Goal: Task Accomplishment & Management: Use online tool/utility

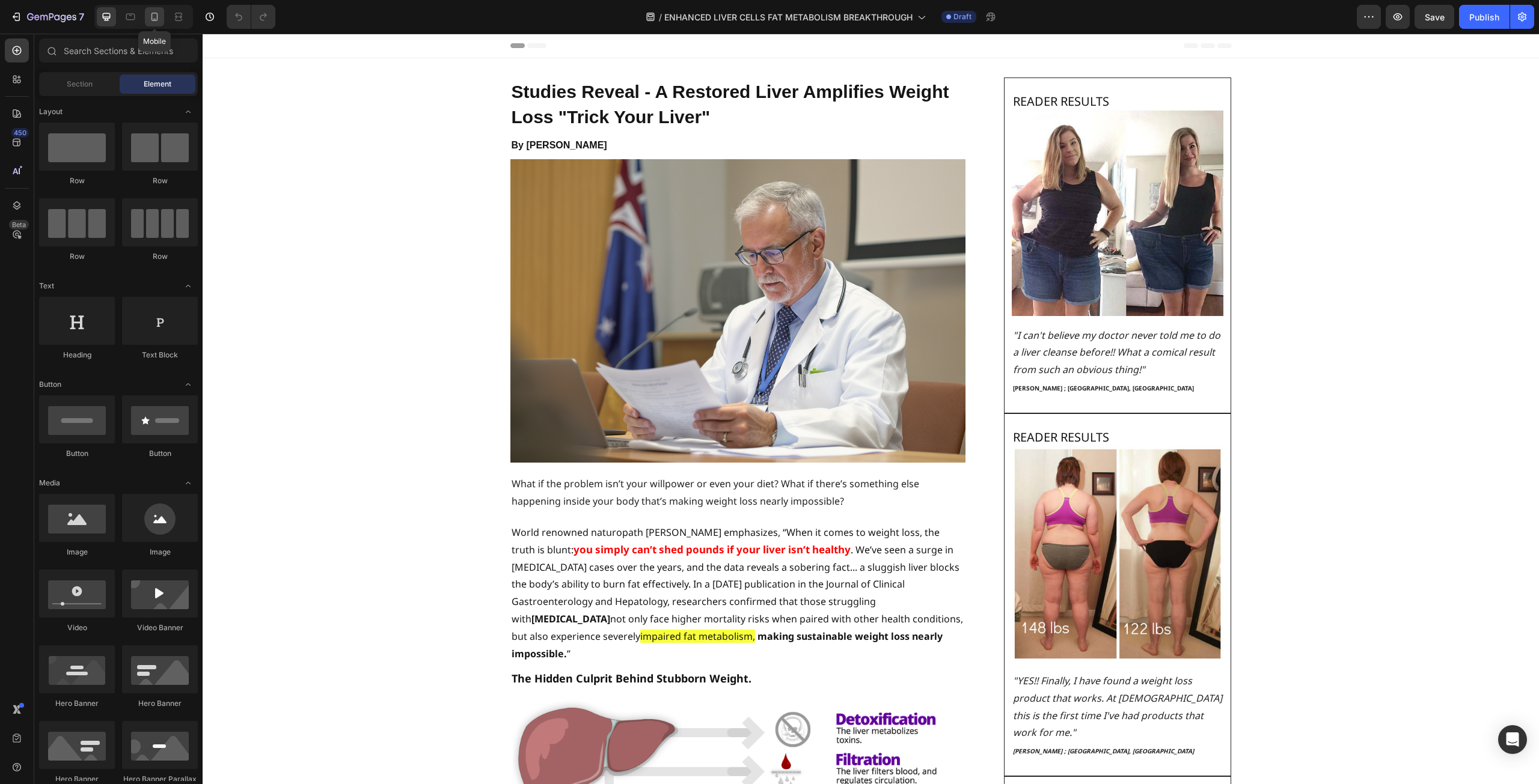
click at [154, 21] on icon at bounding box center [155, 17] width 7 height 9
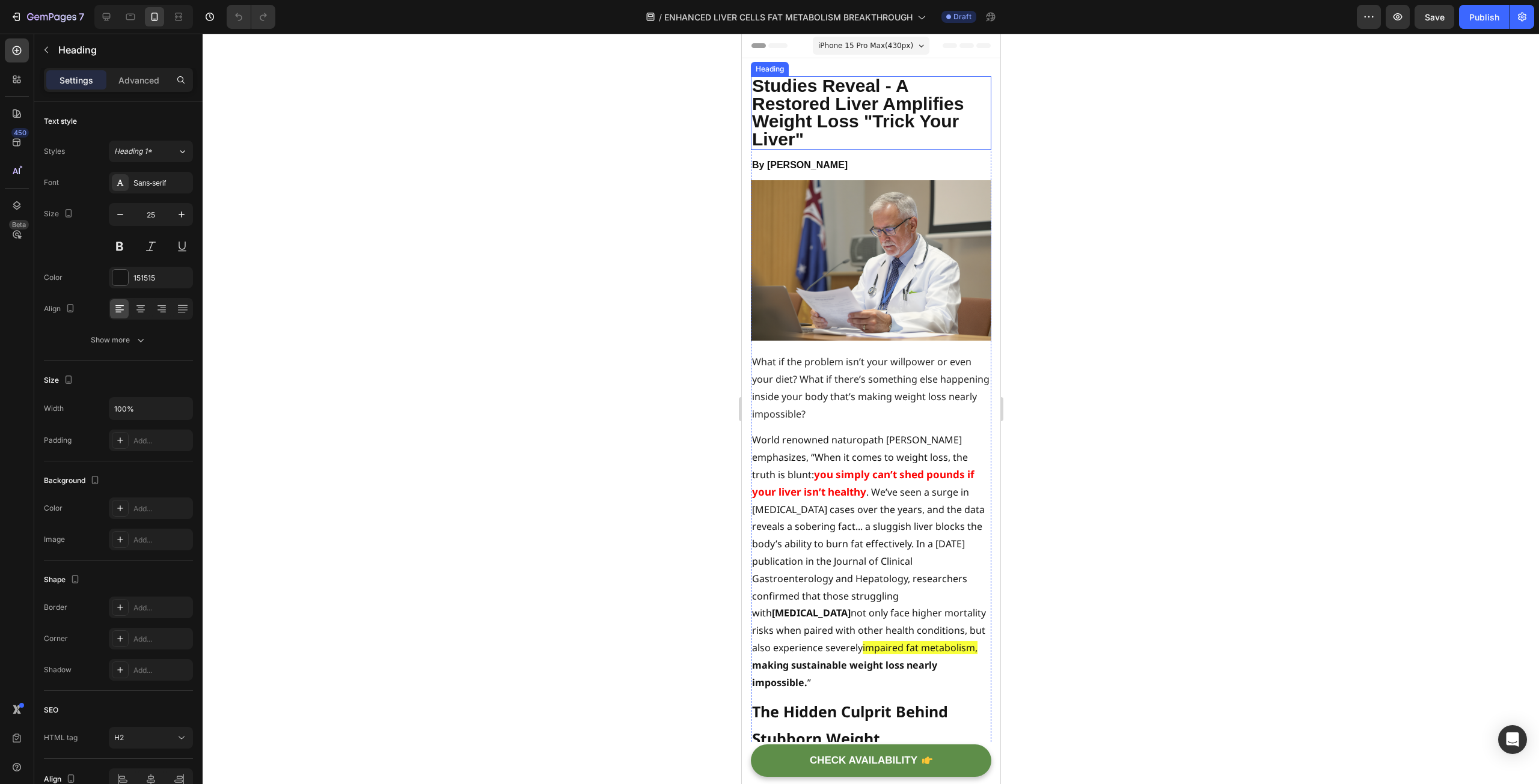
click at [824, 128] on span "Studies Reveal - A Restored Liver Amplifies Weight Loss "Trick Your Liver"" at bounding box center [857, 113] width 211 height 73
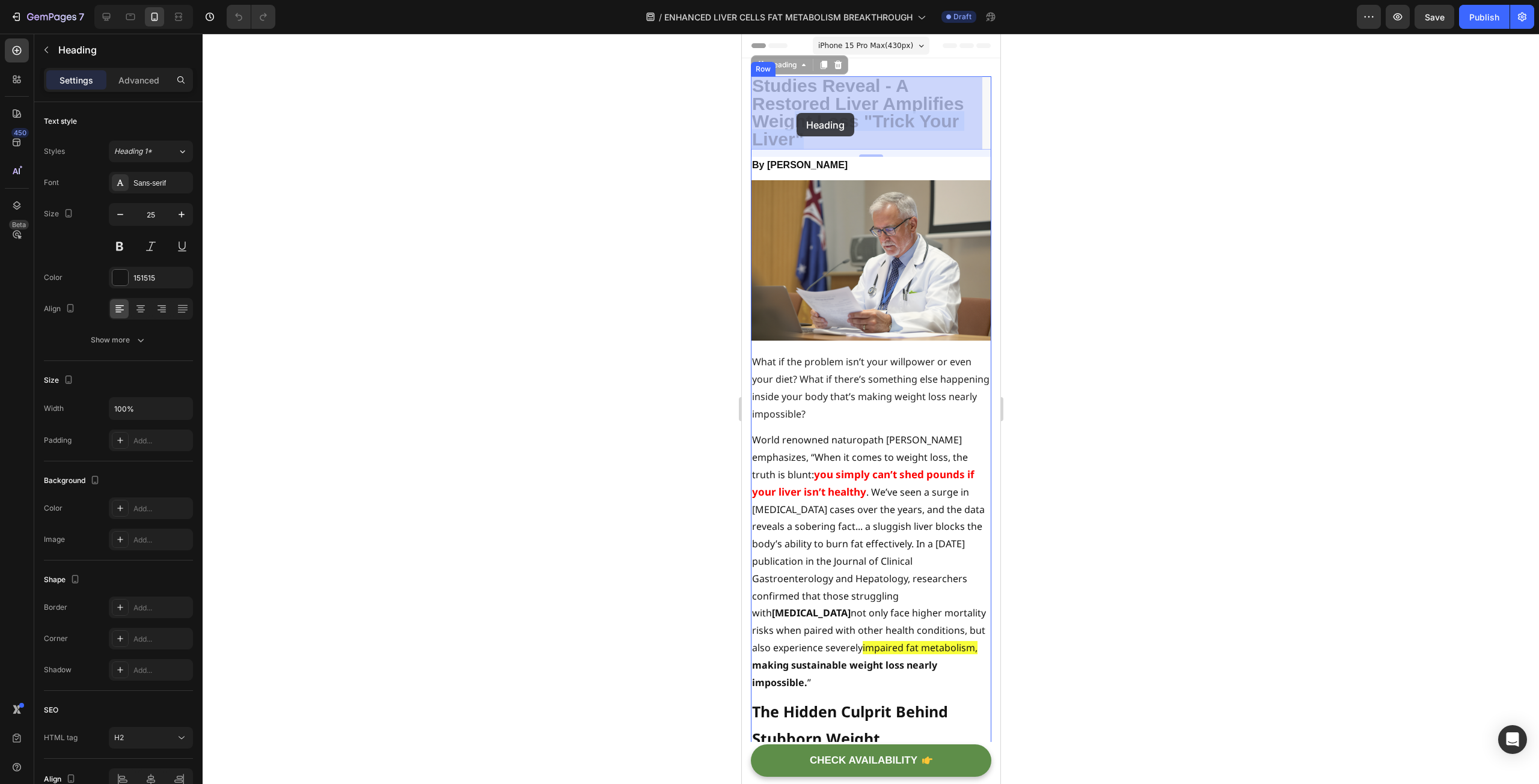
drag, startPoint x: 823, startPoint y: 141, endPoint x: 796, endPoint y: 113, distance: 38.9
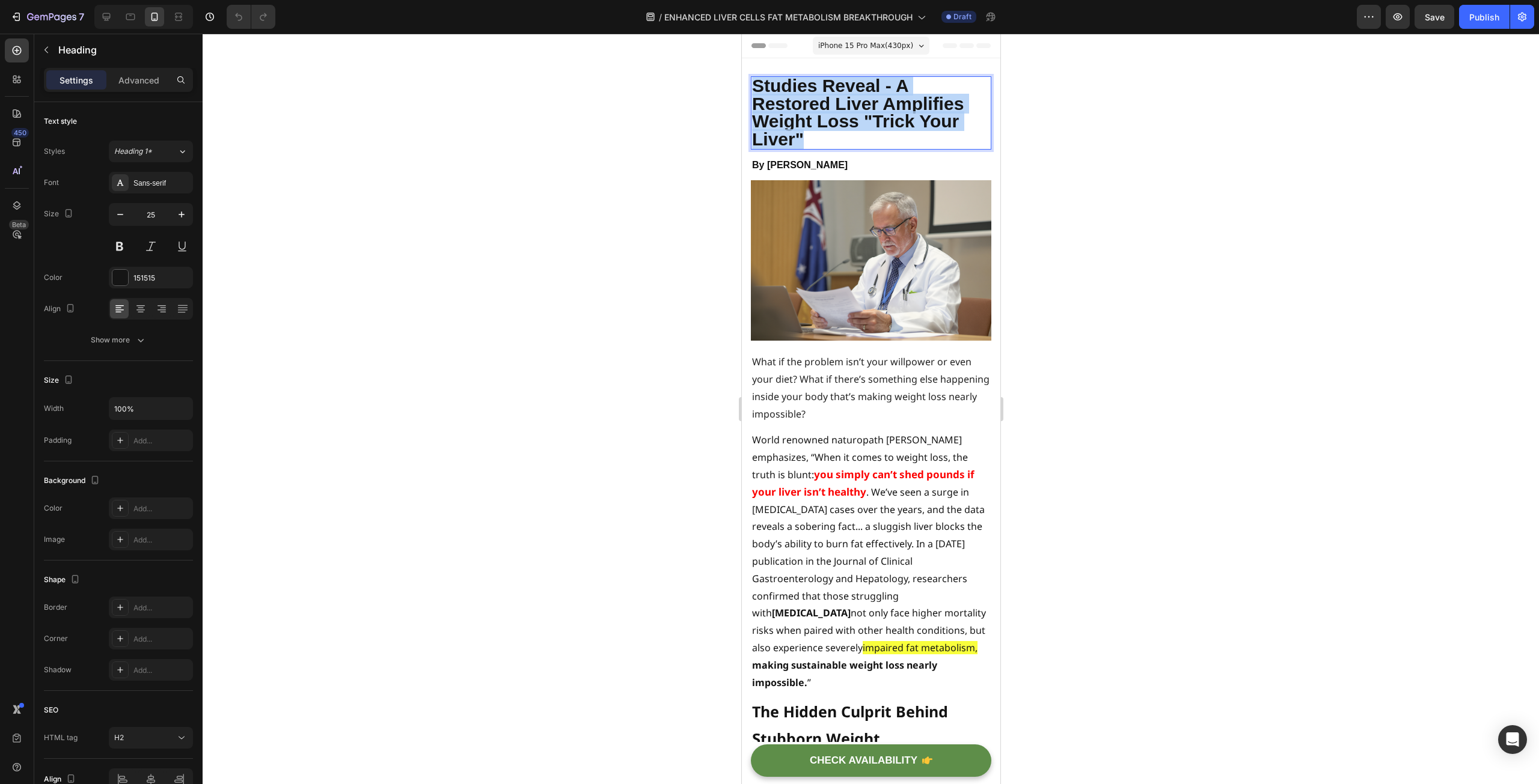
drag, startPoint x: 809, startPoint y: 138, endPoint x: 755, endPoint y: 89, distance: 72.9
click at [755, 89] on p "Studies Reveal - A Restored Liver Amplifies Weight Loss "Trick Your Liver"" at bounding box center [870, 113] width 238 height 71
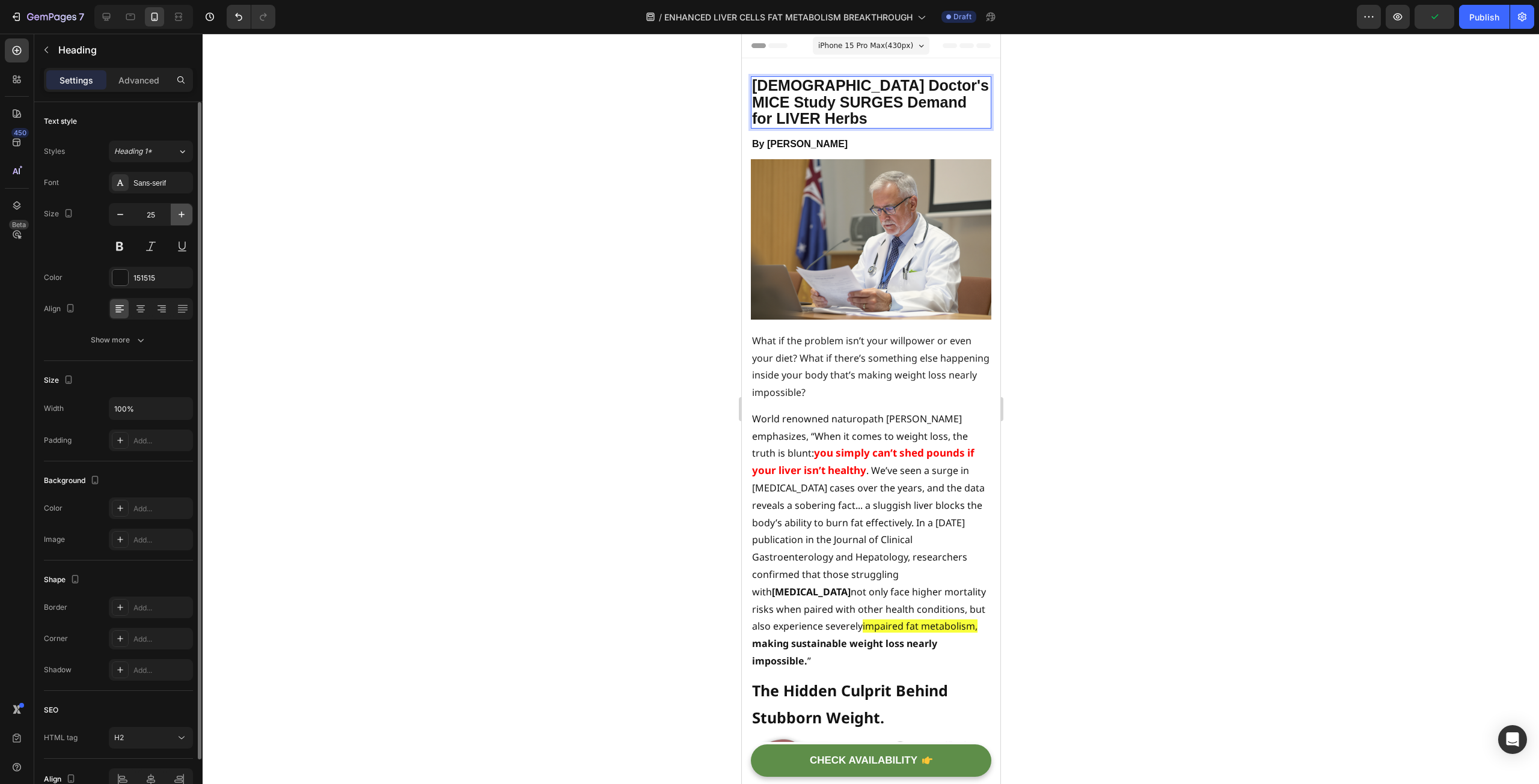
click at [184, 211] on icon "button" at bounding box center [182, 215] width 12 height 12
type input "26"
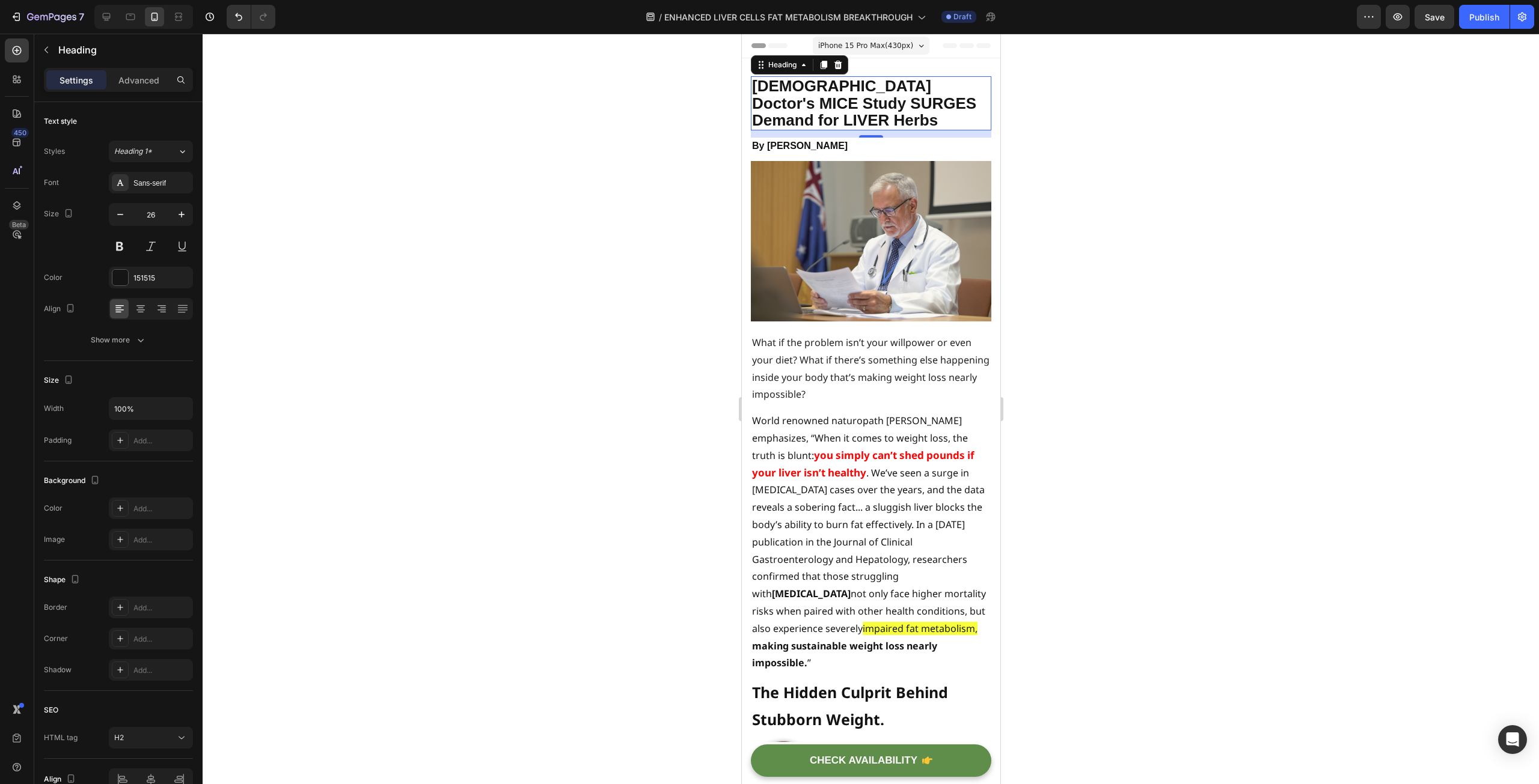
click at [868, 109] on p "[DEMOGRAPHIC_DATA] Doctor's MICE Study SURGES Demand for LIVER Herbs" at bounding box center [870, 103] width 238 height 52
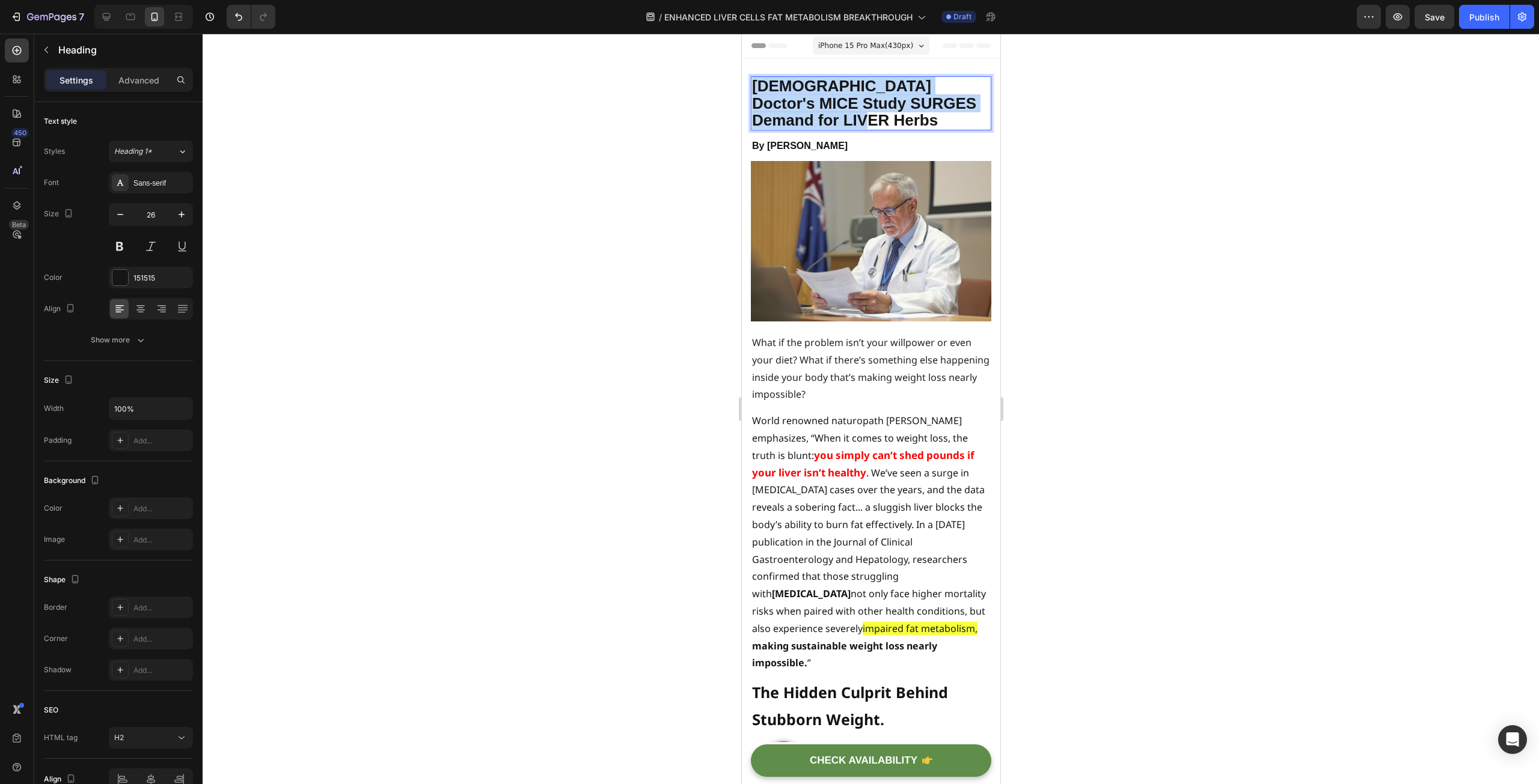
drag, startPoint x: 854, startPoint y: 120, endPoint x: 751, endPoint y: 86, distance: 108.5
click at [751, 86] on p "[DEMOGRAPHIC_DATA] Doctor's MICE Study SURGES Demand for LIVER Herbs" at bounding box center [870, 103] width 238 height 52
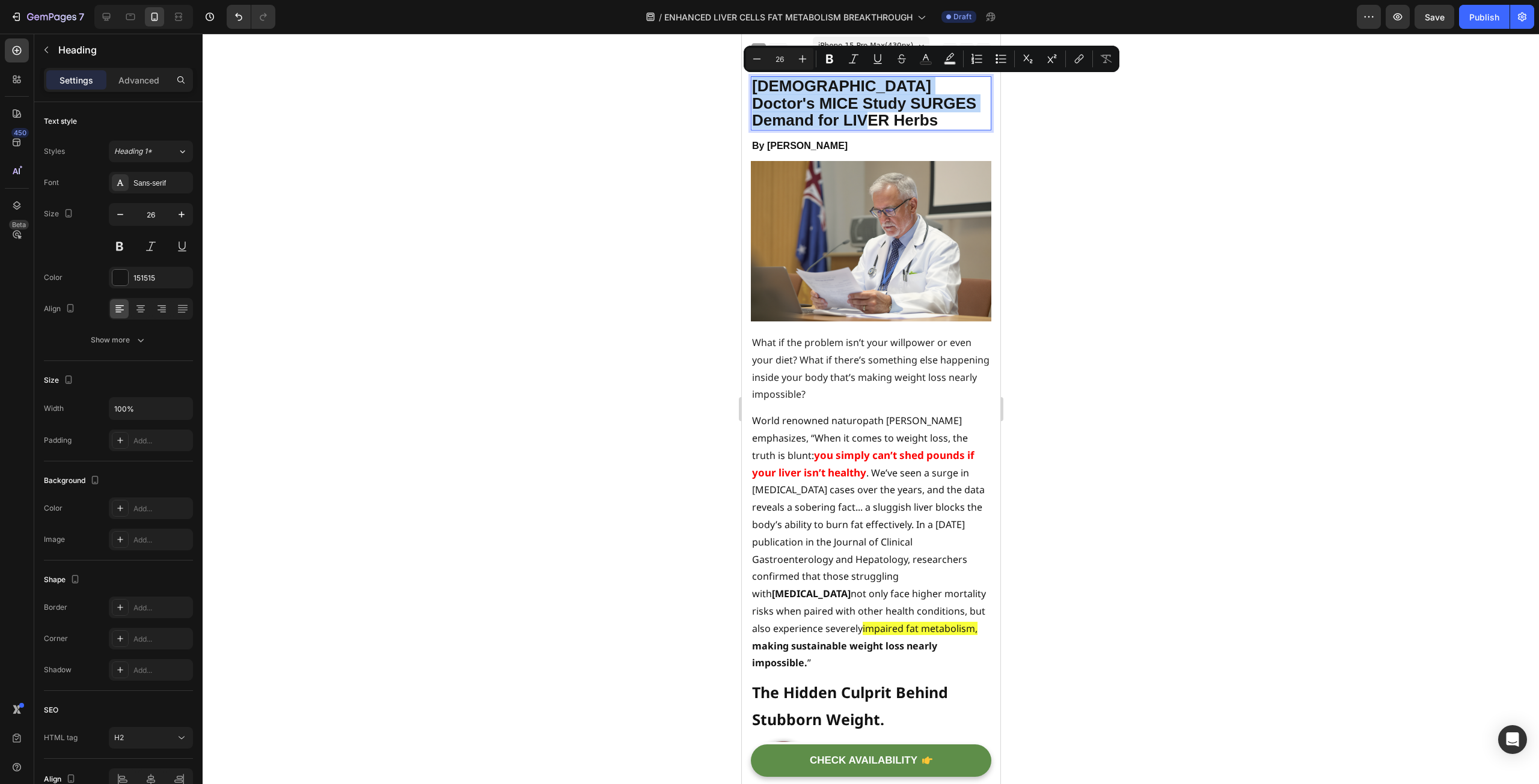
copy p "[DEMOGRAPHIC_DATA] Doctor's MICE Study SURGES Demand for LIVER Herbs"
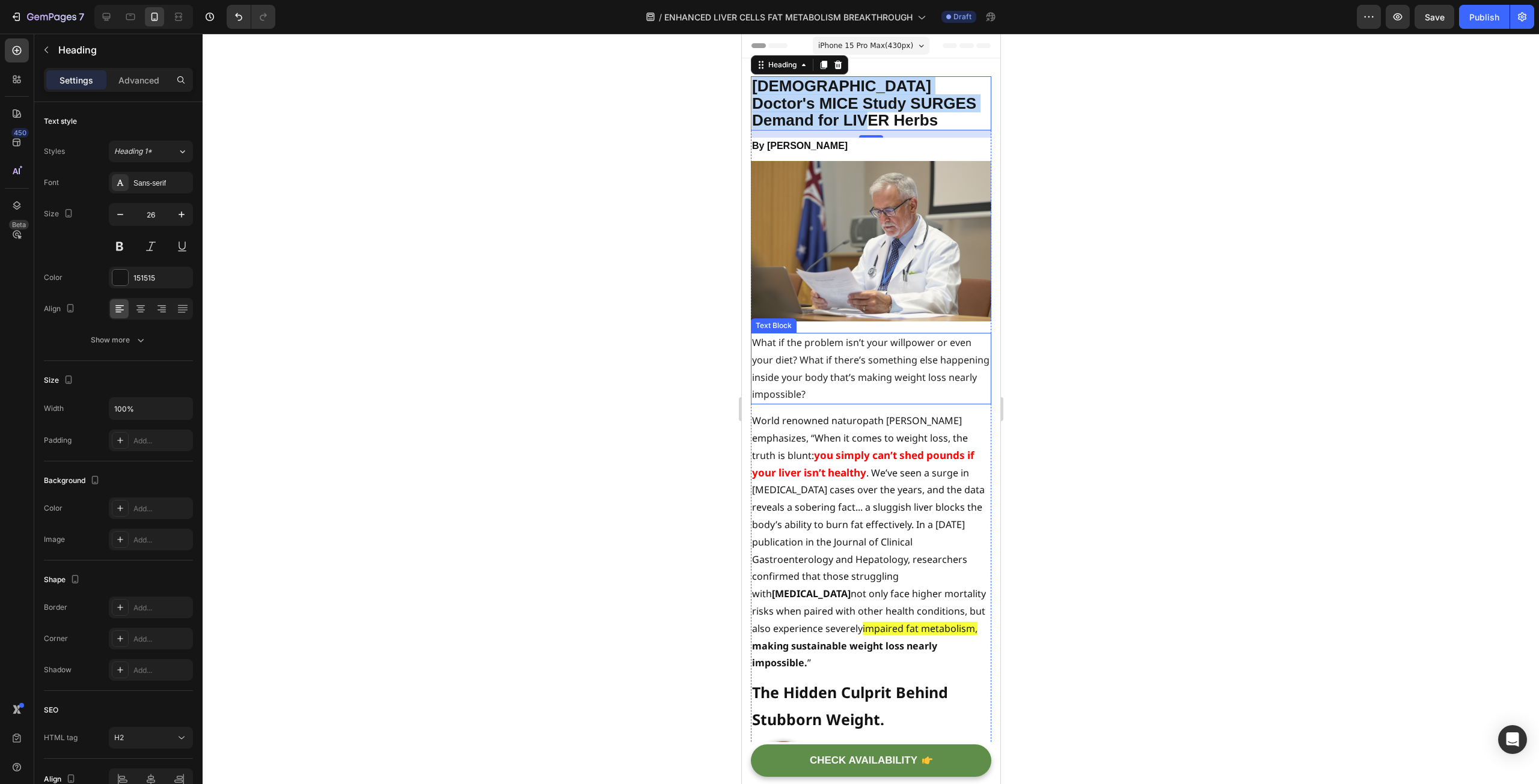
click at [816, 363] on p "What if the problem isn’t your willpower or even your diet? What if there’s som…" at bounding box center [870, 368] width 238 height 69
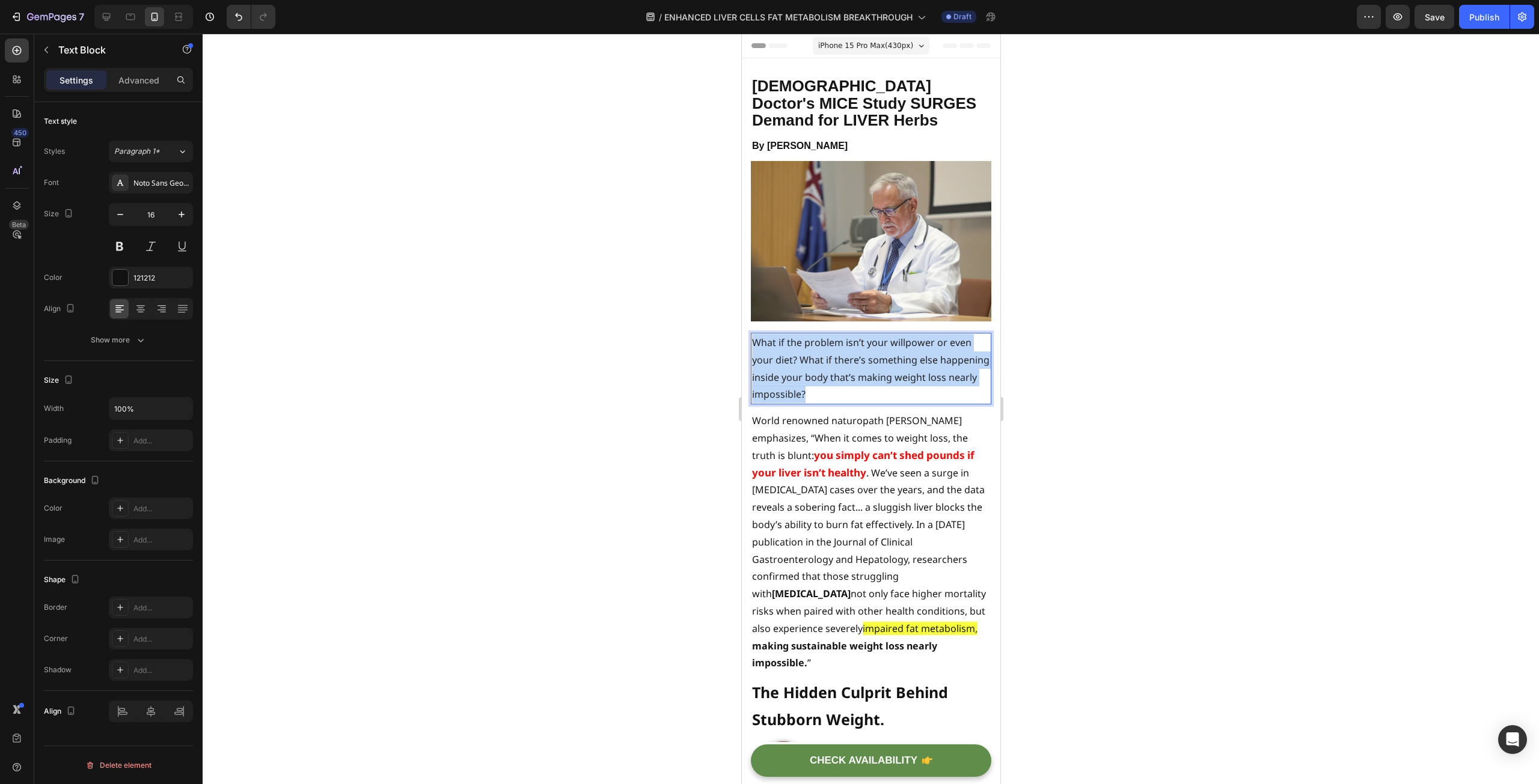
drag, startPoint x: 867, startPoint y: 387, endPoint x: 755, endPoint y: 337, distance: 122.7
click at [755, 337] on p "What if the problem isn’t your willpower or even your diet? What if there’s som…" at bounding box center [870, 368] width 238 height 69
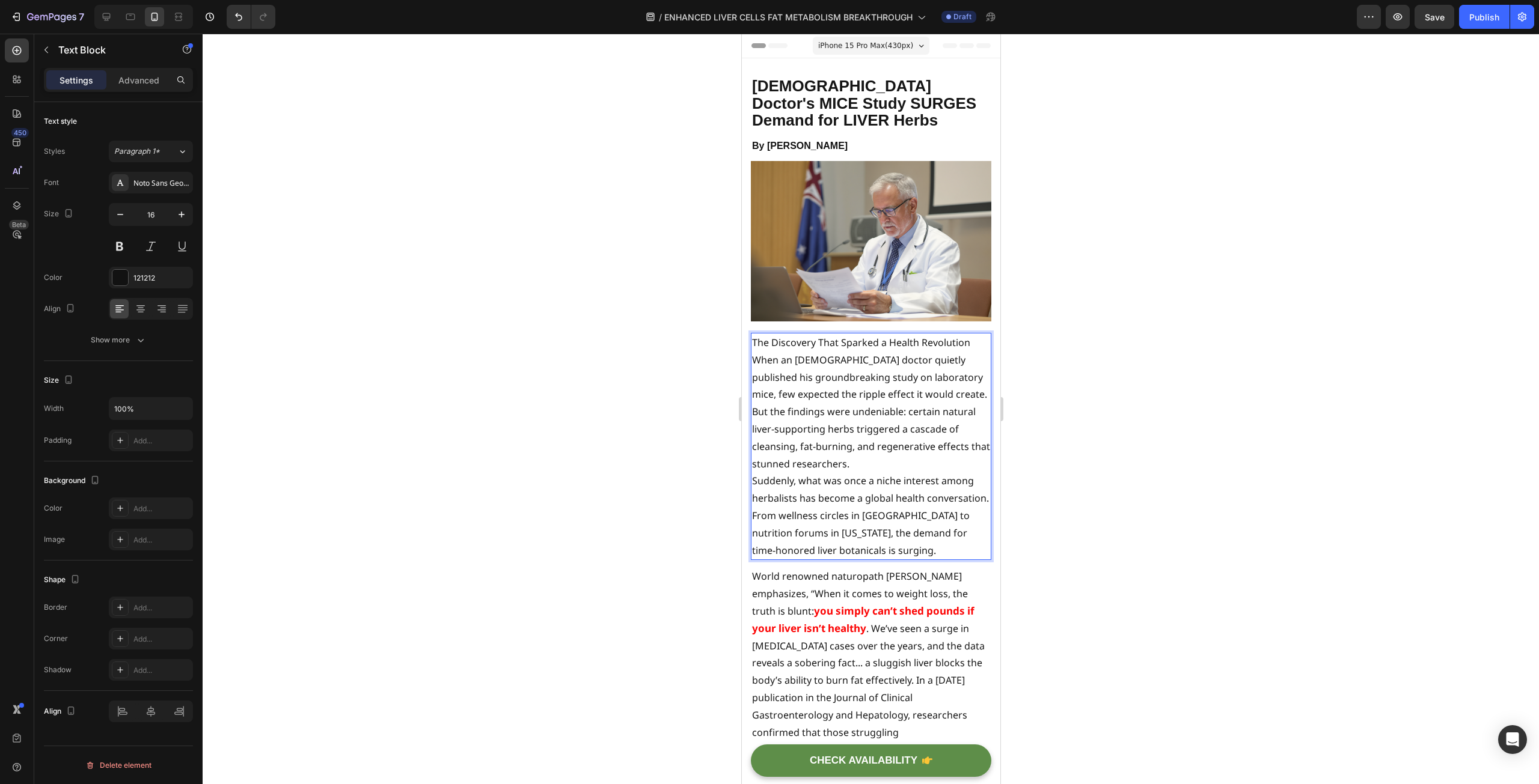
click at [842, 454] on p "When an [DEMOGRAPHIC_DATA] doctor quietly published his groundbreaking study on…" at bounding box center [870, 412] width 238 height 121
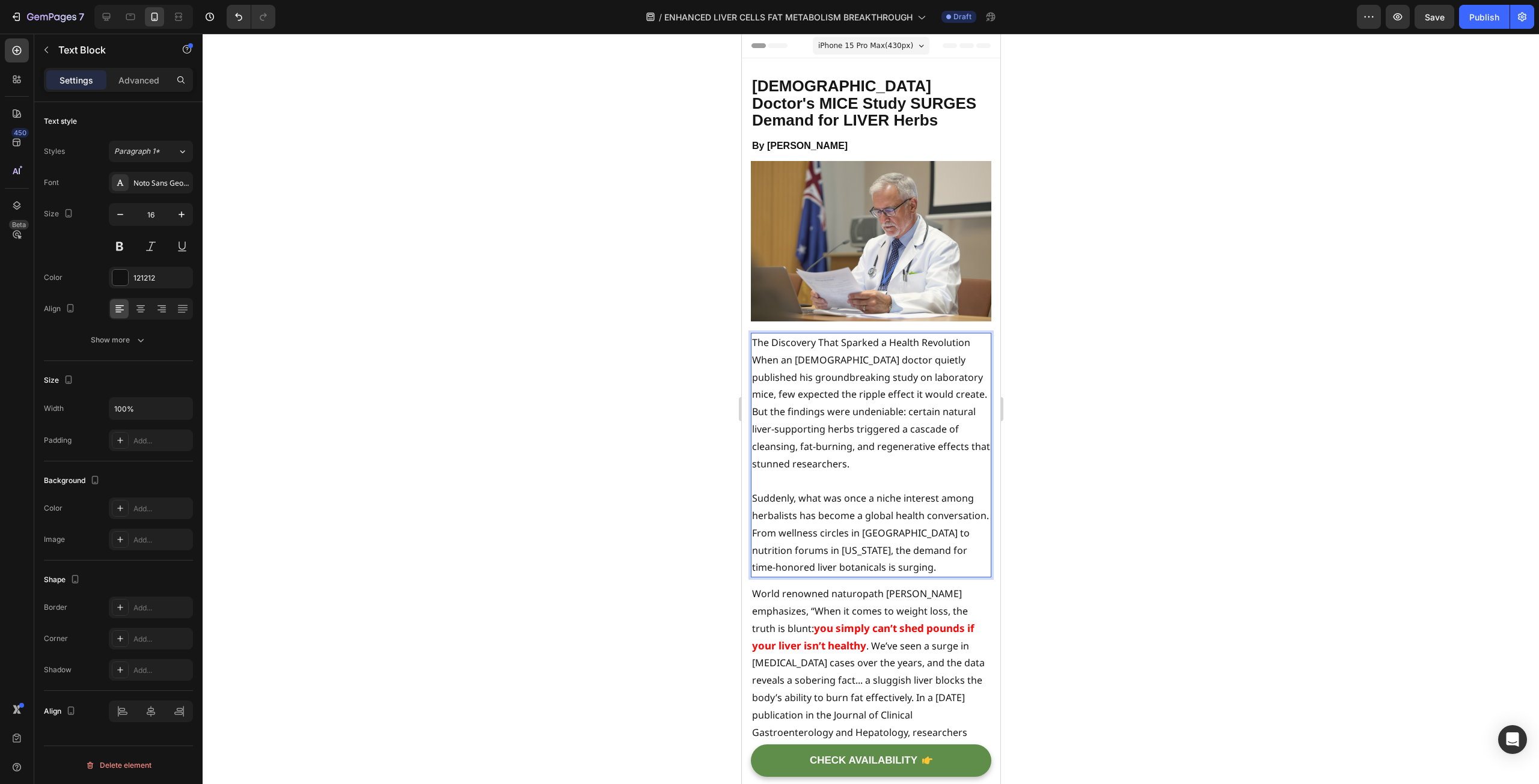
click at [805, 361] on p "When an [DEMOGRAPHIC_DATA] doctor quietly published his groundbreaking study on…" at bounding box center [870, 412] width 238 height 121
drag, startPoint x: 970, startPoint y: 335, endPoint x: 751, endPoint y: 343, distance: 219.1
click at [751, 343] on p "The Discovery That Sparked a Health Revolution" at bounding box center [870, 343] width 238 height 17
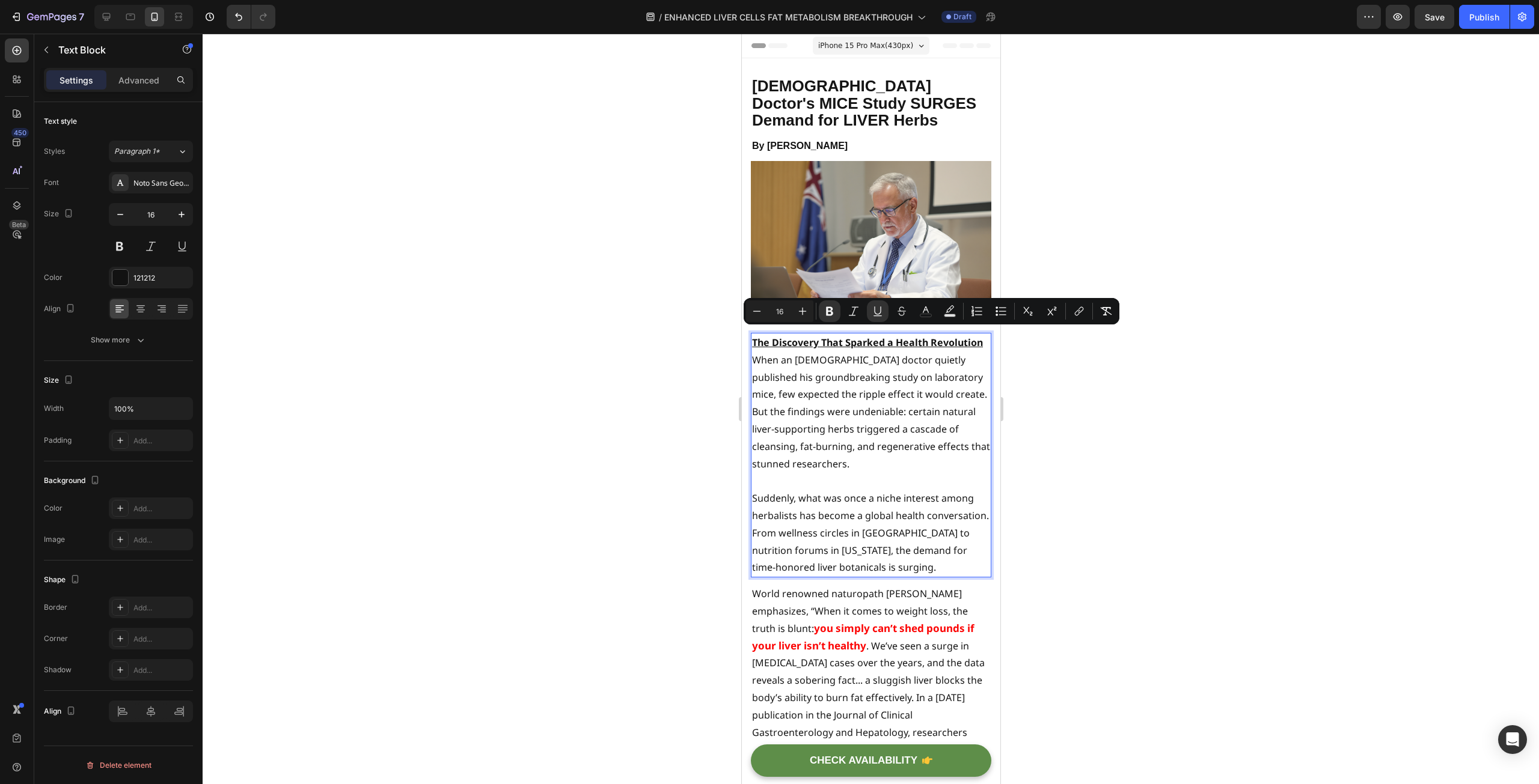
click at [652, 438] on div at bounding box center [871, 409] width 1336 height 751
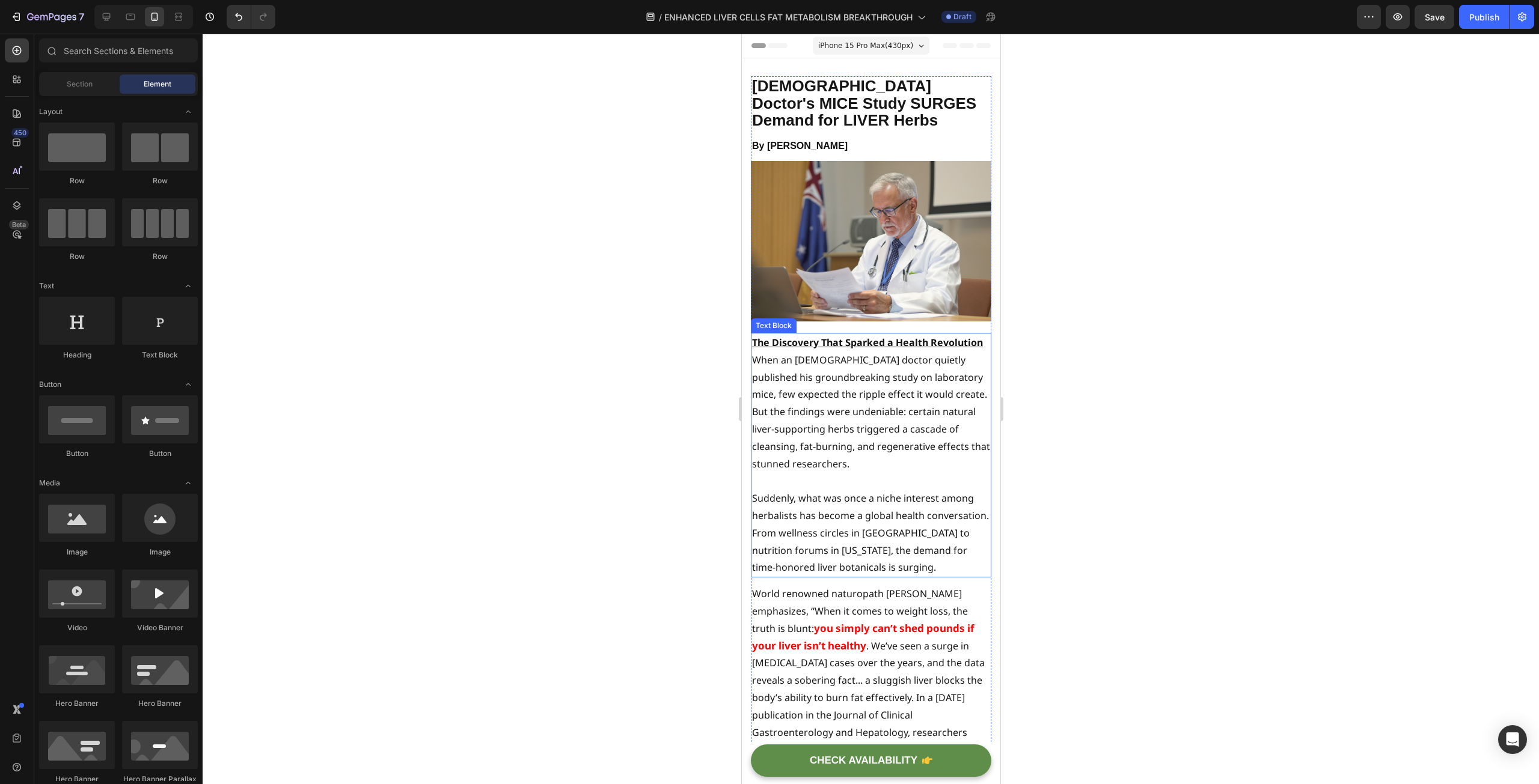
click at [876, 350] on p "The Discovery That Sparked a Health Revolution" at bounding box center [870, 343] width 238 height 17
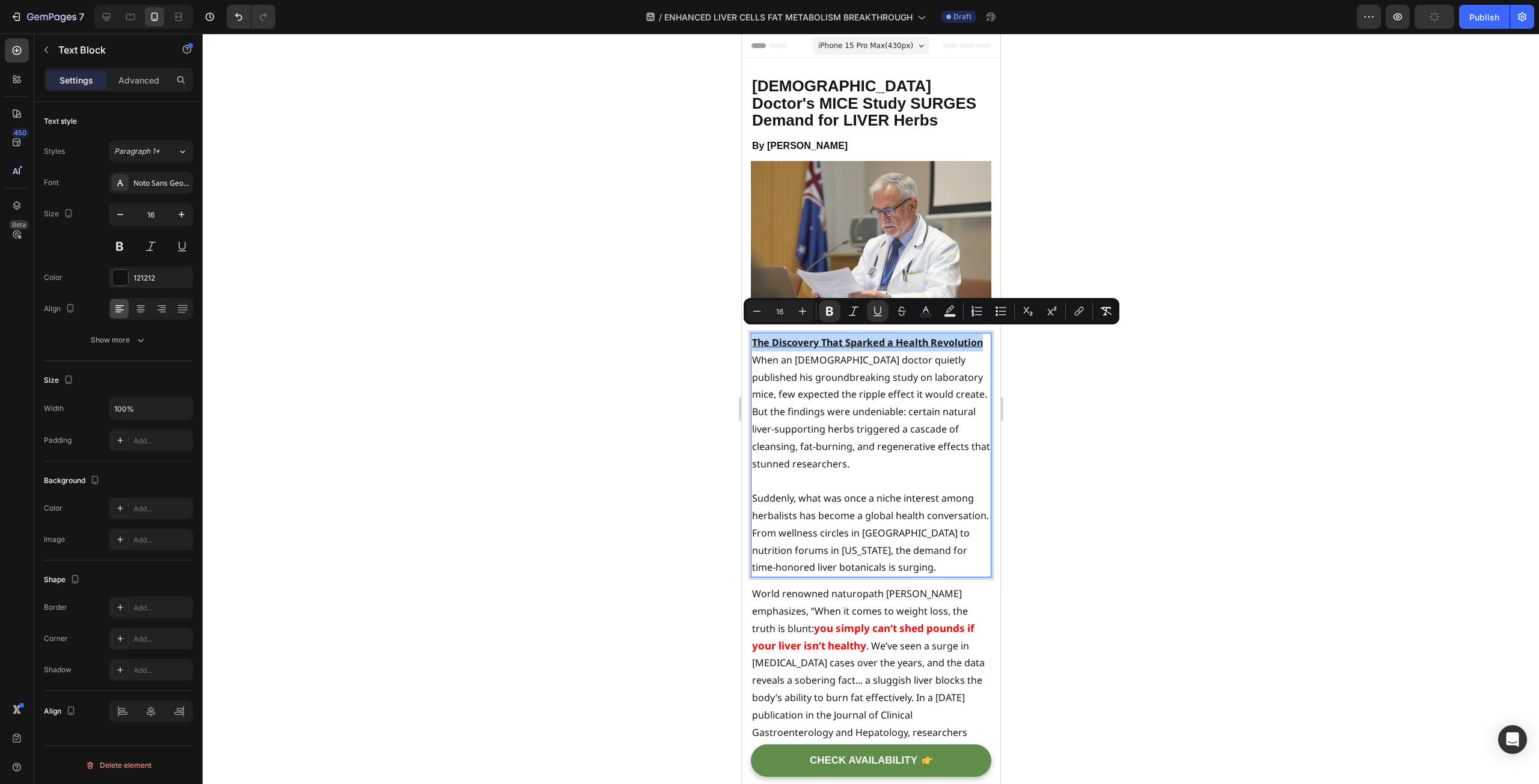
drag, startPoint x: 825, startPoint y: 354, endPoint x: 751, endPoint y: 338, distance: 75.7
click at [751, 338] on p "The Discovery That Sparked a Health Revolution" at bounding box center [870, 343] width 238 height 17
click at [759, 308] on icon "Editor contextual toolbar" at bounding box center [757, 312] width 12 height 12
click at [797, 309] on icon "Editor contextual toolbar" at bounding box center [803, 312] width 12 height 12
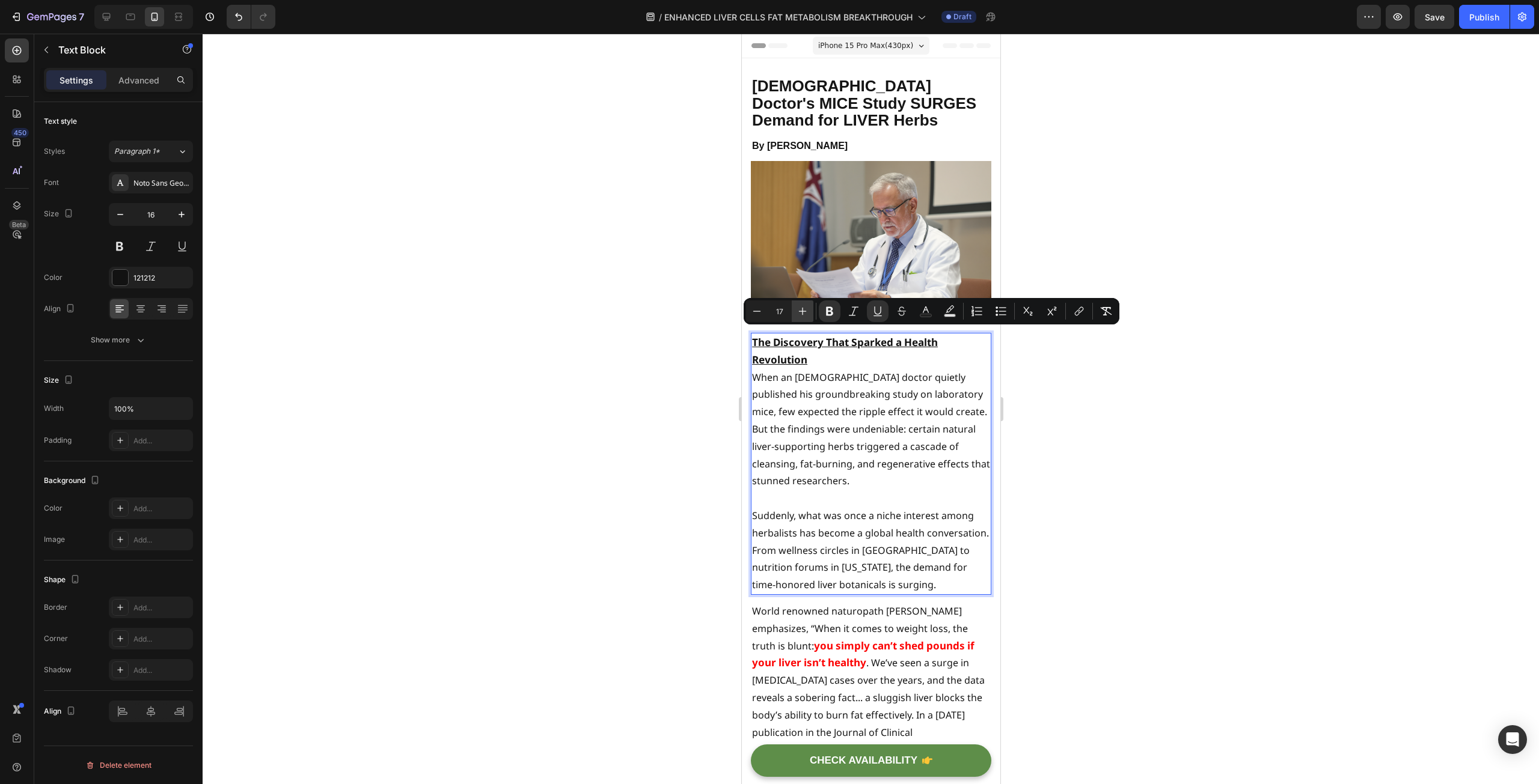
click at [797, 309] on icon "Editor contextual toolbar" at bounding box center [803, 312] width 12 height 12
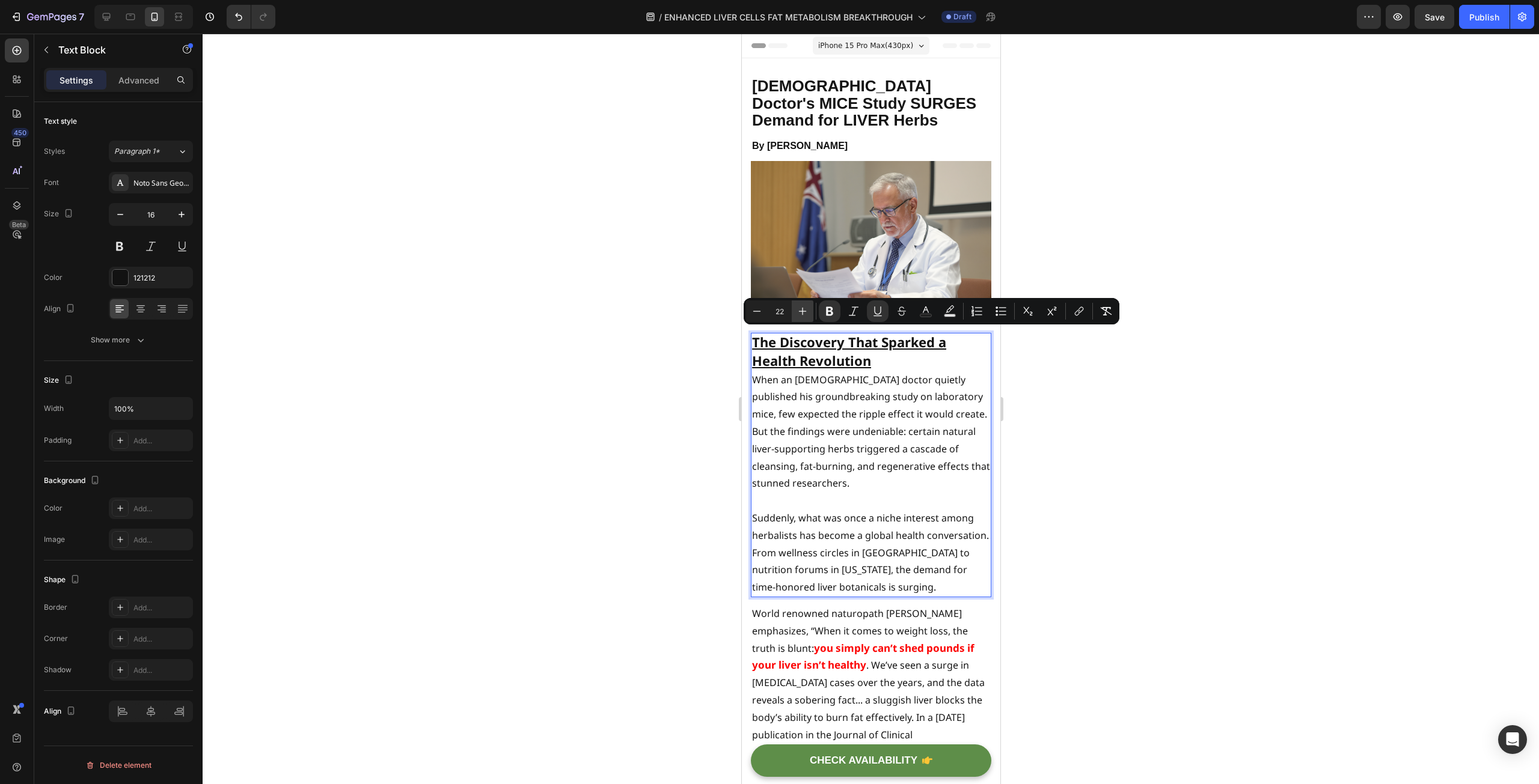
click at [797, 309] on icon "Editor contextual toolbar" at bounding box center [803, 312] width 12 height 12
type input "26"
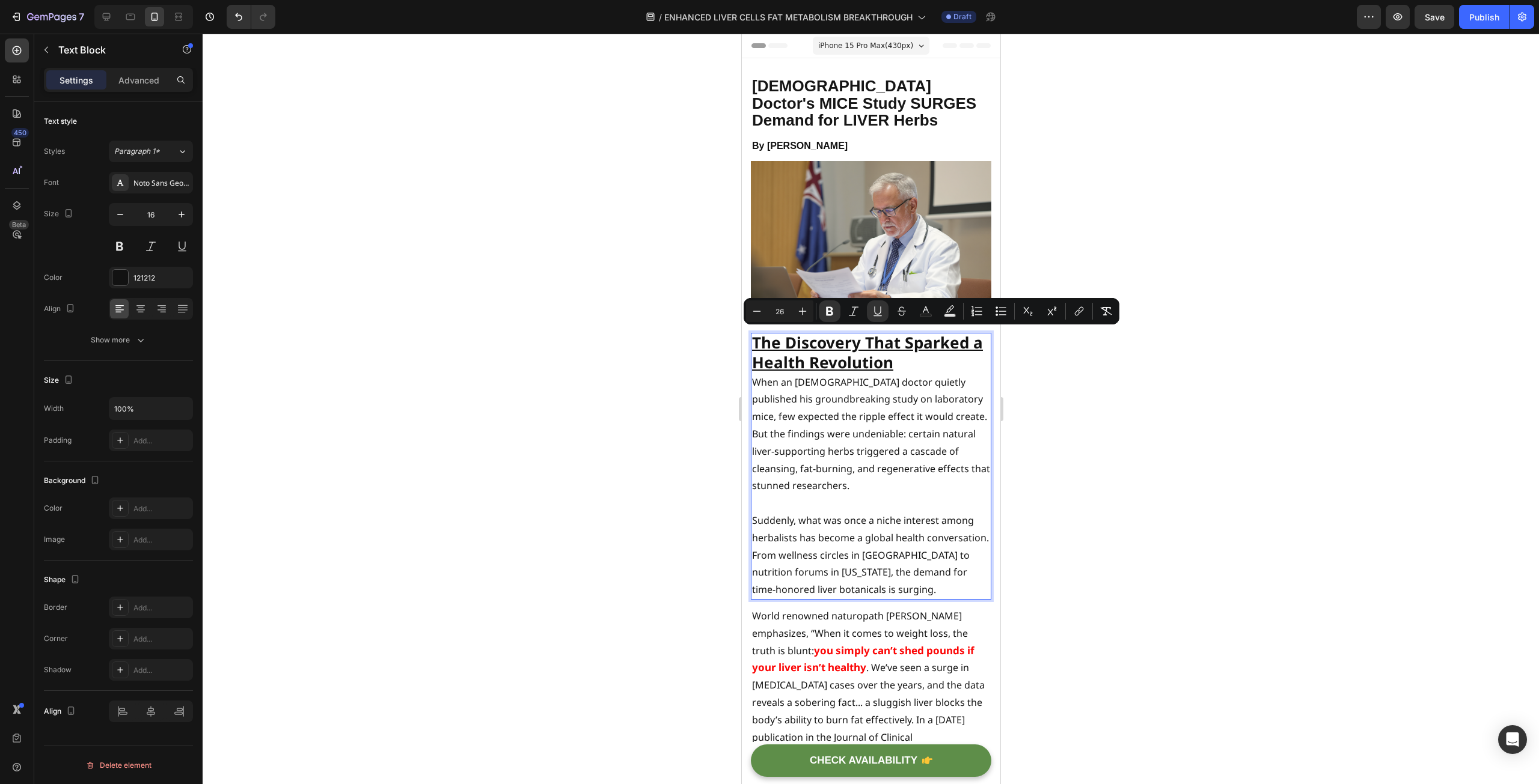
click at [597, 384] on div at bounding box center [871, 409] width 1336 height 751
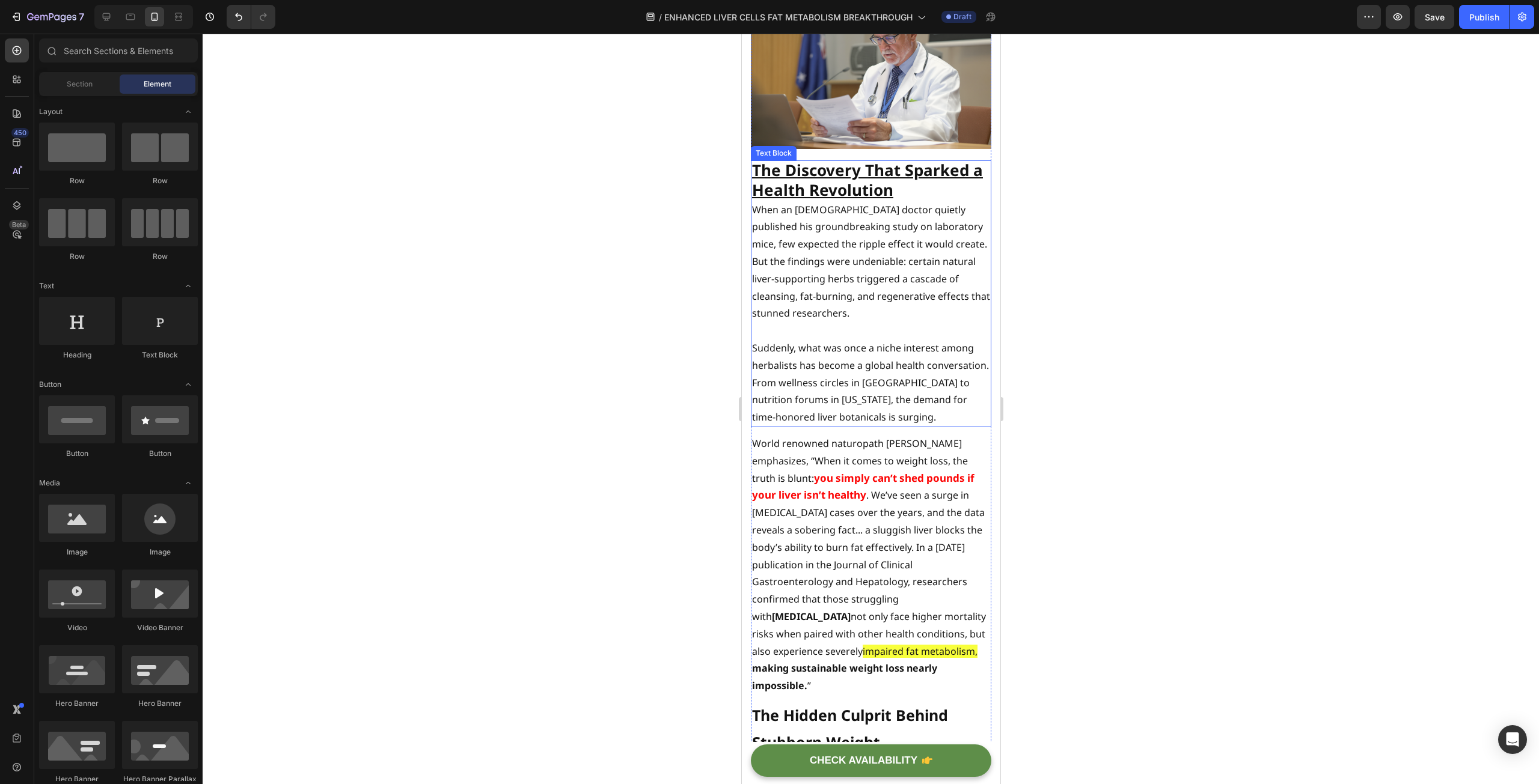
scroll to position [180, 0]
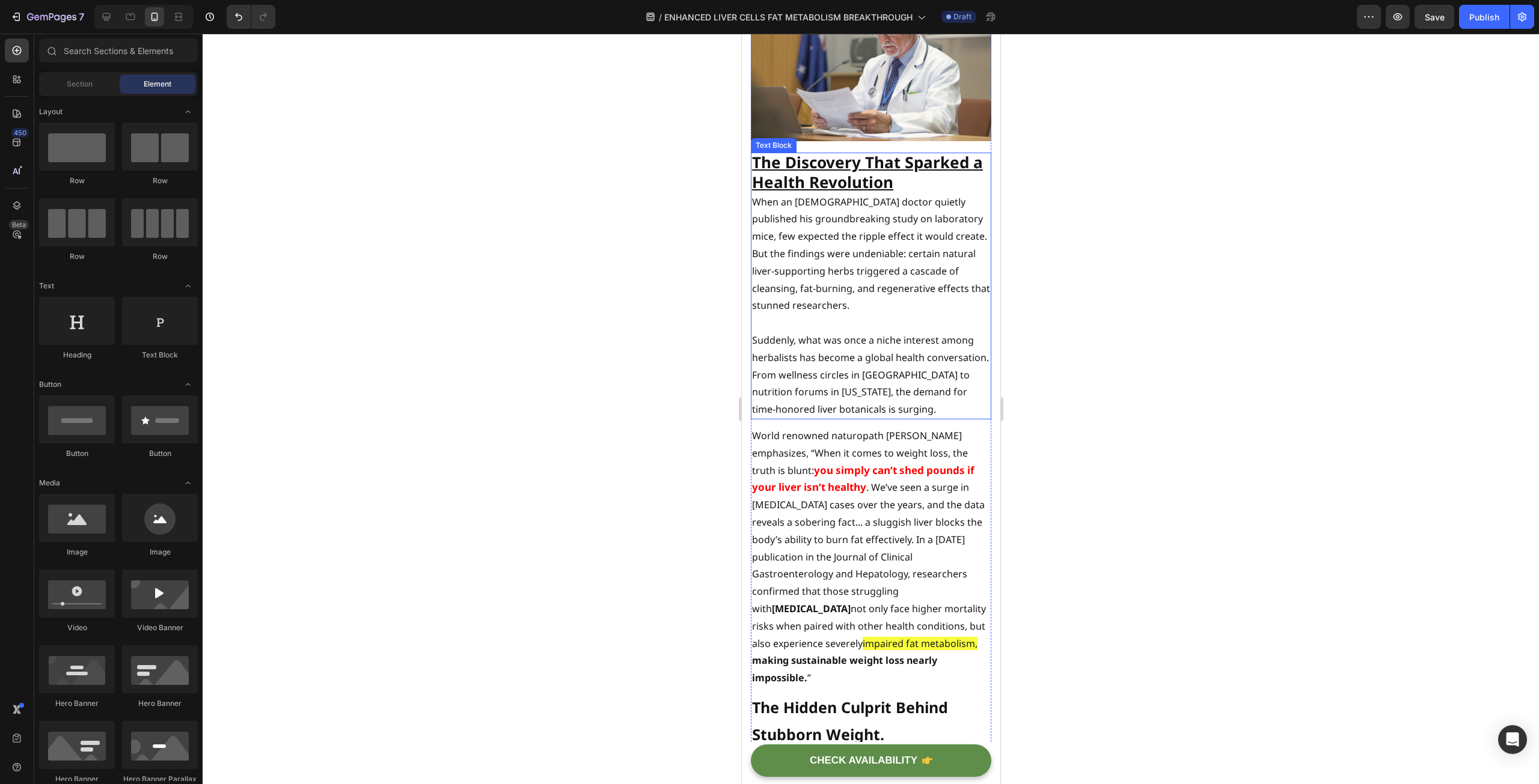
click at [882, 280] on p "When an [DEMOGRAPHIC_DATA] doctor quietly published his groundbreaking study on…" at bounding box center [870, 254] width 238 height 121
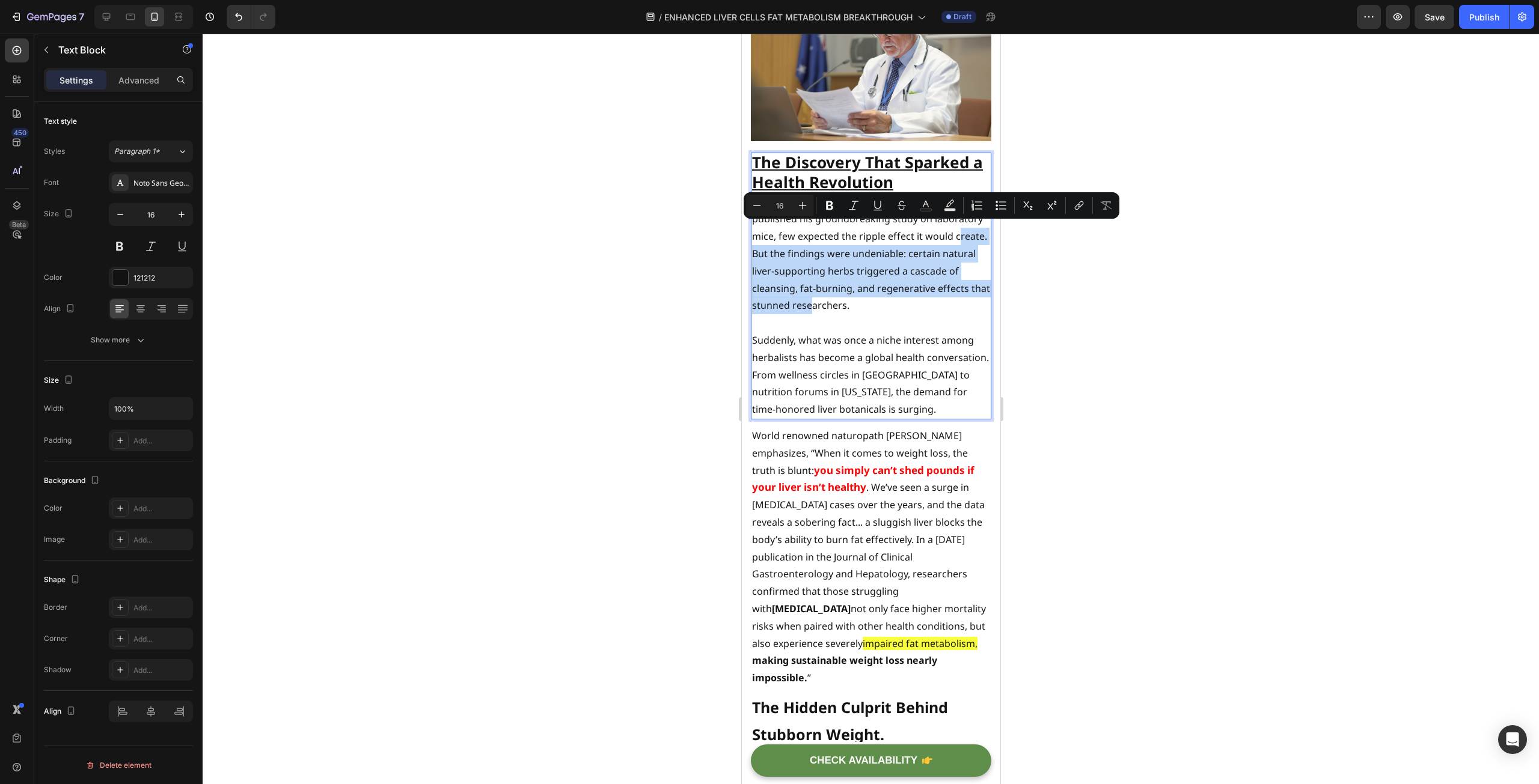
drag, startPoint x: 944, startPoint y: 228, endPoint x: 948, endPoint y: 296, distance: 68.1
click at [948, 296] on p "When an [DEMOGRAPHIC_DATA] doctor quietly published his groundbreaking study on…" at bounding box center [870, 254] width 238 height 121
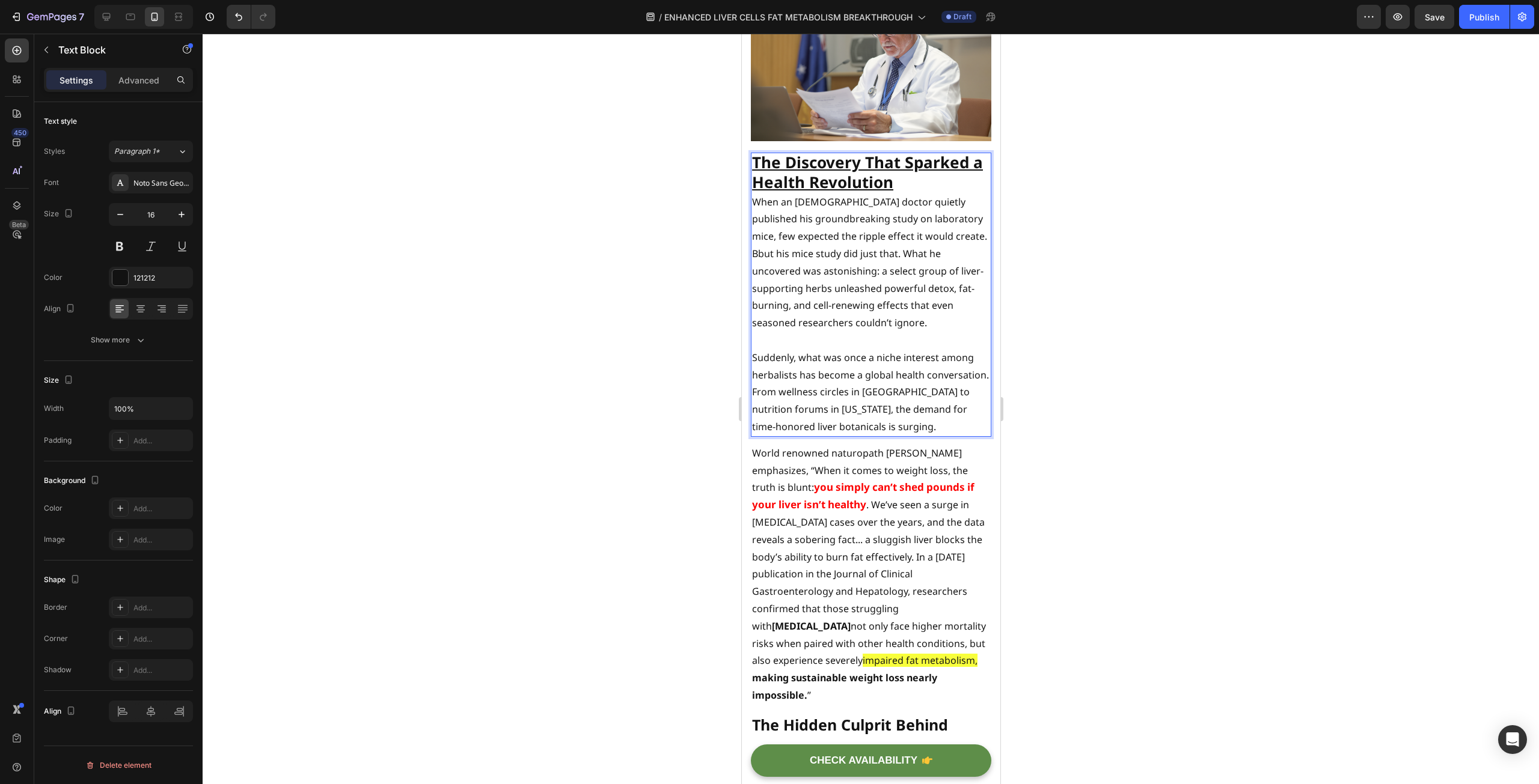
click at [949, 230] on p "When an [DEMOGRAPHIC_DATA] doctor quietly published his groundbreaking study on…" at bounding box center [870, 263] width 238 height 138
click at [955, 229] on p "When an [DEMOGRAPHIC_DATA] doctor quietly published his groundbreaking study on…" at bounding box center [870, 263] width 238 height 138
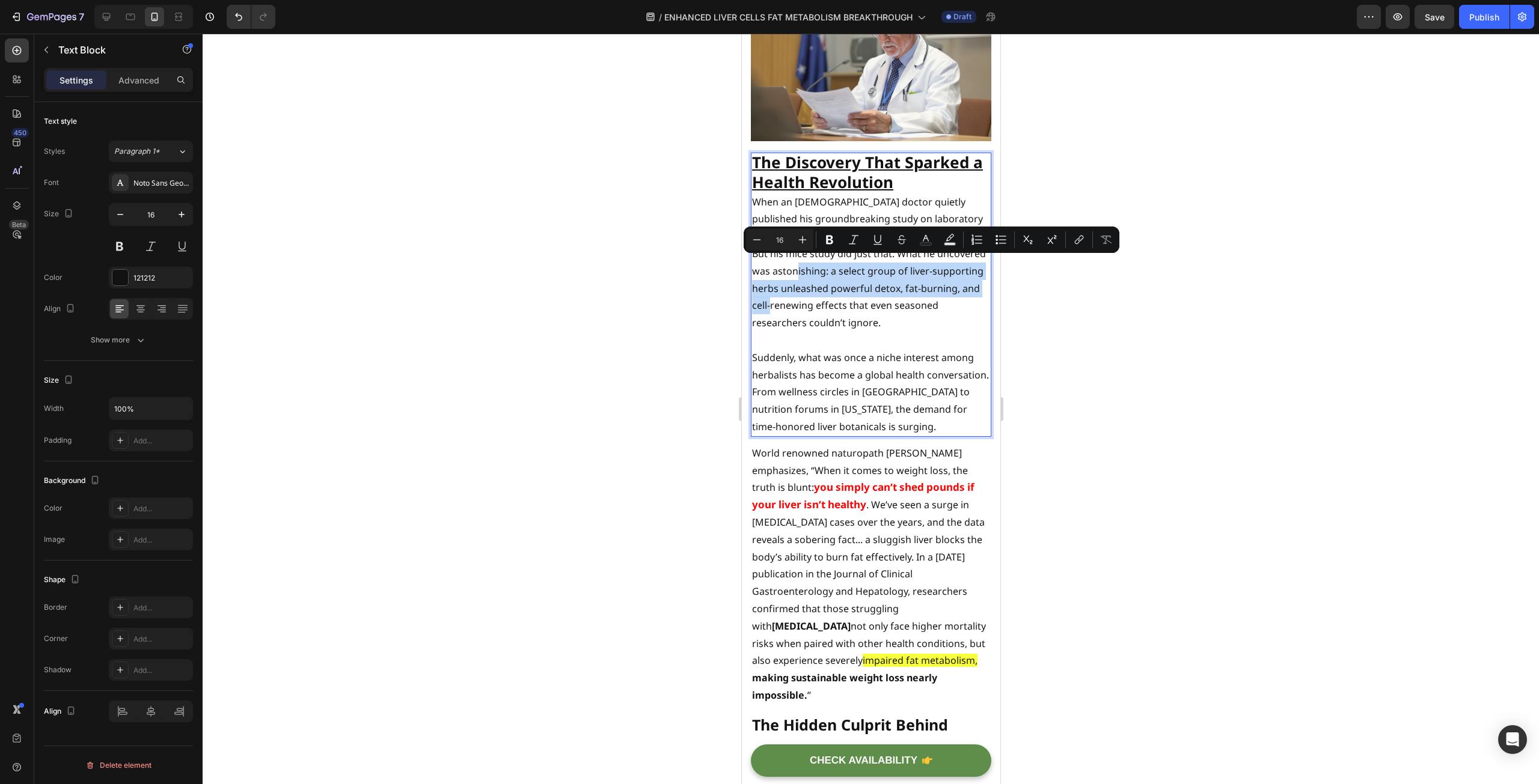
drag, startPoint x: 810, startPoint y: 265, endPoint x: 811, endPoint y: 306, distance: 41.0
click at [811, 306] on p "When an [DEMOGRAPHIC_DATA] doctor quietly published his groundbreaking study on…" at bounding box center [870, 263] width 238 height 138
click at [797, 237] on icon "Editor contextual toolbar" at bounding box center [803, 240] width 12 height 12
type input "17"
click at [598, 313] on div at bounding box center [871, 409] width 1336 height 751
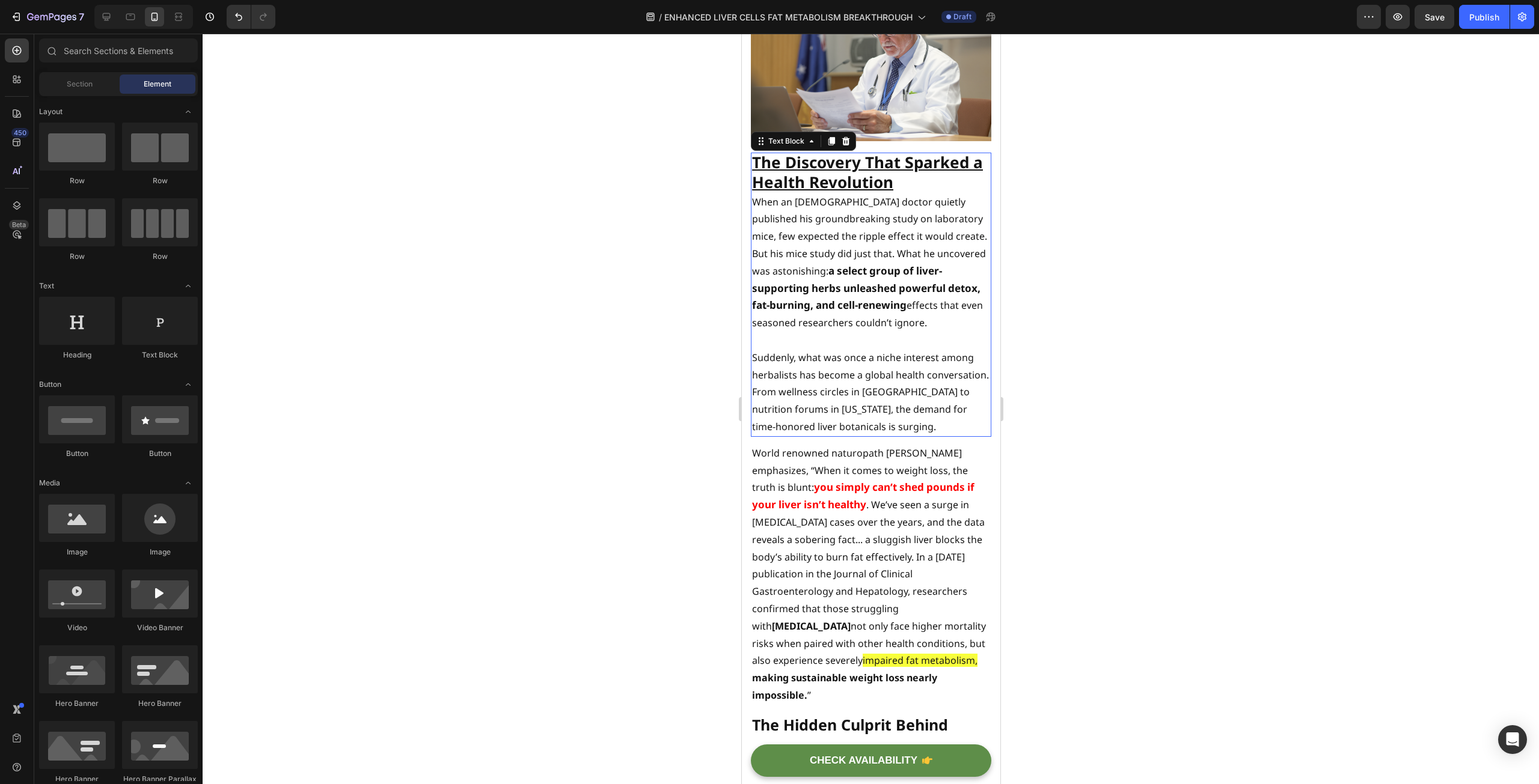
click at [856, 319] on p "When an [DEMOGRAPHIC_DATA] doctor quietly published his groundbreaking study on…" at bounding box center [870, 263] width 238 height 138
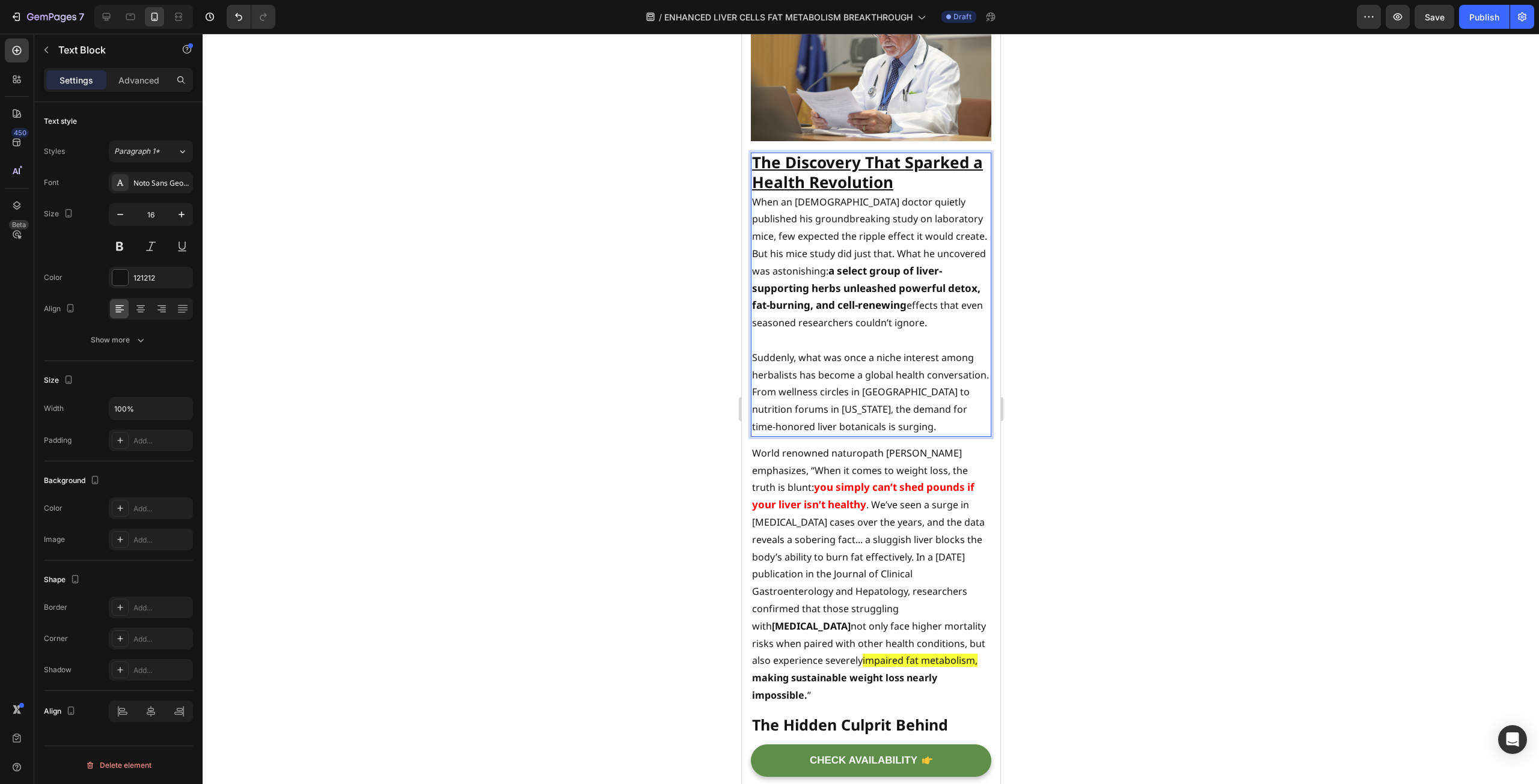
click at [854, 317] on p "When an [DEMOGRAPHIC_DATA] doctor quietly published his groundbreaking study on…" at bounding box center [870, 263] width 238 height 138
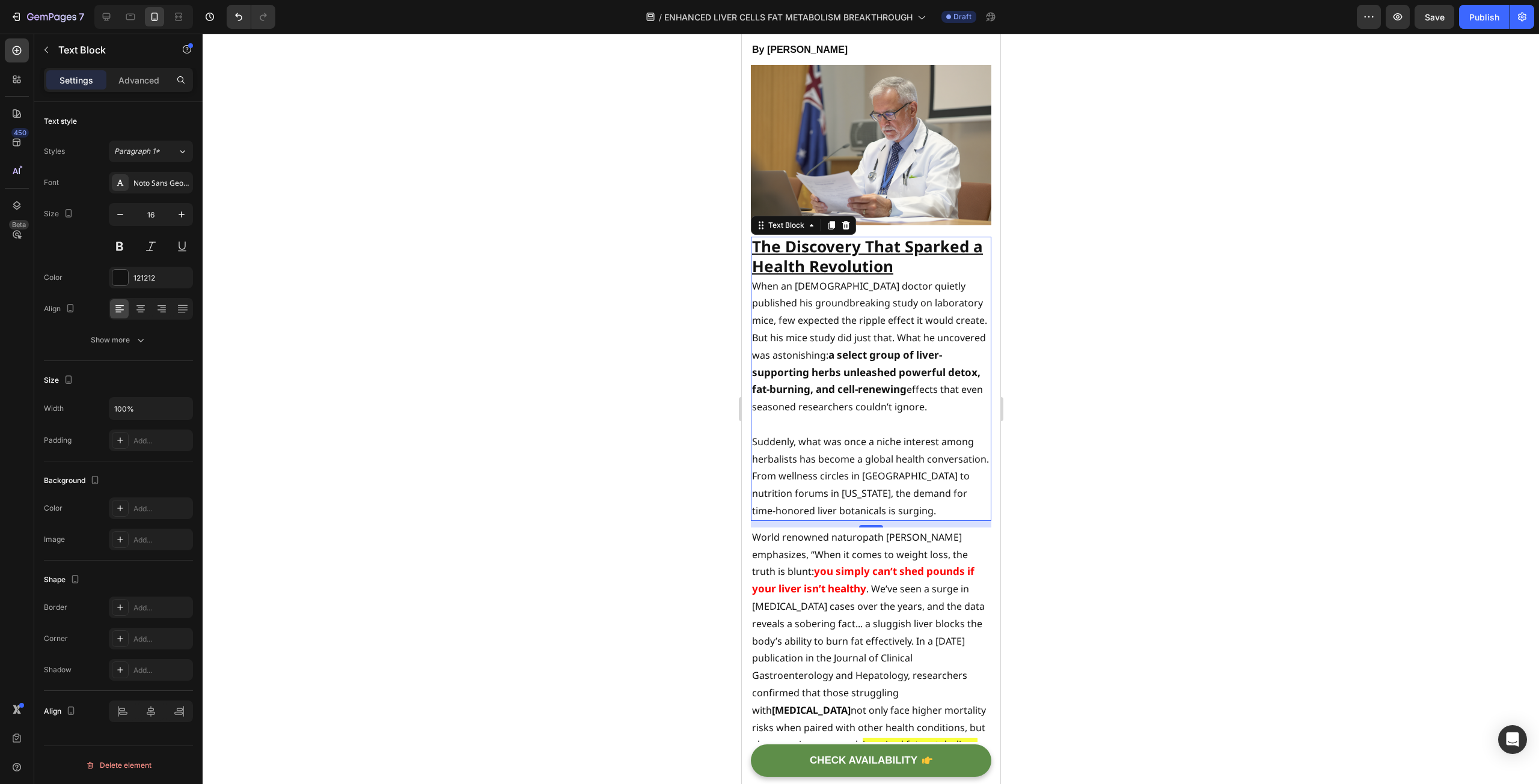
scroll to position [0, 0]
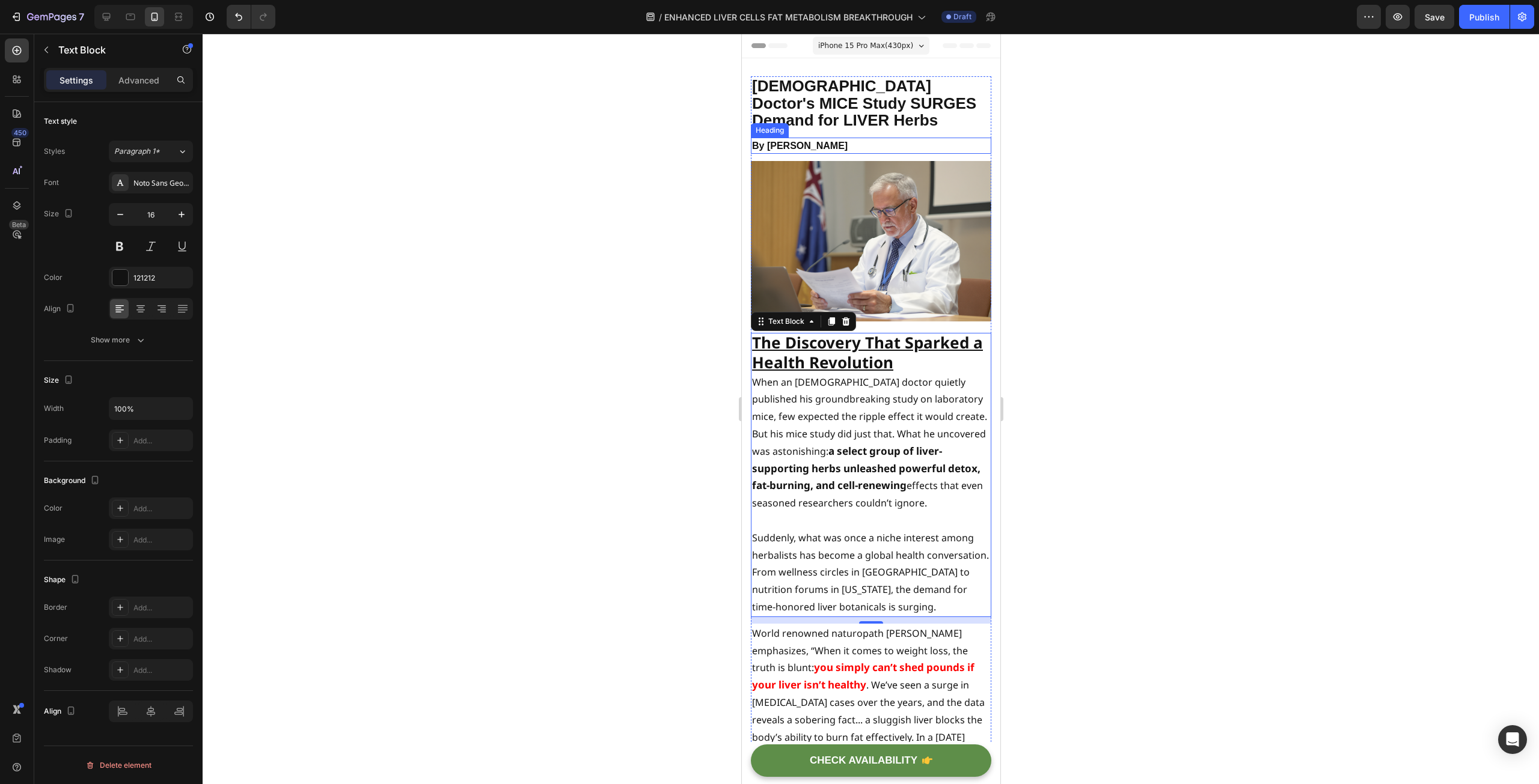
click at [781, 141] on strong "By [PERSON_NAME]" at bounding box center [798, 146] width 95 height 10
click at [783, 148] on strong "By [PERSON_NAME]" at bounding box center [798, 146] width 95 height 10
click at [611, 368] on div at bounding box center [871, 409] width 1336 height 751
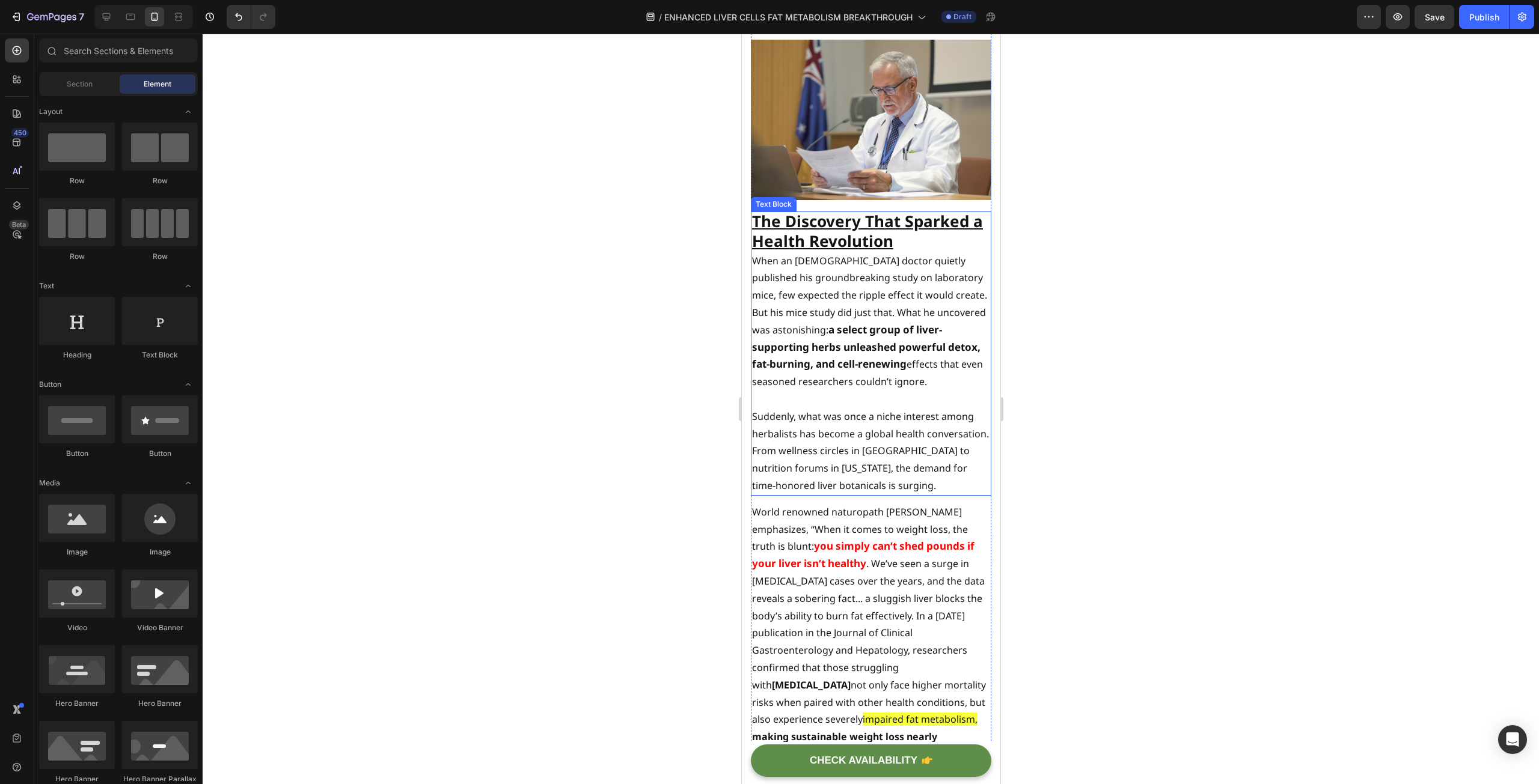
scroll to position [240, 0]
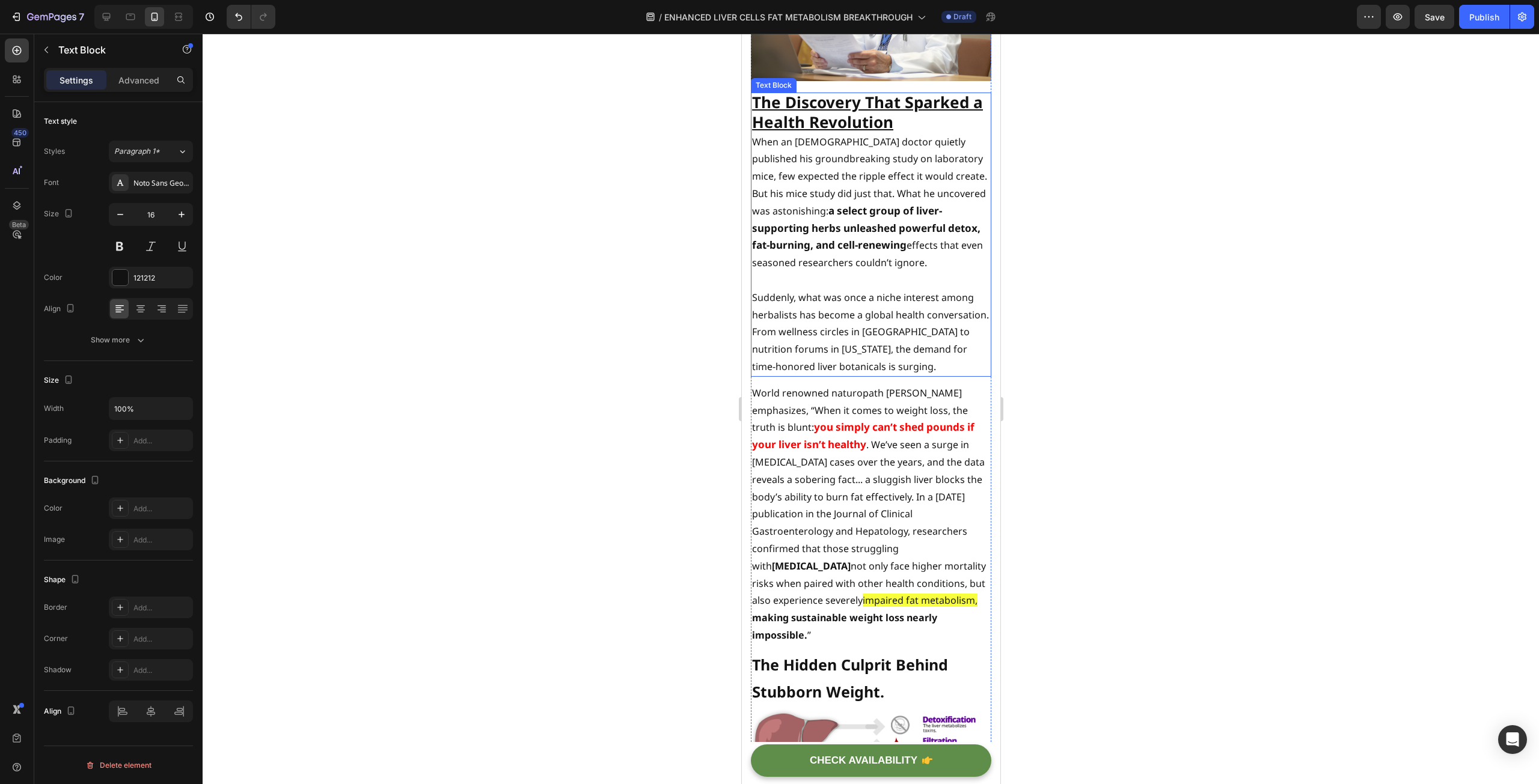
click at [832, 321] on p "Suddenly, what was once a niche interest among herbalists has become a global h…" at bounding box center [870, 332] width 238 height 86
drag, startPoint x: 815, startPoint y: 326, endPoint x: 749, endPoint y: 292, distance: 74.2
click at [750, 292] on div "The Discovery That Sparked a Health Revolution When an [DEMOGRAPHIC_DATA] docto…" at bounding box center [870, 235] width 240 height 285
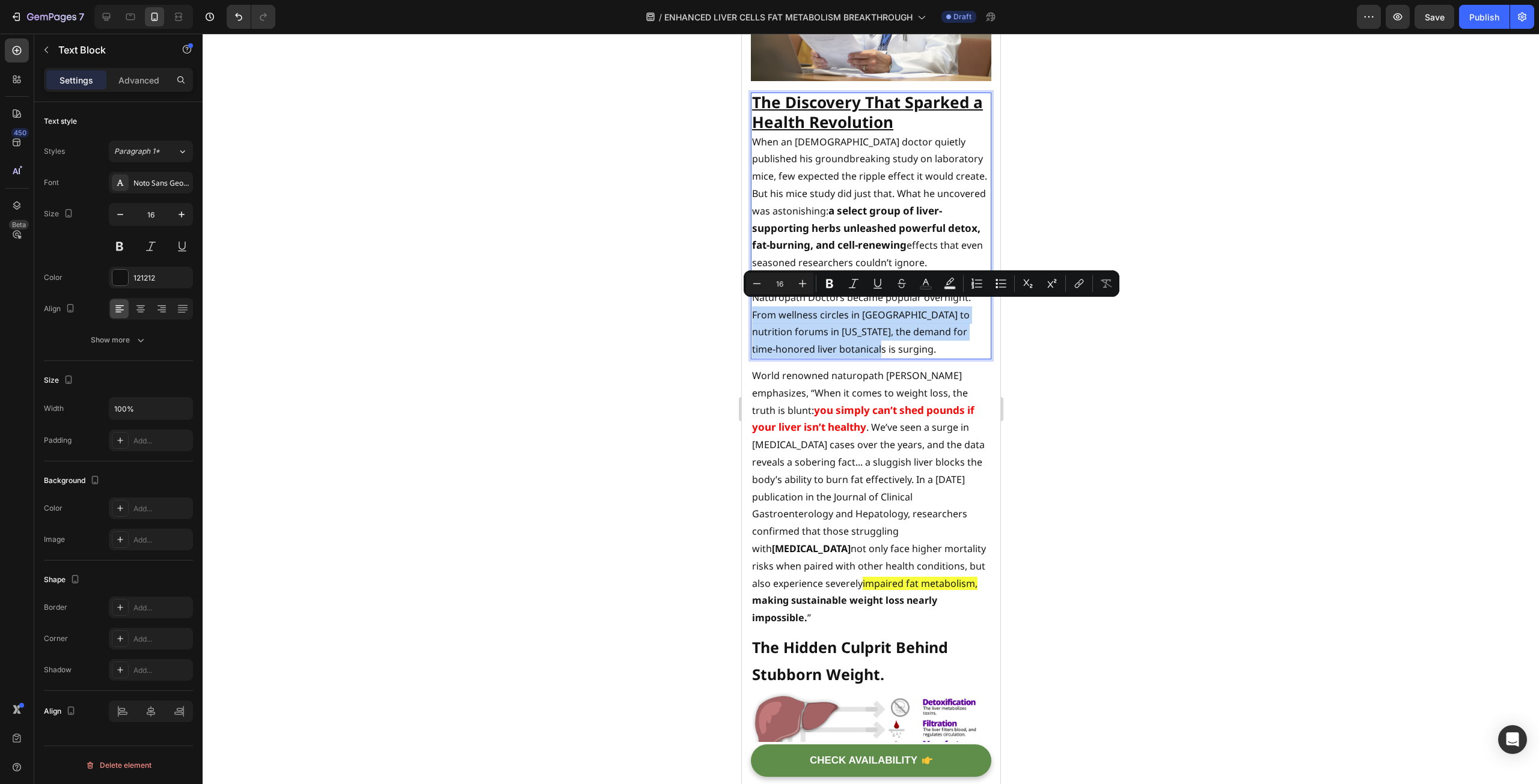
drag, startPoint x: 890, startPoint y: 341, endPoint x: 752, endPoint y: 313, distance: 140.8
click at [752, 313] on p "Naturopath Doctors became popular overnight. From wellness circles in [GEOGRAPH…" at bounding box center [870, 323] width 238 height 69
click at [904, 324] on p "Naturopath Doctors became popular overnight. From wellness circles in [GEOGRAPH…" at bounding box center [870, 323] width 238 height 69
drag, startPoint x: 886, startPoint y: 342, endPoint x: 753, endPoint y: 311, distance: 136.6
click at [753, 311] on p "Naturopath Doctors became popular overnight. From wellness circles in [GEOGRAPH…" at bounding box center [870, 323] width 238 height 69
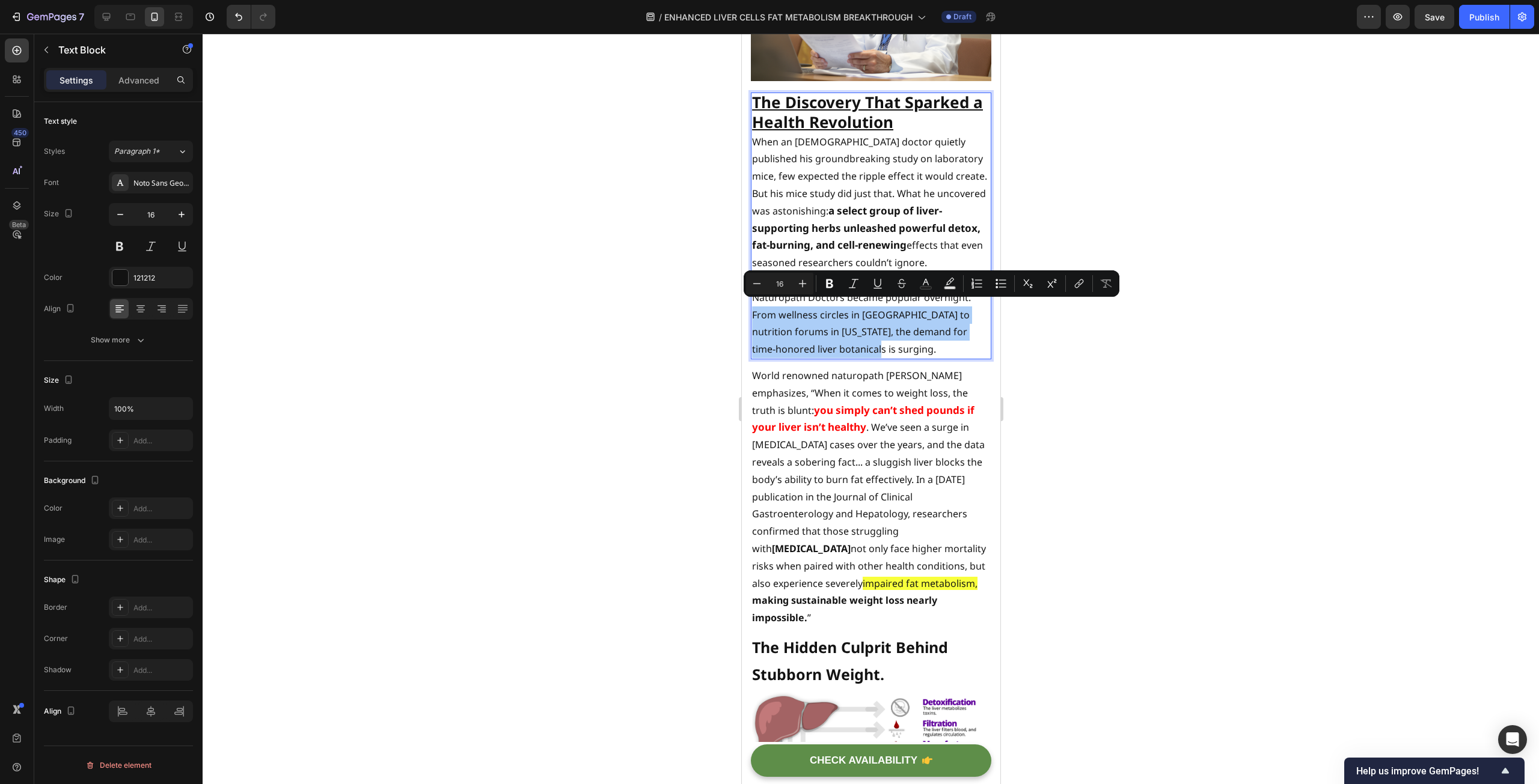
click at [616, 418] on div at bounding box center [871, 409] width 1336 height 751
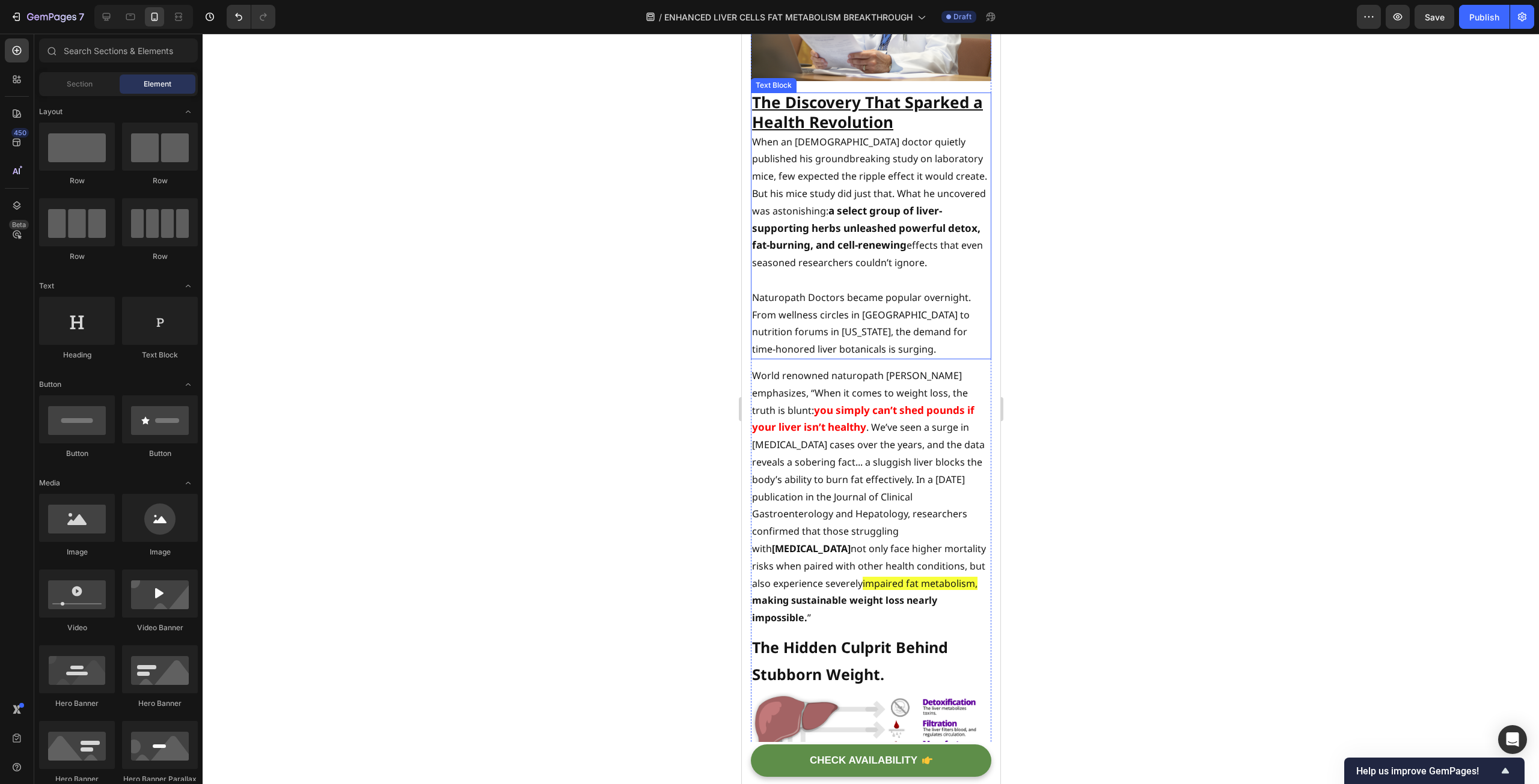
click at [914, 332] on p "Naturopath Doctors became popular overnight. From wellness circles in [GEOGRAPH…" at bounding box center [870, 323] width 238 height 69
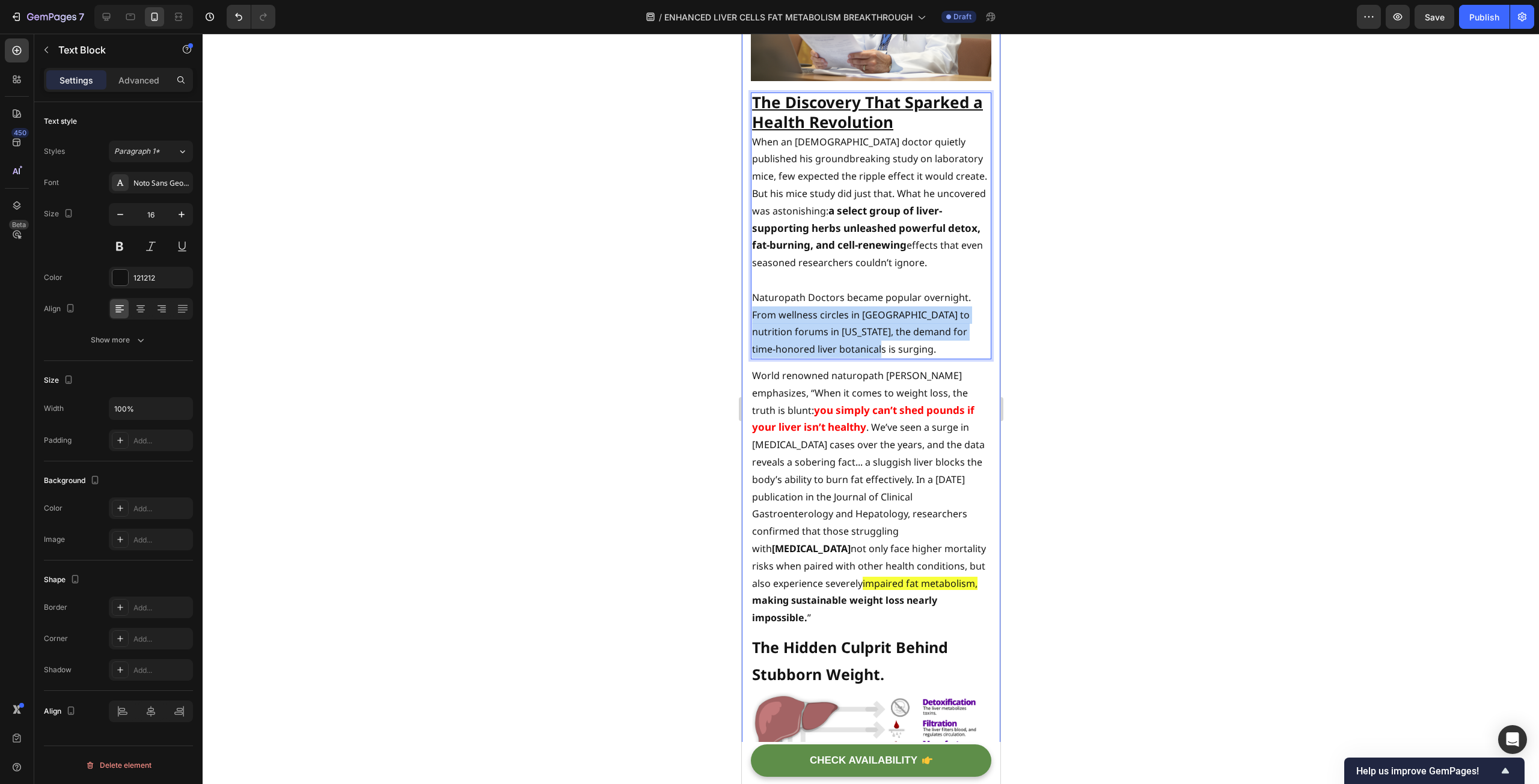
drag, startPoint x: 876, startPoint y: 342, endPoint x: 745, endPoint y: 311, distance: 134.6
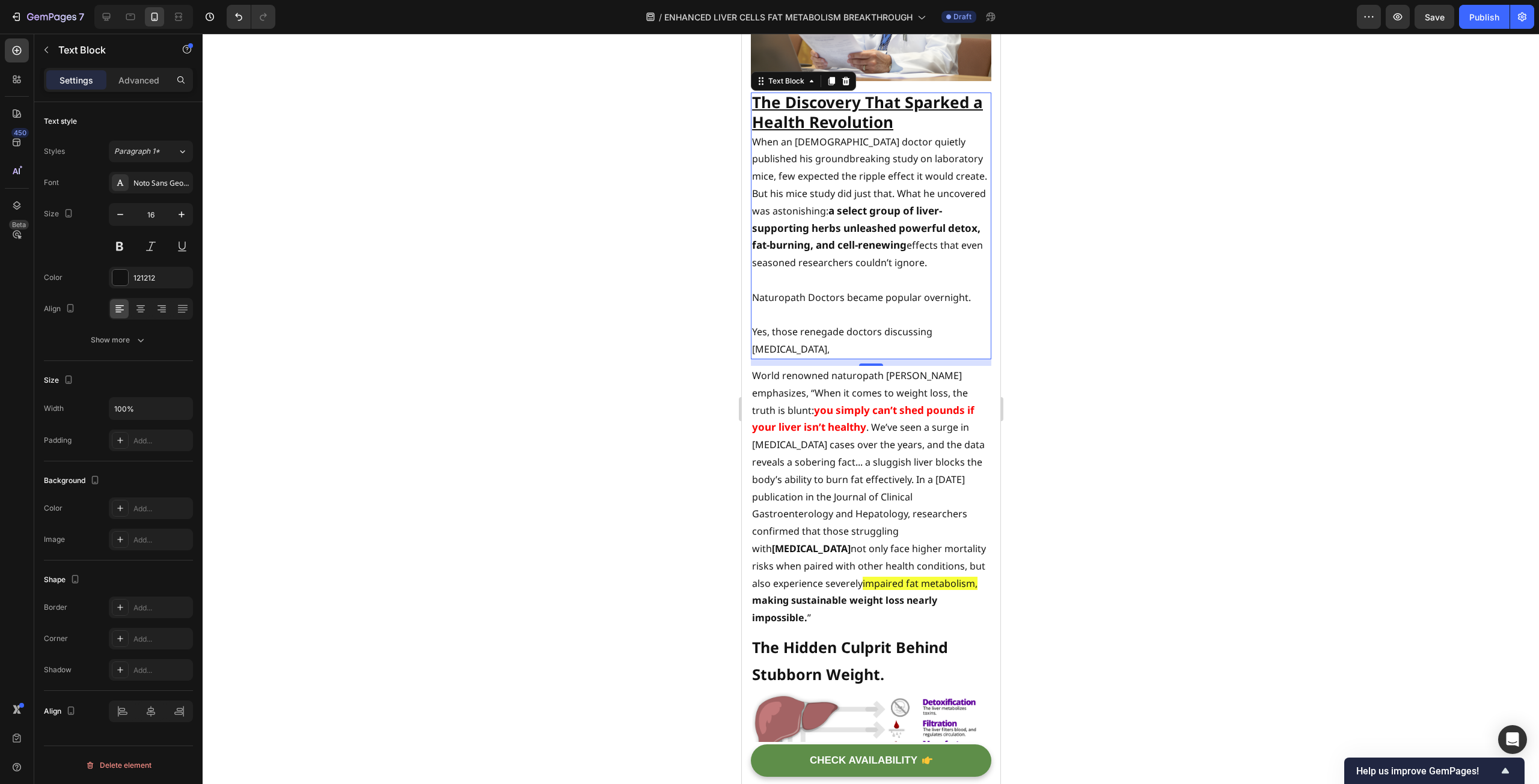
click at [835, 340] on p "Yes, those renegade doctors discussing [MEDICAL_DATA]," at bounding box center [870, 340] width 238 height 35
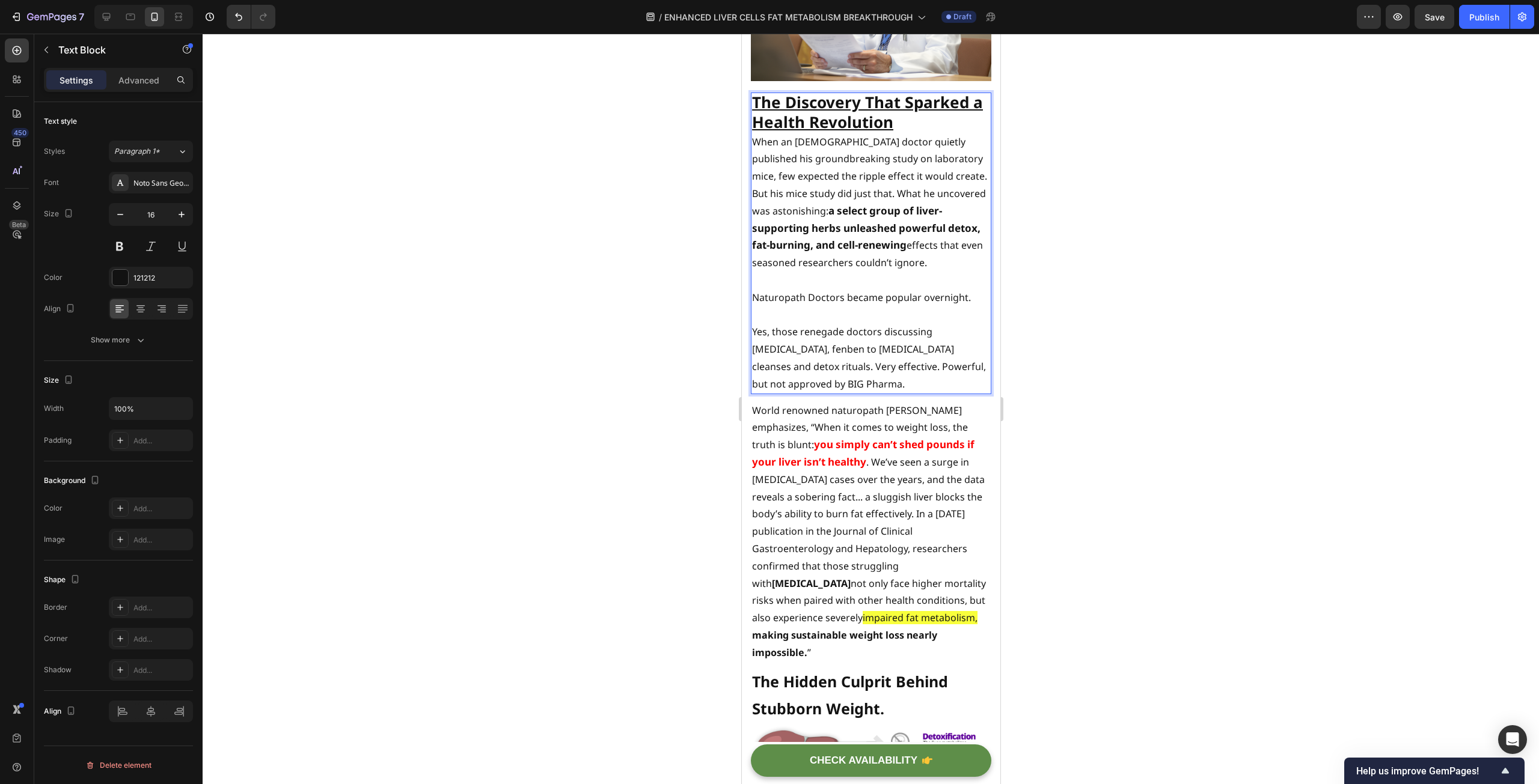
click at [815, 346] on p "Yes, those renegade doctors discussing [MEDICAL_DATA], fenben to [MEDICAL_DATA]…" at bounding box center [870, 357] width 238 height 69
click at [807, 345] on p "Yes, those renegade doctors discussing [MEDICAL_DATA], fenben to [MEDICAL_DATA]…" at bounding box center [870, 357] width 238 height 69
click at [868, 380] on p "Yes, those renegade doctors discussing [MEDICAL_DATA], Fenben to [MEDICAL_DATA]…" at bounding box center [870, 357] width 238 height 69
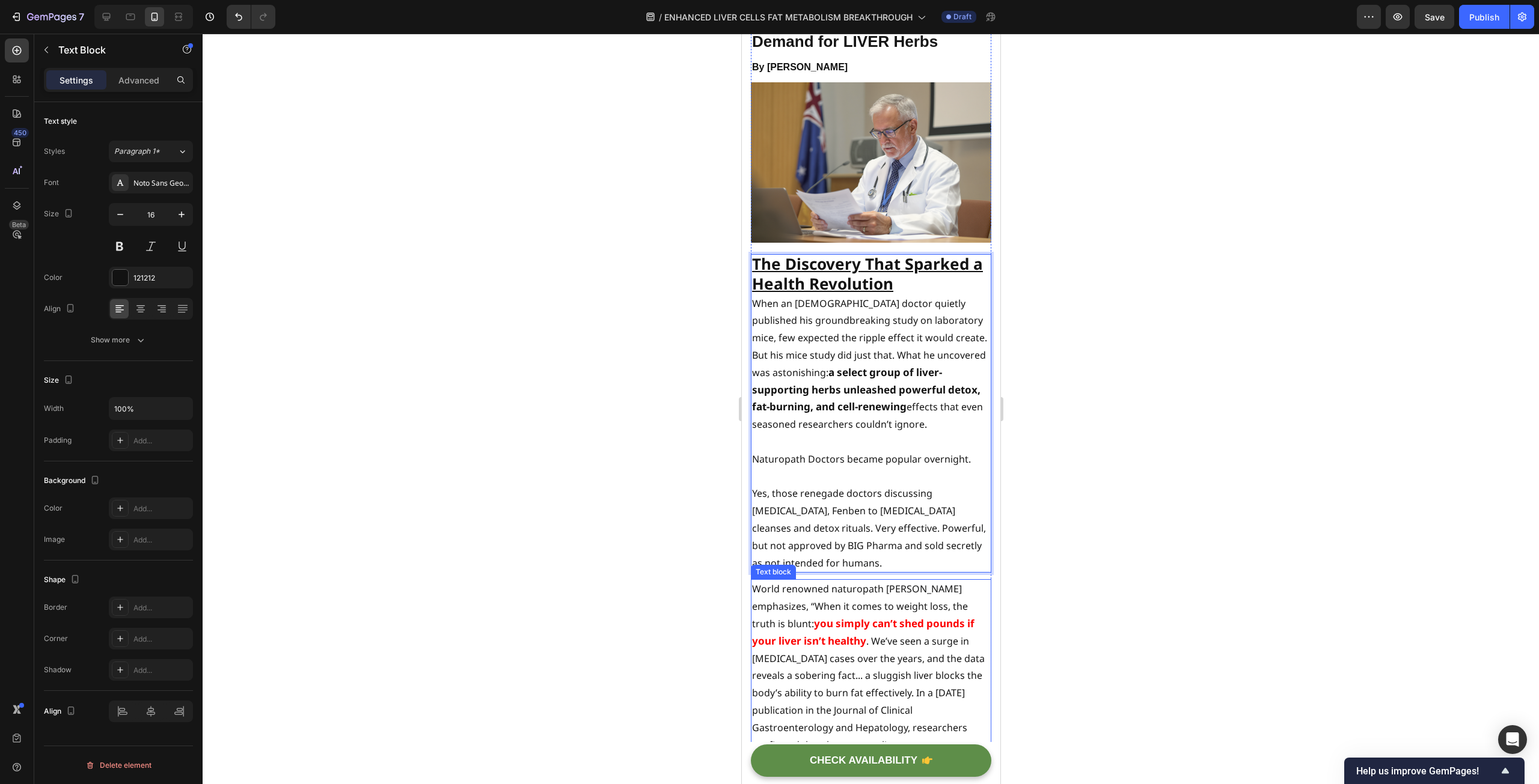
scroll to position [0, 0]
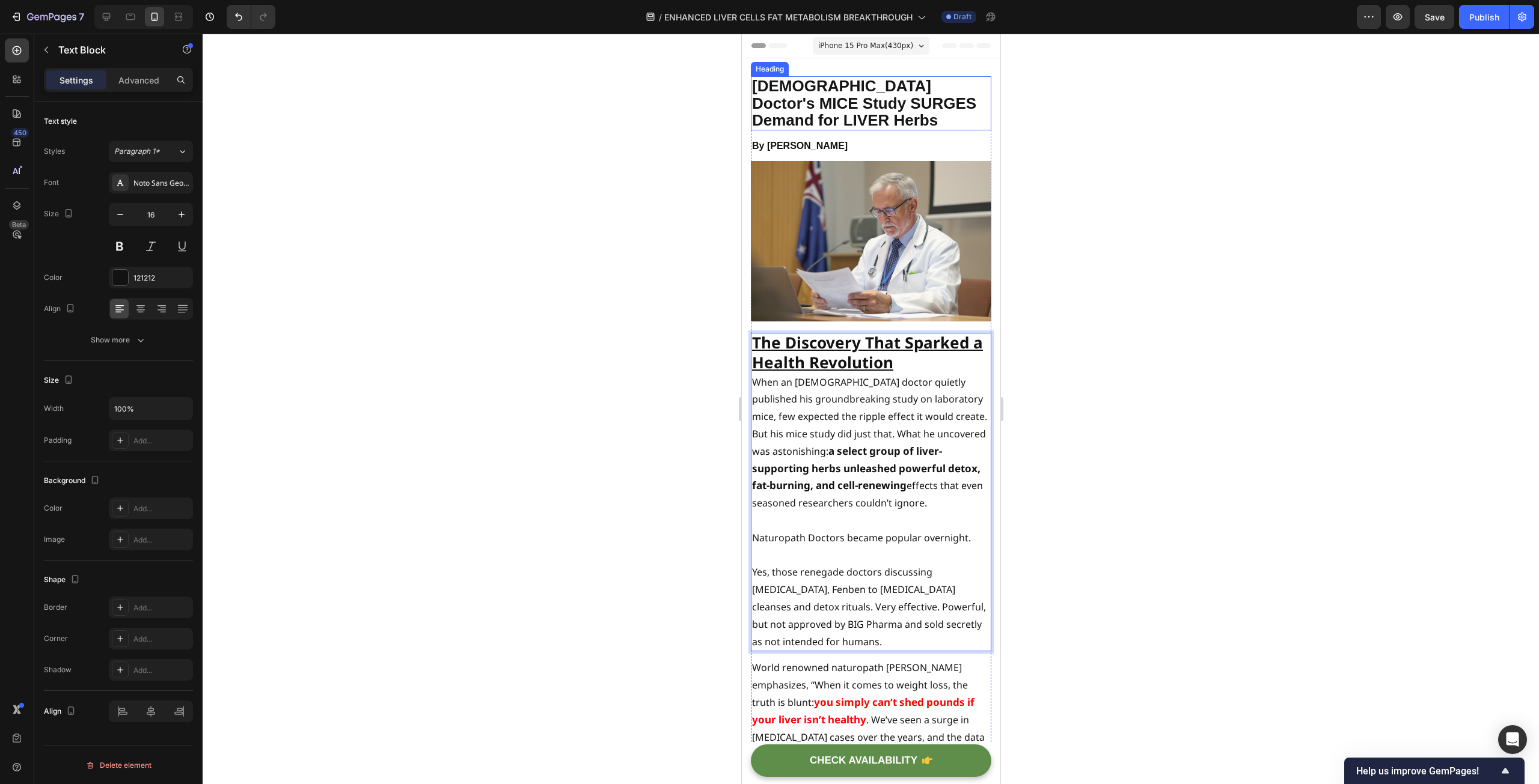
click at [901, 90] on p "[DEMOGRAPHIC_DATA] Doctor's MICE Study SURGES Demand for LIVER Herbs" at bounding box center [870, 103] width 238 height 52
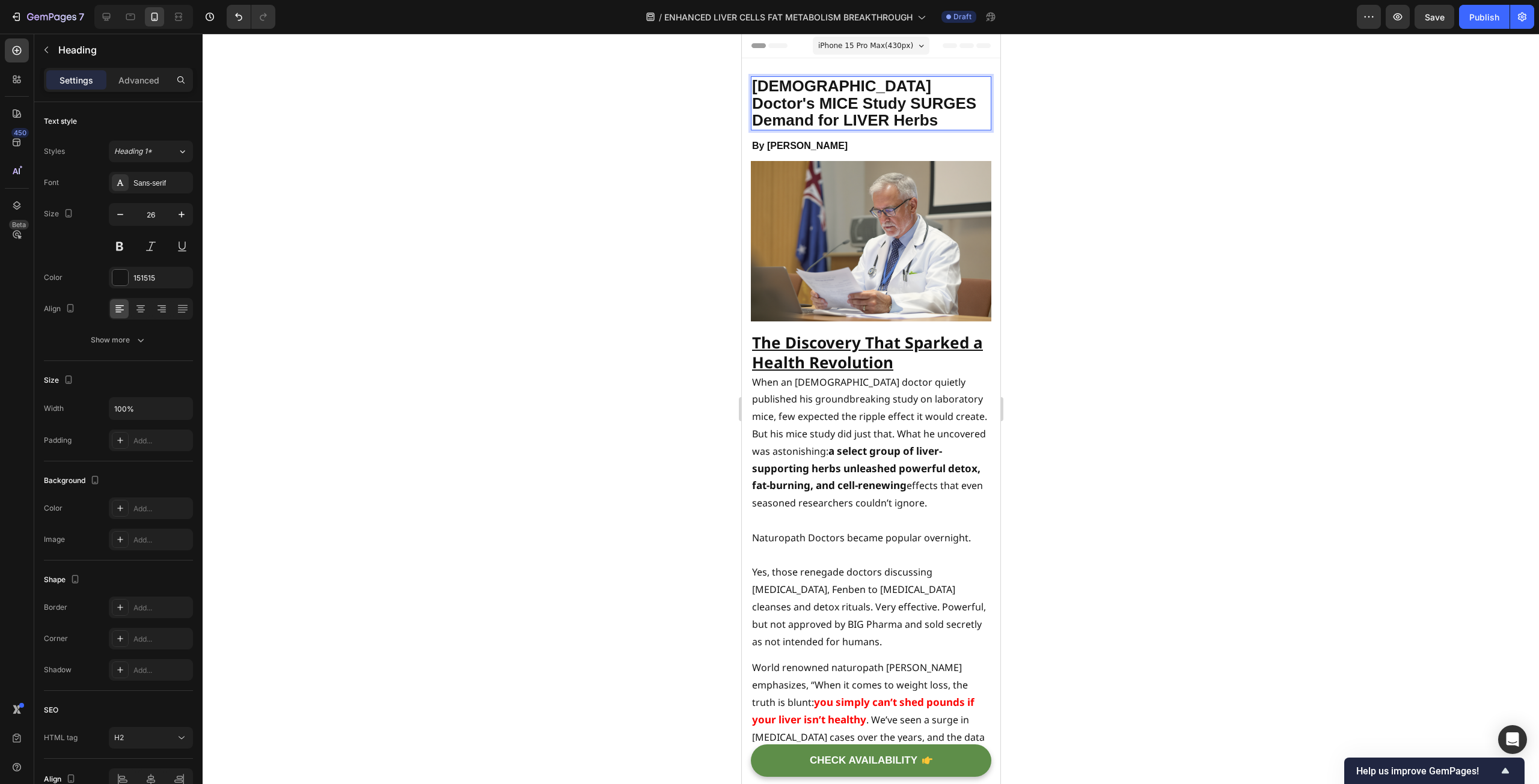
click at [906, 121] on p "[DEMOGRAPHIC_DATA] Doctor's MICE Study SURGES Demand for LIVER Herbs" at bounding box center [870, 103] width 238 height 52
click at [783, 363] on u "The Discovery That Sparked a Health Revolution" at bounding box center [866, 352] width 231 height 41
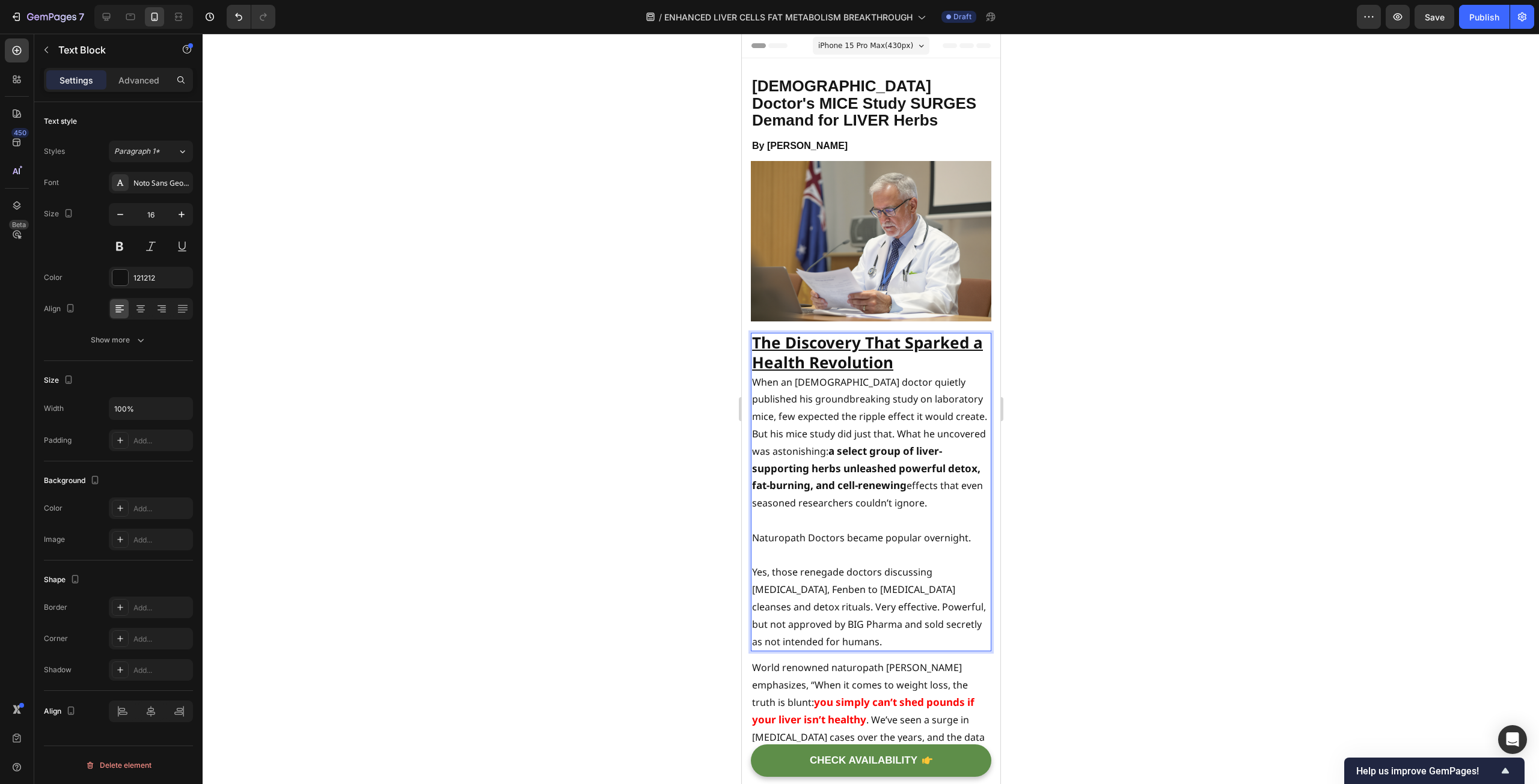
click at [785, 357] on u "The Discovery That Sparked a Health Revolution" at bounding box center [866, 352] width 231 height 41
click at [847, 123] on p "[DEMOGRAPHIC_DATA] Doctor's MICE Study SURGES Demand for LIVER Herbs" at bounding box center [870, 103] width 238 height 52
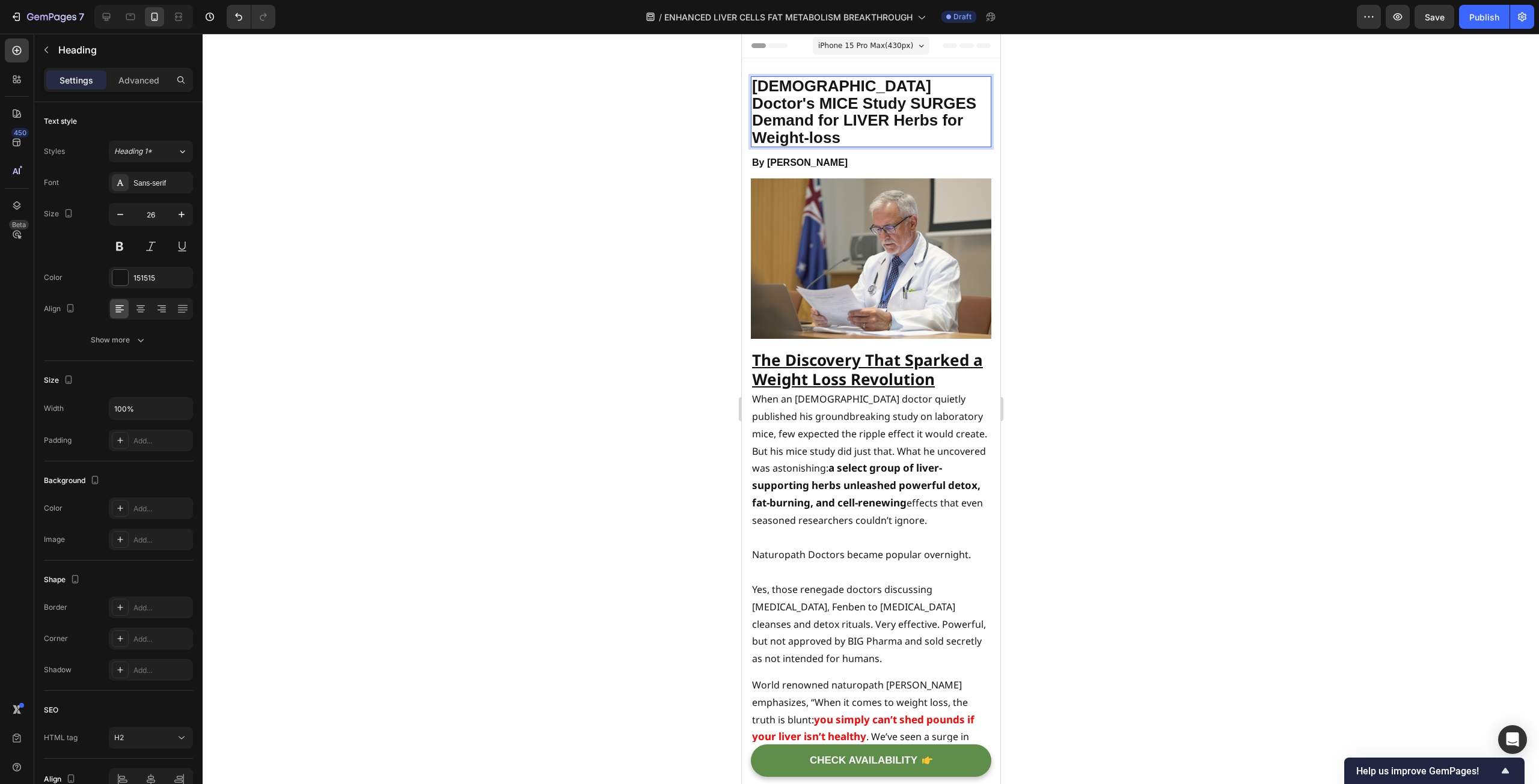
click at [797, 106] on p "[DEMOGRAPHIC_DATA] Doctor's MICE Study SURGES Demand for LIVER Herbs for Weight…" at bounding box center [870, 112] width 238 height 68
drag, startPoint x: 971, startPoint y: 120, endPoint x: 880, endPoint y: 126, distance: 91.2
click at [880, 126] on p "[DEMOGRAPHIC_DATA] Doctor's MICE Study, SURGES Demand for LIVER Herbs for Weigh…" at bounding box center [870, 112] width 238 height 68
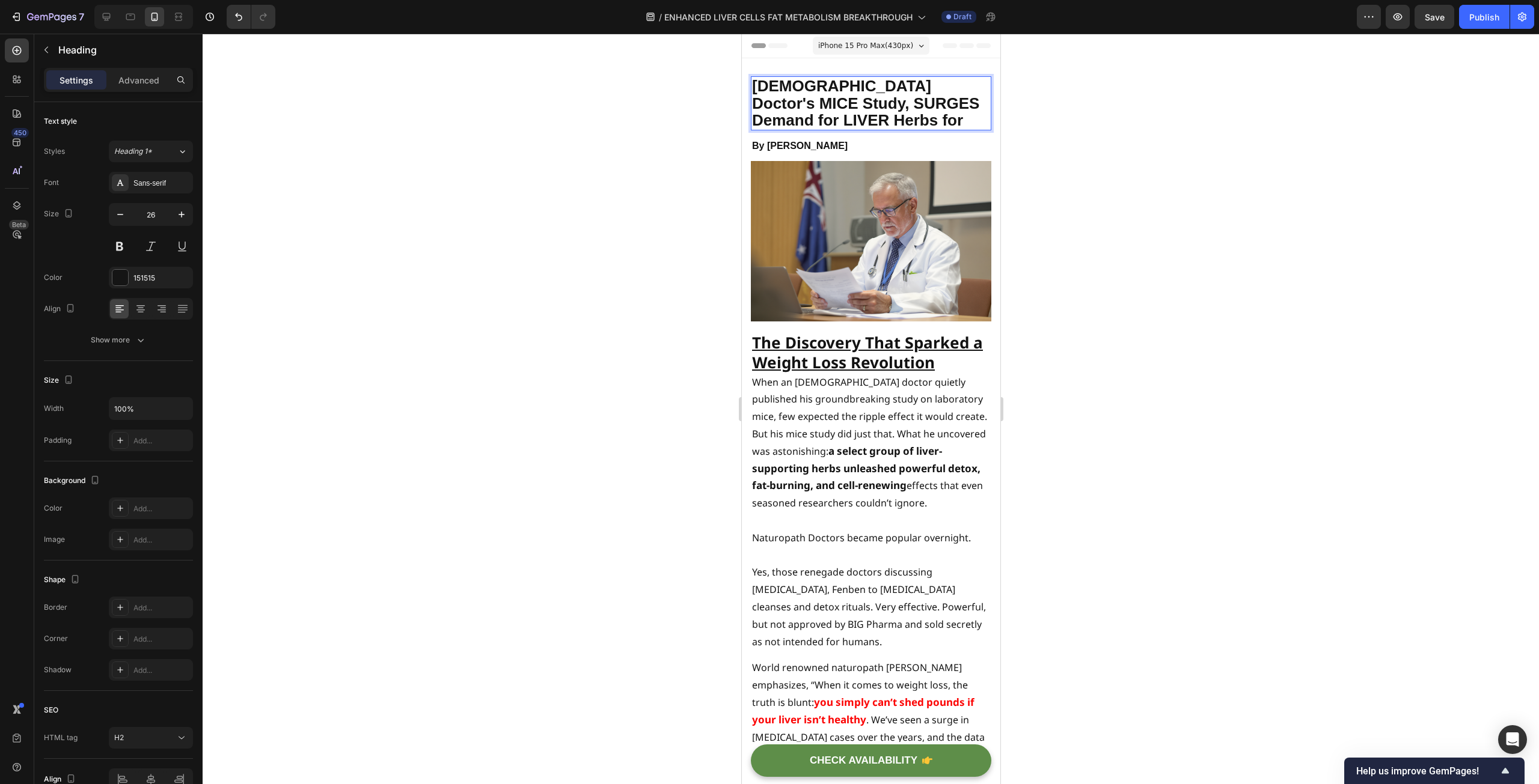
click at [965, 109] on p "[DEMOGRAPHIC_DATA] Doctor's MICE Study, SURGES Demand for LIVER Herbs for" at bounding box center [870, 103] width 238 height 52
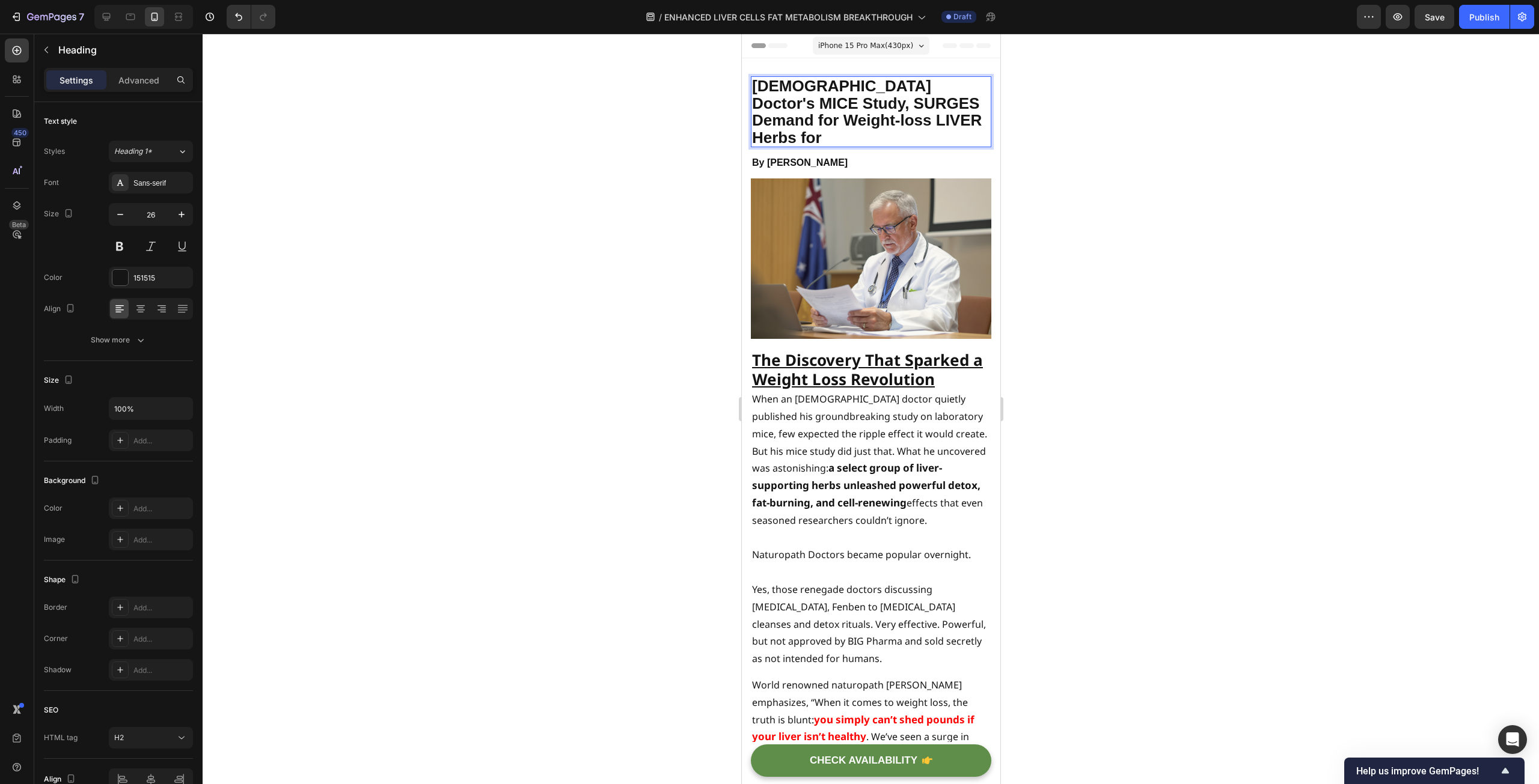
click at [953, 117] on p "[DEMOGRAPHIC_DATA] Doctor's MICE Study, SURGES Demand for Weight-loss LIVER Her…" at bounding box center [870, 112] width 238 height 68
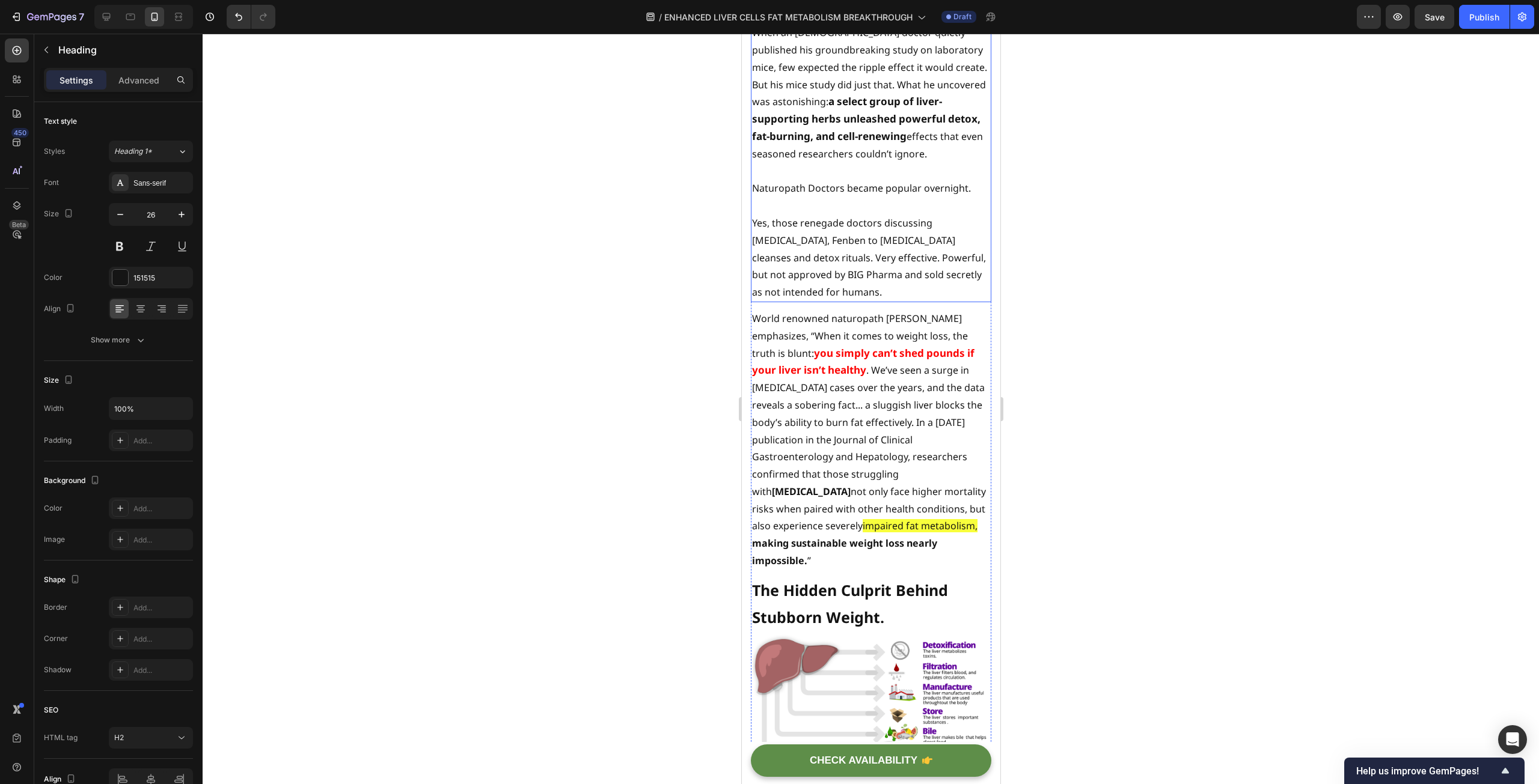
scroll to position [421, 0]
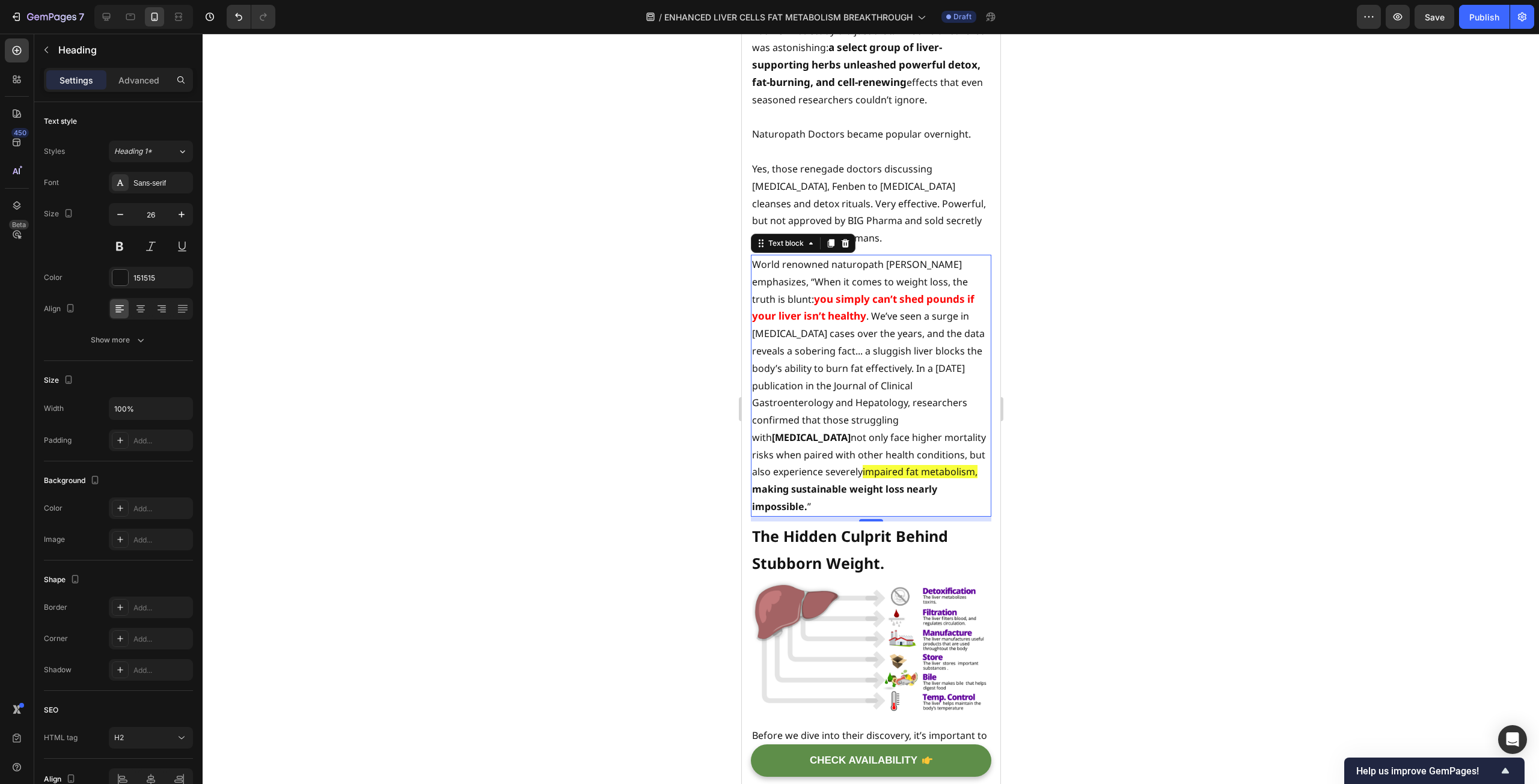
click at [916, 301] on p "World renowned naturopath [PERSON_NAME] emphasizes, “When it comes to weight lo…" at bounding box center [870, 385] width 238 height 259
click at [886, 256] on p "World renowned naturopath [PERSON_NAME] emphasizes, “When it comes to weight lo…" at bounding box center [870, 385] width 238 height 259
drag, startPoint x: 884, startPoint y: 242, endPoint x: 960, endPoint y: 242, distance: 76.0
click at [960, 256] on p "World renowned naturopath [PERSON_NAME] emphasizes, “When it comes to weight lo…" at bounding box center [870, 385] width 238 height 259
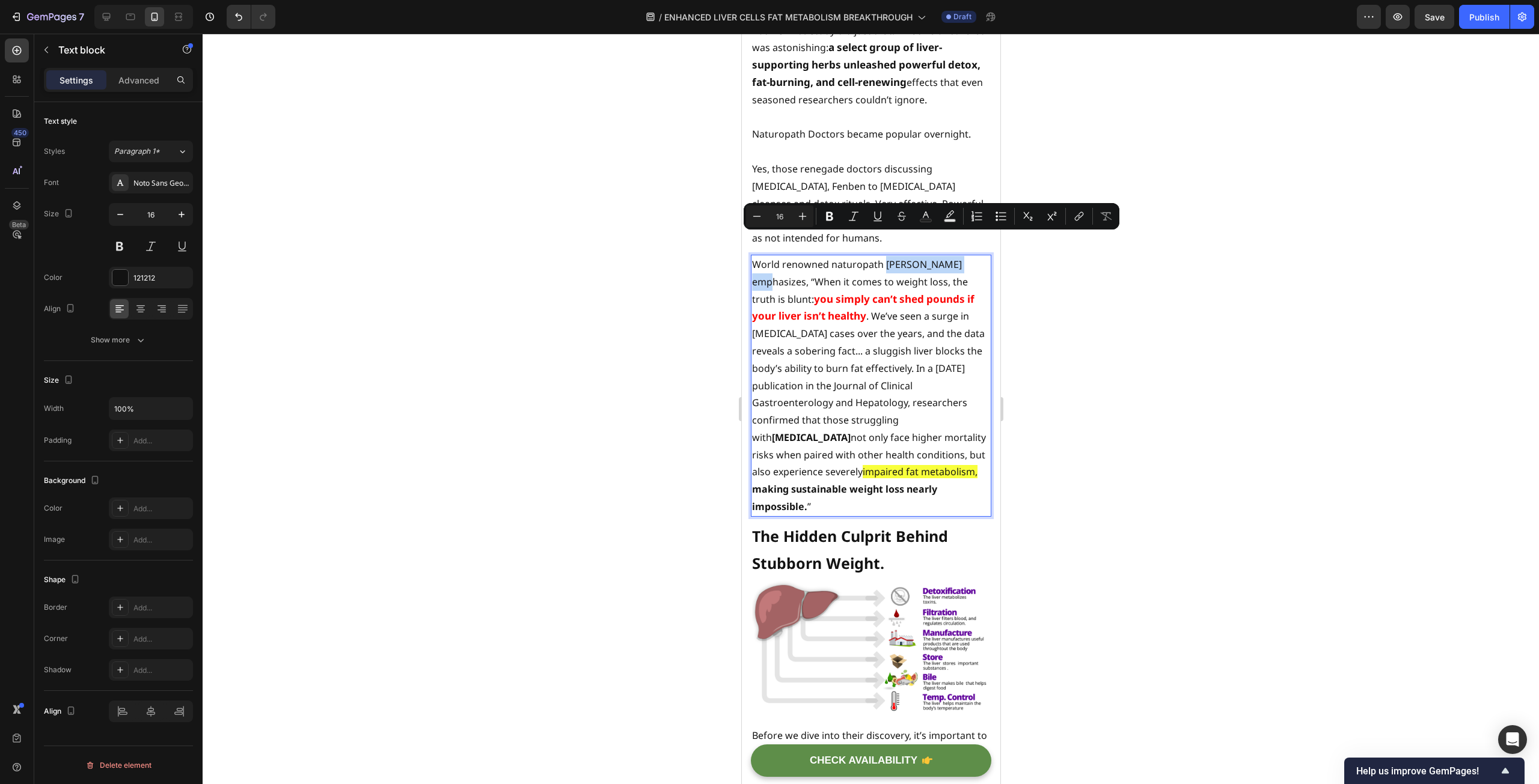
copy p "[PERSON_NAME]"
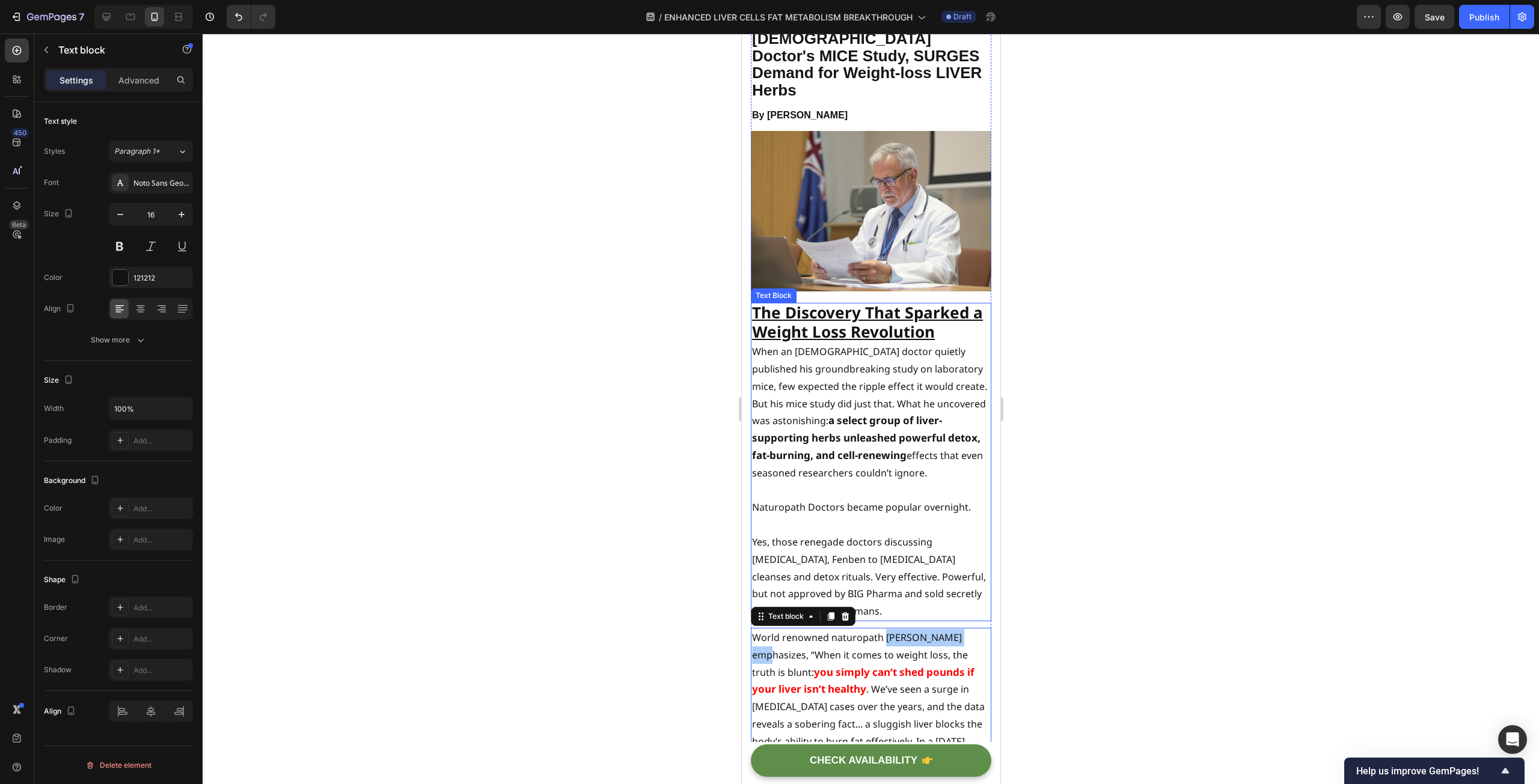
scroll to position [0, 0]
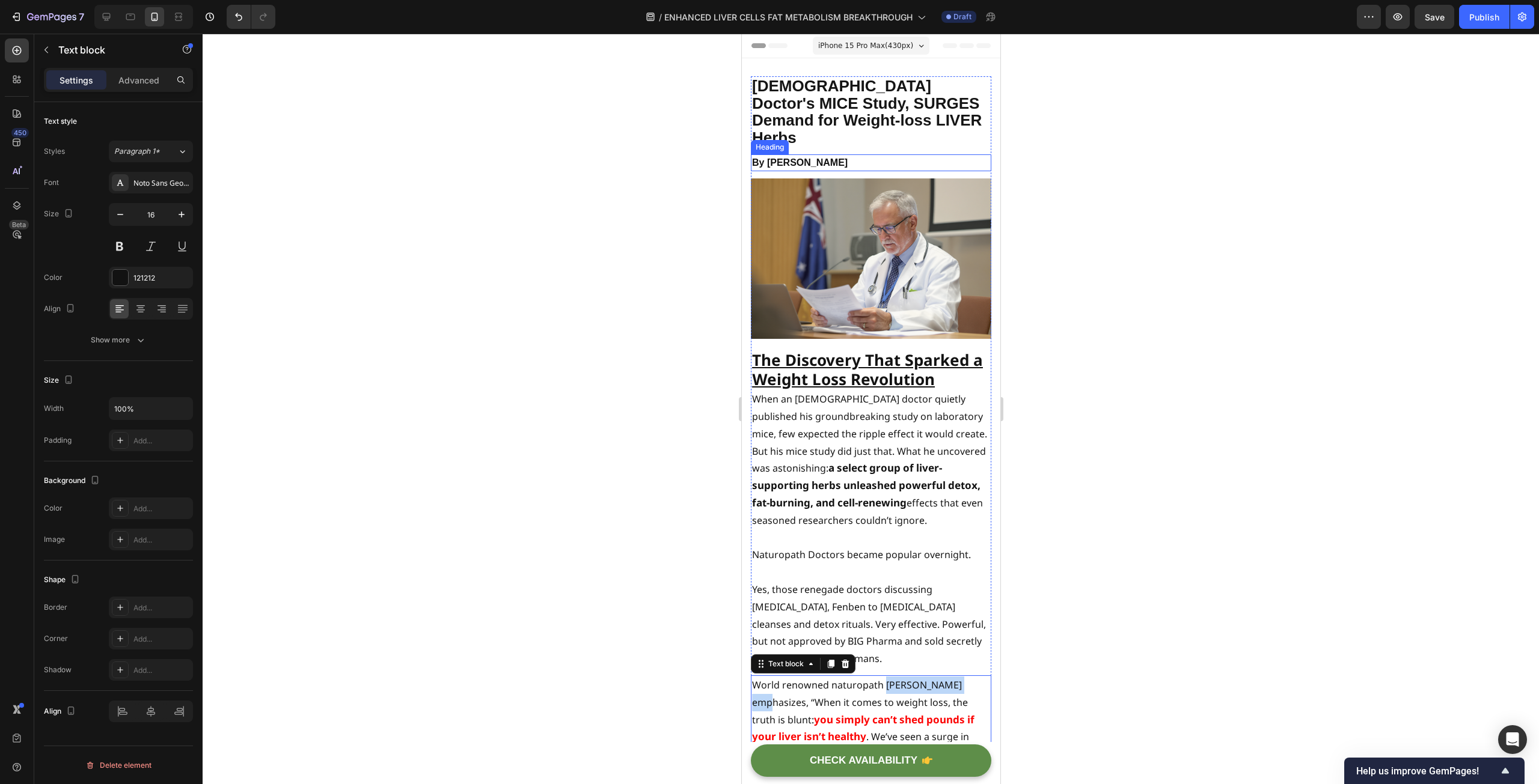
click at [801, 157] on strong "By [PERSON_NAME]" at bounding box center [798, 162] width 95 height 10
click at [808, 157] on strong "By [PERSON_NAME]" at bounding box center [798, 162] width 95 height 10
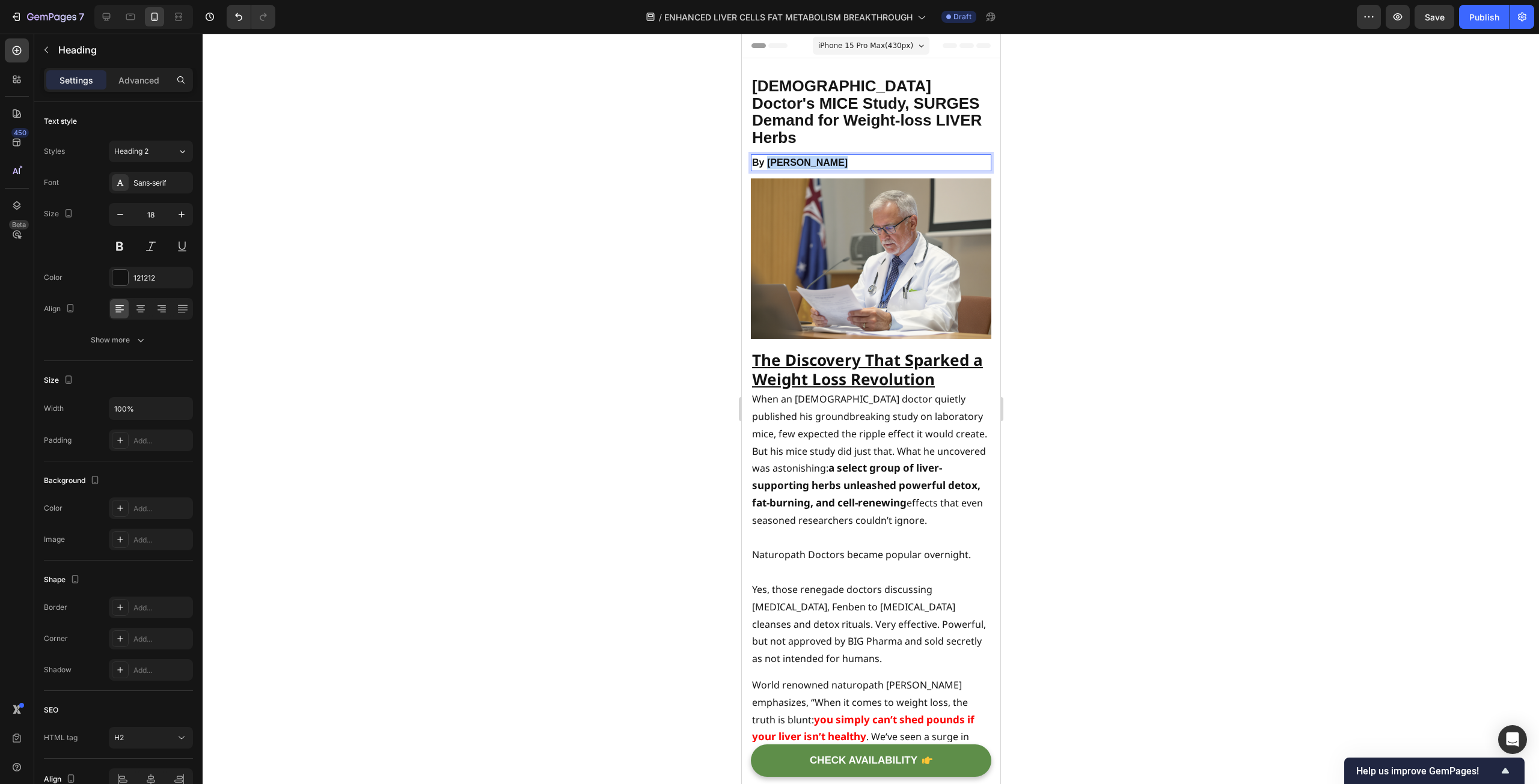
drag, startPoint x: 838, startPoint y: 143, endPoint x: 769, endPoint y: 145, distance: 69.0
click at [769, 155] on p "By [PERSON_NAME]" at bounding box center [870, 162] width 238 height 14
click at [676, 295] on div at bounding box center [871, 409] width 1336 height 751
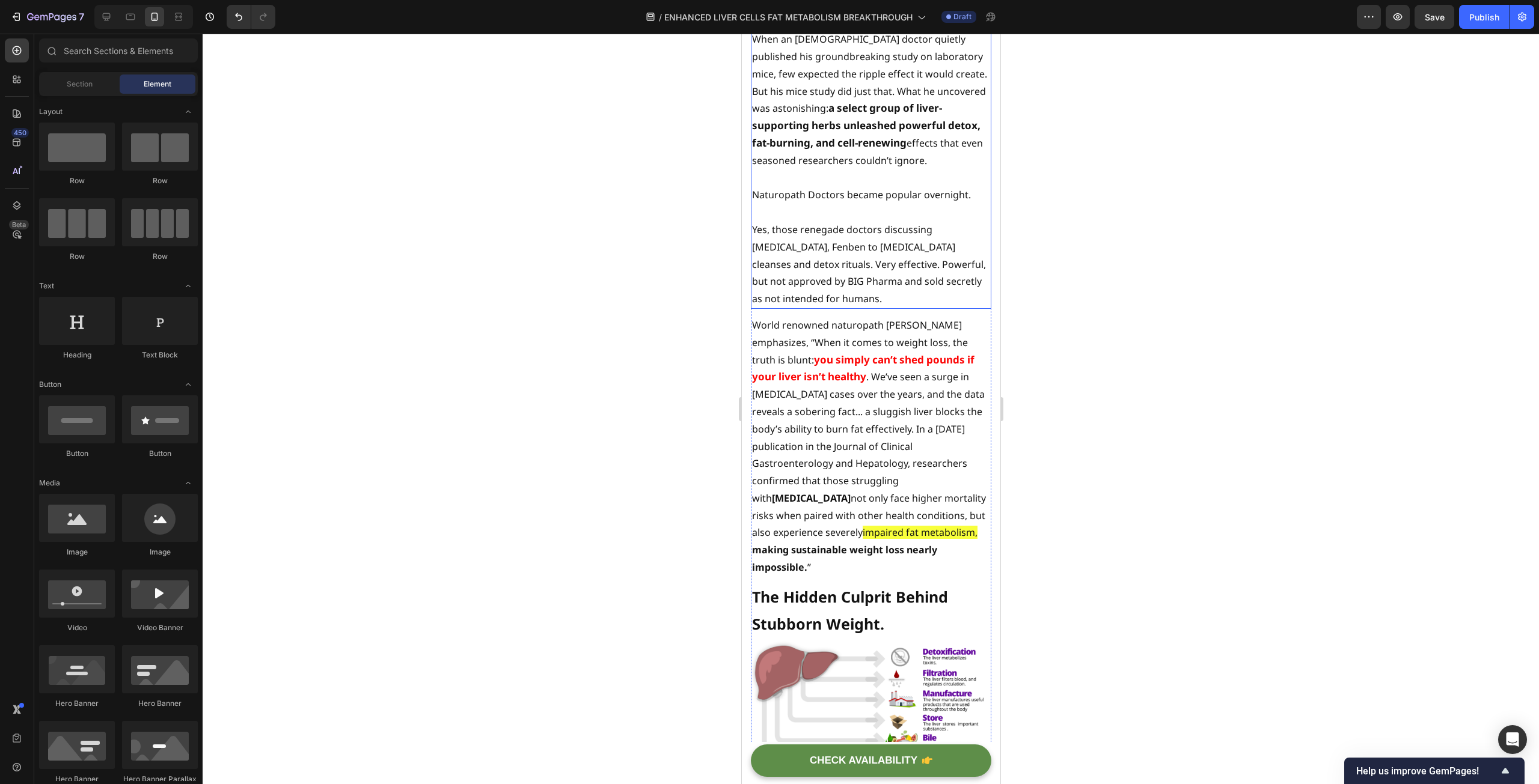
scroll to position [361, 0]
click at [756, 225] on p "Yes, those renegade doctors discussing [MEDICAL_DATA], Fenben to [MEDICAL_DATA]…" at bounding box center [870, 264] width 238 height 86
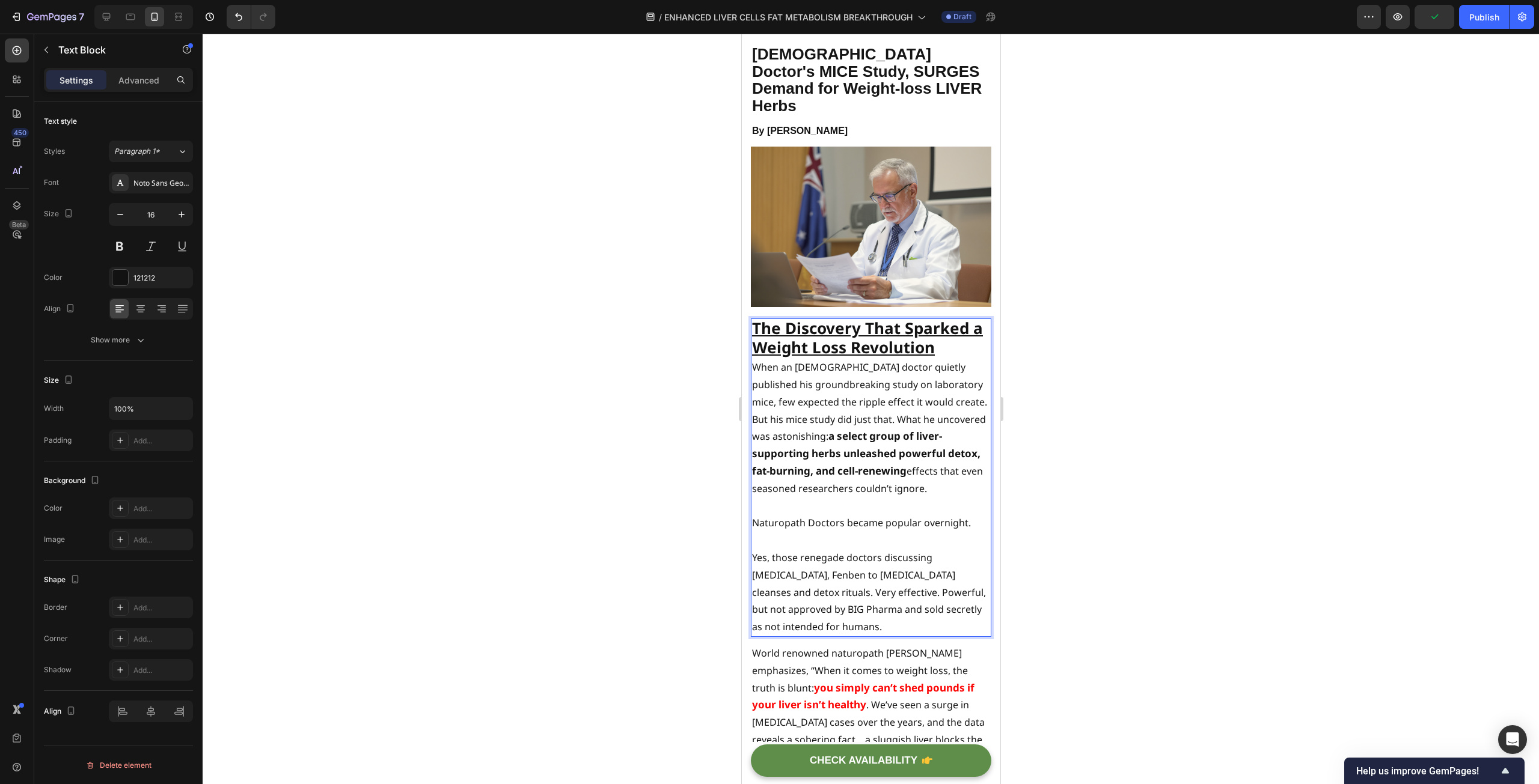
scroll to position [60, 0]
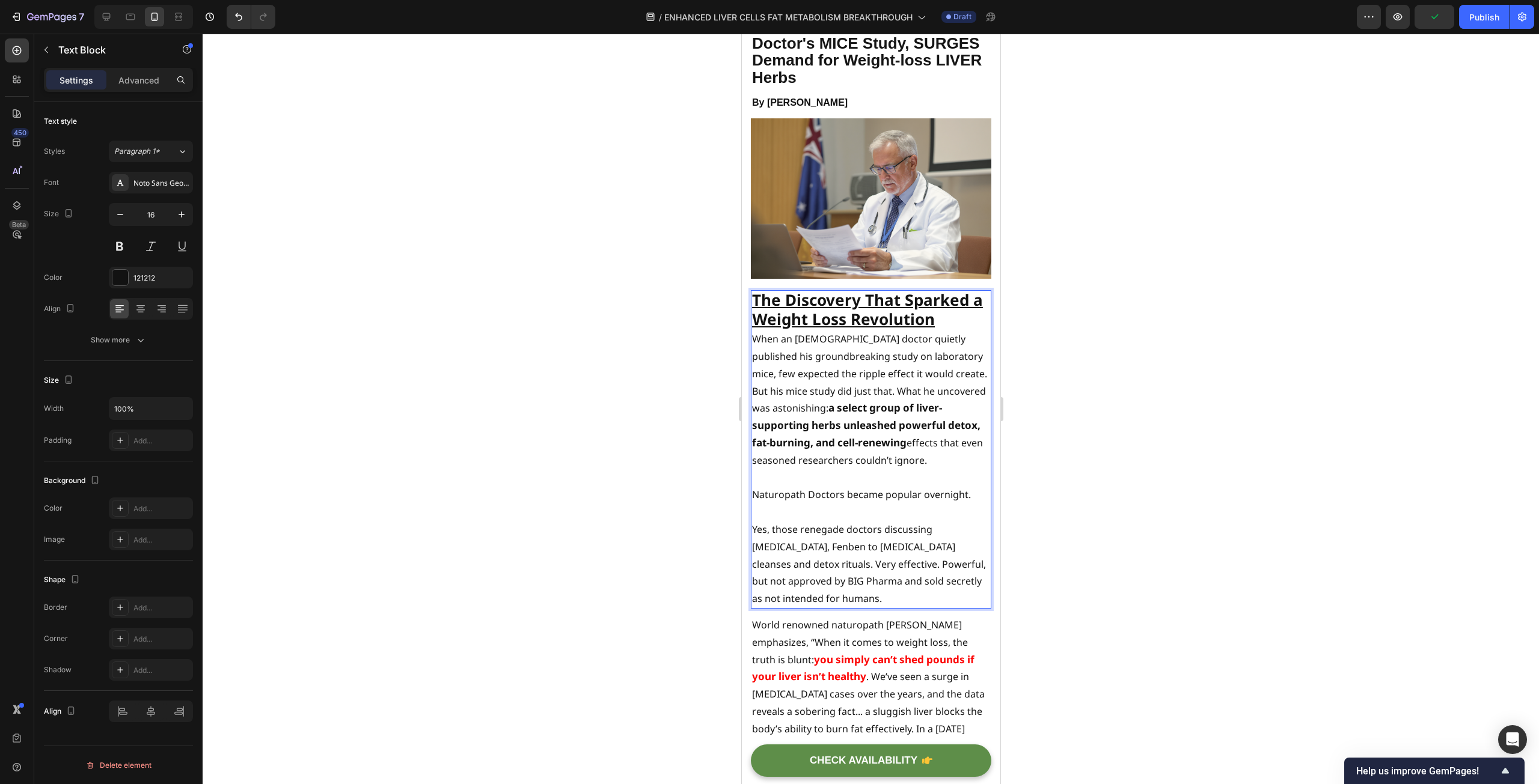
click at [796, 521] on p "Yes, those renegade doctors discussing [MEDICAL_DATA], Fenben to [MEDICAL_DATA]…" at bounding box center [870, 564] width 238 height 86
click at [793, 533] on p "Yes, those renegade doctors discussing [MEDICAL_DATA], Fenben to [MEDICAL_DATA]…" at bounding box center [870, 564] width 238 height 86
click at [755, 523] on p "Yes, those renegade doctors discussing [MEDICAL_DATA], Fenben to [MEDICAL_DATA]…" at bounding box center [870, 564] width 238 height 86
click at [845, 526] on p "Yes, those renegade doctors discussing [MEDICAL_DATA], Fenben to [MEDICAL_DATA]…" at bounding box center [870, 564] width 238 height 86
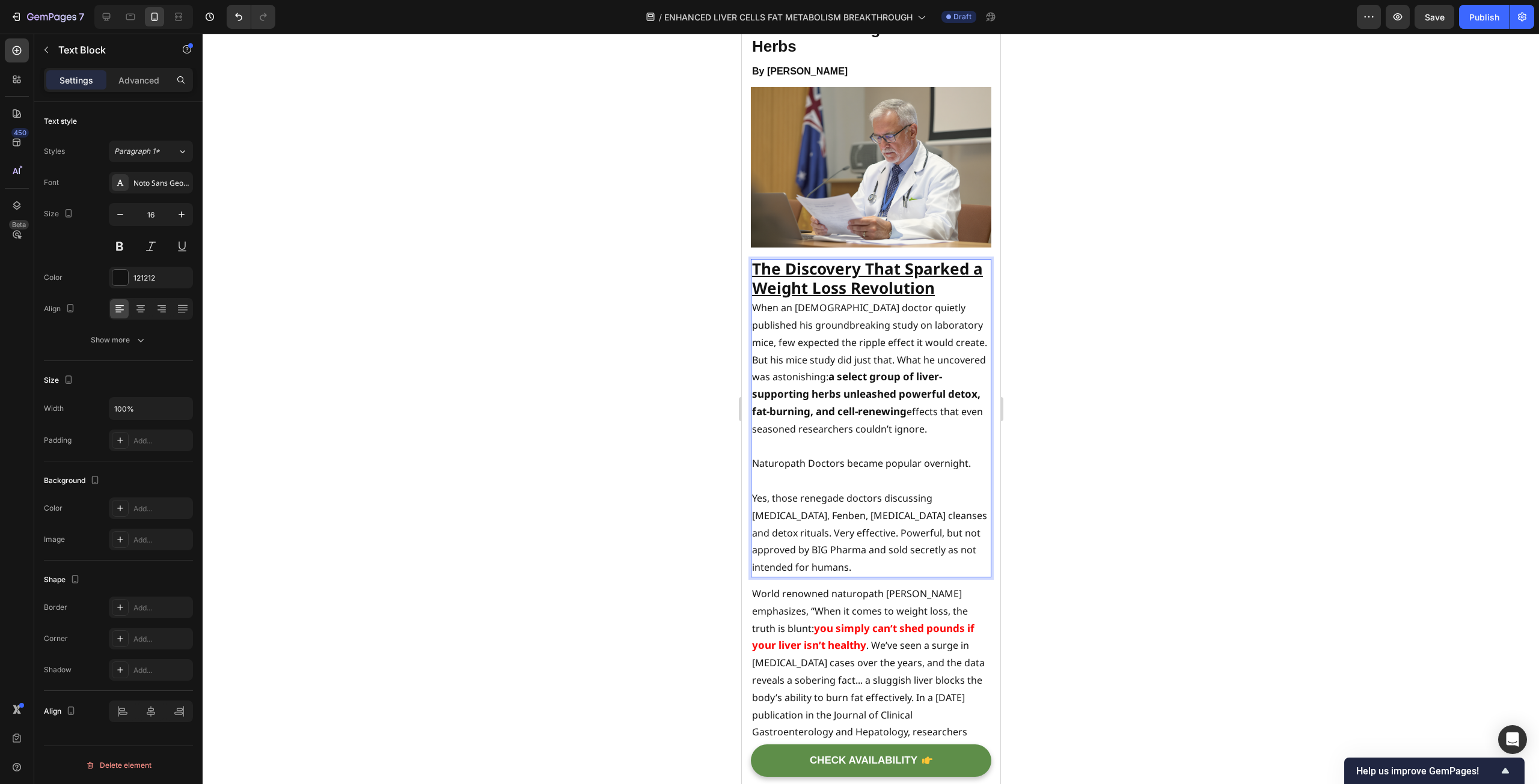
scroll to position [120, 0]
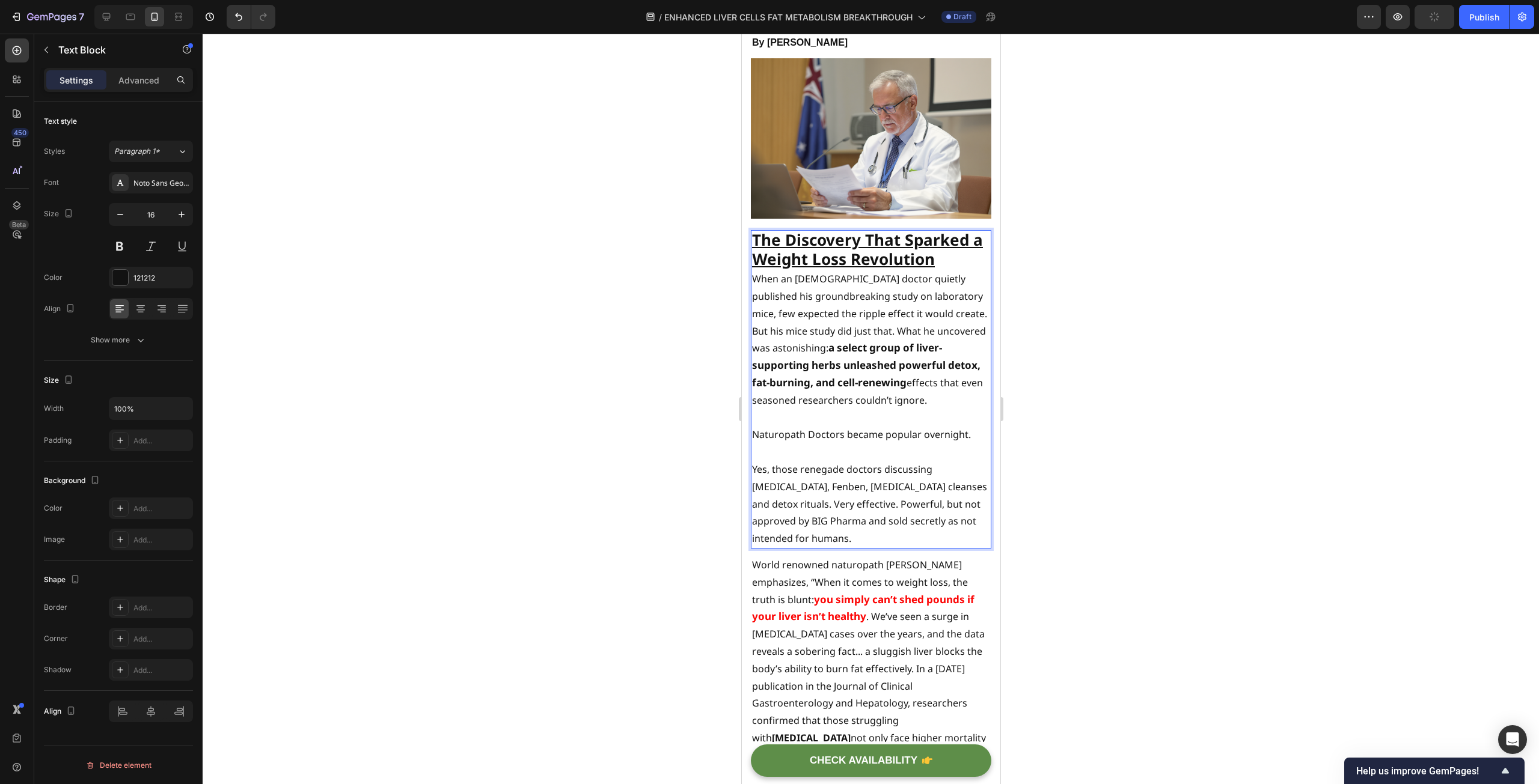
click at [846, 461] on p "Yes, those renegade doctors discussing [MEDICAL_DATA], Fenben, [MEDICAL_DATA] c…" at bounding box center [870, 504] width 238 height 86
click at [887, 461] on p "Yes, those renegade doctors discussing [MEDICAL_DATA], Fenben, [MEDICAL_DATA] c…" at bounding box center [870, 504] width 238 height 86
click at [953, 467] on p "Yes, those renegade doctors discussing [MEDICAL_DATA], Fenben, [MEDICAL_DATA] C…" at bounding box center [870, 504] width 238 height 86
click at [755, 479] on p "Yes, those renegade doctors discussing [MEDICAL_DATA], Fenben, [MEDICAL_DATA] C…" at bounding box center [870, 504] width 238 height 86
click at [784, 488] on p "Yes, those renegade doctors discussing [MEDICAL_DATA], Fenben, [MEDICAL_DATA] C…" at bounding box center [870, 504] width 238 height 86
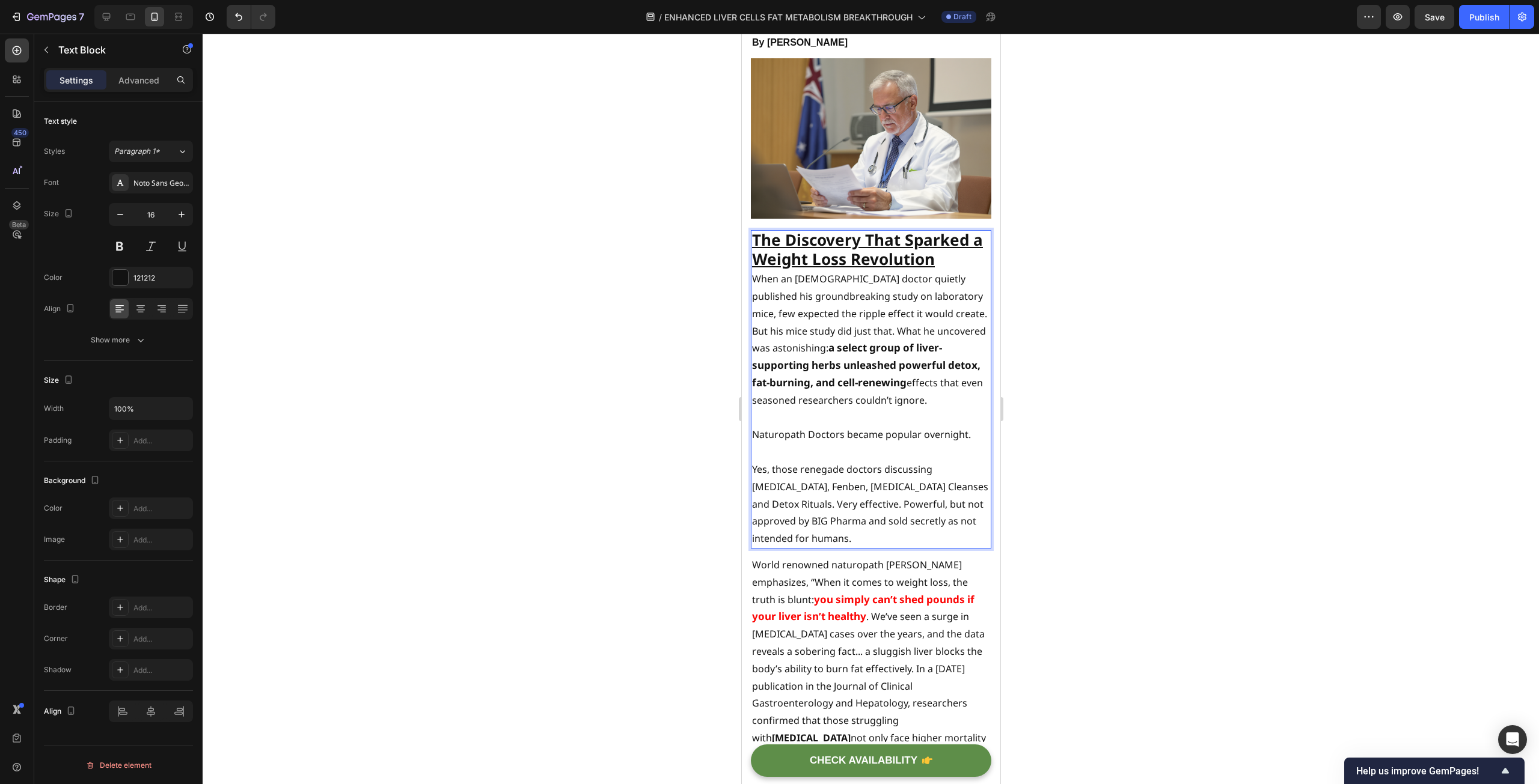
click at [790, 483] on p "Yes, those renegade doctors discussing [MEDICAL_DATA], Fenben, [MEDICAL_DATA] C…" at bounding box center [870, 504] width 238 height 86
click at [787, 483] on p "Yes, those renegade doctors discussing [MEDICAL_DATA], Fenben, [MEDICAL_DATA] C…" at bounding box center [870, 504] width 238 height 86
click at [783, 481] on p "Yes, those renegade doctors discussing [MEDICAL_DATA], Fenben, [MEDICAL_DATA] C…" at bounding box center [870, 504] width 238 height 86
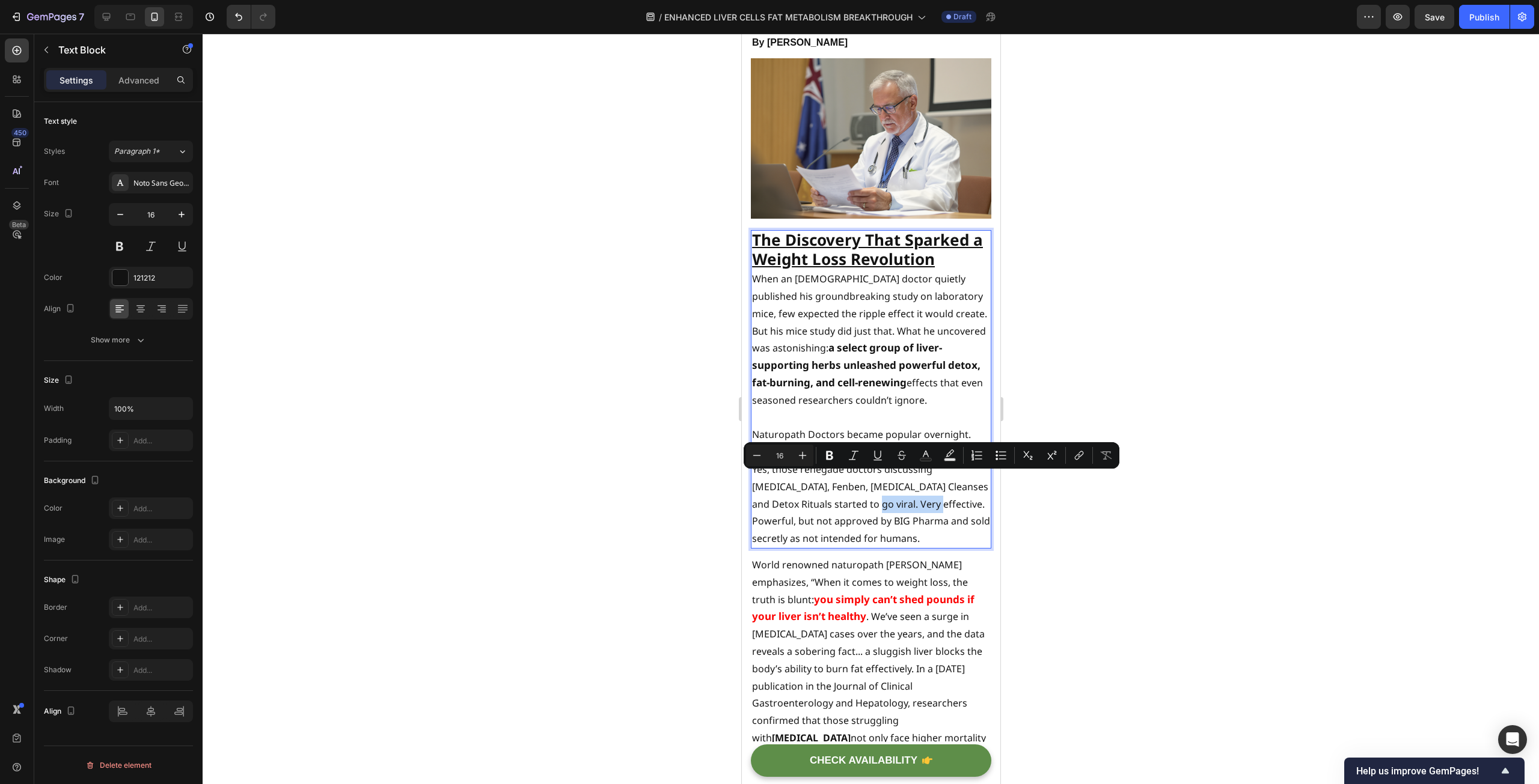
drag, startPoint x: 871, startPoint y: 483, endPoint x: 933, endPoint y: 489, distance: 62.3
click at [933, 489] on p "Yes, those renegade doctors discussing [MEDICAL_DATA], Fenben, [MEDICAL_DATA] C…" at bounding box center [870, 504] width 238 height 86
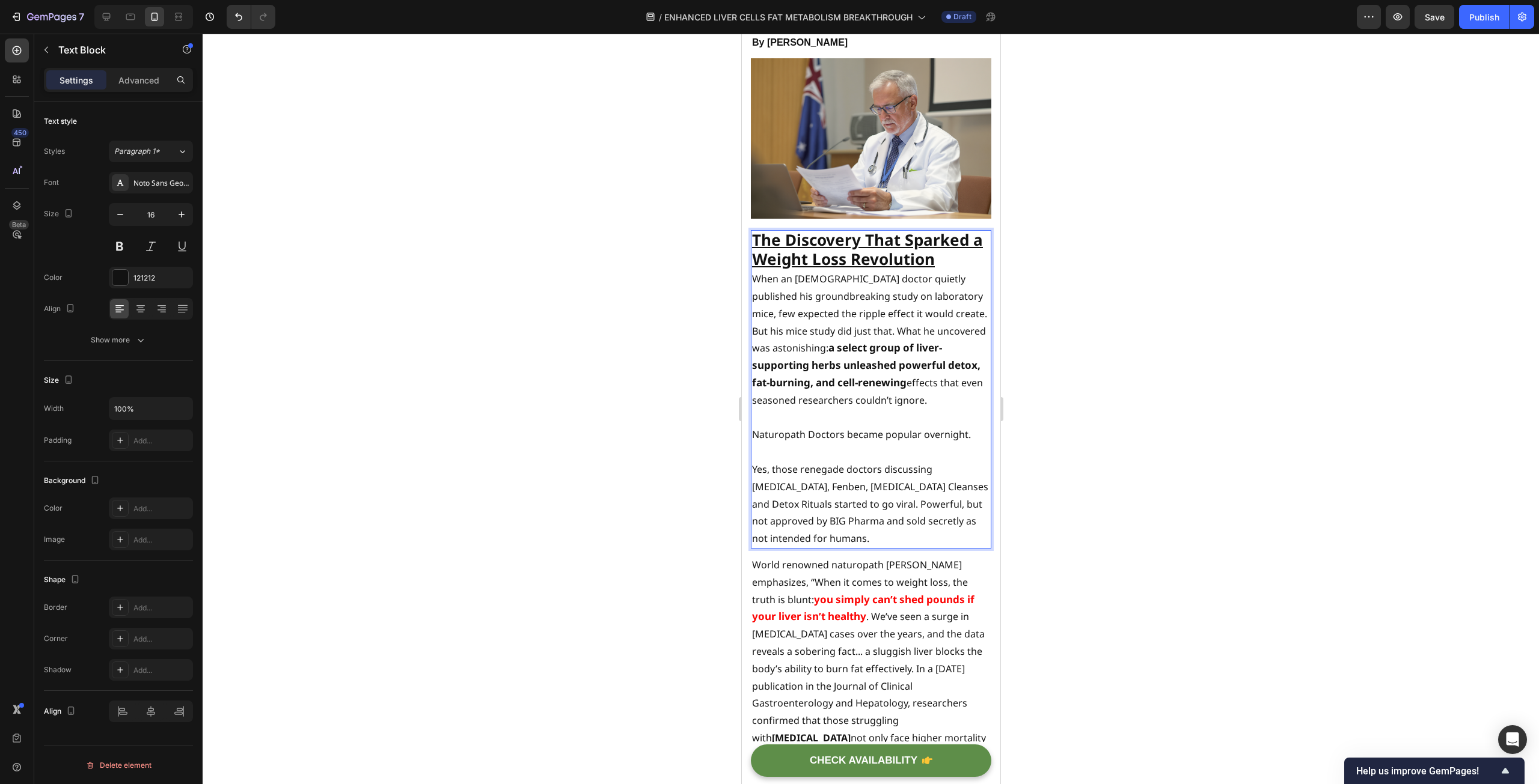
click at [878, 519] on p "Yes, those renegade doctors discussing [MEDICAL_DATA], Fenben, [MEDICAL_DATA] C…" at bounding box center [870, 504] width 238 height 86
drag, startPoint x: 878, startPoint y: 519, endPoint x: 871, endPoint y: 481, distance: 38.6
click at [871, 481] on p "Yes, those renegade doctors discussing [MEDICAL_DATA], Fenben, [MEDICAL_DATA] C…" at bounding box center [870, 504] width 238 height 86
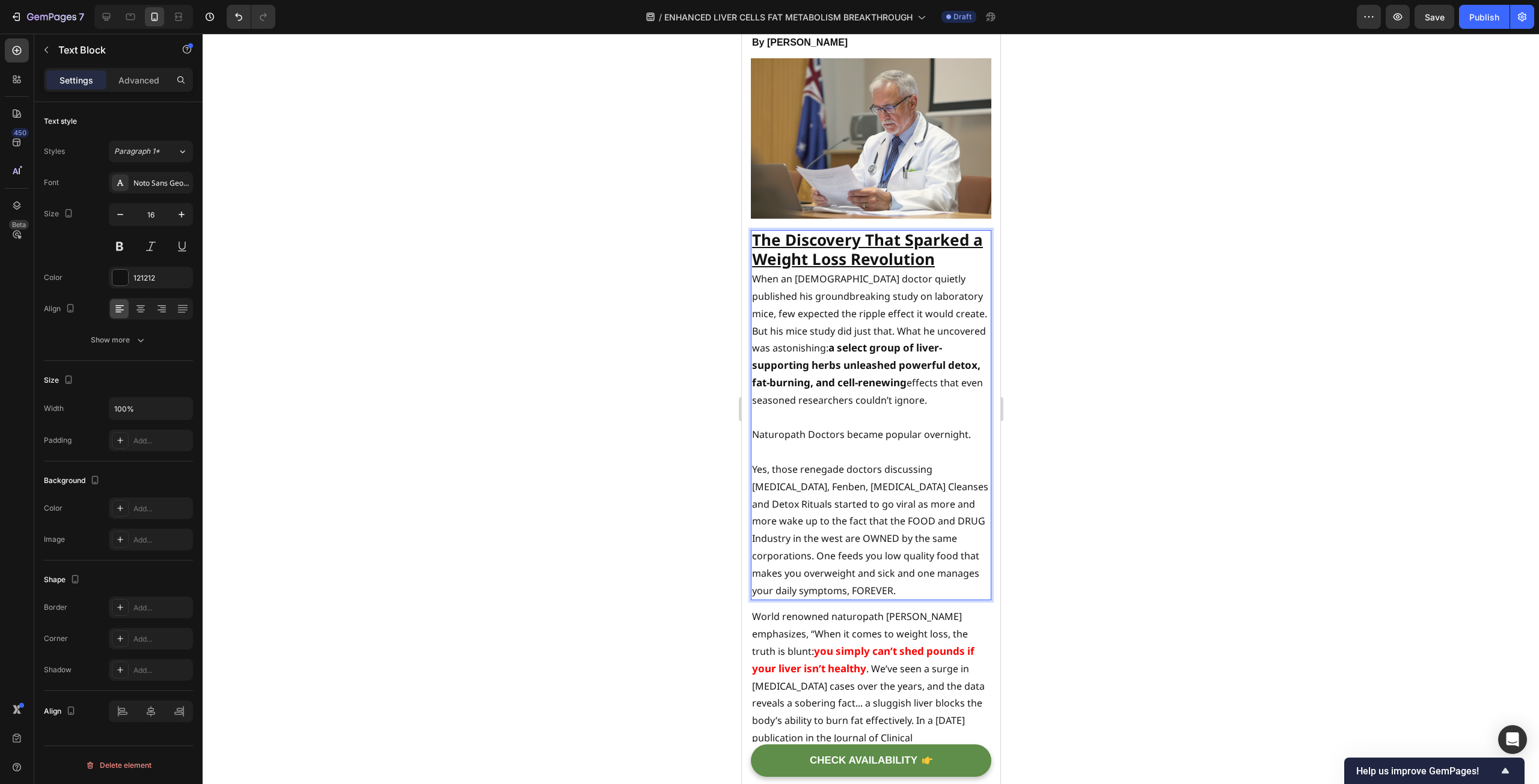
click at [864, 482] on p "Yes, those renegade doctors discussing [MEDICAL_DATA], Fenben, [MEDICAL_DATA] C…" at bounding box center [870, 530] width 238 height 138
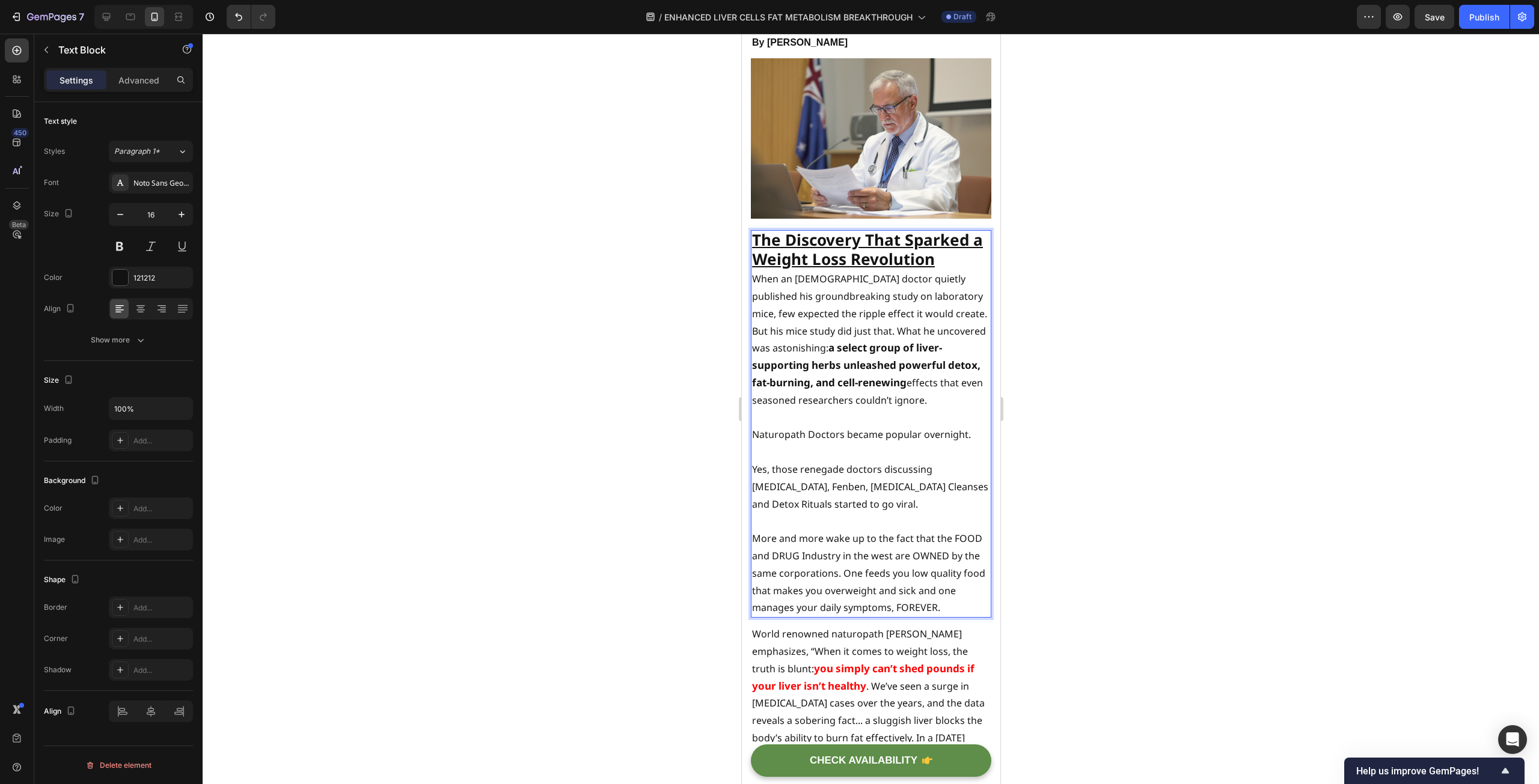
drag, startPoint x: 756, startPoint y: 518, endPoint x: 757, endPoint y: 526, distance: 8.1
click at [756, 530] on p "More and more wake up to the fact that the FOOD and DRUG Industry in the west a…" at bounding box center [870, 573] width 238 height 86
click at [845, 530] on p "More and more wake up to the fact that the FOOD and DRUG Industry in the west a…" at bounding box center [870, 573] width 238 height 86
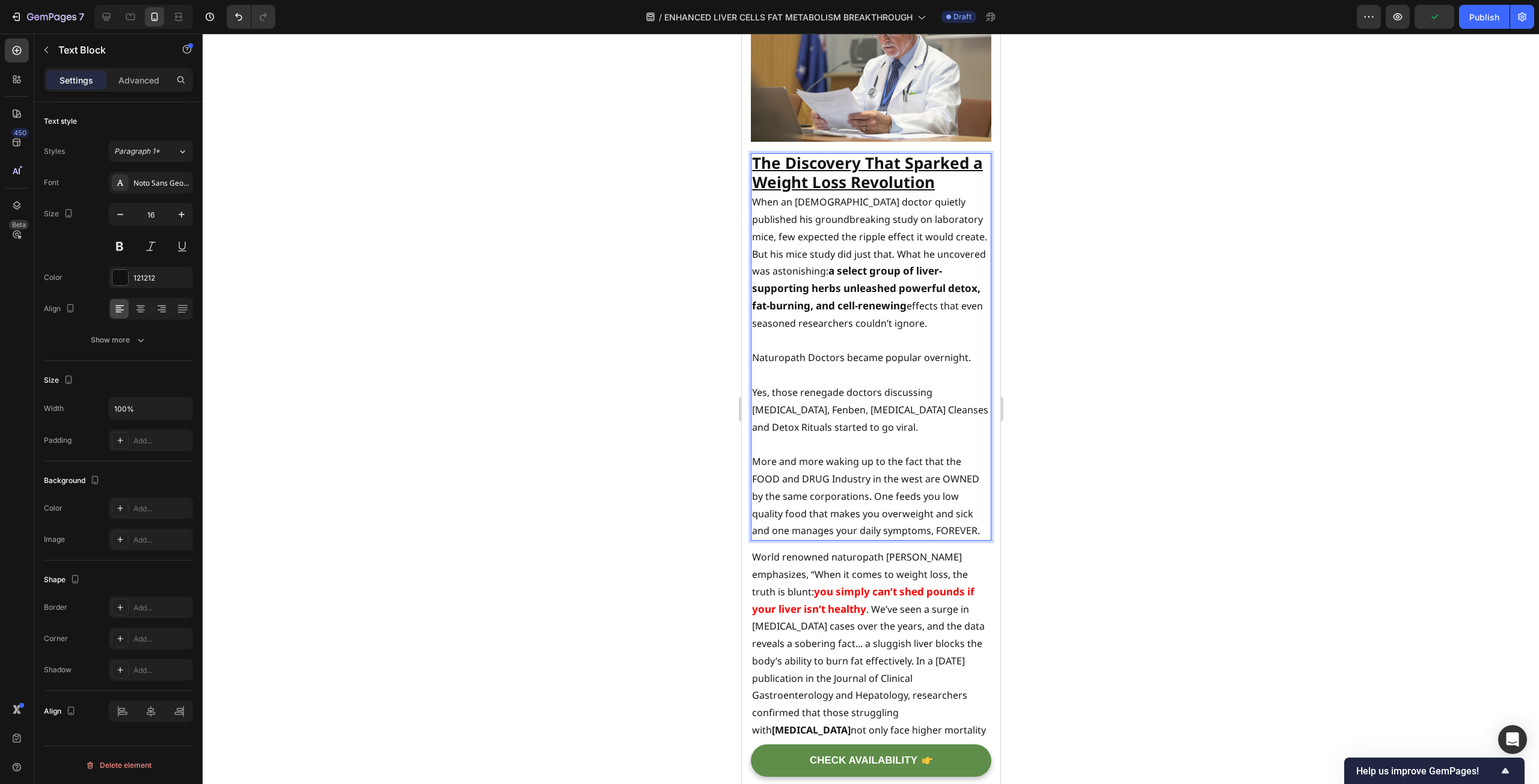
scroll to position [300, 0]
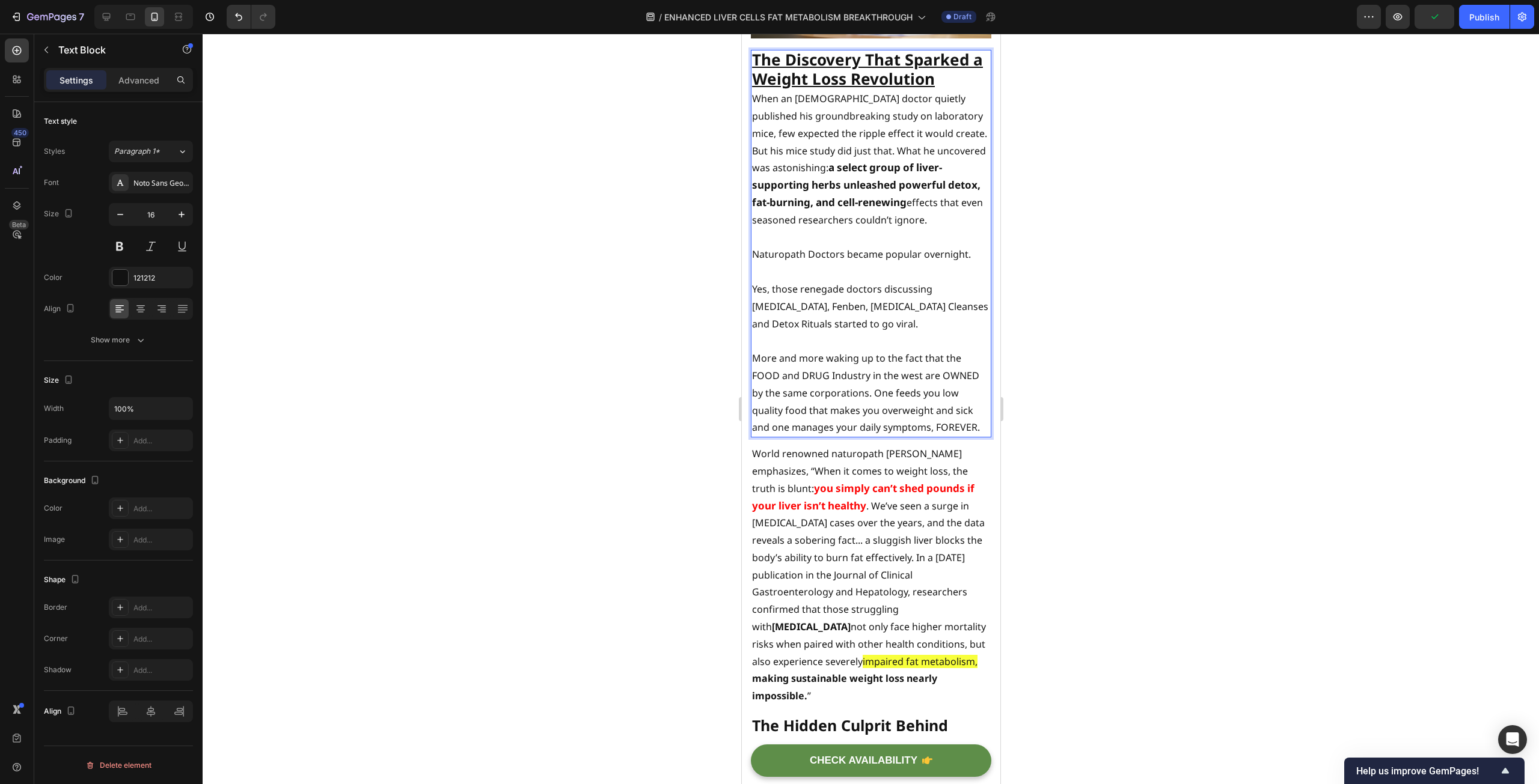
click at [932, 357] on p "More and more waking up to the fact that the FOOD and DRUG Industry in the west…" at bounding box center [870, 393] width 238 height 86
click at [868, 371] on p "More and more waking up to the fact that the FOOD and DRUG Industry in the west…" at bounding box center [870, 393] width 238 height 86
click at [873, 365] on p "More and more waking up to the fact that the FOOD and DRUG Industry in the west…" at bounding box center [870, 393] width 238 height 86
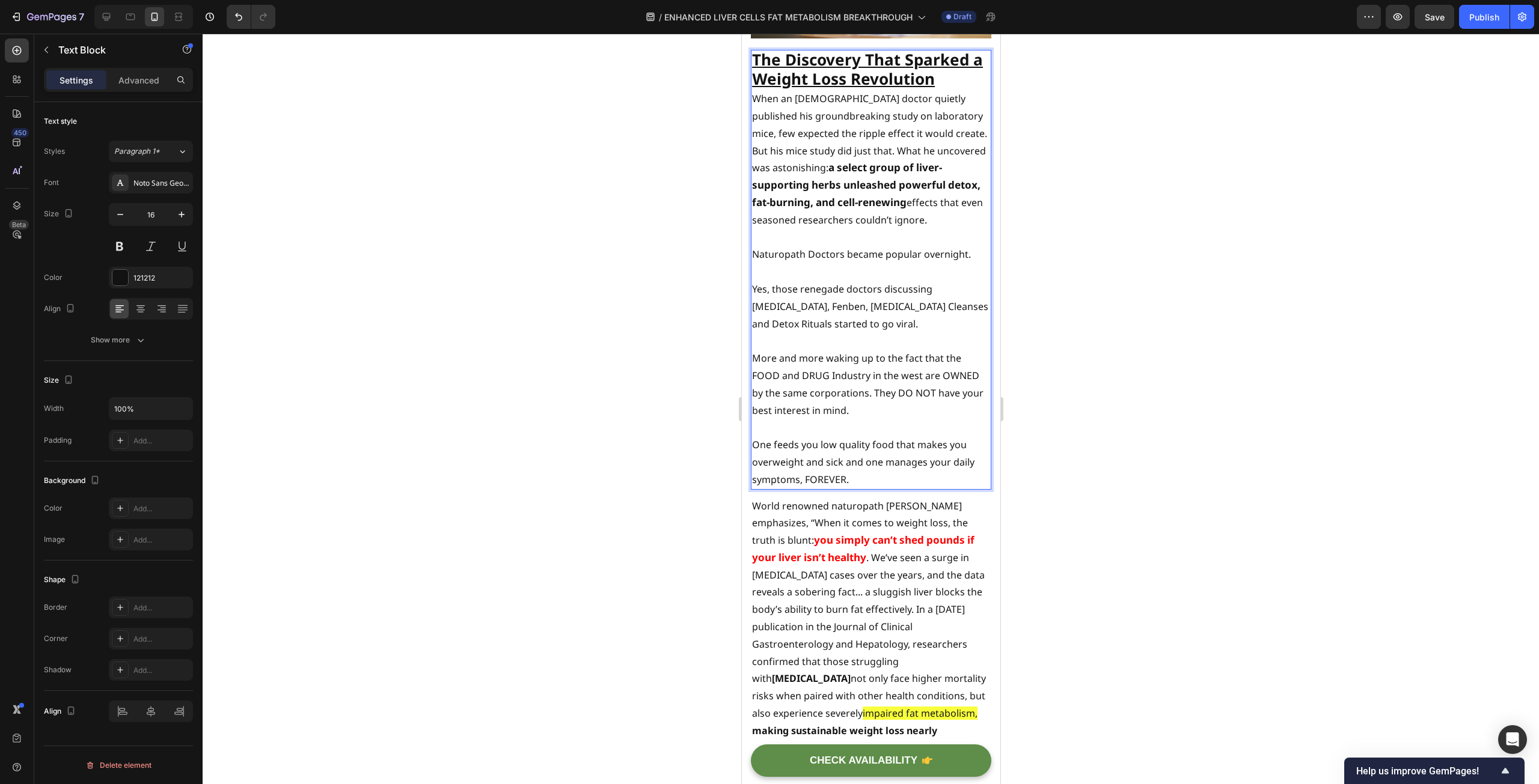
click at [867, 438] on p "One feeds you low quality food that makes you overweight and sick and one manag…" at bounding box center [870, 462] width 238 height 52
click at [866, 439] on p "One feeds you low quality food that makes you overweight and sick and one manag…" at bounding box center [870, 462] width 238 height 52
click at [886, 460] on p "One feeds you low quality food that makes you overweight and sick and the other…" at bounding box center [870, 462] width 238 height 52
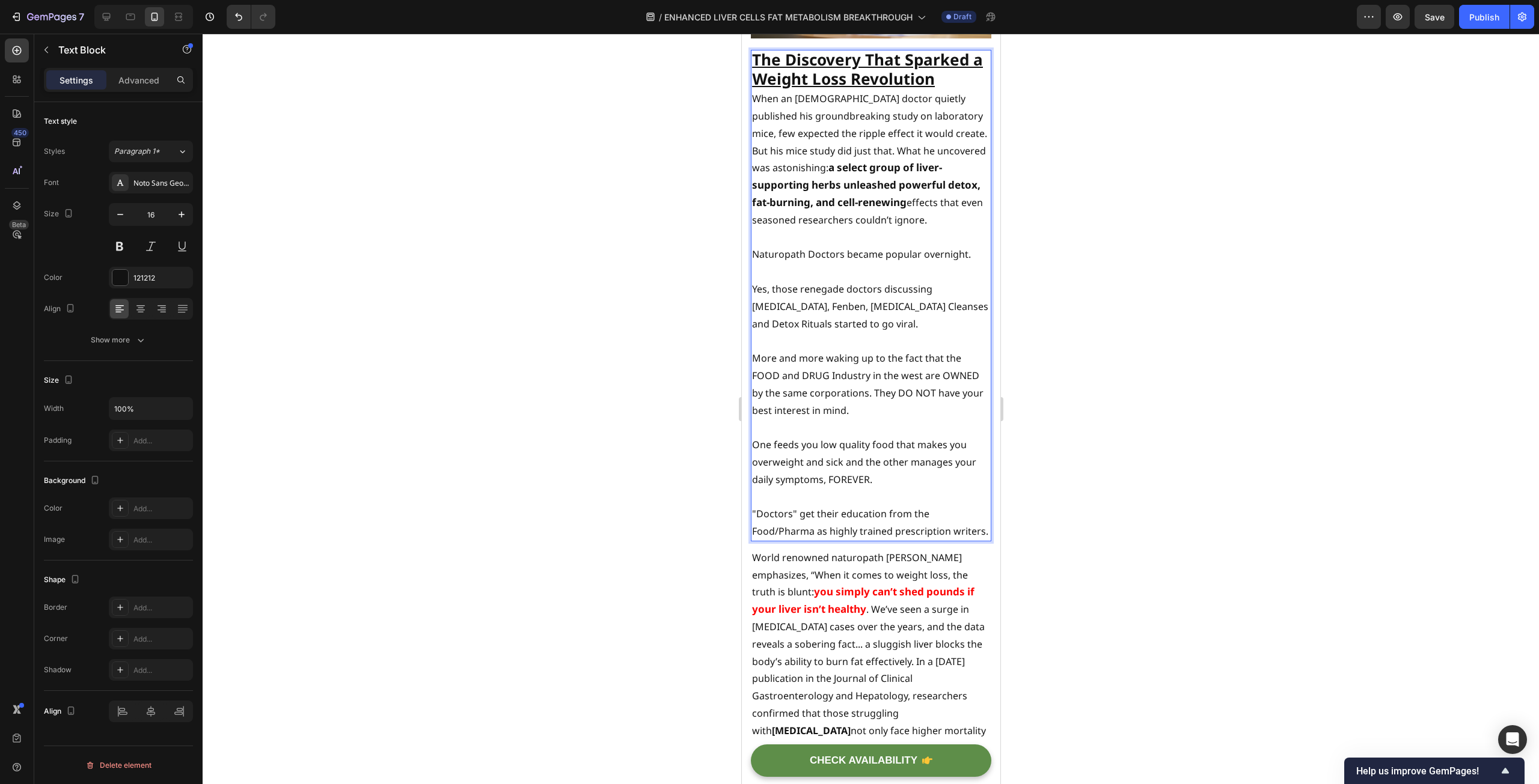
click at [914, 505] on p ""Doctors" get their education from the Food/Pharma as highly trained prescripti…" at bounding box center [870, 523] width 238 height 35
click at [936, 510] on p ""Doctors" get their education from Food/Pharma as highly trained prescription w…" at bounding box center [870, 523] width 238 height 35
click at [756, 511] on p ""Doctors" get their education from Food/Pharma as highly trained prescription w…" at bounding box center [870, 523] width 238 height 35
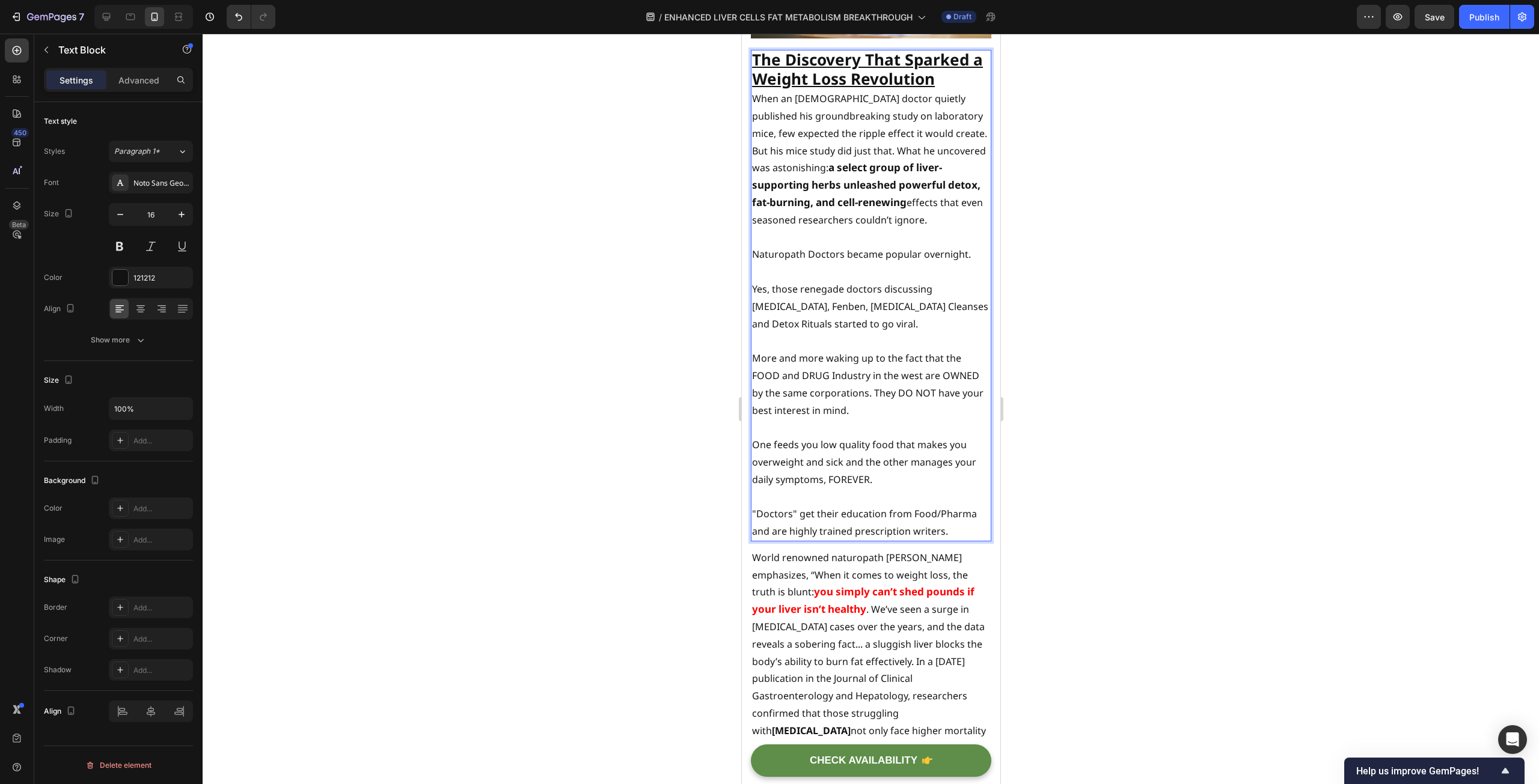
click at [825, 507] on p ""Doctors" get their education from Food/Pharma and are highly trained prescript…" at bounding box center [870, 523] width 238 height 35
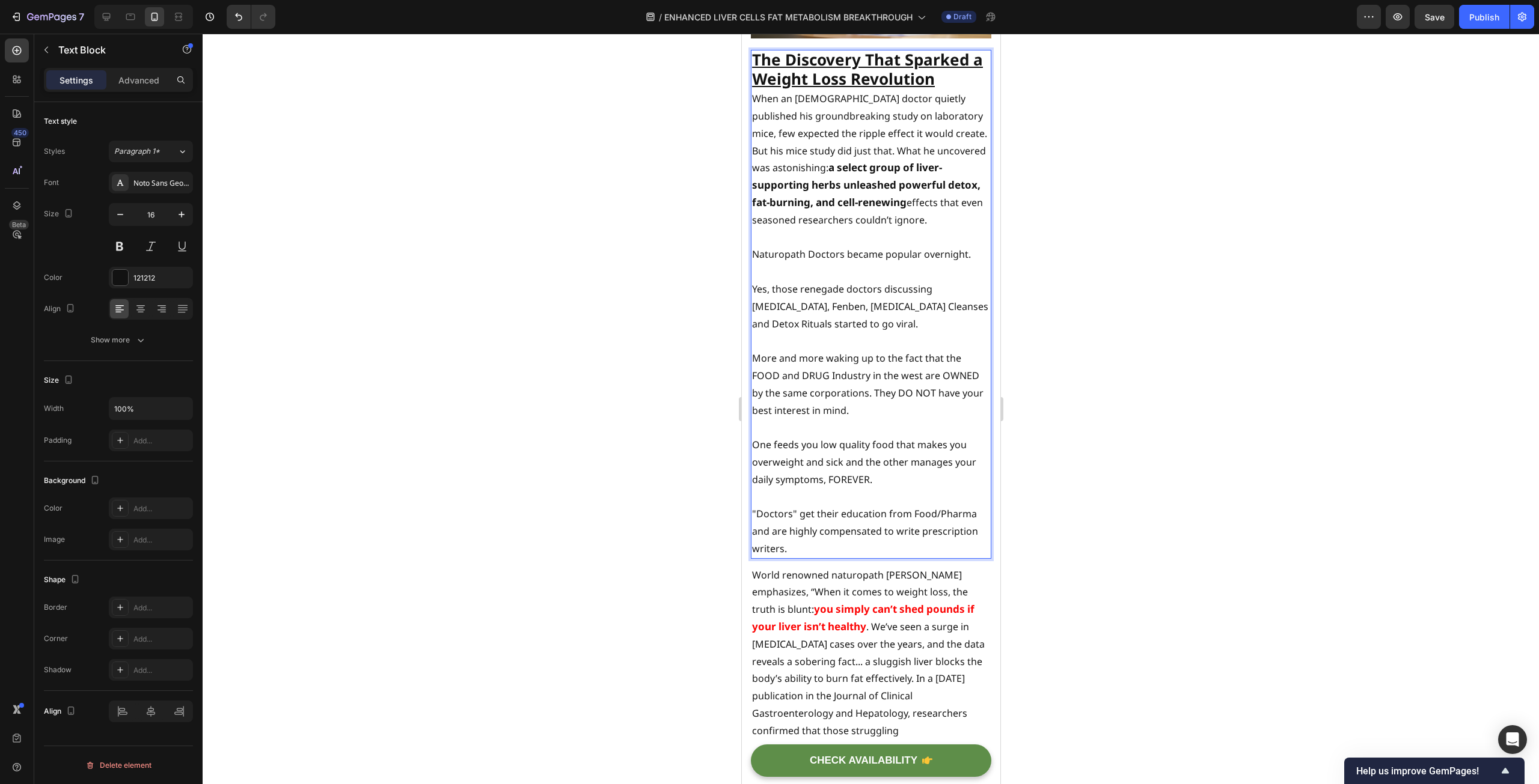
click at [977, 505] on p ""Doctors" get their education from Food/Pharma and are highly compensated to wr…" at bounding box center [870, 531] width 238 height 52
click at [777, 523] on p ""Doctors" get their education from Food/Pharma and are highly compensated to wr…" at bounding box center [870, 531] width 238 height 52
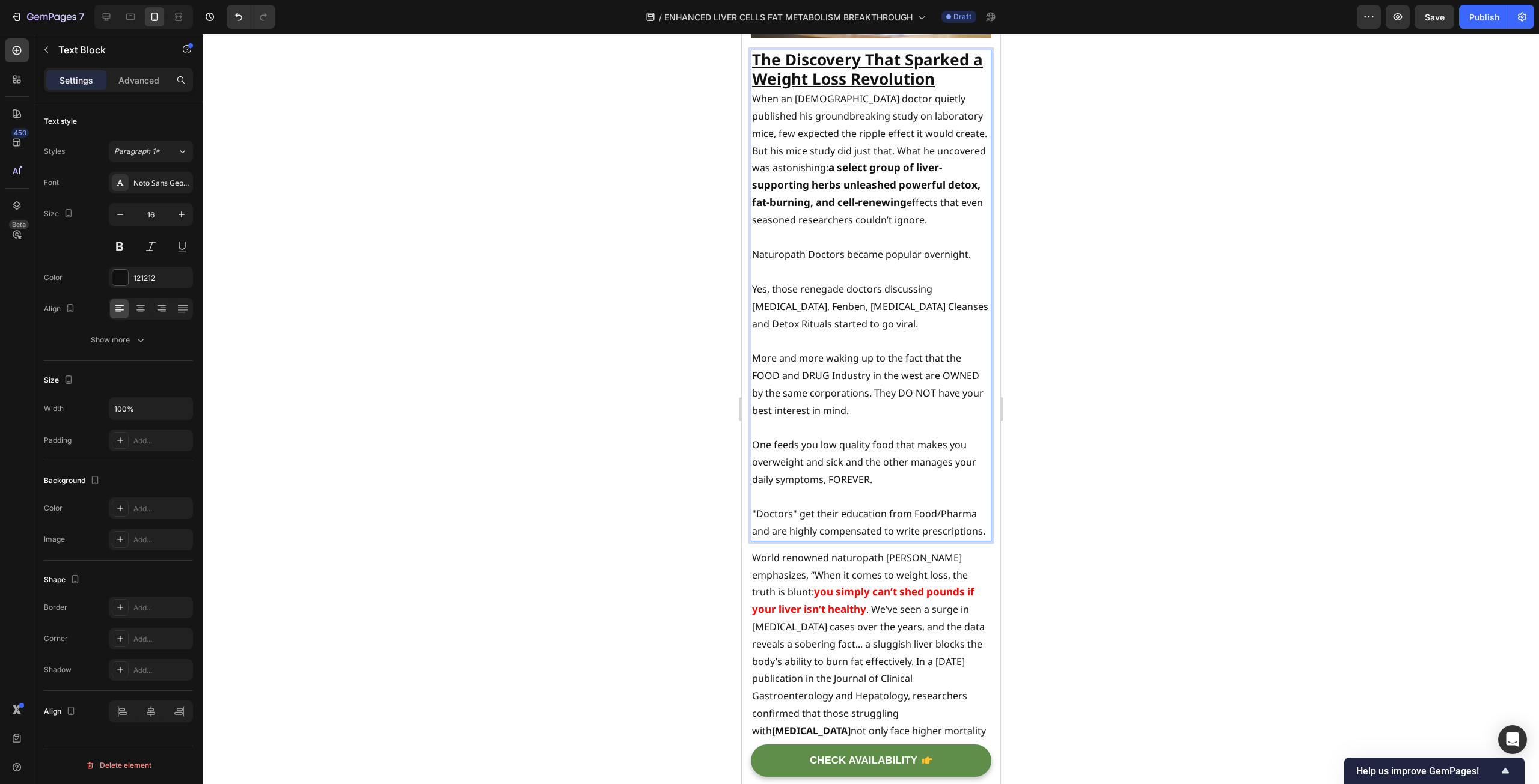
click at [873, 527] on p ""Doctors" get their education from Food/Pharma and are highly compensated to wr…" at bounding box center [870, 523] width 238 height 35
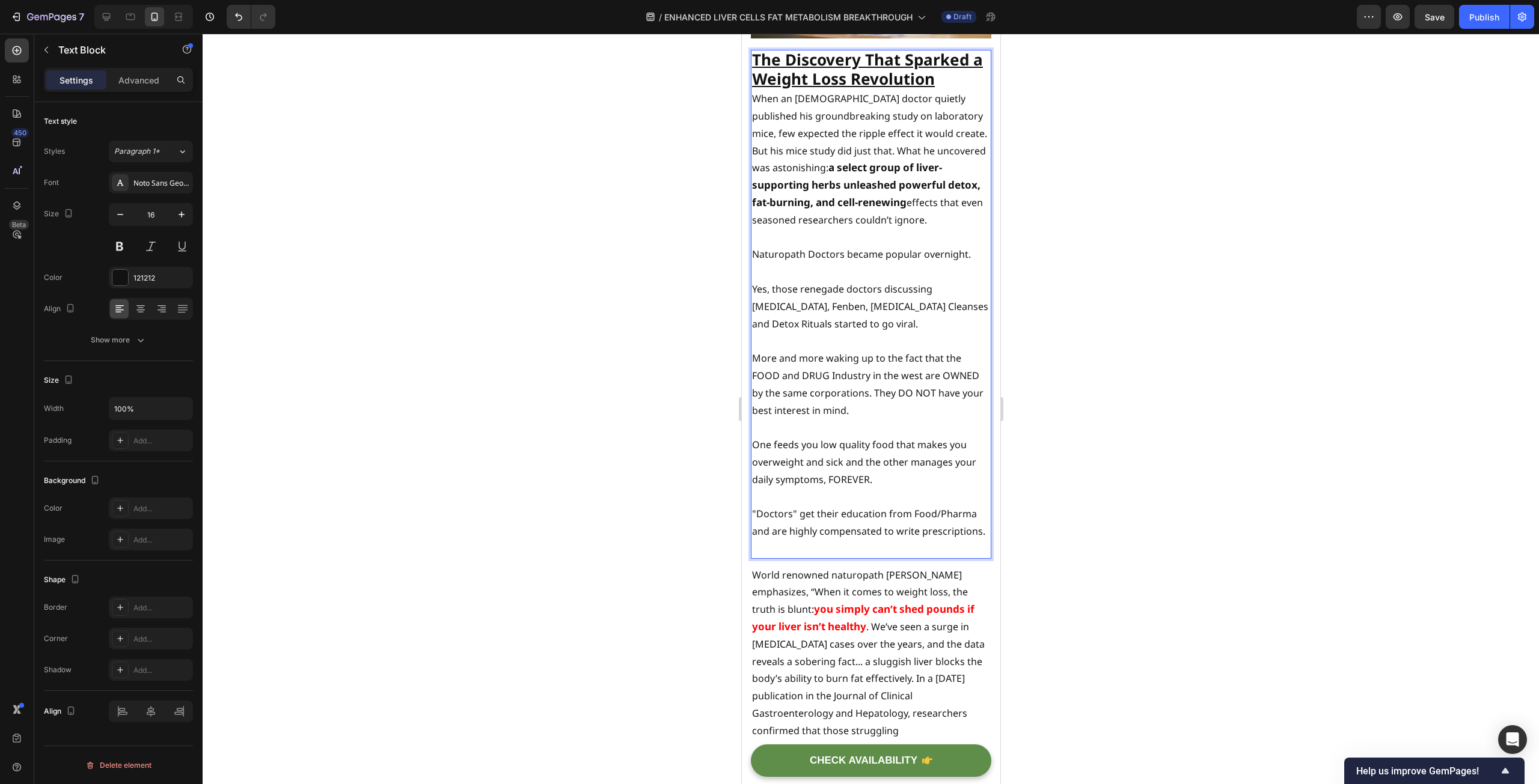
click at [873, 527] on p ""Doctors" get their education from Food/Pharma and are highly compensated to wr…" at bounding box center [870, 523] width 238 height 35
click at [869, 540] on p "Rich Text Editor. Editing area: main" at bounding box center [870, 549] width 238 height 17
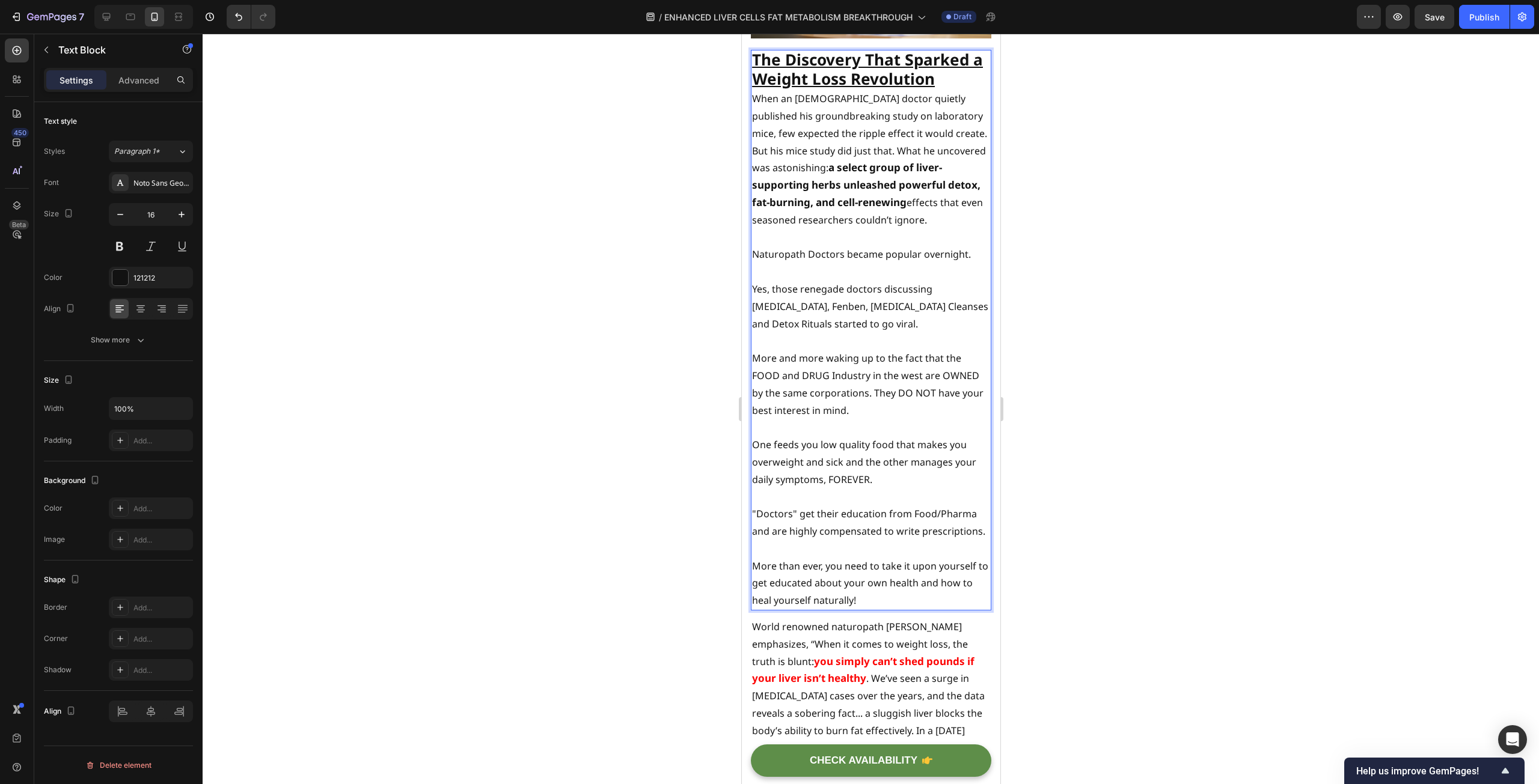
drag, startPoint x: 612, startPoint y: 494, endPoint x: 611, endPoint y: 578, distance: 84.0
click at [612, 527] on div at bounding box center [871, 409] width 1336 height 751
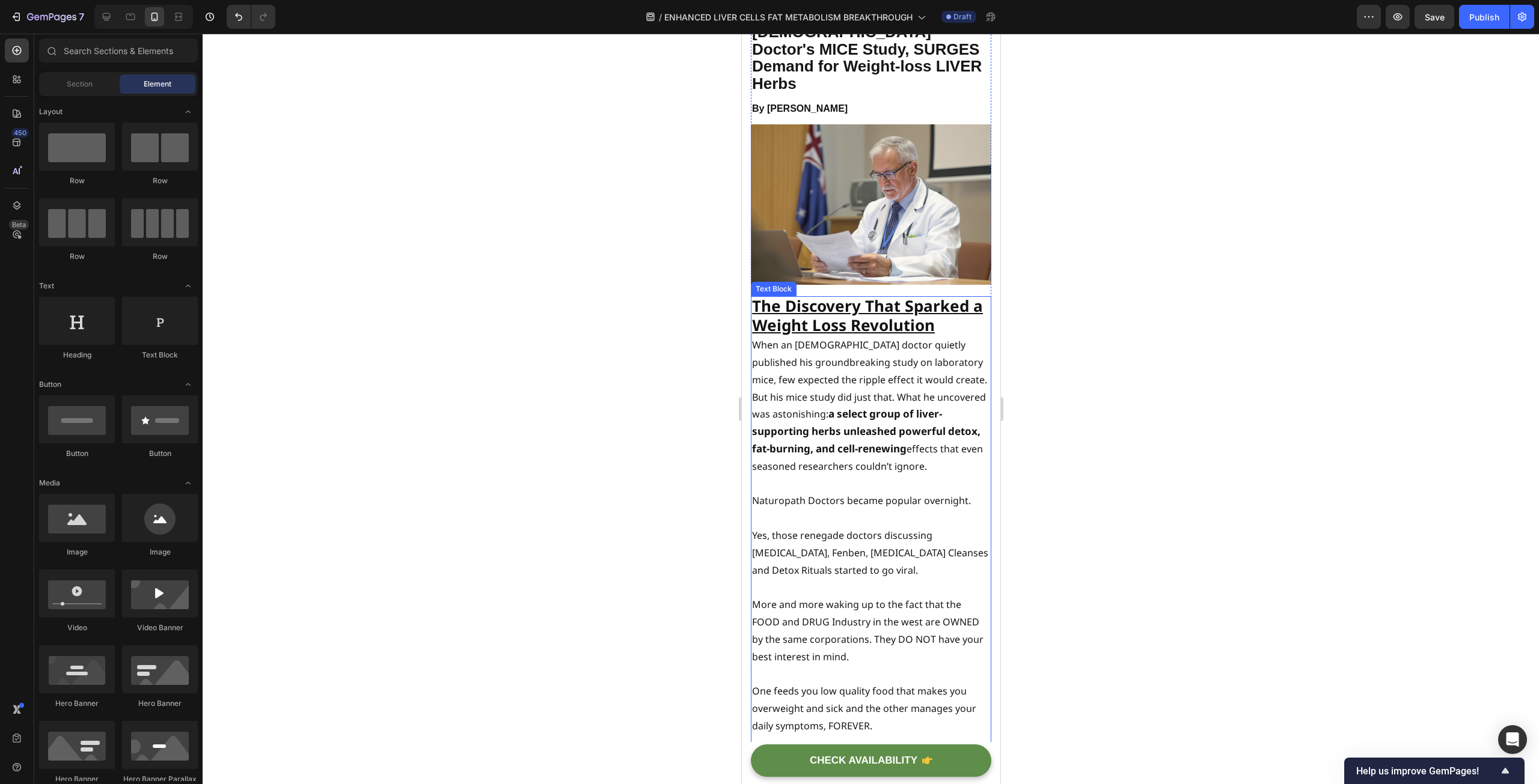
scroll to position [120, 0]
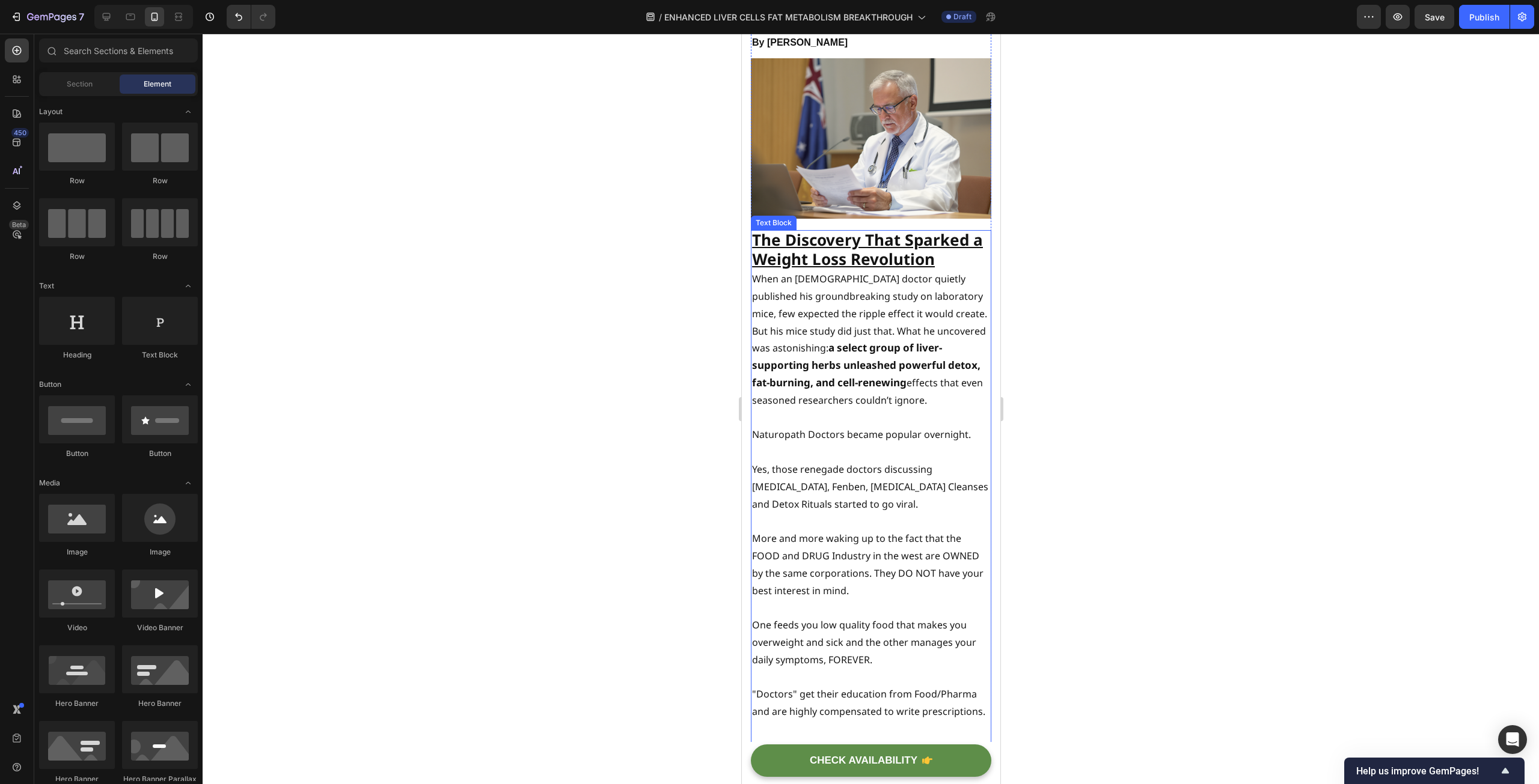
click at [949, 240] on p "The Discovery That Sparked a Weight Loss Revolution" at bounding box center [870, 251] width 238 height 39
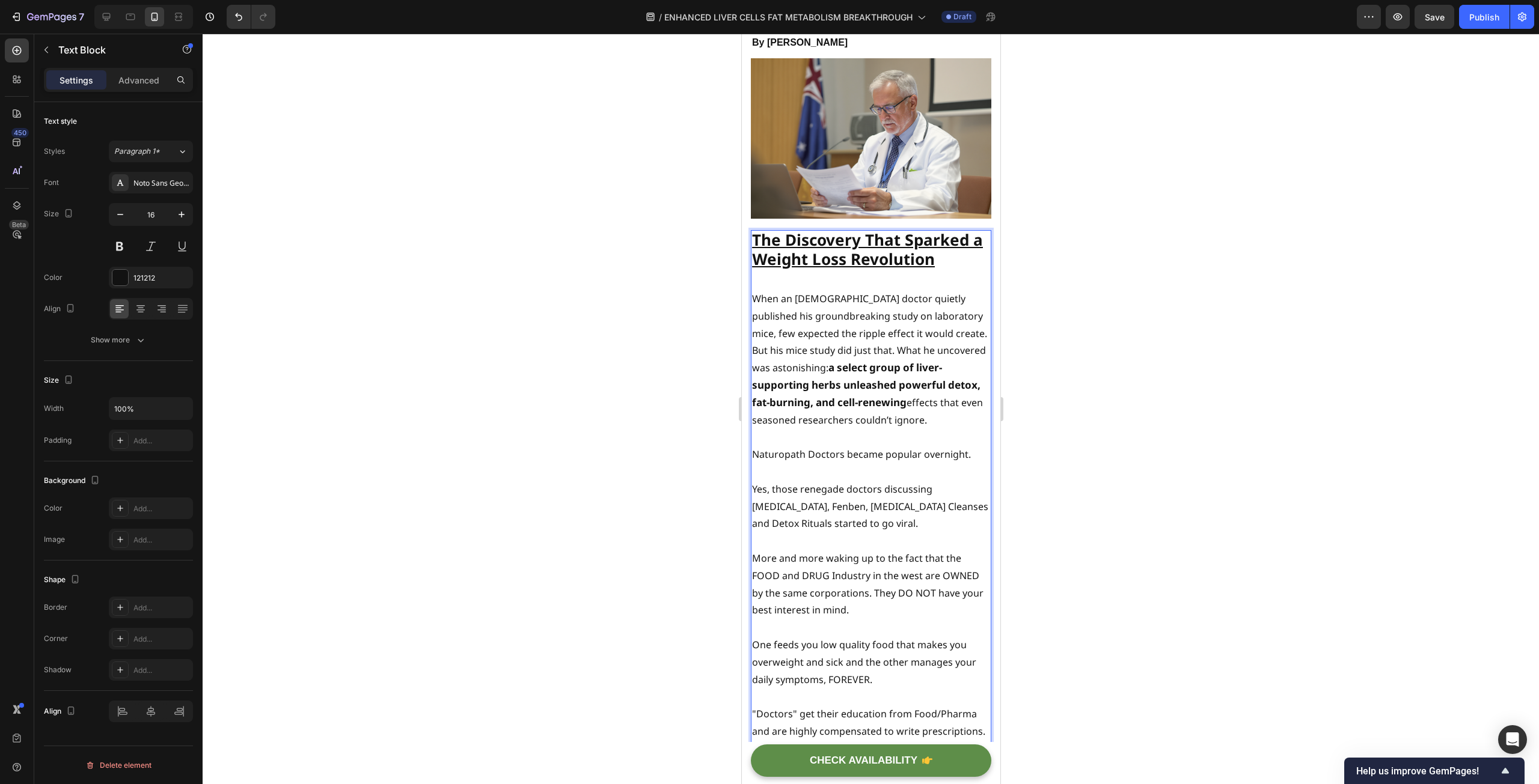
click at [942, 352] on p "When an [DEMOGRAPHIC_DATA] doctor quietly published his groundbreaking study on…" at bounding box center [870, 359] width 238 height 138
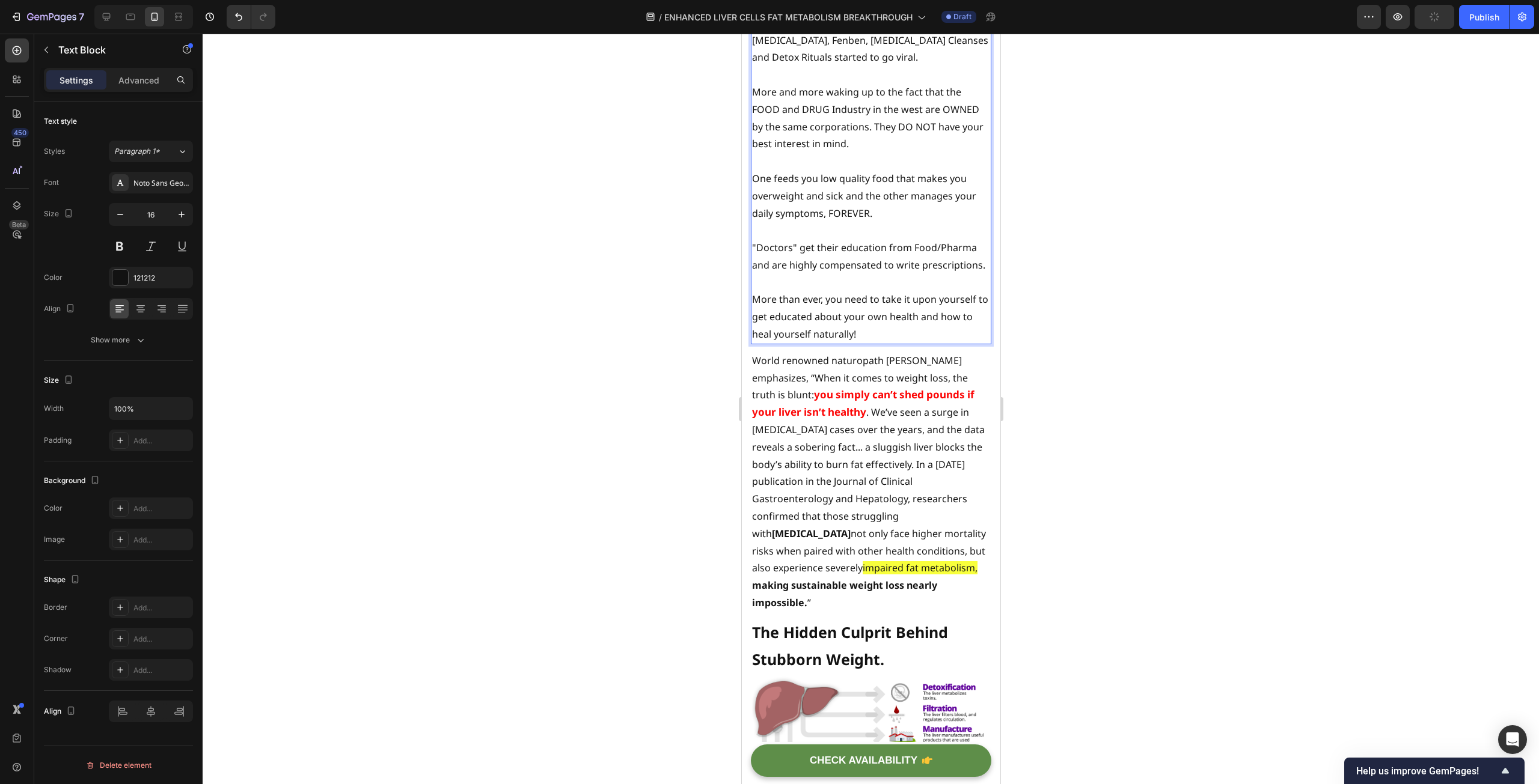
scroll to position [601, 0]
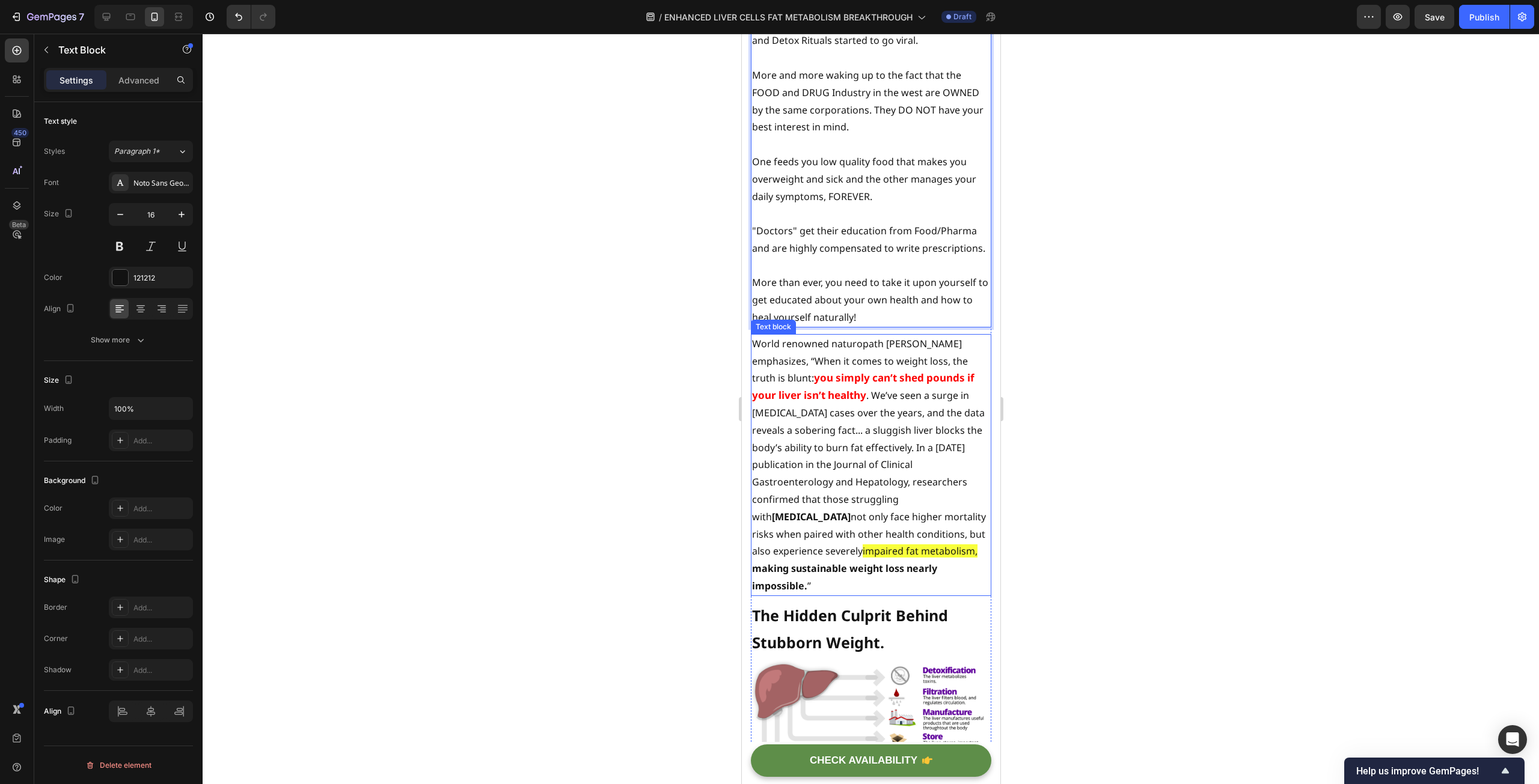
click at [946, 335] on p "World renowned naturopath [PERSON_NAME] emphasizes, “When it comes to weight lo…" at bounding box center [870, 464] width 238 height 259
click at [948, 338] on p "World renowned naturopath [PERSON_NAME] emphasizes, “When it comes to weight lo…" at bounding box center [870, 464] width 238 height 259
click at [756, 336] on p "World renowned naturopath Dr. [PERSON_NAME] emphasizes, “When it comes to weigh…" at bounding box center [870, 464] width 238 height 259
click at [753, 336] on p "World renowned naturopath Dr. [PERSON_NAME] emphasizes, “When it comes to weigh…" at bounding box center [870, 464] width 238 height 259
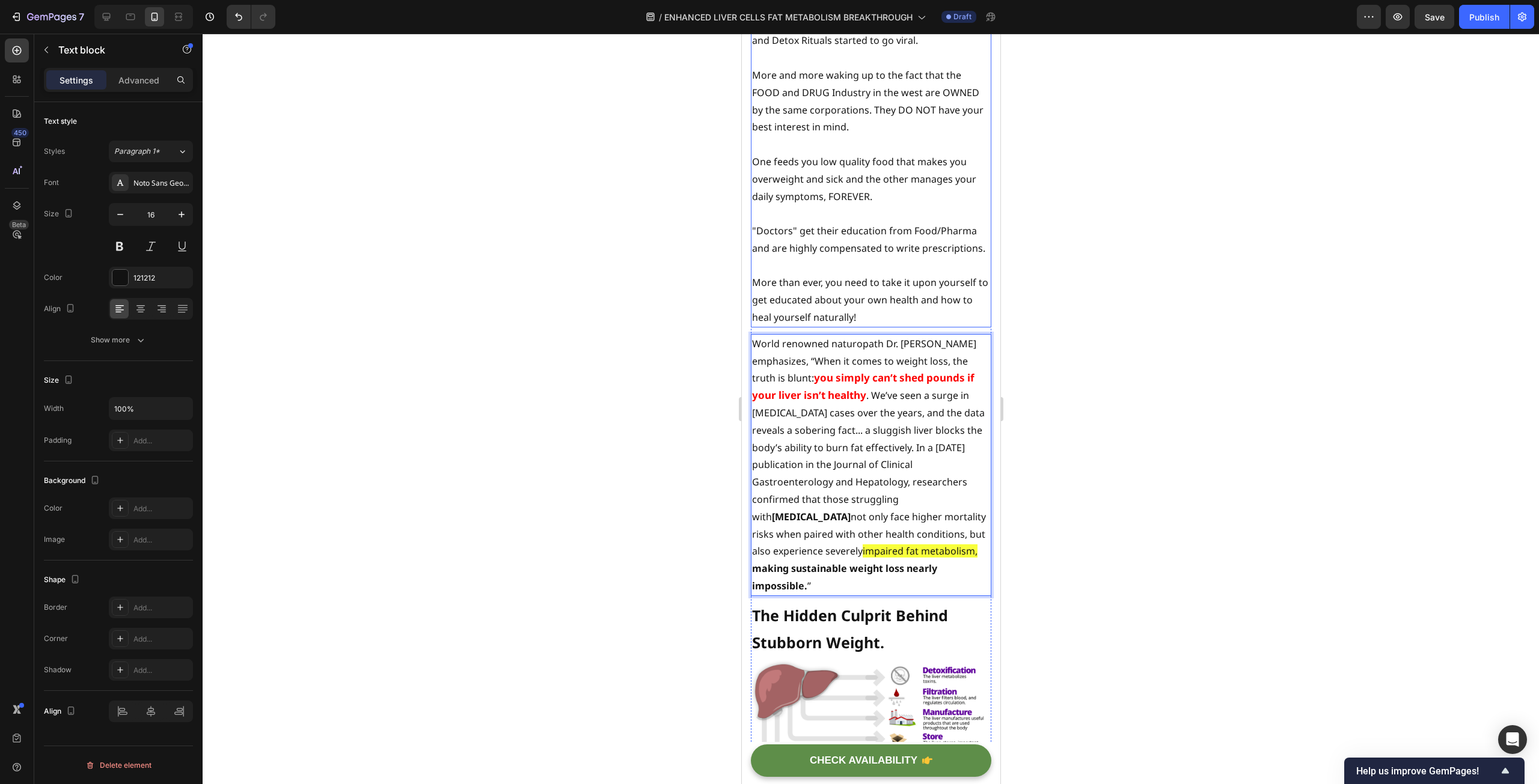
click at [893, 311] on p "More than ever, you need to take it upon yourself to get educated about your ow…" at bounding box center [870, 299] width 238 height 52
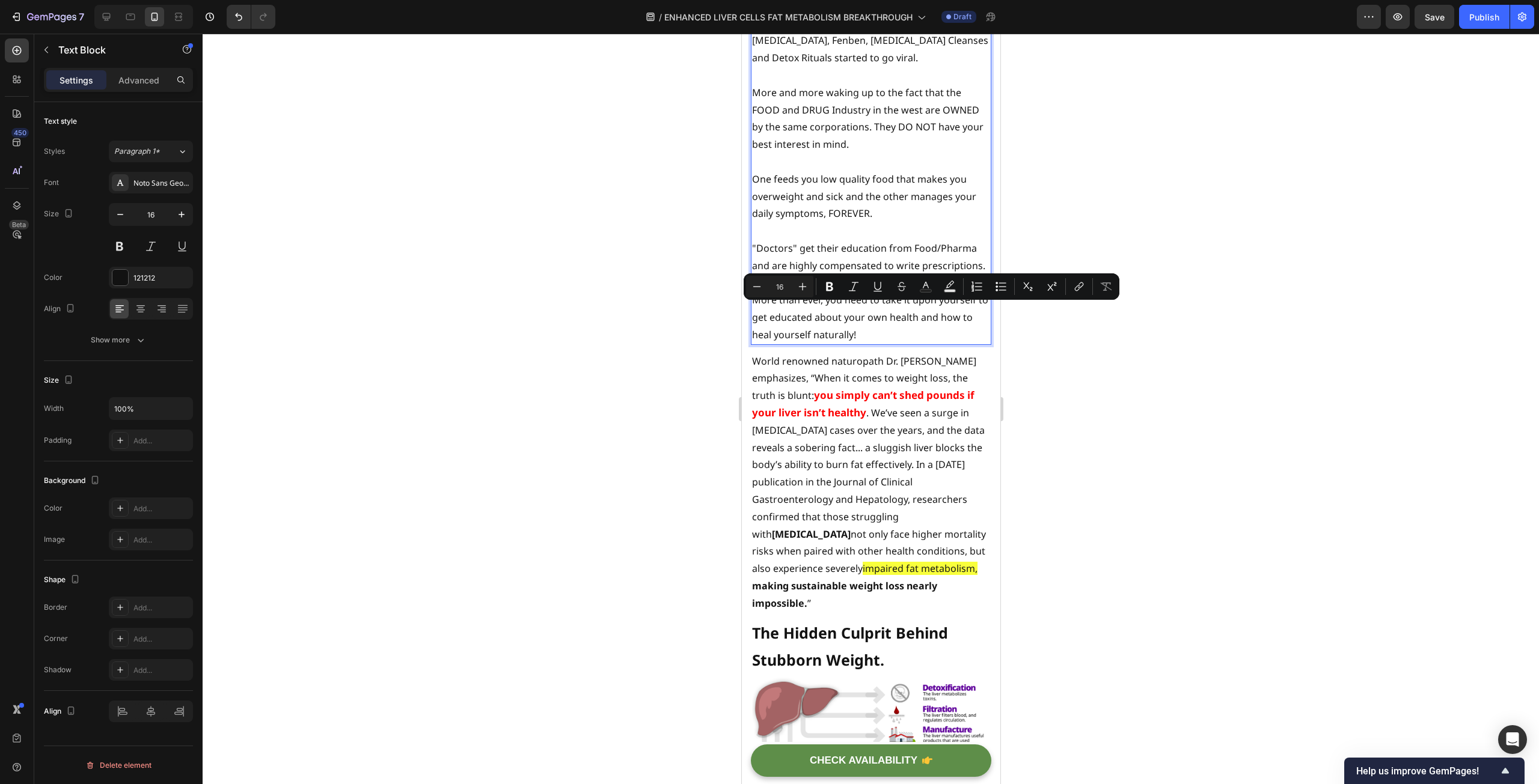
click at [885, 336] on p "More than ever, you need to take it upon yourself to get educated about your ow…" at bounding box center [870, 317] width 238 height 52
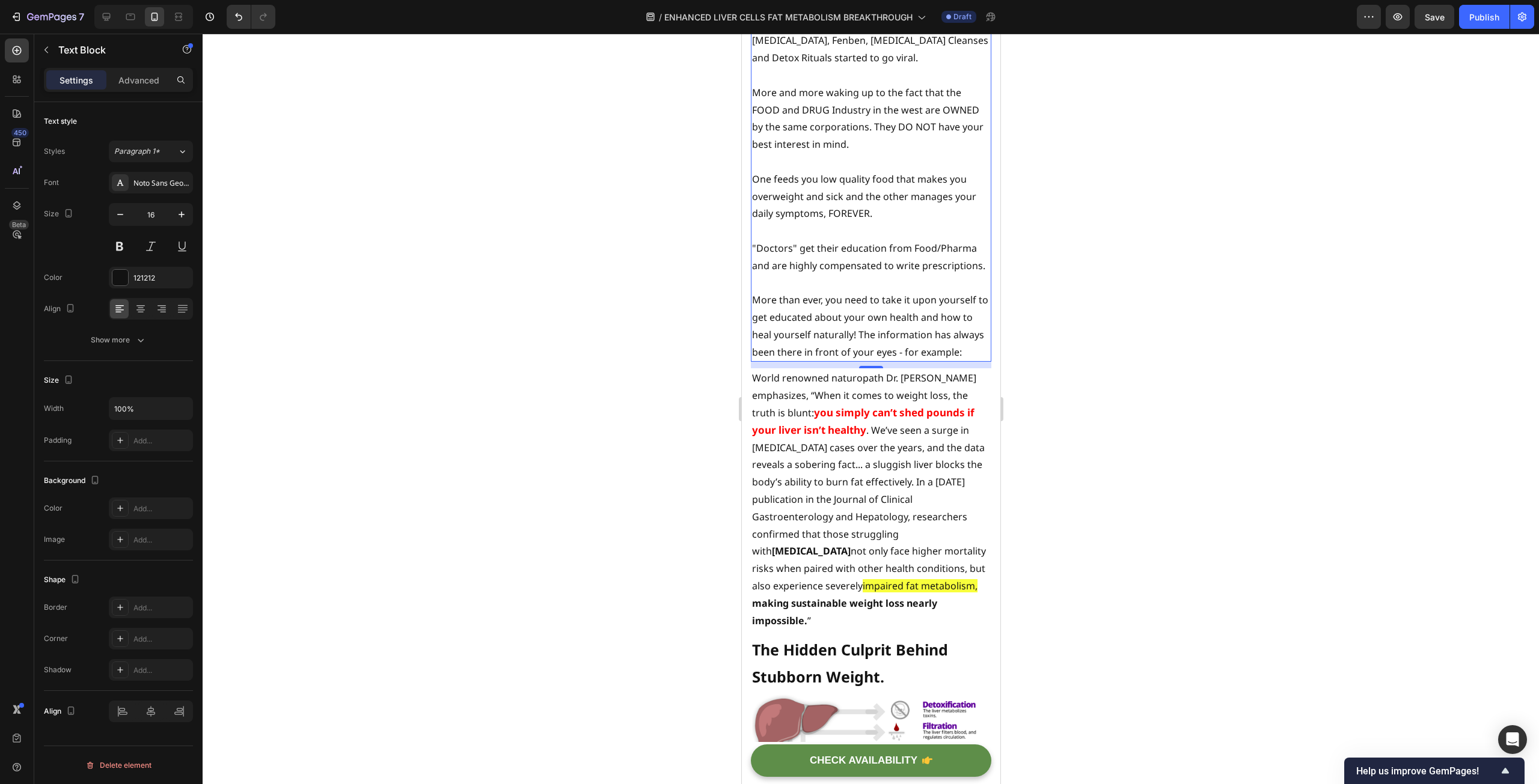
click at [547, 358] on div at bounding box center [871, 409] width 1336 height 751
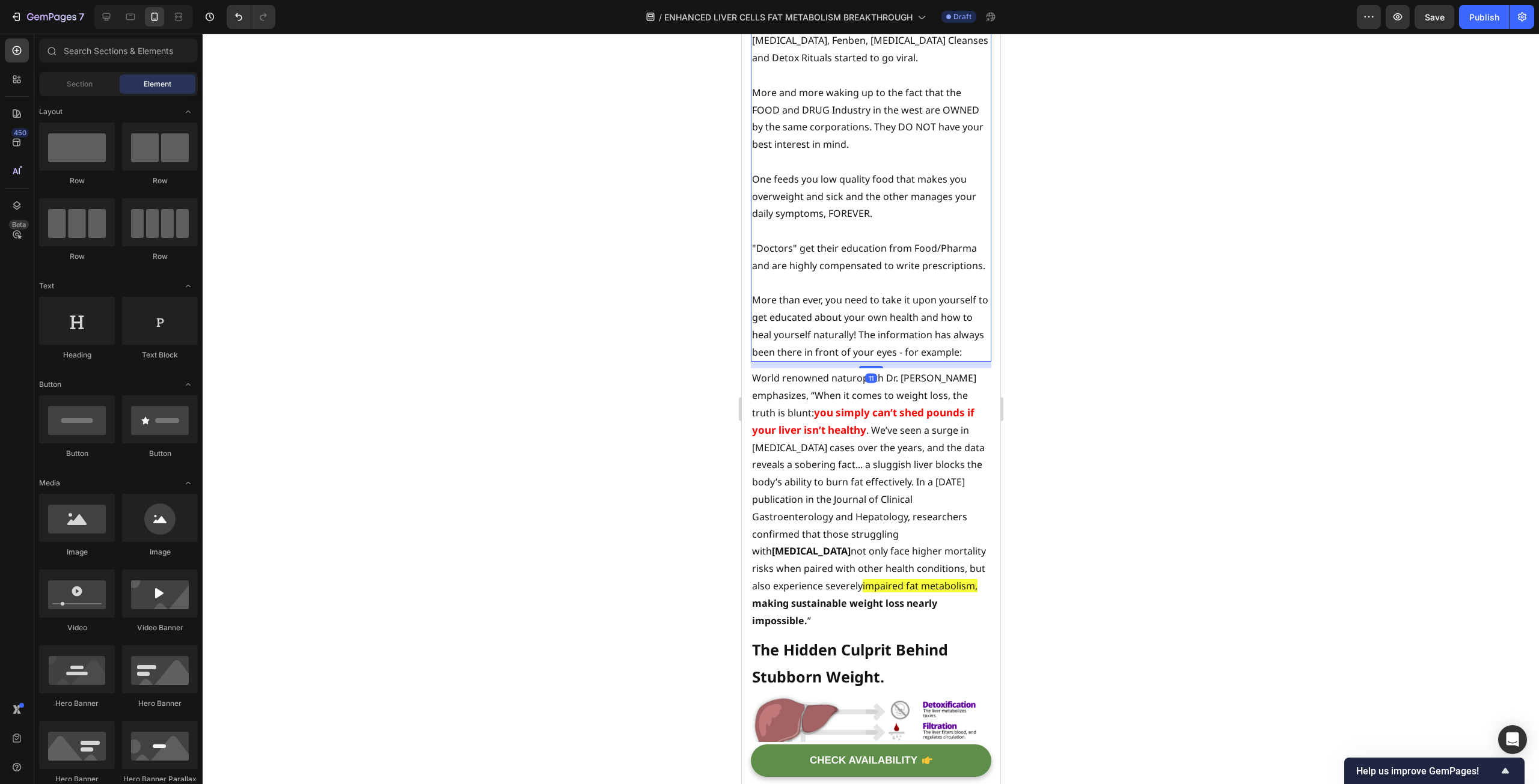
click at [873, 325] on p "More than ever, you need to take it upon yourself to get educated about your ow…" at bounding box center [870, 326] width 238 height 69
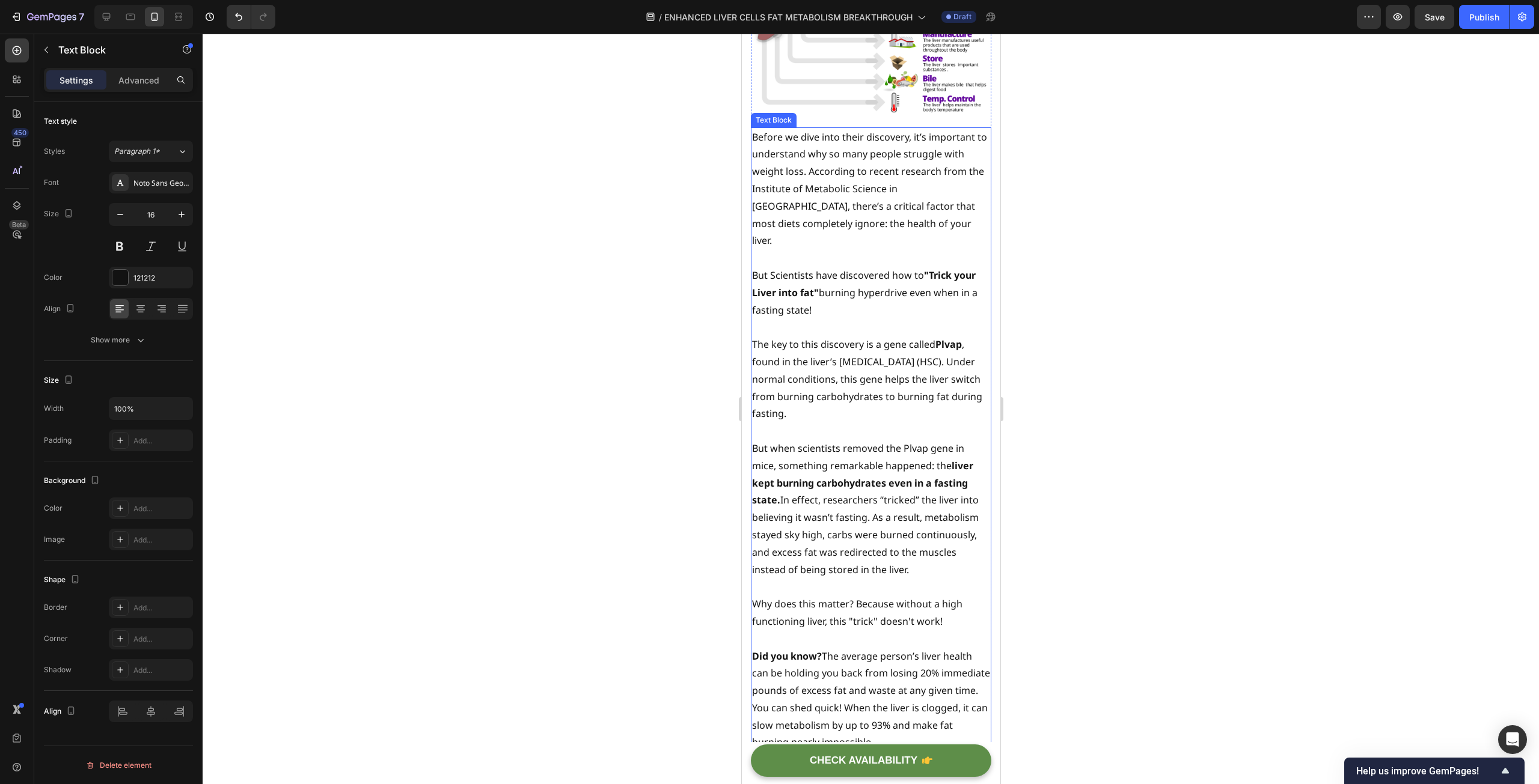
scroll to position [1382, 0]
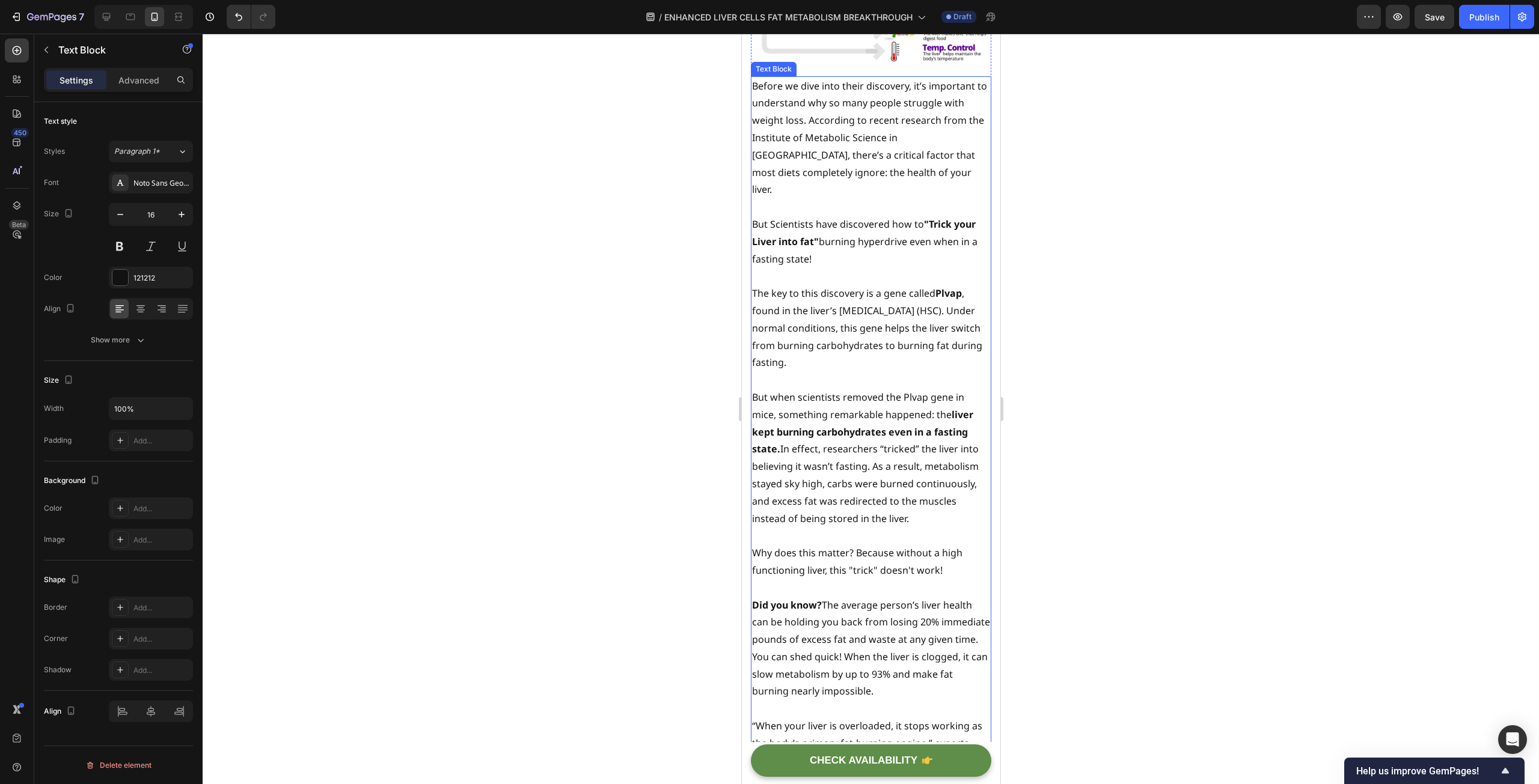
click at [767, 250] on p "But Scientists have discovered how to "Trick your Liver into fat" burning hyper…" at bounding box center [870, 241] width 238 height 52
click at [826, 250] on p "But Scientists have discovered how to "Trick your Liver into fat" burning hyper…" at bounding box center [870, 241] width 238 height 52
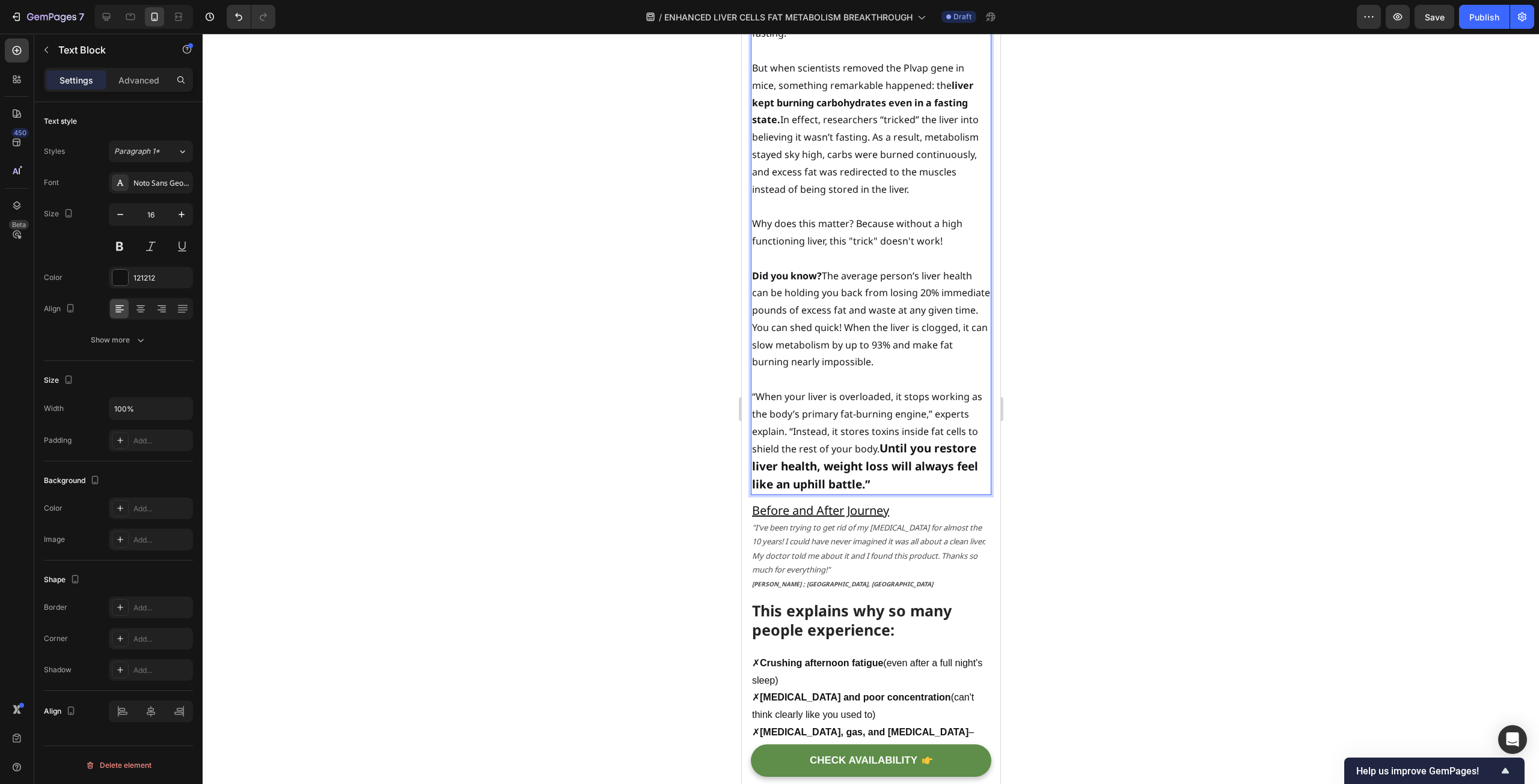
scroll to position [1743, 0]
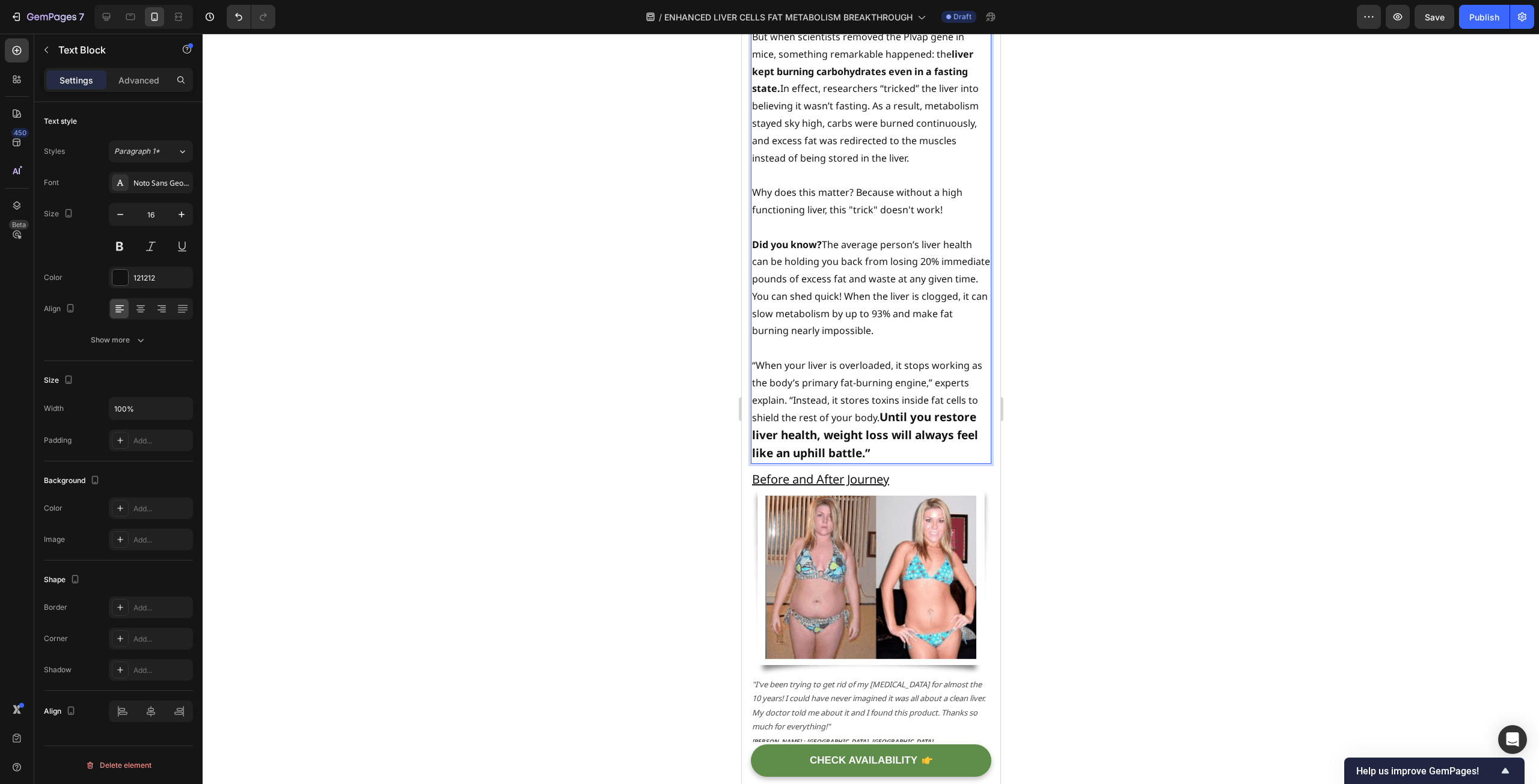
click at [956, 201] on p "Why does this matter? Because without a high functioning liver, this "trick" do…" at bounding box center [870, 202] width 238 height 35
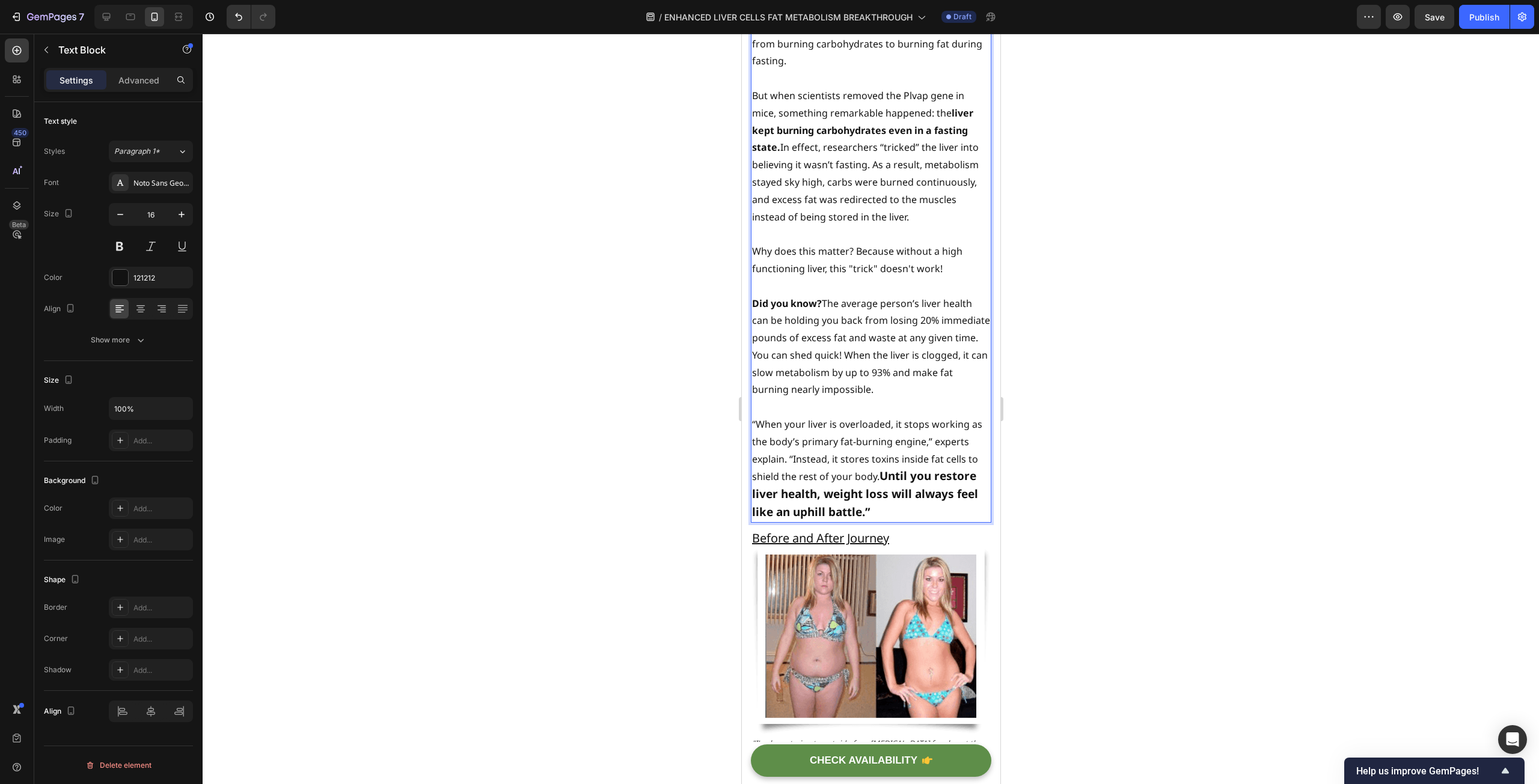
scroll to position [1682, 0]
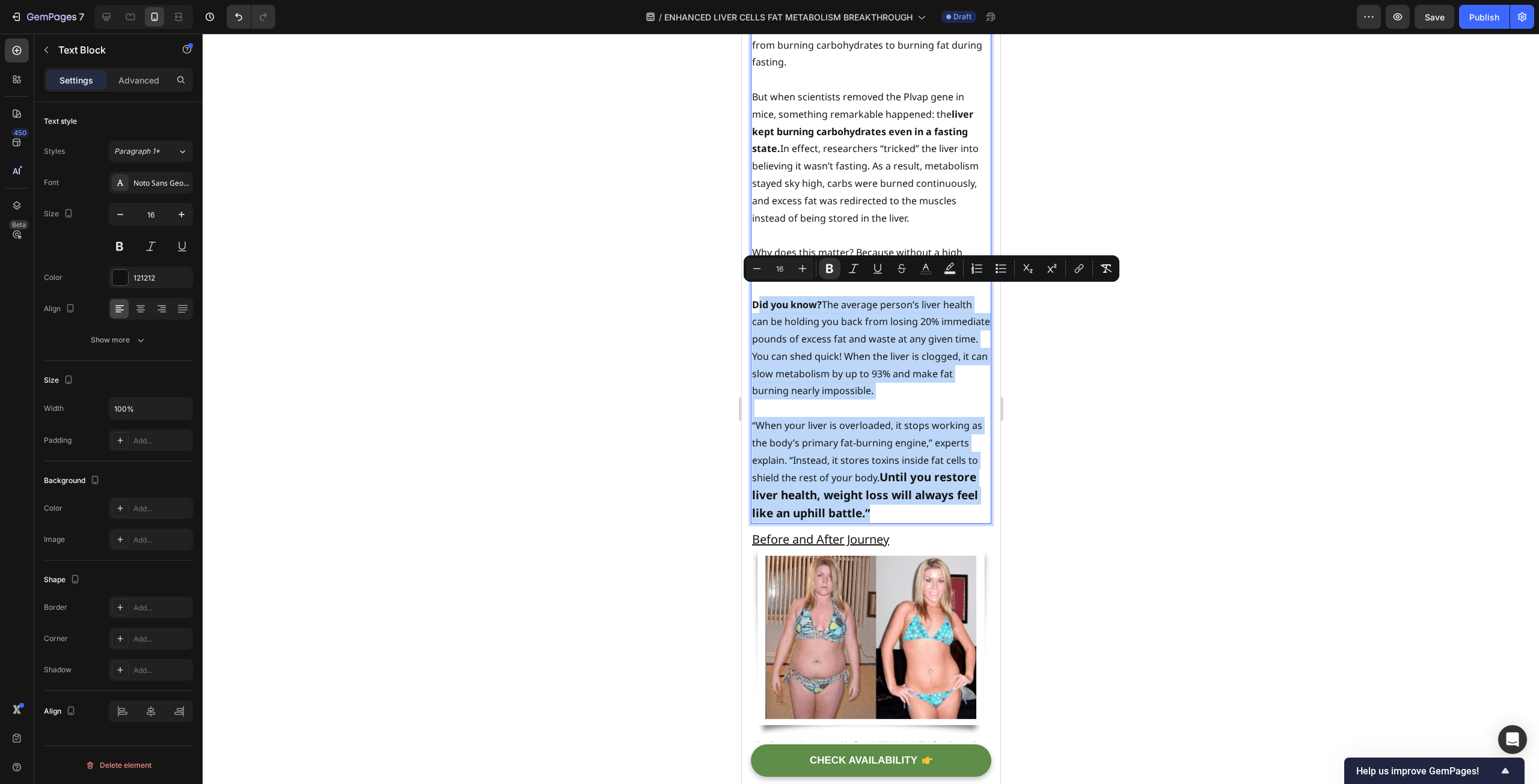
drag, startPoint x: 755, startPoint y: 292, endPoint x: 892, endPoint y: 512, distance: 259.2
click at [892, 512] on div "Before we dive into their discovery, it’s important to understand why so many p…" at bounding box center [870, 149] width 240 height 748
click at [868, 421] on p "“When your liver is overloaded, it stops working as the body’s primary fat-burn…" at bounding box center [870, 470] width 238 height 106
drag, startPoint x: 890, startPoint y: 505, endPoint x: 751, endPoint y: 298, distance: 249.3
click at [751, 298] on div "Before we dive into their discovery, it’s important to understand why so many p…" at bounding box center [870, 149] width 240 height 748
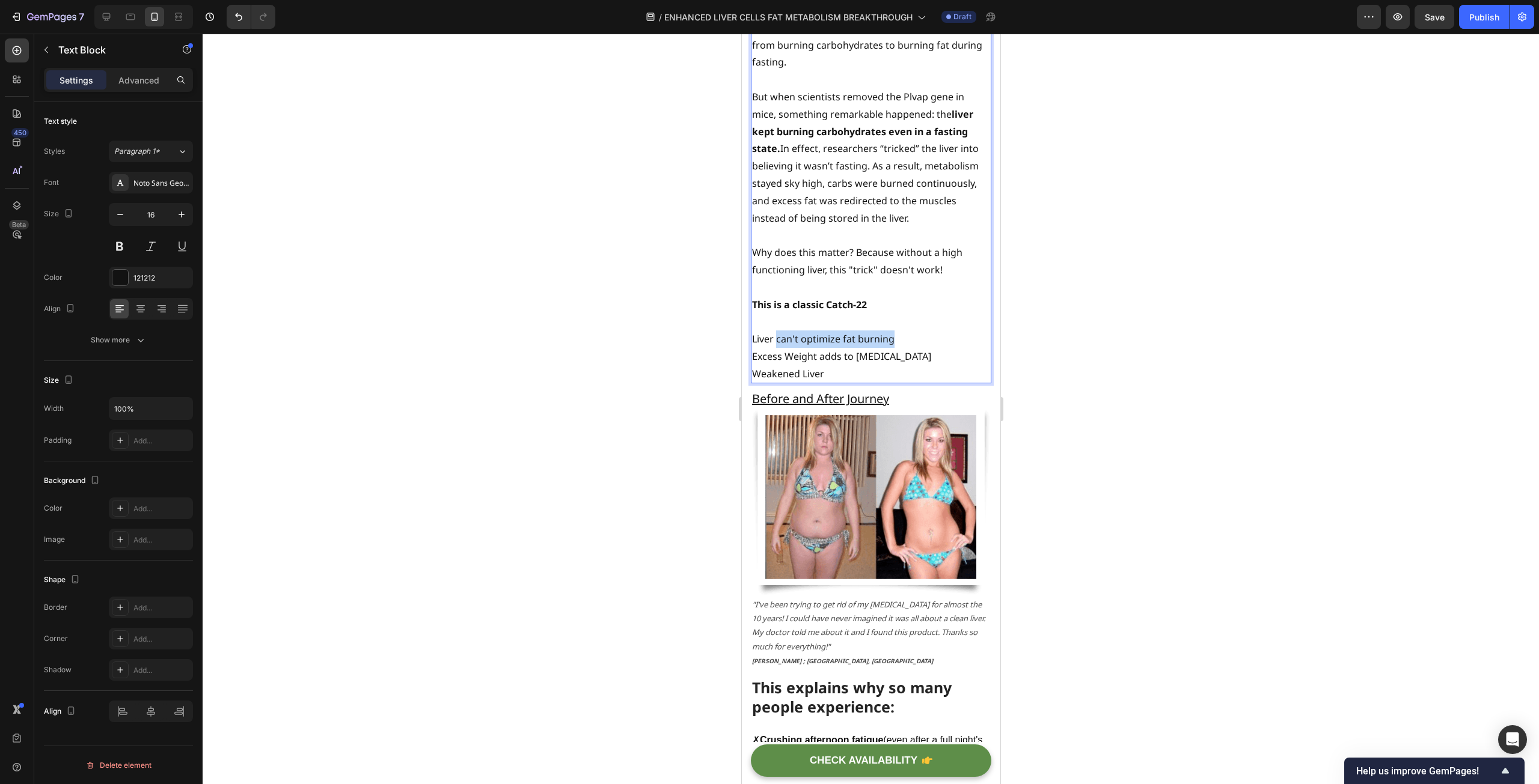
drag, startPoint x: 891, startPoint y: 330, endPoint x: 776, endPoint y: 333, distance: 115.0
click at [776, 333] on p "Liver can't optimize fat burning" at bounding box center [870, 340] width 238 height 17
click at [839, 366] on p "Weakened Liver" at bounding box center [870, 374] width 238 height 17
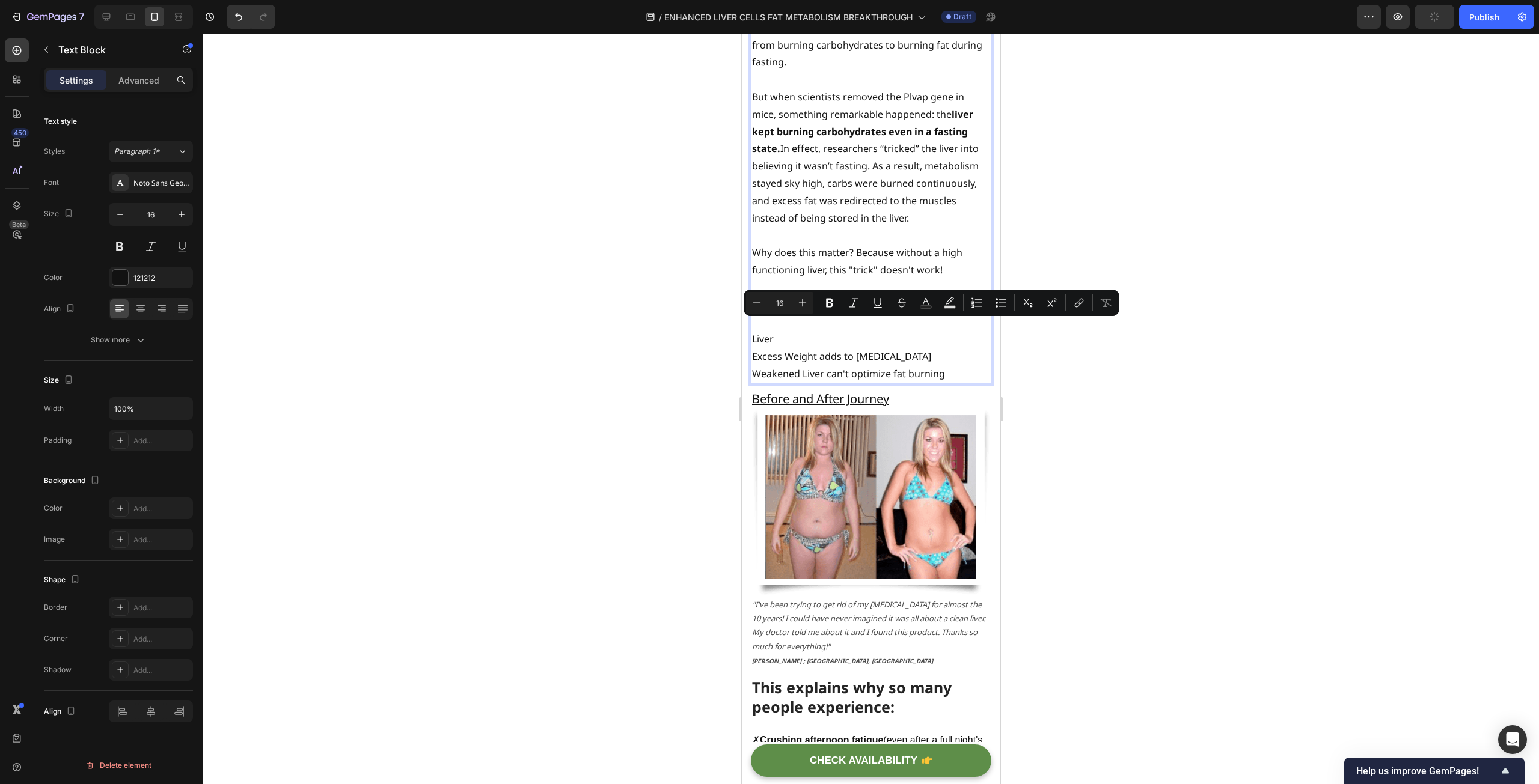
drag, startPoint x: 795, startPoint y: 328, endPoint x: 753, endPoint y: 327, distance: 42.0
click at [753, 331] on p "Liver" at bounding box center [870, 340] width 238 height 17
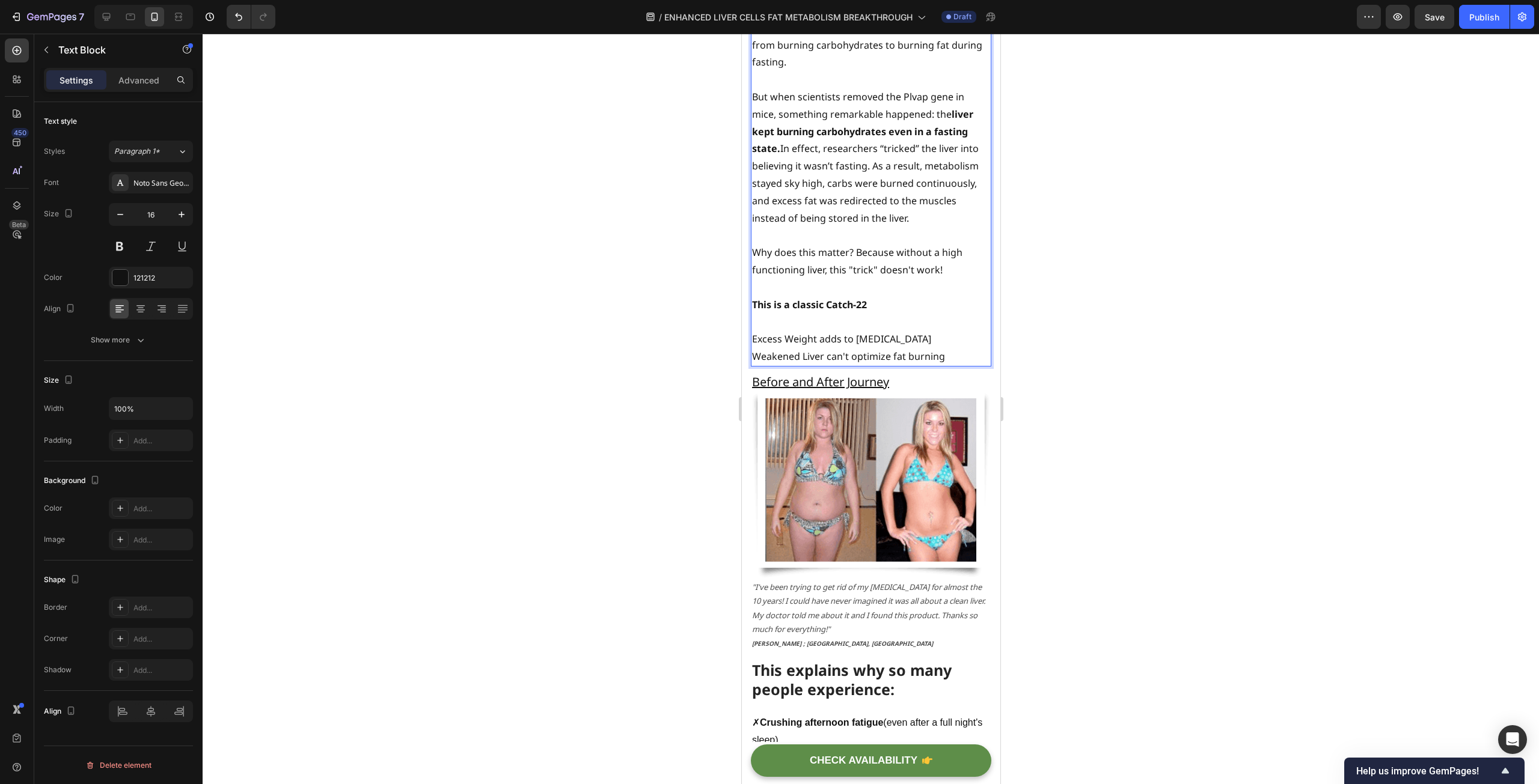
click at [956, 347] on p "Weakened Liver can't optimize fat burning" at bounding box center [870, 356] width 238 height 17
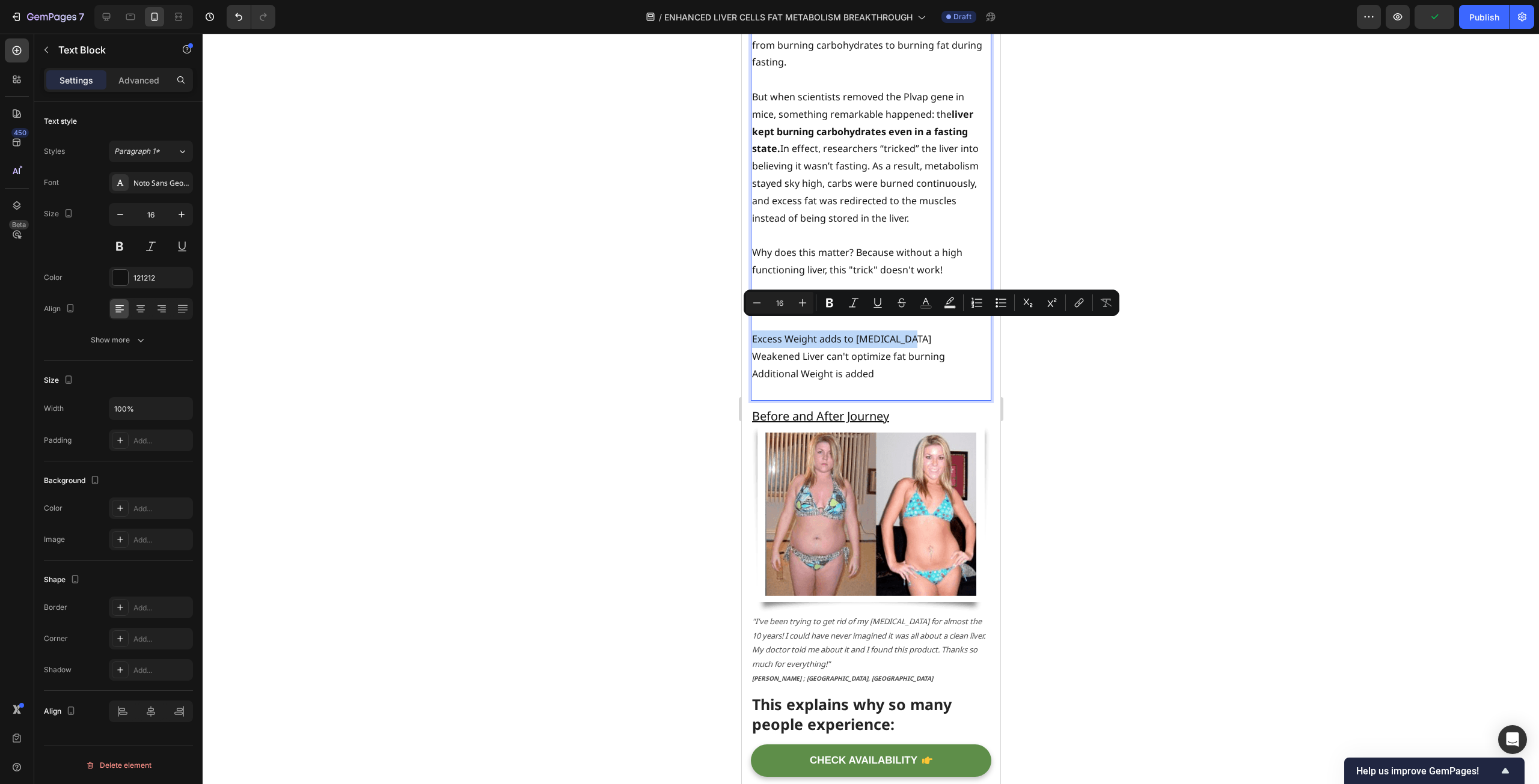
drag, startPoint x: 919, startPoint y: 333, endPoint x: 751, endPoint y: 332, distance: 168.0
click at [751, 332] on p "Excess Weight adds to [MEDICAL_DATA]" at bounding box center [870, 340] width 238 height 17
copy p "Excess Weight adds to [MEDICAL_DATA]"
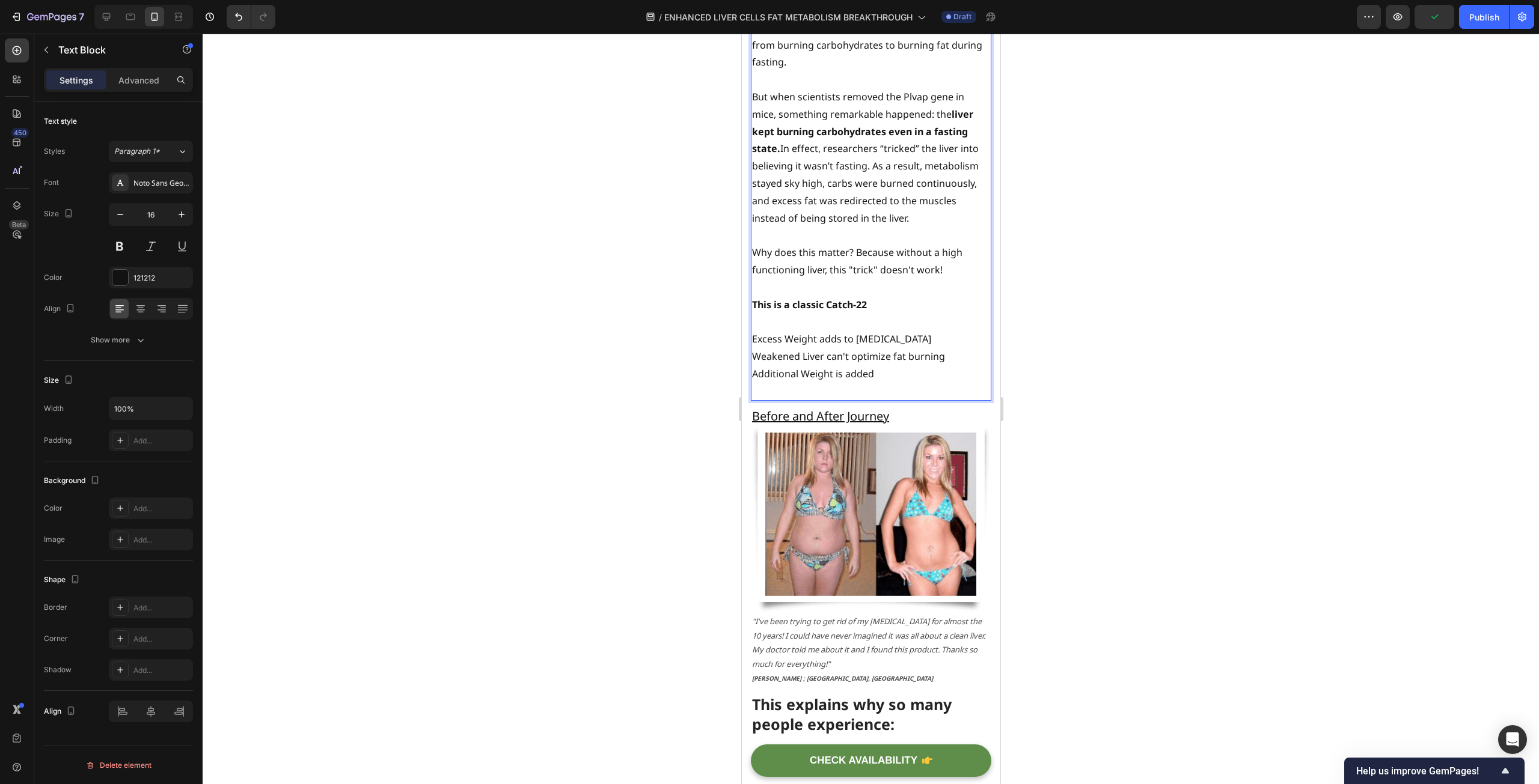
click at [772, 382] on p "Rich Text Editor. Editing area: main" at bounding box center [870, 391] width 238 height 17
click at [855, 382] on p "Excess Weight adds to [MEDICAL_DATA]" at bounding box center [870, 391] width 238 height 17
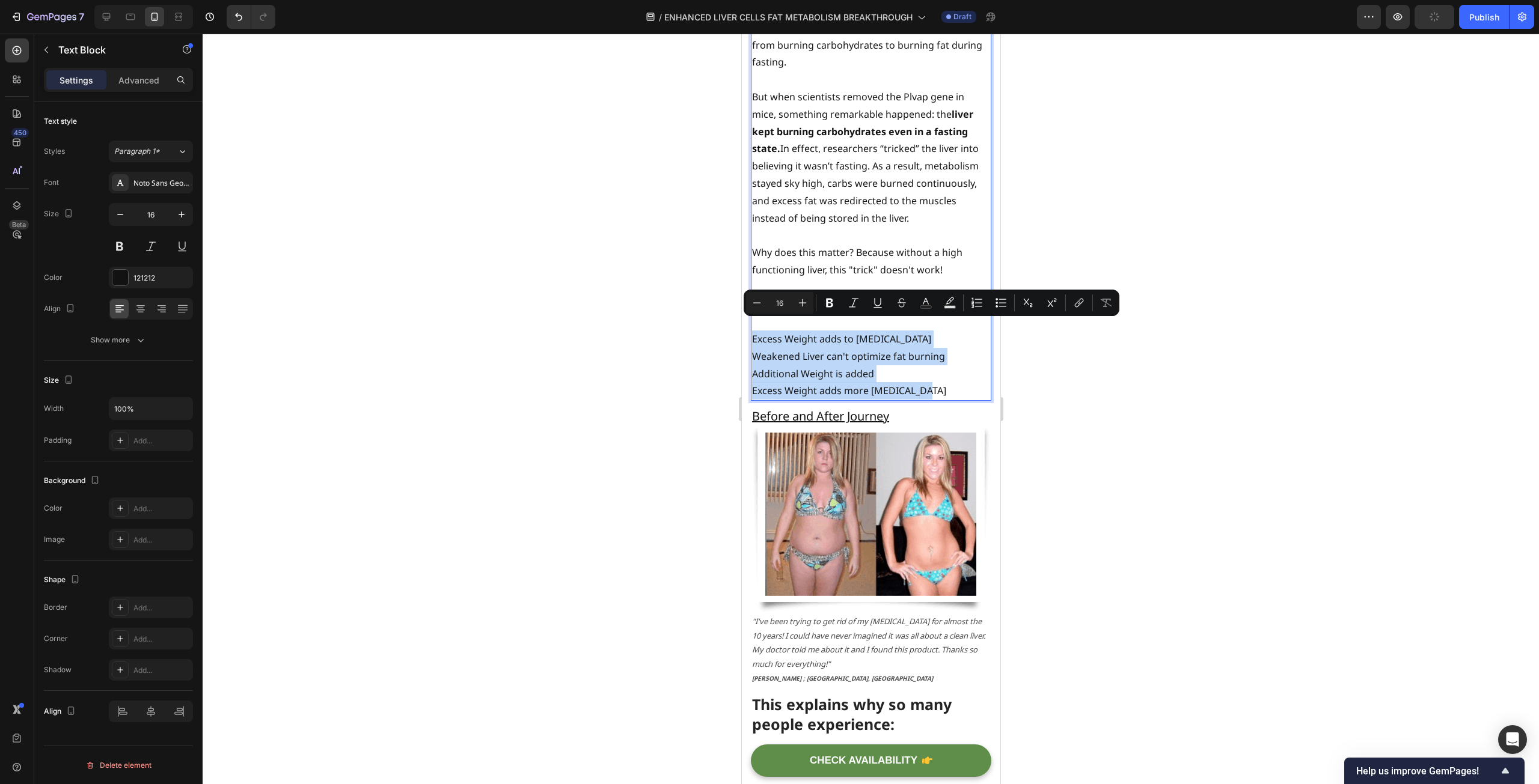
drag, startPoint x: 922, startPoint y: 382, endPoint x: 1432, endPoint y: 361, distance: 510.4
click at [994, 306] on button "Bulleted List" at bounding box center [1000, 302] width 22 height 22
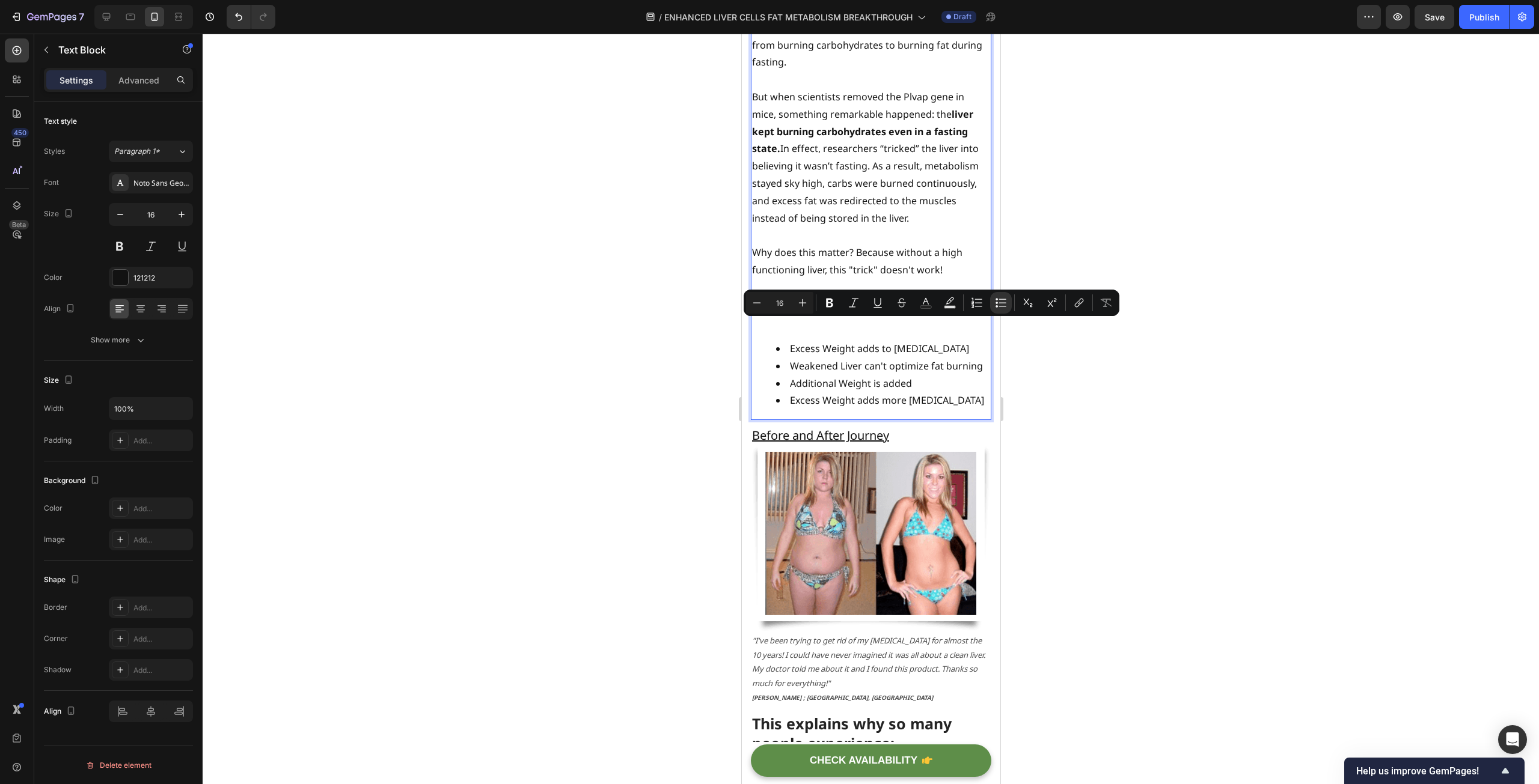
click at [1163, 377] on div at bounding box center [871, 409] width 1336 height 751
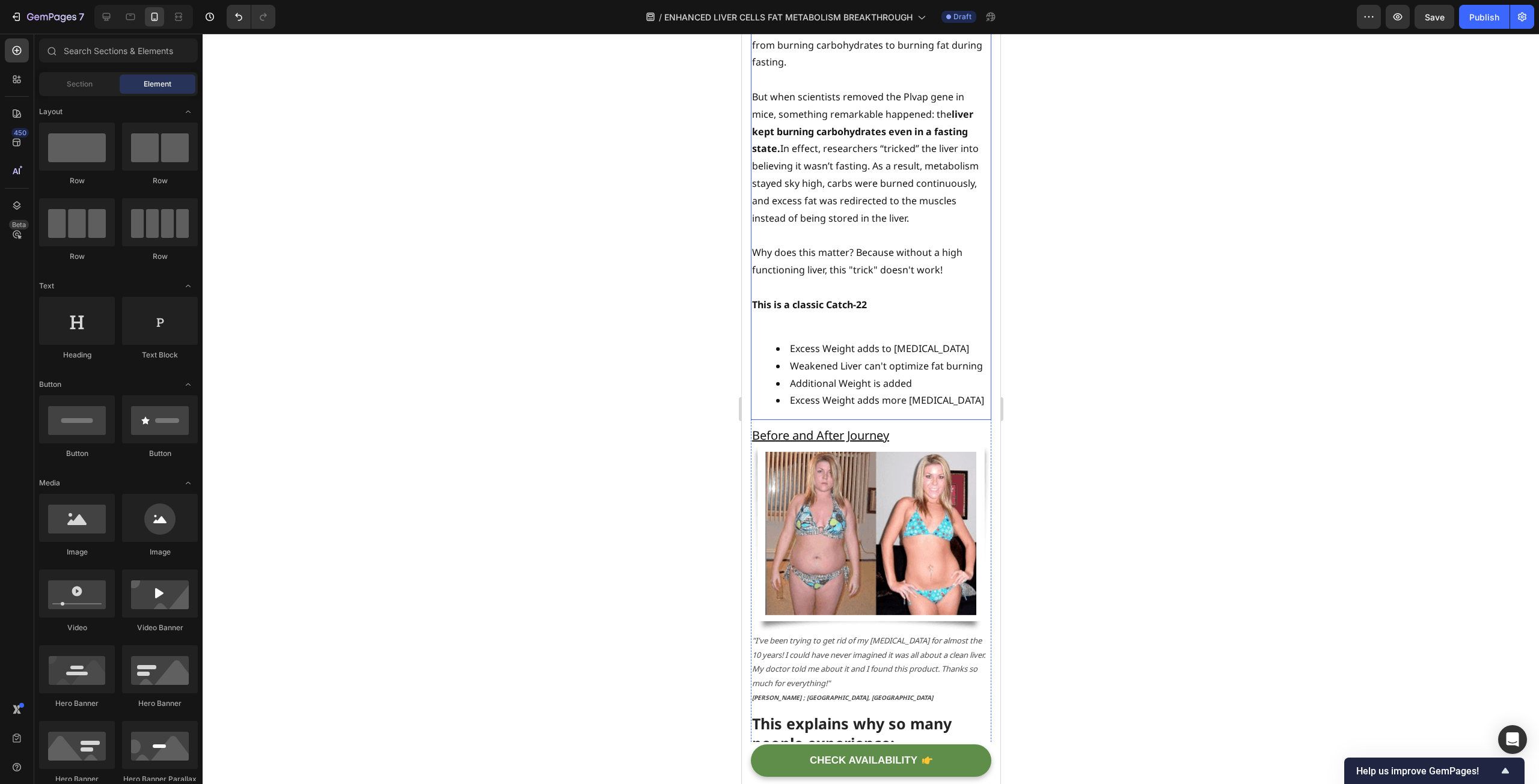
click at [894, 375] on li "Additional Weight is added" at bounding box center [882, 383] width 214 height 17
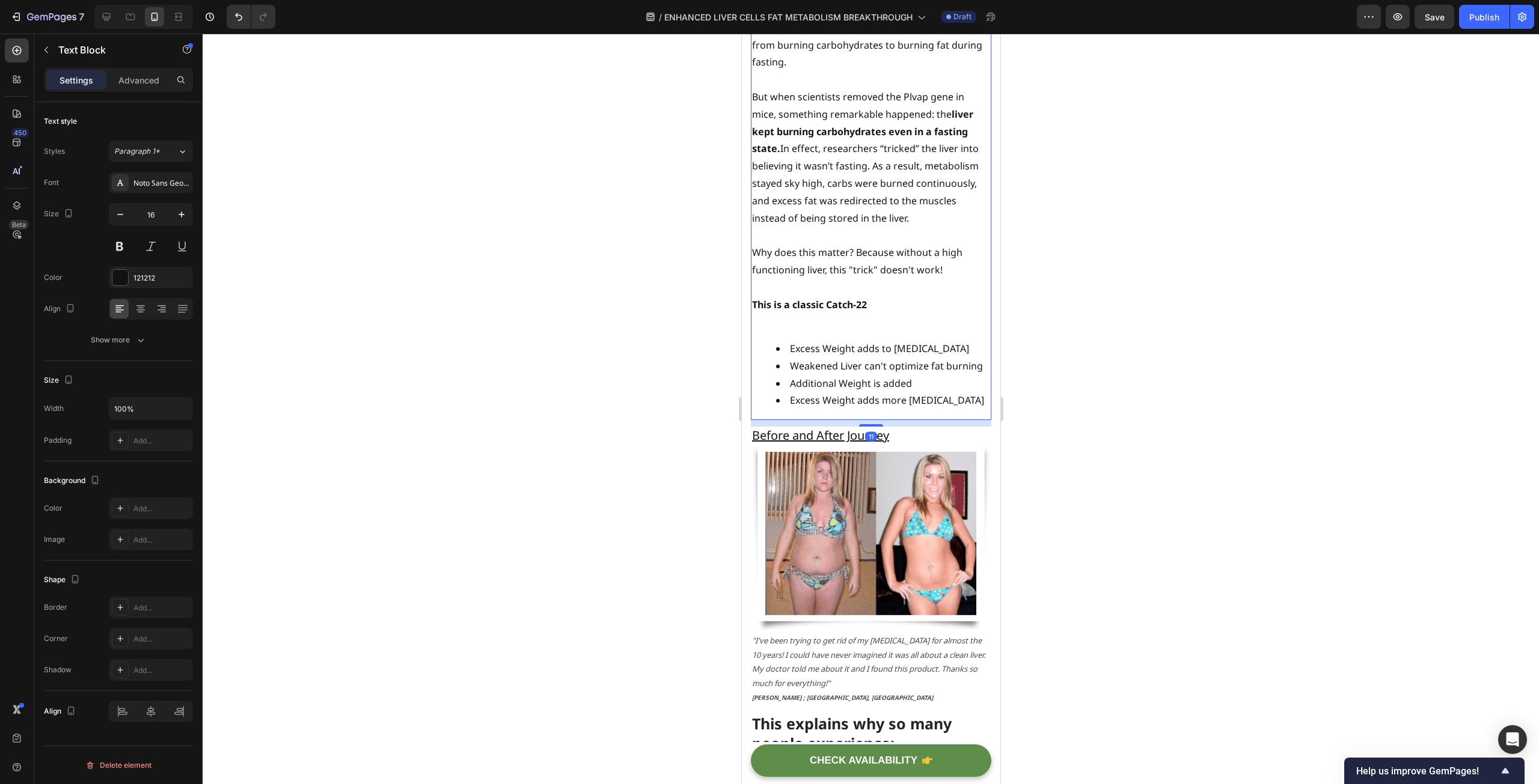
click at [1175, 379] on div at bounding box center [871, 409] width 1336 height 751
click at [790, 313] on p "Rich Text Editor. Editing area: main" at bounding box center [870, 322] width 238 height 17
click at [828, 323] on div "Before we dive into their discovery, it’s important to understand why so many p…" at bounding box center [870, 98] width 240 height 644
click at [832, 313] on p "Rich Text Editor. Editing area: main" at bounding box center [870, 322] width 238 height 17
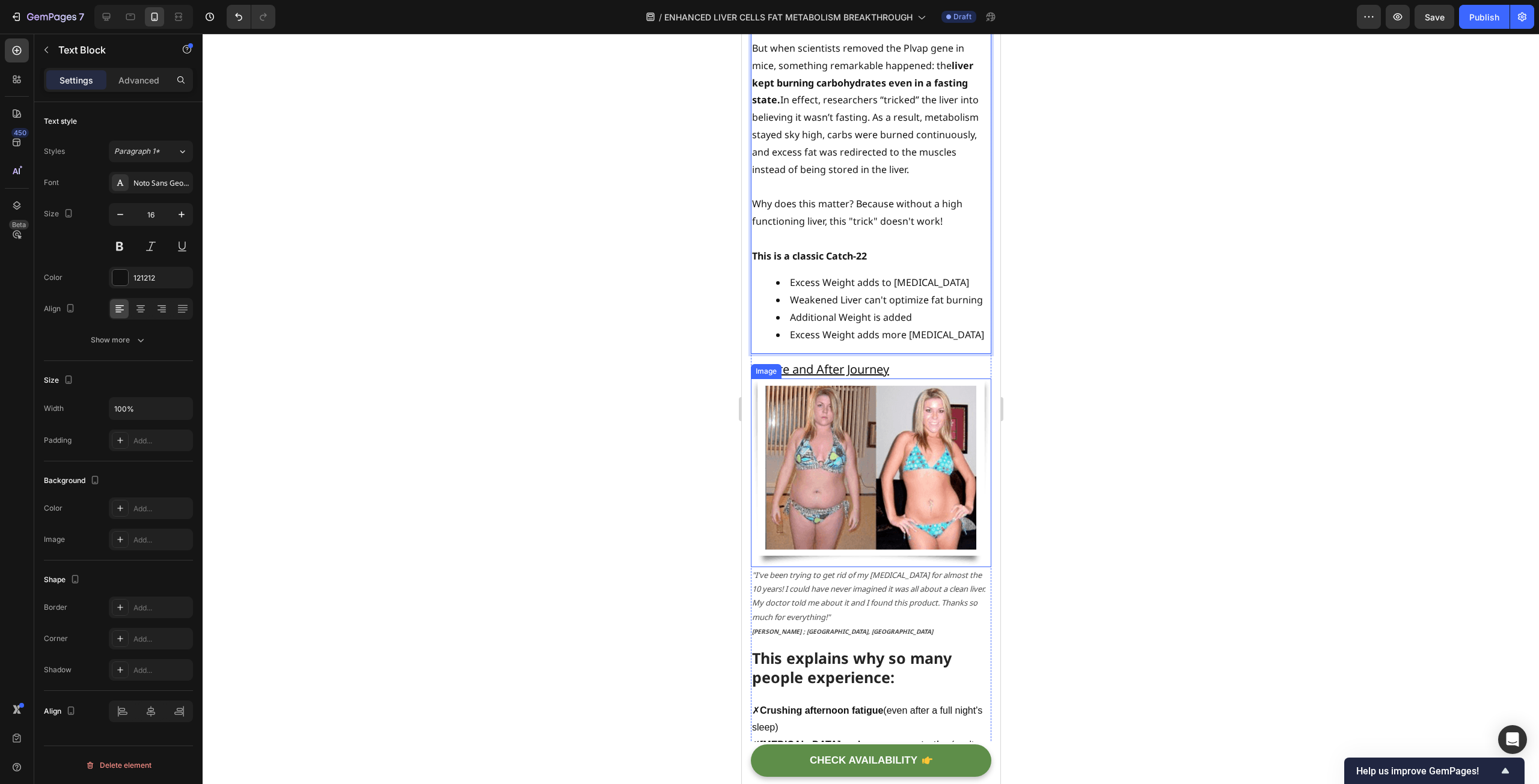
scroll to position [1622, 0]
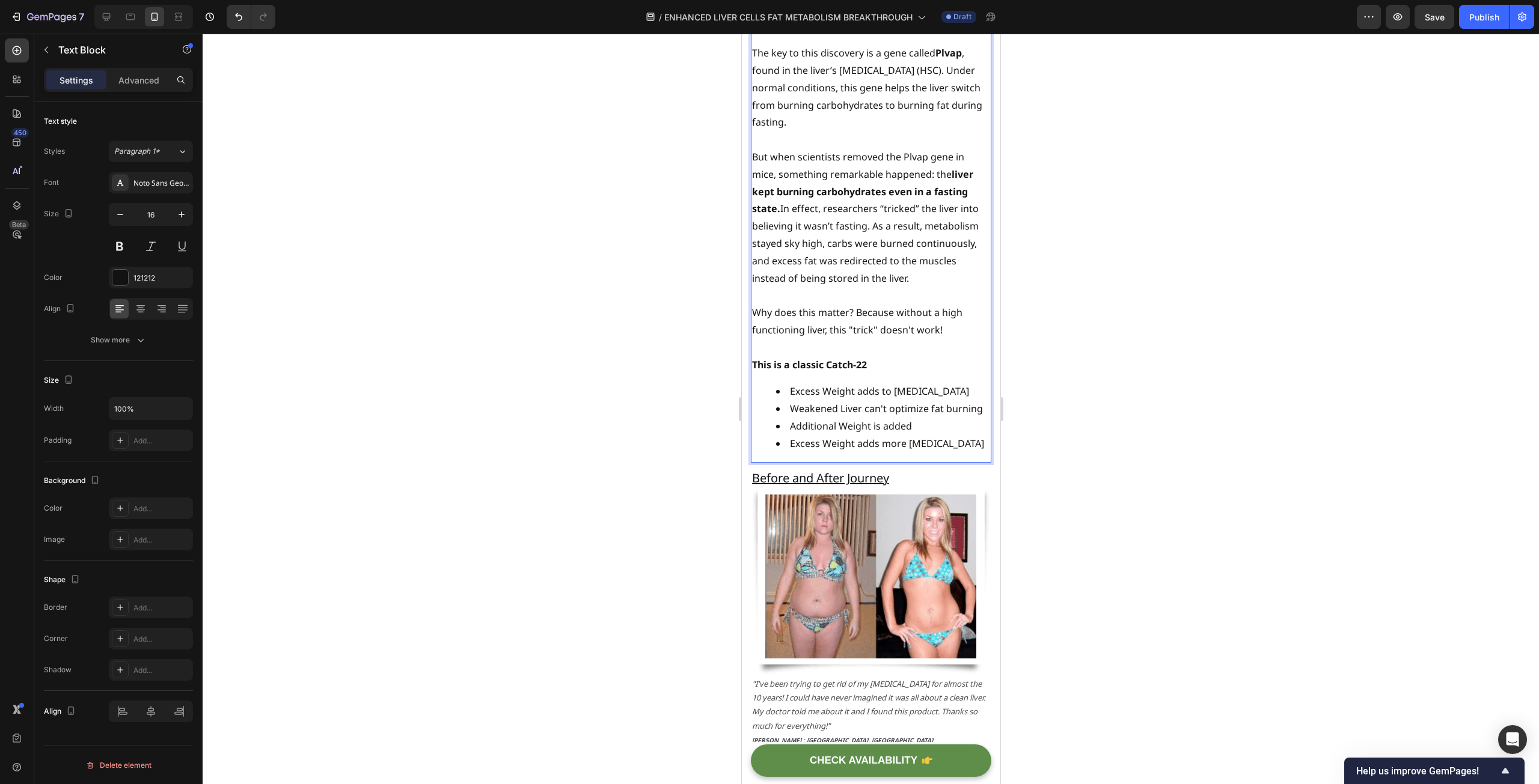
click at [960, 439] on li "Excess Weight adds more [MEDICAL_DATA]" at bounding box center [882, 444] width 214 height 17
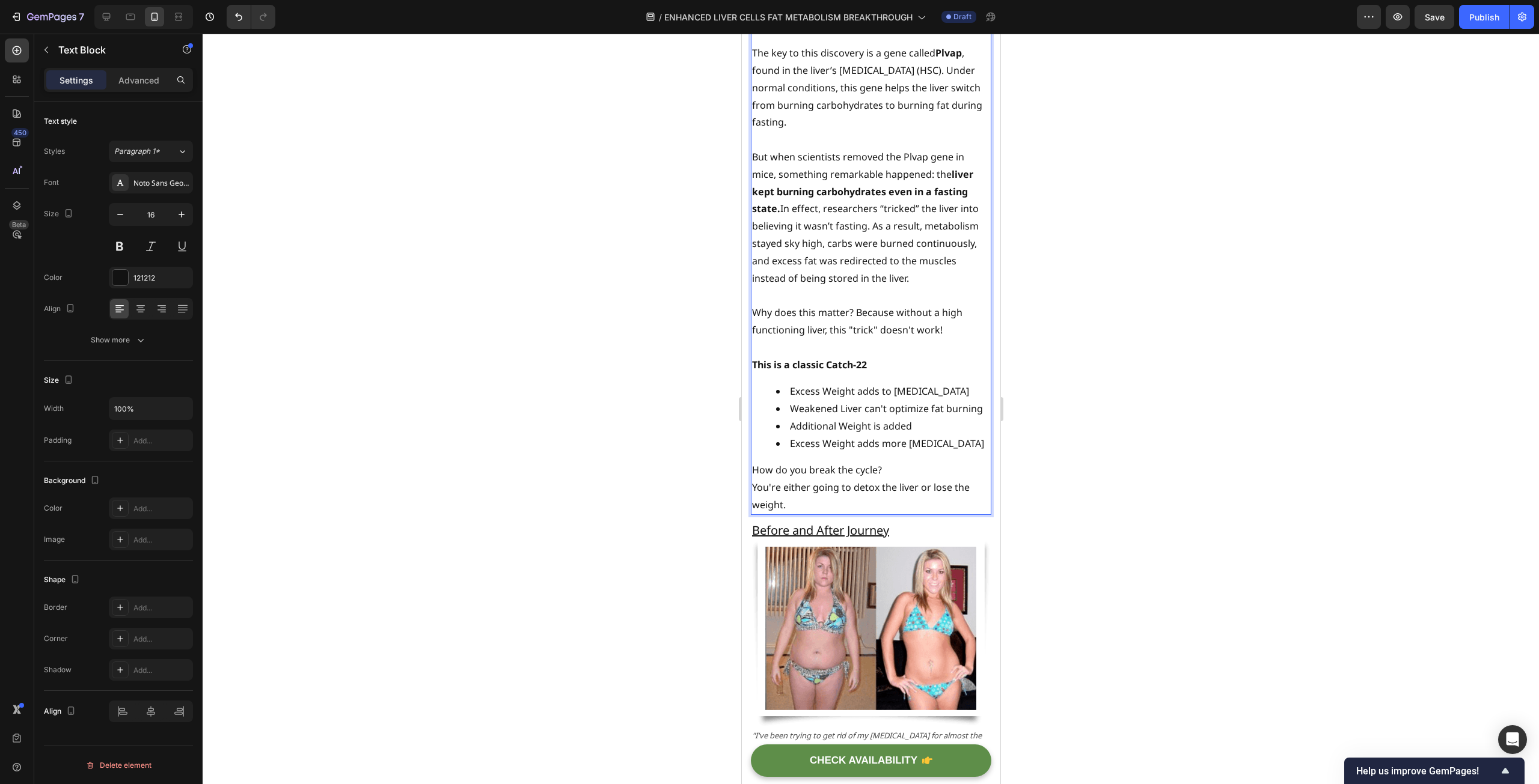
click at [901, 462] on p "How do you break the cycle?" at bounding box center [870, 471] width 238 height 17
drag, startPoint x: 811, startPoint y: 495, endPoint x: 753, endPoint y: 483, distance: 59.2
click at [753, 483] on p "You're either going to detox the liver or lose the weight." at bounding box center [870, 497] width 238 height 35
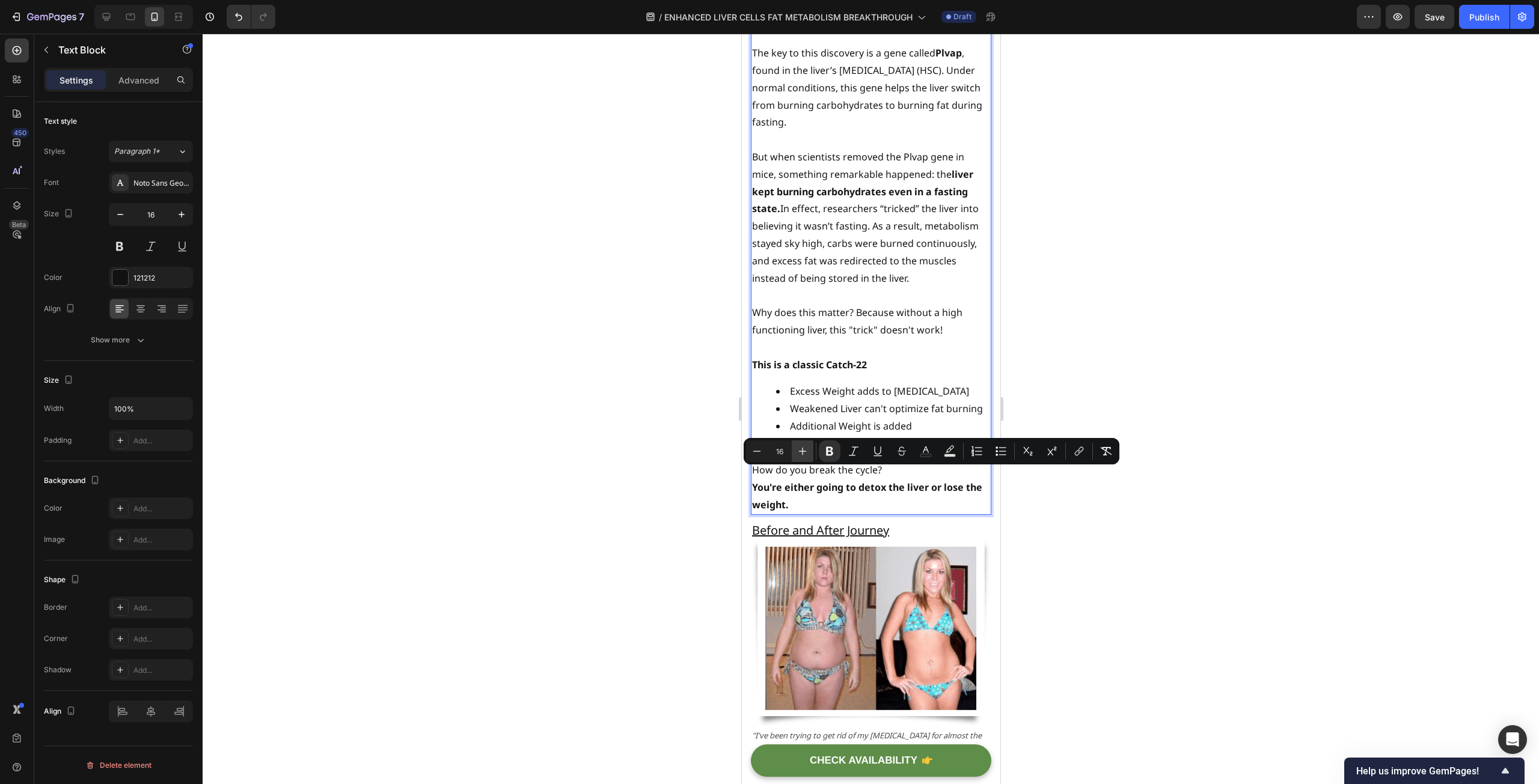
click at [801, 453] on icon "Editor contextual toolbar" at bounding box center [803, 451] width 12 height 12
click at [801, 452] on icon "Editor contextual toolbar" at bounding box center [803, 451] width 12 height 12
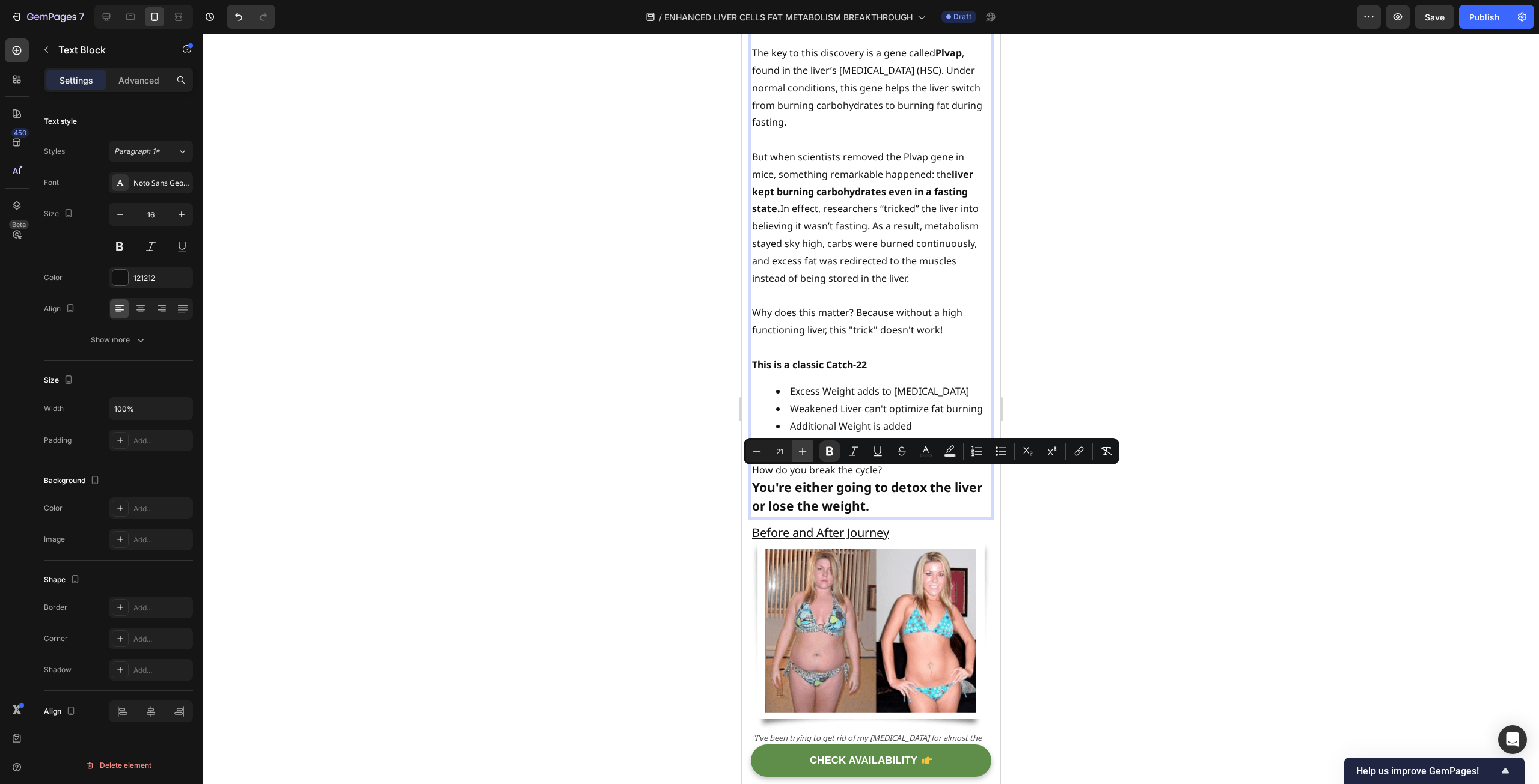
click at [801, 452] on icon "Editor contextual toolbar" at bounding box center [803, 451] width 12 height 12
type input "22"
click at [905, 493] on strong "You're either going to detox the liver or lose the weight." at bounding box center [856, 496] width 210 height 36
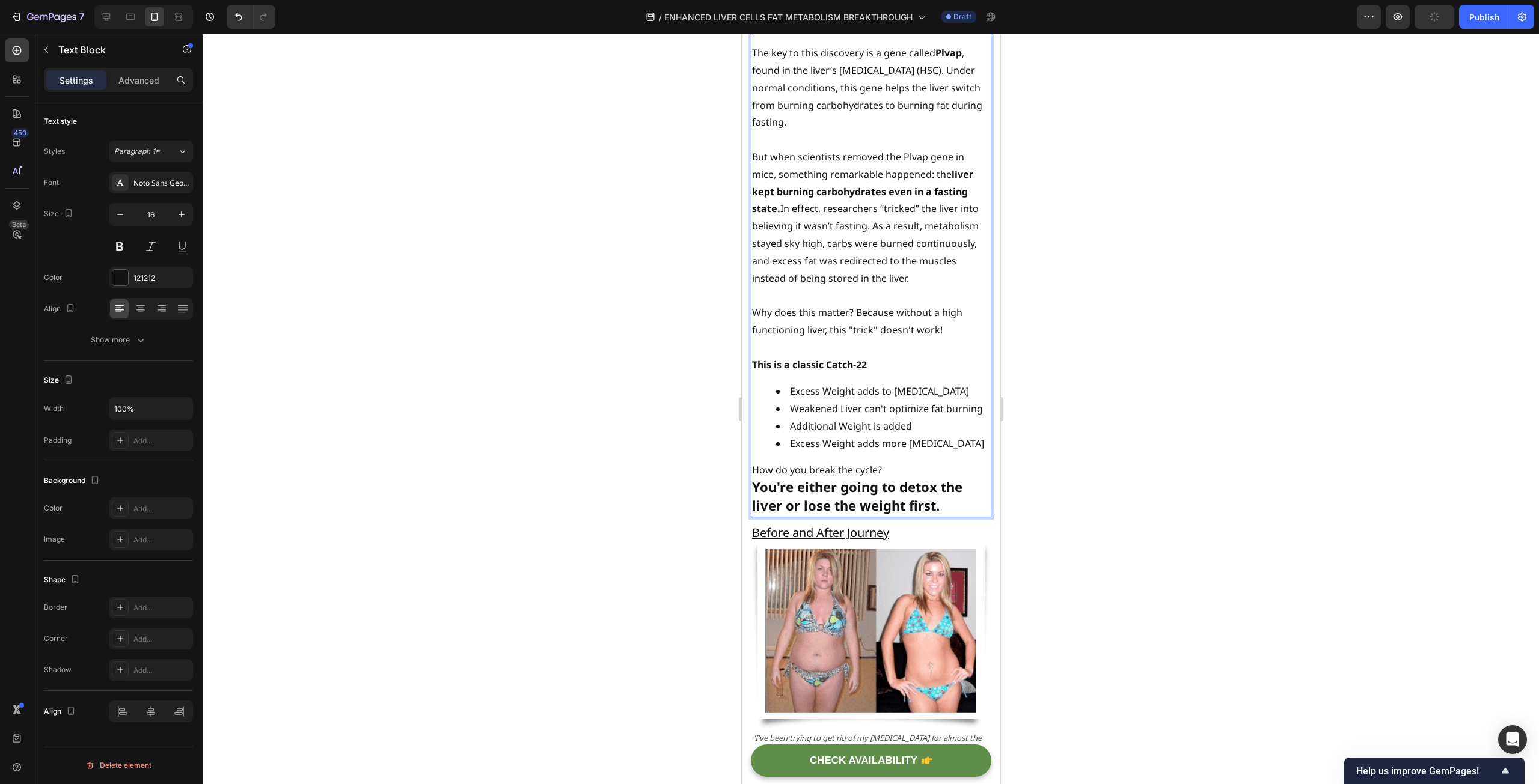
click at [919, 466] on p "How do you break the cycle?" at bounding box center [870, 471] width 238 height 17
drag, startPoint x: 919, startPoint y: 466, endPoint x: 753, endPoint y: 465, distance: 166.0
click at [753, 465] on p "How do you break the cycle?" at bounding box center [870, 471] width 238 height 17
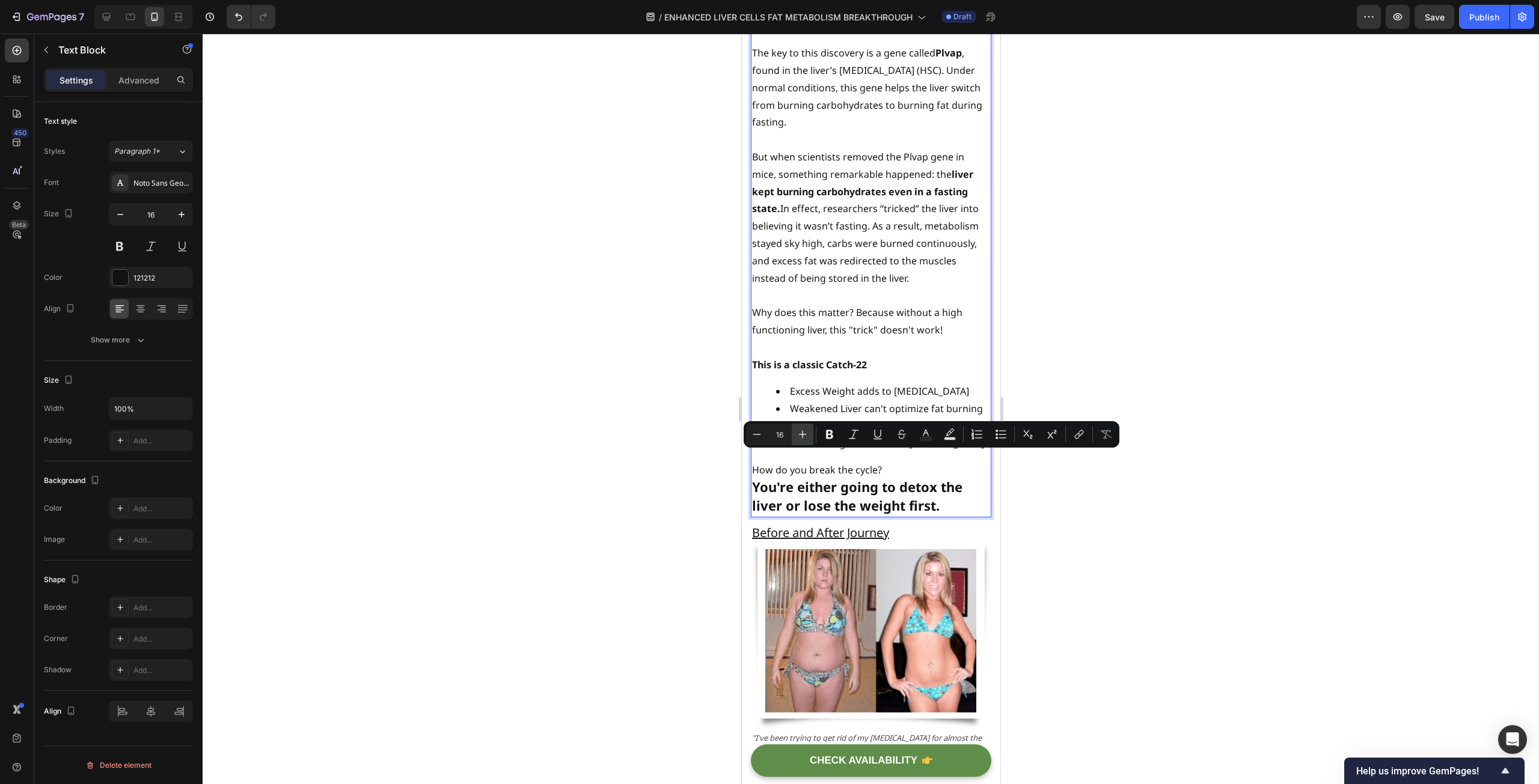
click at [799, 435] on icon "Editor contextual toolbar" at bounding box center [803, 435] width 12 height 12
type input "18"
click at [893, 483] on strong "You're either going to detox the liver or lose the weight first." at bounding box center [856, 497] width 210 height 36
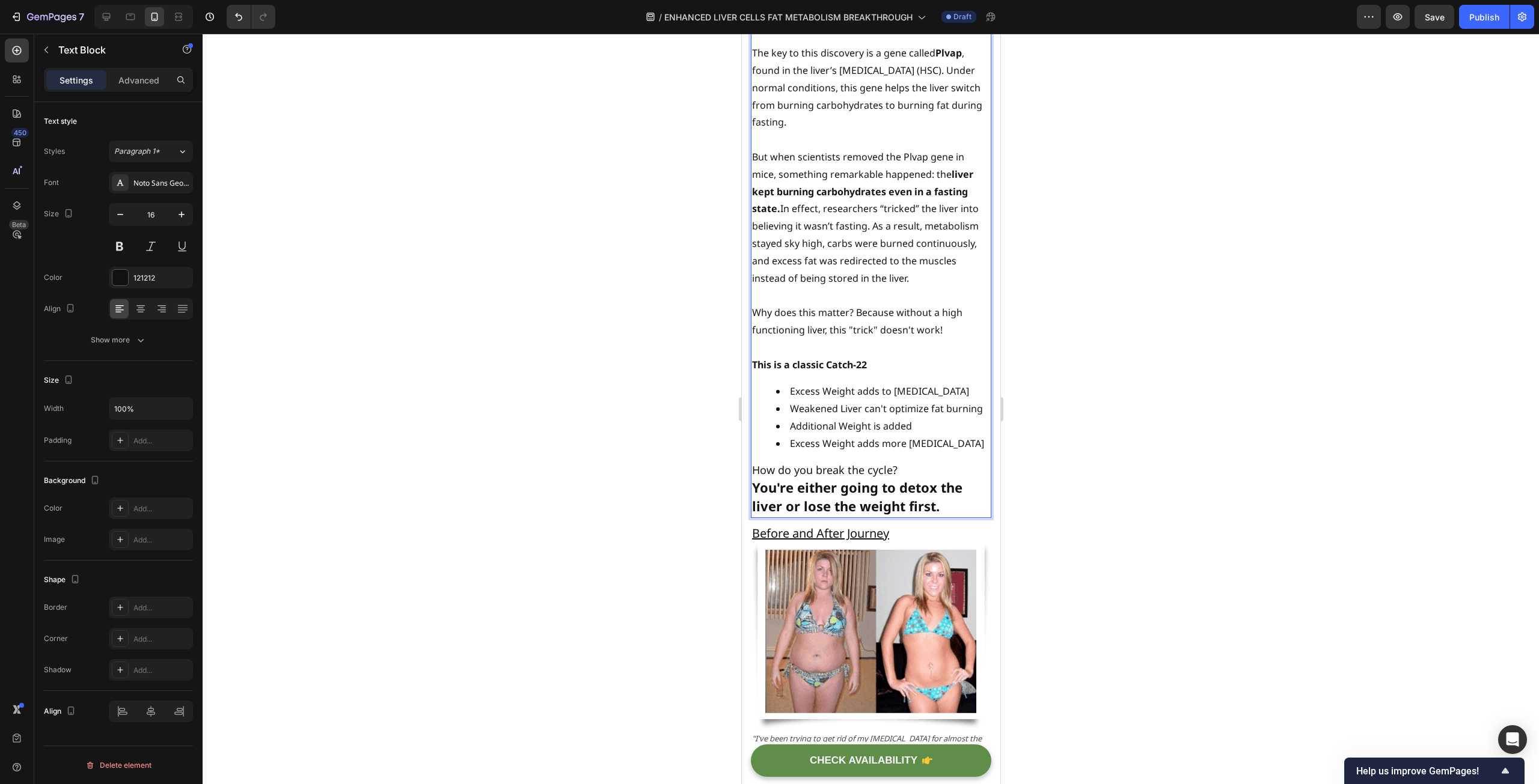
click at [918, 479] on strong "You're either going to detox the liver or lose the weight first." at bounding box center [856, 497] width 210 height 36
click at [913, 464] on p "How do you break the cycle?" at bounding box center [870, 471] width 238 height 18
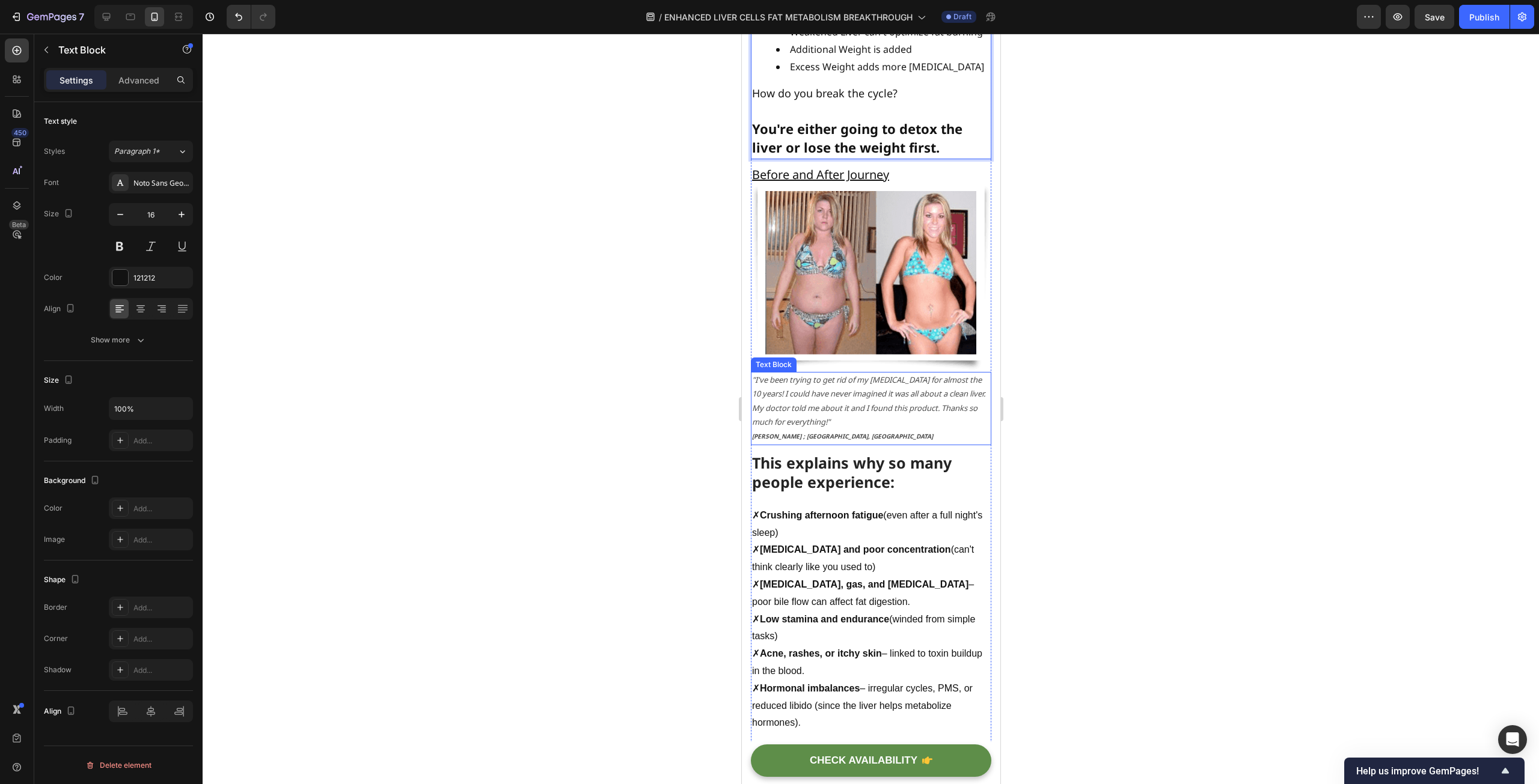
scroll to position [2103, 0]
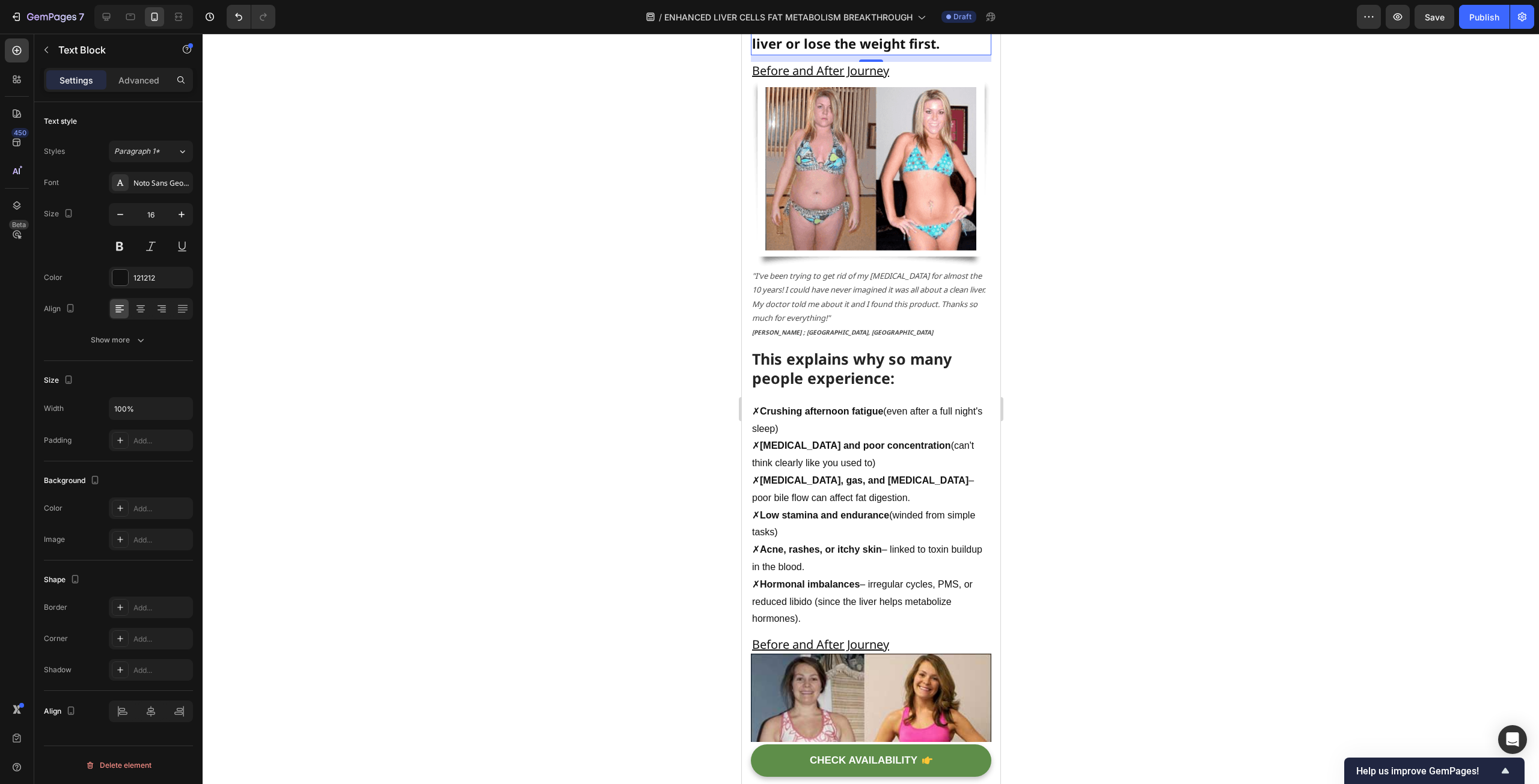
click at [1160, 475] on div at bounding box center [871, 409] width 1336 height 751
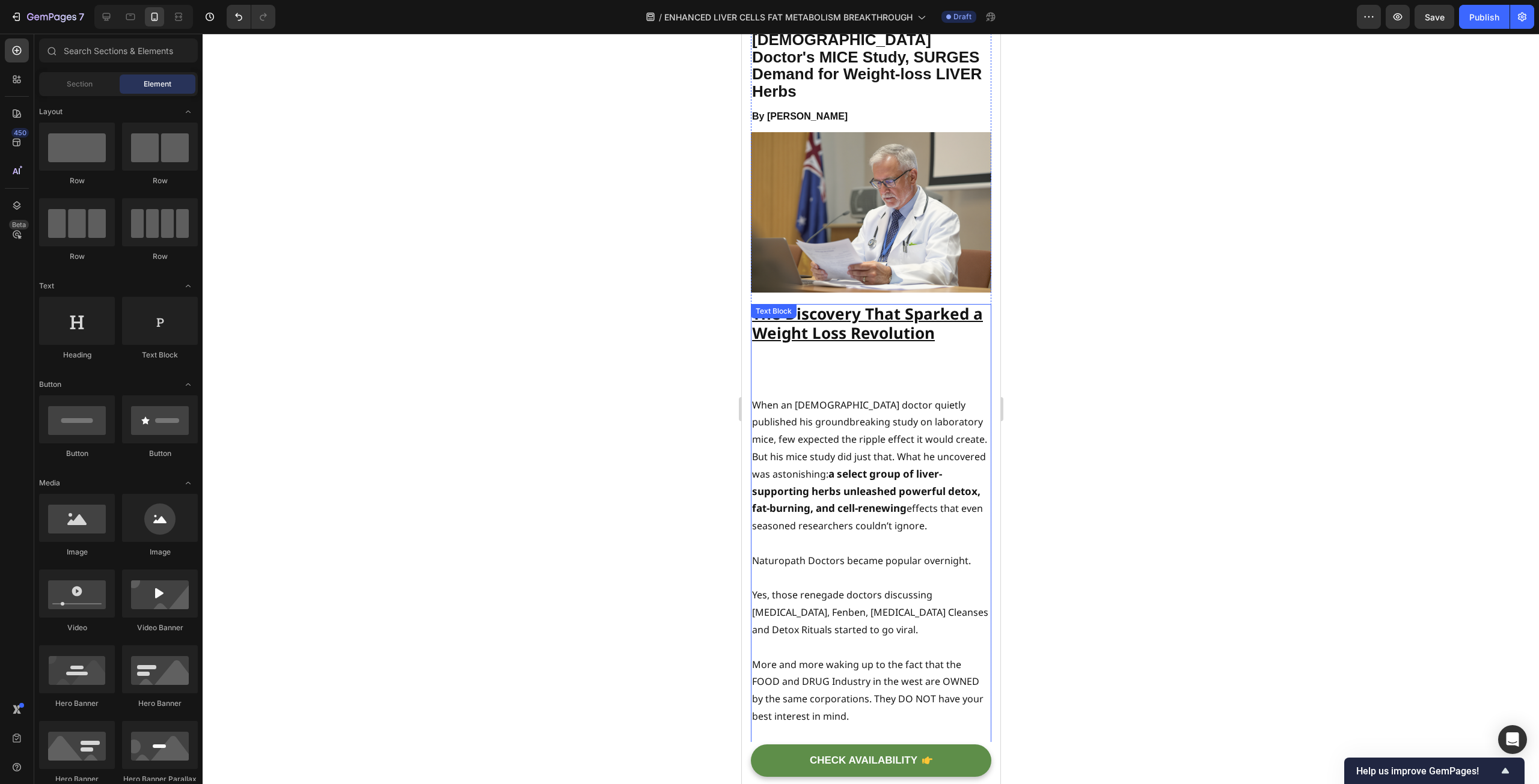
scroll to position [0, 0]
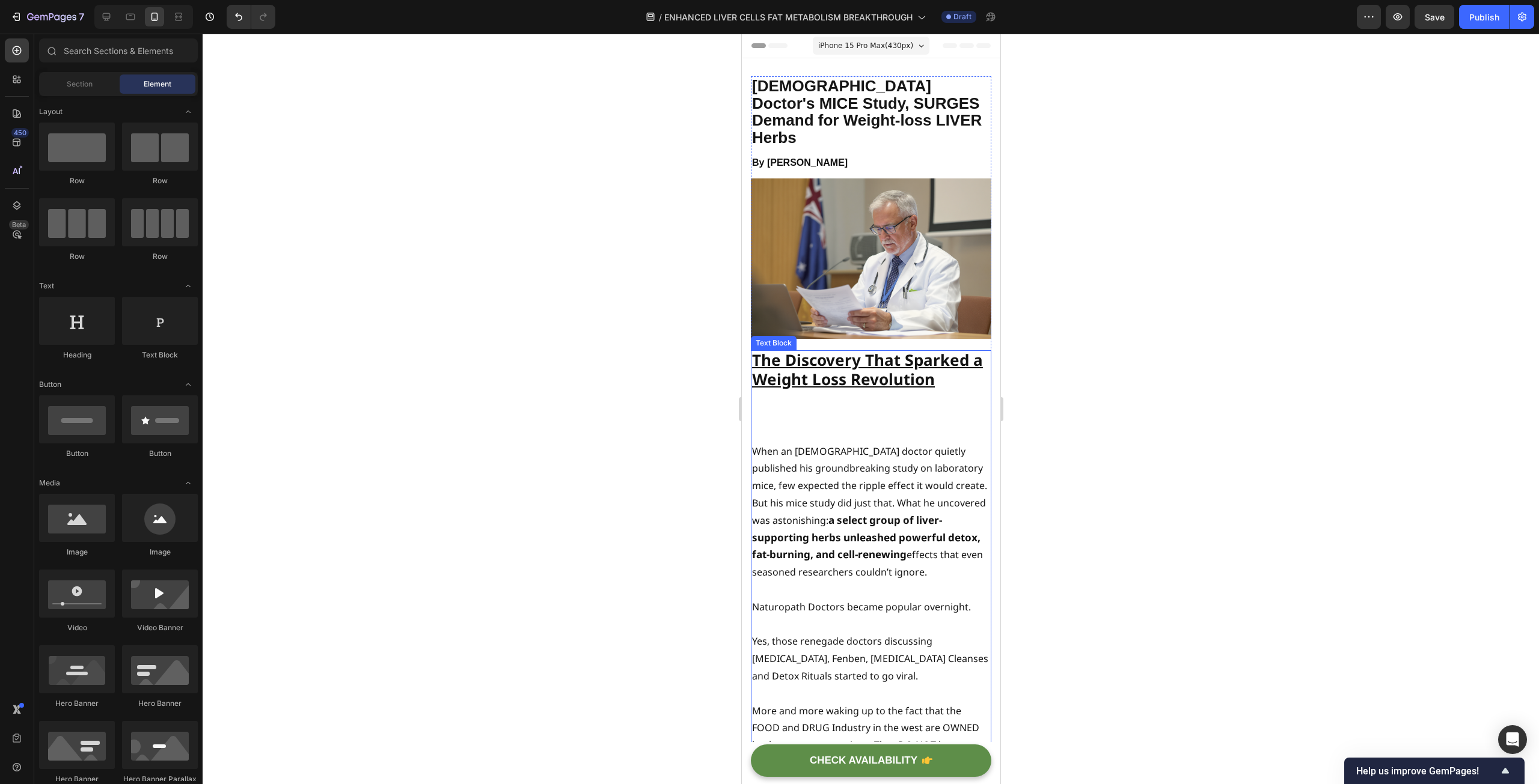
click at [882, 388] on p "The Discovery That Sparked a Weight Loss Revolution" at bounding box center [870, 397] width 238 height 92
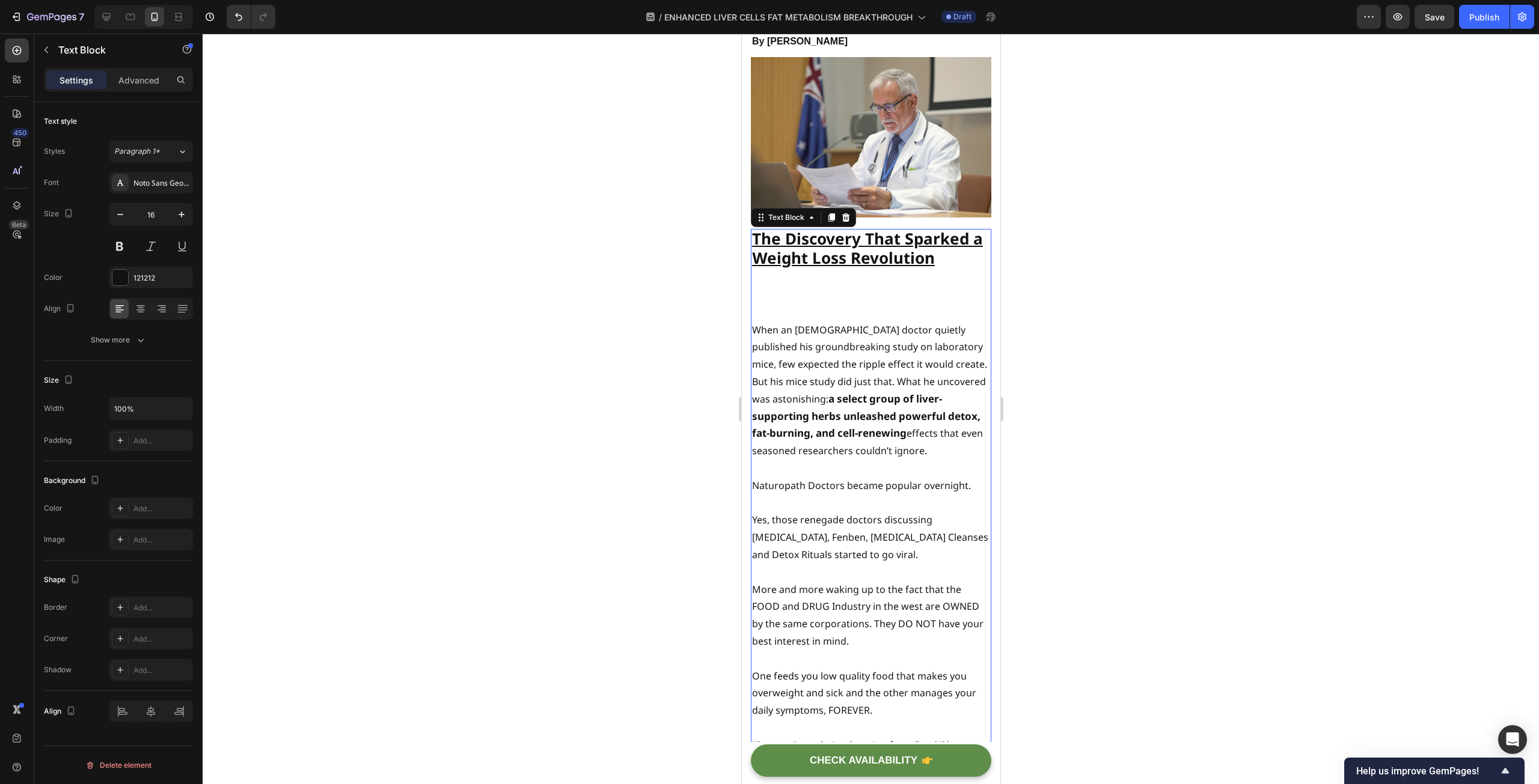
scroll to position [120, 0]
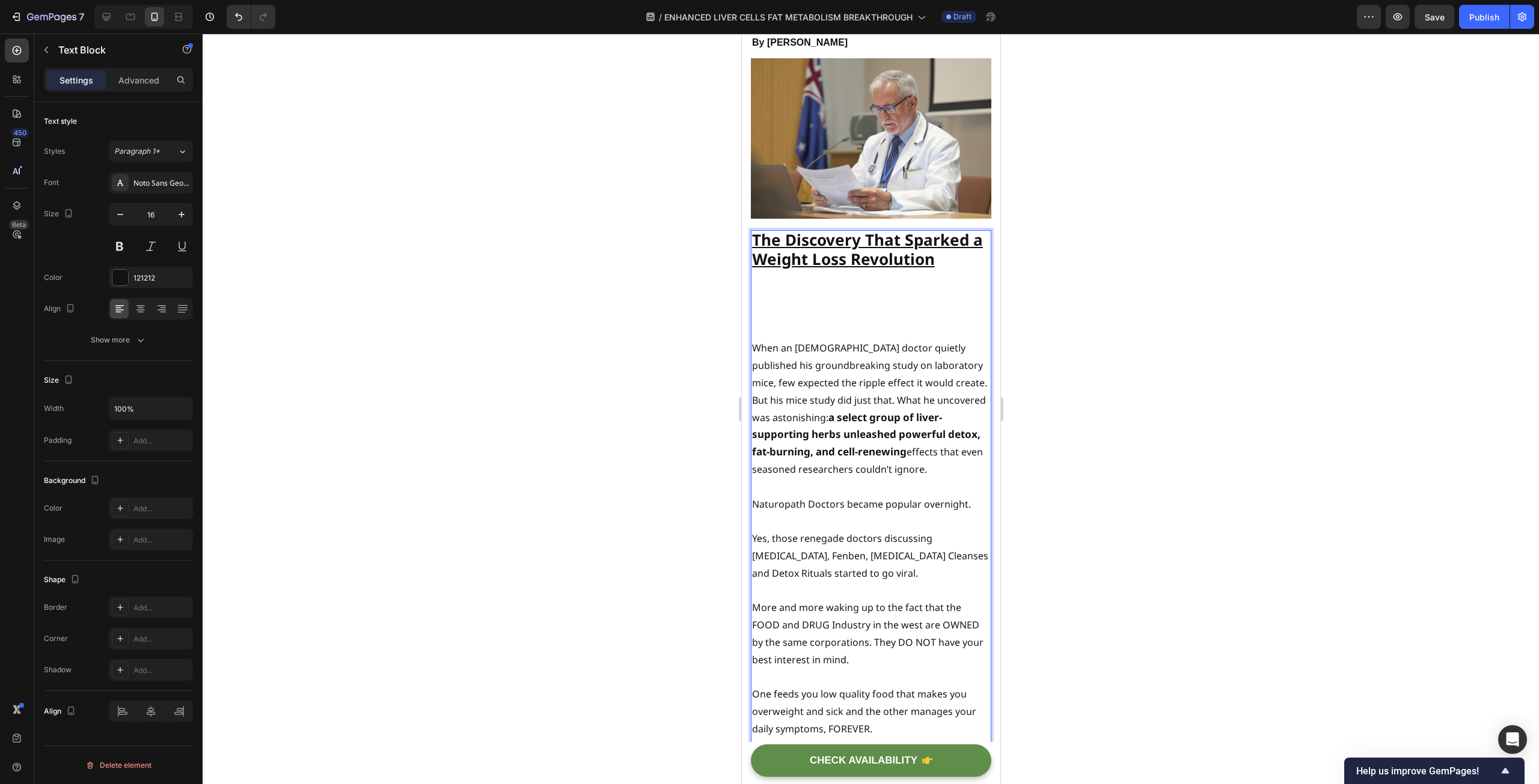
click at [782, 308] on p "The Discovery That Sparked a Weight Loss Revolution ⁠⁠⁠⁠⁠⁠⁠" at bounding box center [870, 285] width 238 height 109
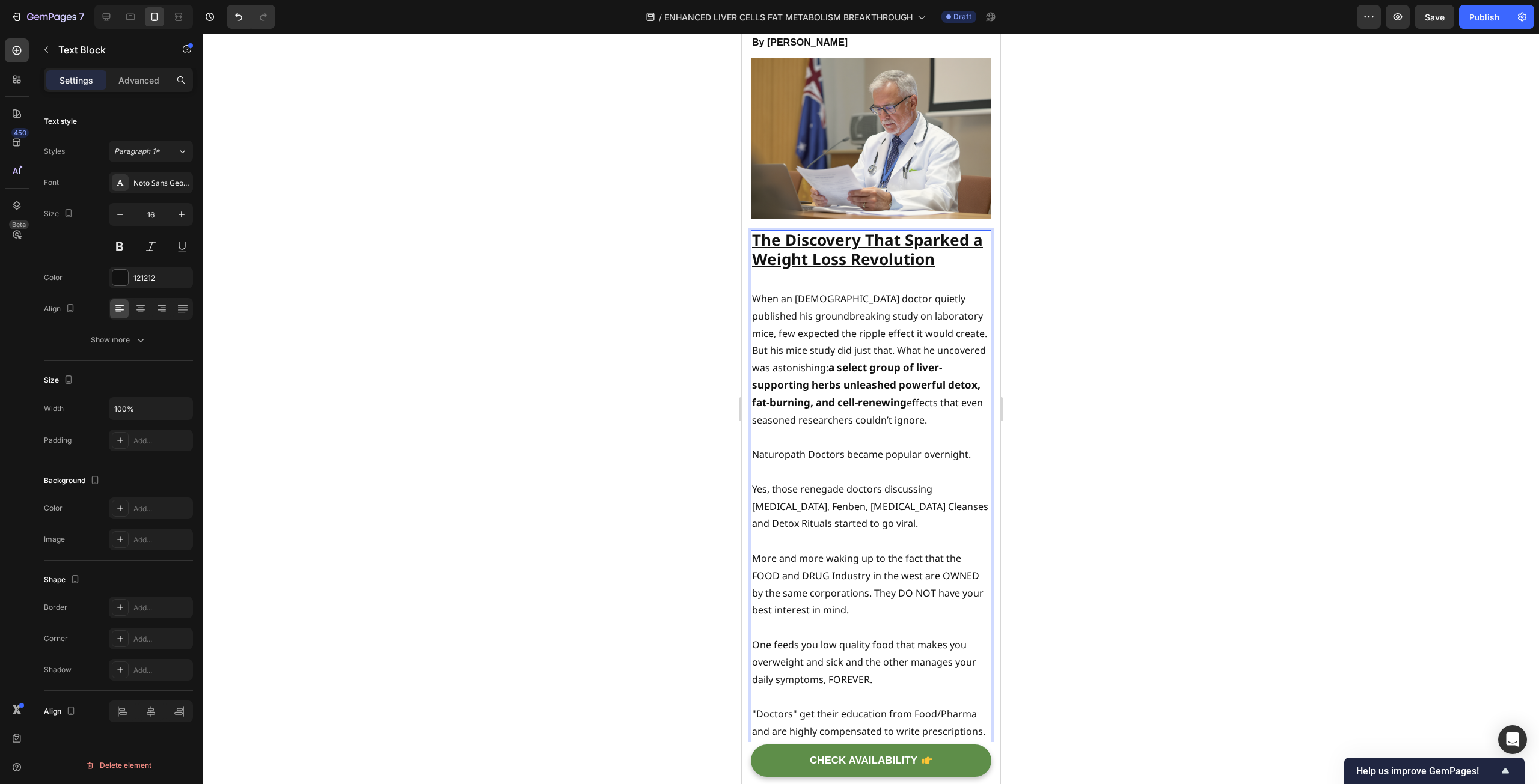
click at [583, 325] on div at bounding box center [871, 409] width 1336 height 751
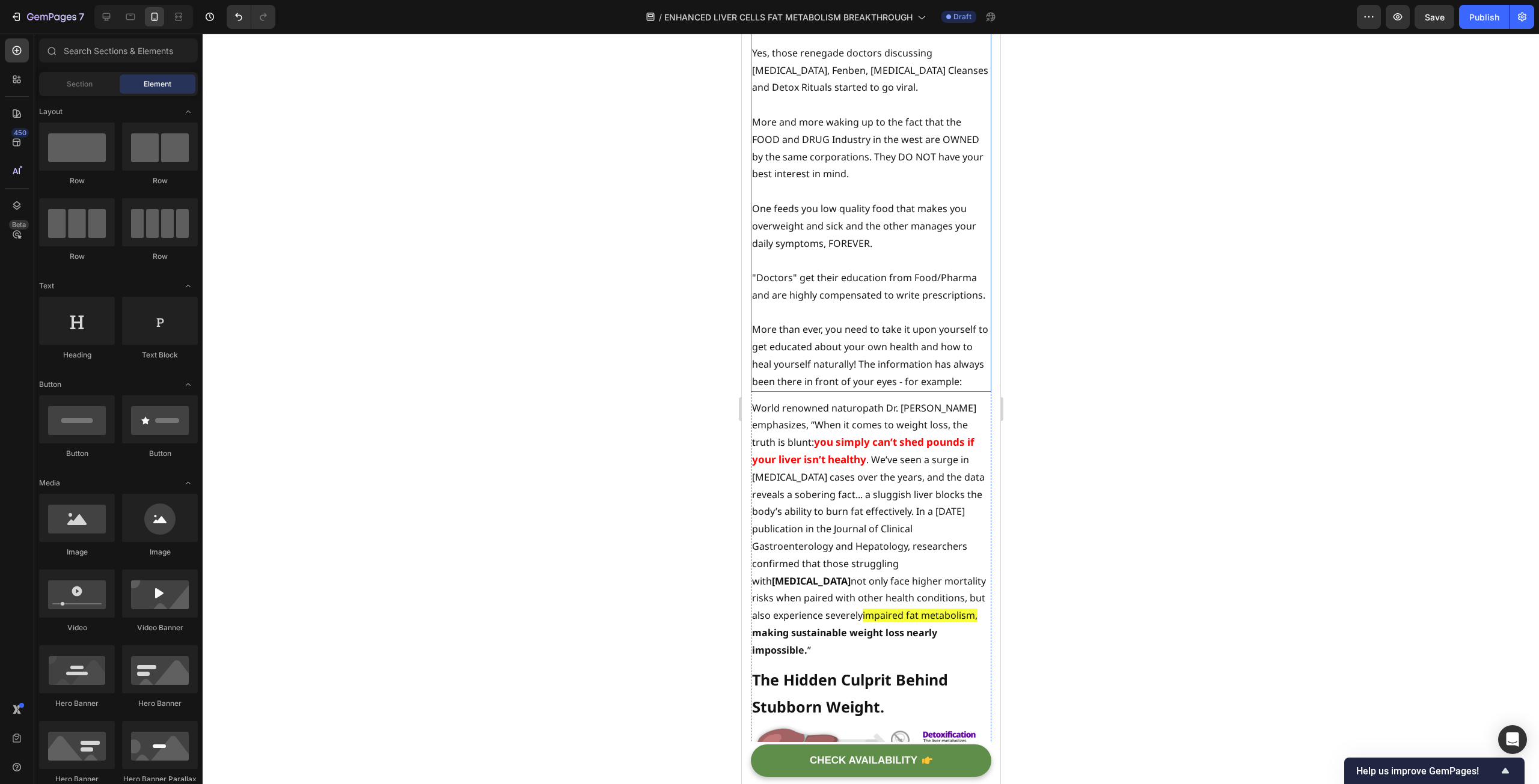
scroll to position [721, 0]
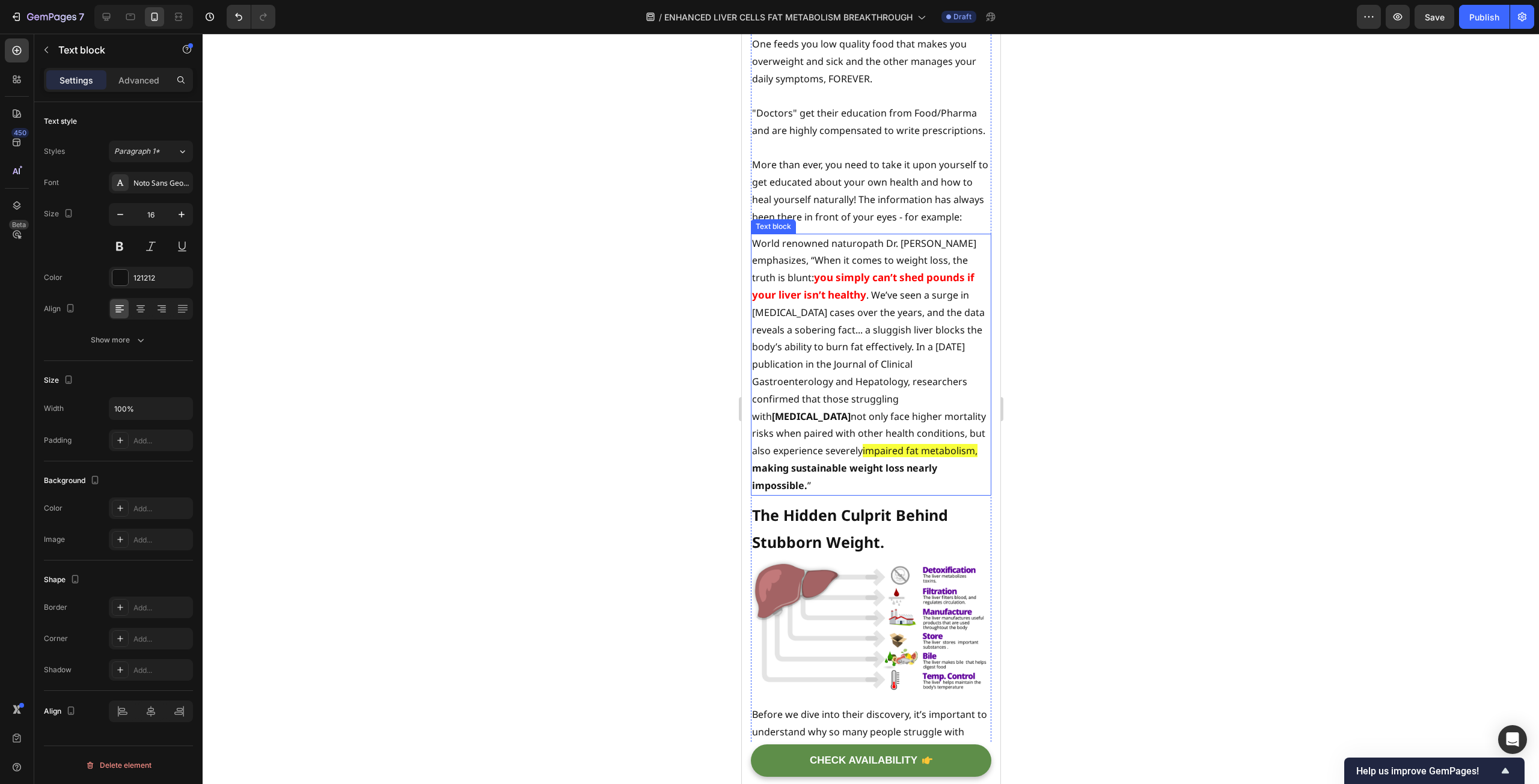
click at [783, 274] on p "World renowned naturopath Dr. [PERSON_NAME] emphasizes, “When it comes to weigh…" at bounding box center [870, 364] width 238 height 259
click at [783, 272] on p "World renowned naturopath Dr. [PERSON_NAME] emphasizes, “When it comes to weigh…" at bounding box center [870, 364] width 238 height 259
click at [844, 357] on p "World renowned naturopath Dr. [PERSON_NAME] has been teaching this for 35 years…" at bounding box center [870, 364] width 238 height 259
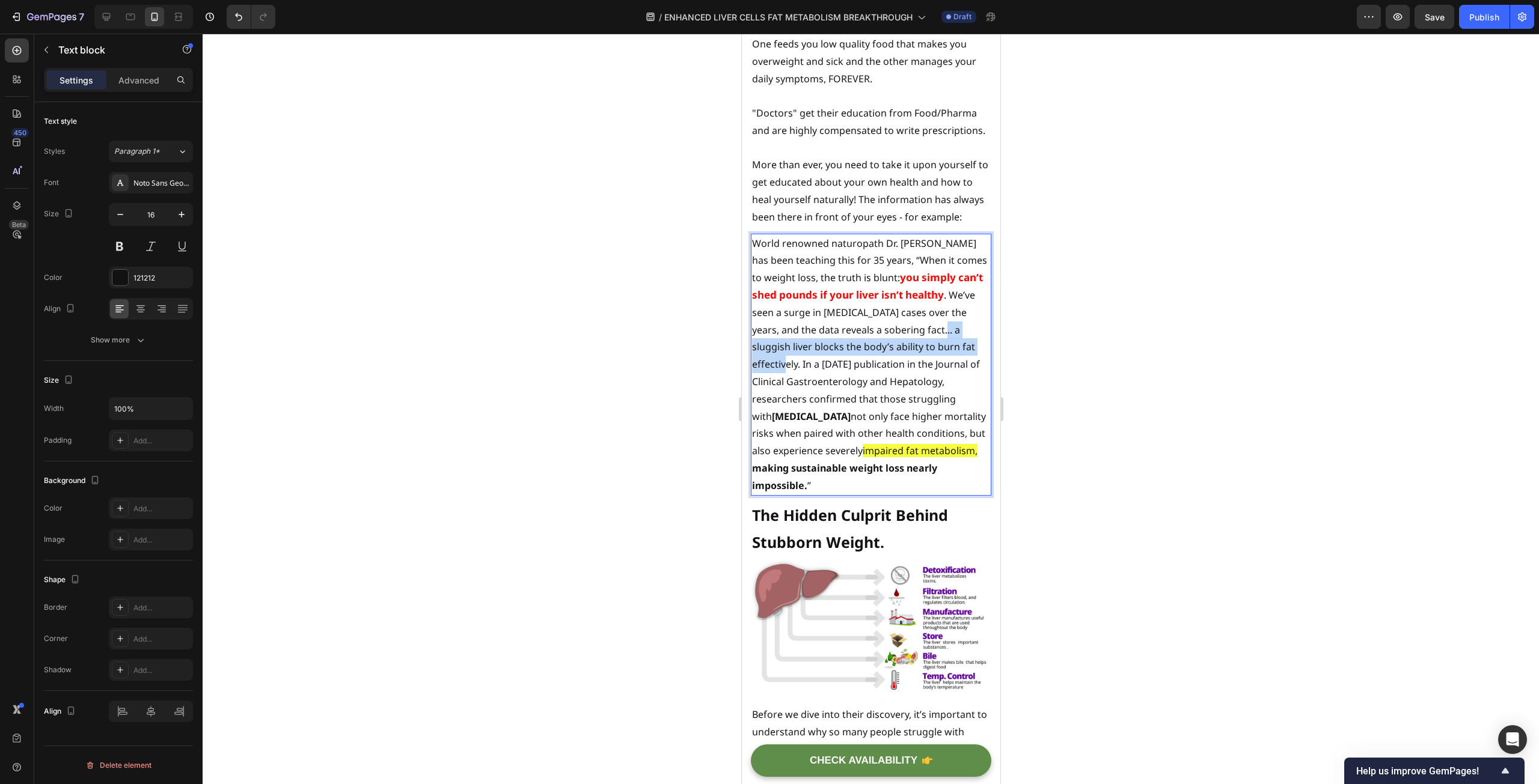
drag, startPoint x: 836, startPoint y: 375, endPoint x: 778, endPoint y: 358, distance: 60.4
click at [778, 358] on p "World renowned naturopath Dr. [PERSON_NAME] has been teaching this for 35 years…" at bounding box center [870, 364] width 238 height 259
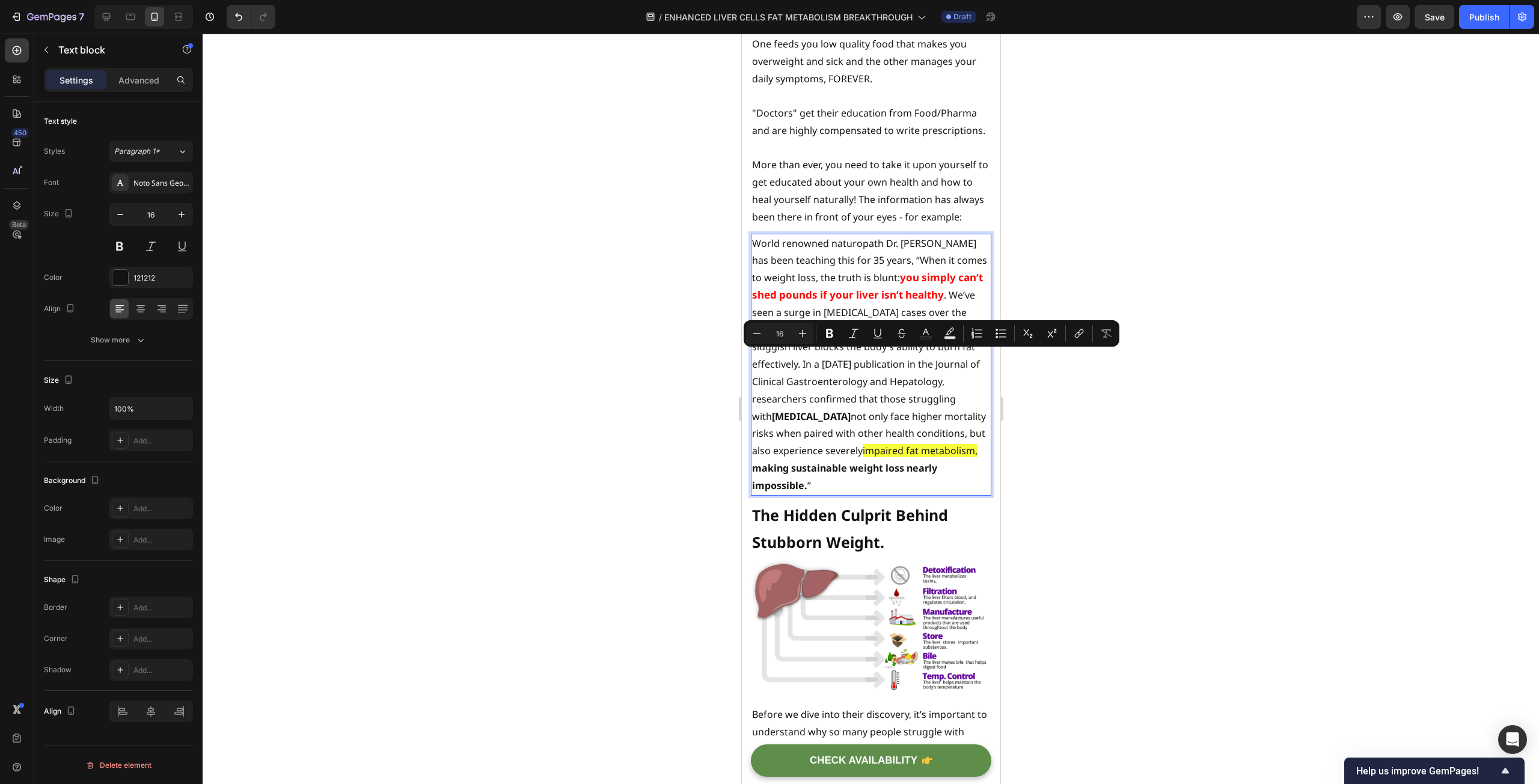
click at [903, 392] on p "World renowned naturopath Dr. [PERSON_NAME] has been teaching this for 35 years…" at bounding box center [870, 364] width 238 height 259
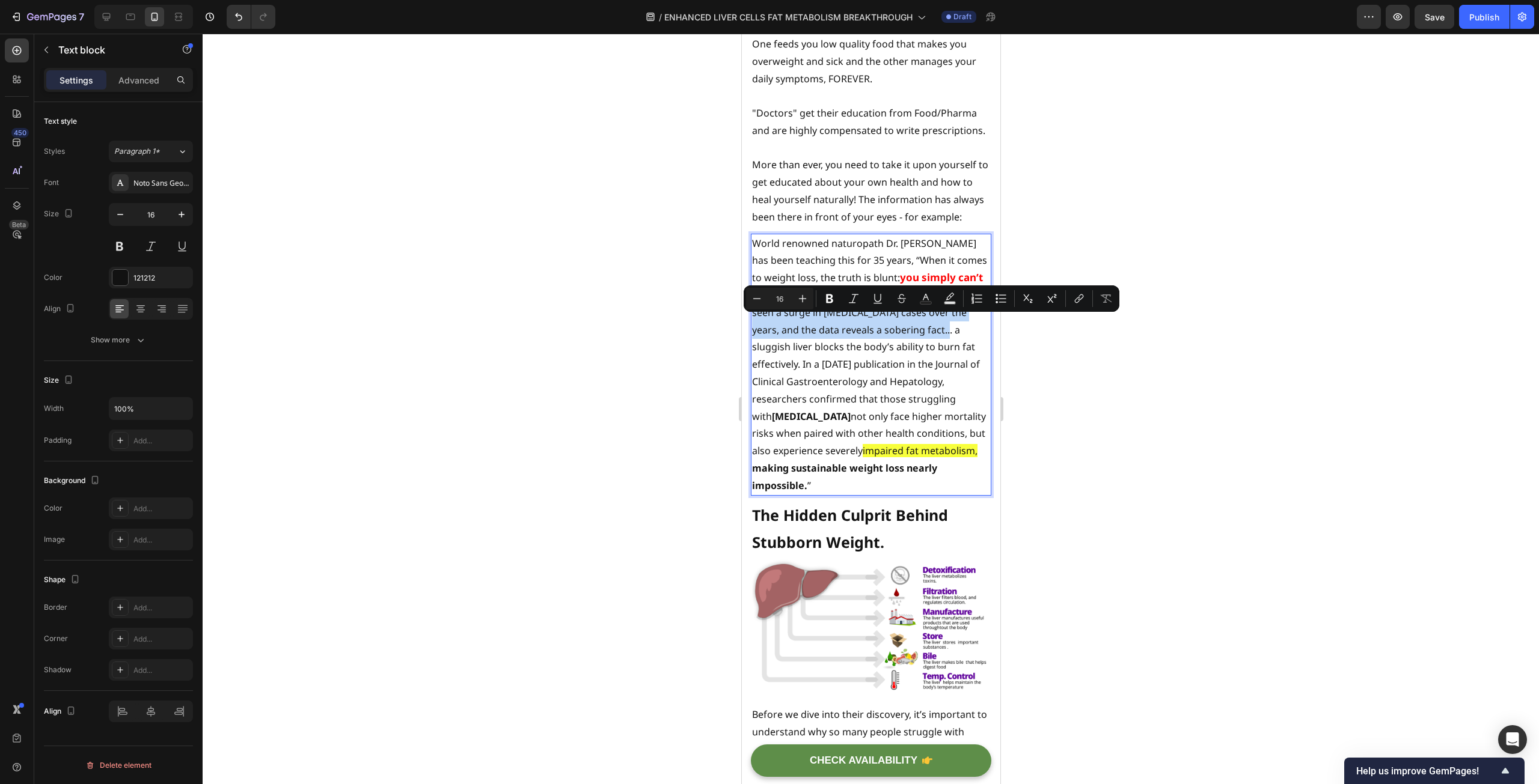
drag, startPoint x: 798, startPoint y: 326, endPoint x: 784, endPoint y: 364, distance: 40.5
click at [784, 364] on p "World renowned naturopath Dr. [PERSON_NAME] has been teaching this for 35 years…" at bounding box center [870, 364] width 238 height 259
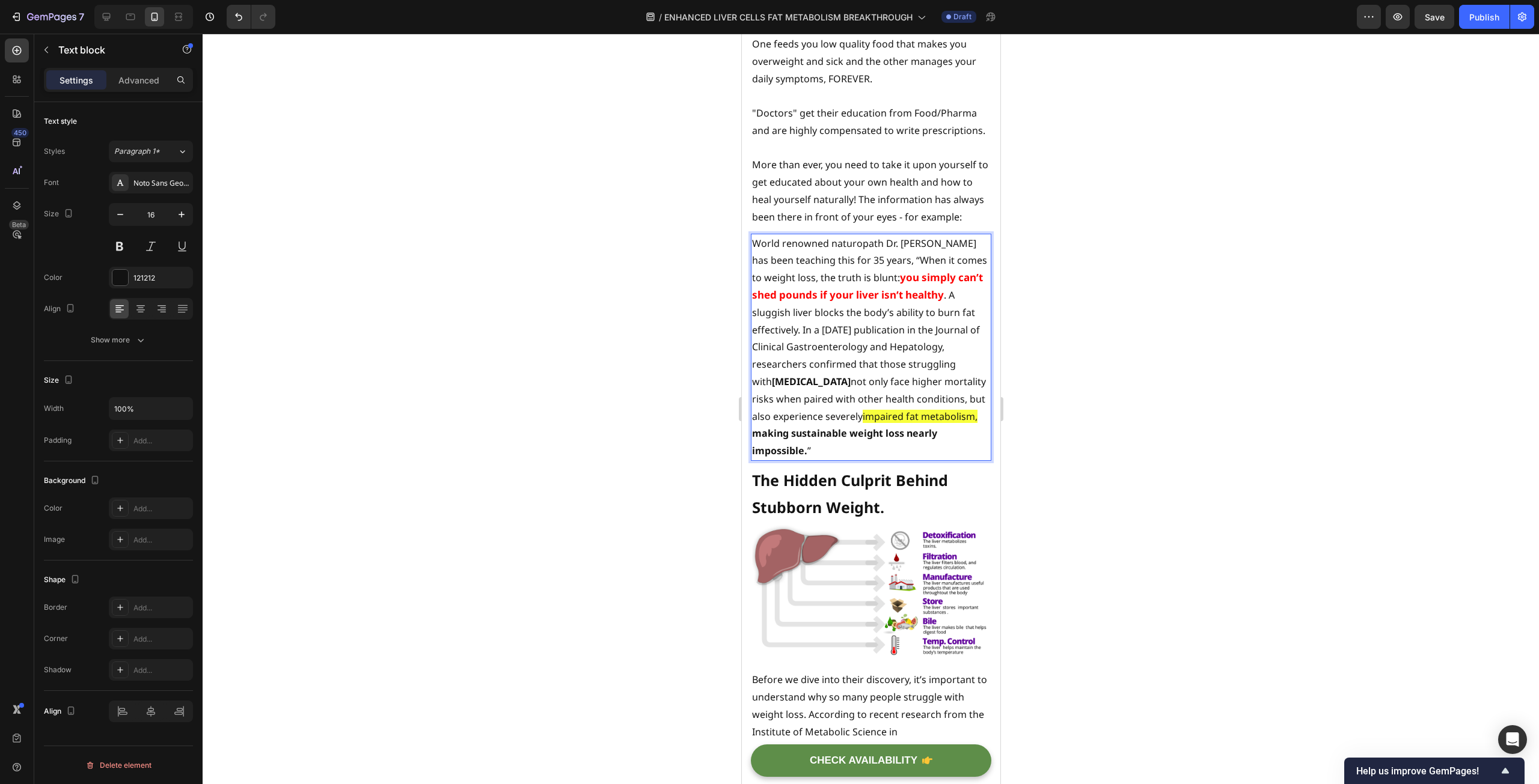
click at [851, 344] on p "World renowned naturopath Dr. [PERSON_NAME] has been teaching this for 35 years…" at bounding box center [870, 347] width 238 height 224
click at [828, 340] on p "World renowned naturopath Dr. [PERSON_NAME] has been teaching this for 35 years…" at bounding box center [870, 347] width 238 height 224
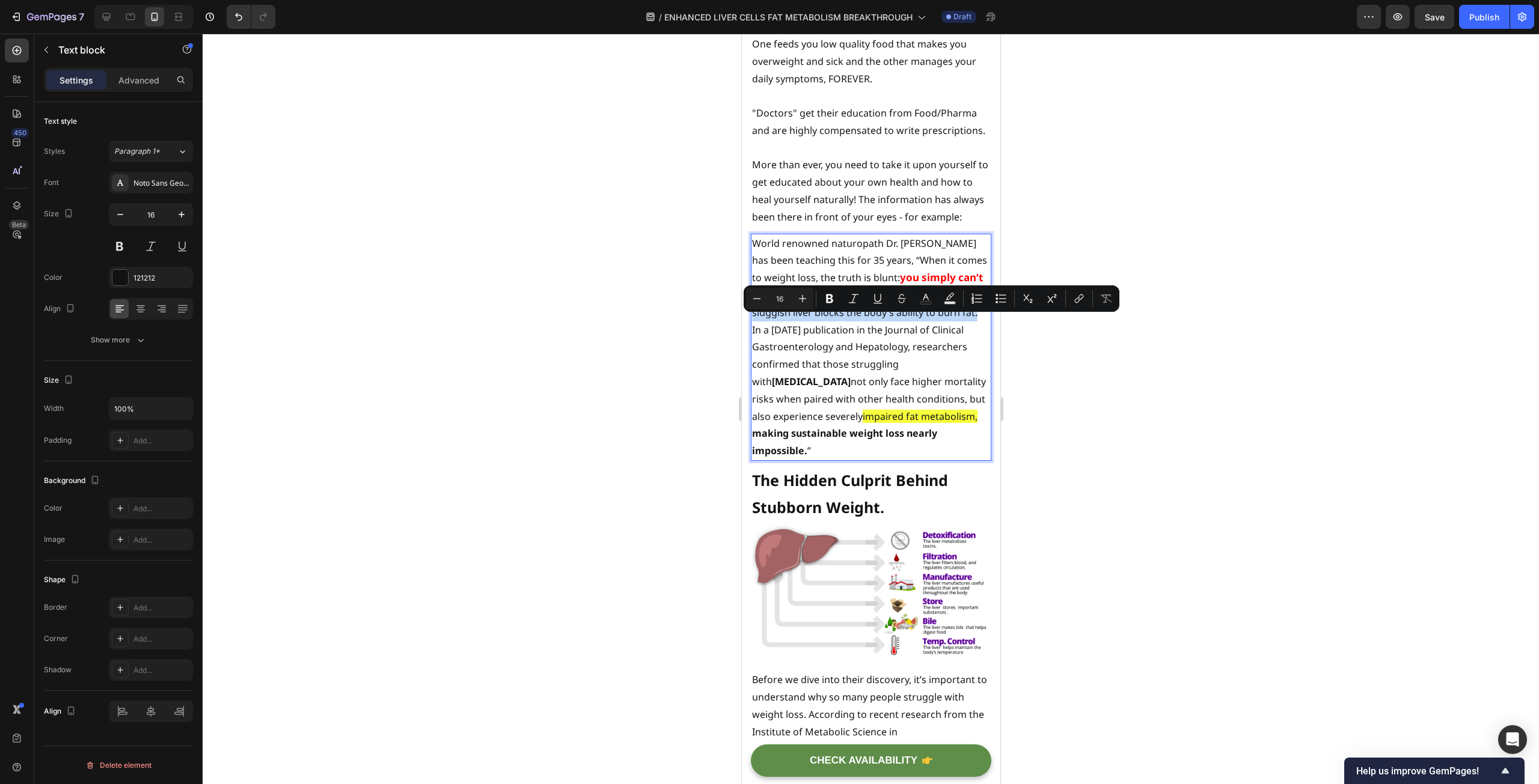
drag, startPoint x: 797, startPoint y: 323, endPoint x: 801, endPoint y: 340, distance: 17.5
click at [801, 340] on p "World renowned naturopath Dr. [PERSON_NAME] has been teaching this for 35 years…" at bounding box center [870, 347] width 238 height 224
click at [645, 371] on div at bounding box center [871, 409] width 1336 height 751
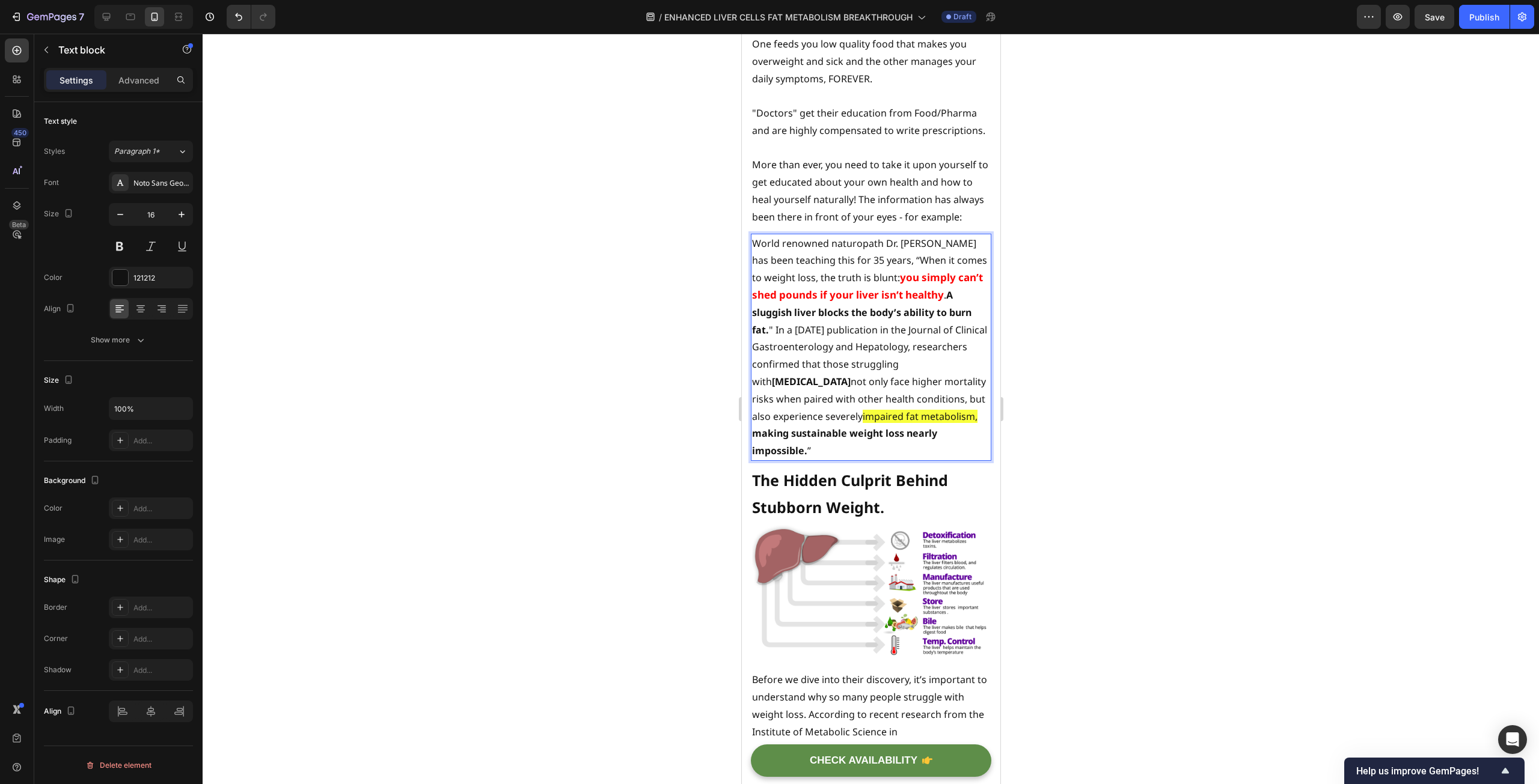
click at [764, 444] on p "World renowned naturopath Dr. [PERSON_NAME] has been teaching this for 35 years…" at bounding box center [870, 347] width 238 height 224
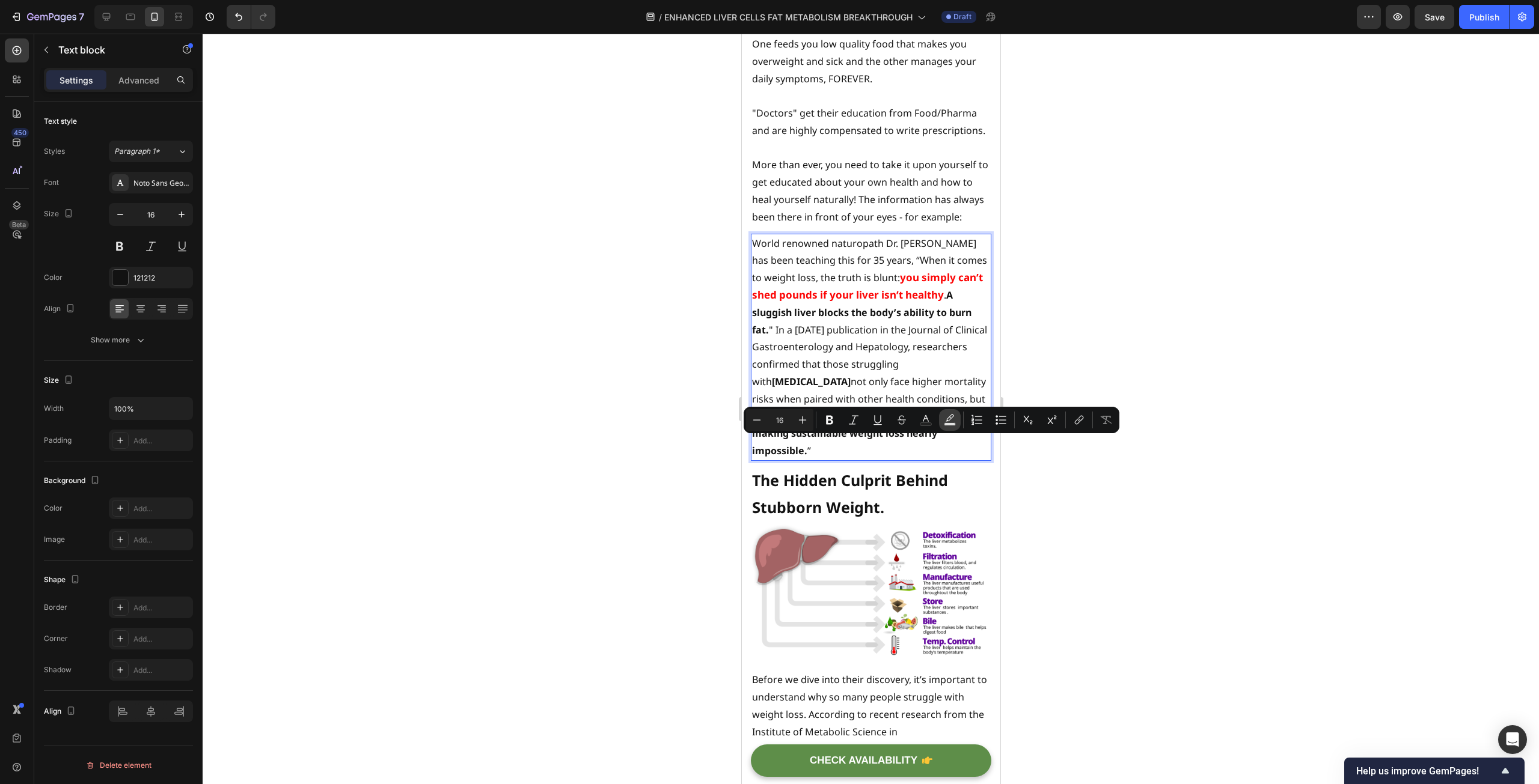
click at [955, 413] on button "Text Background Color" at bounding box center [949, 420] width 22 height 22
type input "000000"
type input "77"
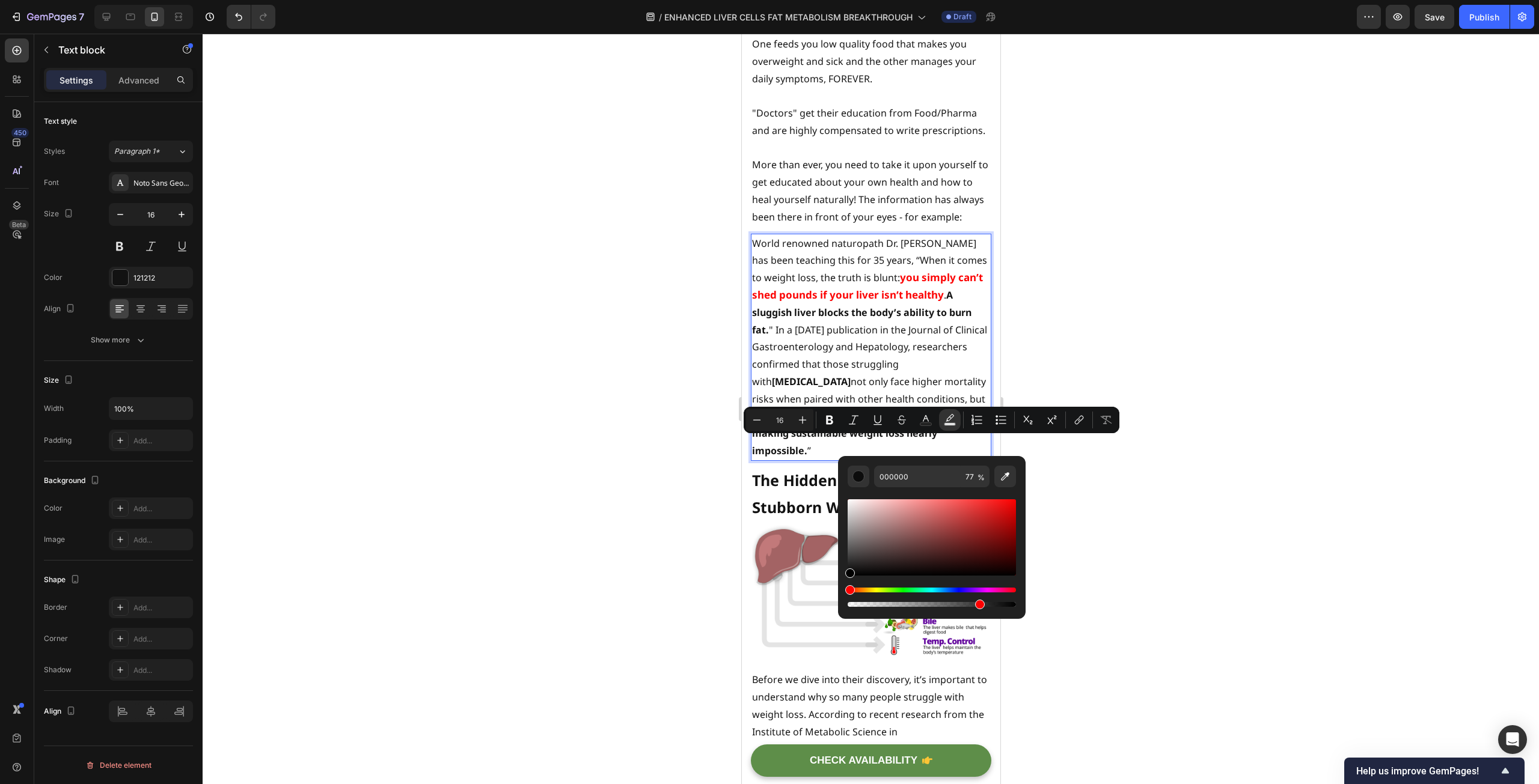
click at [862, 423] on span "impaired fat metabolism" at bounding box center [918, 416] width 113 height 13
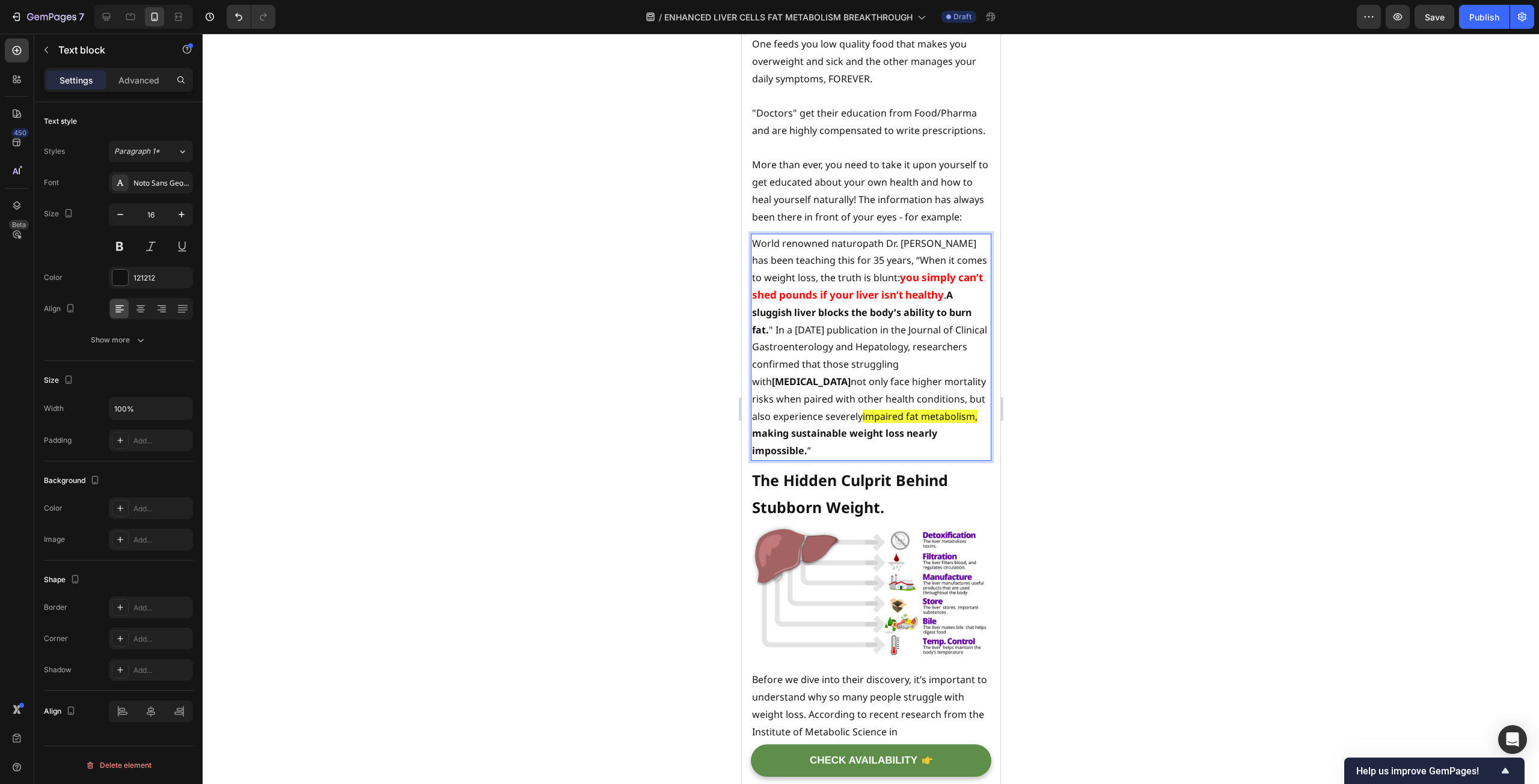
click at [772, 444] on p "World renowned naturopath Dr. [PERSON_NAME] has been teaching this for 35 years…" at bounding box center [870, 347] width 238 height 224
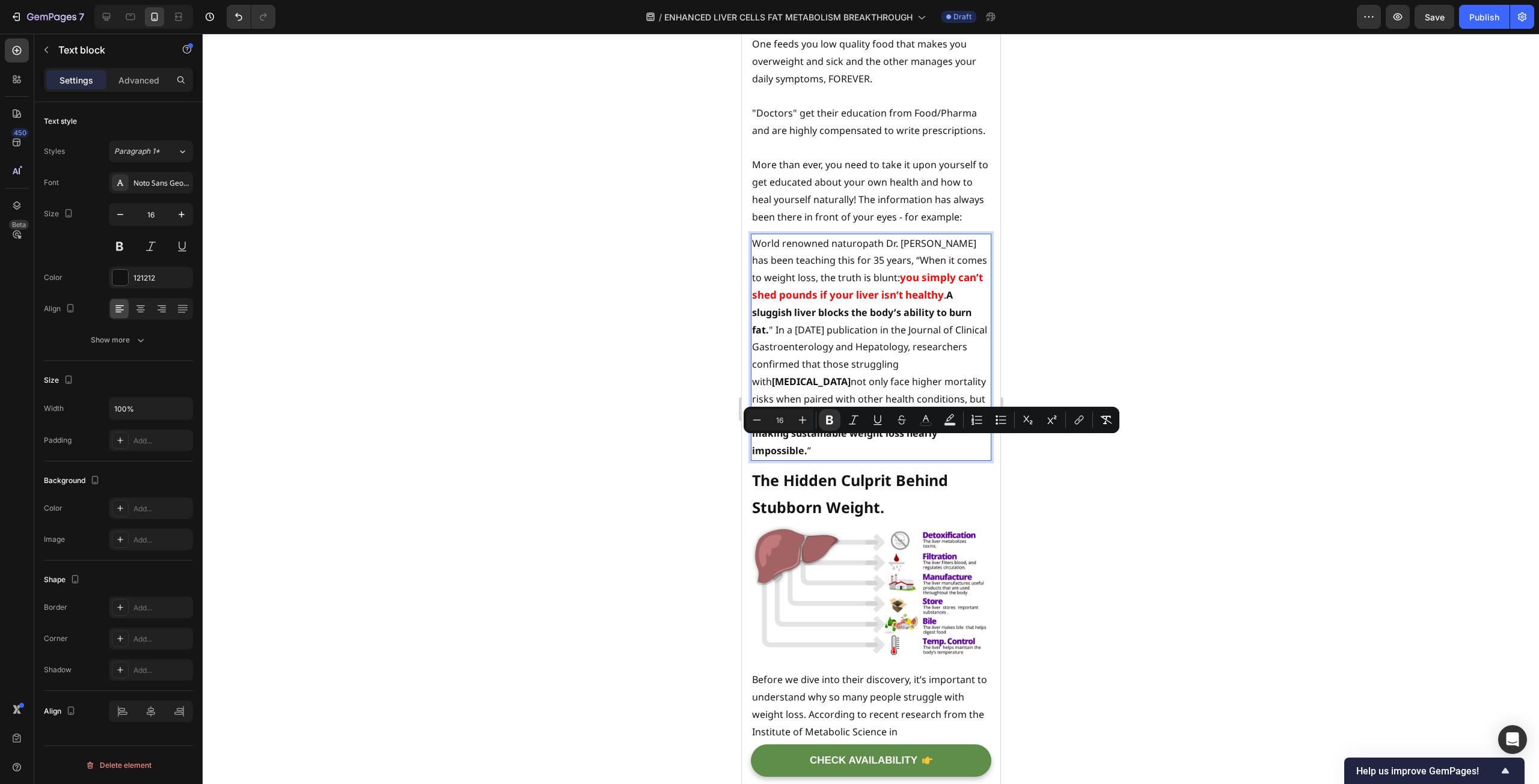
click at [868, 349] on p "World renowned naturopath Dr. [PERSON_NAME] has been teaching this for 35 years…" at bounding box center [870, 347] width 238 height 224
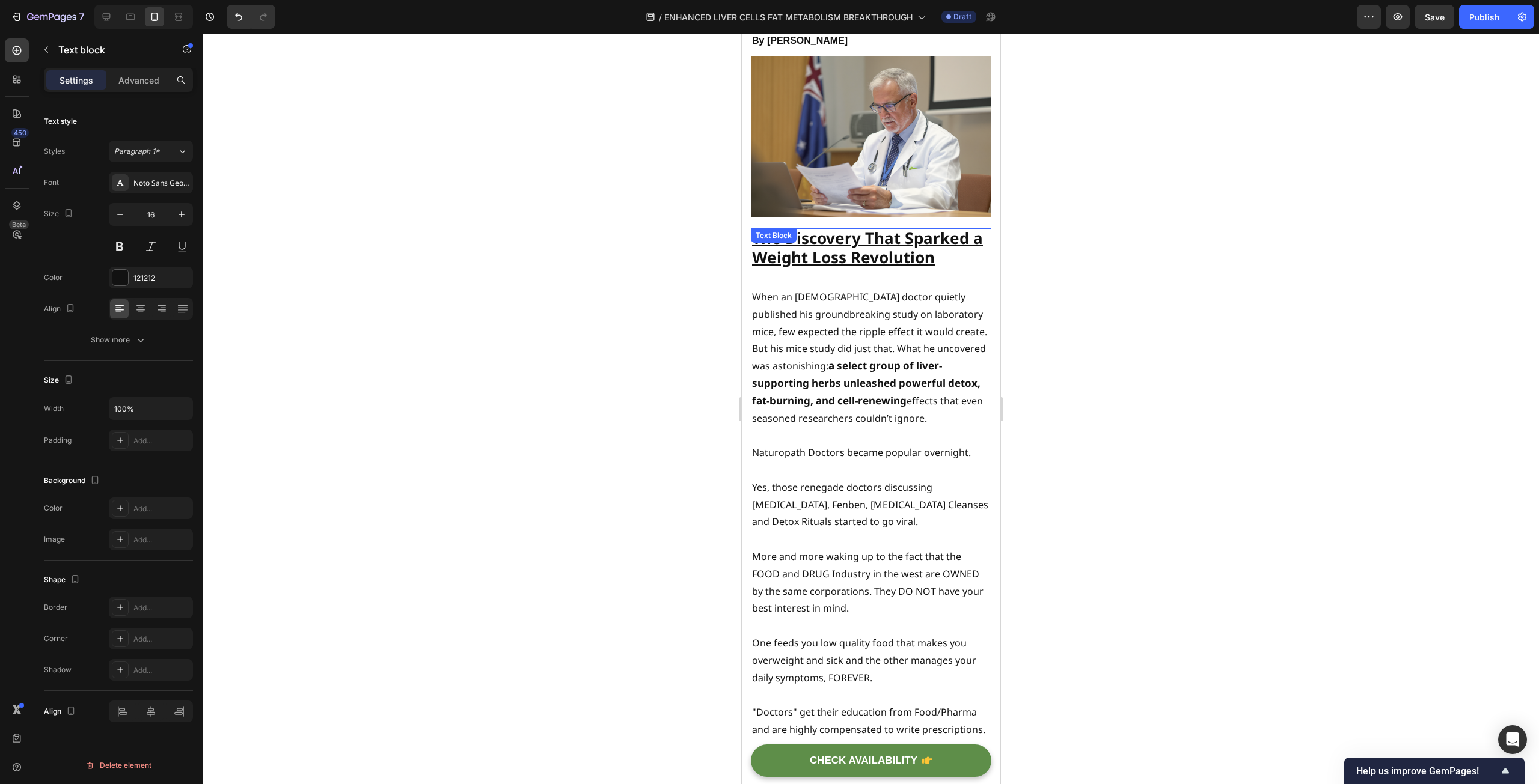
scroll to position [300, 0]
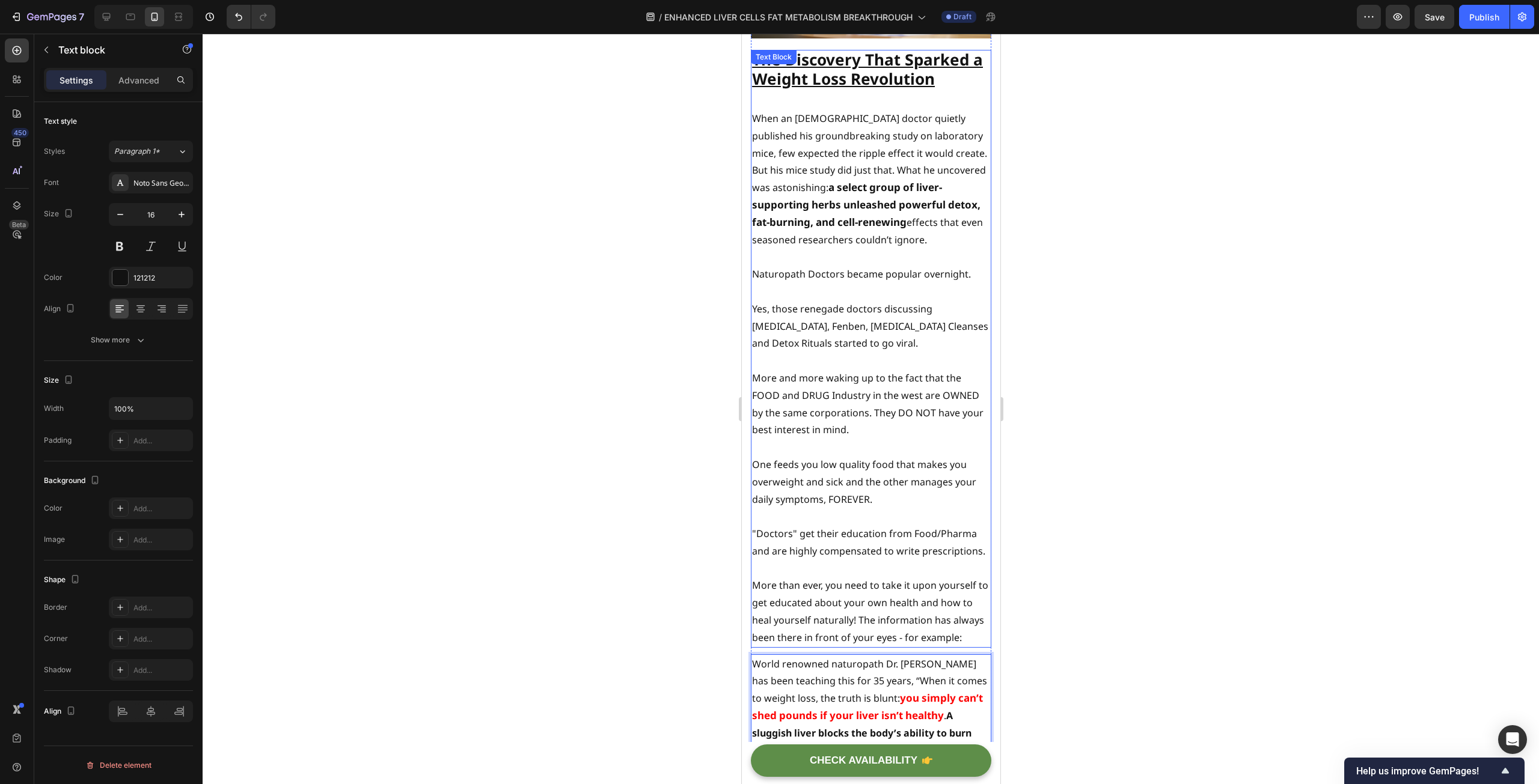
click at [791, 327] on p "Yes, those renegade doctors discussing [MEDICAL_DATA], Fenben, [MEDICAL_DATA] C…" at bounding box center [870, 326] width 238 height 52
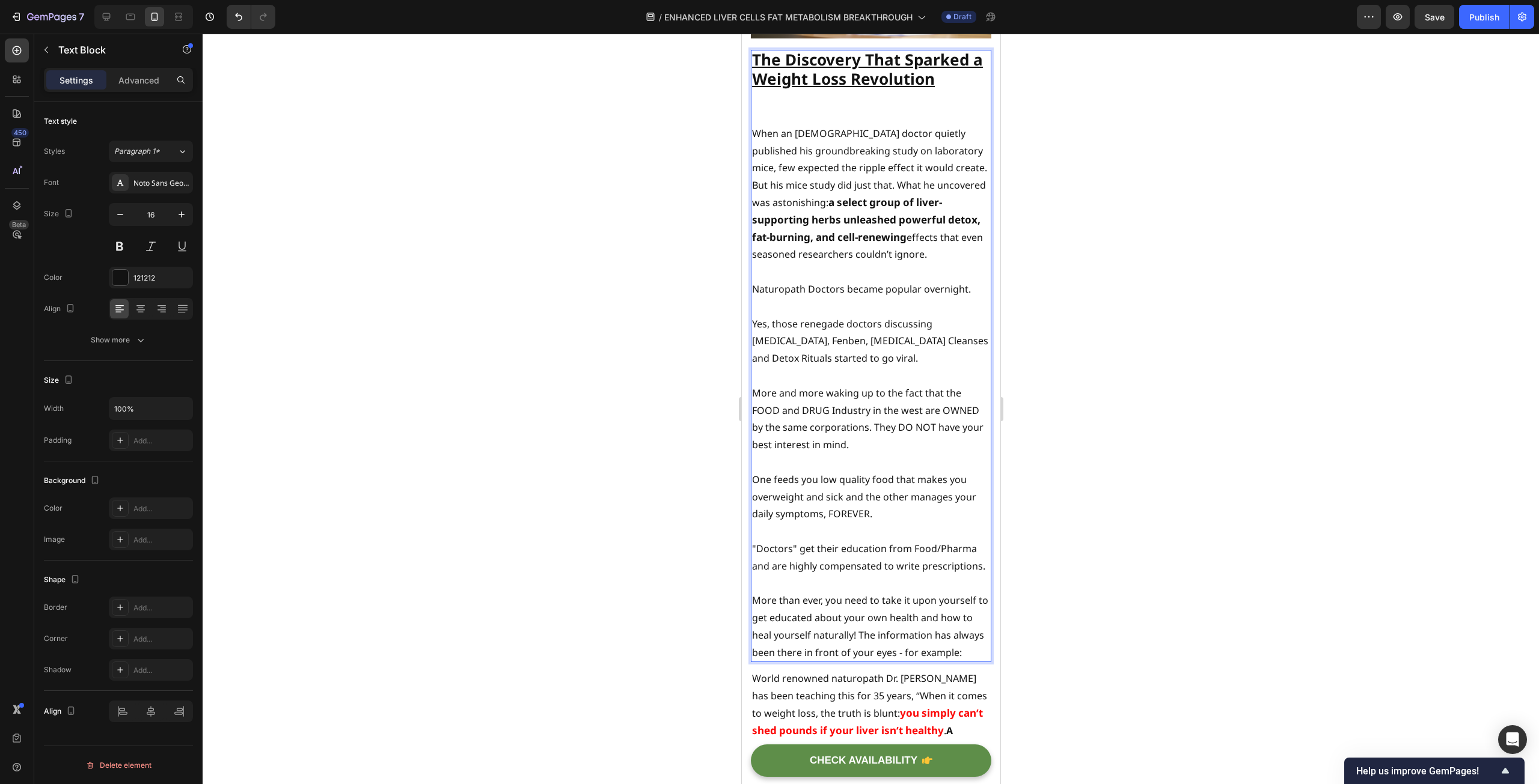
scroll to position [293, 0]
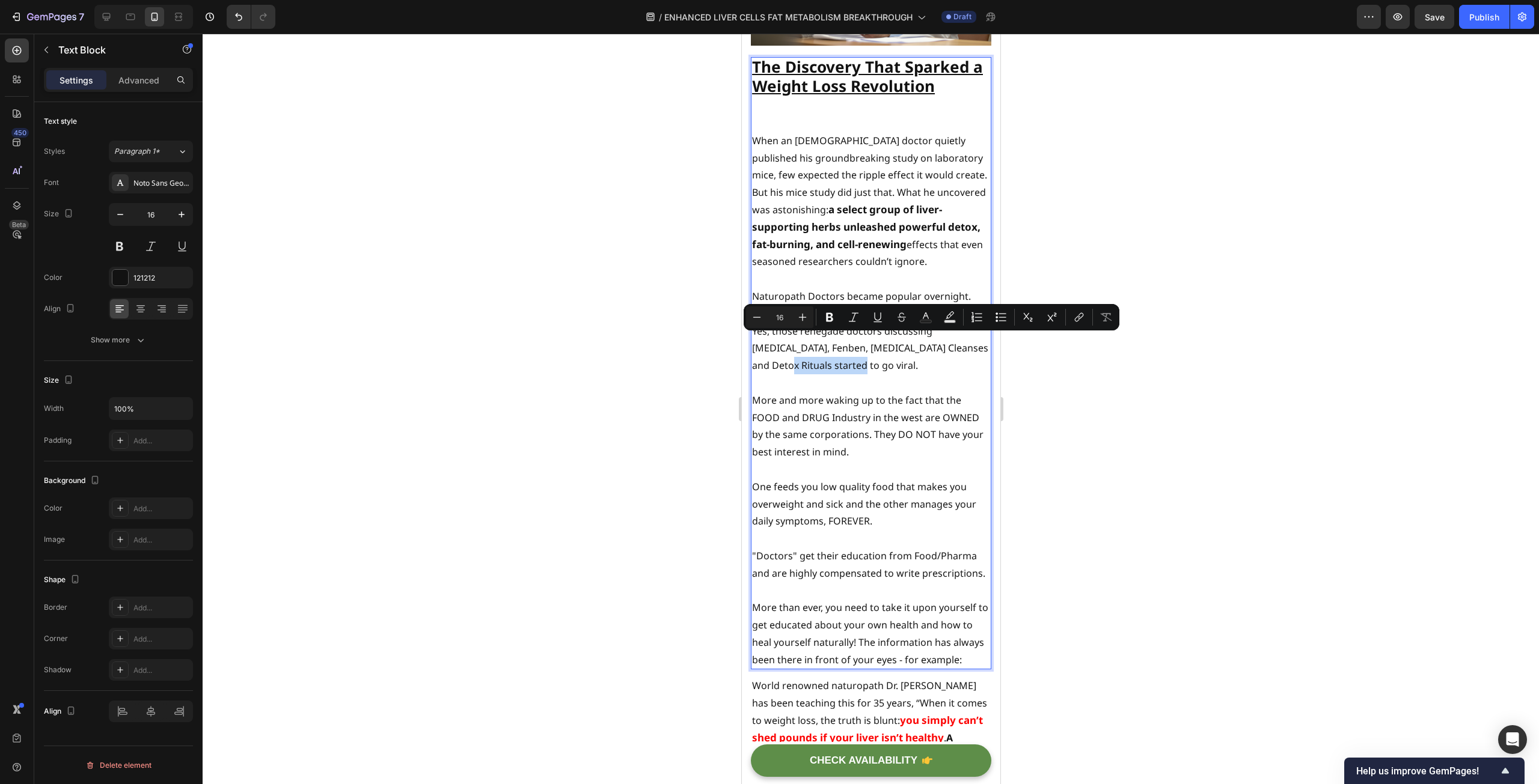
drag, startPoint x: 785, startPoint y: 341, endPoint x: 858, endPoint y: 343, distance: 73.0
click at [858, 343] on p "Yes, those renegade doctors discussing [MEDICAL_DATA], Fenben, [MEDICAL_DATA] C…" at bounding box center [870, 348] width 238 height 52
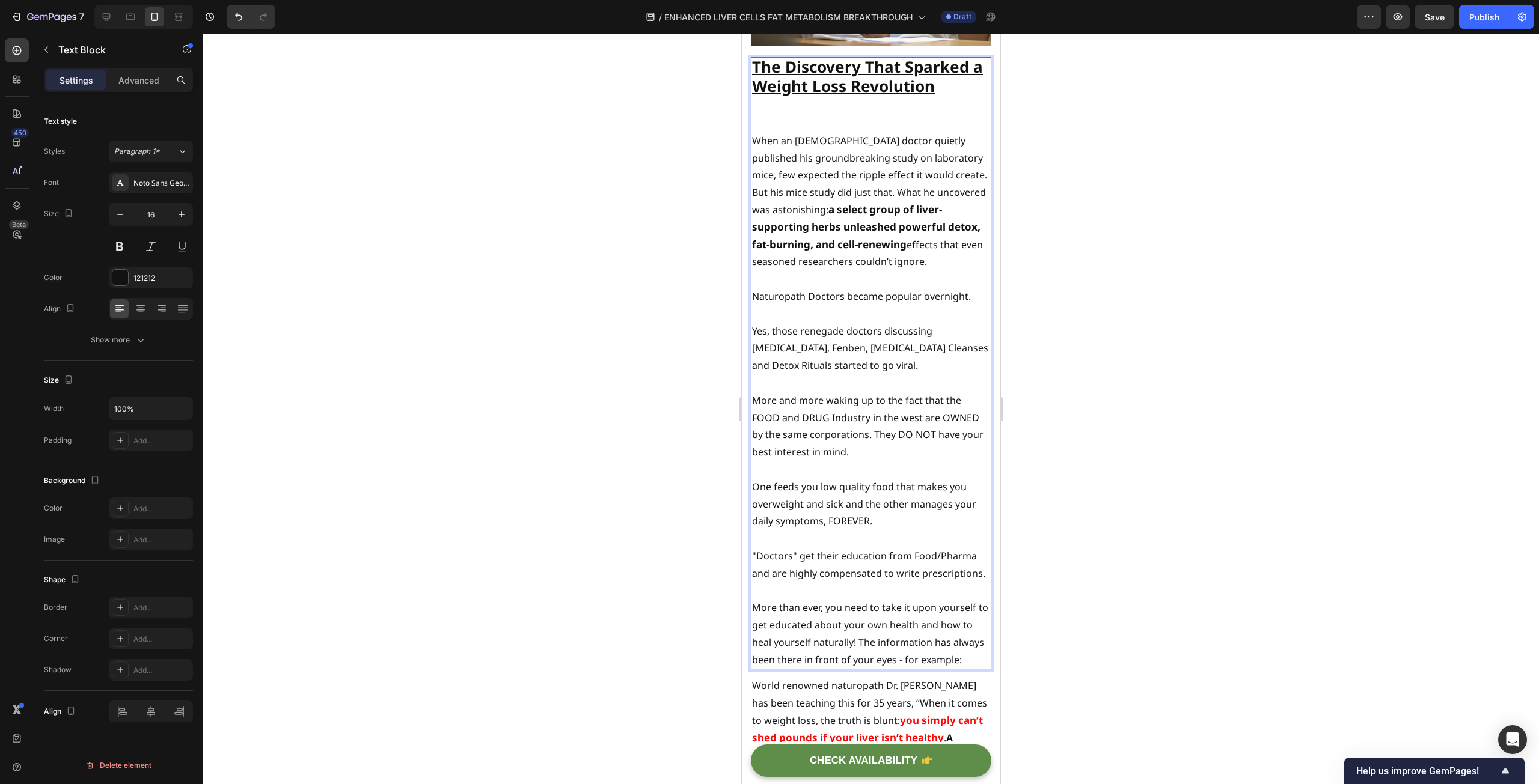
click at [858, 343] on p "Yes, those renegade doctors discussing [MEDICAL_DATA], Fenben, [MEDICAL_DATA] C…" at bounding box center [870, 348] width 238 height 52
click at [847, 346] on p "Yes, those renegade doctors discussing [MEDICAL_DATA], Fenben, [MEDICAL_DATA] C…" at bounding box center [870, 348] width 238 height 52
click at [921, 339] on p "Yes, those renegade doctors discussing [MEDICAL_DATA], Fenben, [MEDICAL_DATA] C…" at bounding box center [870, 348] width 238 height 52
click at [876, 395] on p "More and more waking up to the fact that the FOOD and DRUG Industry in the west…" at bounding box center [870, 426] width 238 height 69
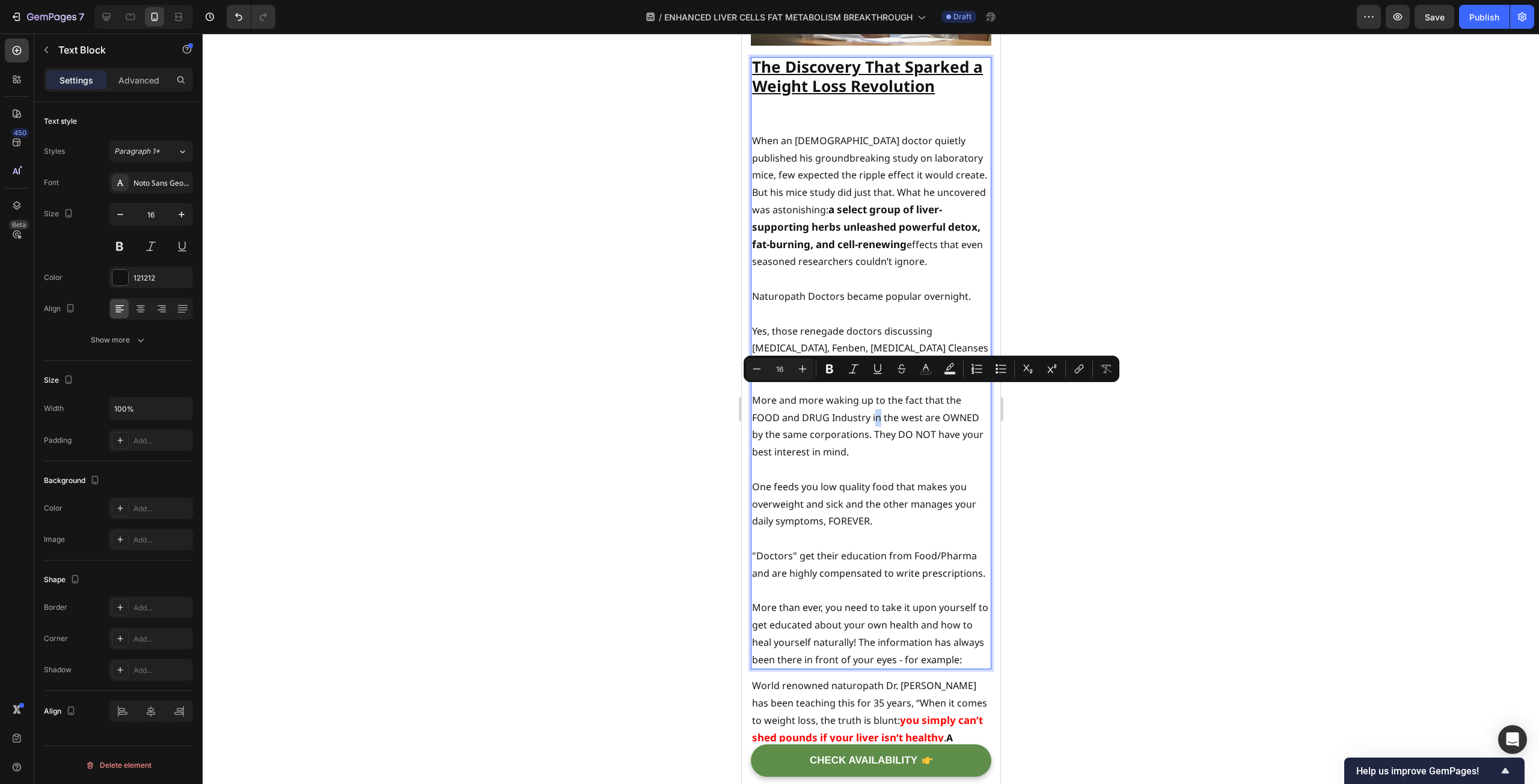
click at [876, 395] on p "More and more waking up to the fact that the FOOD and DRUG Industry in the west…" at bounding box center [870, 426] width 238 height 69
click at [919, 397] on p "More and more waking up to the fact that the FOOD and DRUG Industry in the west…" at bounding box center [870, 426] width 238 height 69
drag, startPoint x: 921, startPoint y: 397, endPoint x: 873, endPoint y: 399, distance: 48.0
click at [873, 399] on p "More and more waking up to the fact that the FOOD and DRUG Industry in the west…" at bounding box center [870, 426] width 238 height 69
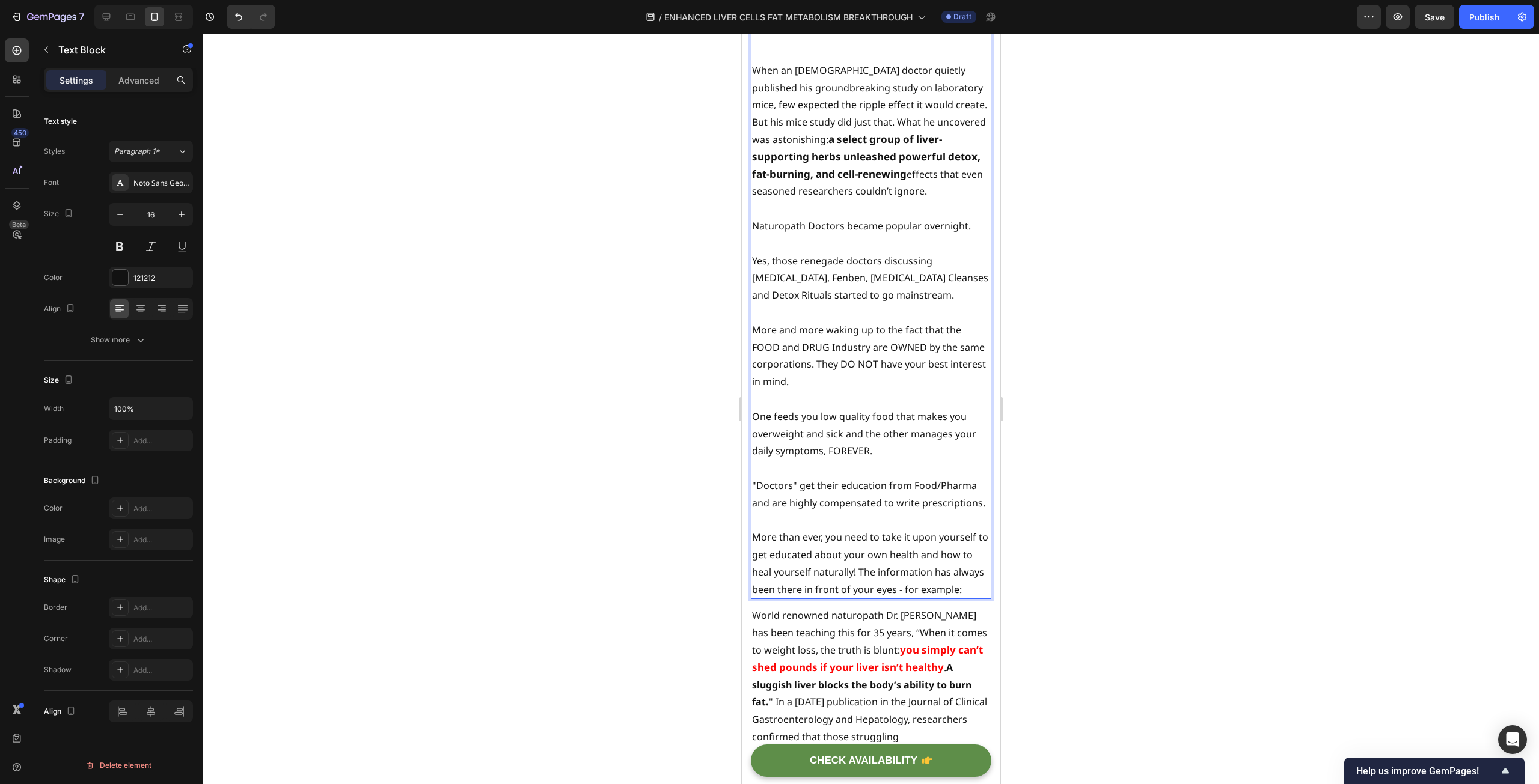
scroll to position [473, 0]
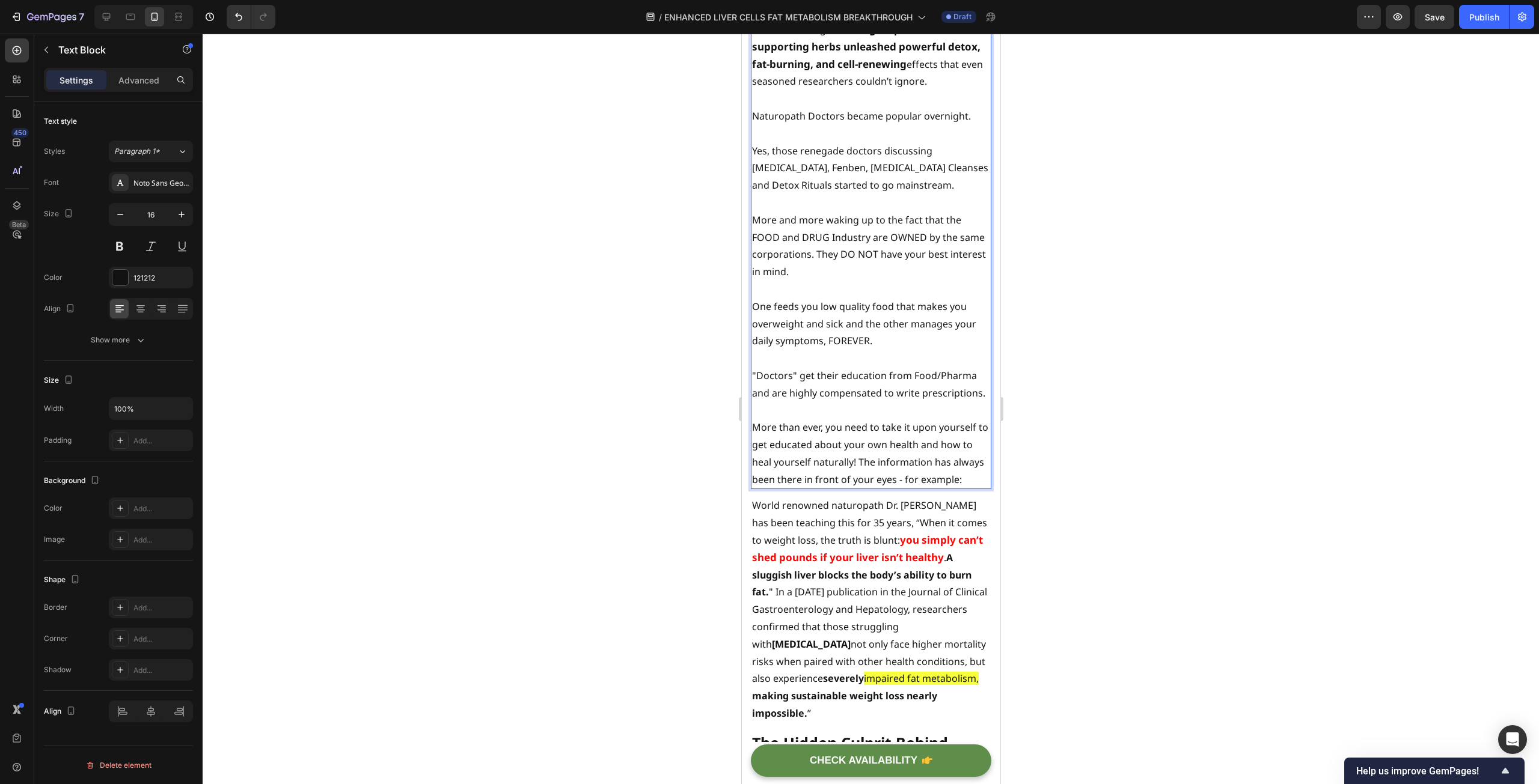
click at [811, 300] on p "One feeds you low quality food that makes you overweight and sick and the other…" at bounding box center [870, 323] width 238 height 52
click at [884, 321] on p "One feeds you low quality food that makes you overweight, sick and the other ma…" at bounding box center [870, 323] width 238 height 52
click at [815, 323] on p "One feeds you low quality food that makes you overweight, sick and the other ma…" at bounding box center [870, 323] width 238 height 52
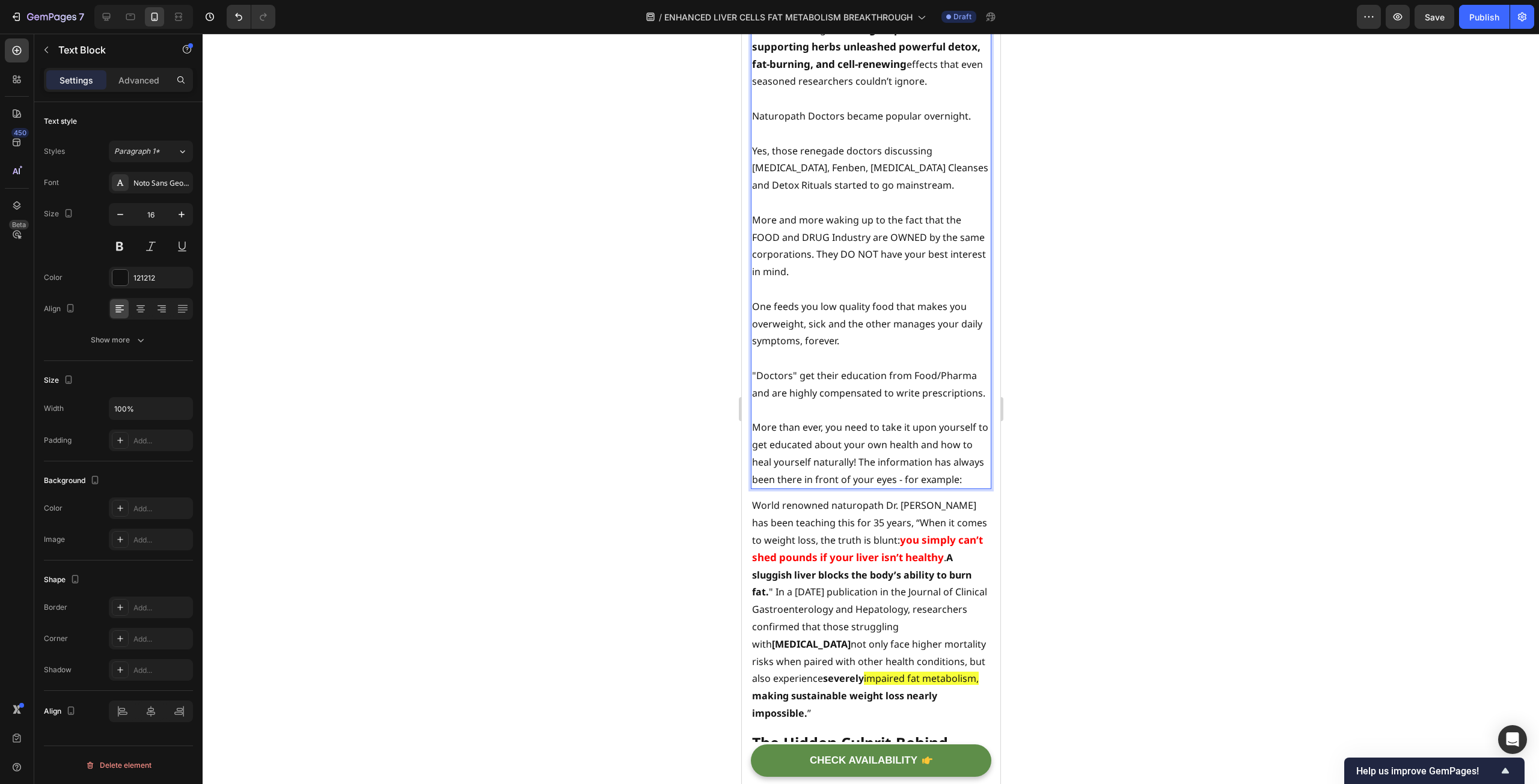
click at [760, 368] on p ""Doctors" get their education from Food/Pharma and are highly compensated to wr…" at bounding box center [870, 385] width 238 height 35
click at [756, 368] on p ""Doctors" get their education from Food/Pharma and are highly compensated to wr…" at bounding box center [870, 385] width 238 height 35
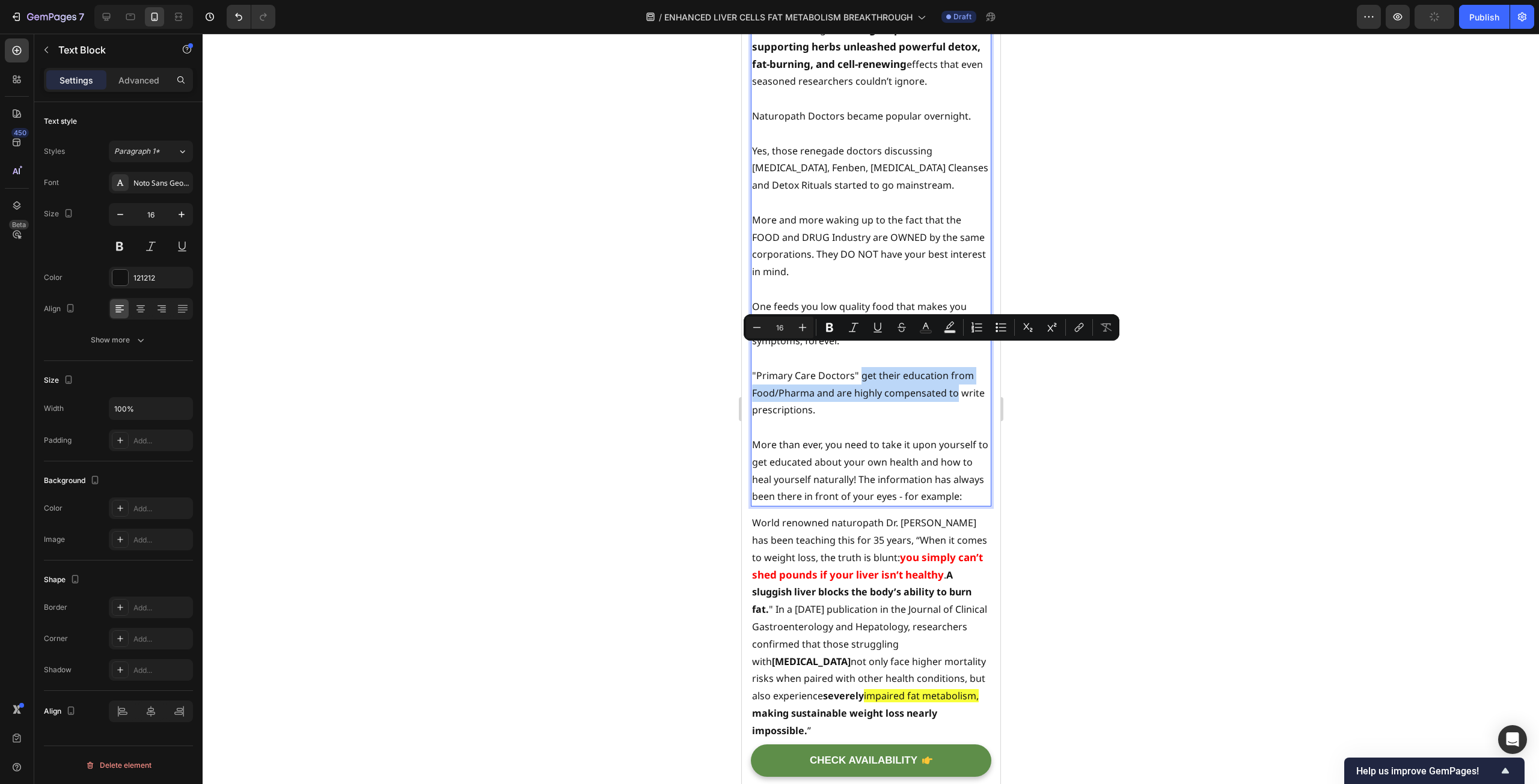
drag, startPoint x: 959, startPoint y: 372, endPoint x: 859, endPoint y: 354, distance: 101.6
click at [859, 368] on p ""Primary Care Doctors" get their education from Food/Pharma and are highly comp…" at bounding box center [870, 393] width 238 height 52
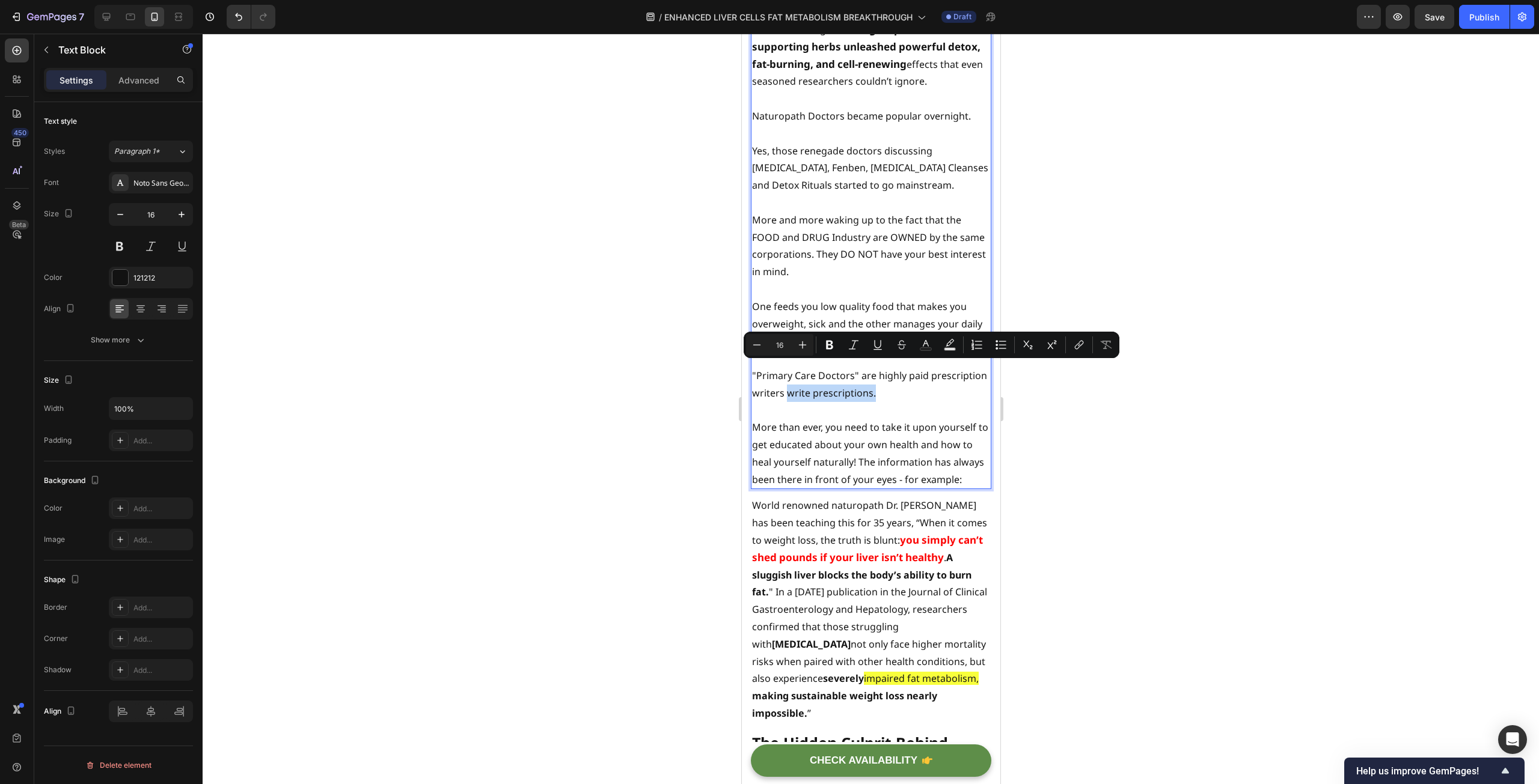
drag, startPoint x: 844, startPoint y: 371, endPoint x: 929, endPoint y: 374, distance: 85.1
click at [929, 374] on p ""Primary Care Doctors" are highly paid prescription writers write prescriptions." at bounding box center [870, 385] width 238 height 35
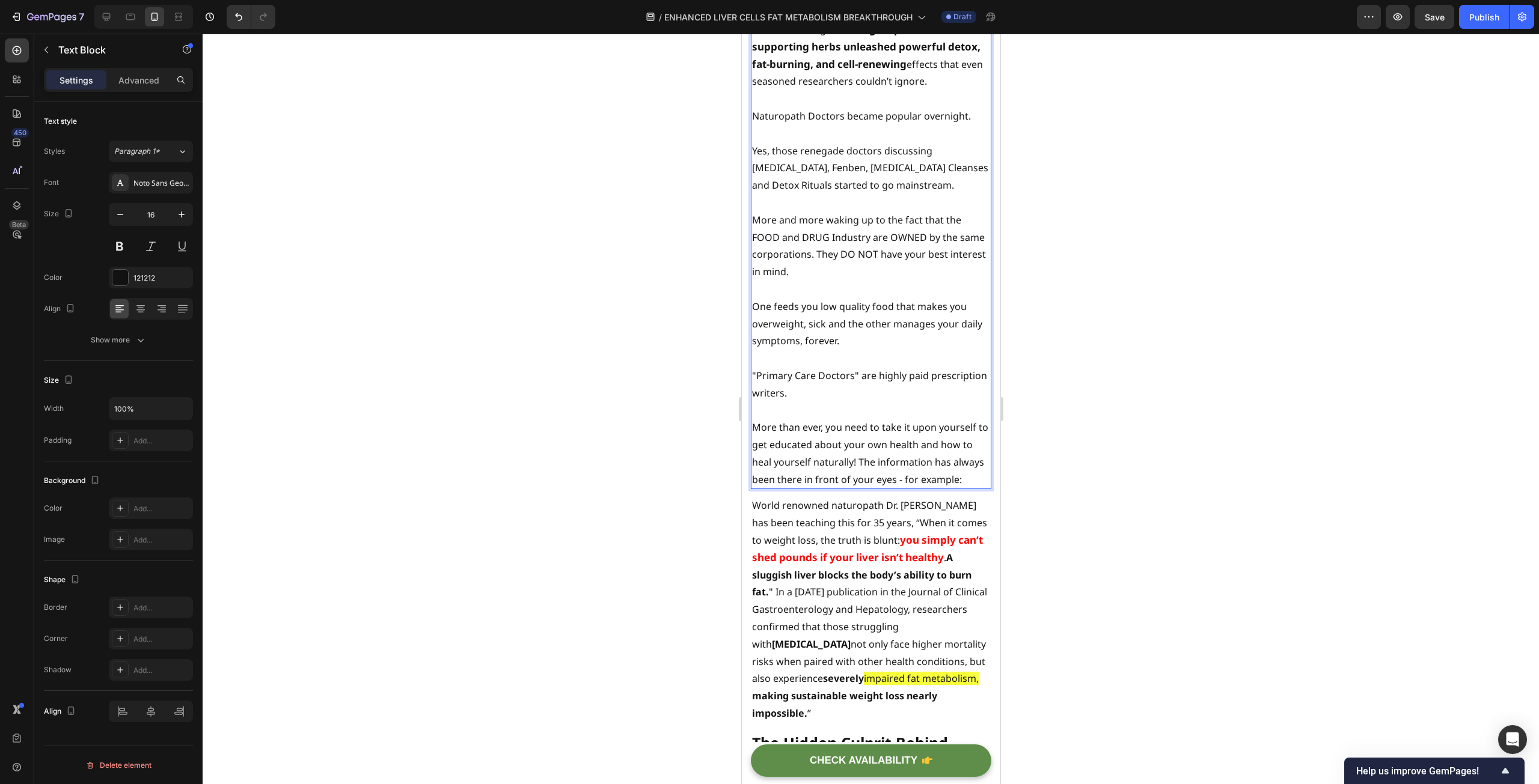
click at [892, 368] on p ""Primary Care Doctors" are highly paid prescription writers." at bounding box center [870, 385] width 238 height 35
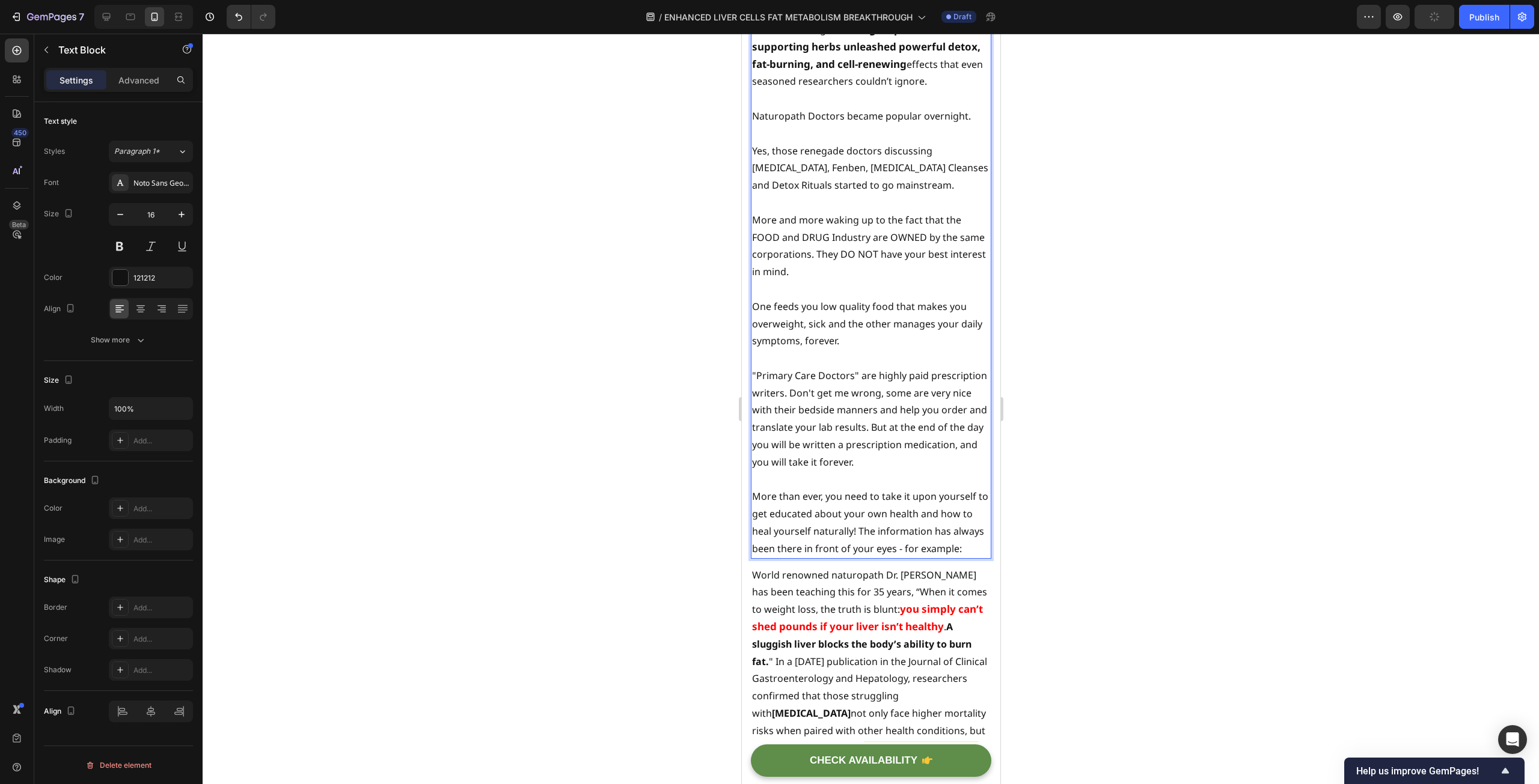
click at [886, 515] on p "More than ever, you need to take it upon yourself to get educated about your ow…" at bounding box center [870, 522] width 238 height 69
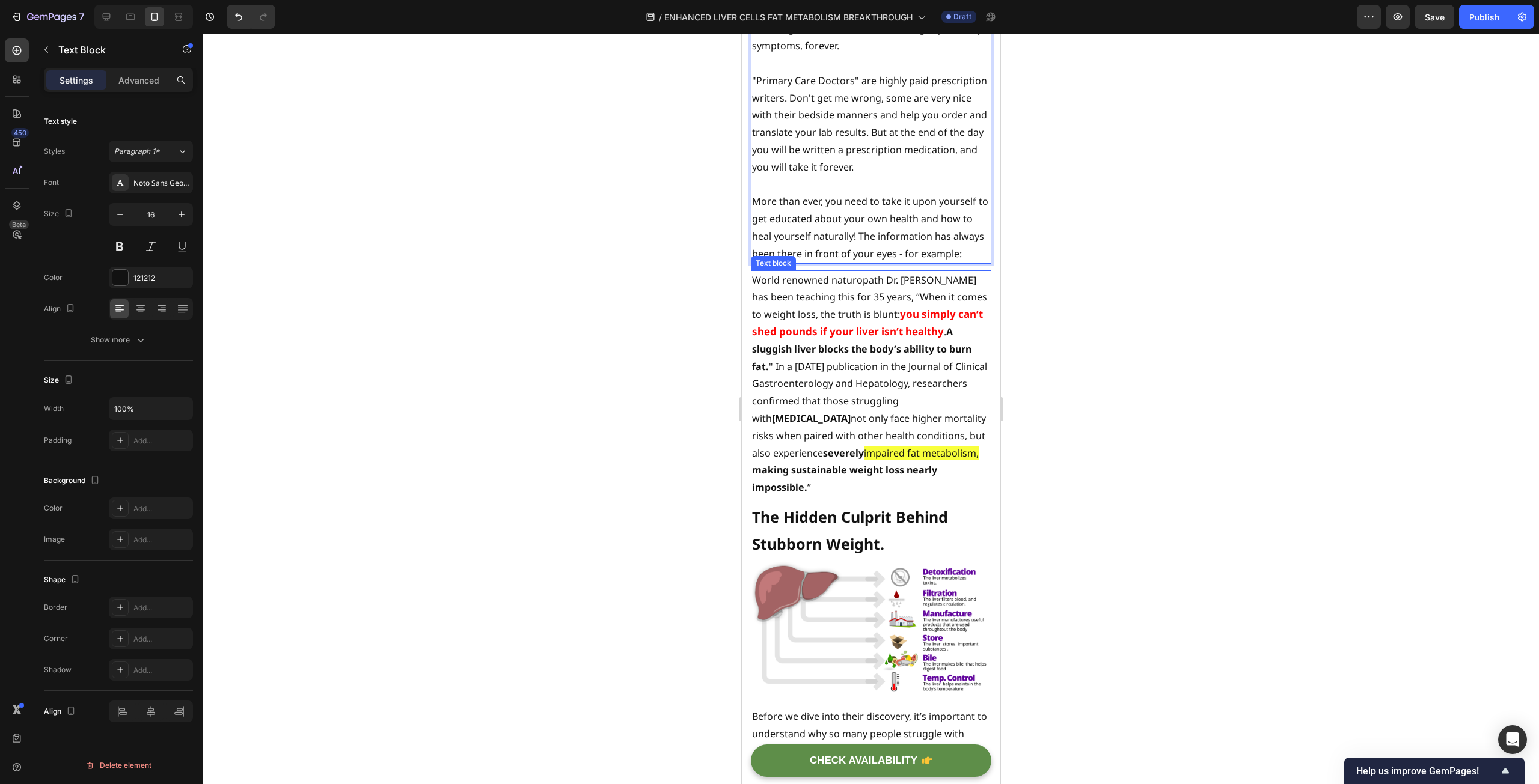
scroll to position [774, 0]
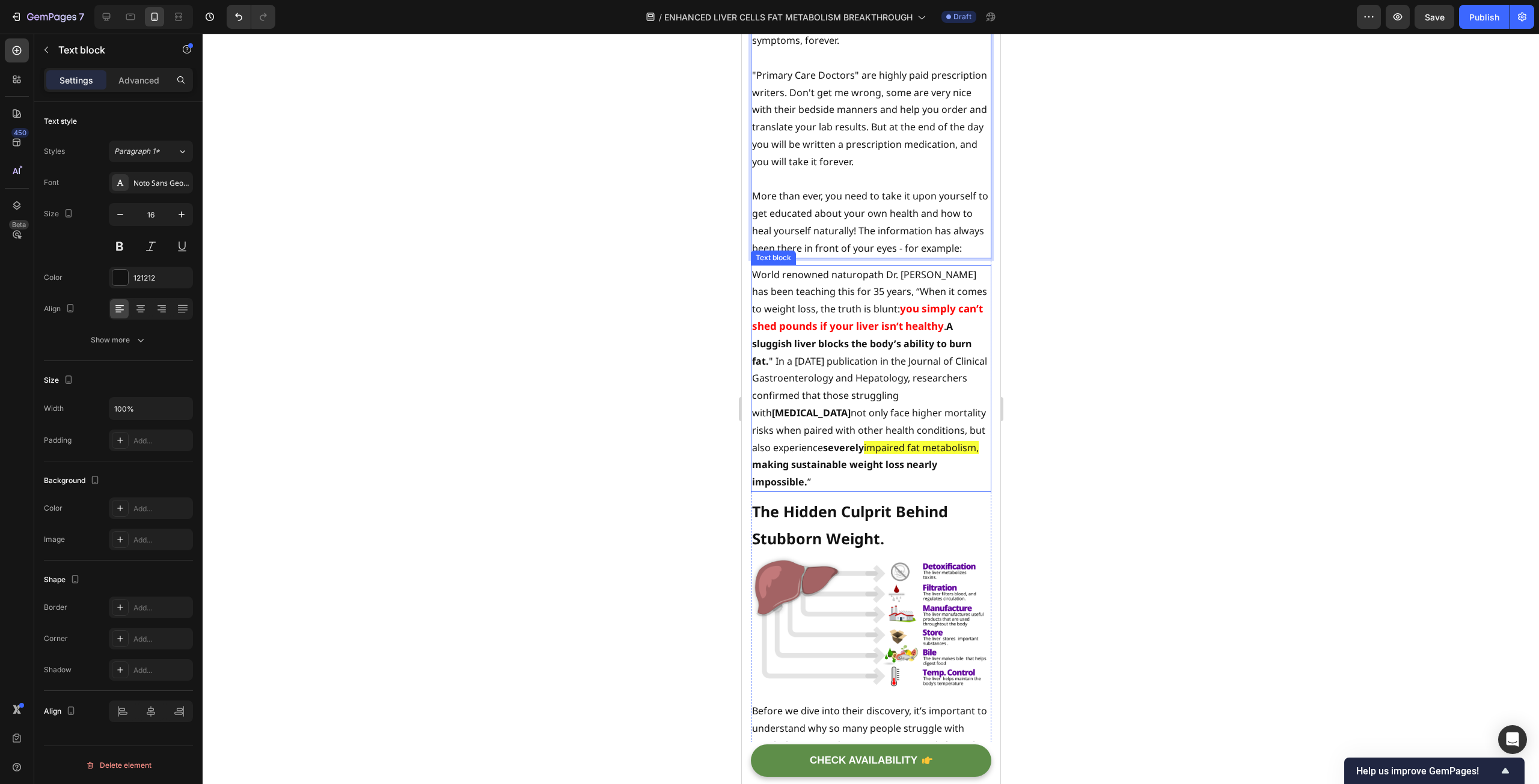
click at [841, 328] on p "World renowned naturopath Dr. [PERSON_NAME] has been teaching this for 35 years…" at bounding box center [870, 378] width 238 height 224
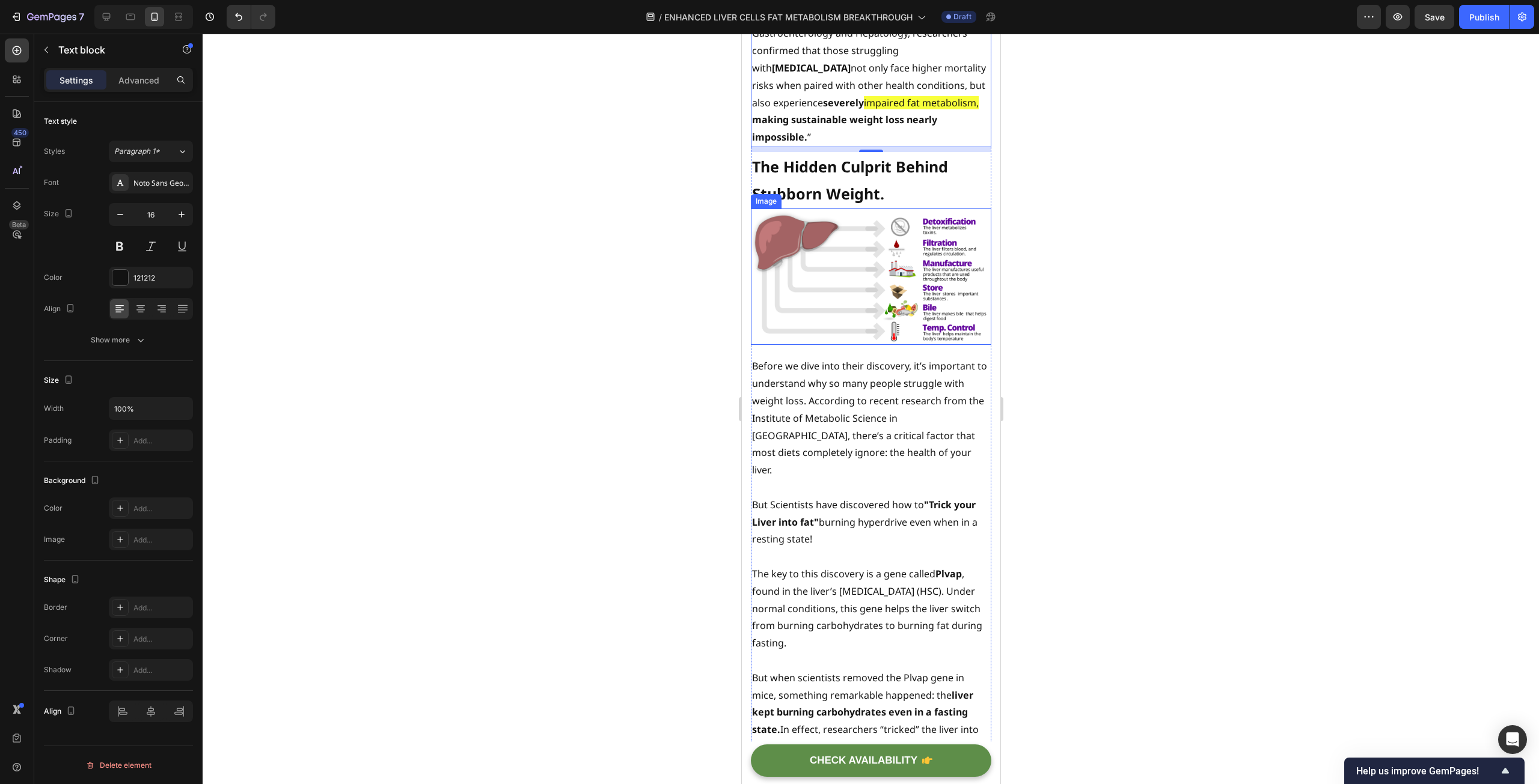
scroll to position [1194, 0]
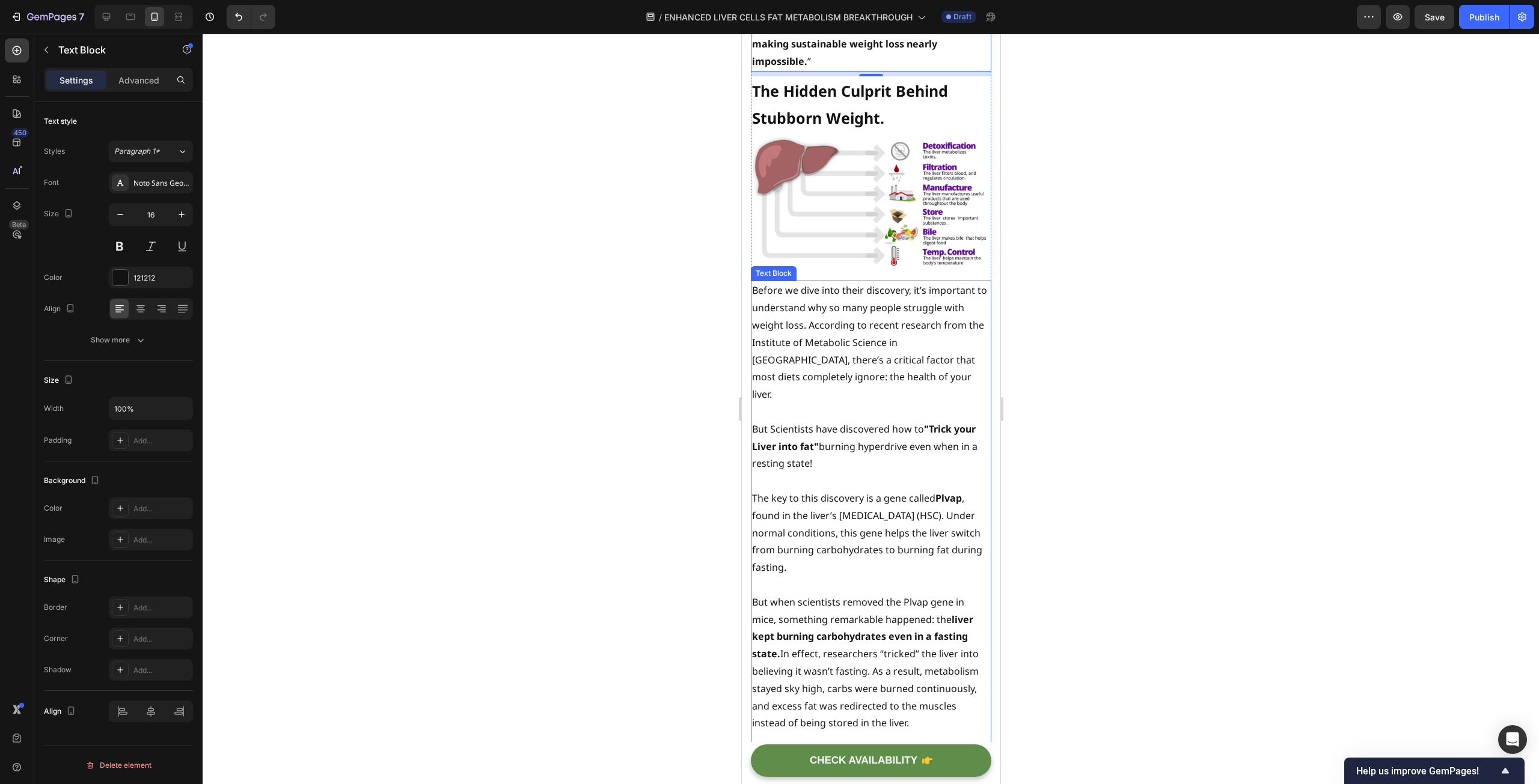
click at [849, 365] on p "Before we dive into their discovery, it’s important to understand why so many p…" at bounding box center [870, 342] width 238 height 121
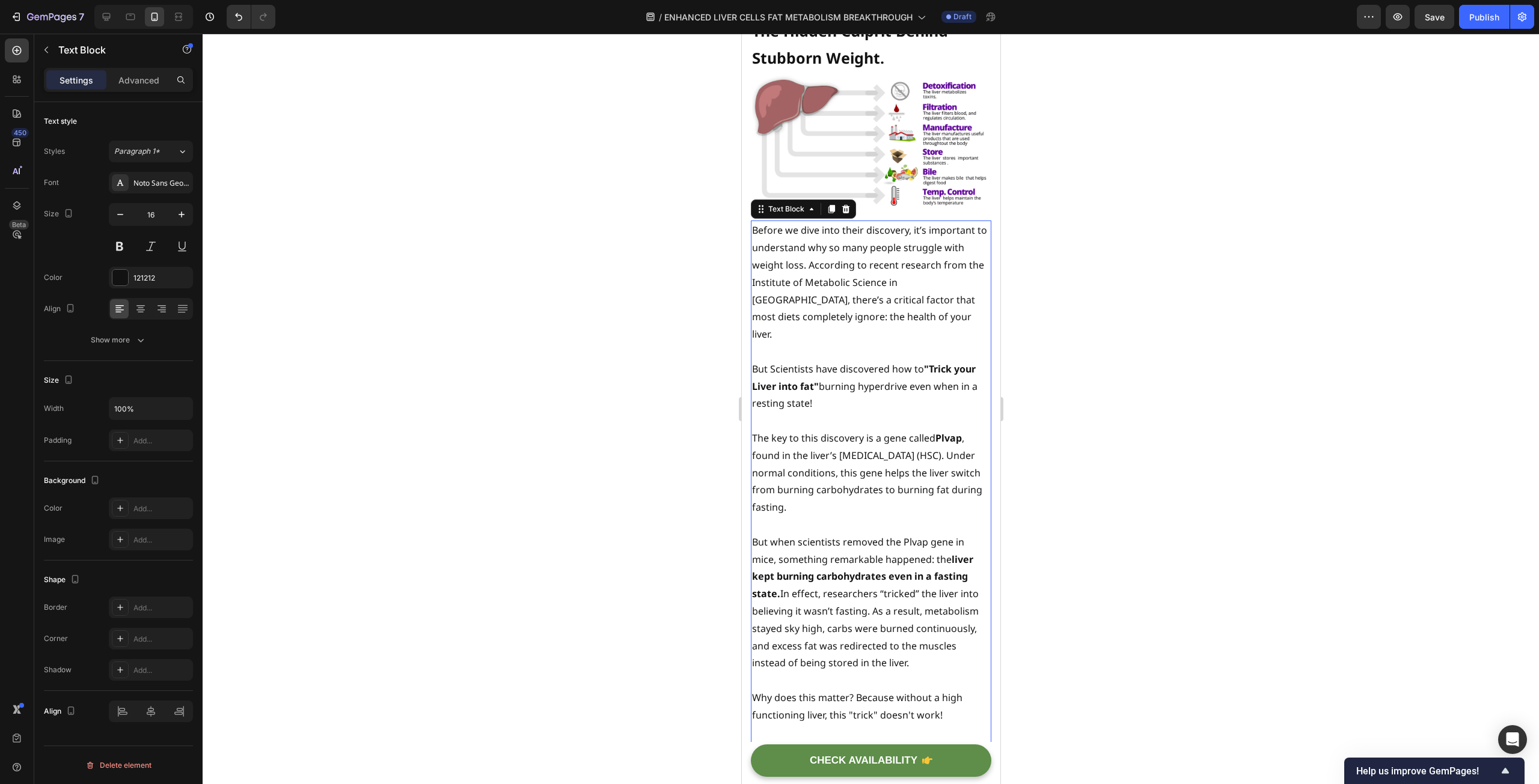
click at [512, 365] on div at bounding box center [871, 409] width 1336 height 751
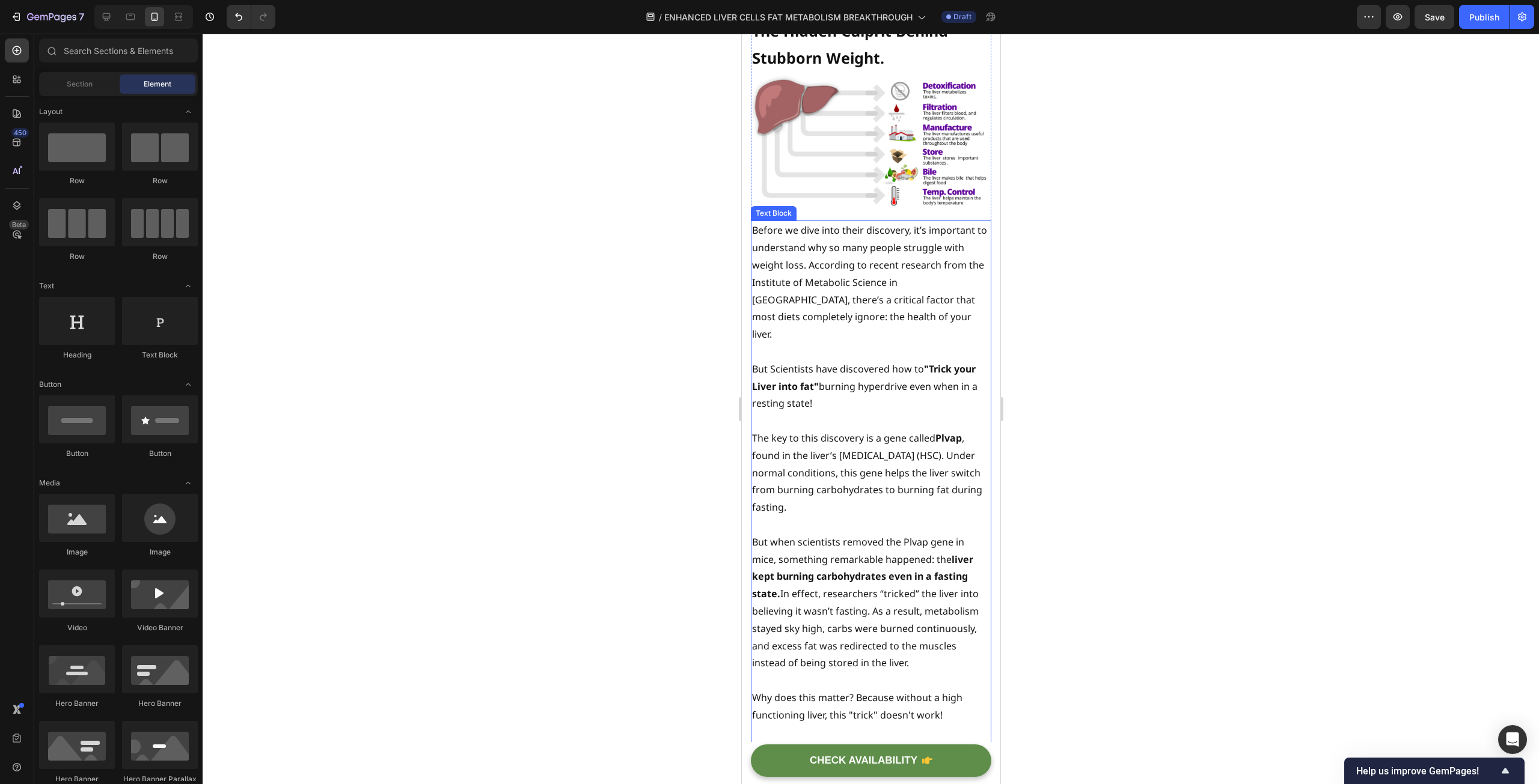
click at [880, 273] on p "Before we dive into their discovery, it’s important to understand why so many p…" at bounding box center [870, 282] width 238 height 121
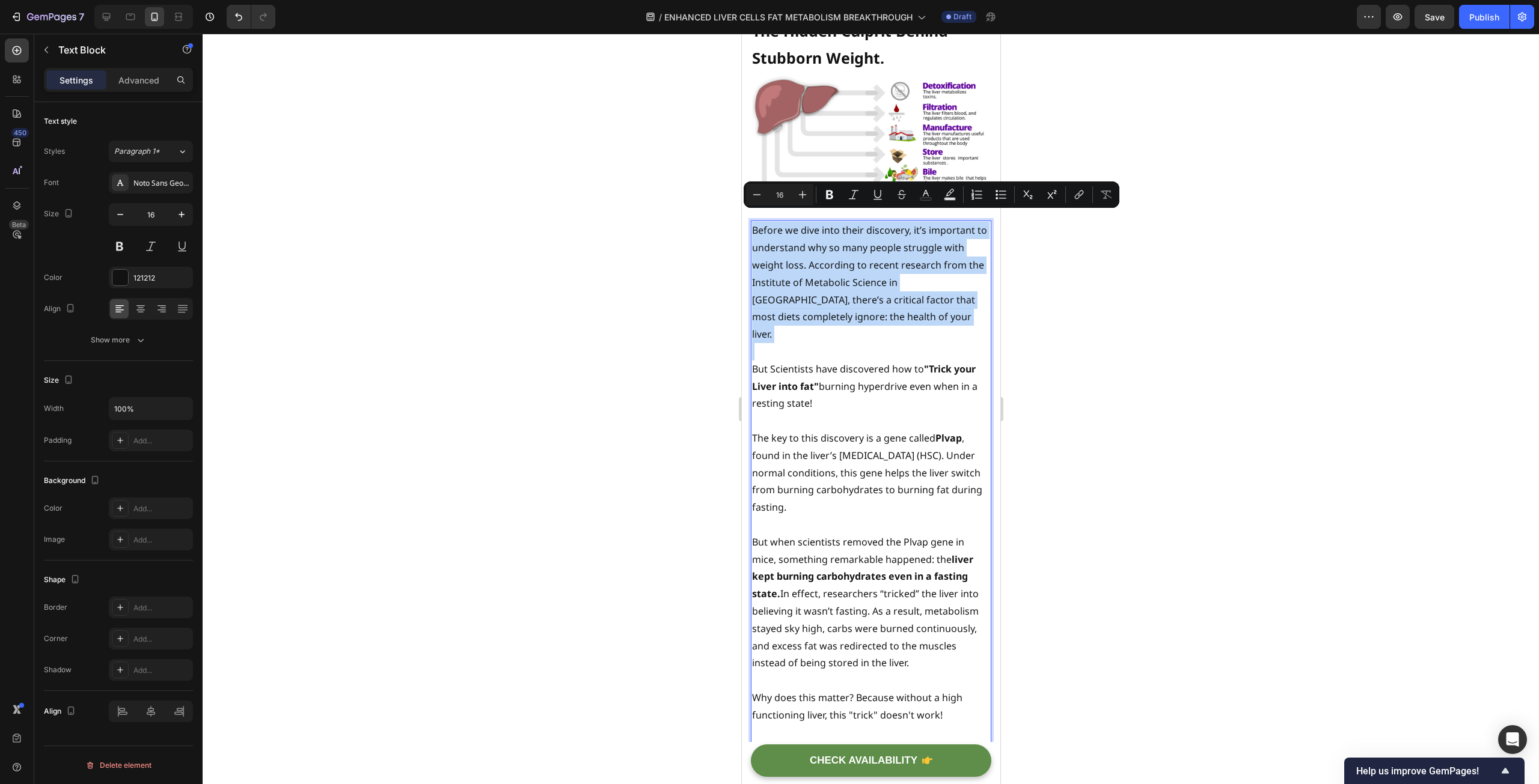
drag, startPoint x: 752, startPoint y: 340, endPoint x: 753, endPoint y: 218, distance: 122.0
click at [753, 221] on div "Before we dive into their discovery, it’s important to understand why so many p…" at bounding box center [870, 579] width 240 height 717
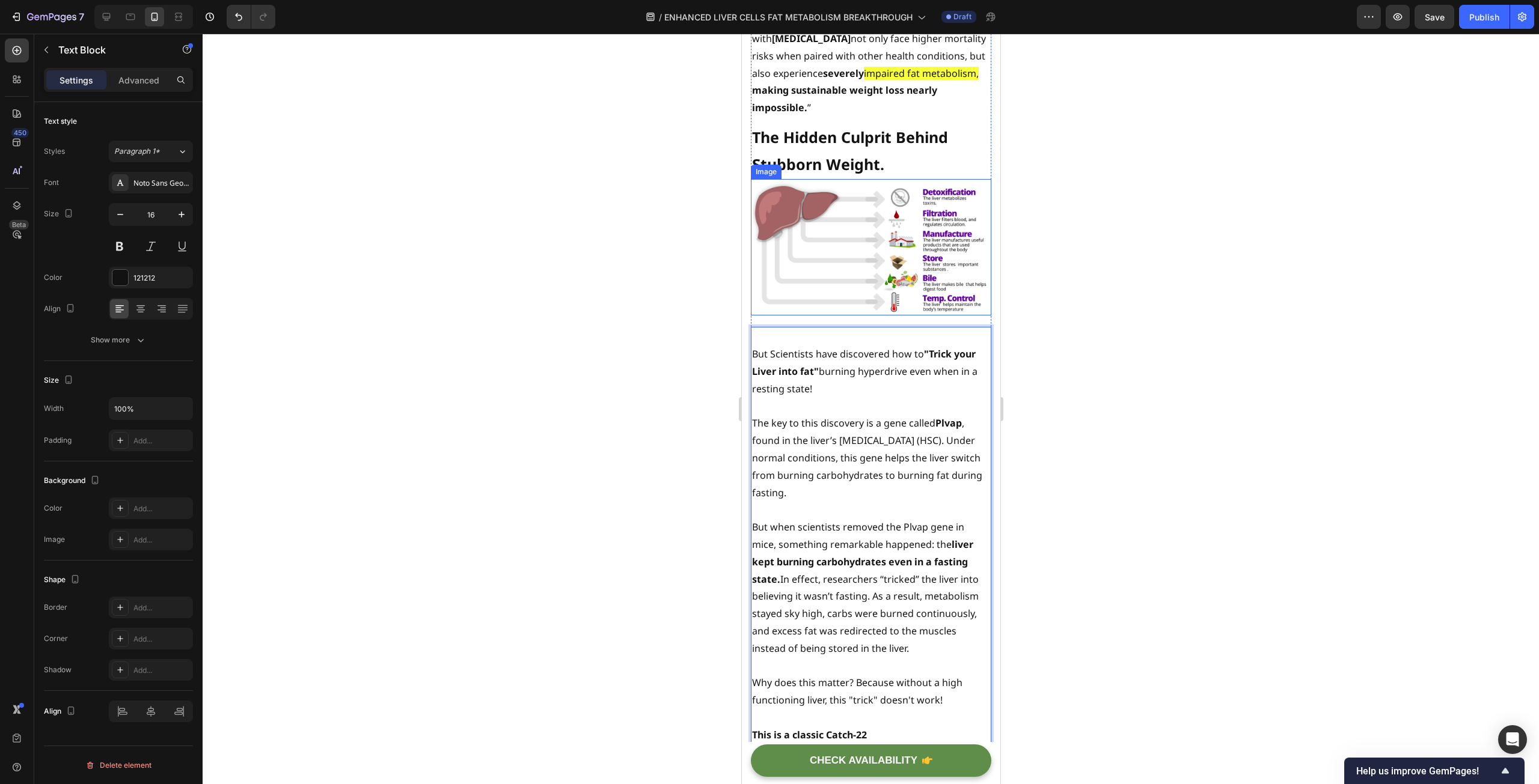
scroll to position [1194, 0]
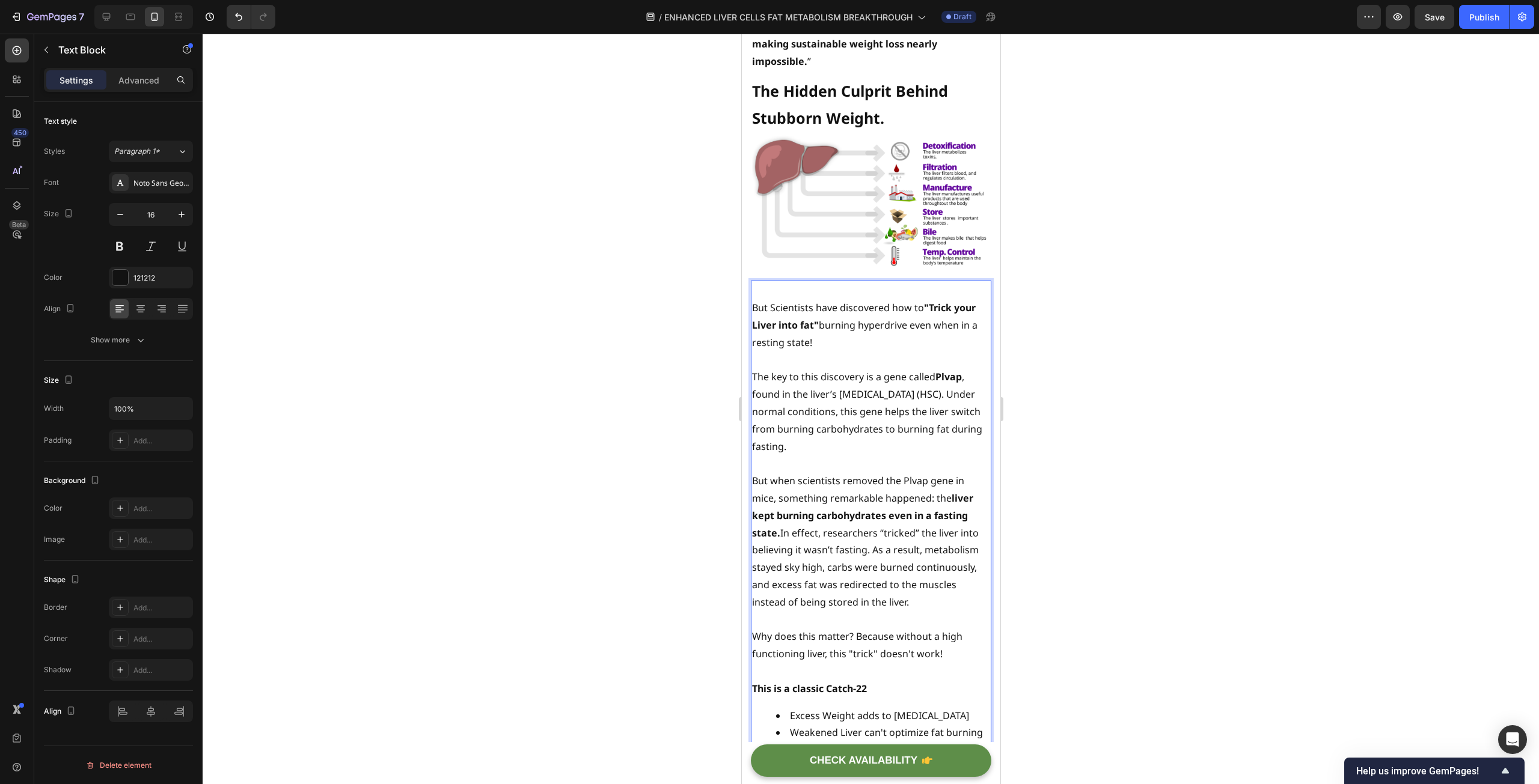
click at [752, 299] on p "But Scientists have discovered how to "Trick your Liver into fat" burning hyper…" at bounding box center [870, 325] width 238 height 52
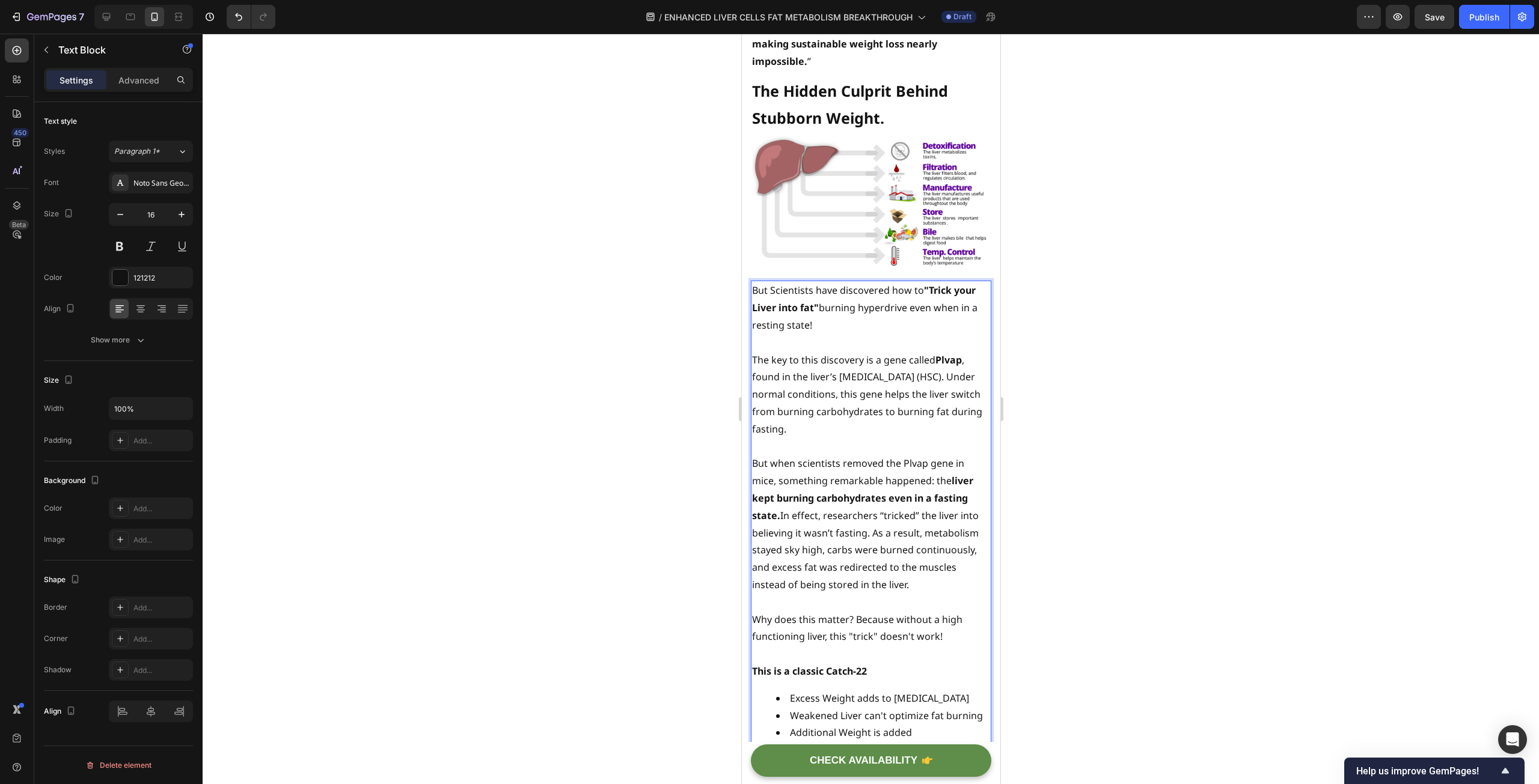
click at [816, 294] on strong ""Trick your Liver into fat"" at bounding box center [863, 299] width 224 height 31
click at [839, 298] on p "But Scientists have discovered how to "Trick your Liver into fat burning hyperd…" at bounding box center [870, 307] width 238 height 52
click at [839, 297] on p "But Scientists have discovered how to "Trick your Liver into fat burning hyperd…" at bounding box center [870, 307] width 238 height 52
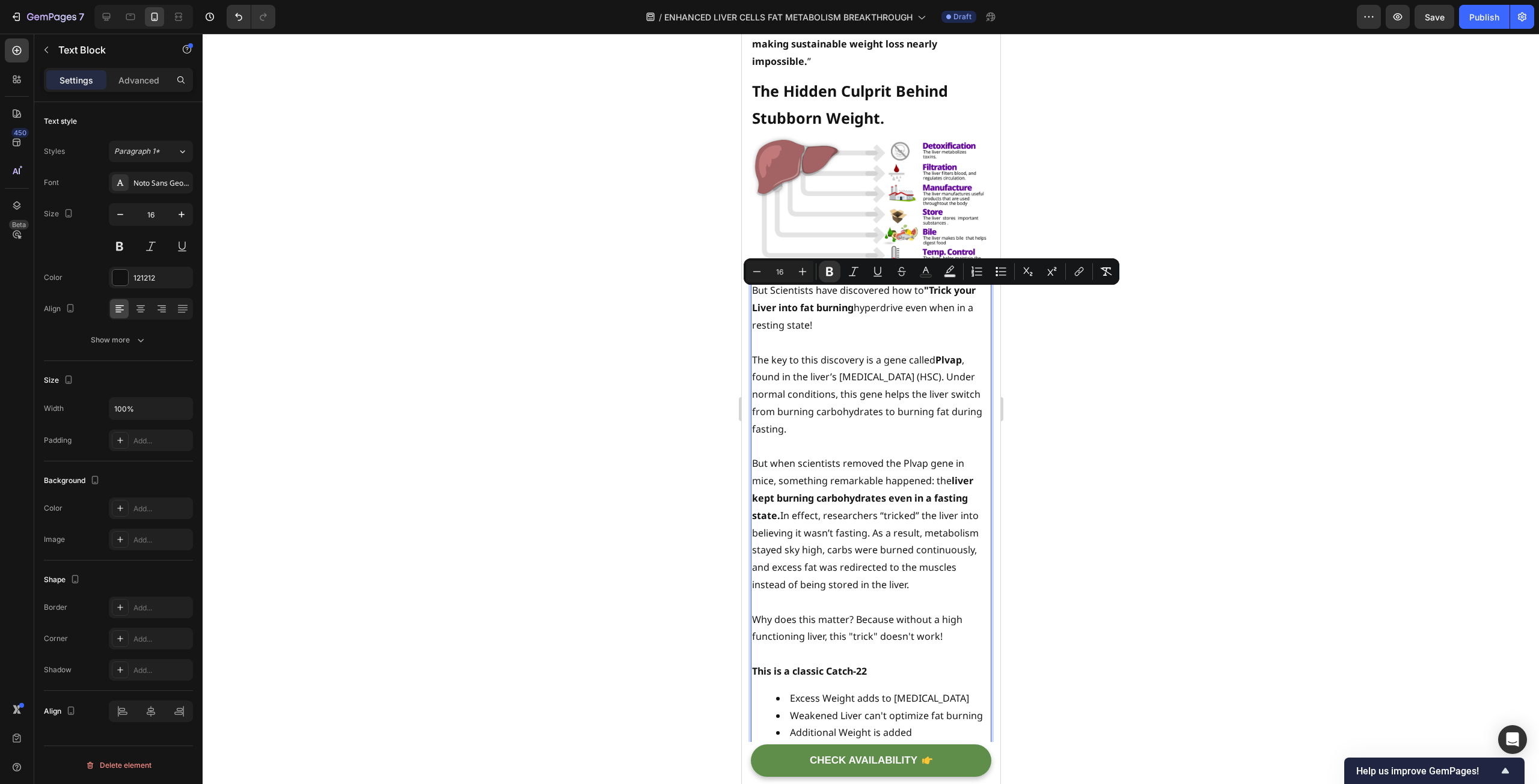
click at [877, 298] on p "But Scientists have discovered how to "Trick your Liver into fat burning hyperd…" at bounding box center [870, 307] width 238 height 52
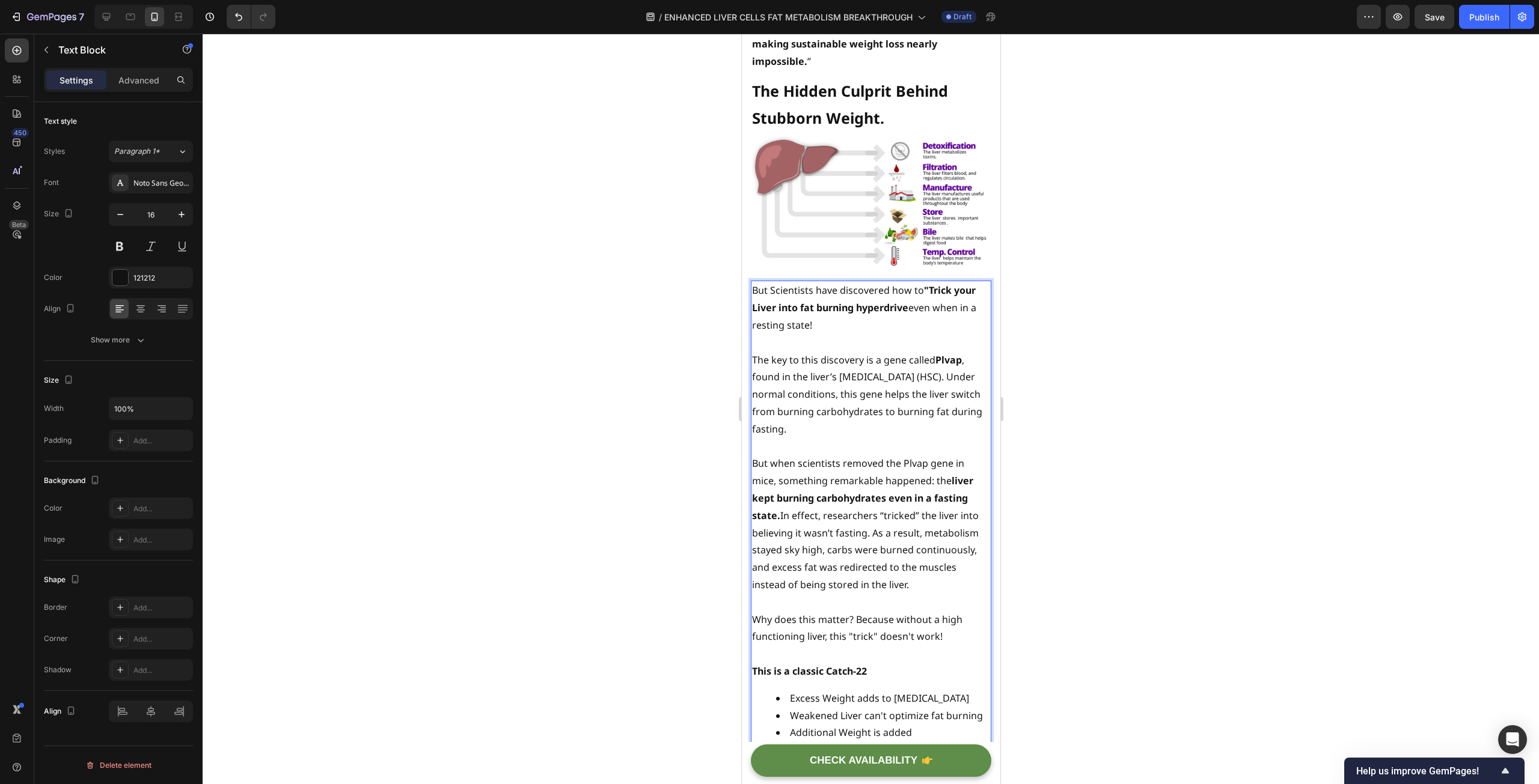
click at [896, 334] on p "Rich Text Editor. Editing area: main" at bounding box center [870, 343] width 238 height 17
click at [908, 301] on strong "hyperdrive" at bounding box center [881, 307] width 52 height 13
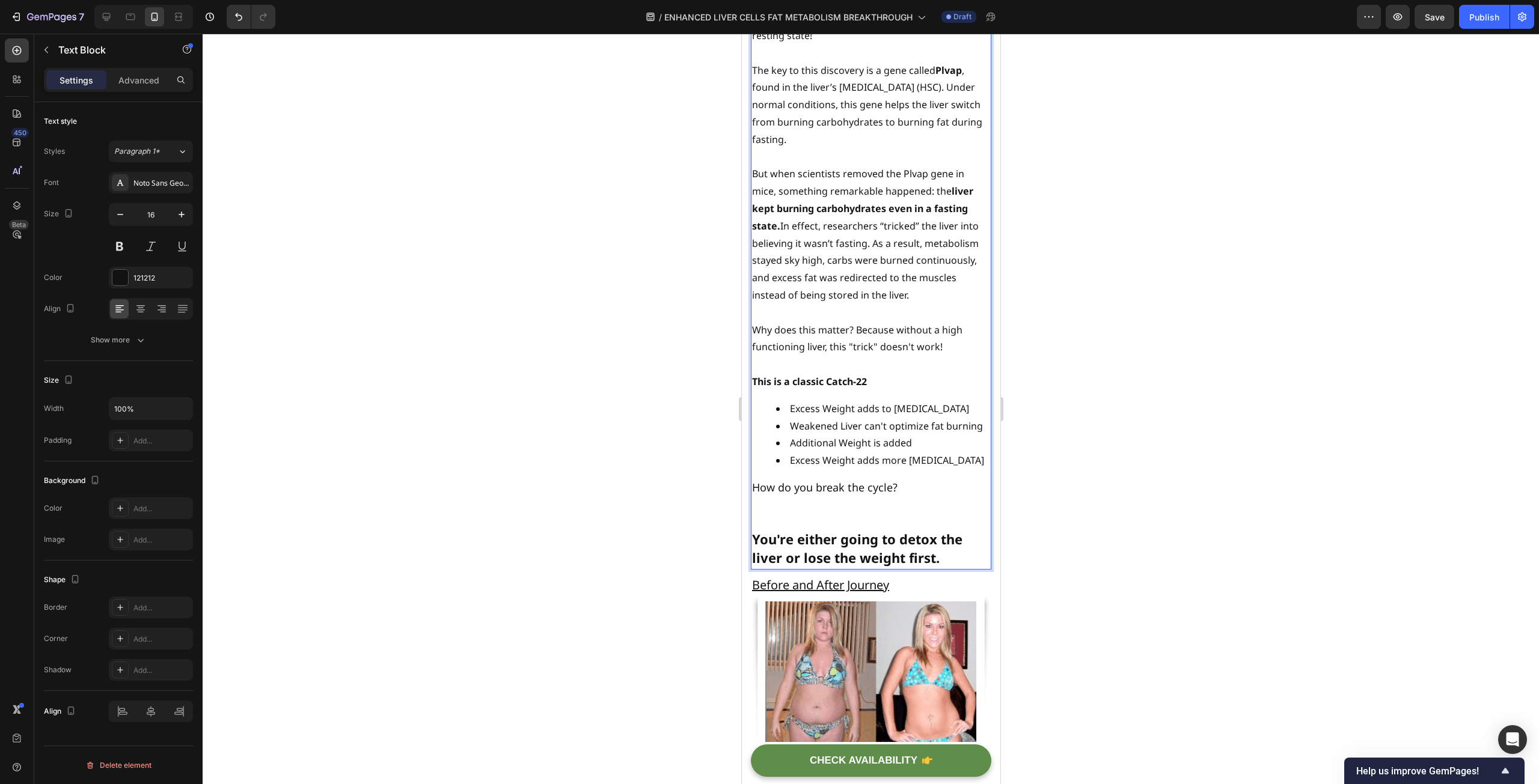
scroll to position [1495, 0]
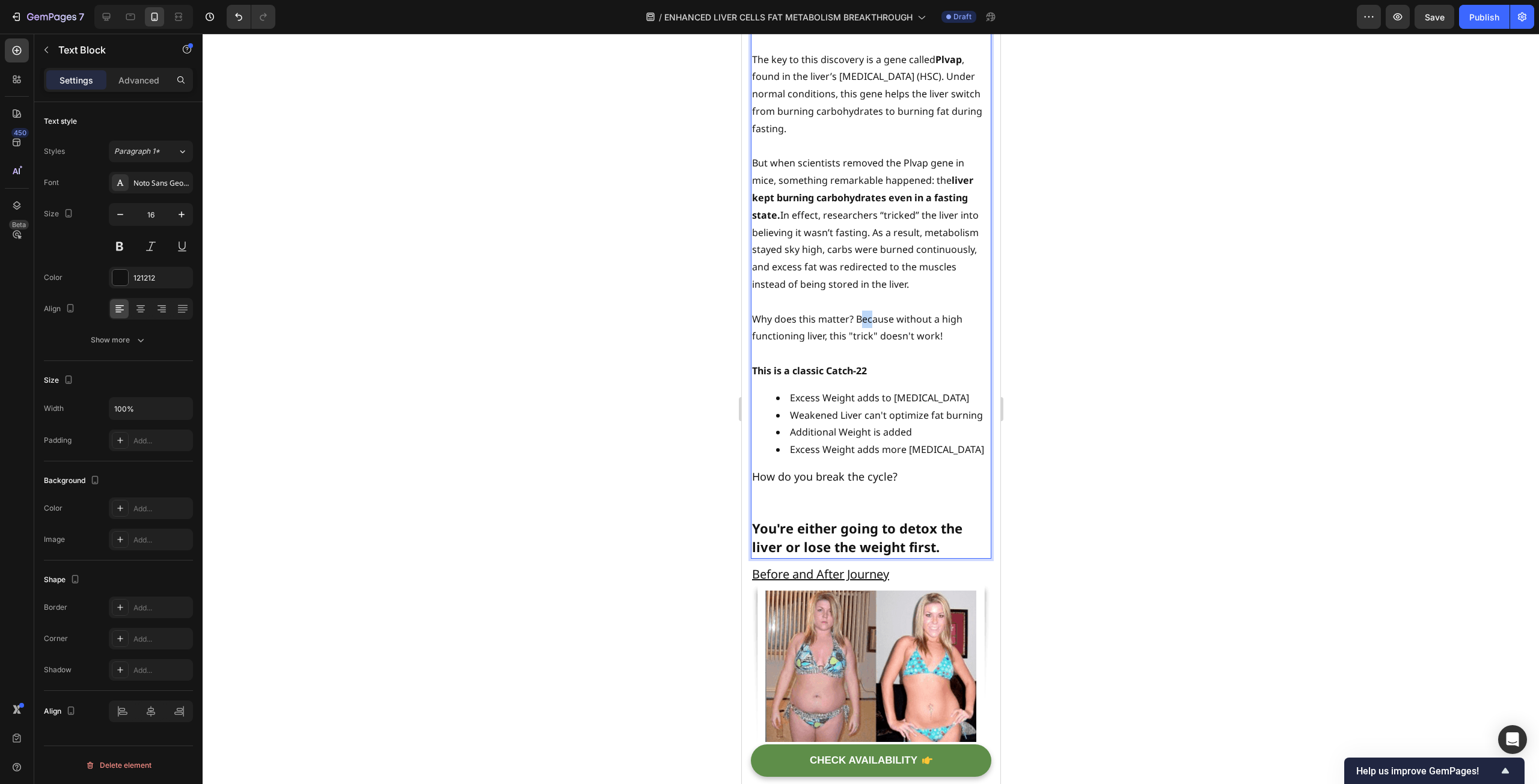
drag, startPoint x: 857, startPoint y: 307, endPoint x: 873, endPoint y: 307, distance: 16.0
click at [873, 311] on p "Why does this matter? Because without a high functioning liver, this "trick" do…" at bounding box center [870, 328] width 238 height 35
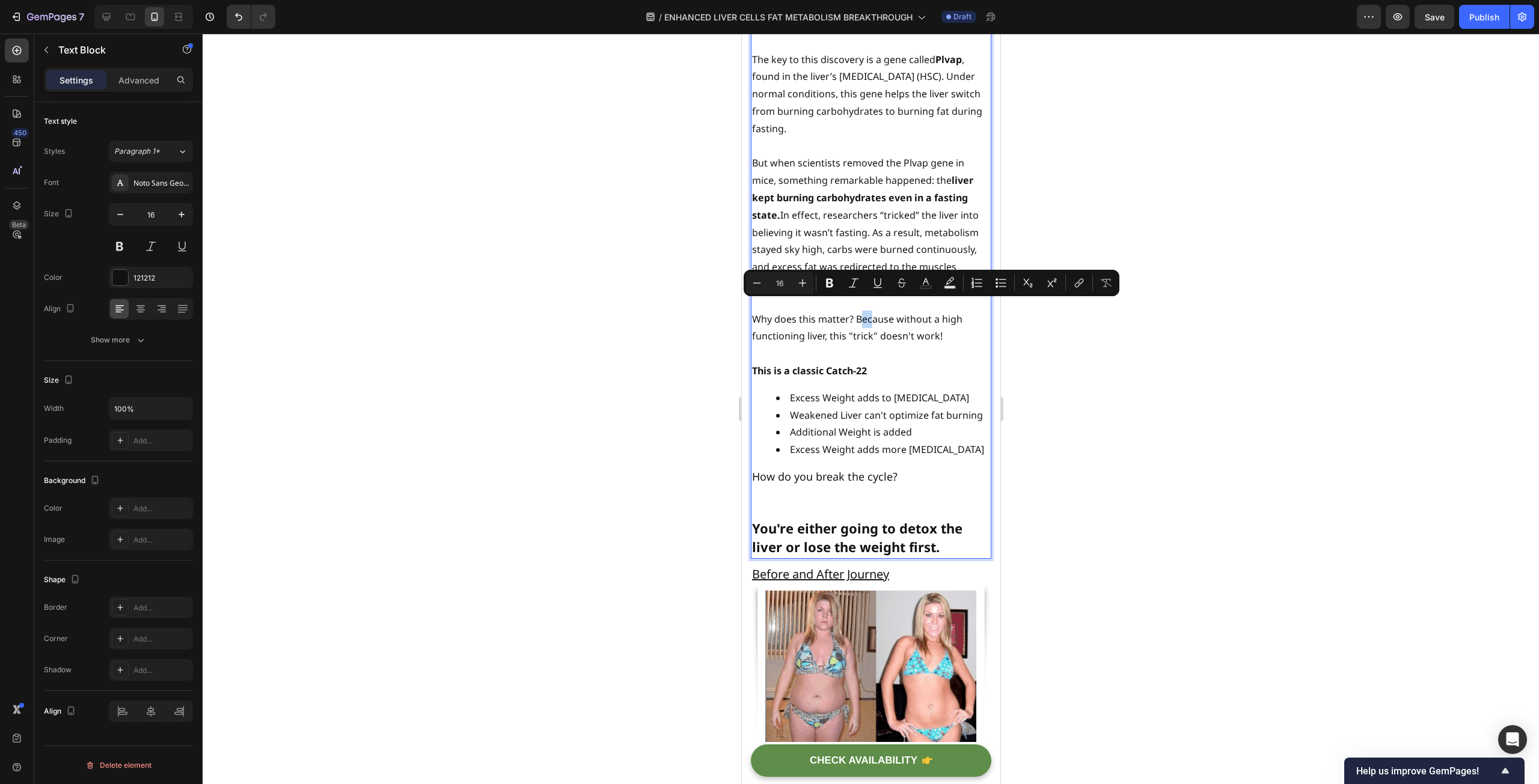
click at [866, 311] on p "Why does this matter? Because without a high functioning liver, this "trick" do…" at bounding box center [870, 328] width 238 height 35
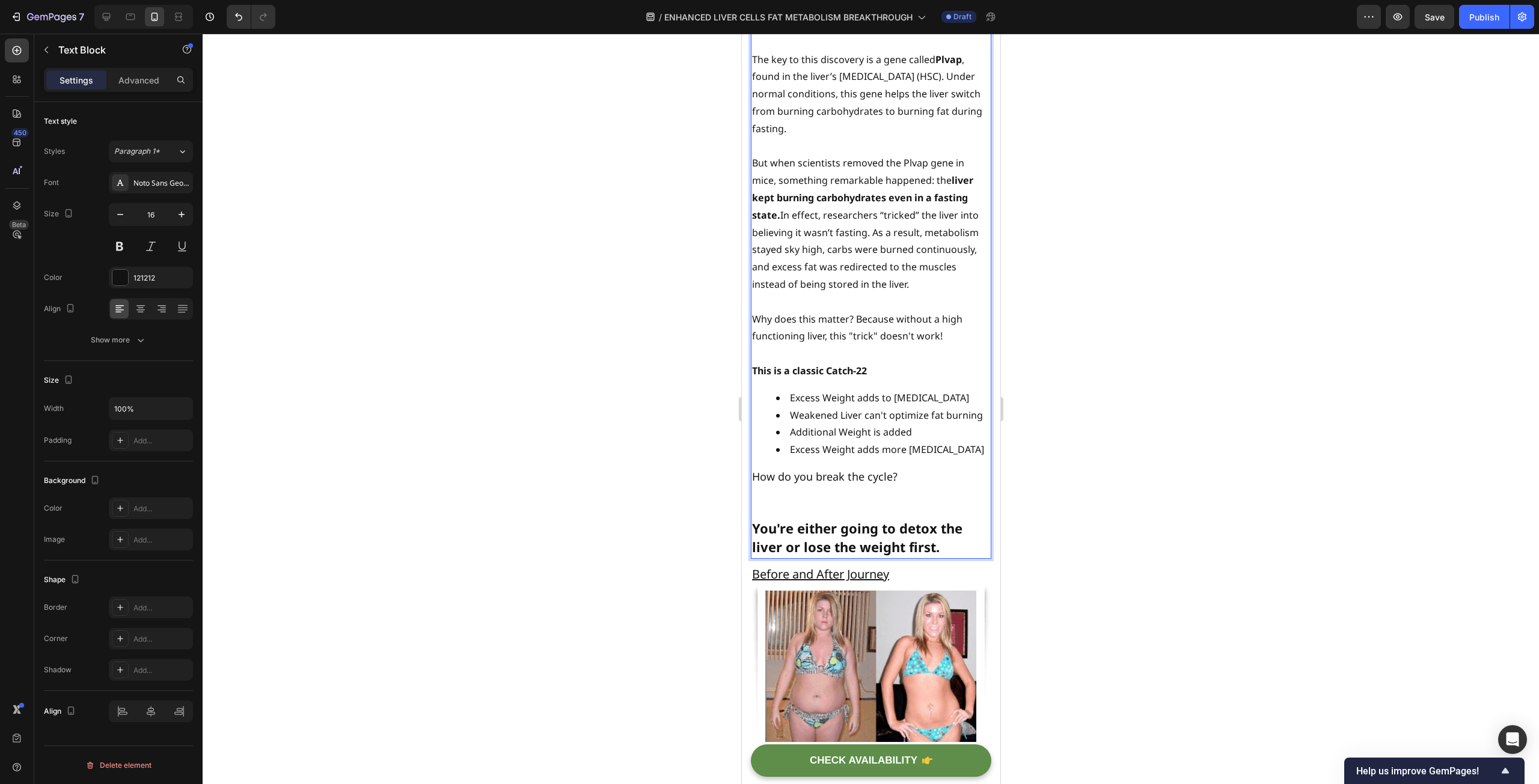
drag, startPoint x: 855, startPoint y: 305, endPoint x: 942, endPoint y: 325, distance: 89.3
click at [942, 325] on p "Why does this matter? Because without a high functioning liver, this "trick" do…" at bounding box center [870, 328] width 238 height 35
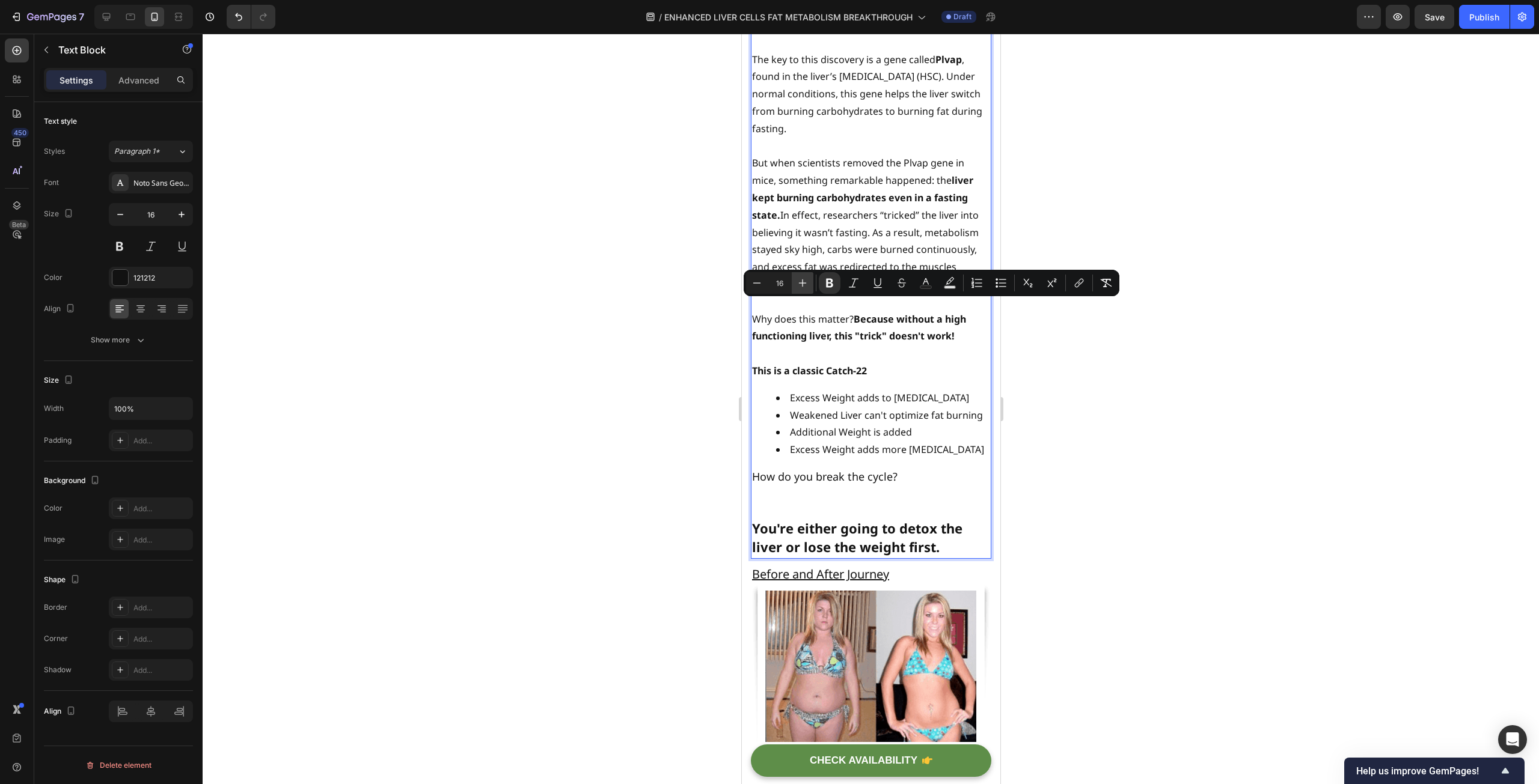
click at [807, 286] on icon "Editor contextual toolbar" at bounding box center [803, 283] width 12 height 12
click at [804, 282] on icon "Editor contextual toolbar" at bounding box center [803, 283] width 12 height 12
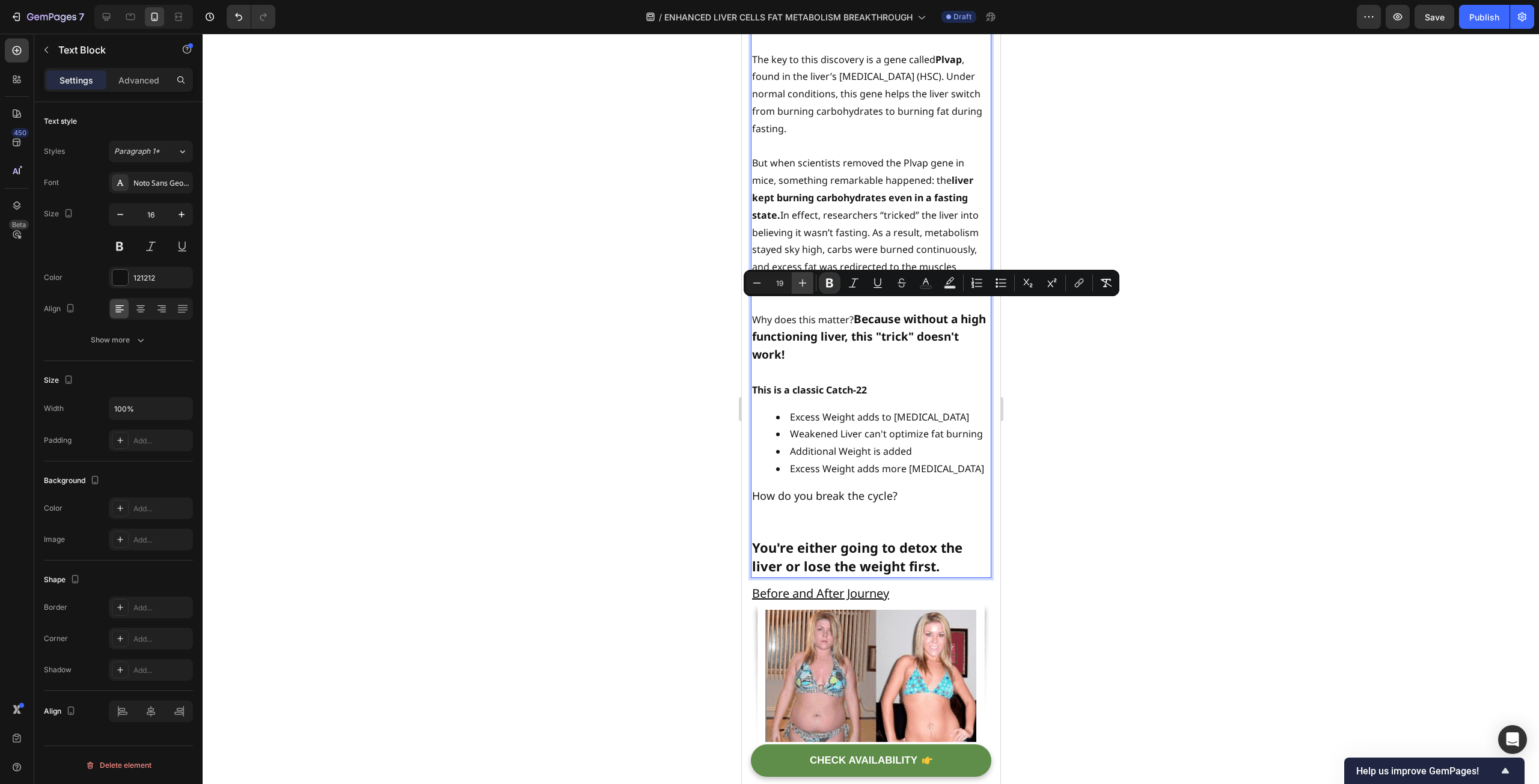
click at [804, 282] on icon "Editor contextual toolbar" at bounding box center [803, 283] width 12 height 12
type input "20"
click at [878, 338] on p "Why does this matter? Because without a high functioning liver, this "trick" do…" at bounding box center [870, 337] width 238 height 53
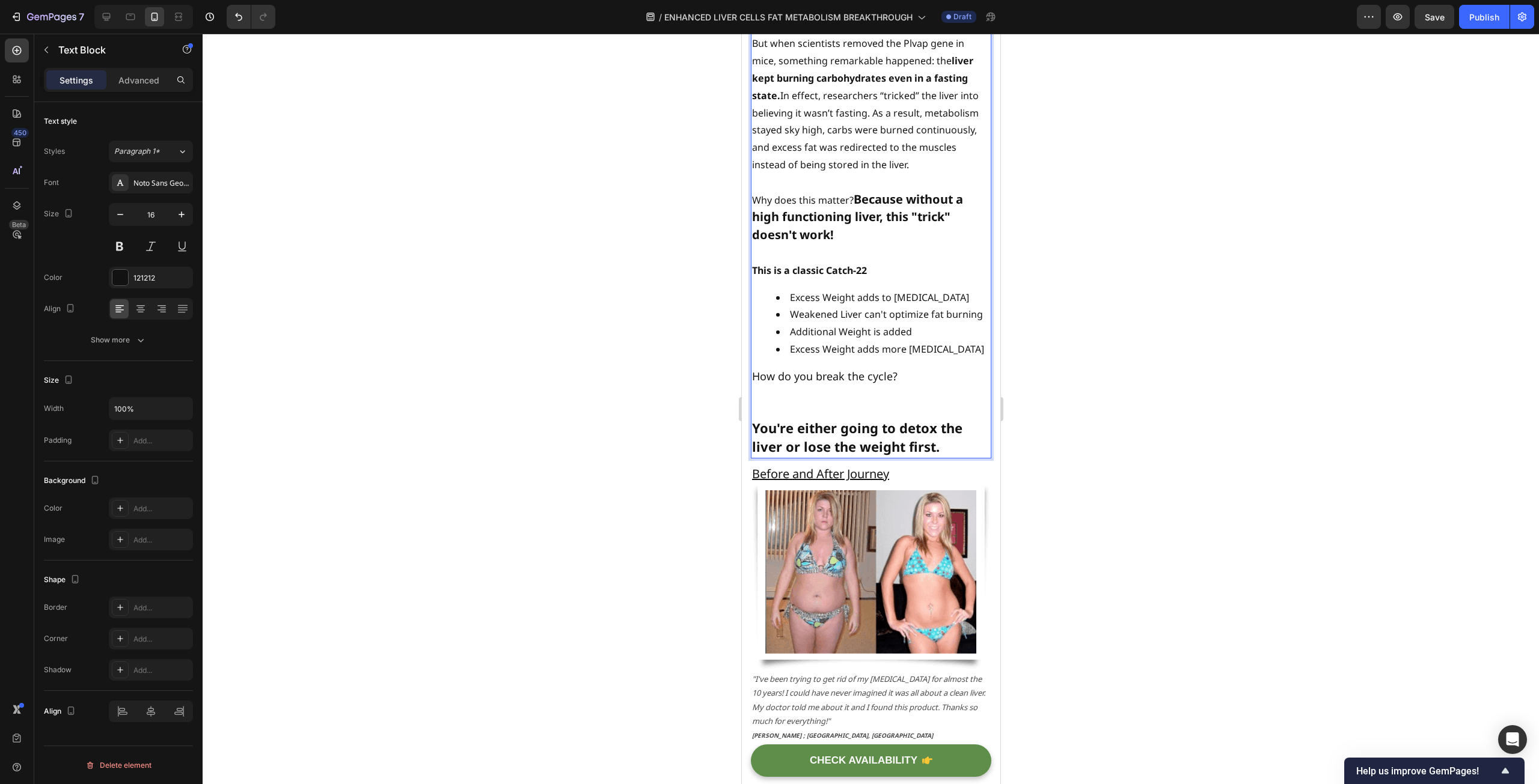
scroll to position [1615, 0]
click at [828, 393] on p "Rich Text Editor. Editing area: main" at bounding box center [870, 402] width 238 height 35
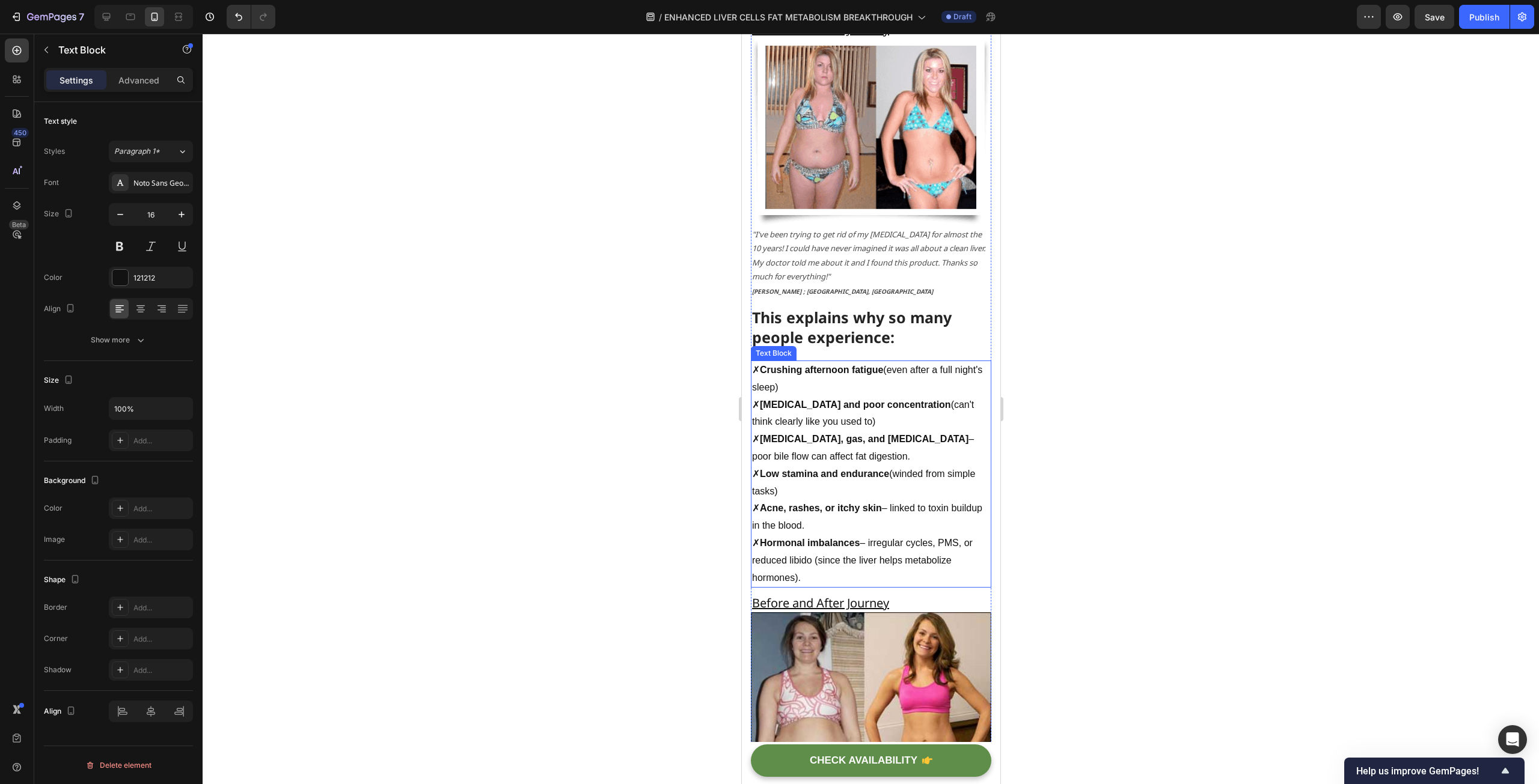
scroll to position [2095, 0]
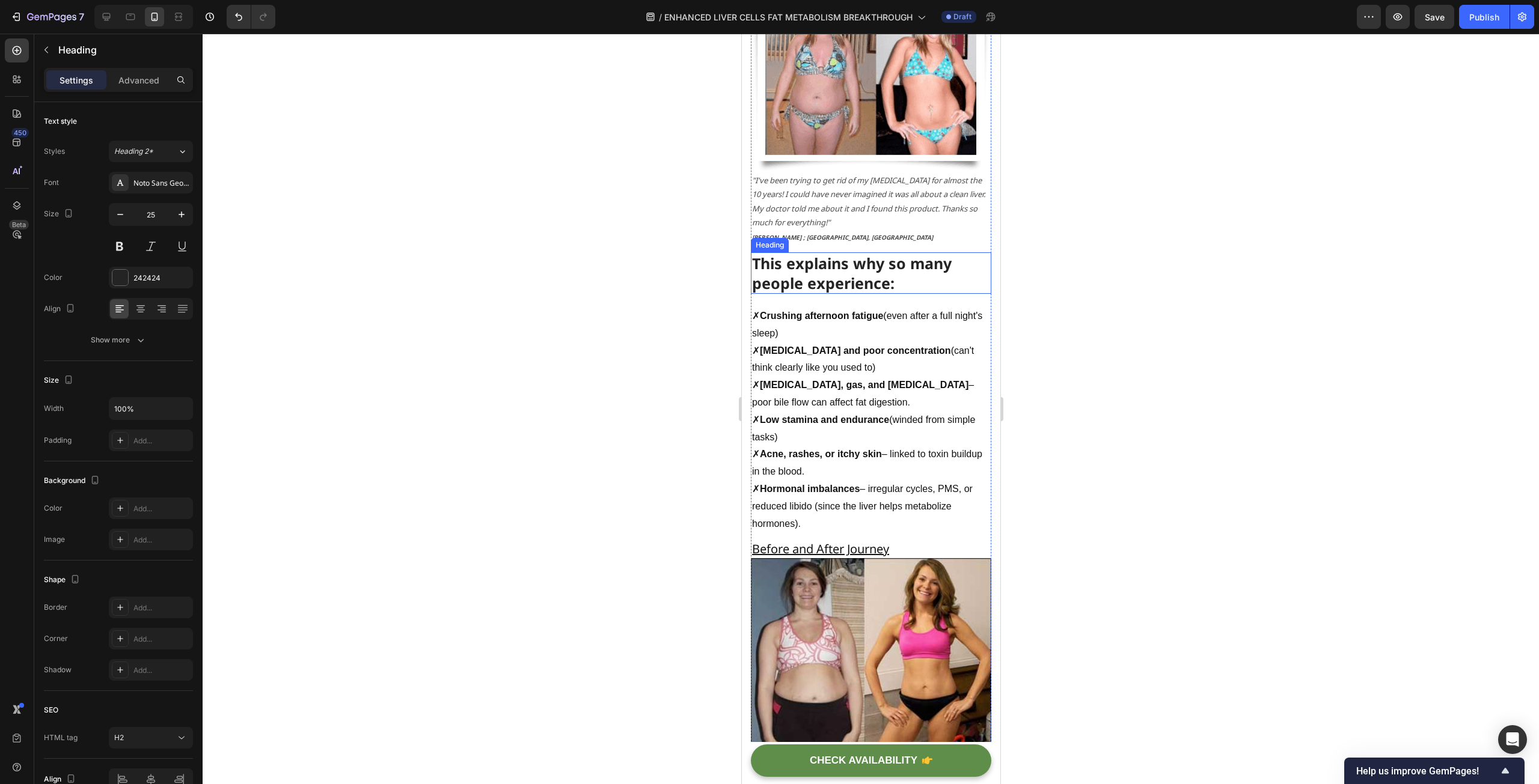
click at [863, 256] on strong "This explains why so many people experience:" at bounding box center [851, 273] width 199 height 40
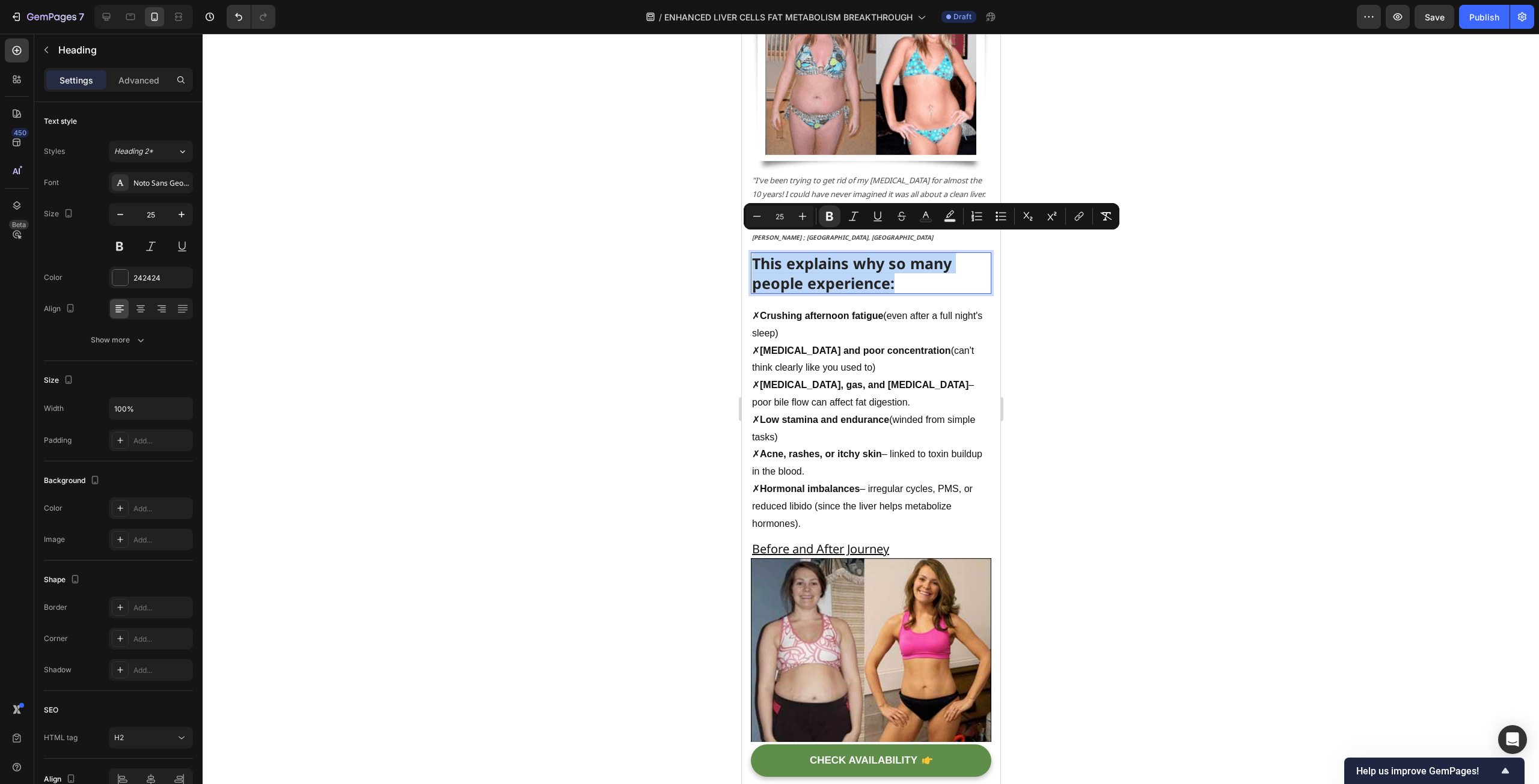
drag, startPoint x: 903, startPoint y: 265, endPoint x: 754, endPoint y: 246, distance: 150.2
click at [754, 253] on p "This explains why so many people experience:" at bounding box center [870, 272] width 238 height 39
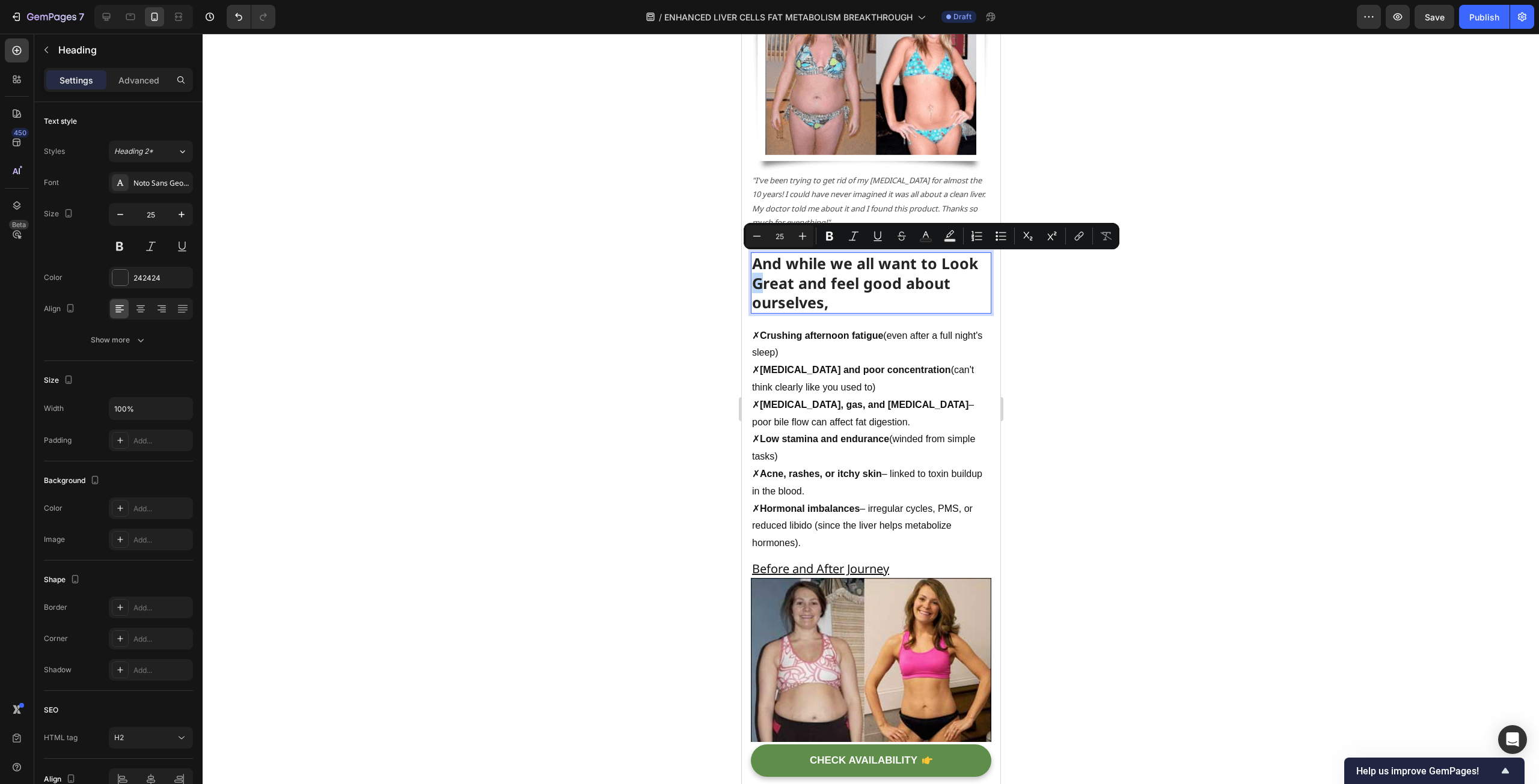
drag, startPoint x: 761, startPoint y: 265, endPoint x: 755, endPoint y: 266, distance: 6.1
click at [755, 266] on p "And while we all want to Look Great and feel good about ourselves," at bounding box center [870, 282] width 238 height 58
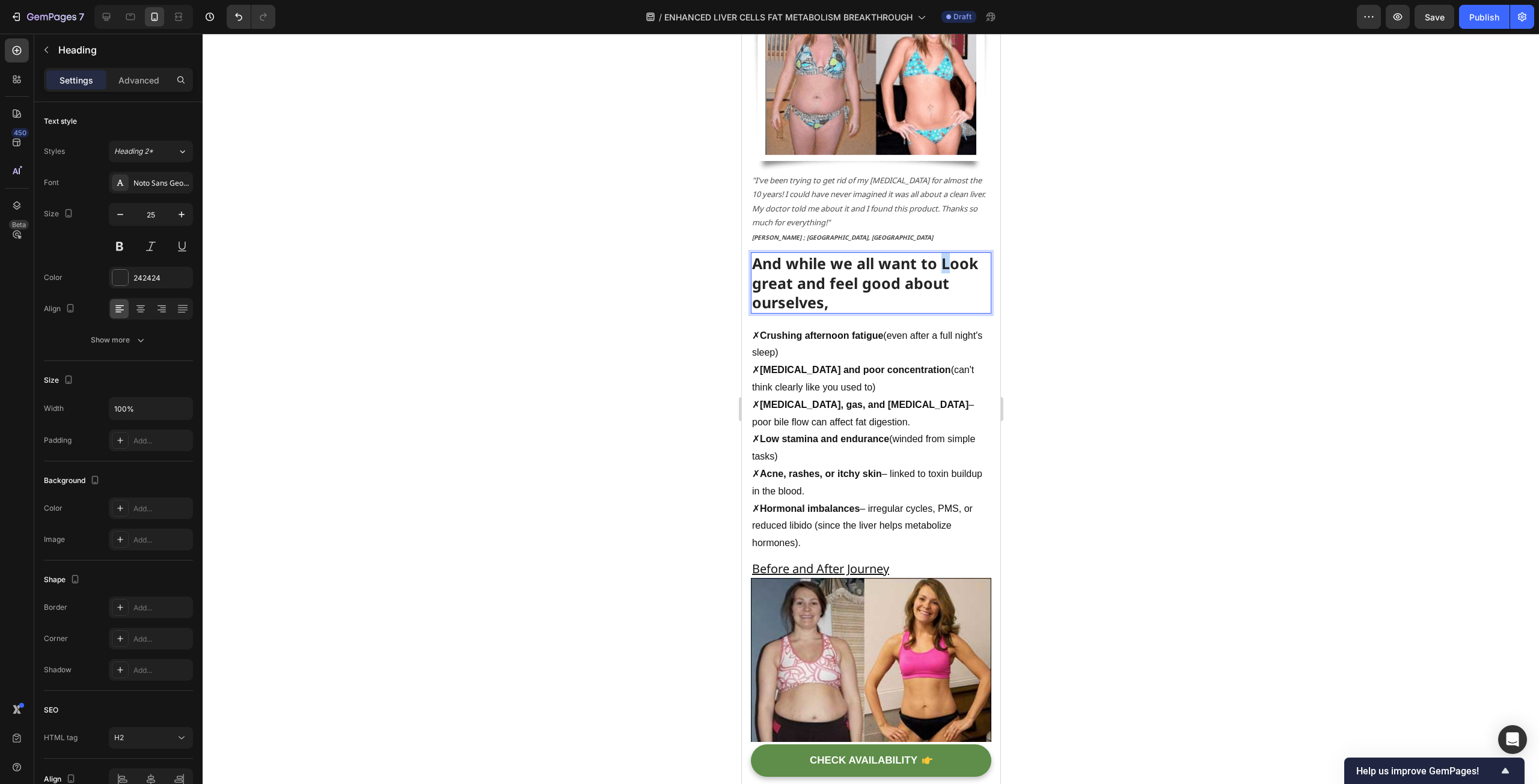
click at [940, 253] on p "And while we all want to Look great and feel good about ourselves," at bounding box center [870, 282] width 238 height 58
click at [928, 285] on p "And while we all want to look great and feel good about ourselves," at bounding box center [870, 282] width 238 height 58
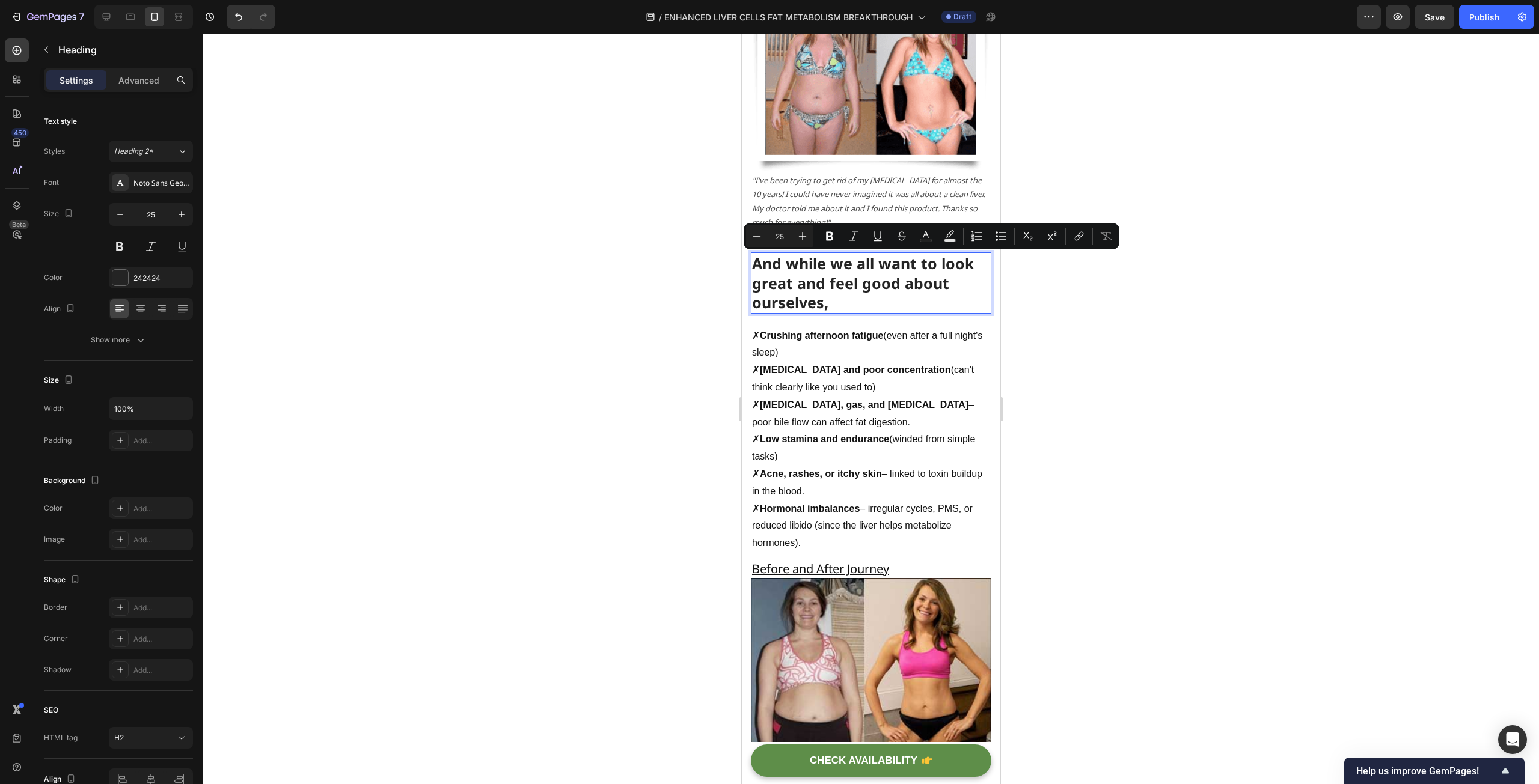
drag, startPoint x: 866, startPoint y: 284, endPoint x: 899, endPoint y: 265, distance: 38.1
click at [899, 265] on p "And while we all want to look great and feel good about ourselves," at bounding box center [870, 282] width 238 height 58
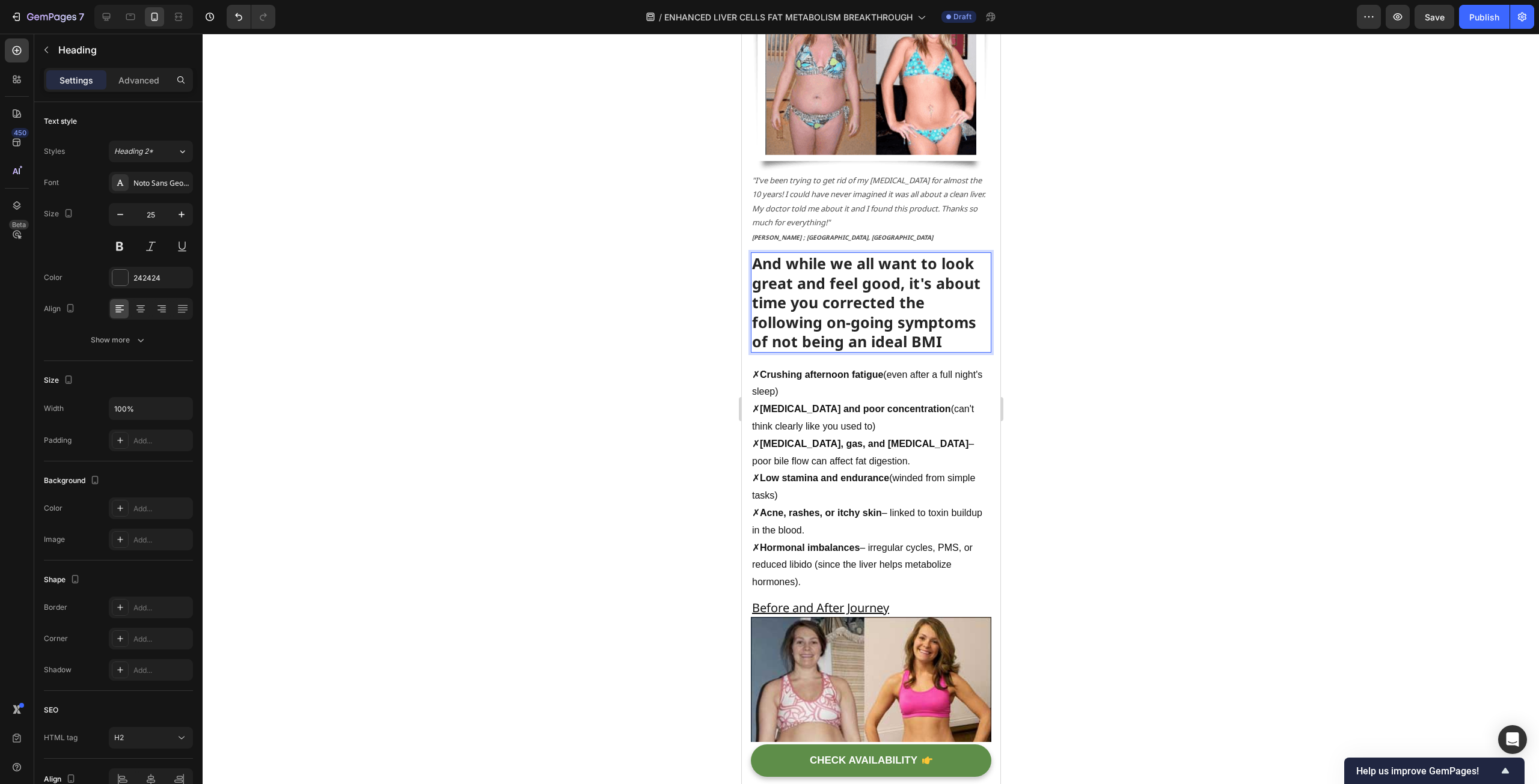
click at [819, 321] on p "And while we all want to look great and feel good, it's about time you correcte…" at bounding box center [870, 302] width 238 height 98
click at [863, 321] on p "And while we all want to look great and feel good, it's about time you correcte…" at bounding box center [870, 302] width 238 height 98
click at [657, 347] on div at bounding box center [871, 409] width 1336 height 751
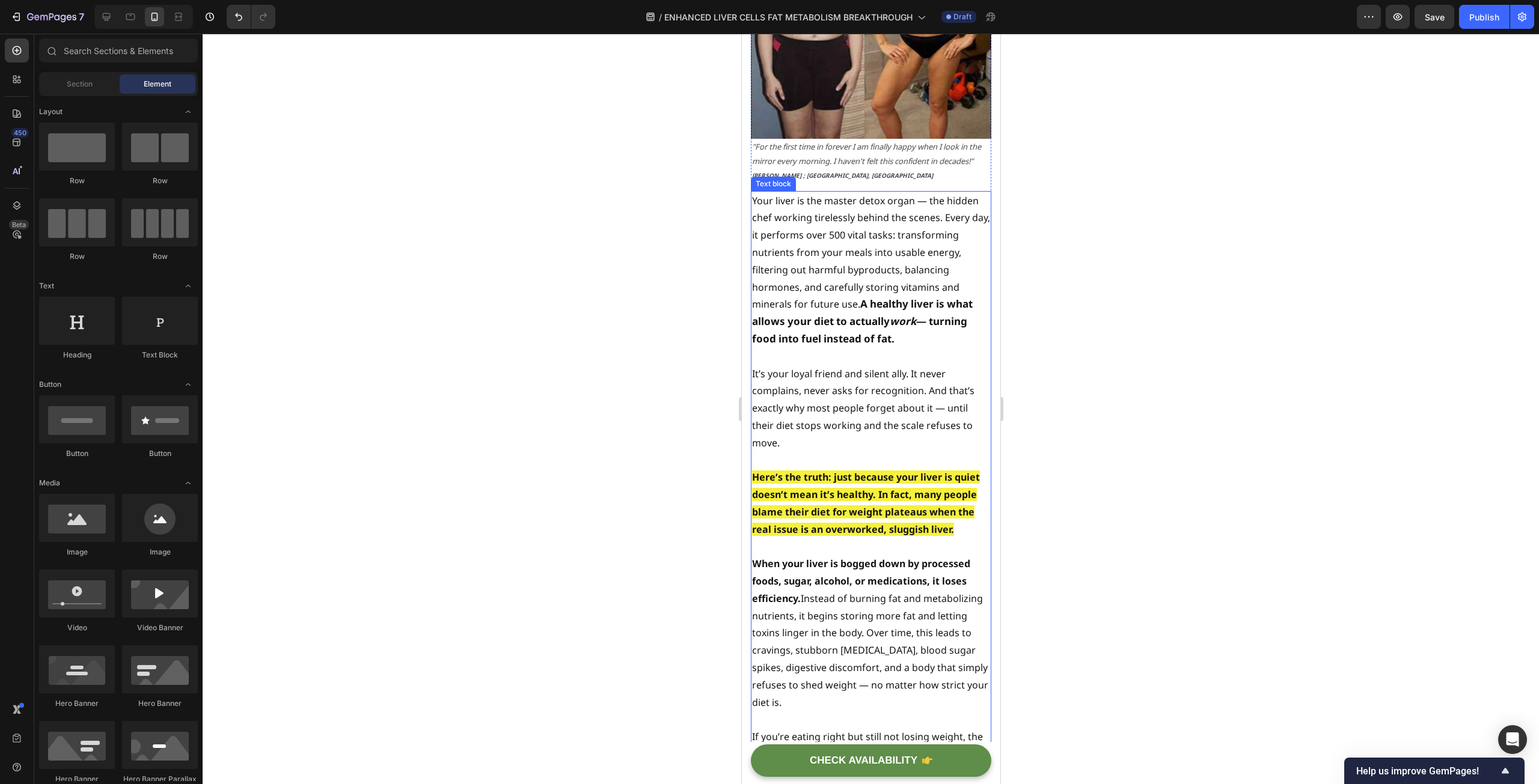
scroll to position [2877, 0]
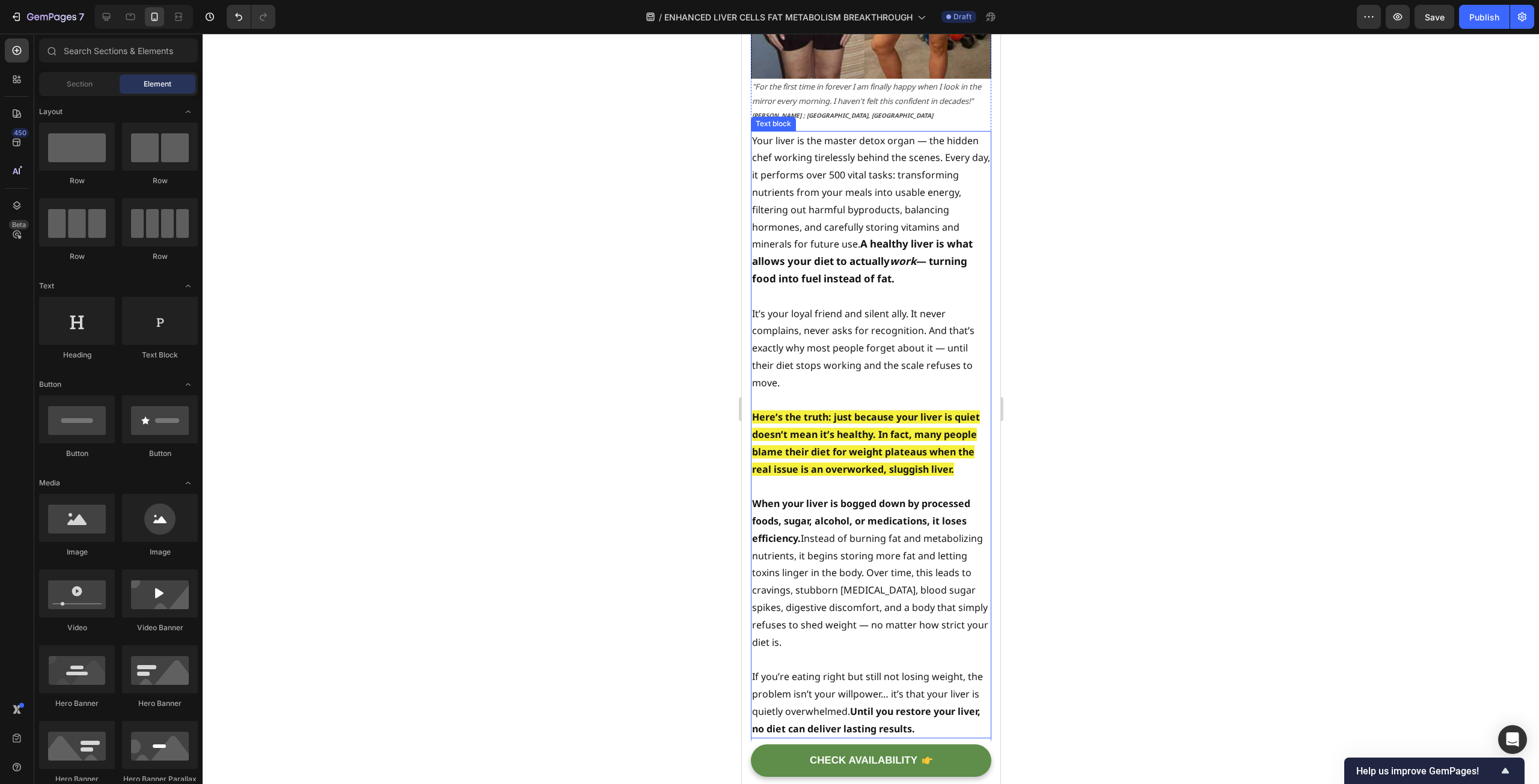
click at [862, 410] on strong "Here’s the truth: just because your liver is quiet doesn’t mean it’s healthy. I…" at bounding box center [865, 443] width 228 height 65
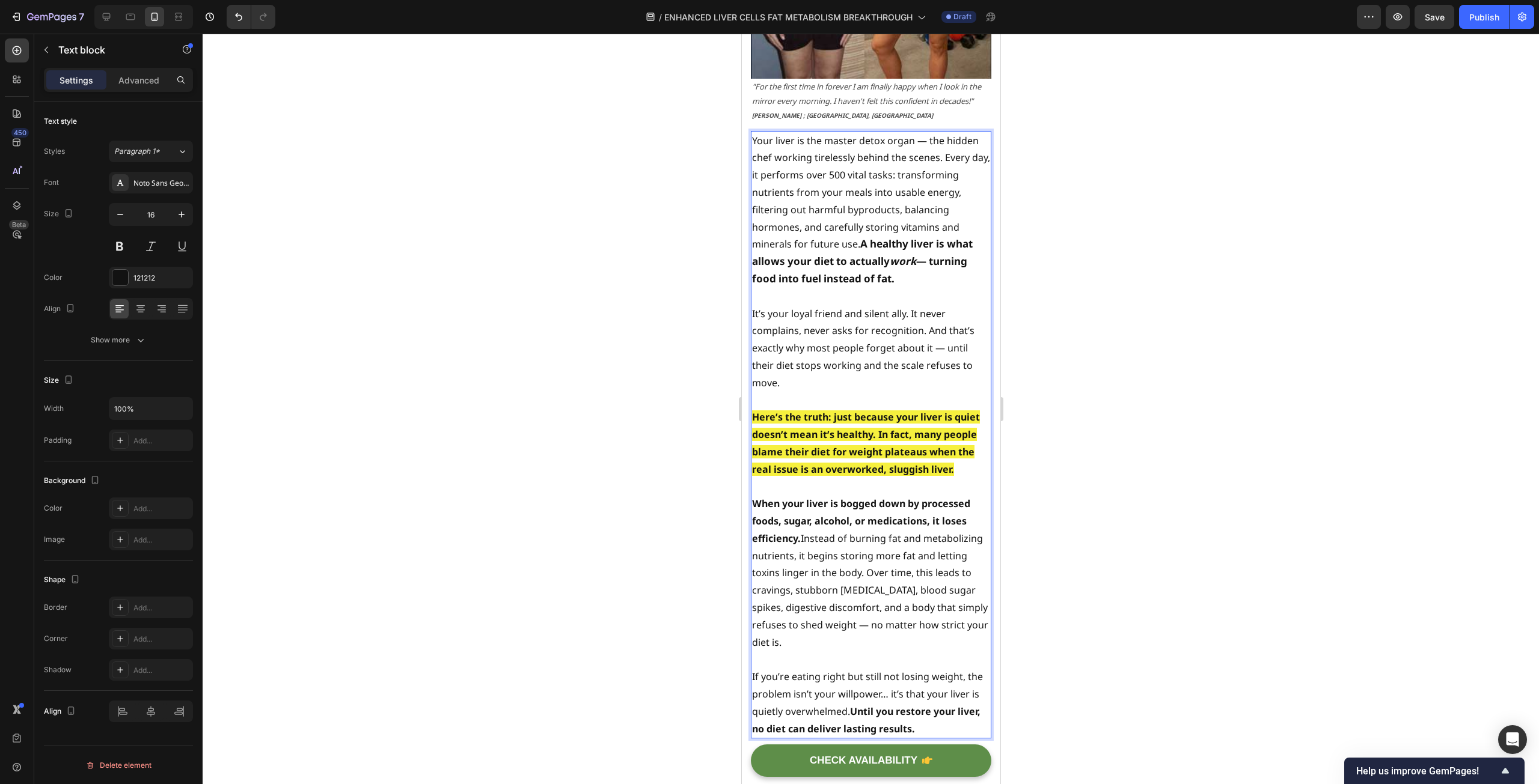
click at [958, 454] on p "Here’s the truth: just because your liver is quiet doesn’t mean it’s healthy. I…" at bounding box center [870, 443] width 238 height 69
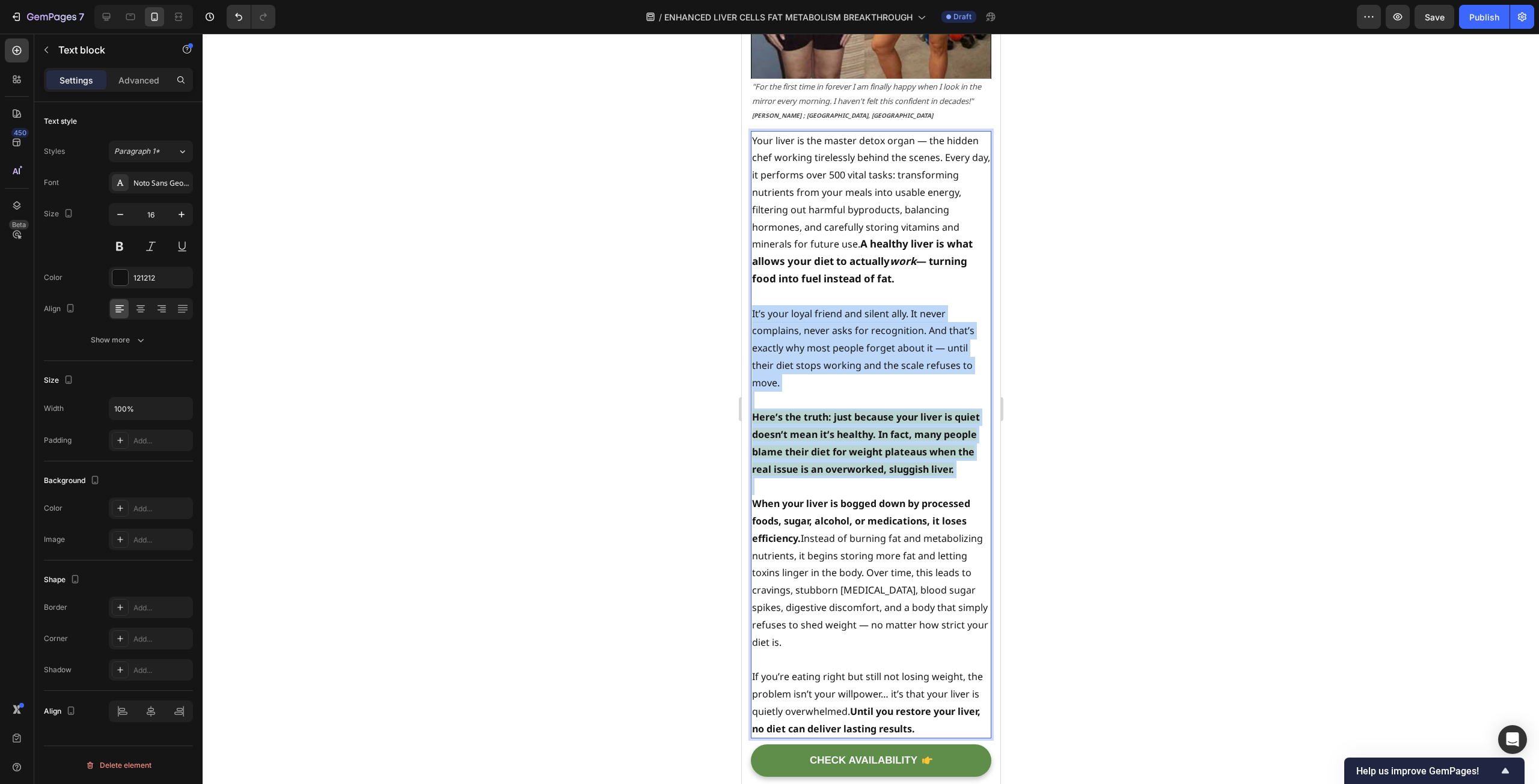
drag, startPoint x: 954, startPoint y: 471, endPoint x: 752, endPoint y: 300, distance: 264.7
click at [752, 300] on div "Your liver is the master detox organ — the hidden chef working tirelessly behin…" at bounding box center [870, 435] width 240 height 608
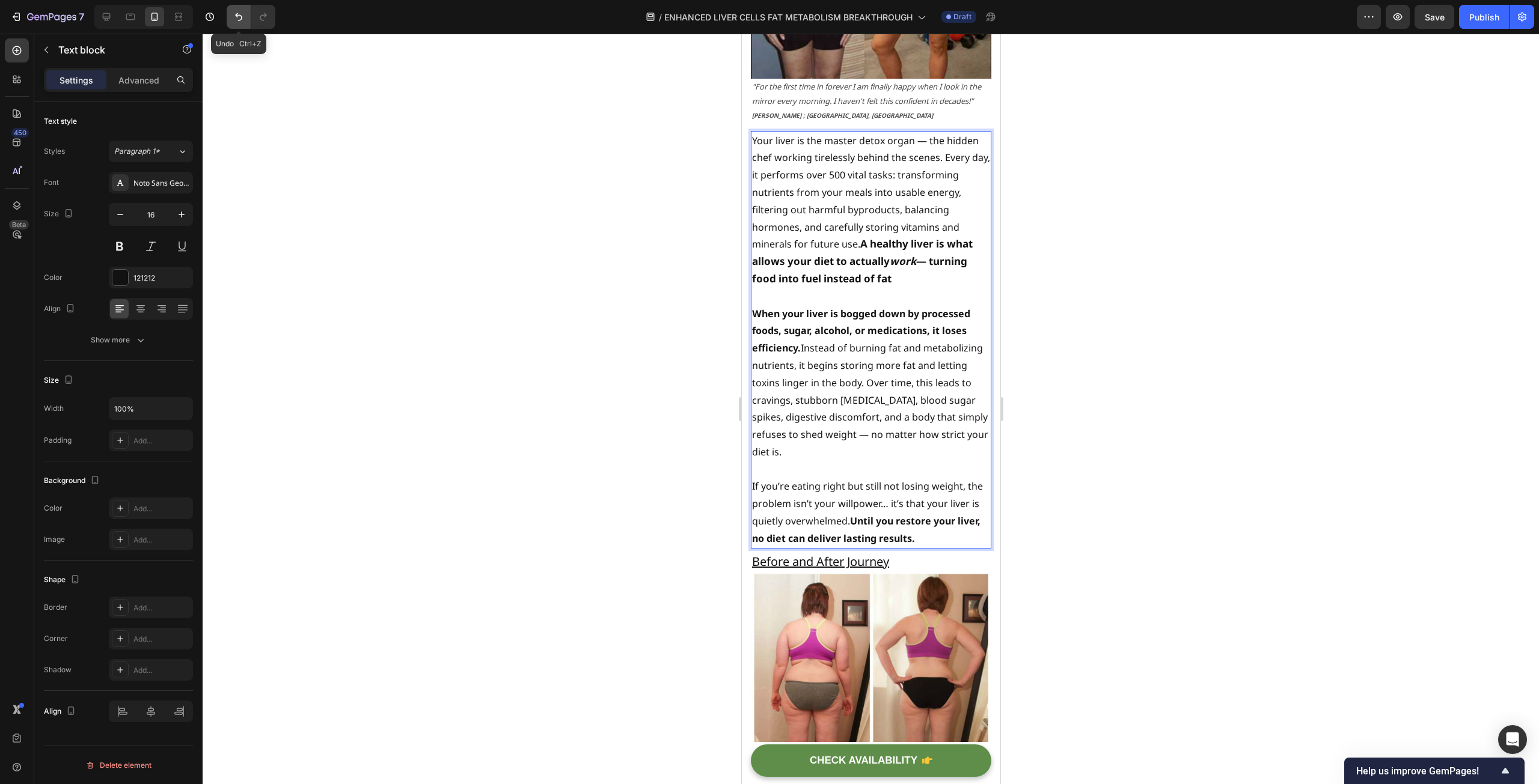
click at [238, 18] on icon "Undo/Redo" at bounding box center [238, 17] width 12 height 12
click at [241, 17] on icon "Undo/Redo" at bounding box center [238, 17] width 12 height 12
click at [770, 335] on strong "When your liver is bogged down by processed foods, sugar, alcohol, or medicatio…" at bounding box center [860, 331] width 218 height 48
click at [880, 375] on p "When your liver is bogged down by processed foods, sugar, alcohol, or medicatio…" at bounding box center [870, 383] width 238 height 155
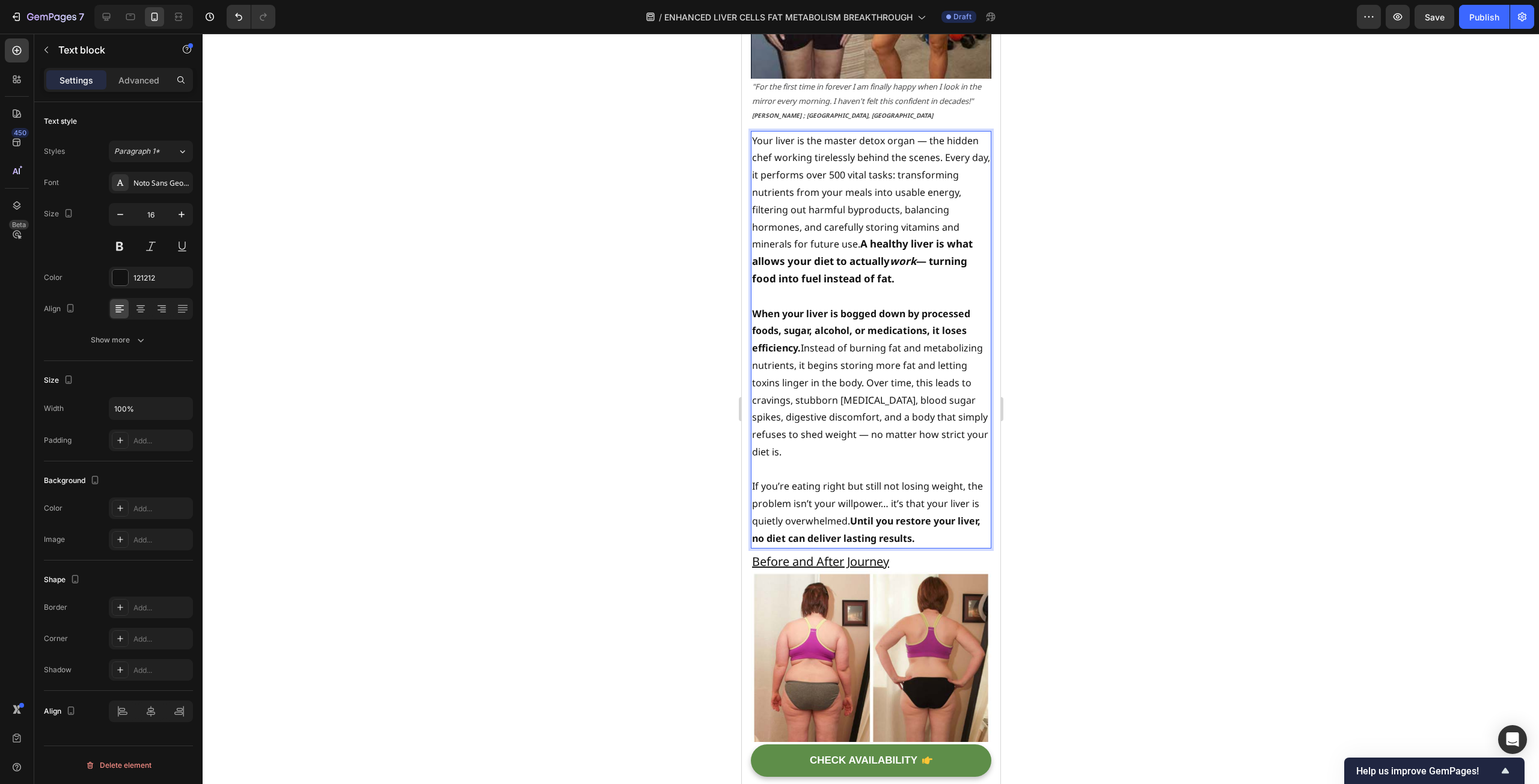
click at [783, 333] on strong "When your liver is bogged down by processed foods, sugar, alcohol, or medicatio…" at bounding box center [860, 331] width 218 height 48
drag, startPoint x: 852, startPoint y: 506, endPoint x: 749, endPoint y: 477, distance: 107.0
click at [750, 477] on div "Your liver is the master detox organ — the hidden chef working tirelessly behin…" at bounding box center [870, 340] width 240 height 417
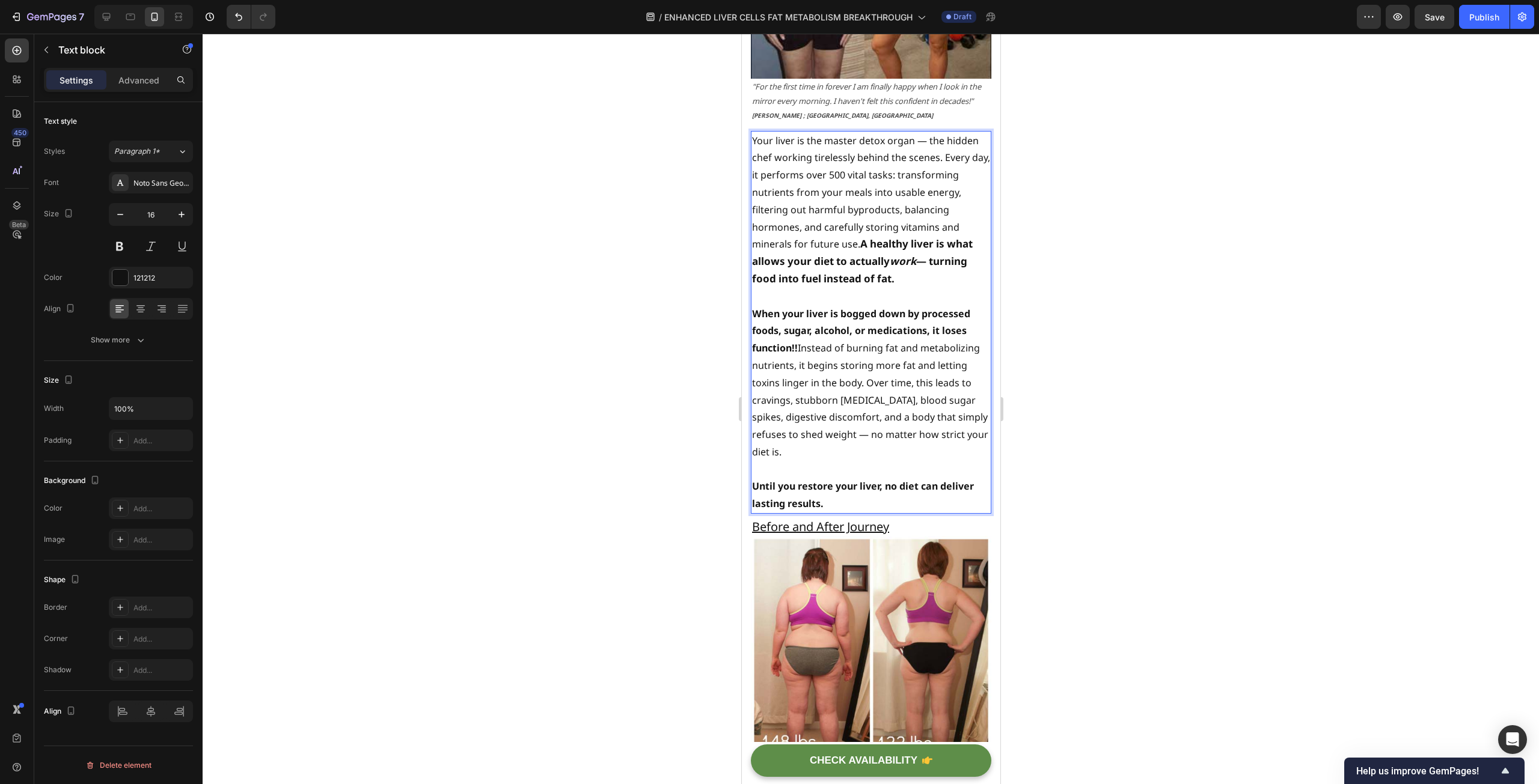
click at [559, 450] on div at bounding box center [871, 409] width 1336 height 751
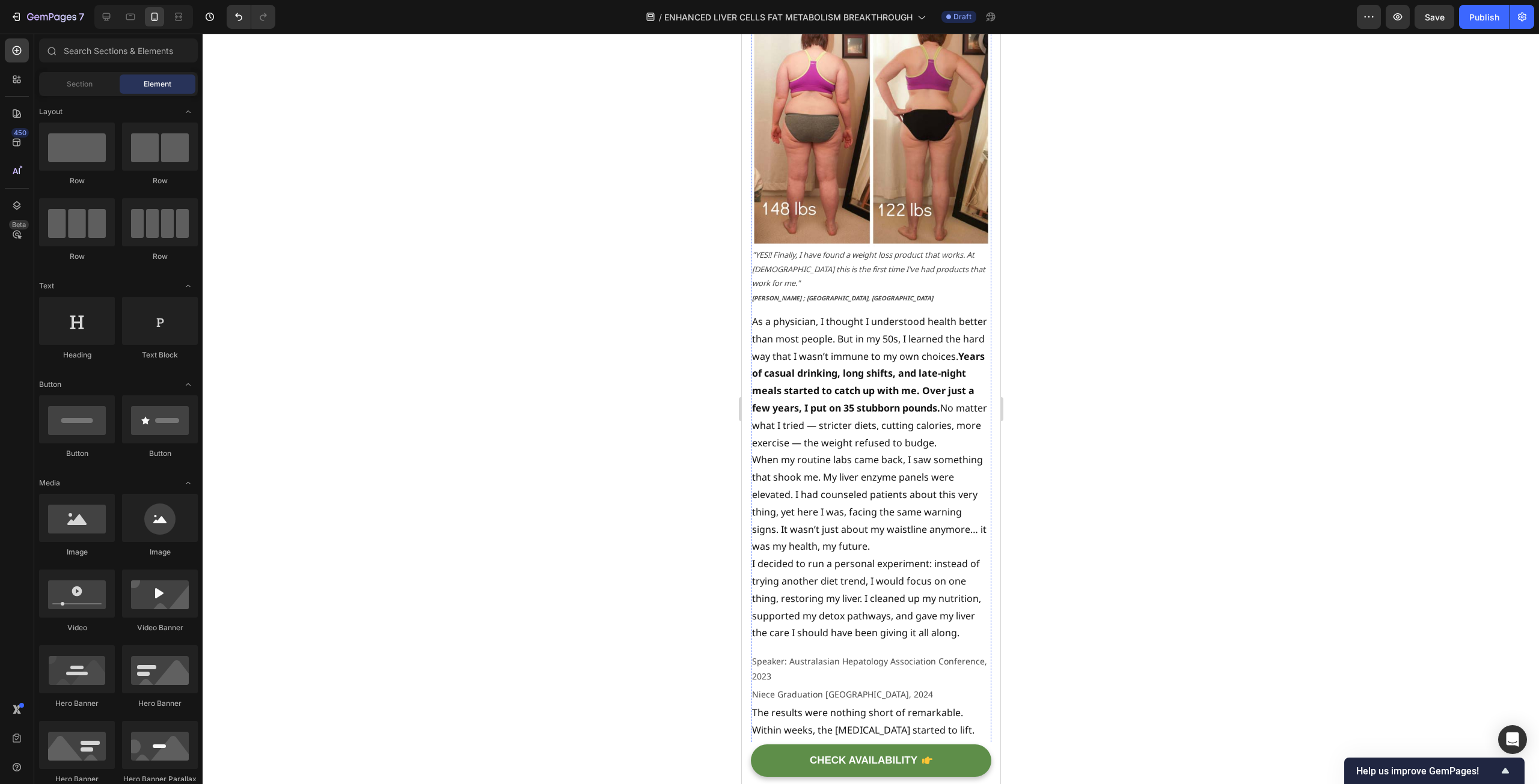
scroll to position [3418, 0]
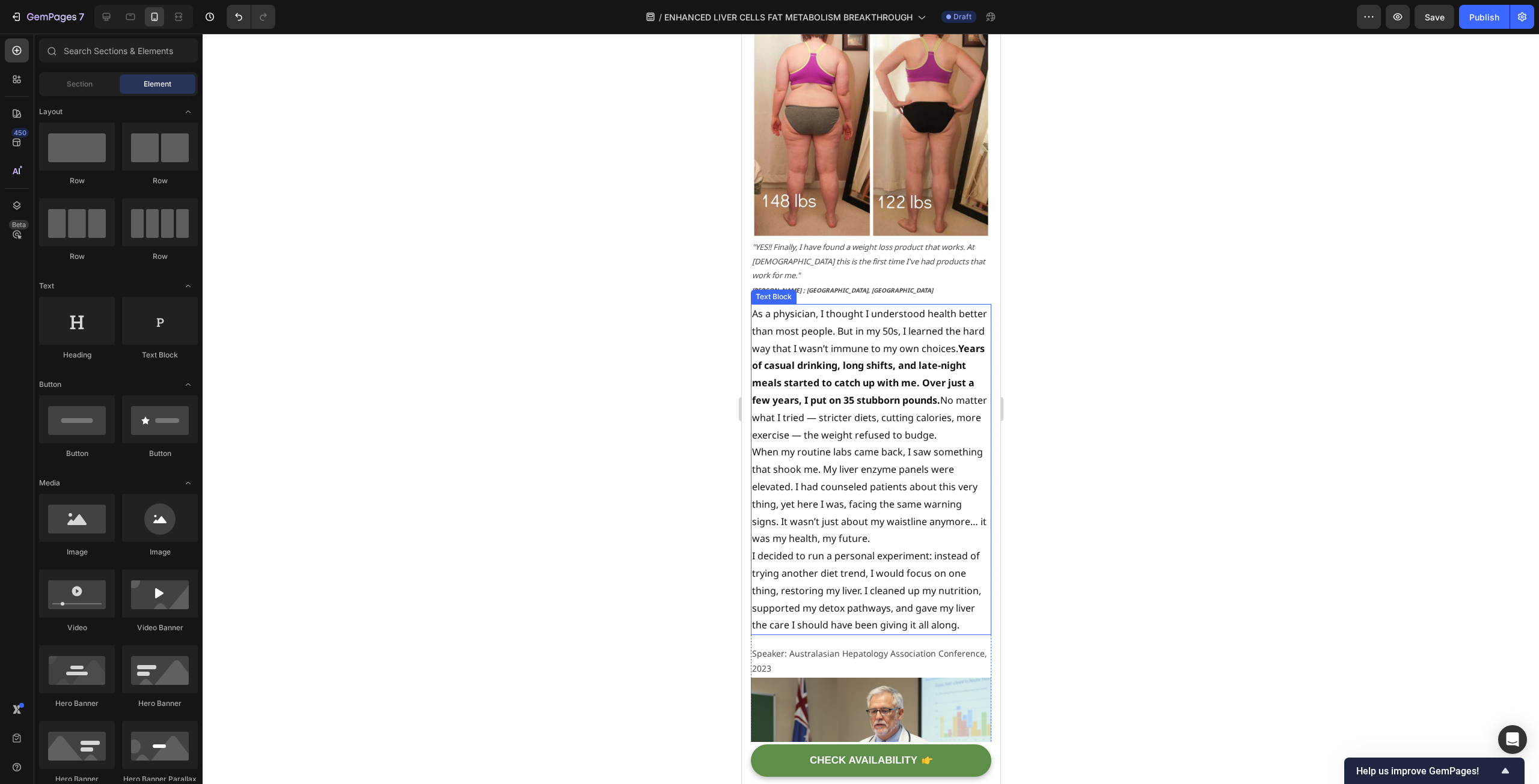
click at [855, 413] on p "As a physician, I thought I understood health better than most people. But in m…" at bounding box center [870, 375] width 238 height 138
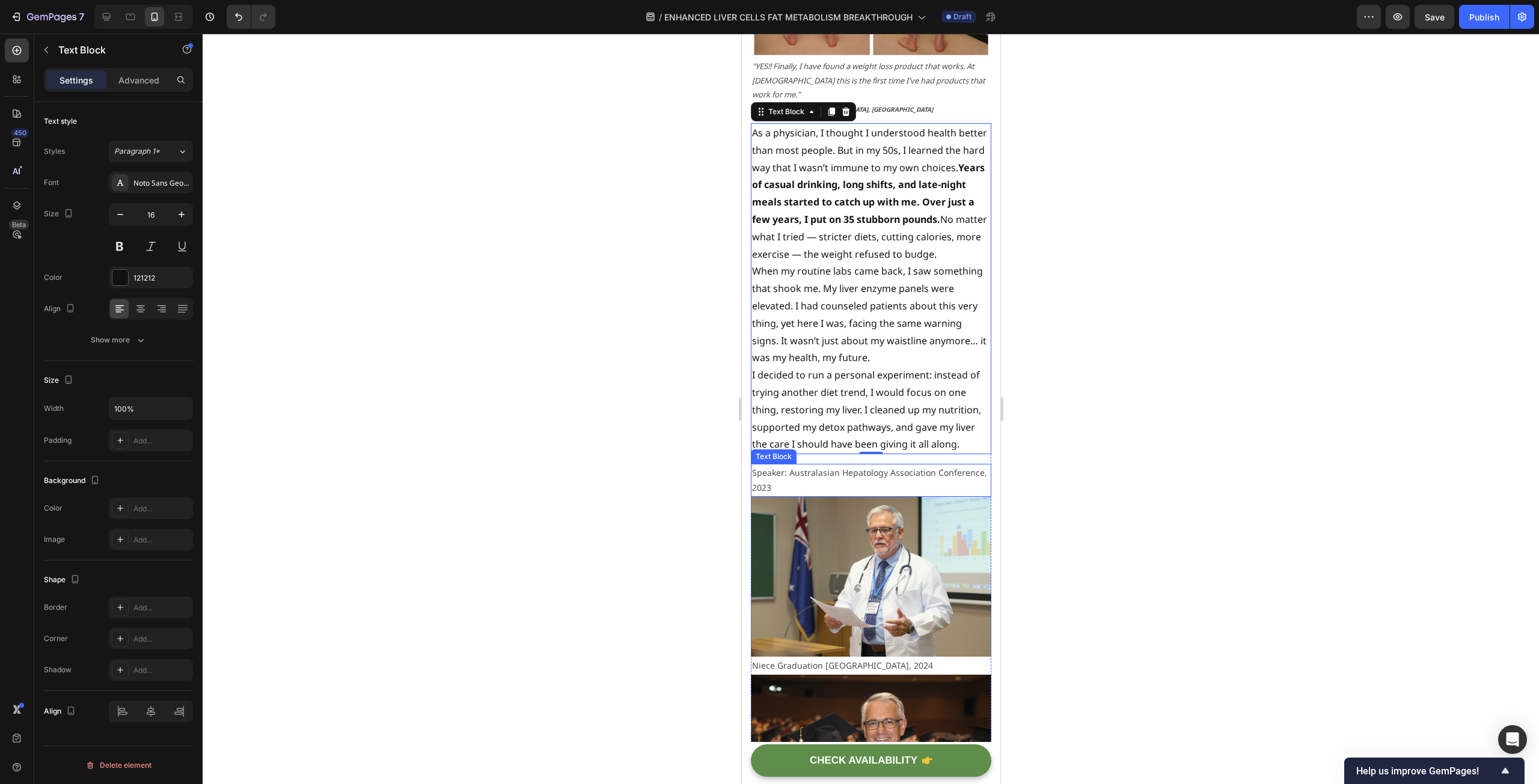
scroll to position [3477, 0]
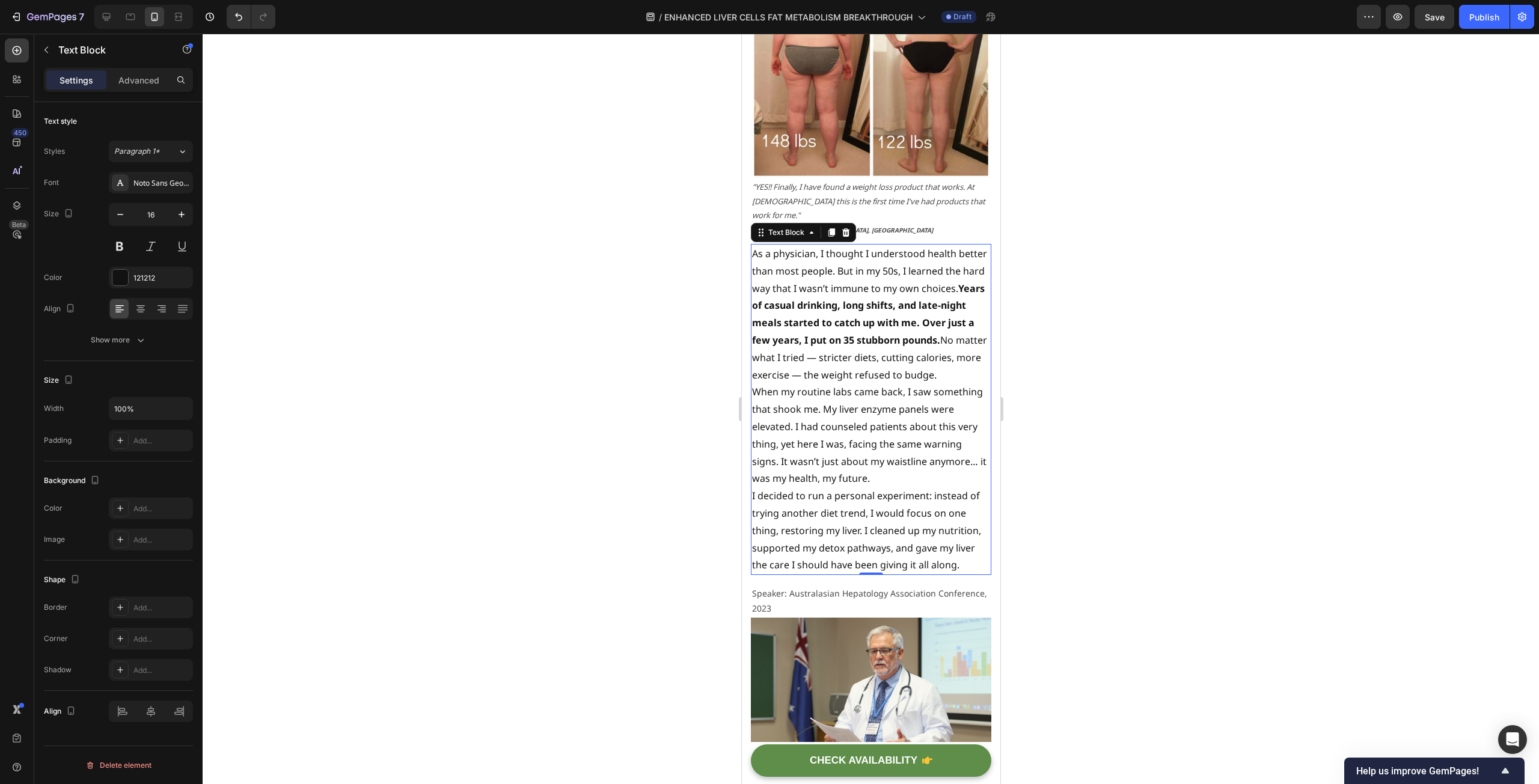
click at [752, 245] on p "As a physician, I thought I understood health better than most people. But in m…" at bounding box center [870, 314] width 238 height 138
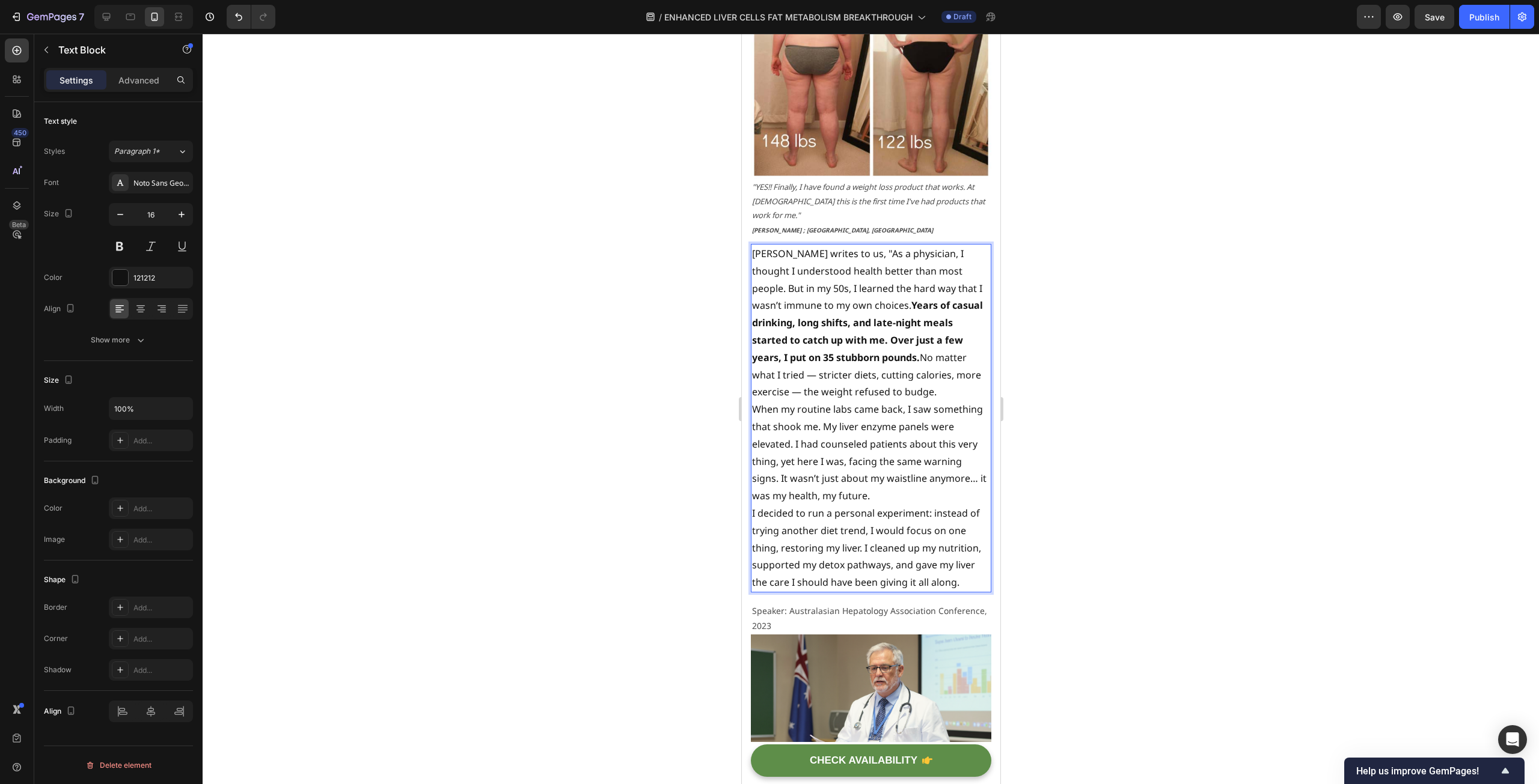
click at [847, 352] on p "[PERSON_NAME] writes to us, "As a physician, I thought I understood health bett…" at bounding box center [870, 323] width 238 height 155
click at [828, 371] on p "[PERSON_NAME] writes to us, "As a physician, I thought I understood health bett…" at bounding box center [870, 323] width 238 height 155
click at [828, 372] on p "[PERSON_NAME] writes to us, "As a physician, I thought I understood health bett…" at bounding box center [870, 323] width 238 height 155
click at [826, 375] on p "[PERSON_NAME] writes to us, "As a physician, I thought I understood health bett…" at bounding box center [870, 323] width 238 height 155
click at [956, 369] on p "[PERSON_NAME] writes to us, "As a physician, I thought I understood health bett…" at bounding box center [870, 323] width 238 height 155
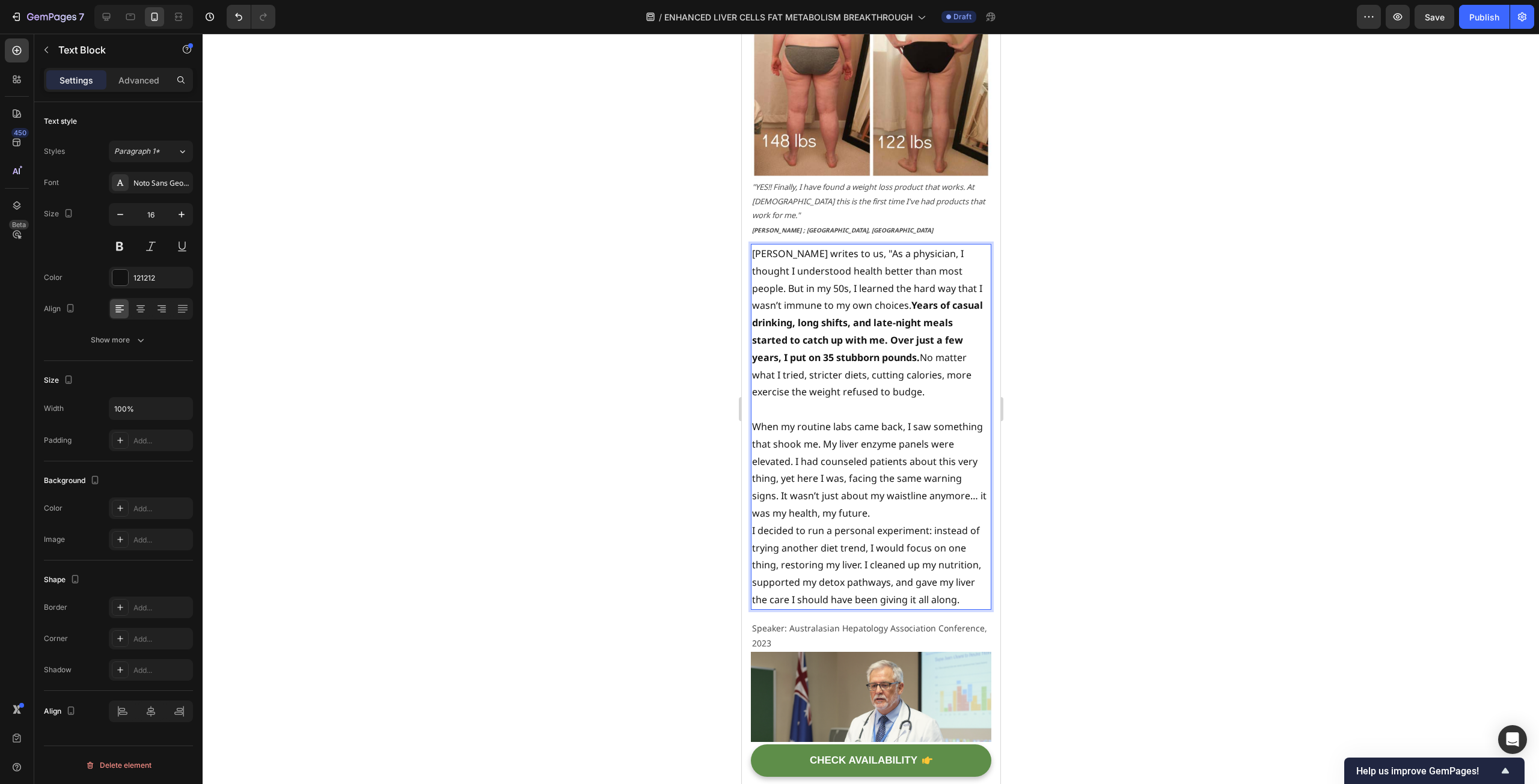
click at [896, 492] on p "When my routine labs came back, I saw something that shook me. My liver enzyme …" at bounding box center [870, 470] width 238 height 104
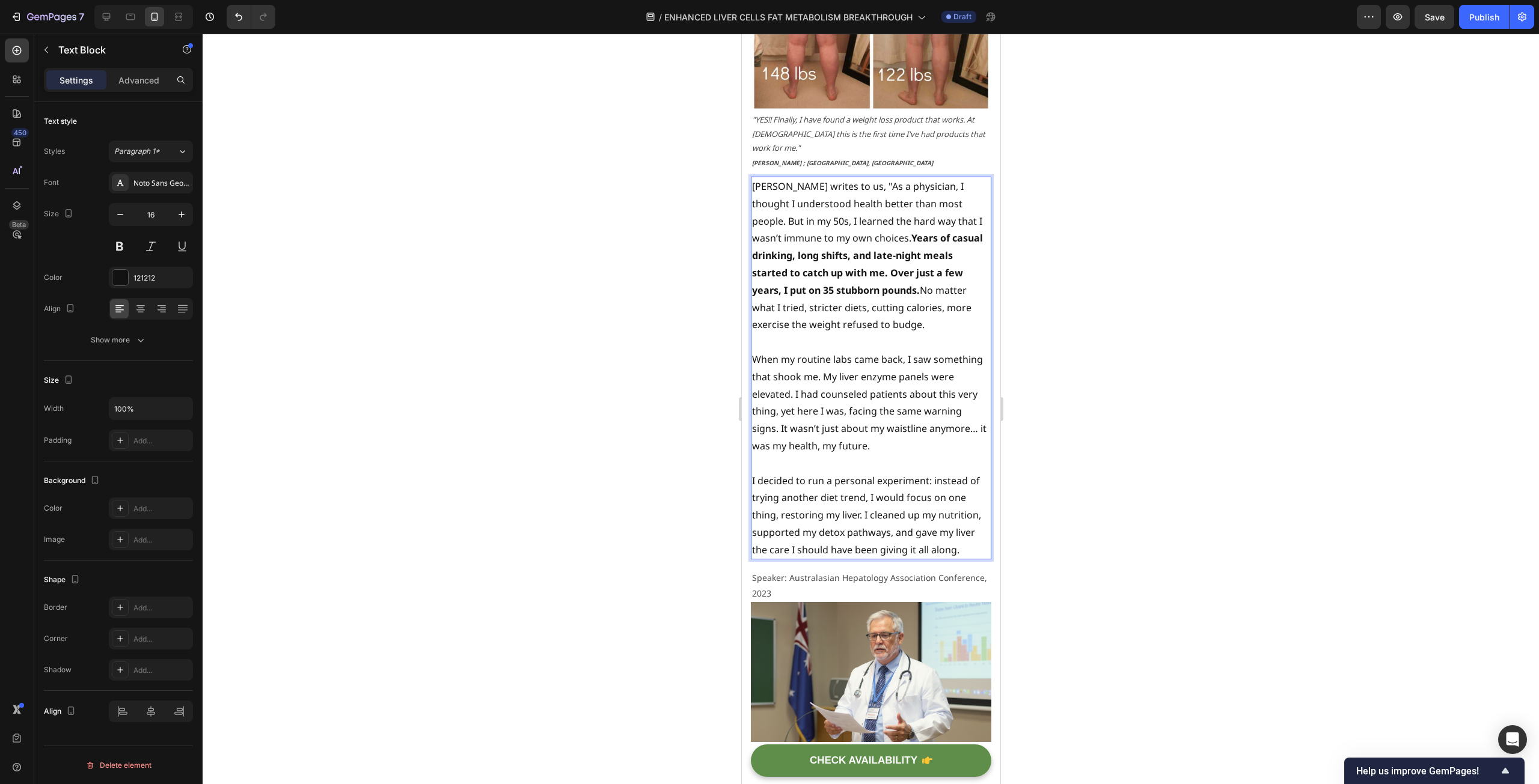
scroll to position [3598, 0]
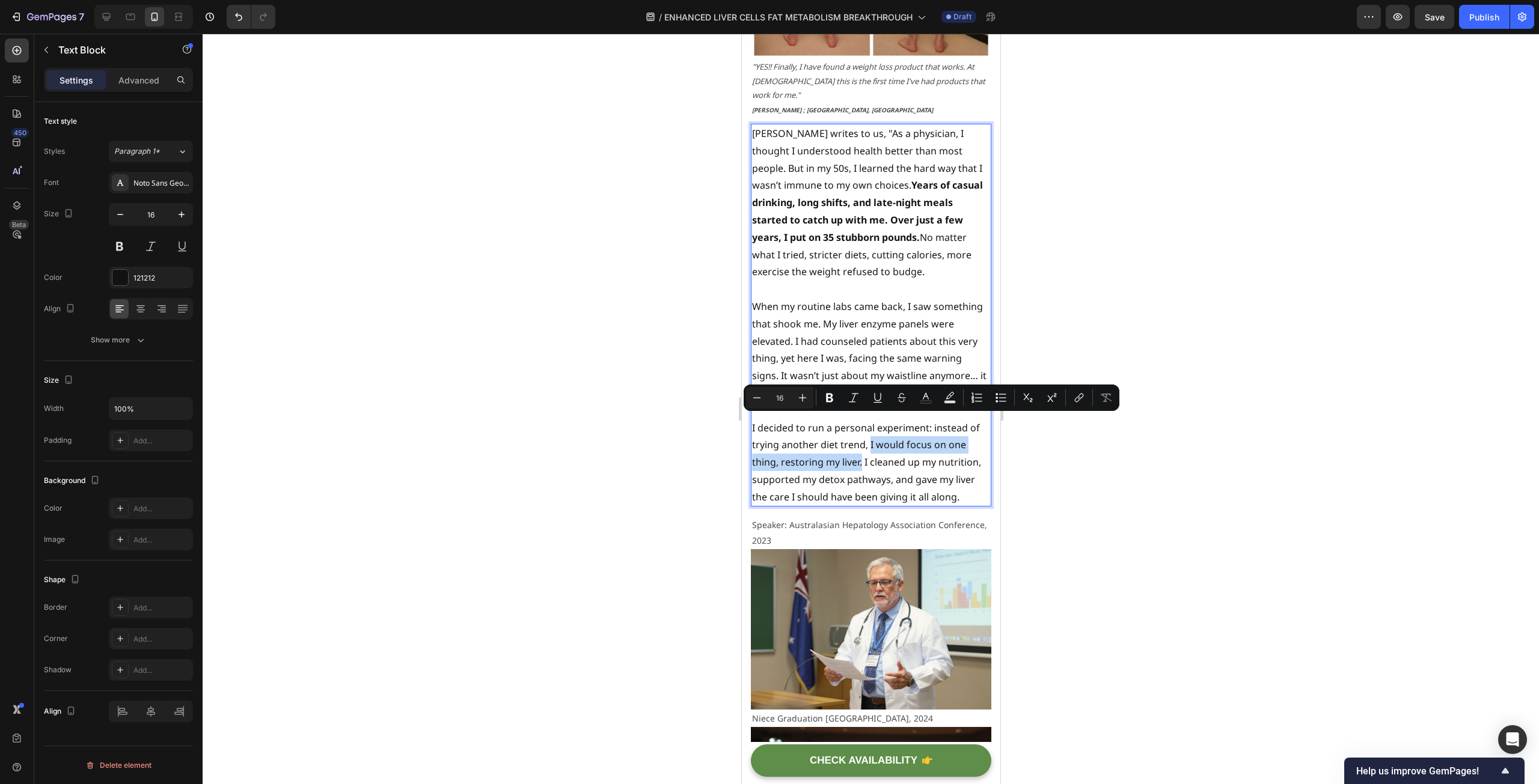
drag, startPoint x: 868, startPoint y: 421, endPoint x: 861, endPoint y: 444, distance: 24.0
click at [861, 444] on p "I decided to run a personal experiment: instead of trying another diet trend, I…" at bounding box center [870, 462] width 238 height 86
click at [811, 398] on button "Plus" at bounding box center [802, 397] width 22 height 22
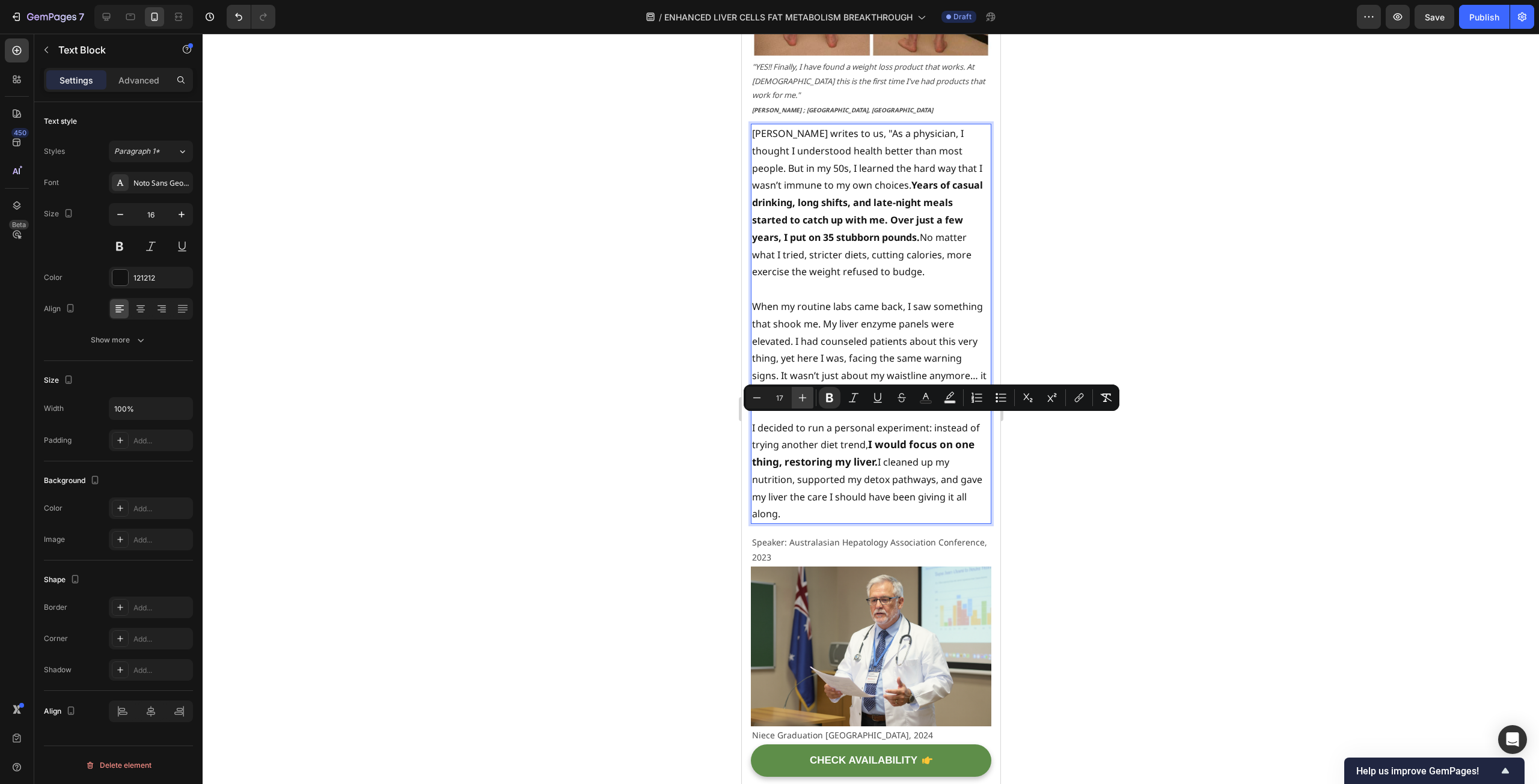
click at [811, 398] on button "Plus" at bounding box center [802, 397] width 22 height 22
type input "18"
click at [905, 457] on p "I decided to run a personal experiment: instead of trying another diet trend, I…" at bounding box center [870, 471] width 238 height 105
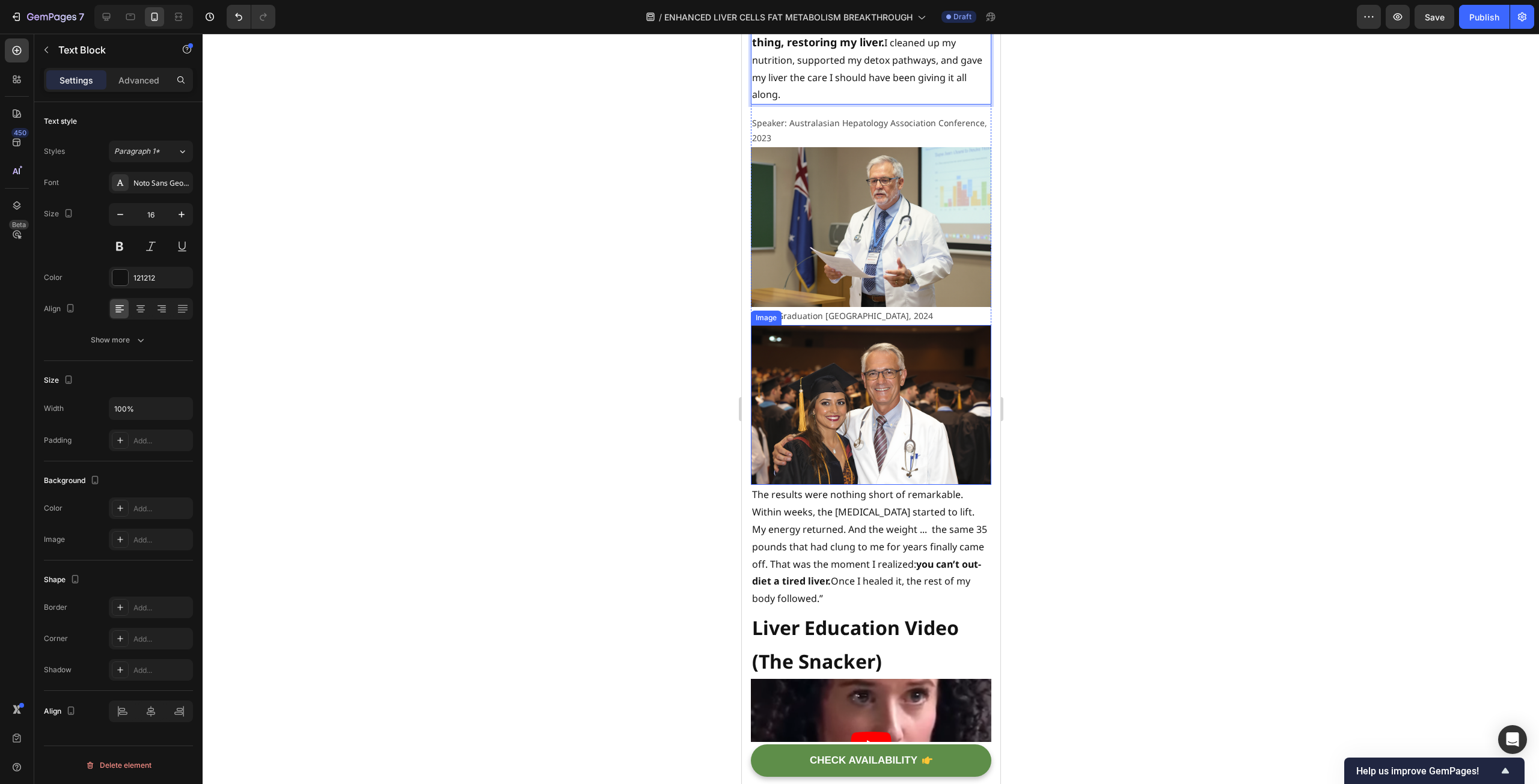
scroll to position [4199, 0]
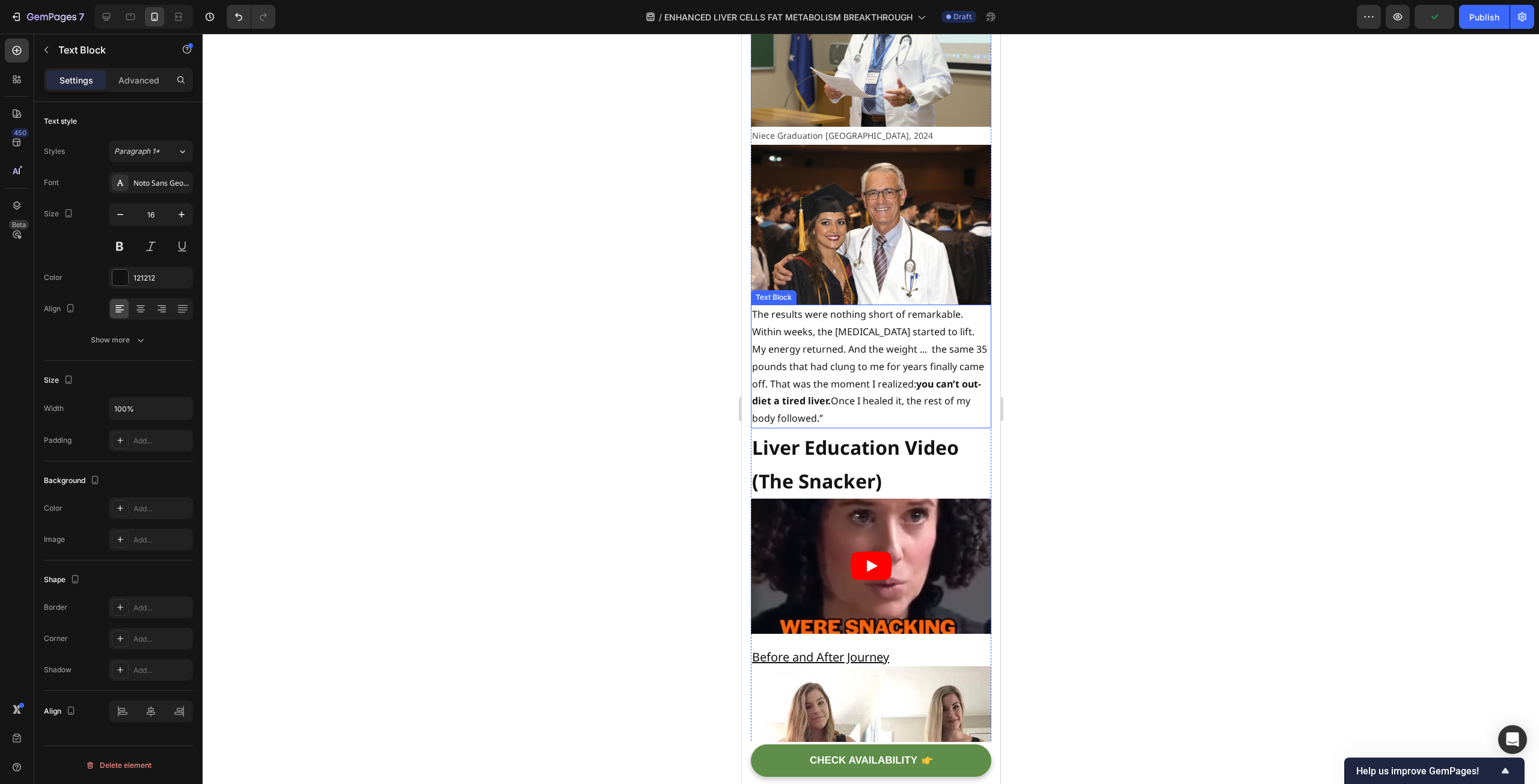
click at [790, 351] on p "The results were nothing short of remarkable. Within weeks, the [MEDICAL_DATA] …" at bounding box center [870, 366] width 238 height 121
click at [792, 351] on p "The results were nothing short of remarkable. Within weeks, the [MEDICAL_DATA] …" at bounding box center [870, 366] width 238 height 121
click at [790, 351] on p "The results were nothing short of remarkable. Within weeks, the [MEDICAL_DATA] …" at bounding box center [870, 366] width 238 height 121
click at [622, 342] on div at bounding box center [871, 409] width 1336 height 751
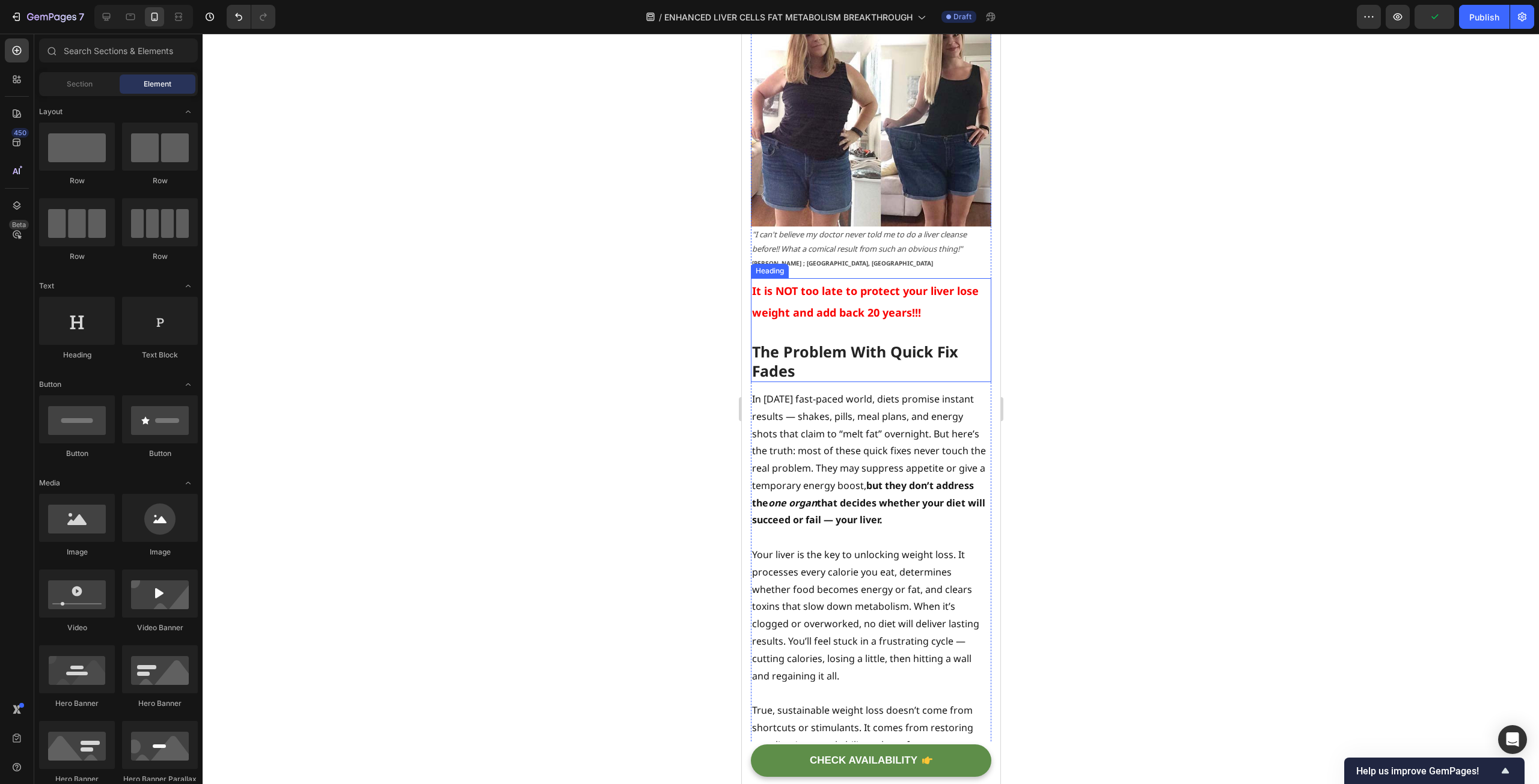
scroll to position [4980, 0]
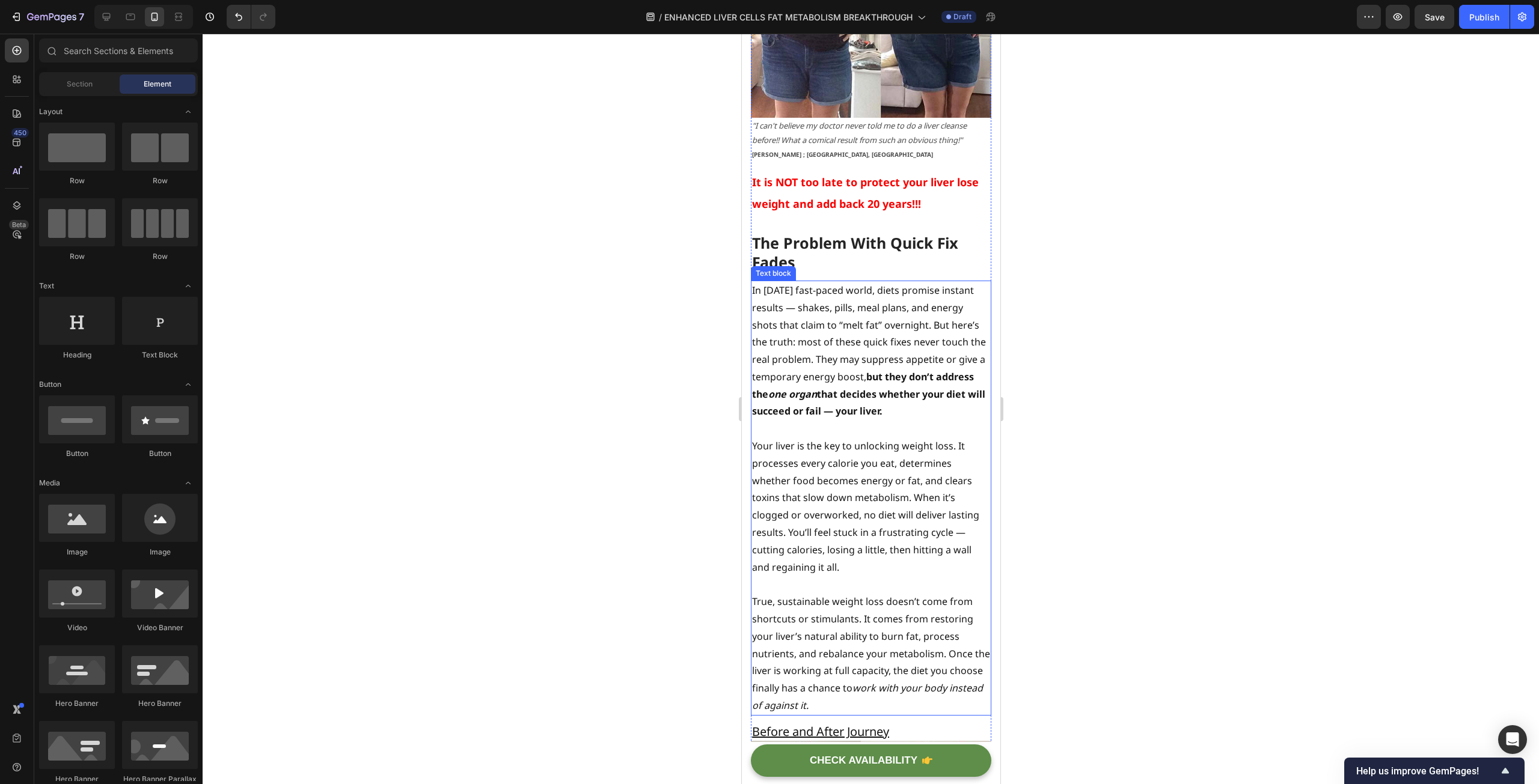
click at [894, 388] on strong "that decides whether your diet will succeed or fail — your liver." at bounding box center [867, 402] width 233 height 31
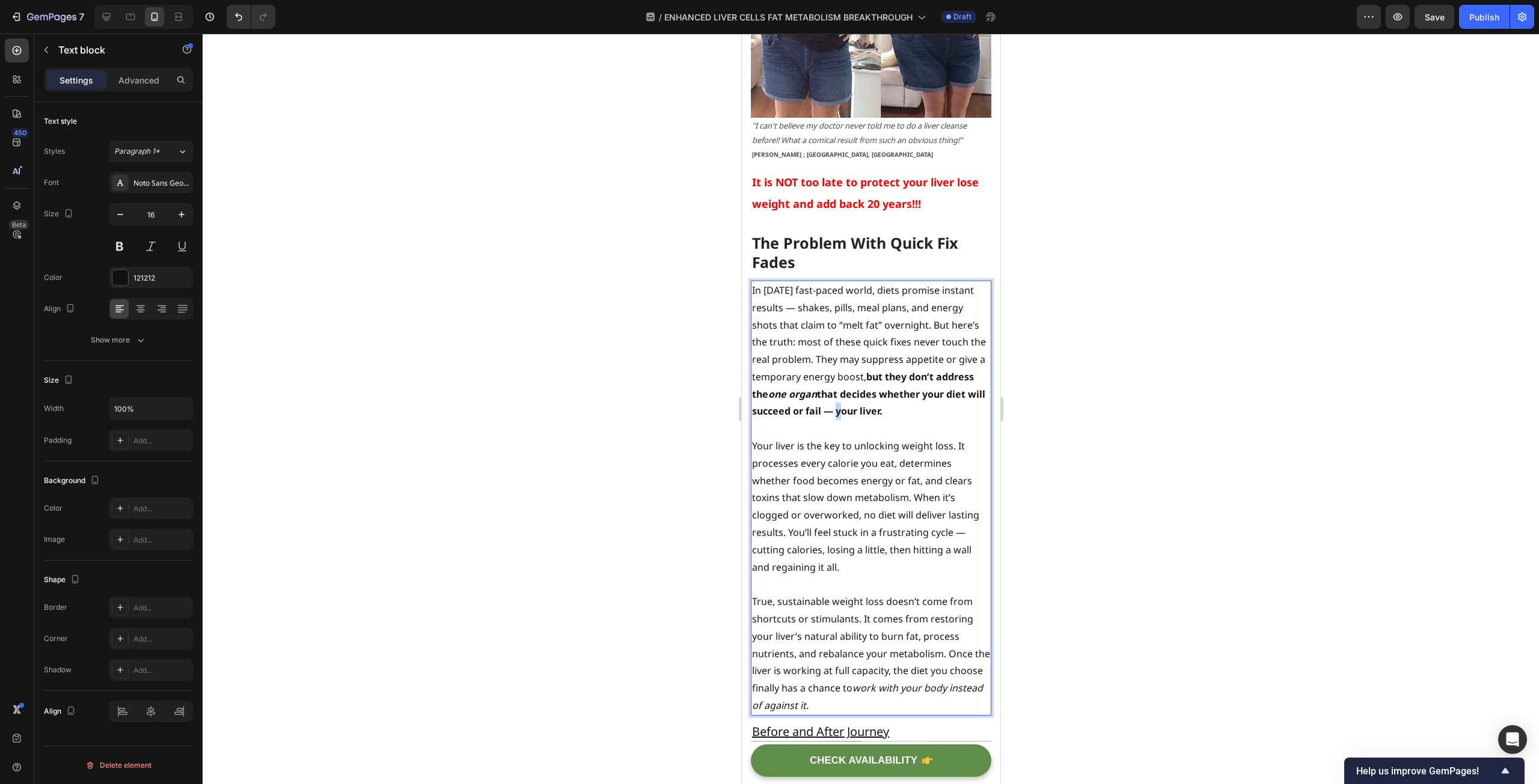
click at [894, 388] on strong "that decides whether your diet will succeed or fail — your liver." at bounding box center [867, 402] width 233 height 31
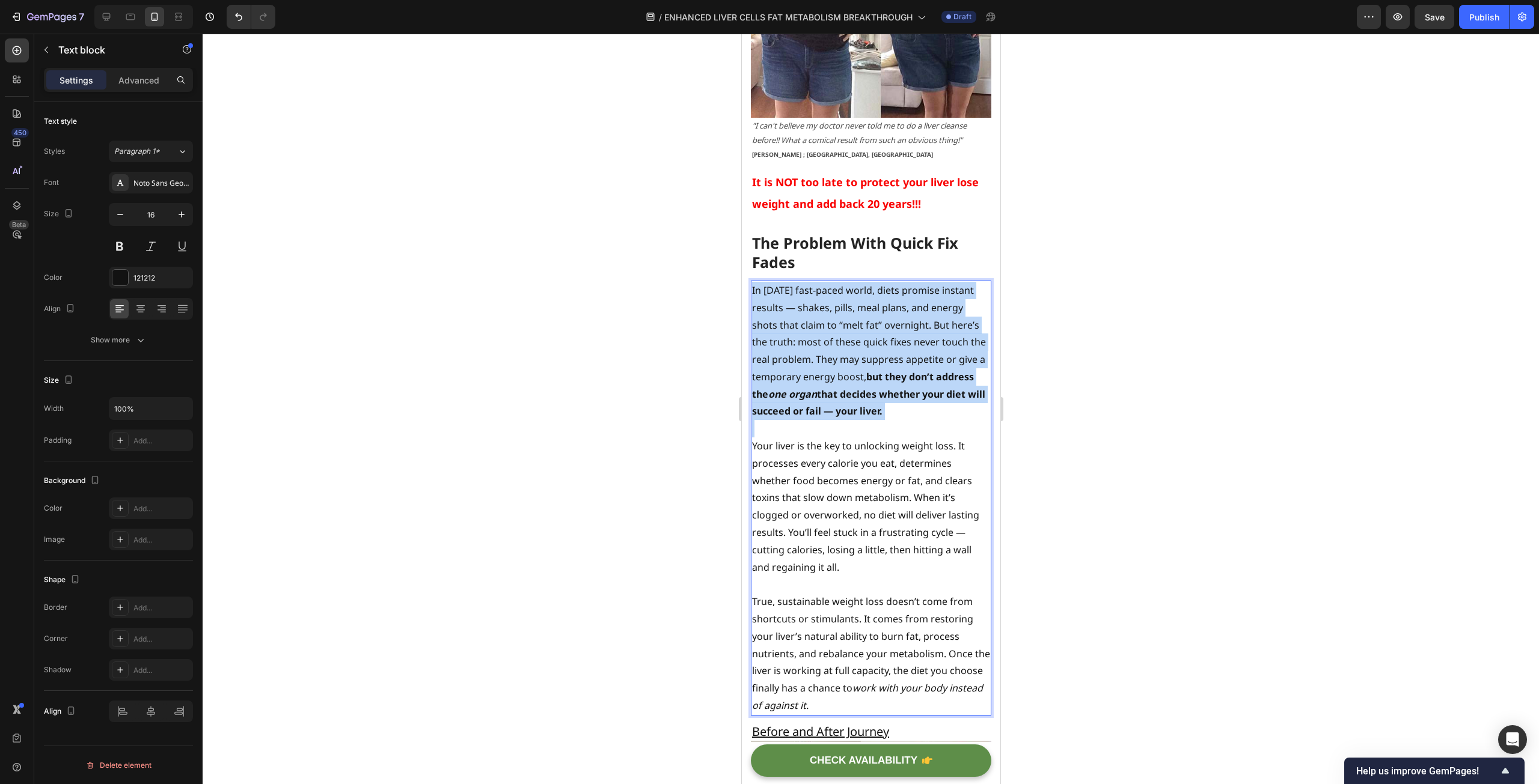
click at [894, 388] on strong "that decides whether your diet will succeed or fail — your liver." at bounding box center [867, 402] width 233 height 31
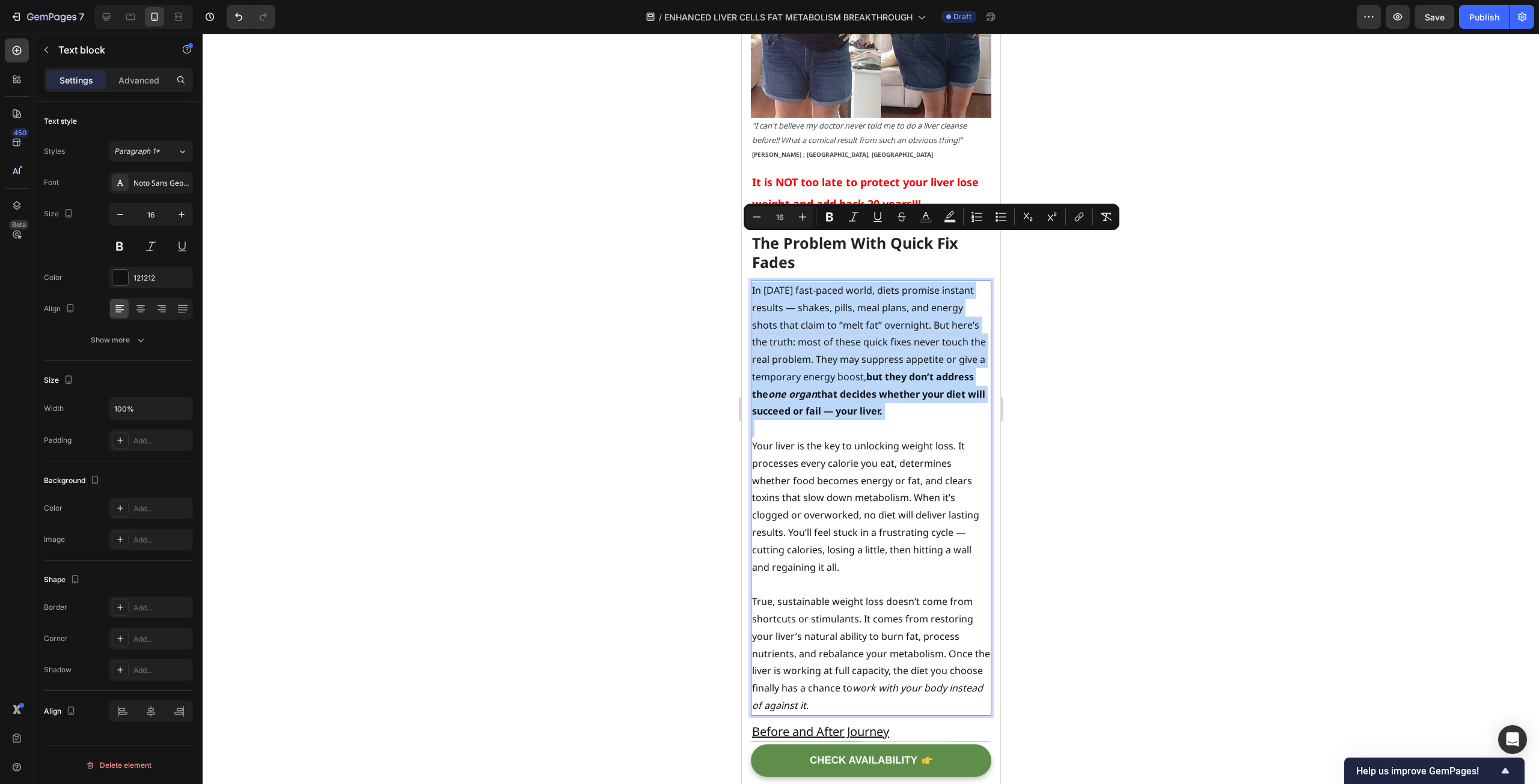
click at [894, 388] on strong "that decides whether your diet will succeed or fail — your liver." at bounding box center [867, 402] width 233 height 31
click at [923, 370] on strong "but they don’t address the" at bounding box center [862, 385] width 222 height 31
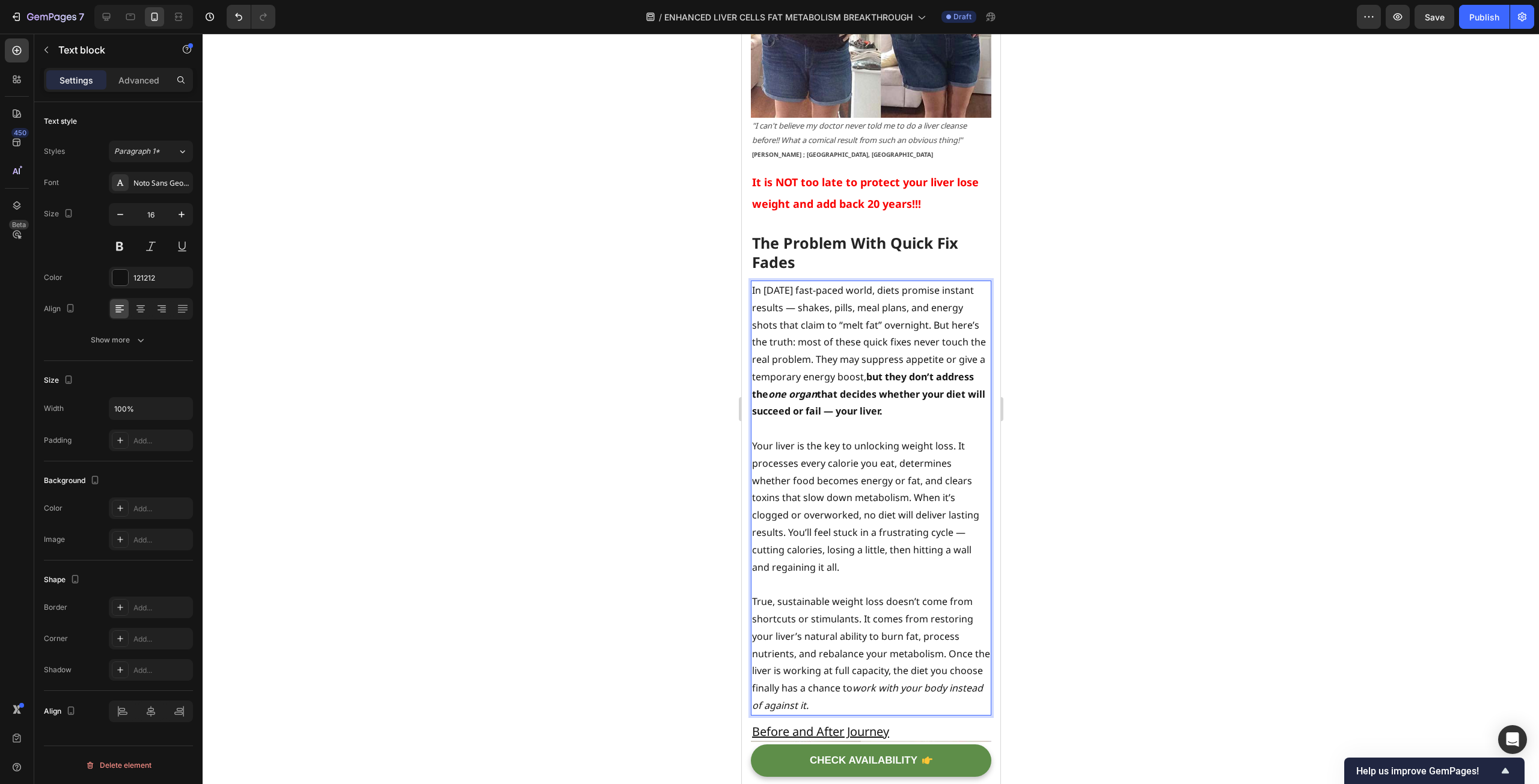
click at [900, 388] on strong "that decides whether your diet will succeed or fail — your liver." at bounding box center [867, 402] width 233 height 31
click at [898, 437] on p "Your liver is the key to unlocking weight loss. It processes every calorie you …" at bounding box center [870, 506] width 238 height 138
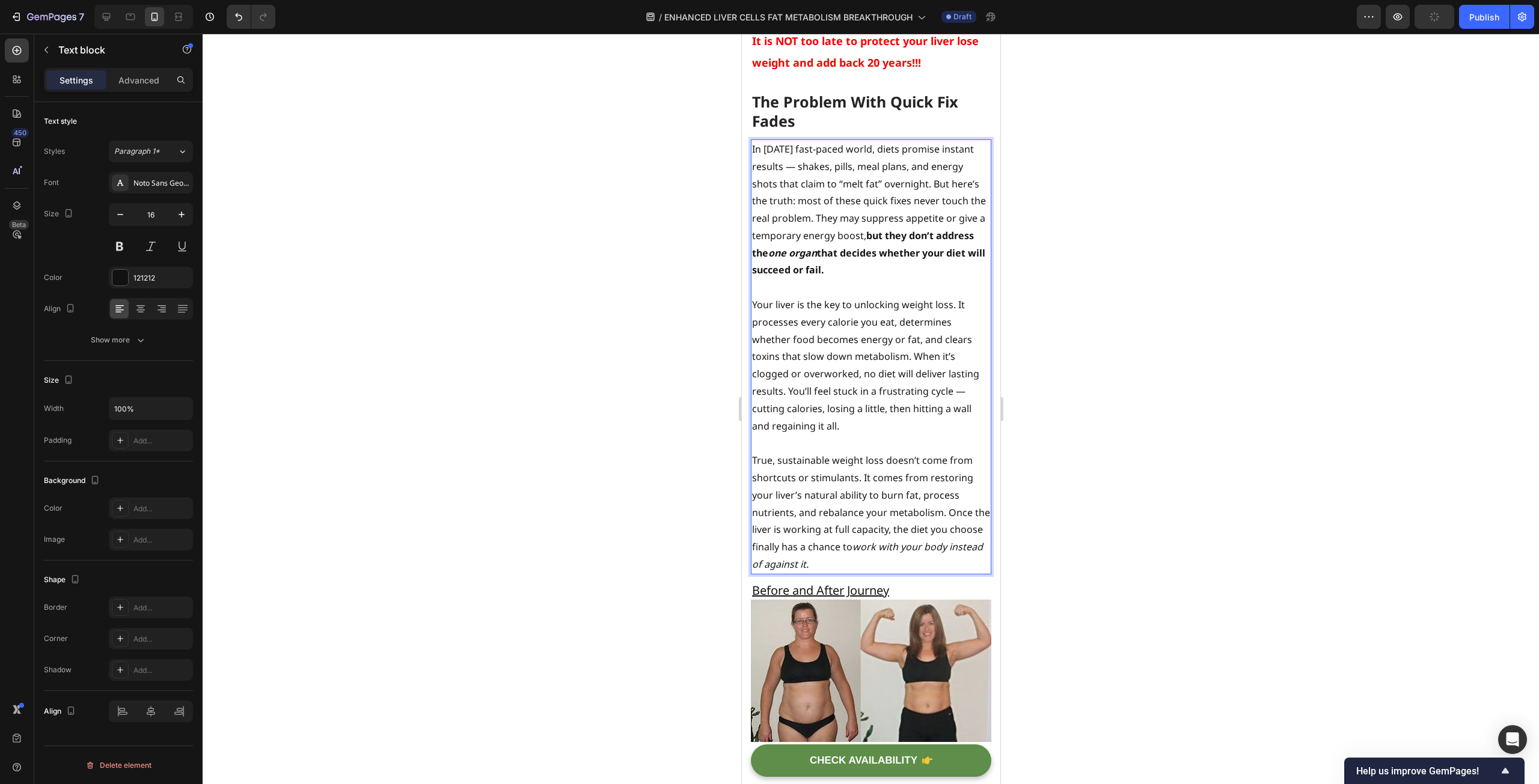
scroll to position [5100, 0]
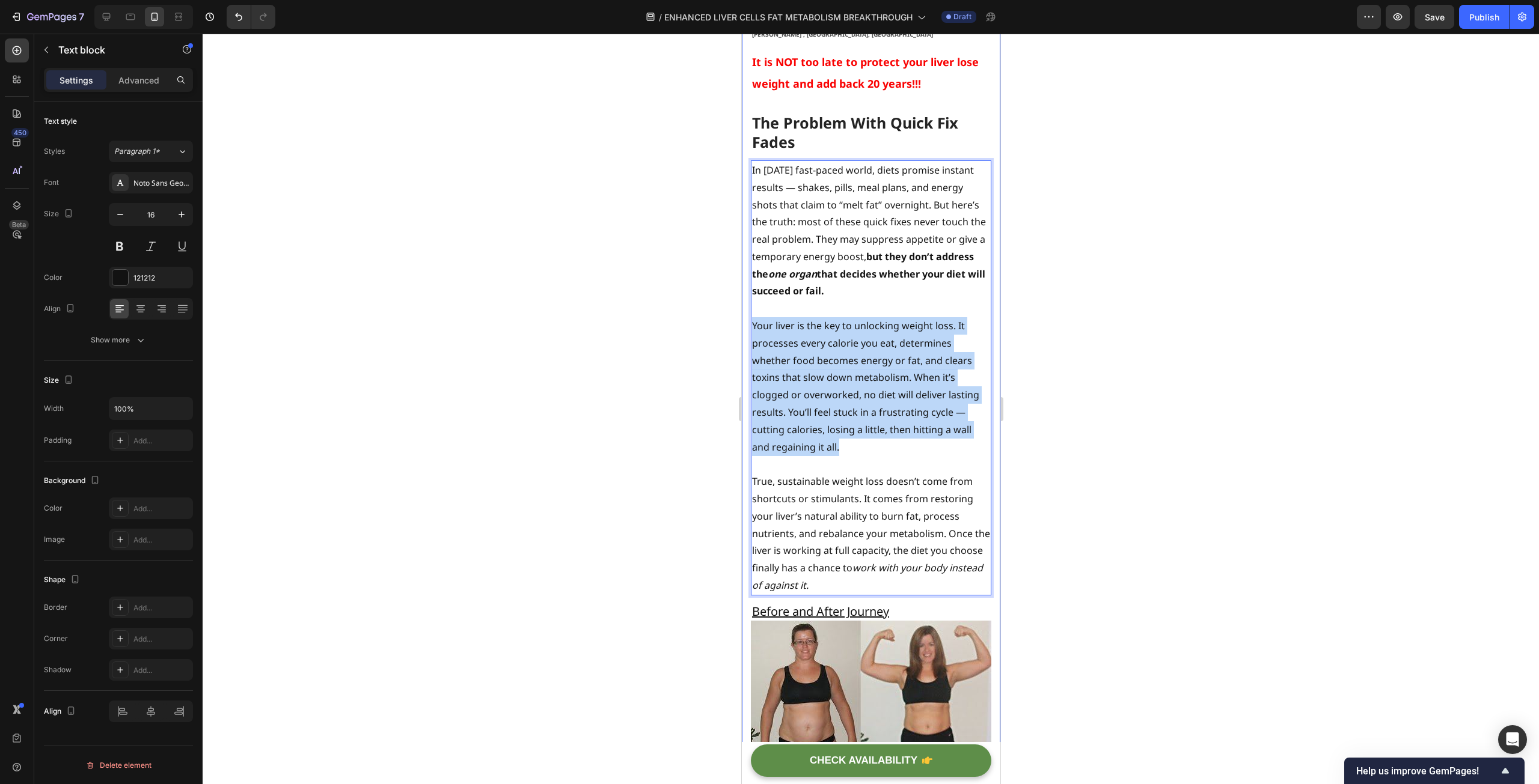
drag, startPoint x: 864, startPoint y: 402, endPoint x: 749, endPoint y: 279, distance: 168.4
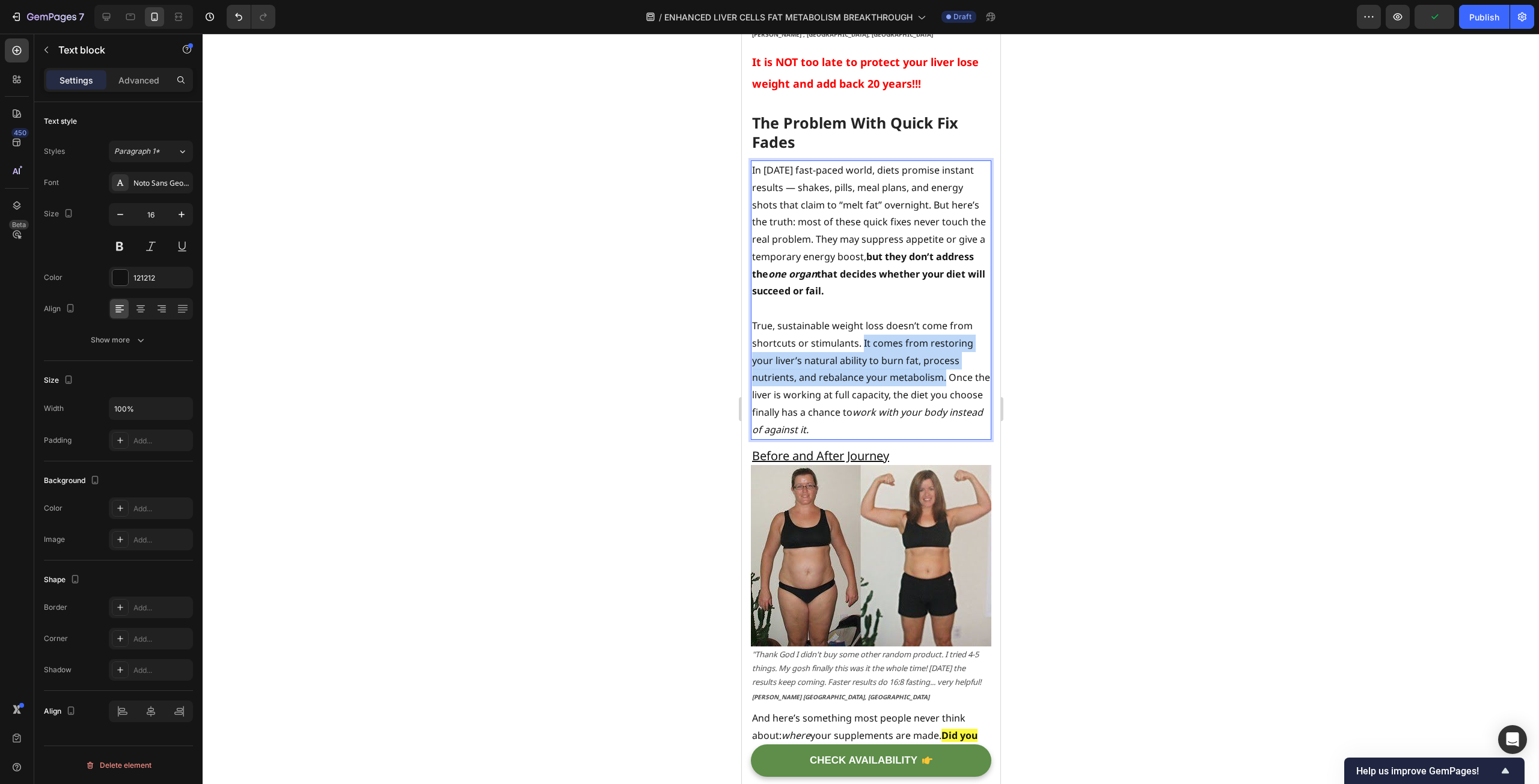
drag, startPoint x: 862, startPoint y: 298, endPoint x: 943, endPoint y: 333, distance: 88.2
click at [943, 333] on p "True, sustainable weight loss doesn’t come from shortcuts or stimulants. It com…" at bounding box center [870, 377] width 238 height 121
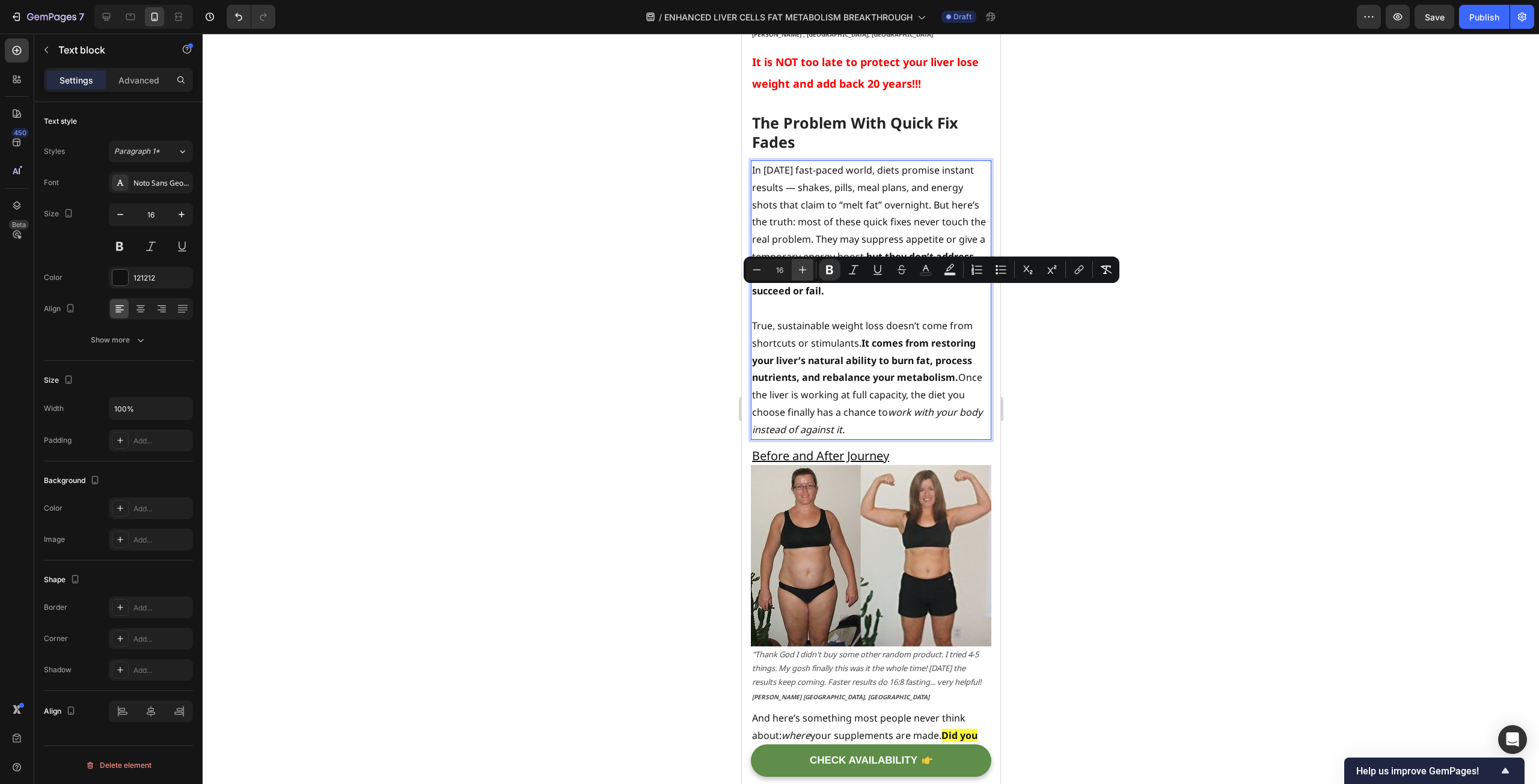
click at [807, 270] on icon "Editor contextual toolbar" at bounding box center [803, 270] width 12 height 12
type input "18"
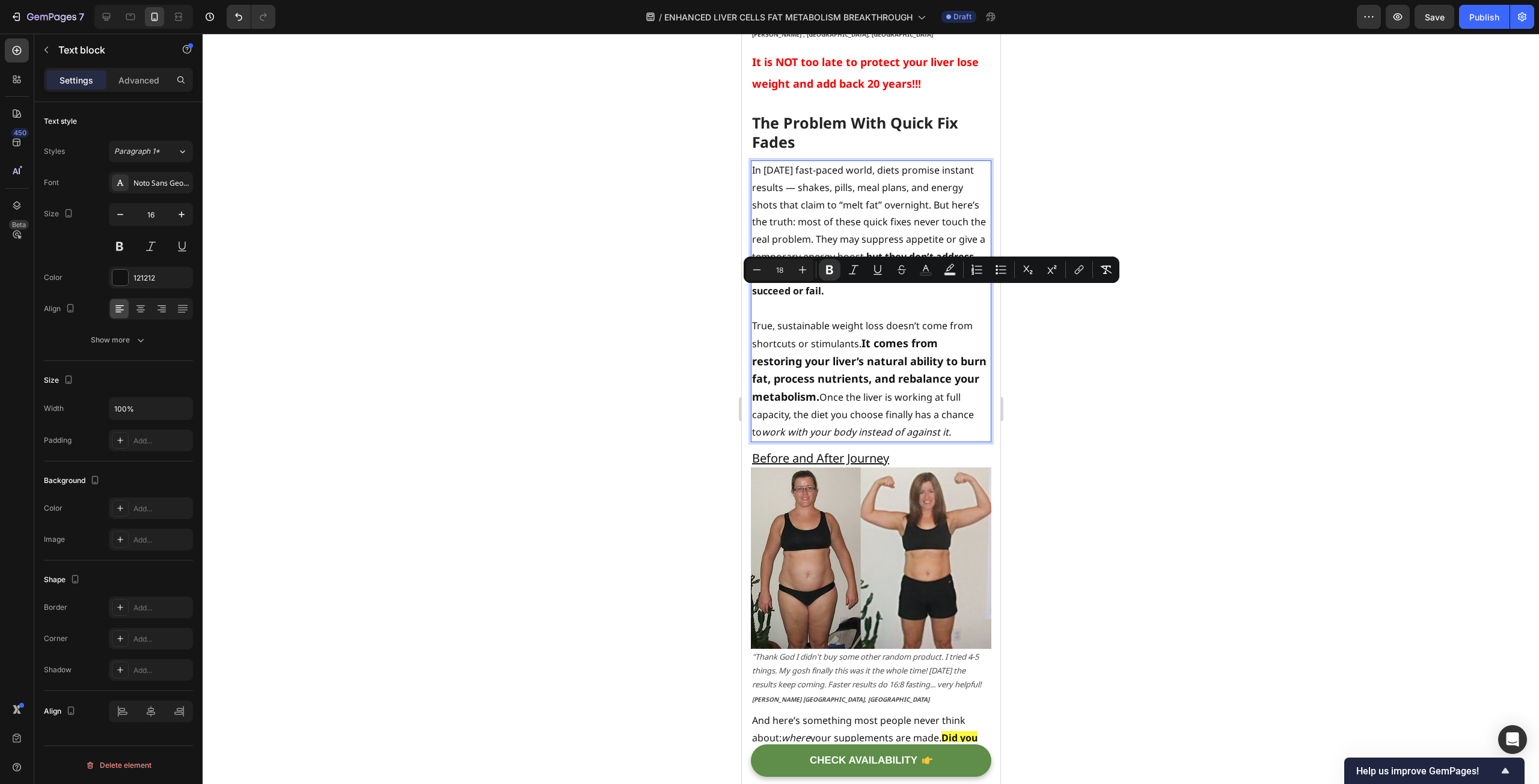
click at [848, 337] on strong "It comes from restoring your liver’s natural ability to burn fat, process nutri…" at bounding box center [868, 370] width 234 height 68
drag, startPoint x: 847, startPoint y: 348, endPoint x: 861, endPoint y: 299, distance: 51.0
click at [861, 317] on p "True, sustainable weight loss doesn’t come from shortcuts or stimulants. It com…" at bounding box center [870, 379] width 238 height 124
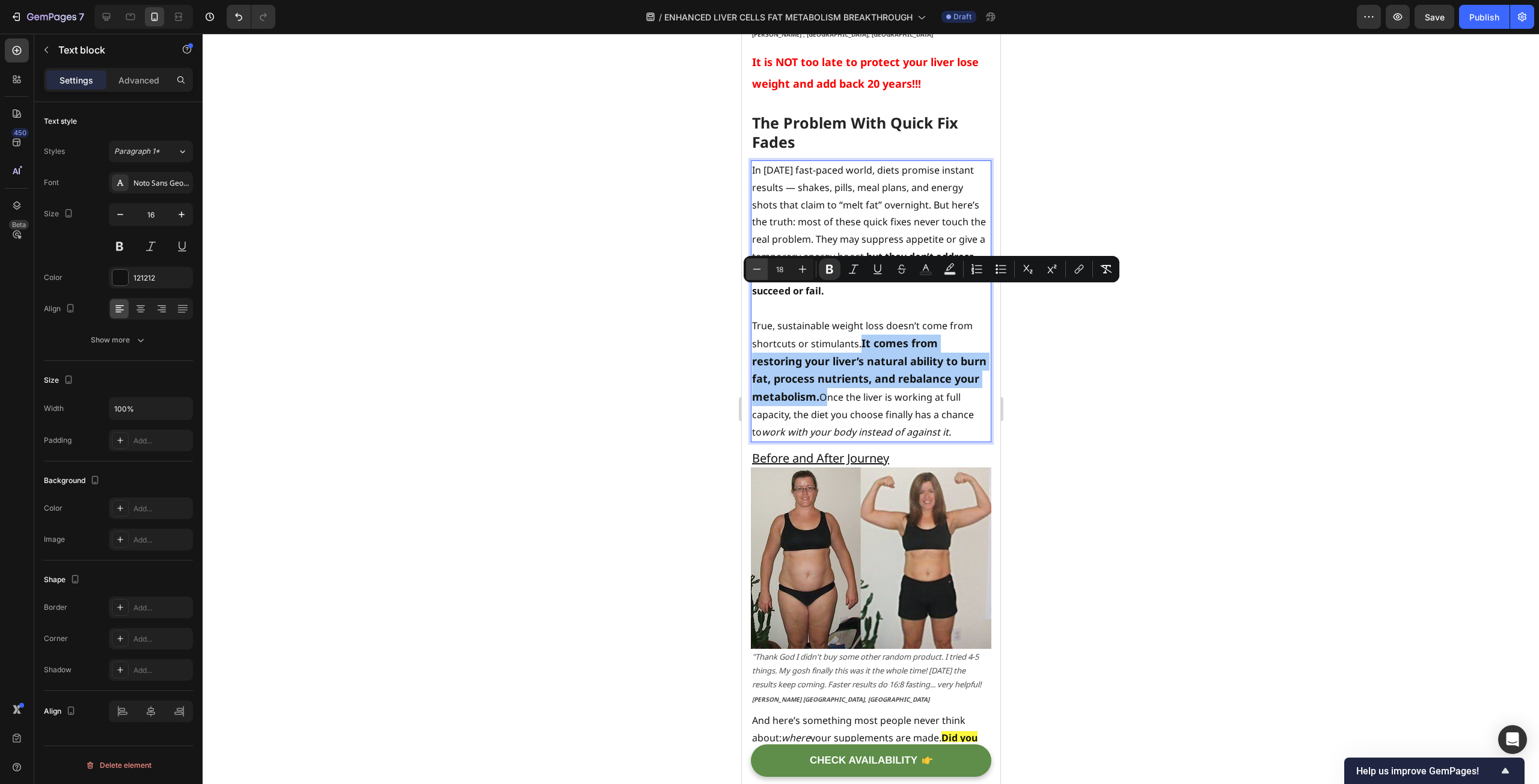
click at [757, 272] on icon "Editor contextual toolbar" at bounding box center [757, 269] width 12 height 12
type input "17"
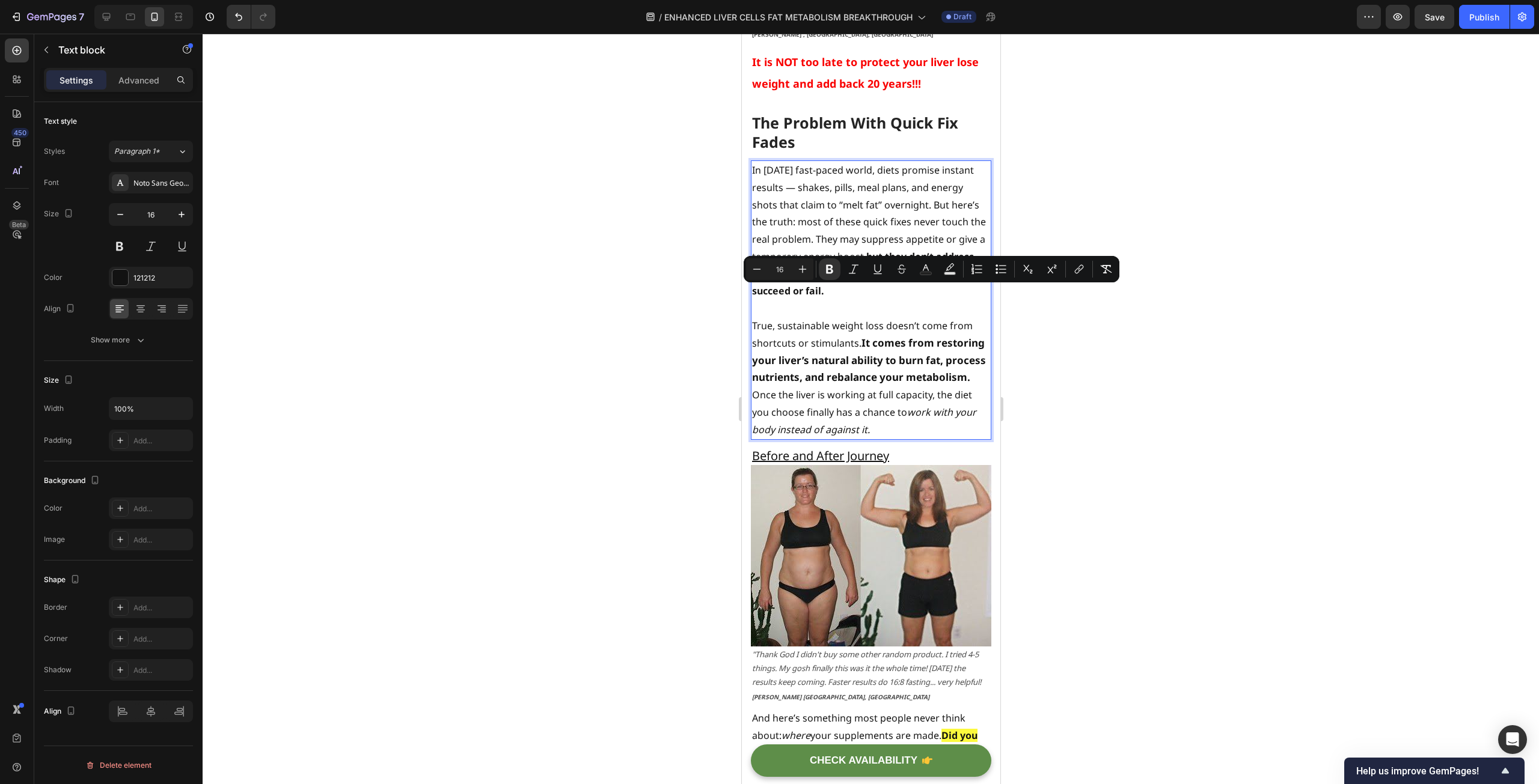
click at [880, 342] on p "True, sustainable weight loss doesn’t come from shortcuts or stimulants. It com…" at bounding box center [870, 377] width 238 height 121
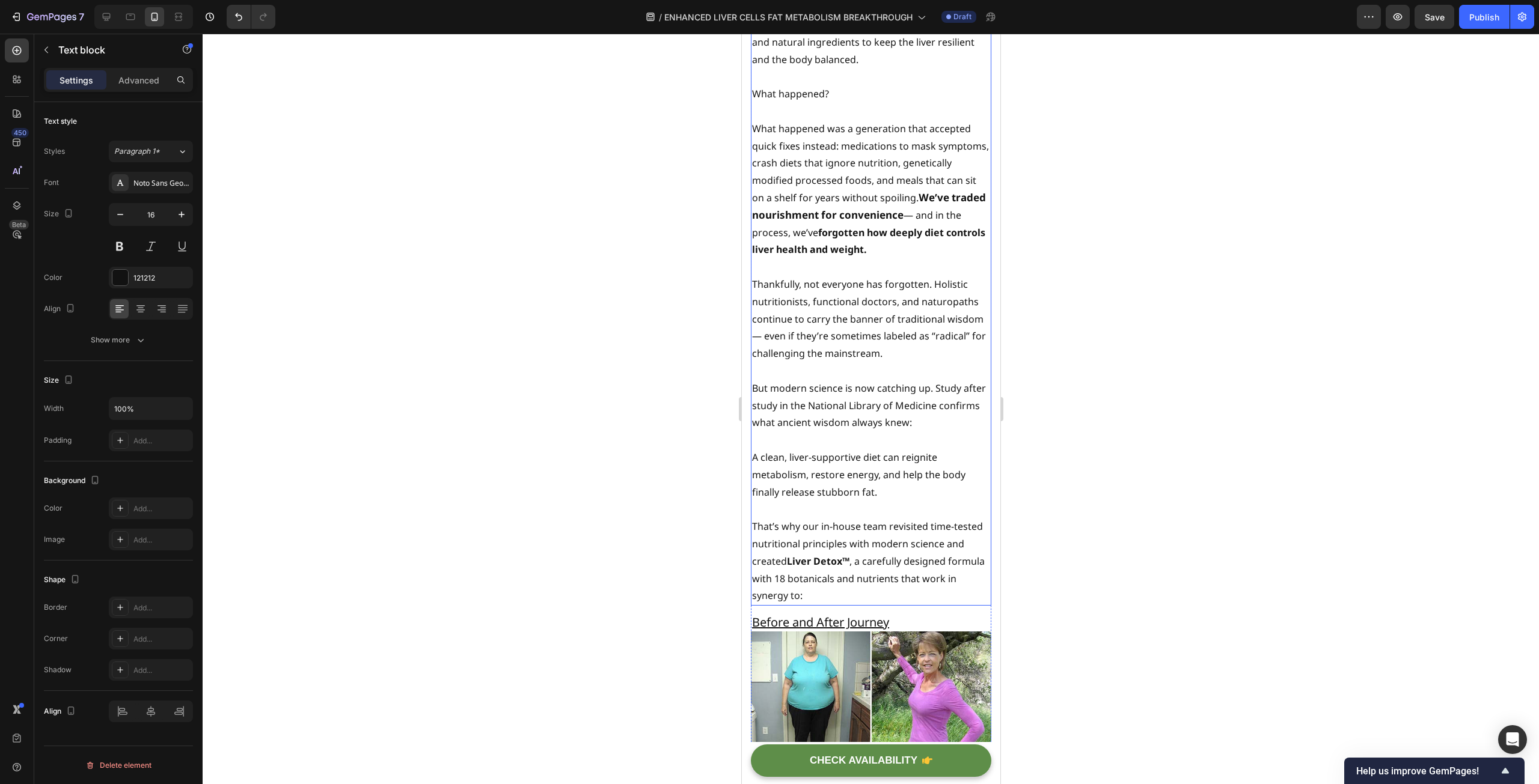
scroll to position [6422, 0]
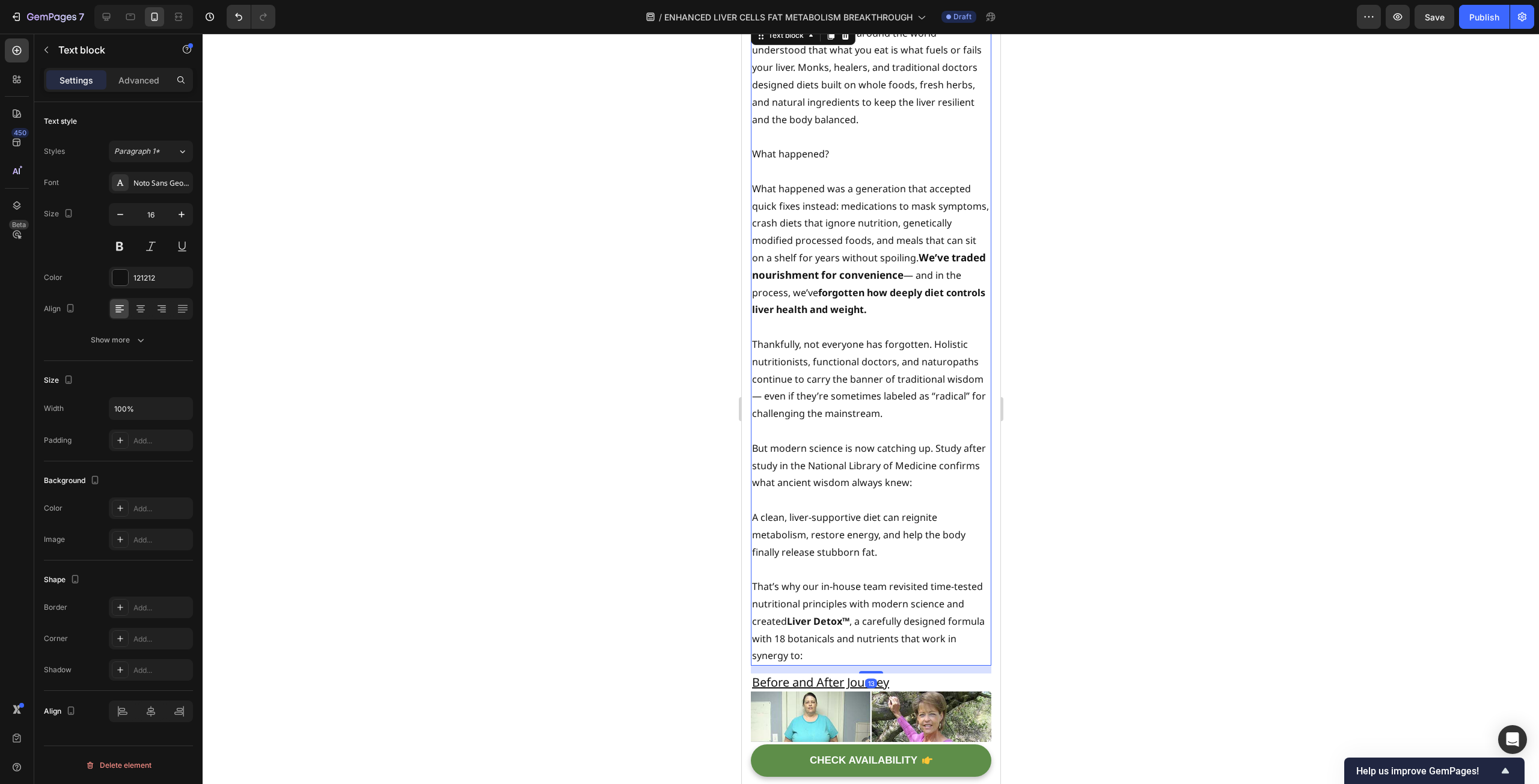
click at [905, 389] on p "Thankfully, not everyone has forgotten. Holistic nutritionists, functional doct…" at bounding box center [870, 379] width 238 height 86
click at [911, 388] on p "Thankfully, not everyone has forgotten. Holistic nutritionists, functional doct…" at bounding box center [870, 379] width 238 height 86
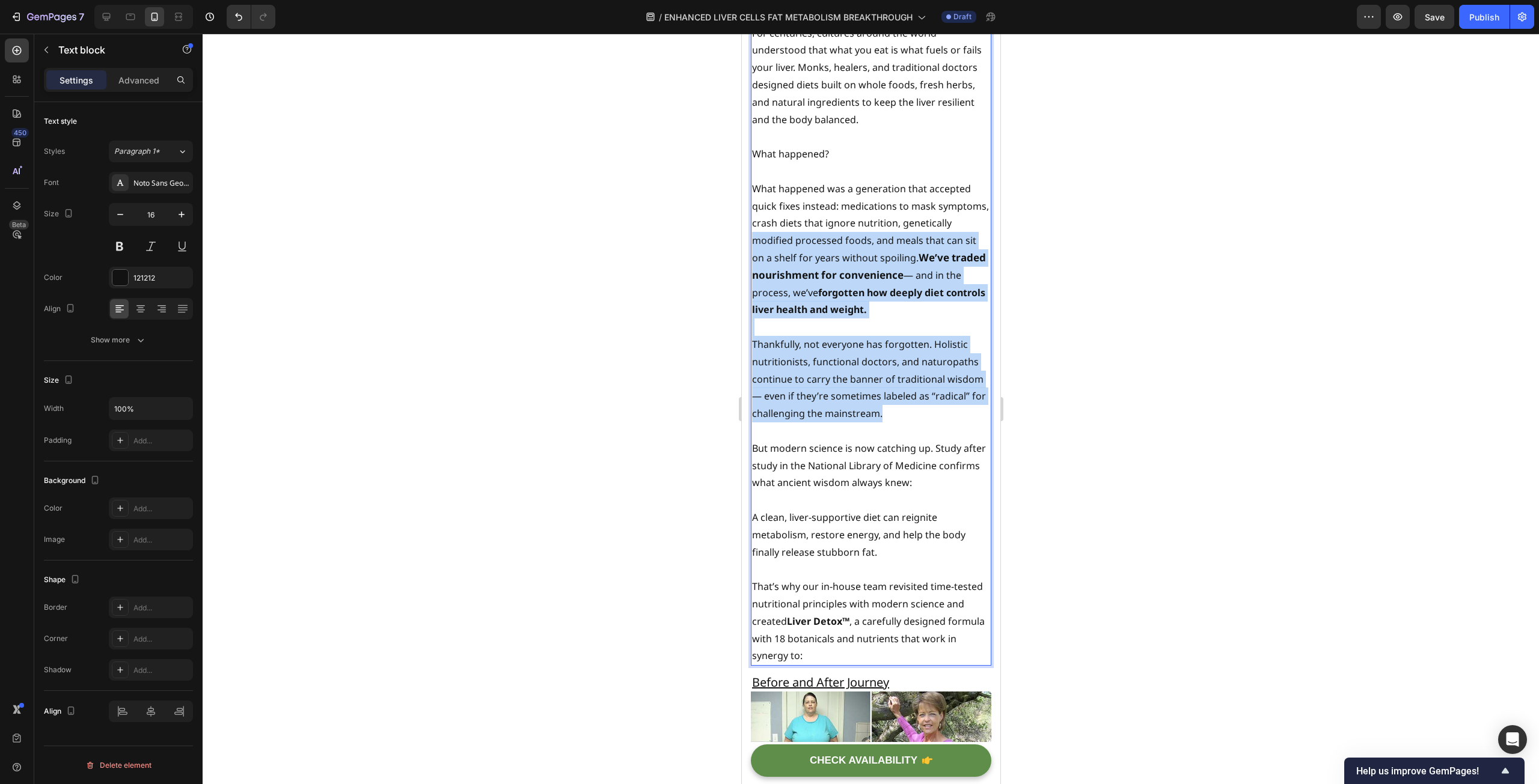
drag, startPoint x: 914, startPoint y: 388, endPoint x: 803, endPoint y: 207, distance: 212.3
click at [803, 207] on div "For centuries, cultures around the world understood that what you eat is what f…" at bounding box center [870, 345] width 240 height 643
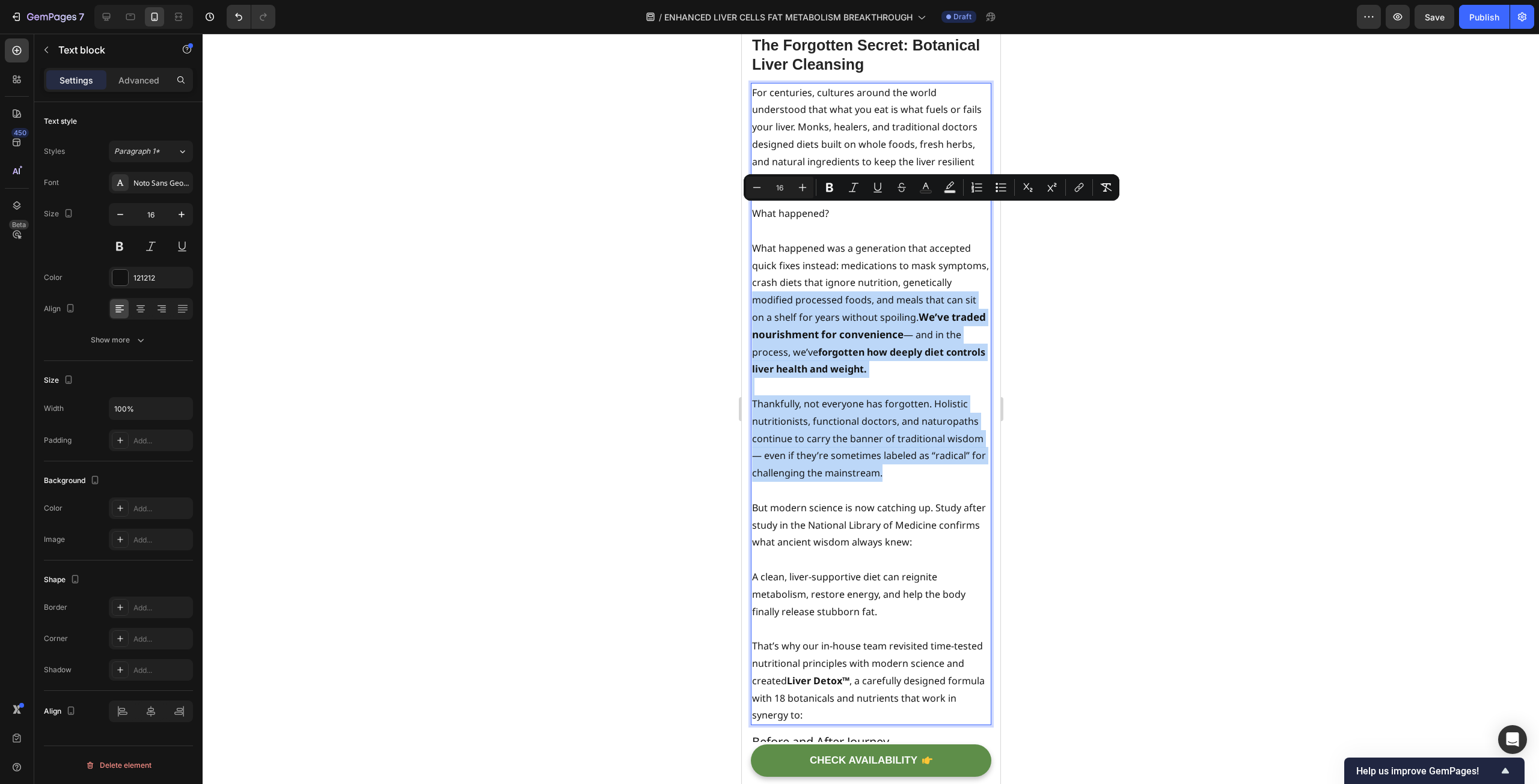
scroll to position [6241, 0]
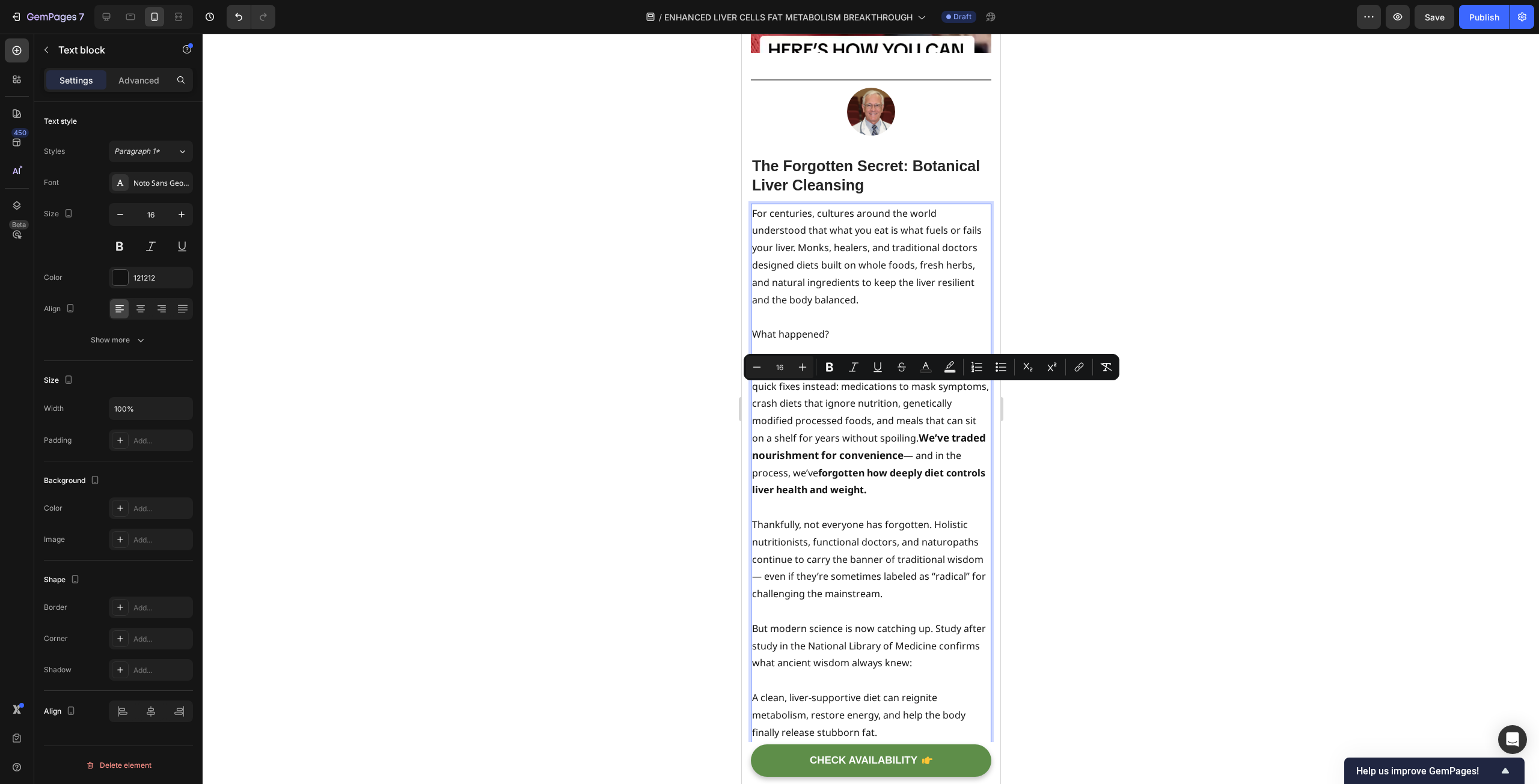
click at [861, 308] on p "Rich Text Editor. Editing area: main" at bounding box center [870, 317] width 238 height 17
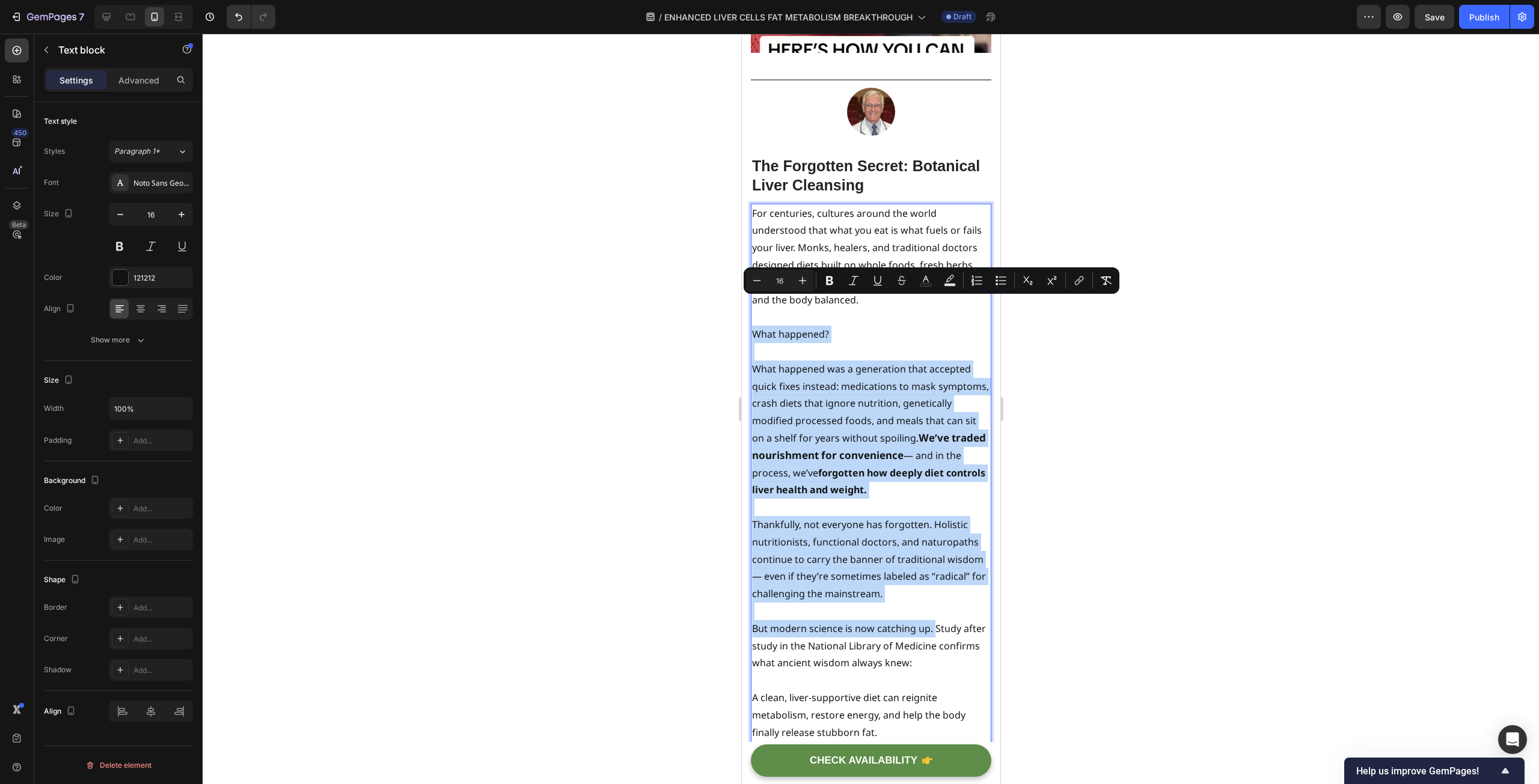
drag, startPoint x: 755, startPoint y: 306, endPoint x: 935, endPoint y: 604, distance: 348.1
click at [935, 604] on div "For centuries, cultures around the world understood that what you eat is what f…" at bounding box center [870, 525] width 240 height 643
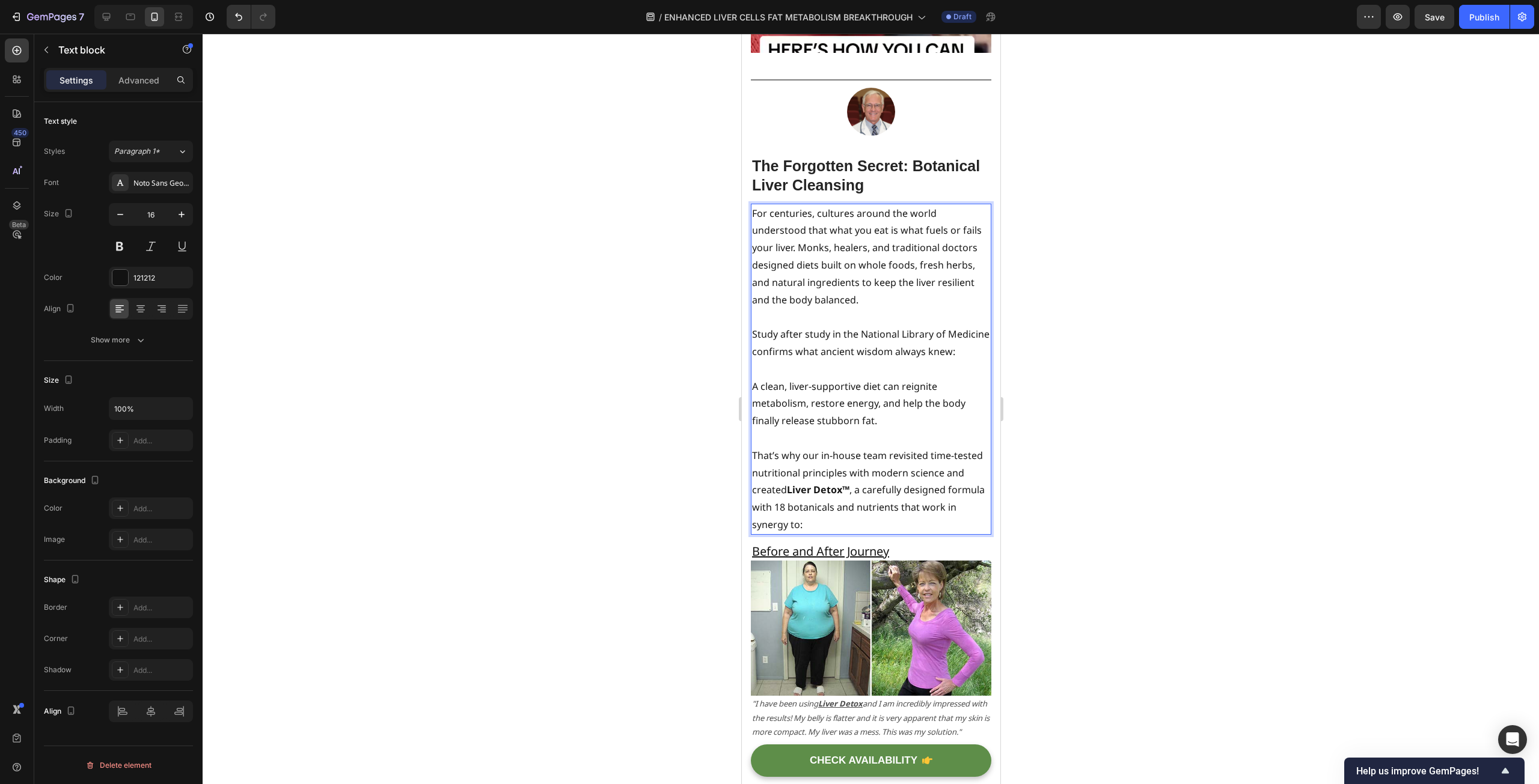
click at [753, 378] on p "A clean, liver-supportive diet can reignite metabolism, restore energy, and hel…" at bounding box center [870, 403] width 238 height 52
click at [848, 462] on p "That’s why our in-house team revisited time-tested nutritional principles with …" at bounding box center [870, 490] width 238 height 86
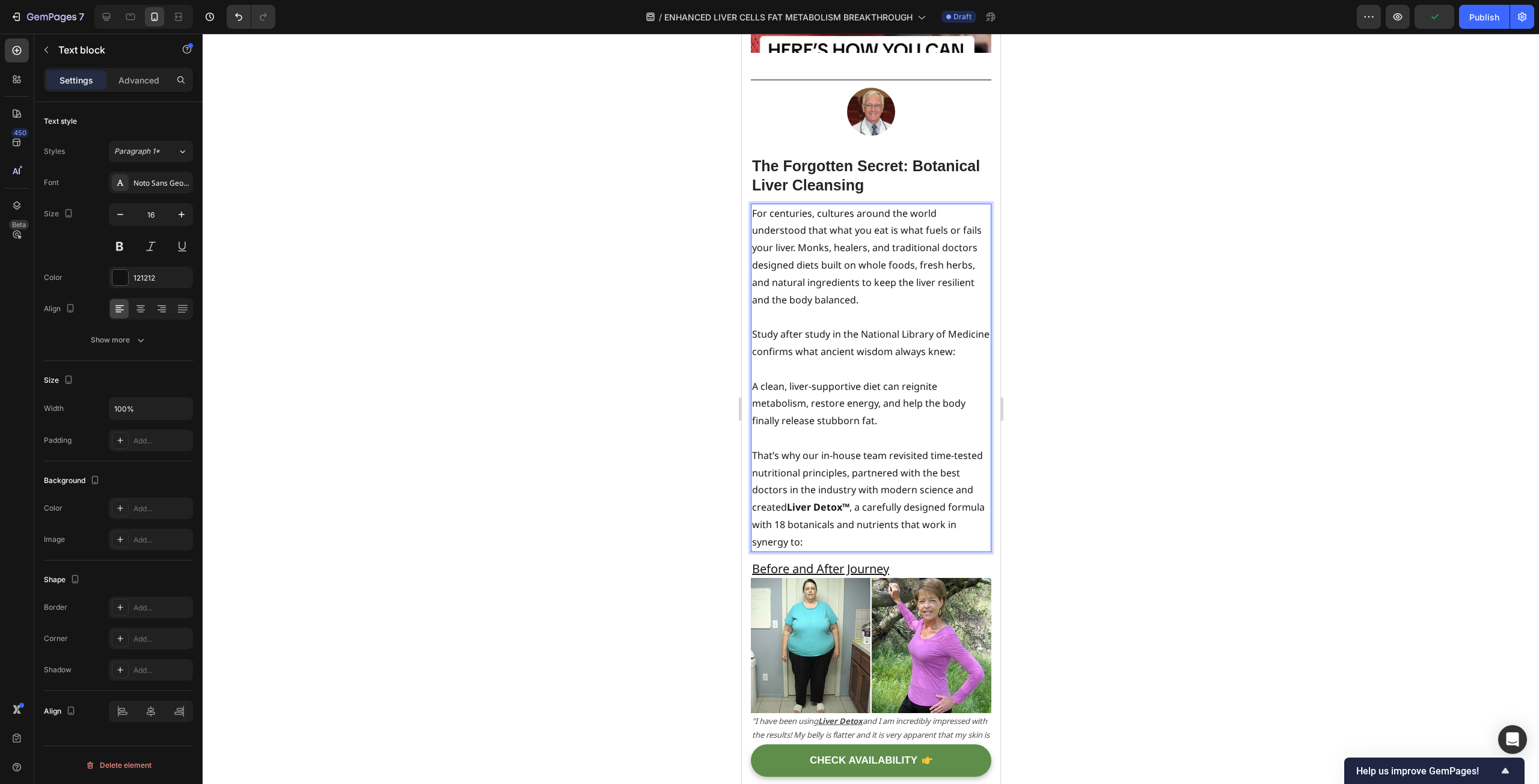
click at [755, 483] on p "That’s why our in-house team revisited time-tested nutritional principles, part…" at bounding box center [870, 499] width 238 height 104
click at [752, 483] on p "That’s why our in-house team revisited time-tested nutritional principles, part…" at bounding box center [870, 499] width 238 height 104
drag, startPoint x: 819, startPoint y: 479, endPoint x: 751, endPoint y: 479, distance: 68.0
click at [751, 479] on p "That’s why our in-house team revisited time-tested nutritional principles, part…" at bounding box center [870, 499] width 238 height 104
click at [886, 477] on p "That’s why our in-house team revisited time-tested nutritional principles, part…" at bounding box center [870, 499] width 238 height 104
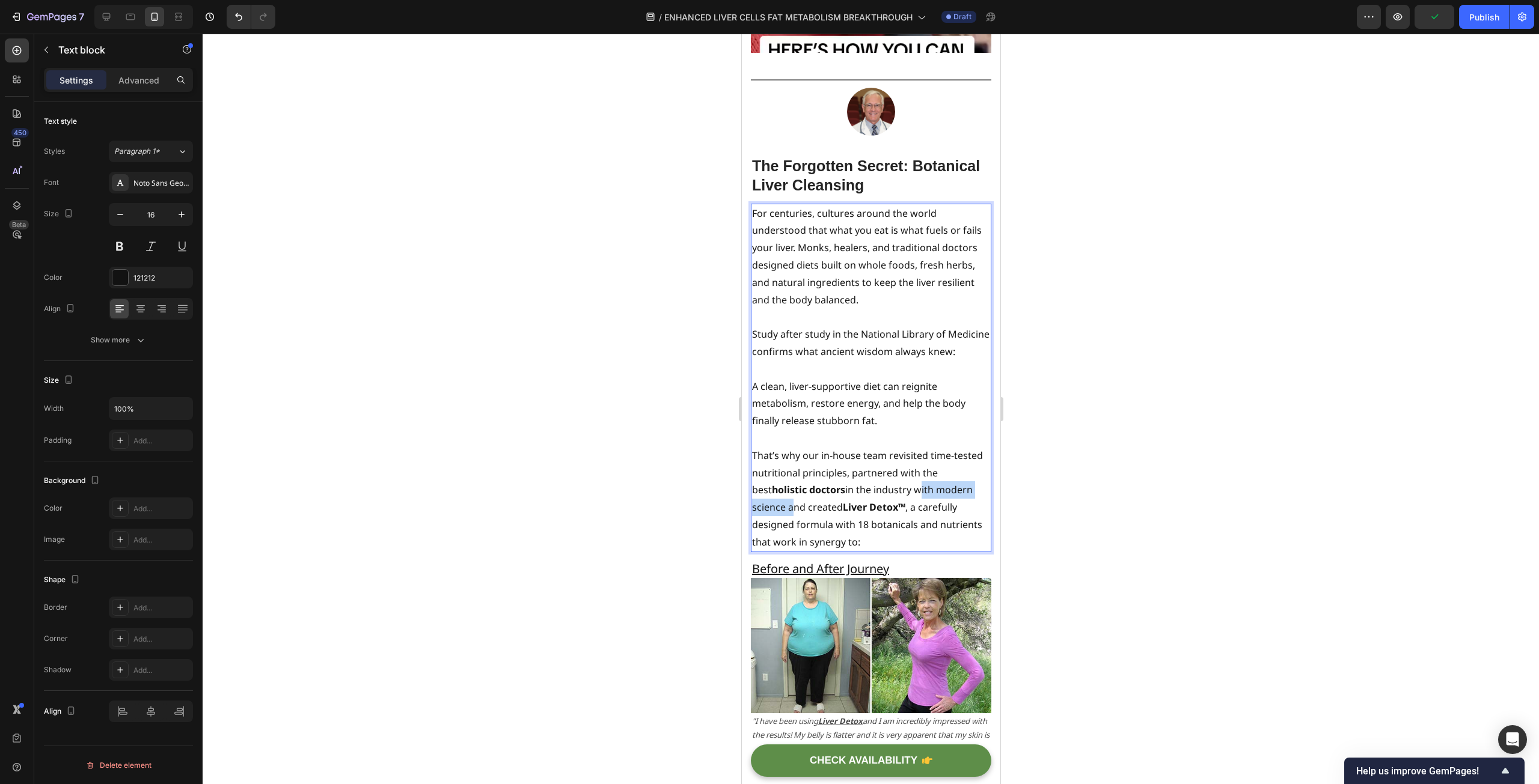
drag, startPoint x: 896, startPoint y: 479, endPoint x: 788, endPoint y: 497, distance: 109.5
click at [788, 497] on p "That’s why our in-house team revisited time-tested nutritional principles, part…" at bounding box center [870, 499] width 238 height 104
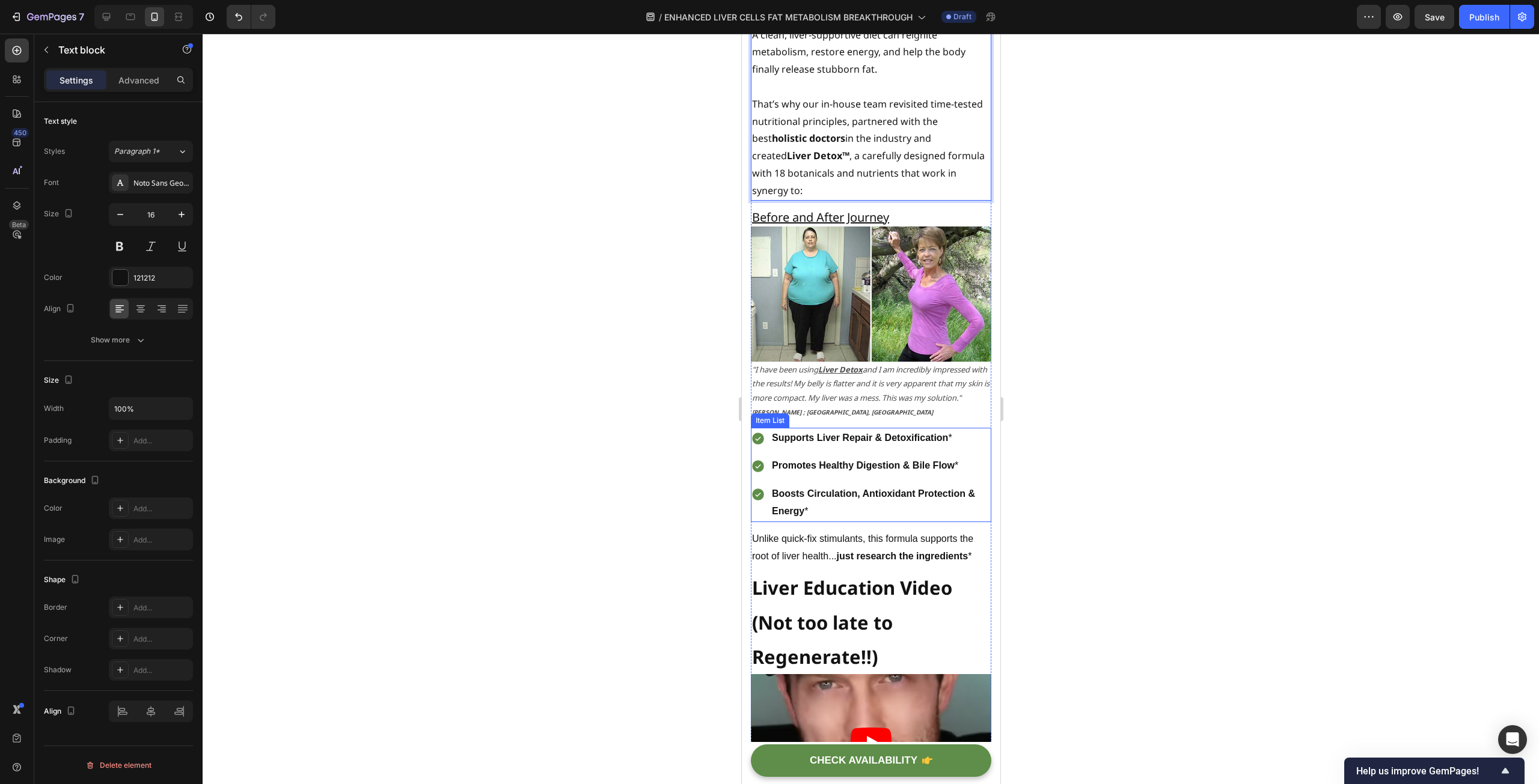
scroll to position [6722, 0]
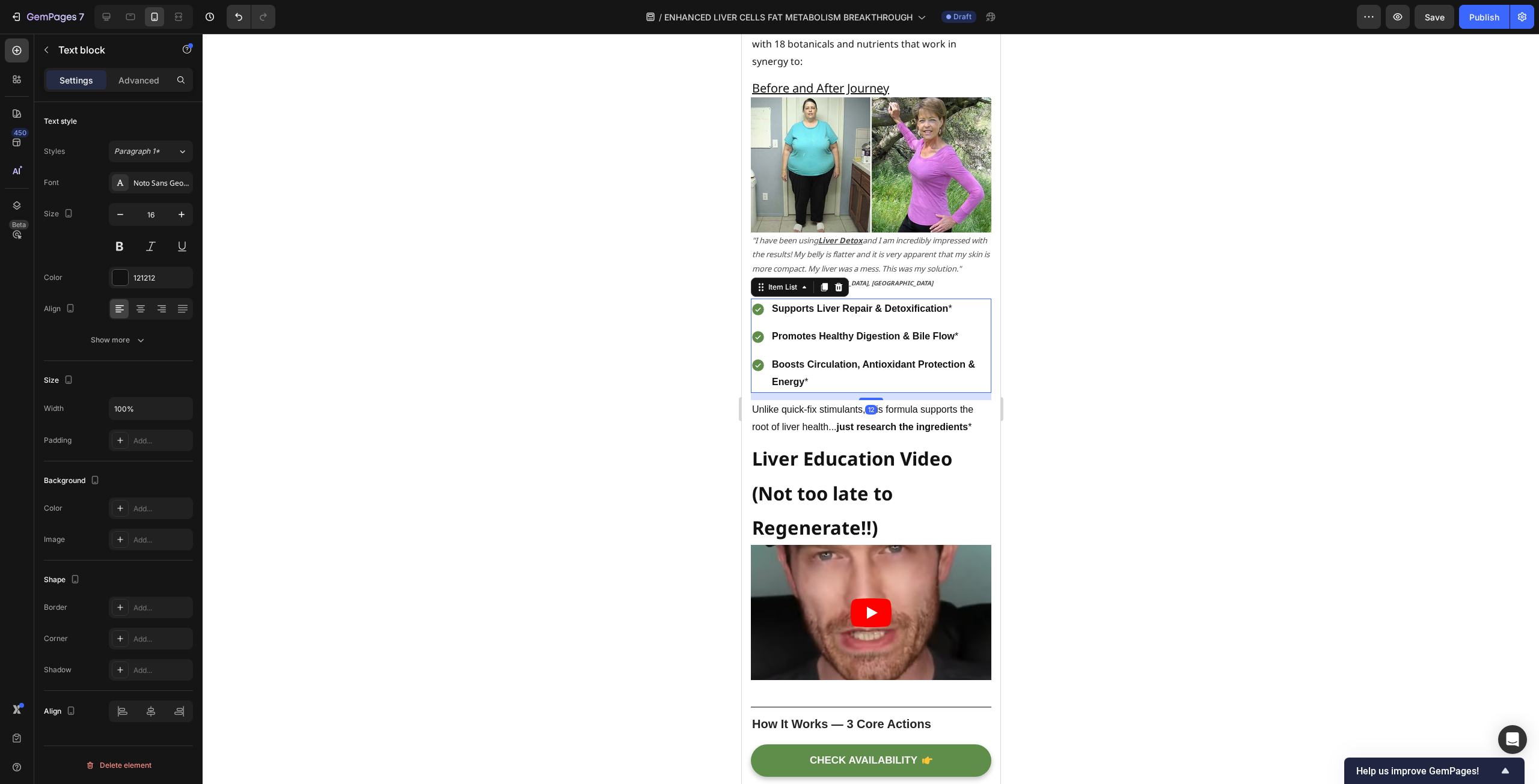
click at [895, 368] on p "Boosts Circulation, Antioxidant Protection & Energy *" at bounding box center [880, 374] width 217 height 35
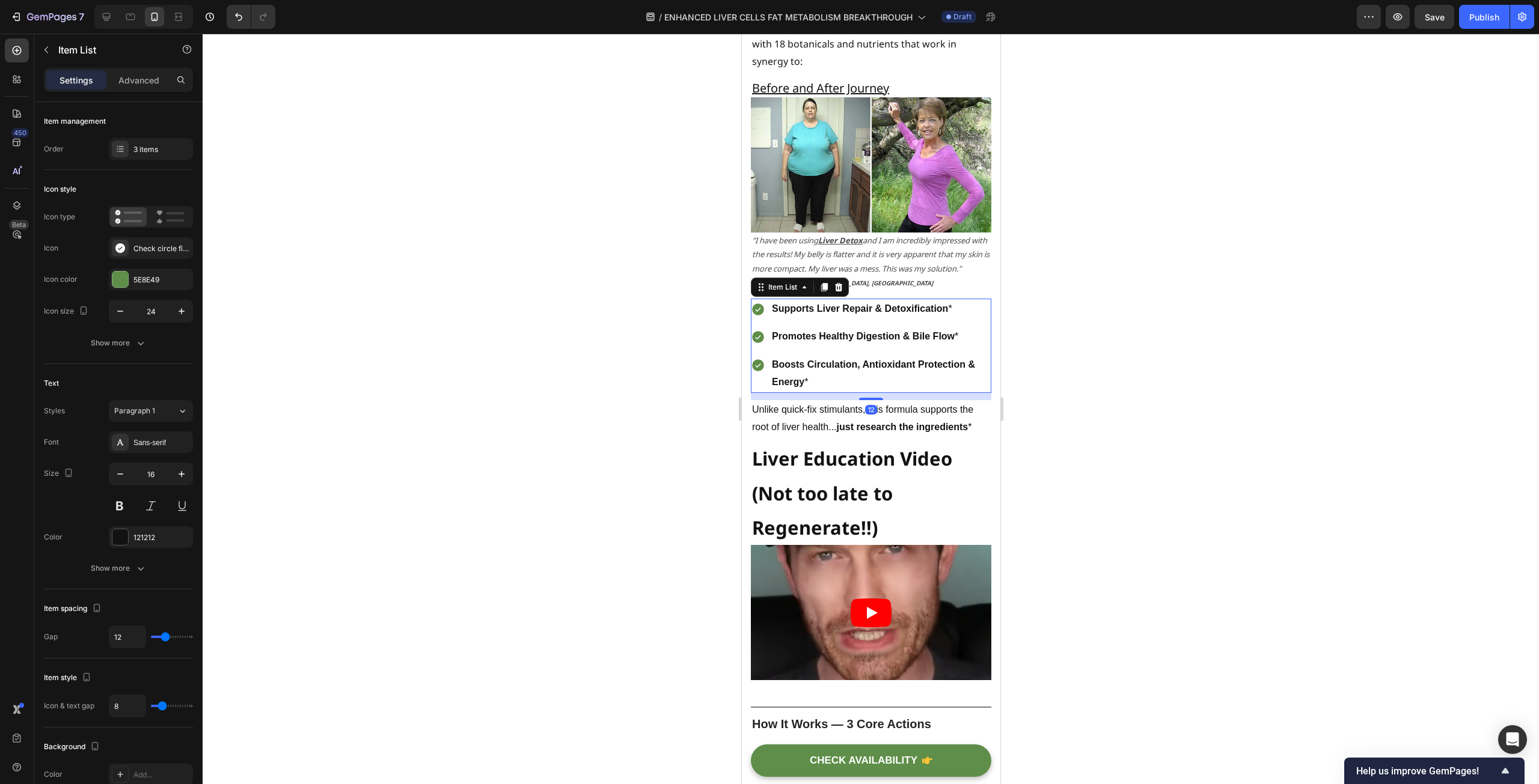
click at [840, 282] on icon at bounding box center [838, 286] width 8 height 9
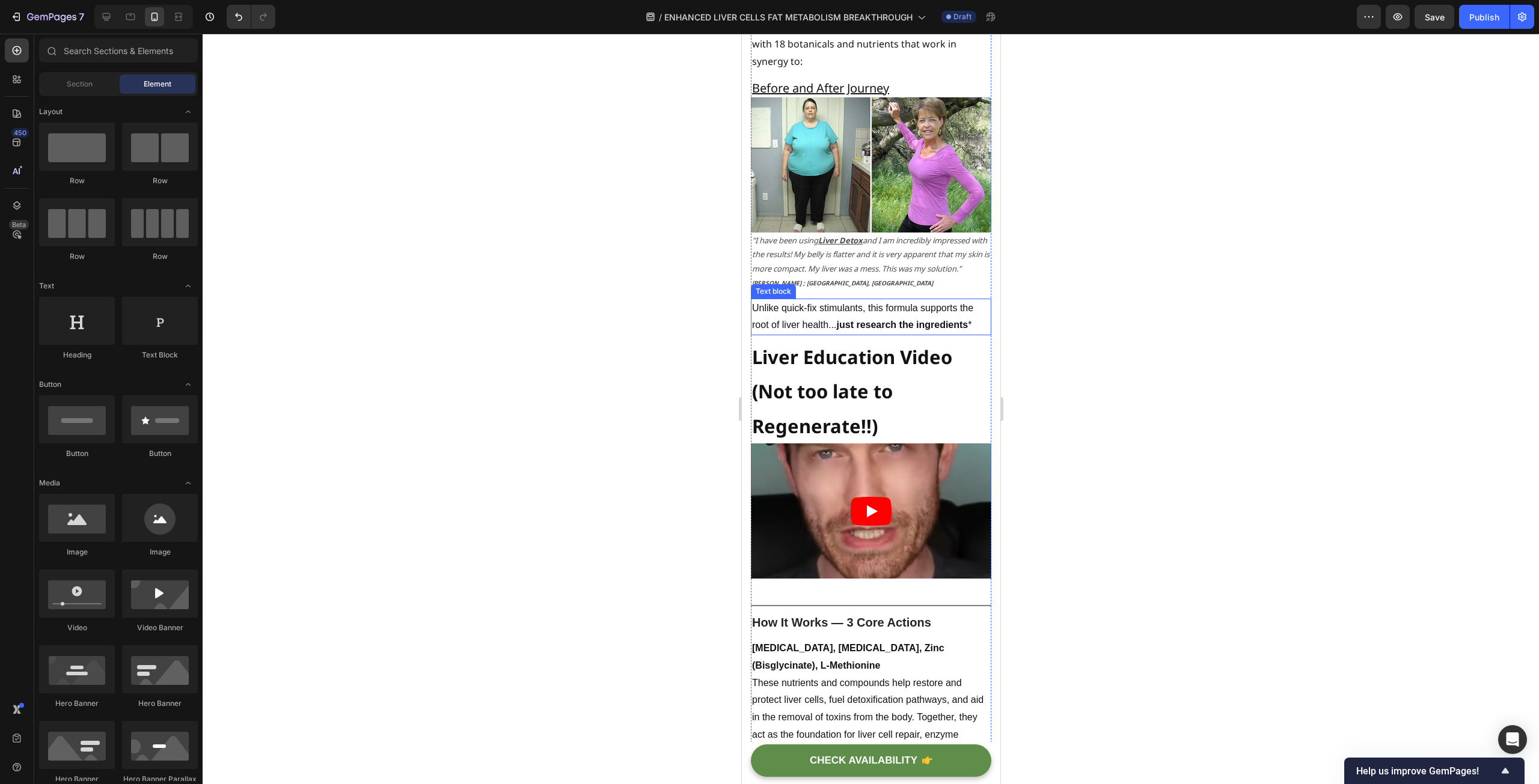
click at [916, 299] on p "Unlike quick-fix stimulants, this formula supports the root of liver health... …" at bounding box center [870, 317] width 238 height 35
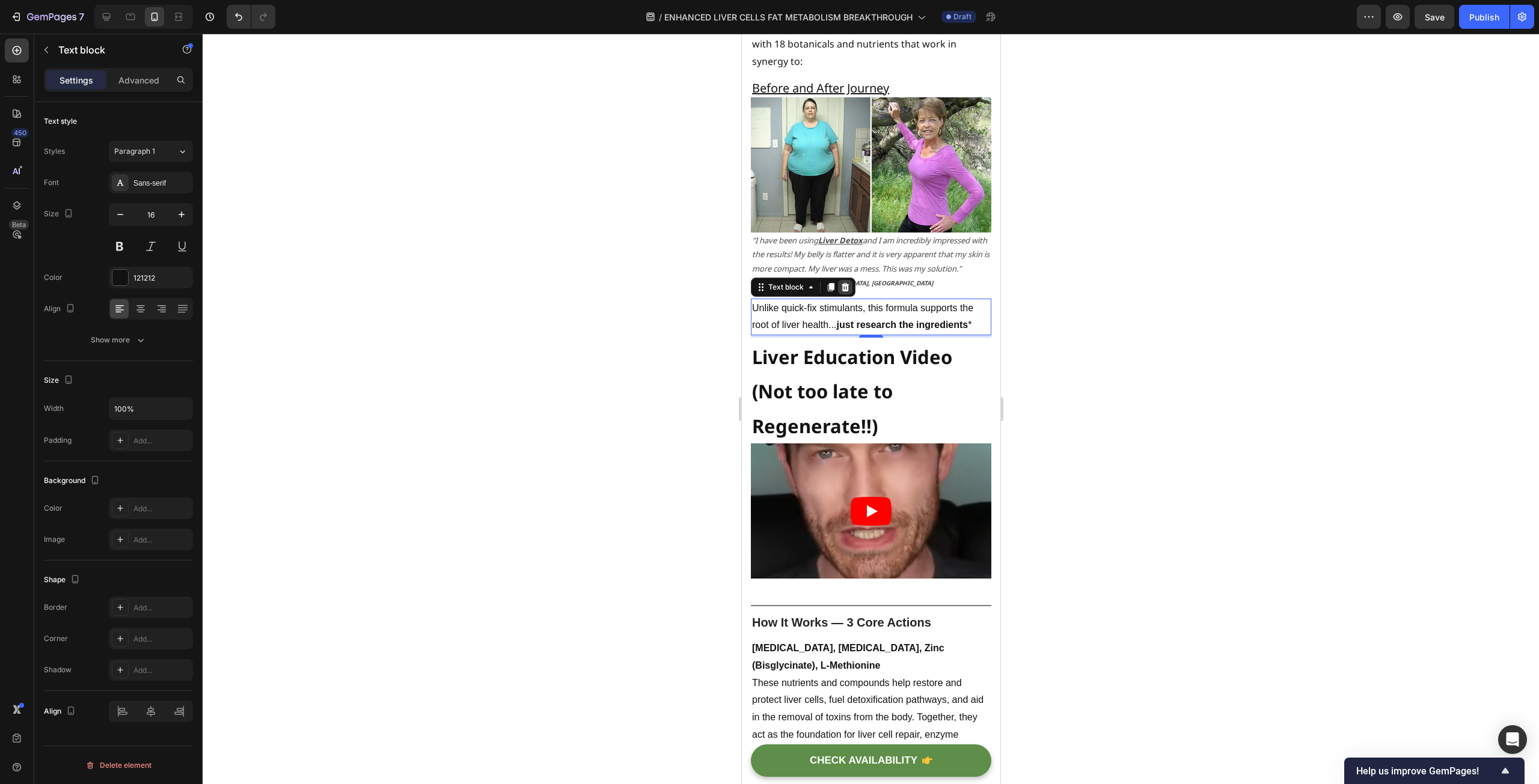
click at [844, 282] on icon at bounding box center [844, 286] width 10 height 10
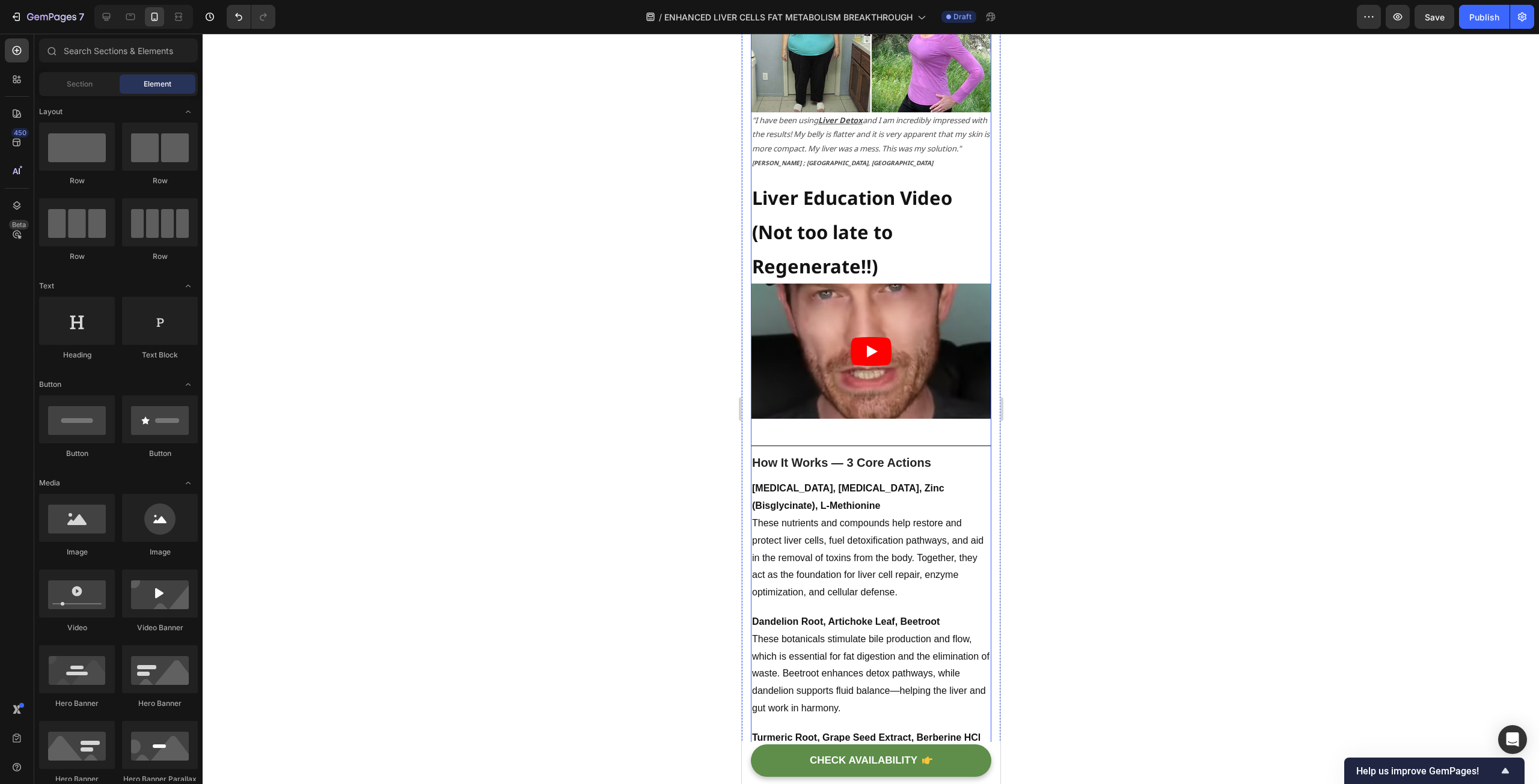
scroll to position [6783, 0]
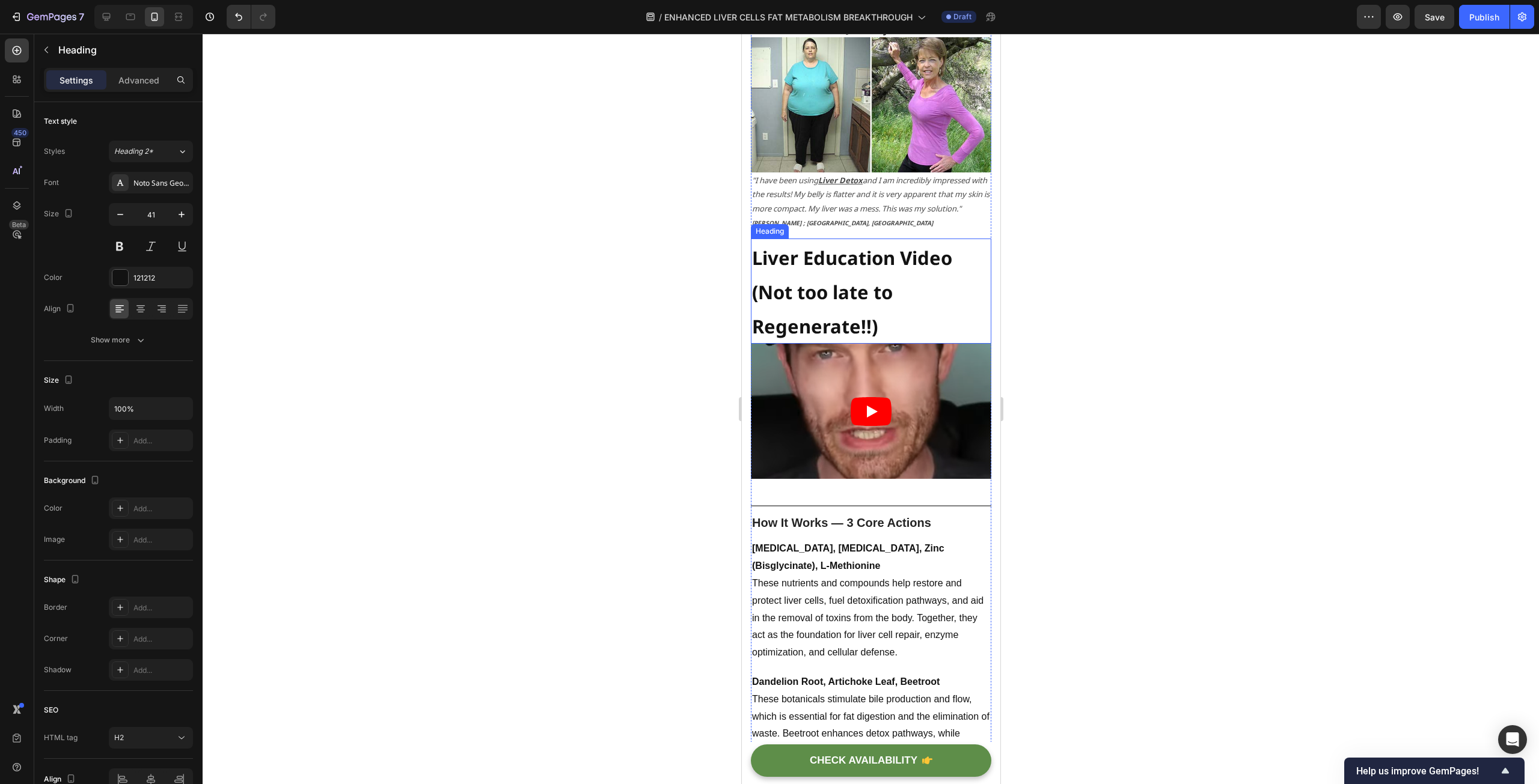
click at [849, 295] on strong "Liver Education Video (Not too late to Regenerate!!)" at bounding box center [851, 292] width 200 height 94
click at [120, 215] on icon "button" at bounding box center [120, 214] width 6 height 1
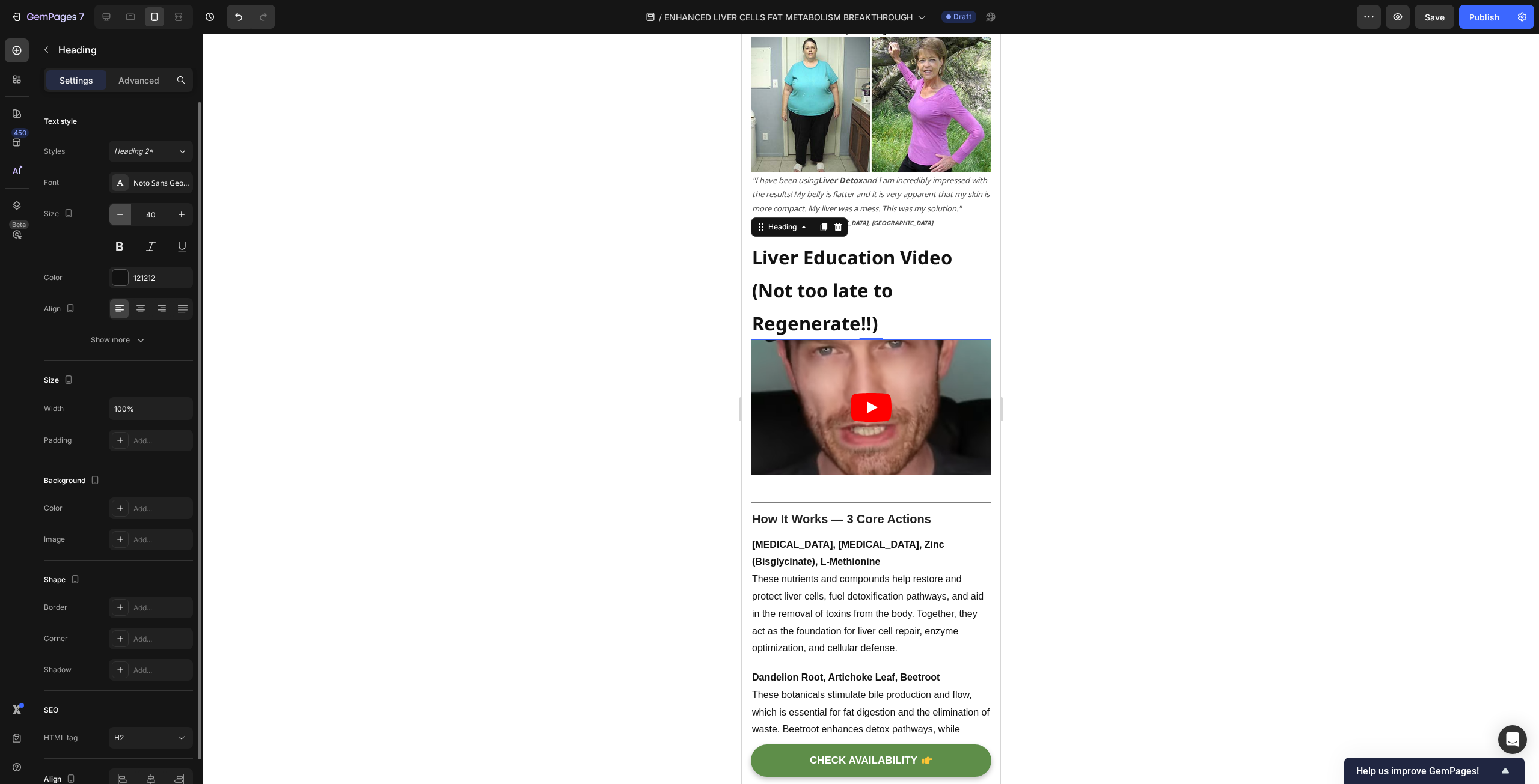
click at [120, 215] on icon "button" at bounding box center [120, 214] width 6 height 1
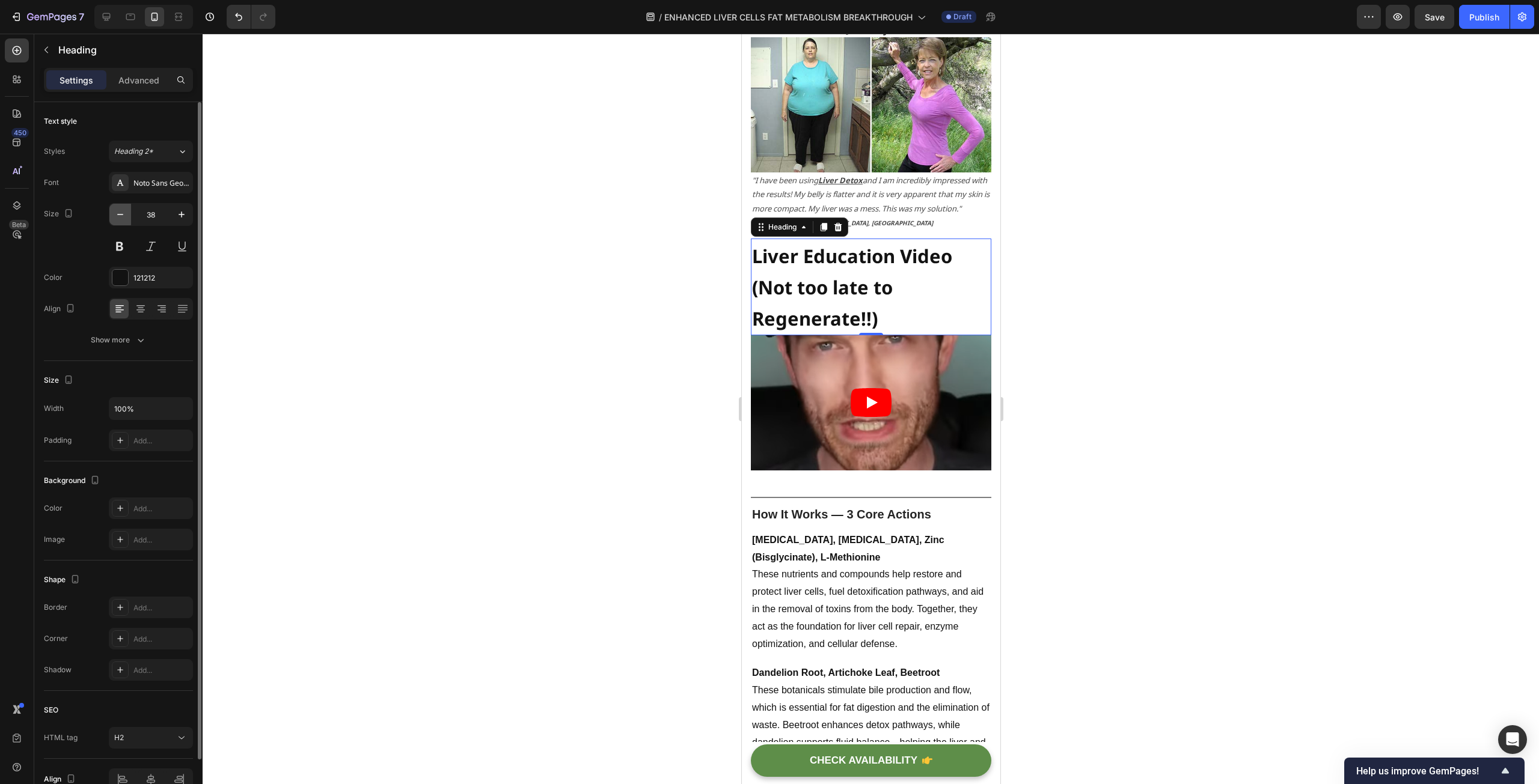
click at [120, 215] on icon "button" at bounding box center [120, 214] width 6 height 1
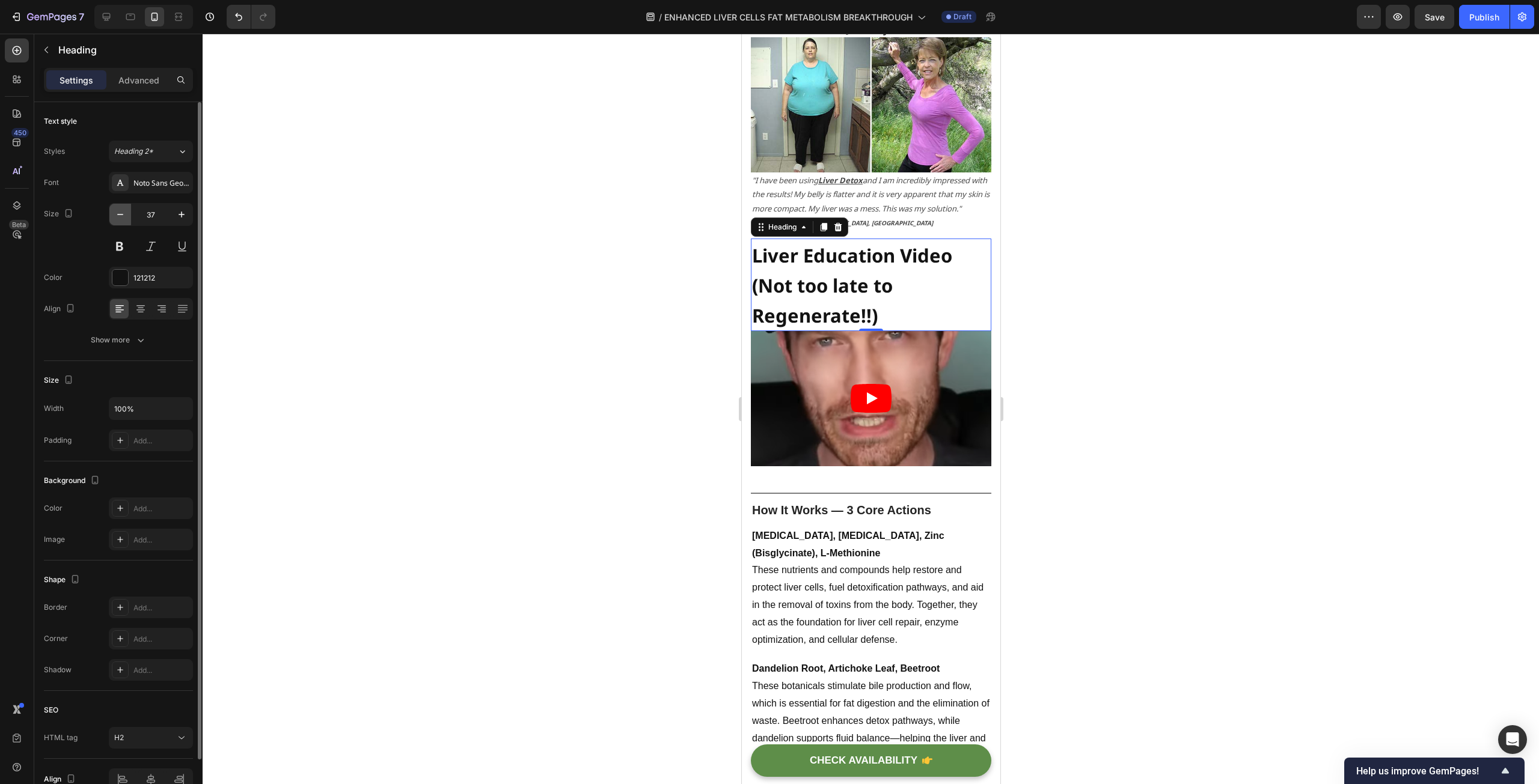
click at [120, 215] on icon "button" at bounding box center [120, 214] width 6 height 1
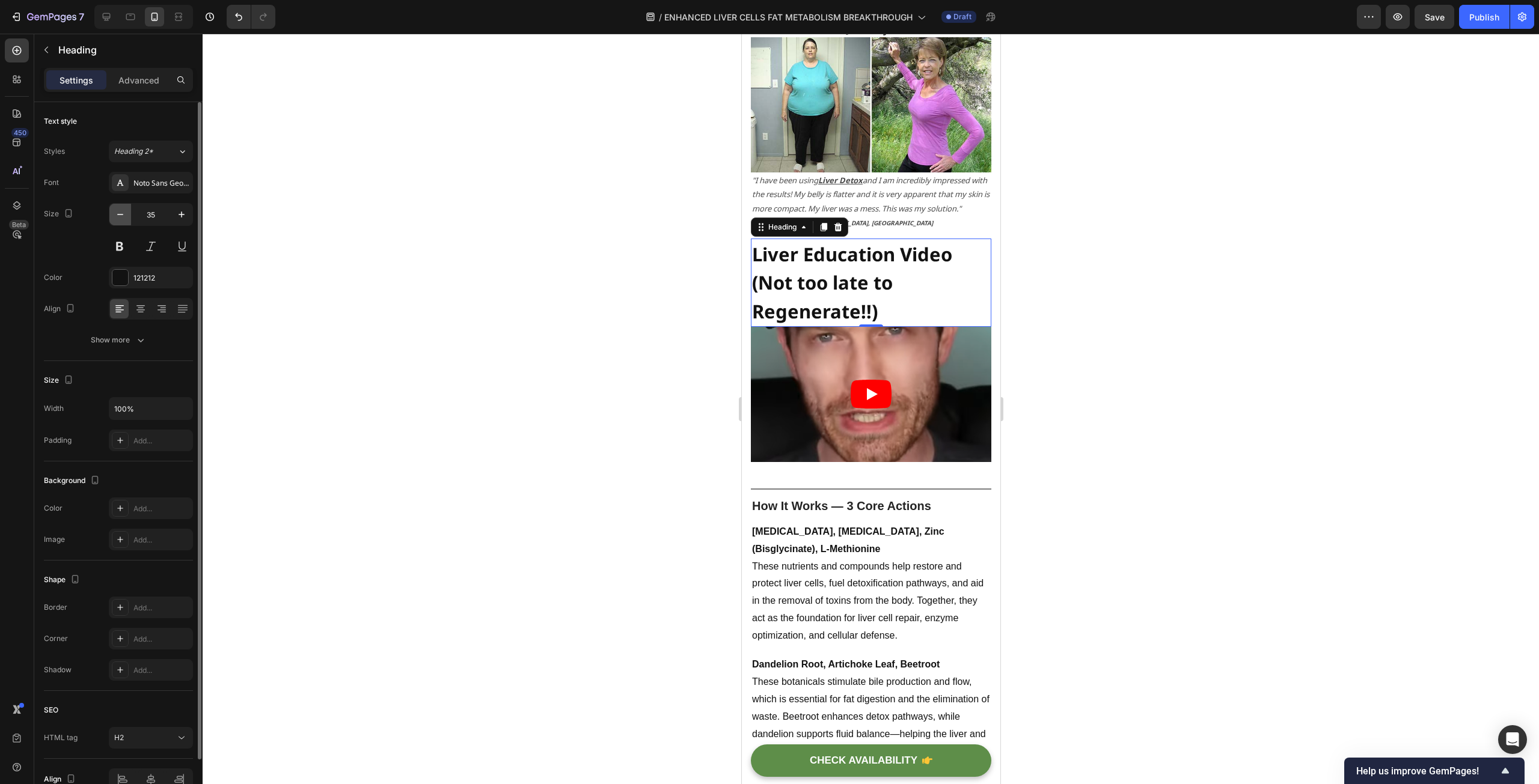
click at [120, 215] on icon "button" at bounding box center [120, 214] width 6 height 1
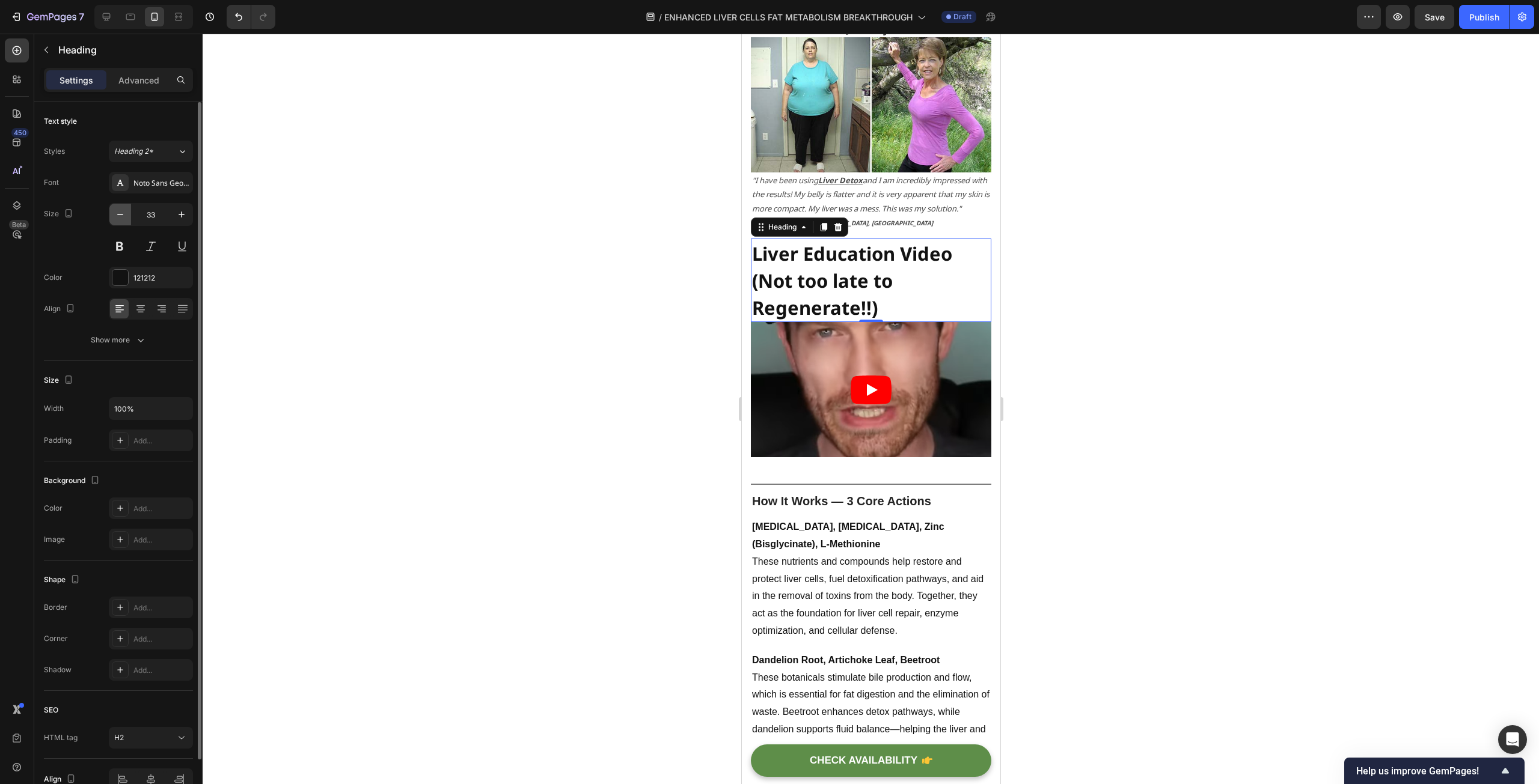
click at [120, 215] on icon "button" at bounding box center [120, 214] width 6 height 1
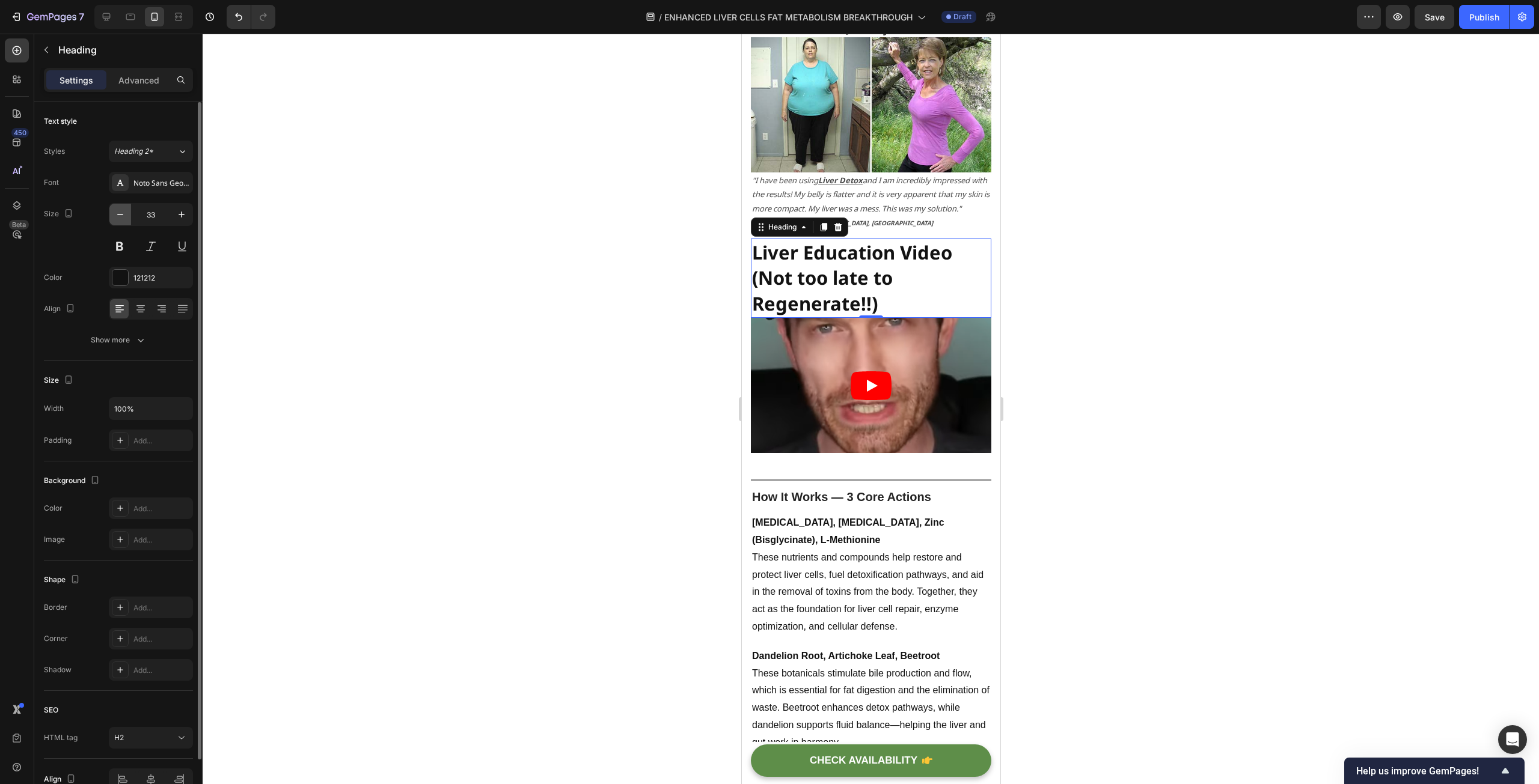
click at [120, 215] on icon "button" at bounding box center [120, 214] width 6 height 1
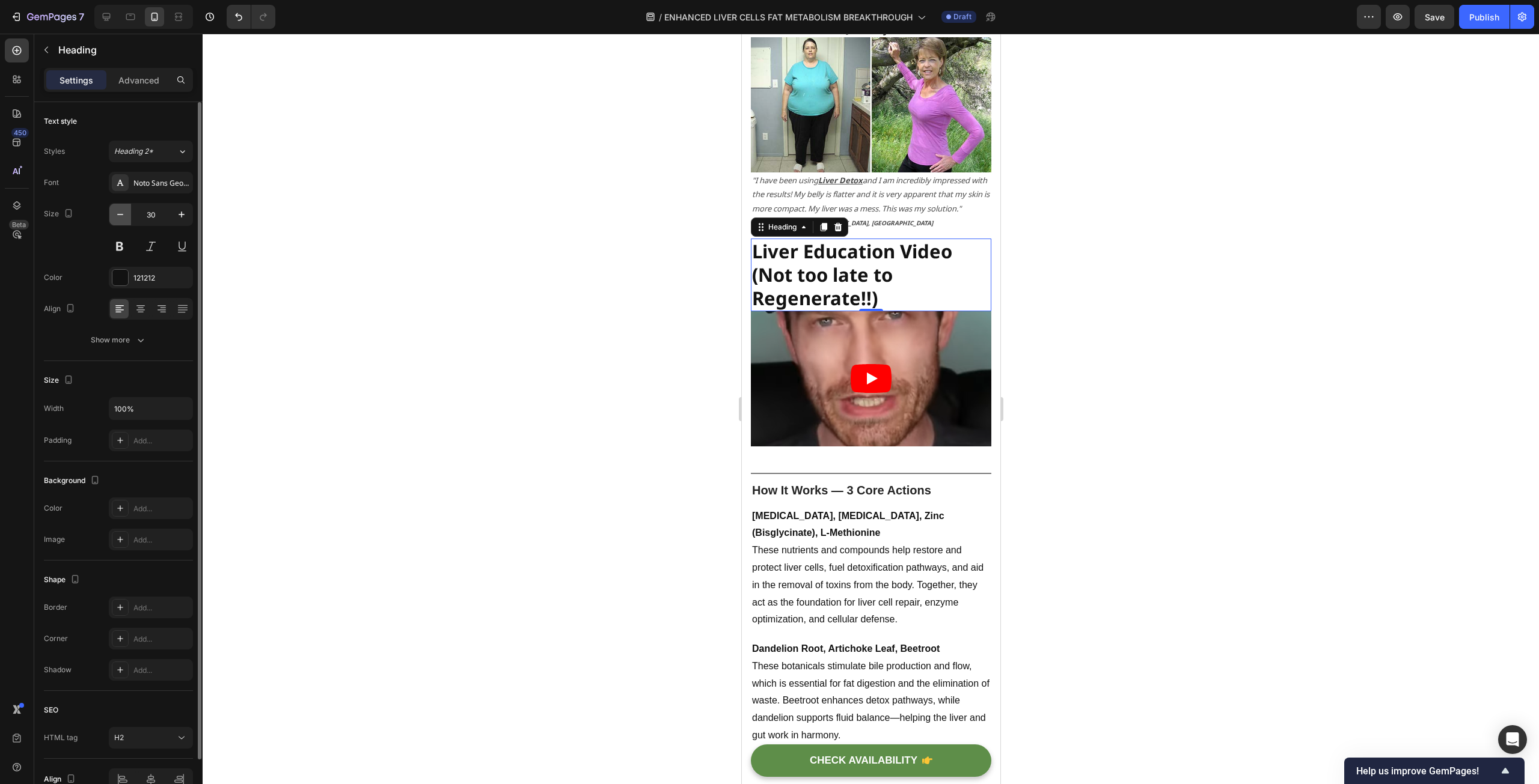
click at [120, 215] on icon "button" at bounding box center [120, 214] width 6 height 1
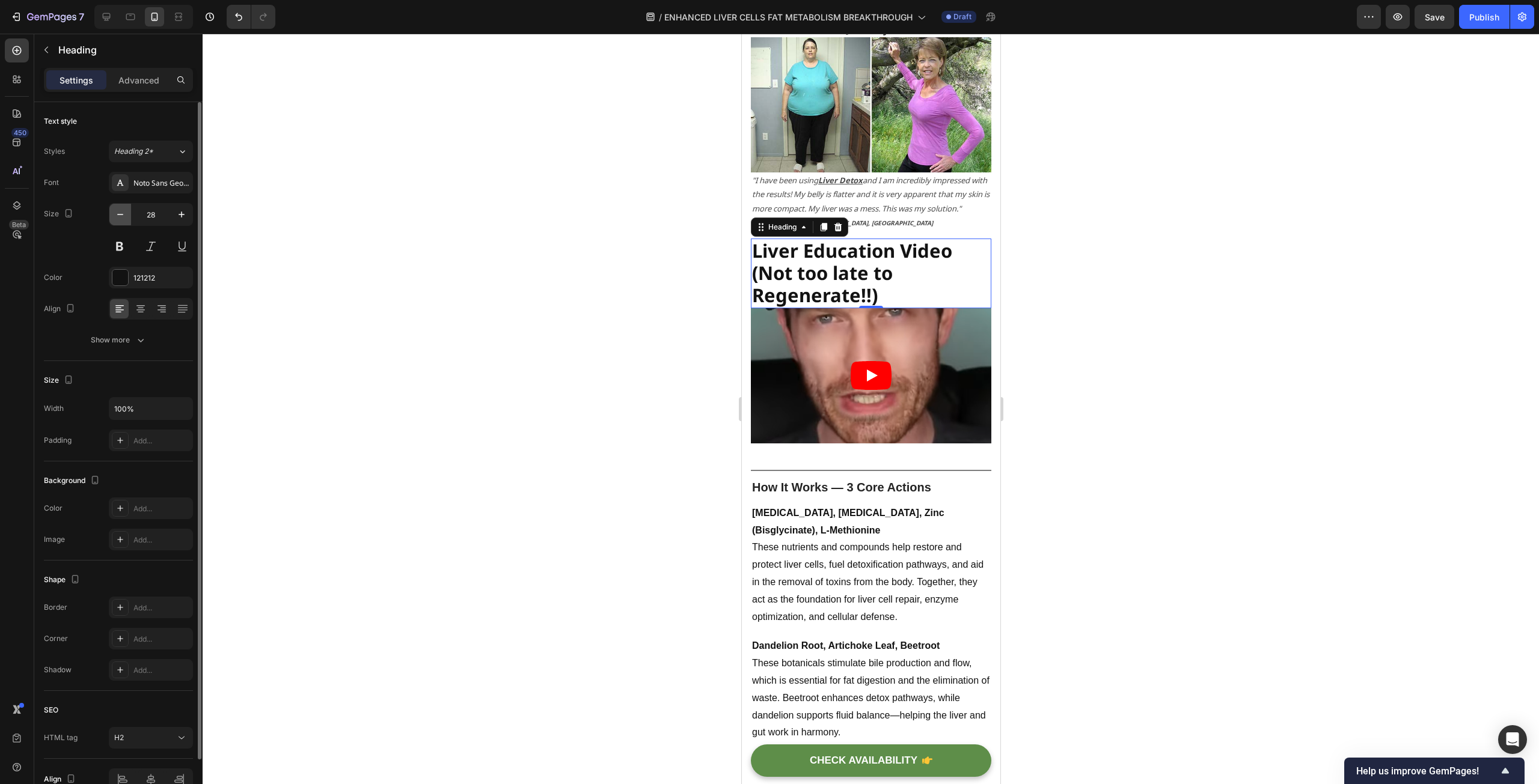
click at [120, 215] on icon "button" at bounding box center [120, 214] width 6 height 1
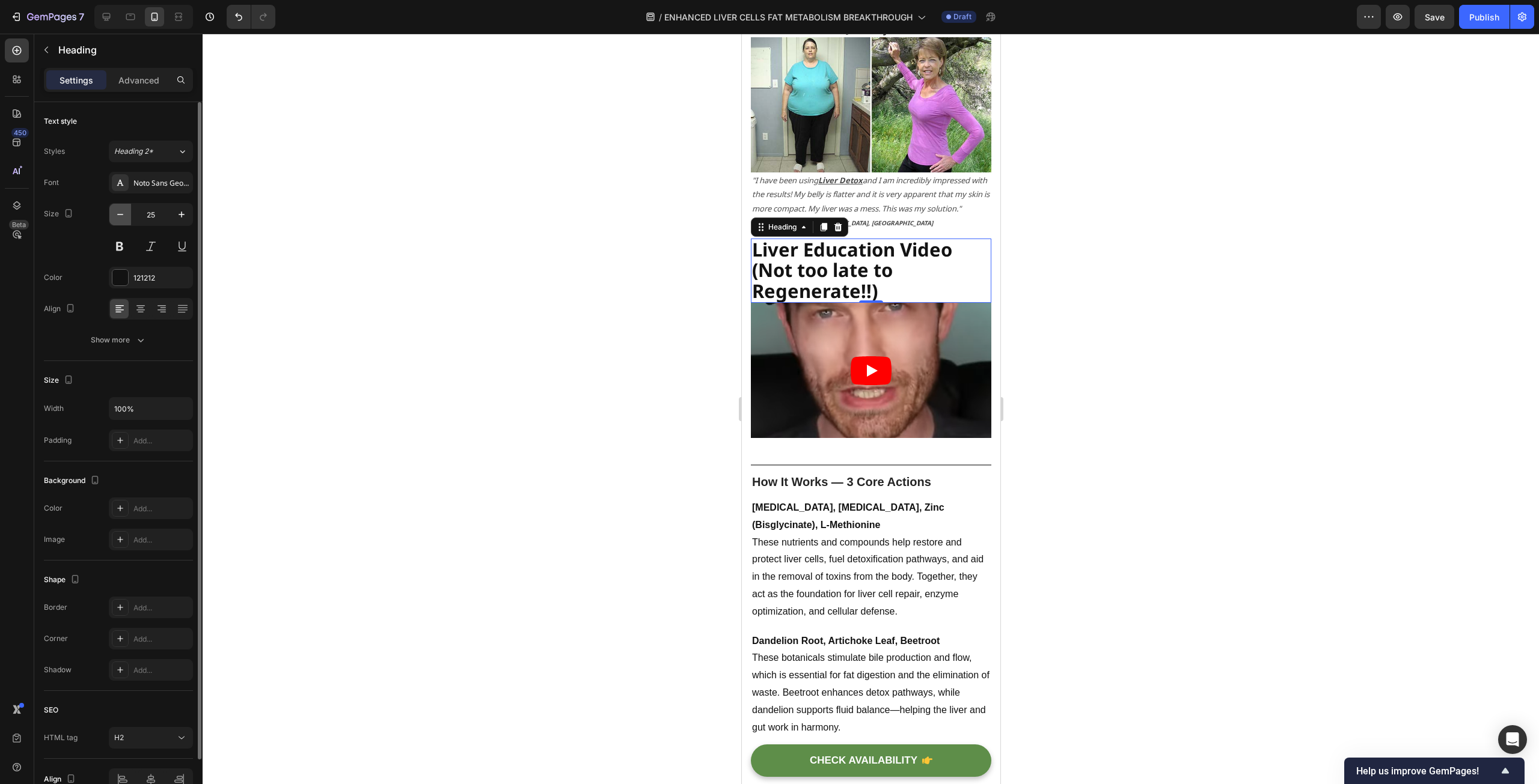
click at [120, 215] on icon "button" at bounding box center [120, 214] width 6 height 1
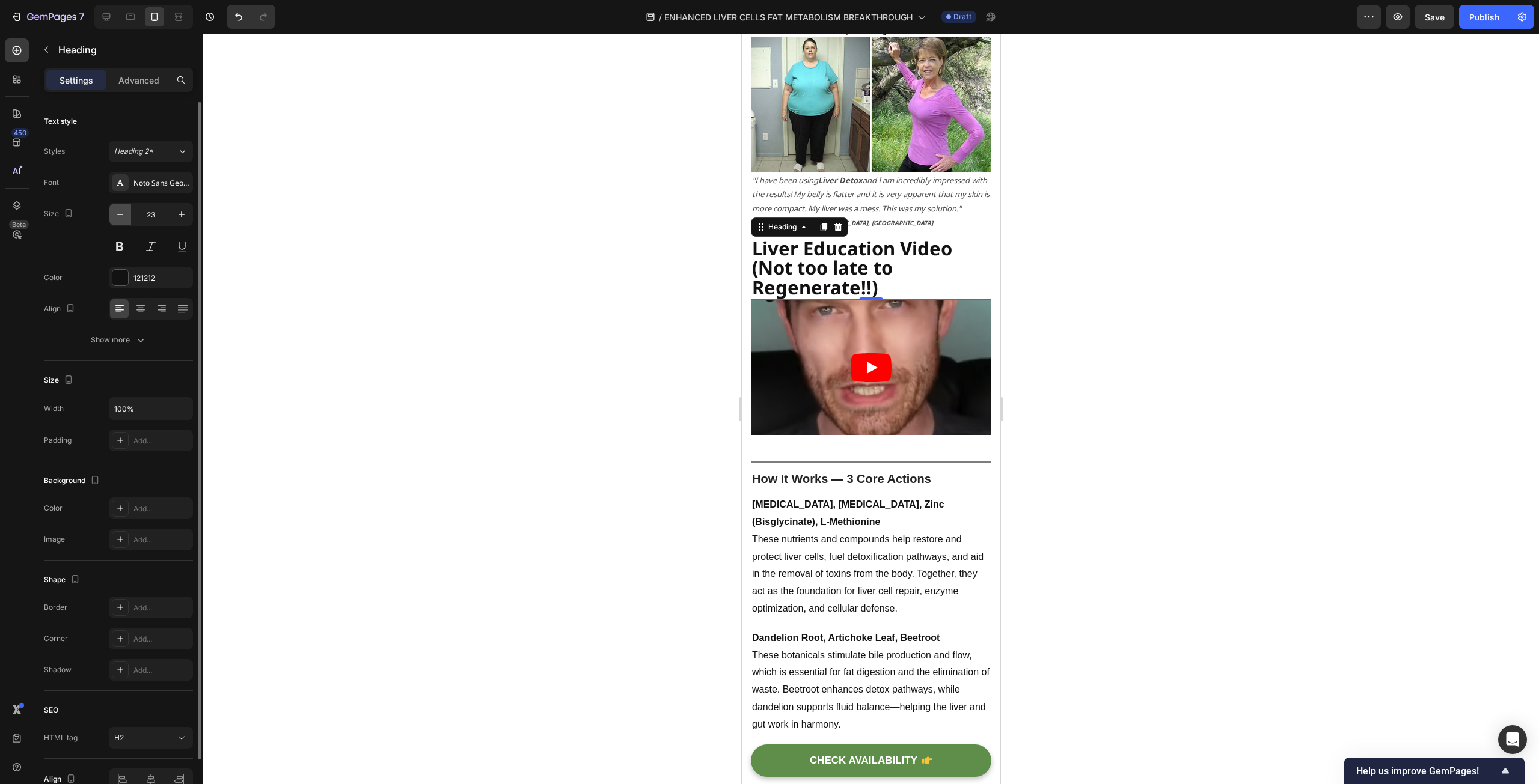
click at [120, 215] on icon "button" at bounding box center [120, 214] width 6 height 1
type input "22"
click at [620, 290] on div at bounding box center [871, 409] width 1336 height 751
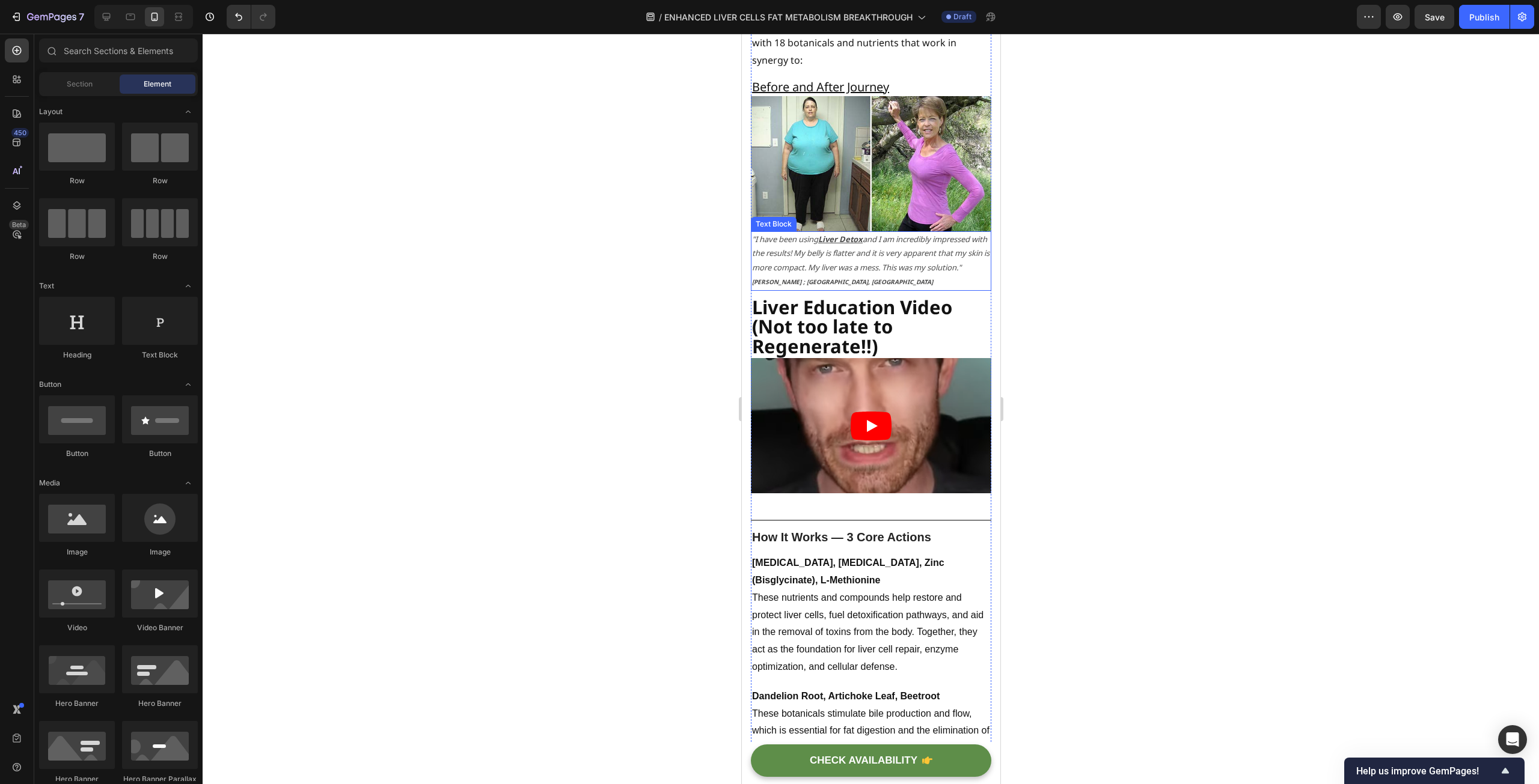
scroll to position [6722, 0]
click at [859, 328] on strong "Liver Education Video (Not too late to Regenerate!!)" at bounding box center [851, 328] width 200 height 65
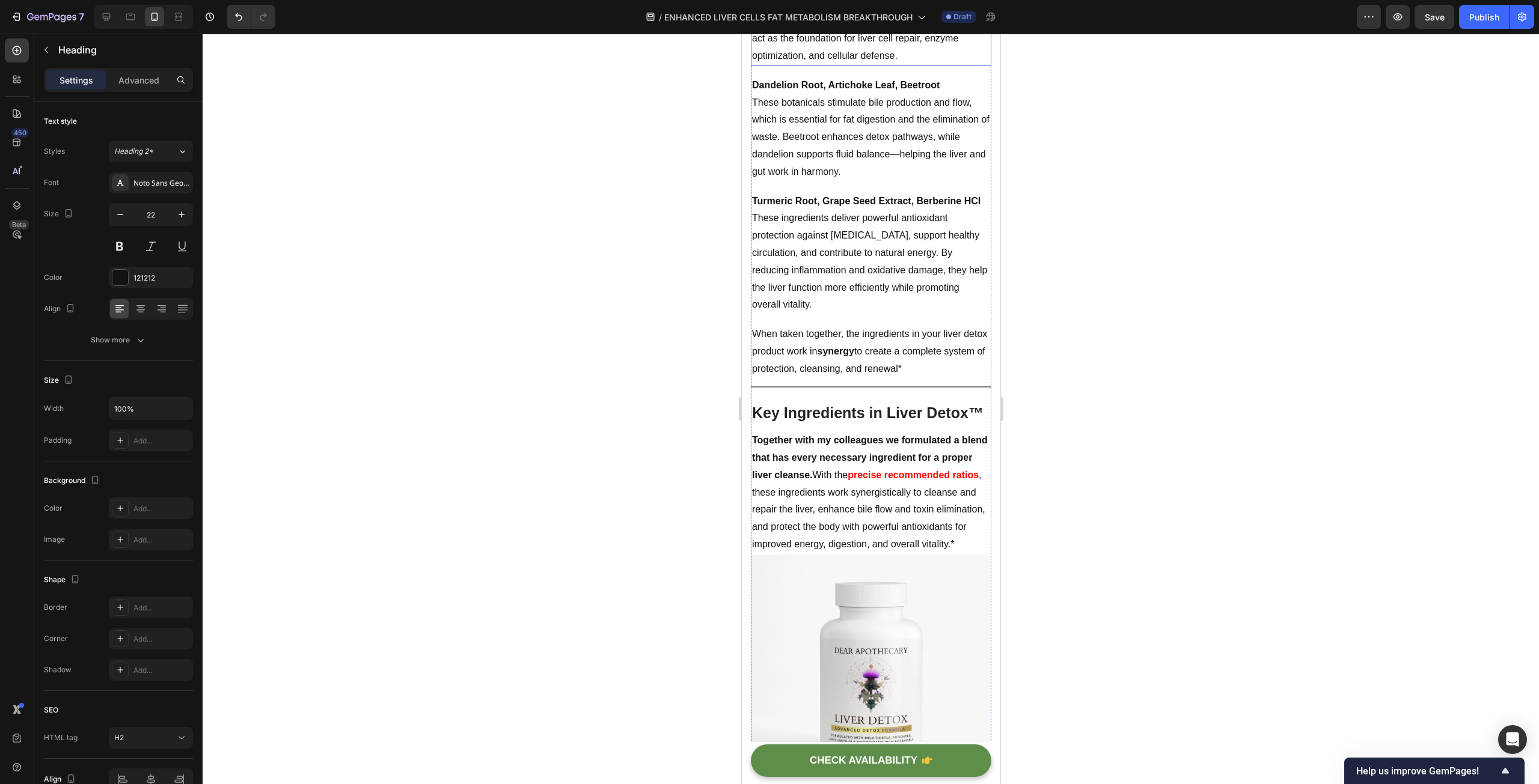
scroll to position [7444, 0]
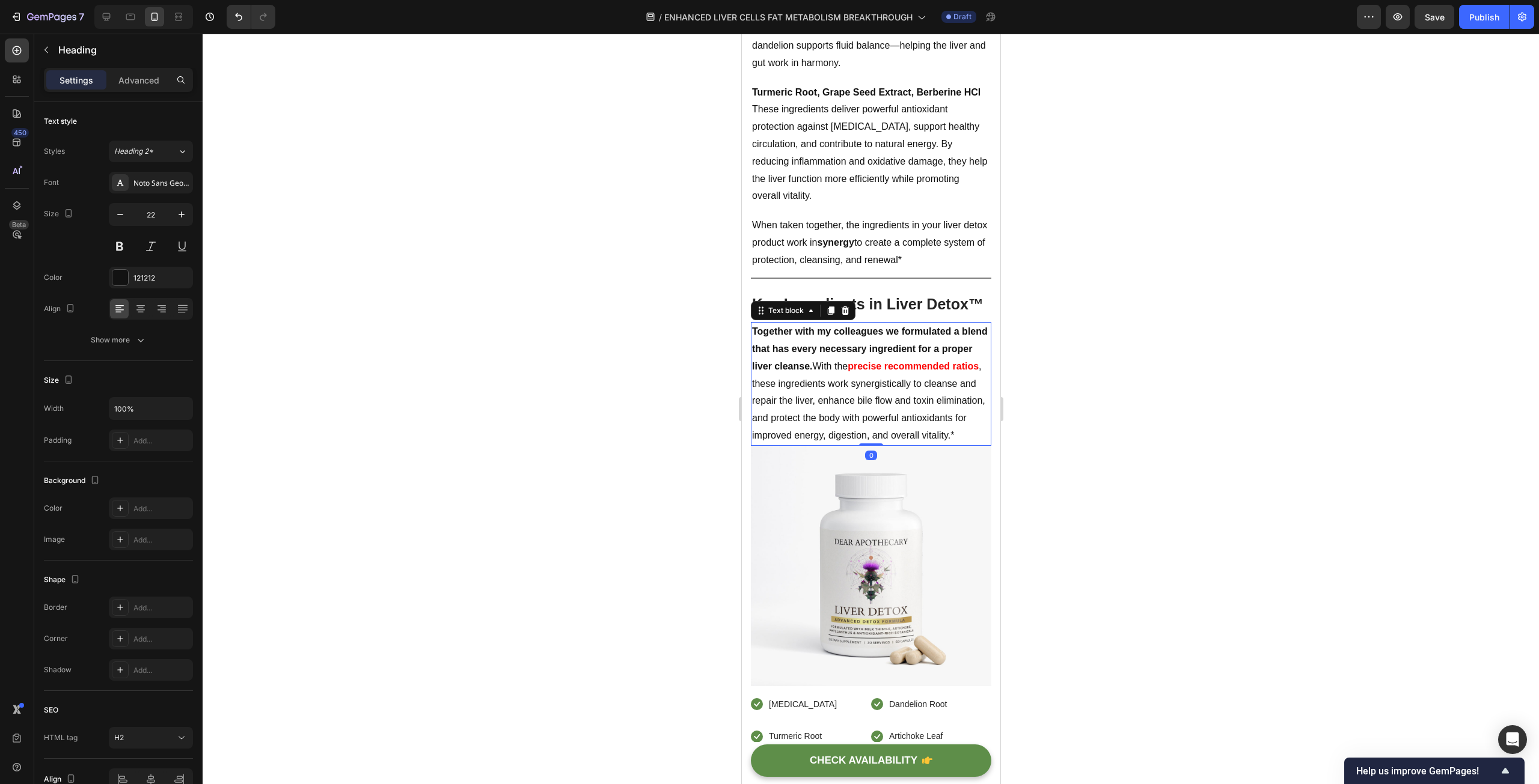
click at [822, 331] on strong "Together with my colleagues we formulated a blend that has every necessary ingr…" at bounding box center [869, 349] width 236 height 45
click at [834, 334] on p "Together with my colleagues we formulated a blend that has every necessary ingr…" at bounding box center [870, 383] width 238 height 121
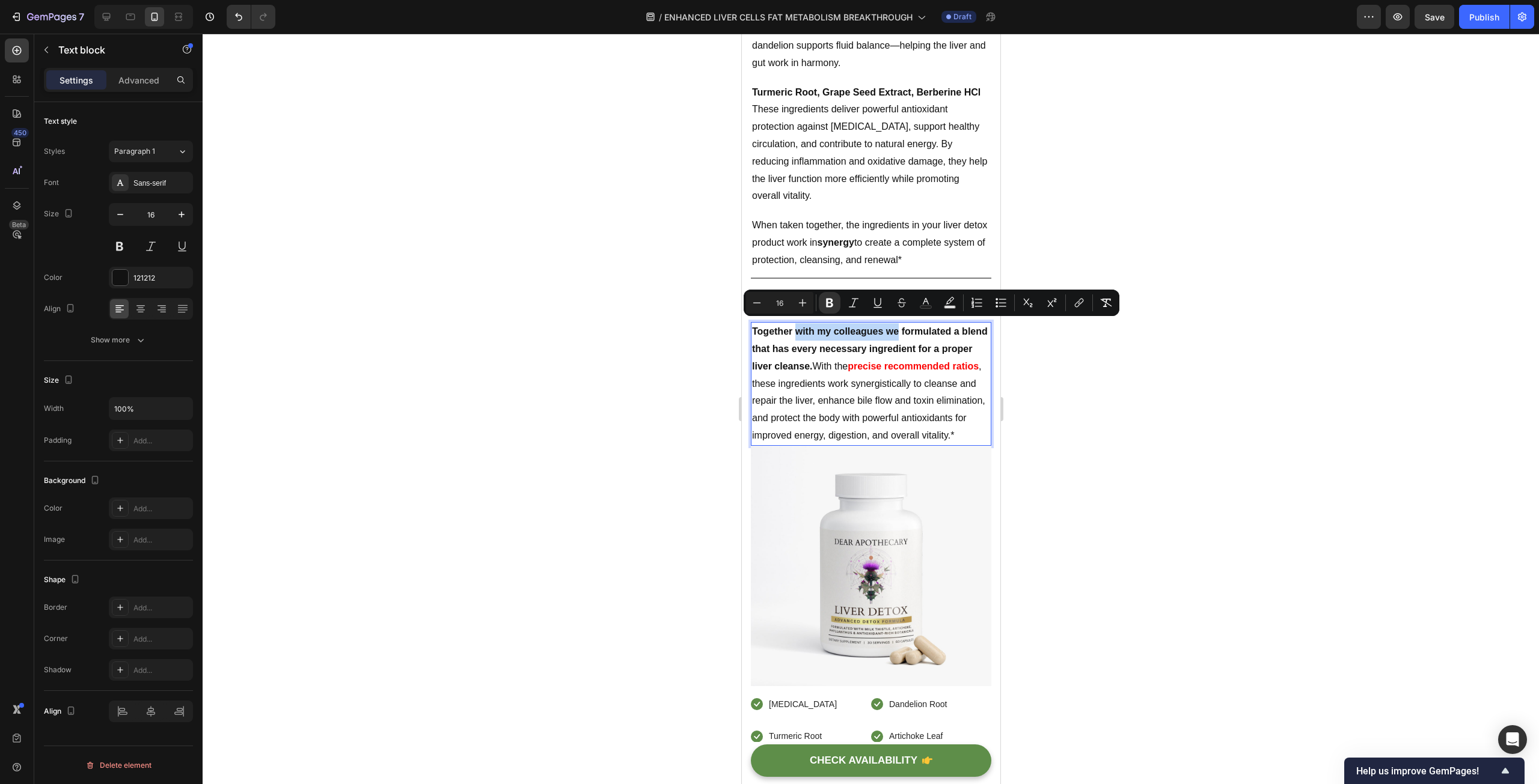
drag, startPoint x: 796, startPoint y: 328, endPoint x: 897, endPoint y: 326, distance: 101.0
click at [897, 327] on strong "Together with my colleagues we formulated a blend that has every necessary ingr…" at bounding box center [869, 349] width 236 height 45
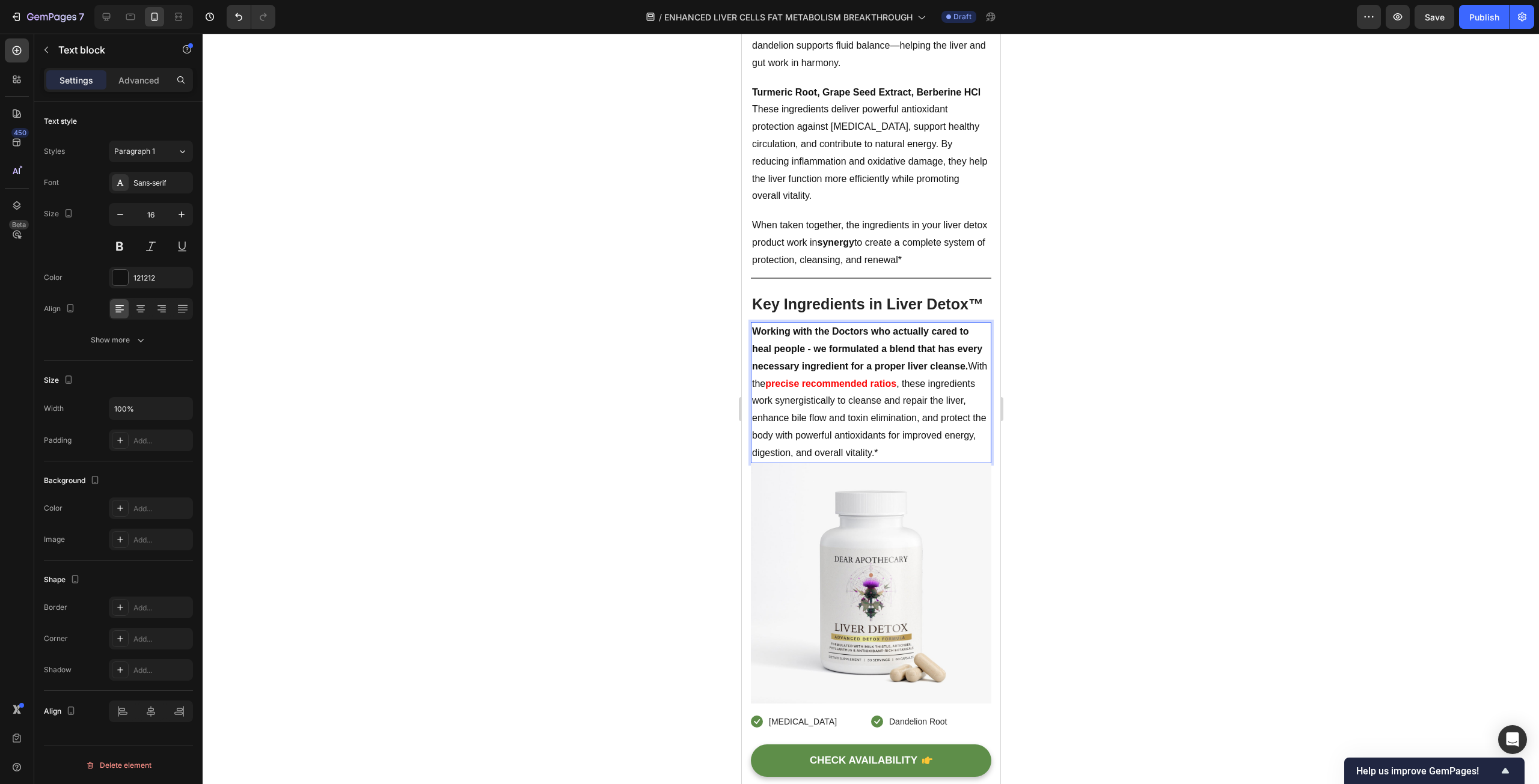
click at [815, 327] on strong "Working with the Doctors who actually cared to heal people - we formulated a bl…" at bounding box center [866, 349] width 231 height 45
click at [887, 327] on strong "Working only with Doctors who actually cared to heal people - we formulated a b…" at bounding box center [866, 349] width 231 height 45
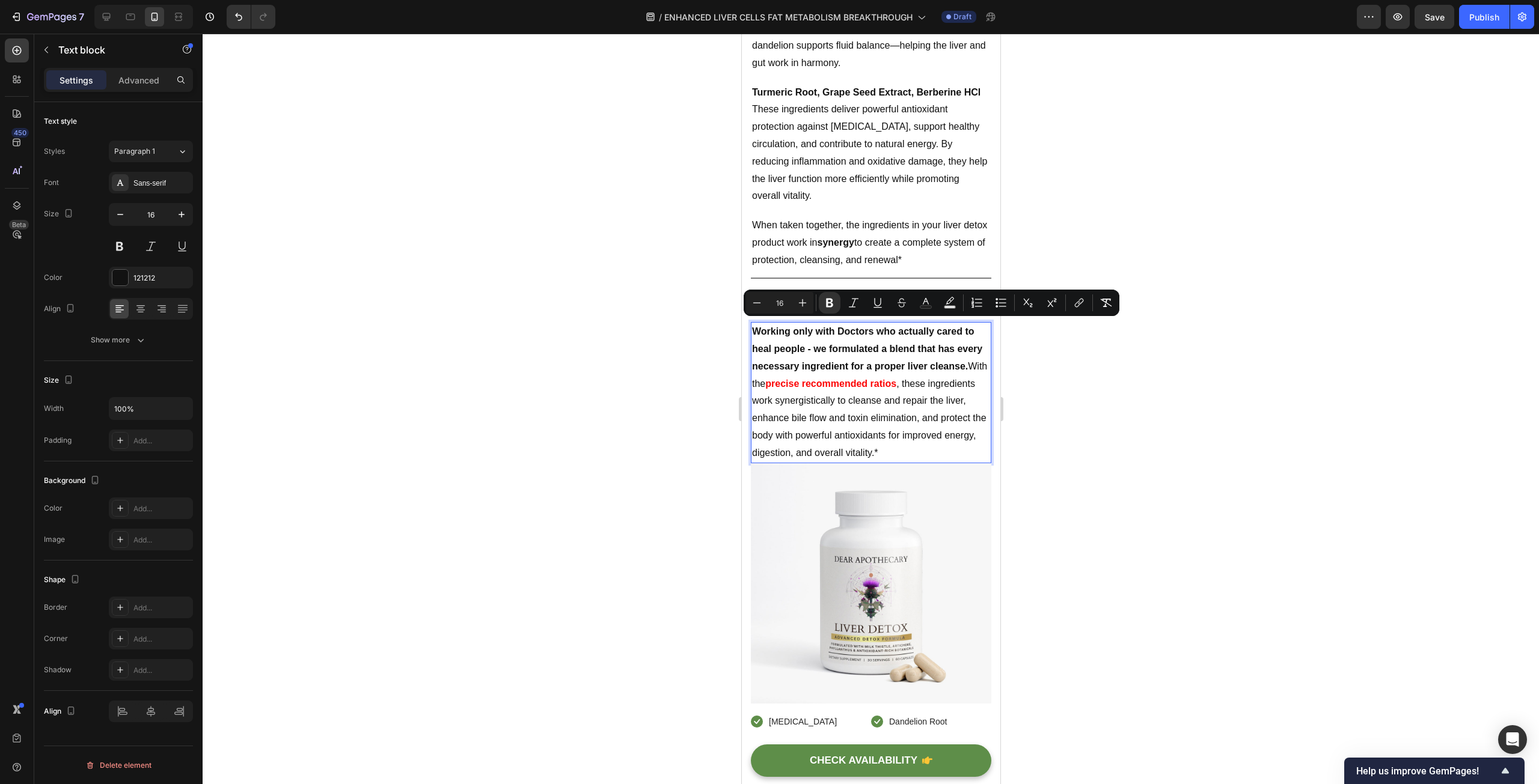
click at [895, 382] on strong "precise recommended ratios" at bounding box center [830, 384] width 131 height 10
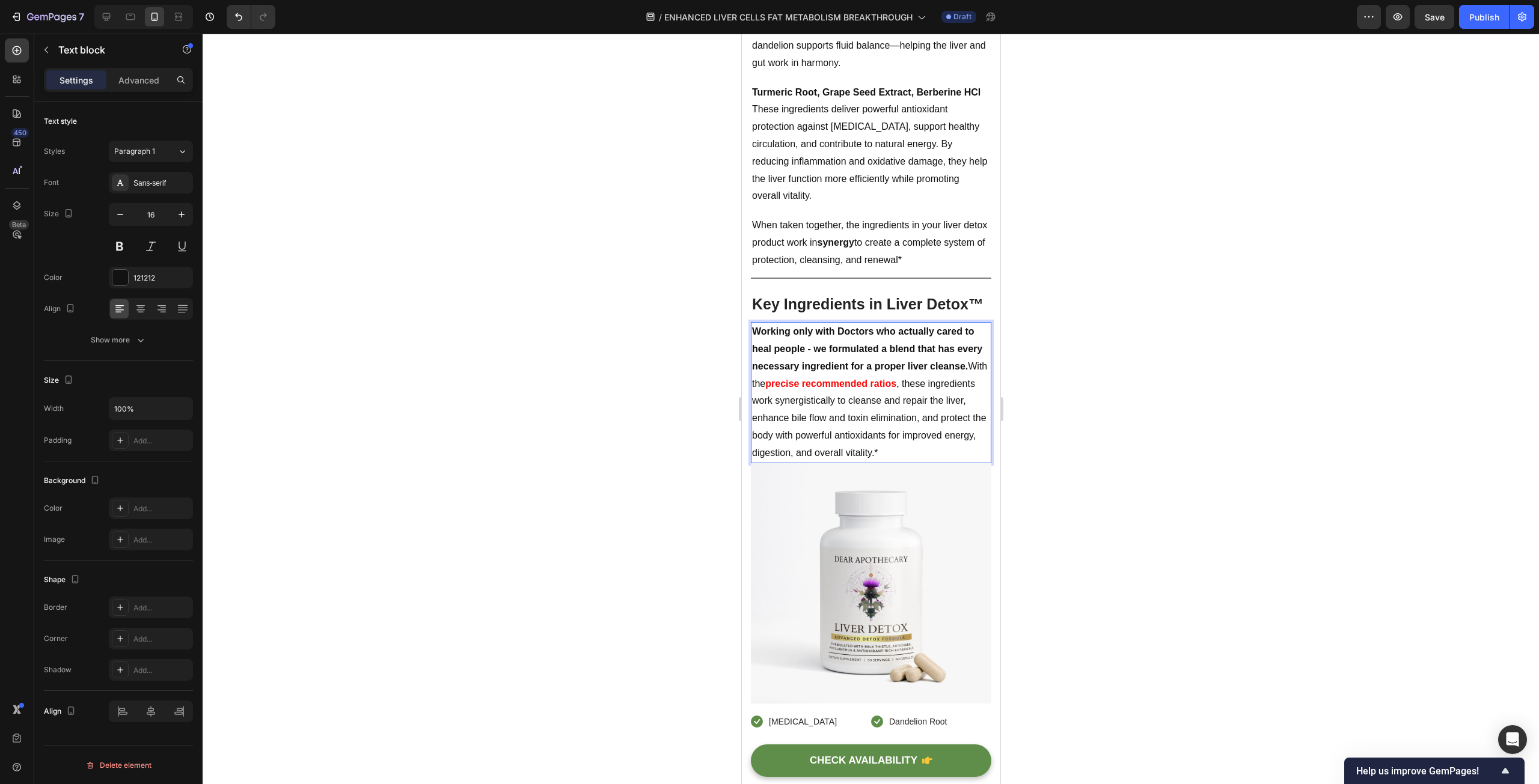
click at [913, 327] on strong "Working only with Doctors who actually cared to heal people - we formulated a b…" at bounding box center [866, 349] width 231 height 45
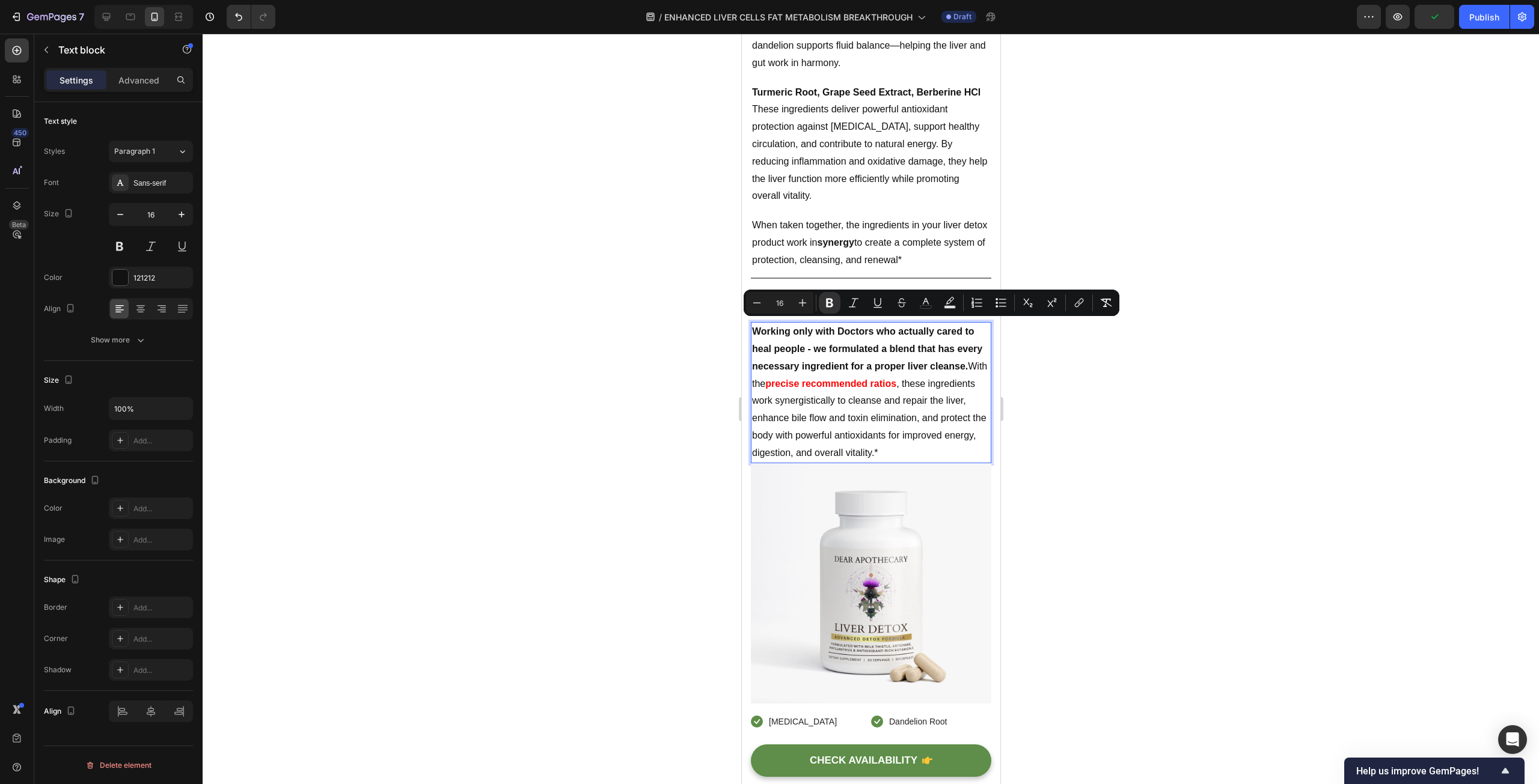
click at [807, 344] on strong "Working only with Doctors who actually cared to heal people - we formulated a b…" at bounding box center [866, 349] width 231 height 45
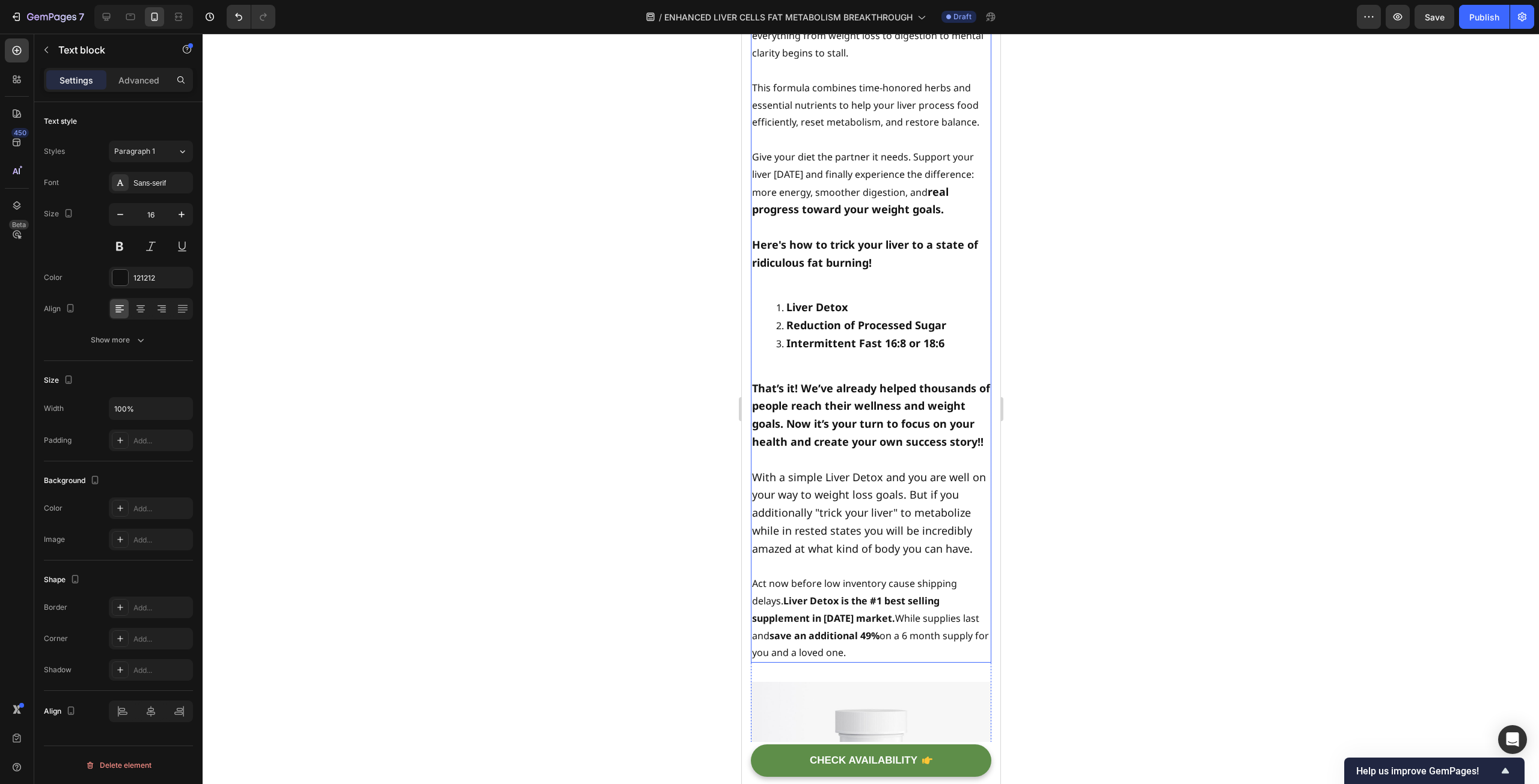
scroll to position [8524, 0]
click at [885, 272] on p "Here's how to trick your liver to a state of ridiculous fat burning!" at bounding box center [870, 253] width 238 height 36
click at [874, 272] on p "Here's how to trick your liver to a state of ridiculous fat burning!" at bounding box center [870, 253] width 238 height 36
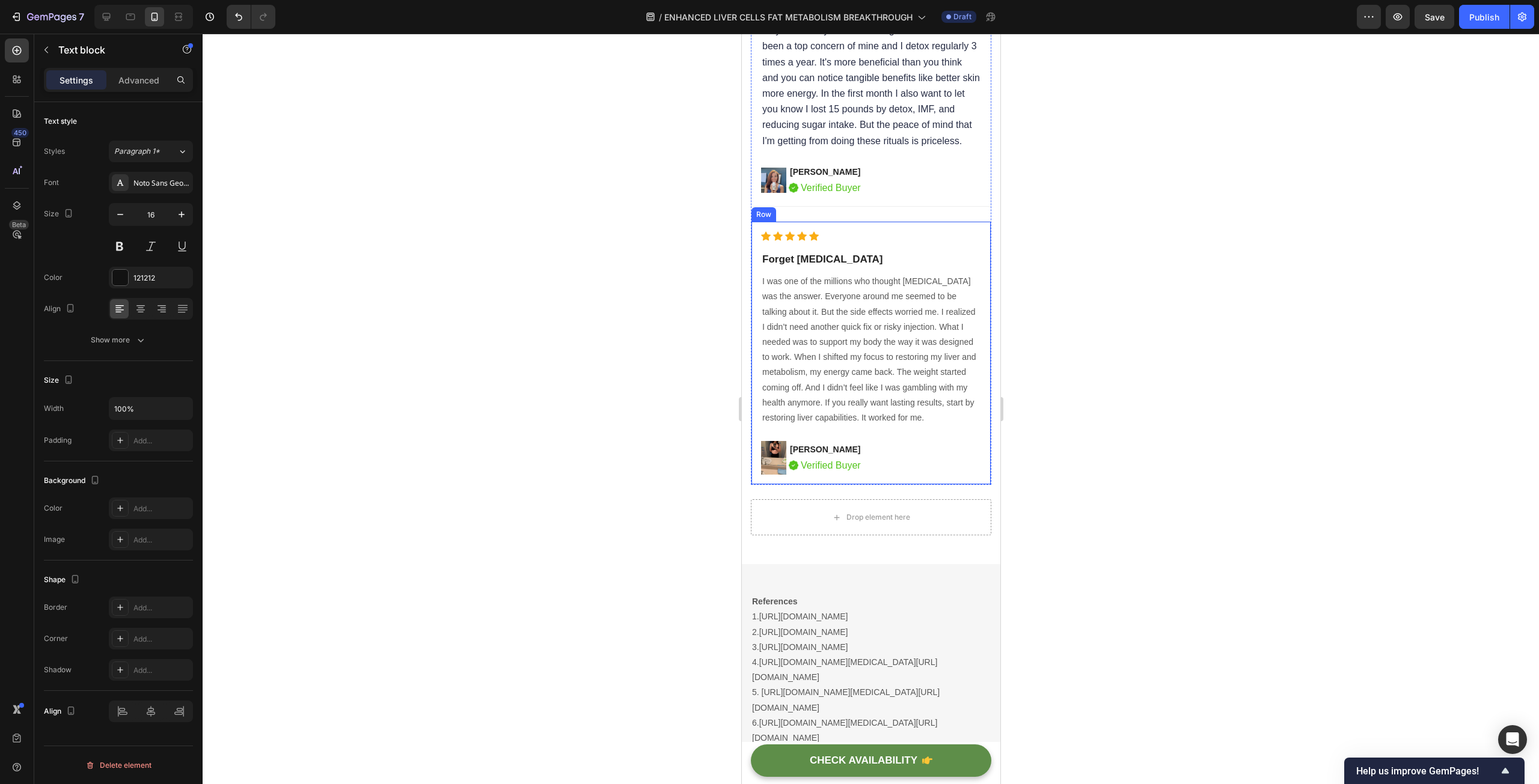
scroll to position [9596, 0]
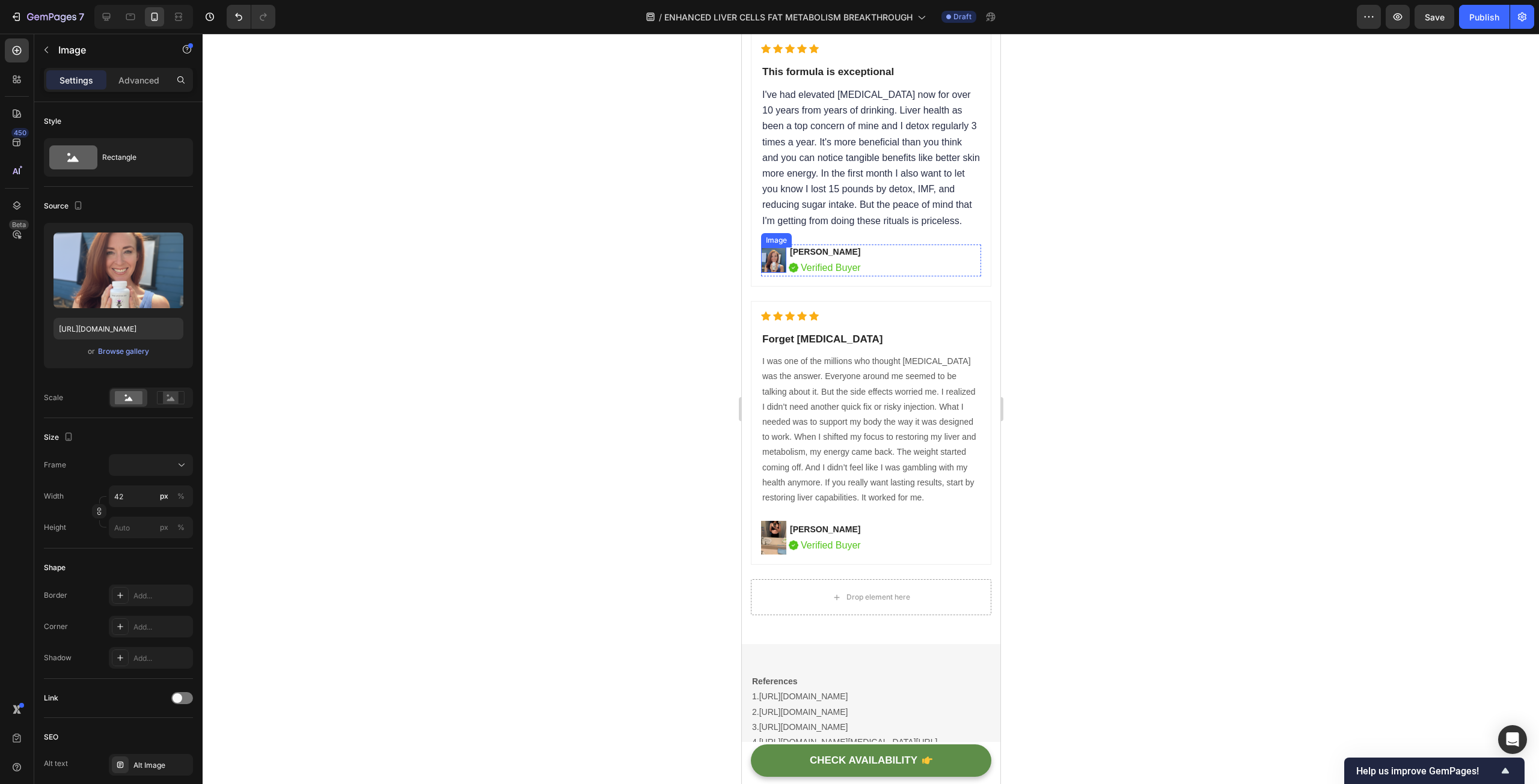
click at [774, 272] on img at bounding box center [773, 260] width 25 height 25
click at [122, 354] on div "Browse gallery" at bounding box center [123, 351] width 51 height 10
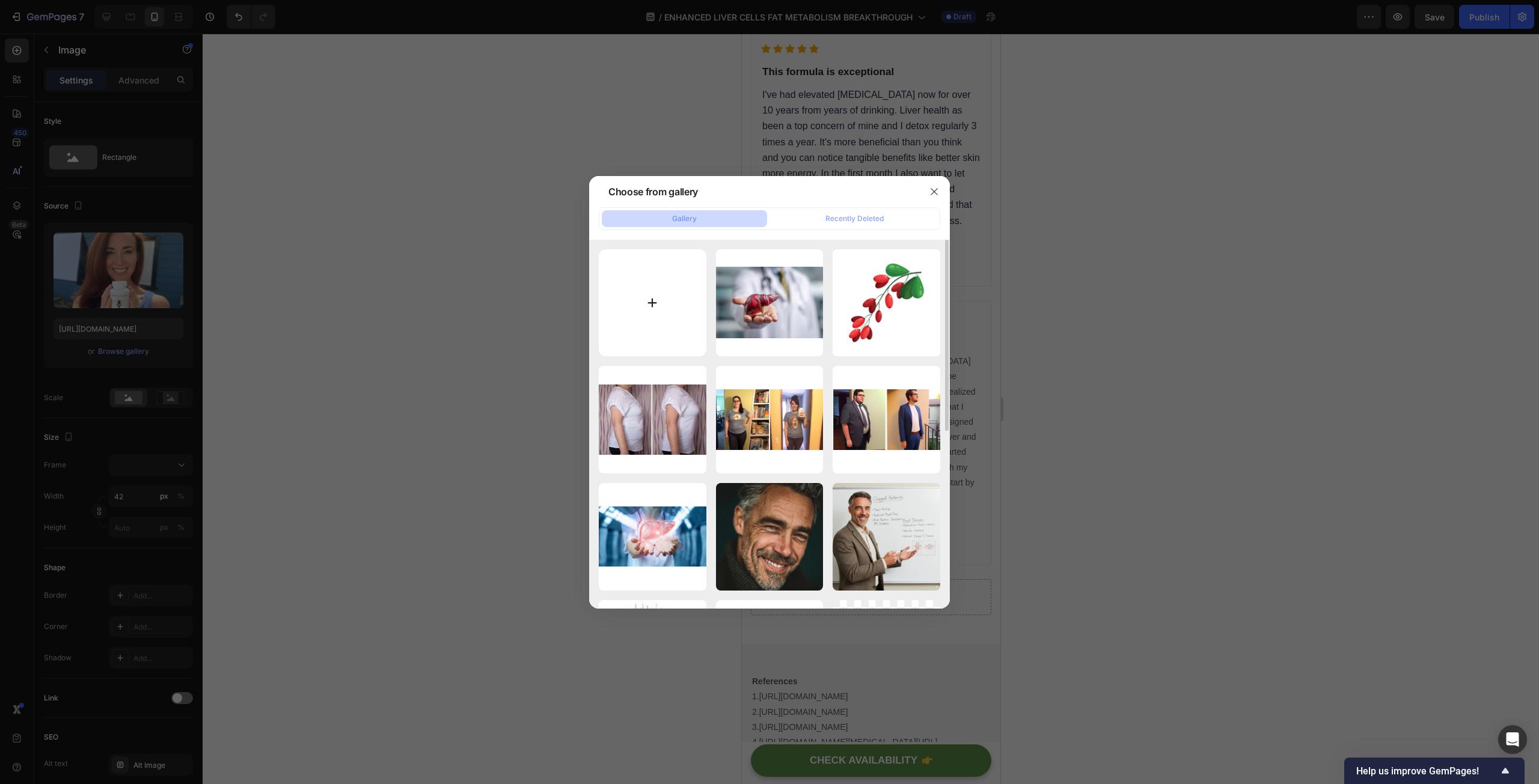
click at [625, 305] on input "file" at bounding box center [652, 303] width 107 height 107
click at [1051, 291] on div at bounding box center [770, 392] width 1539 height 784
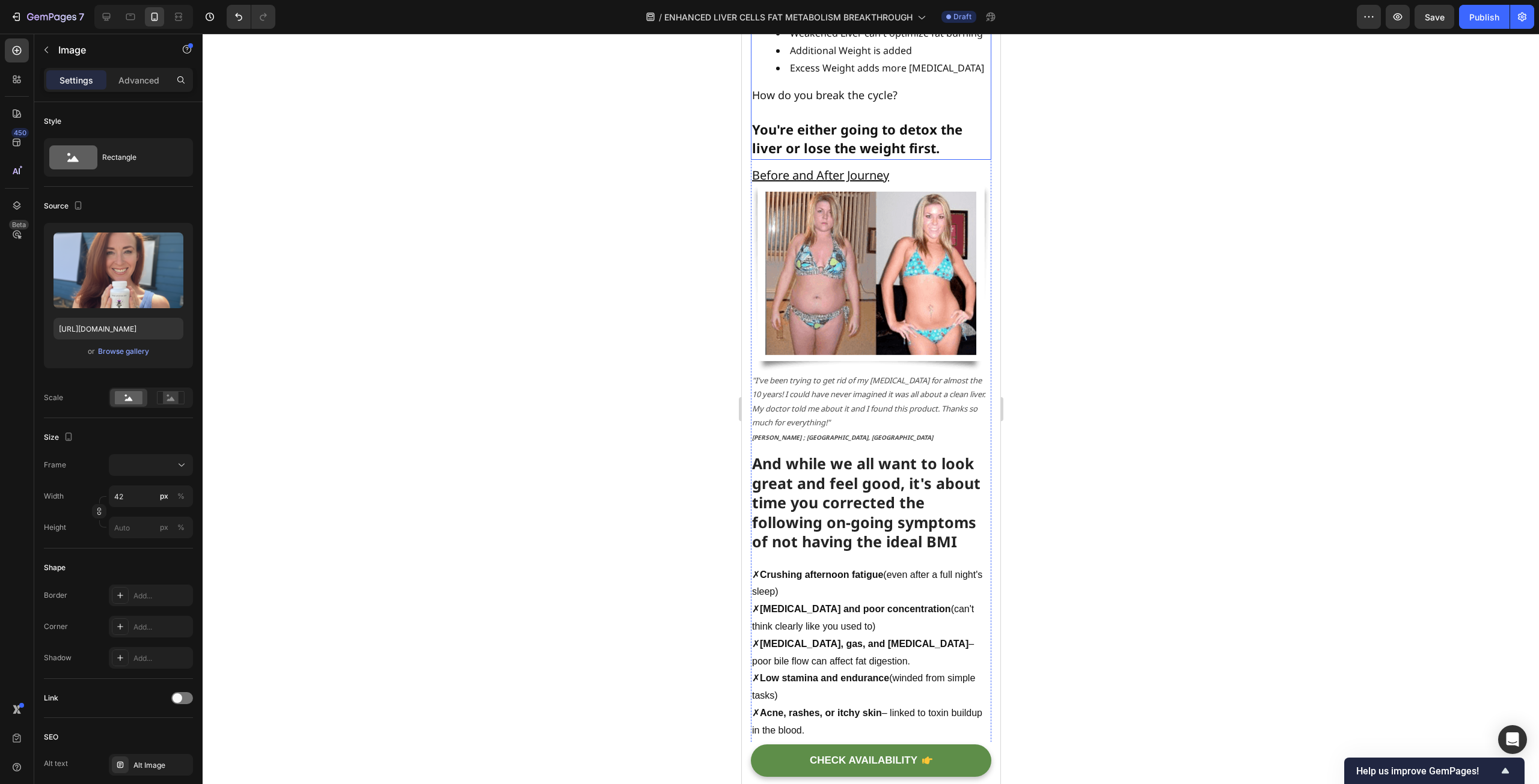
scroll to position [1785, 0]
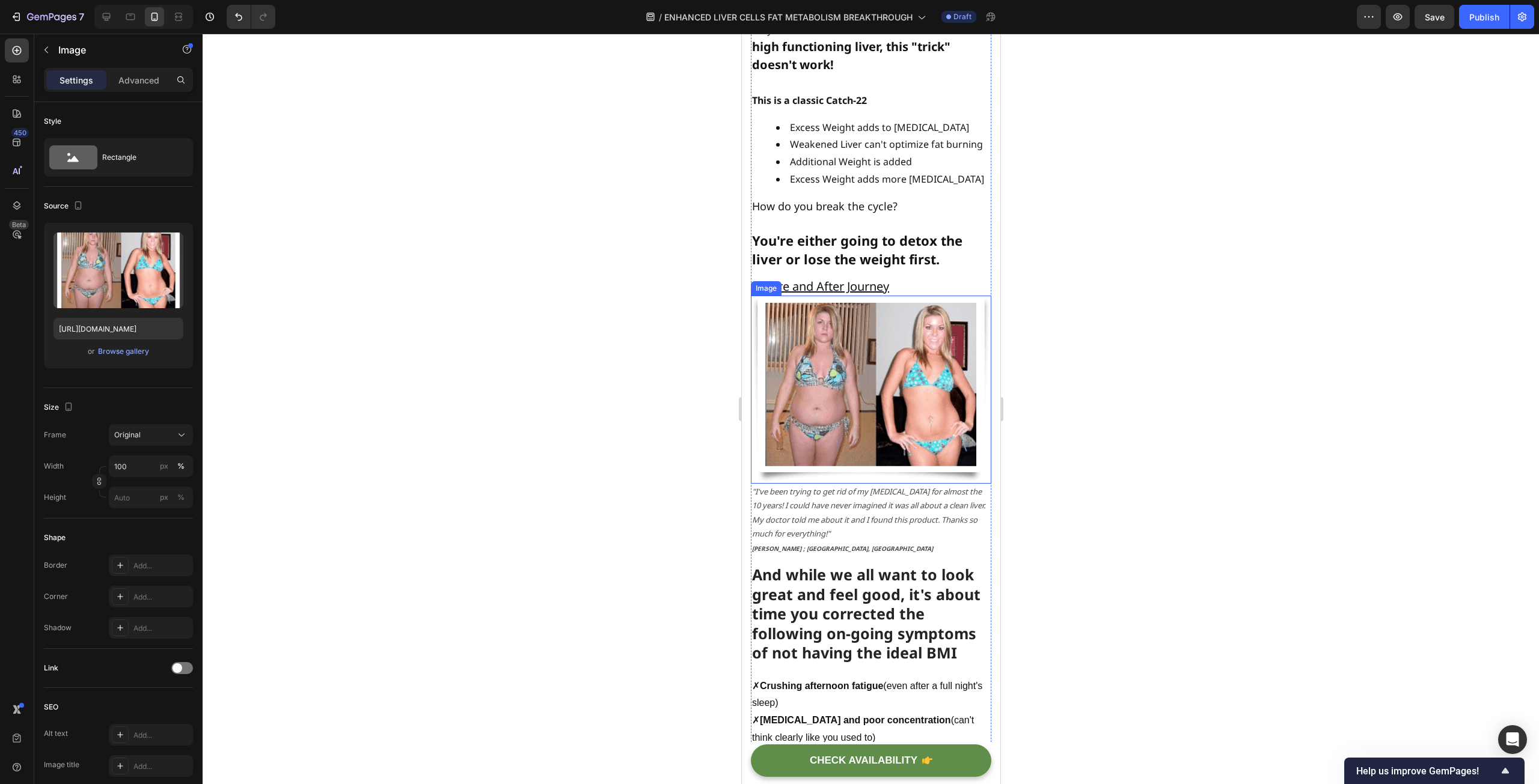
click at [878, 340] on img at bounding box center [870, 389] width 240 height 188
click at [116, 354] on div "Browse gallery" at bounding box center [123, 351] width 51 height 10
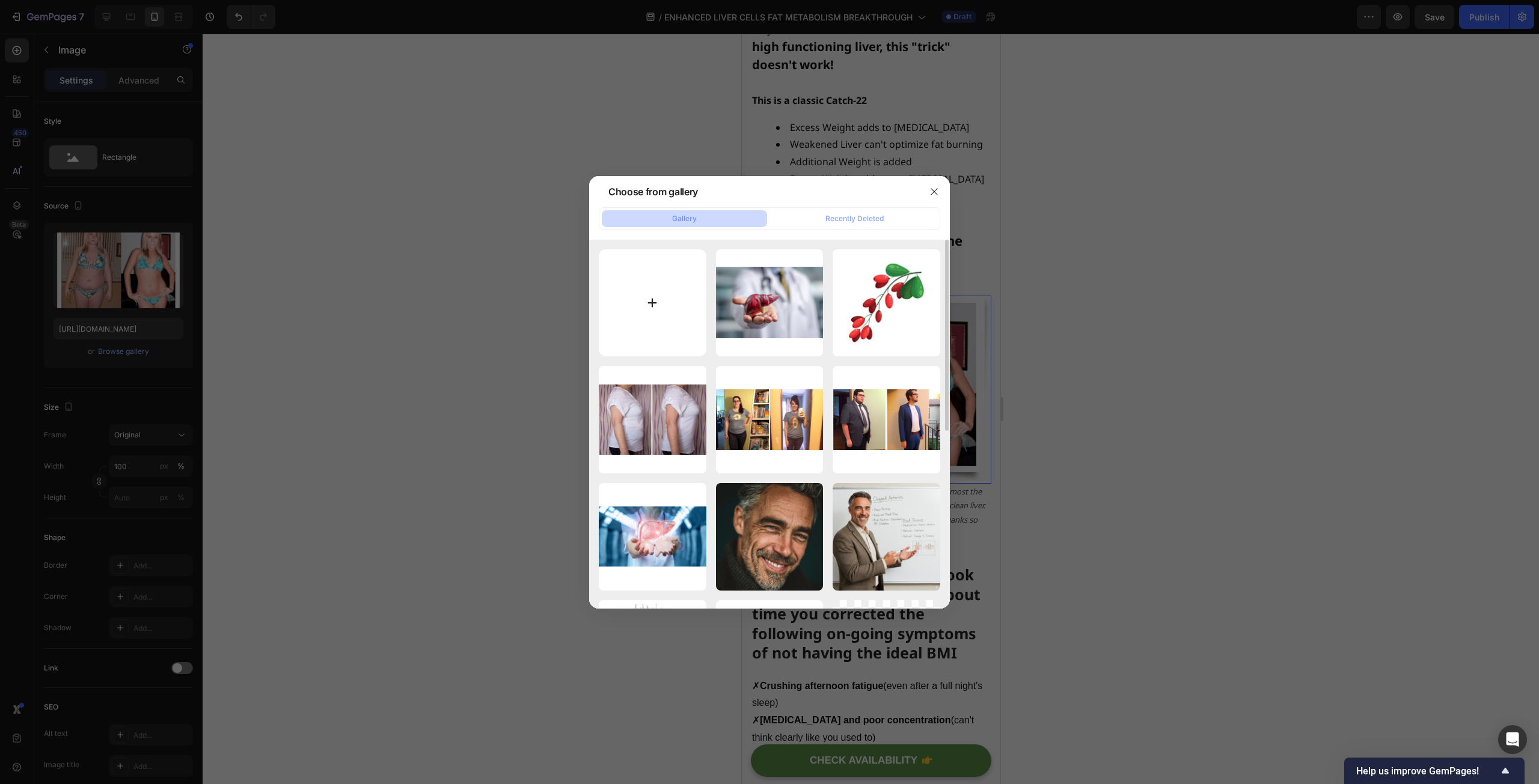
click at [651, 306] on input "file" at bounding box center [652, 303] width 107 height 107
type input "C:\fakepath\101.jpg"
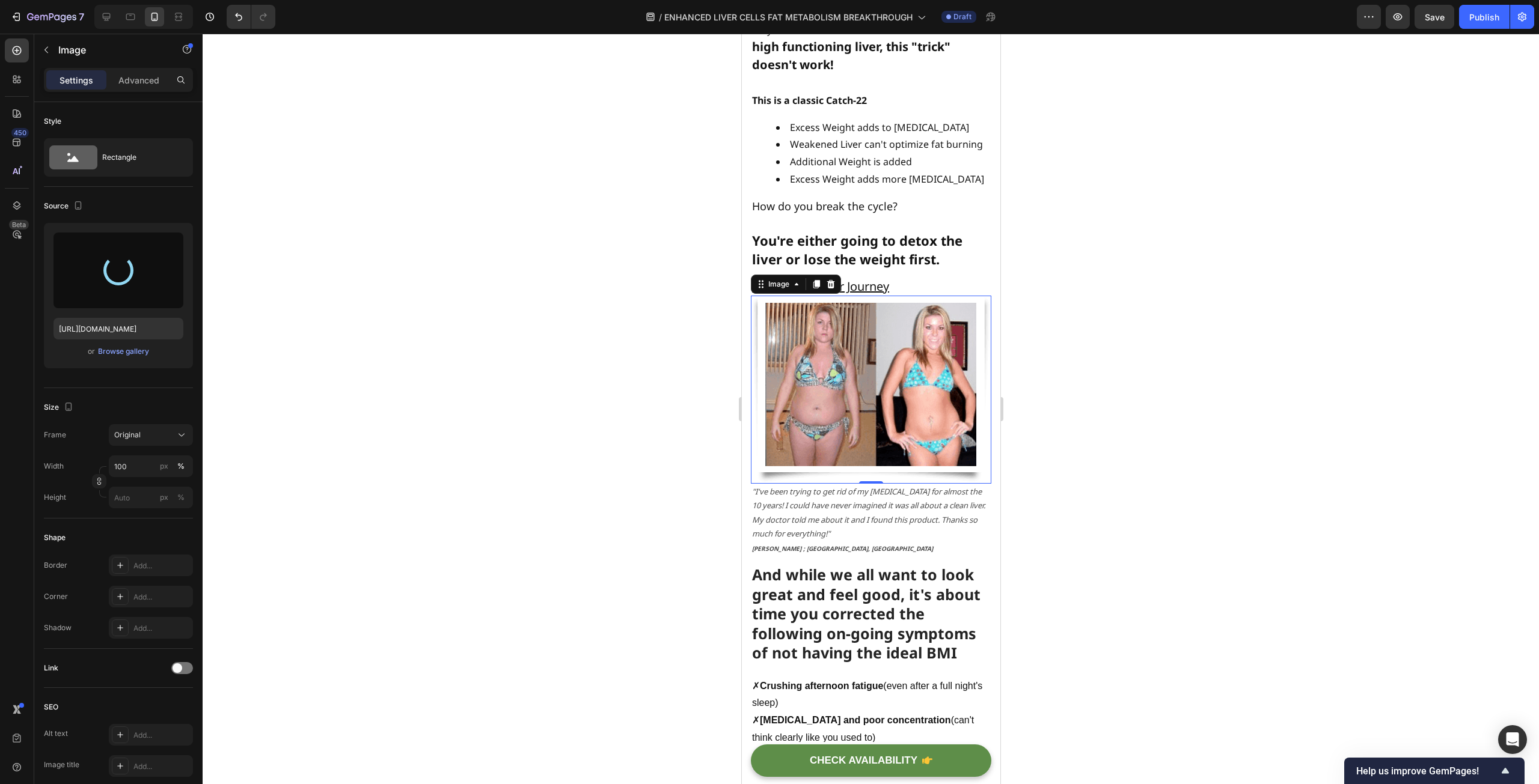
type input "[URL][DOMAIN_NAME]"
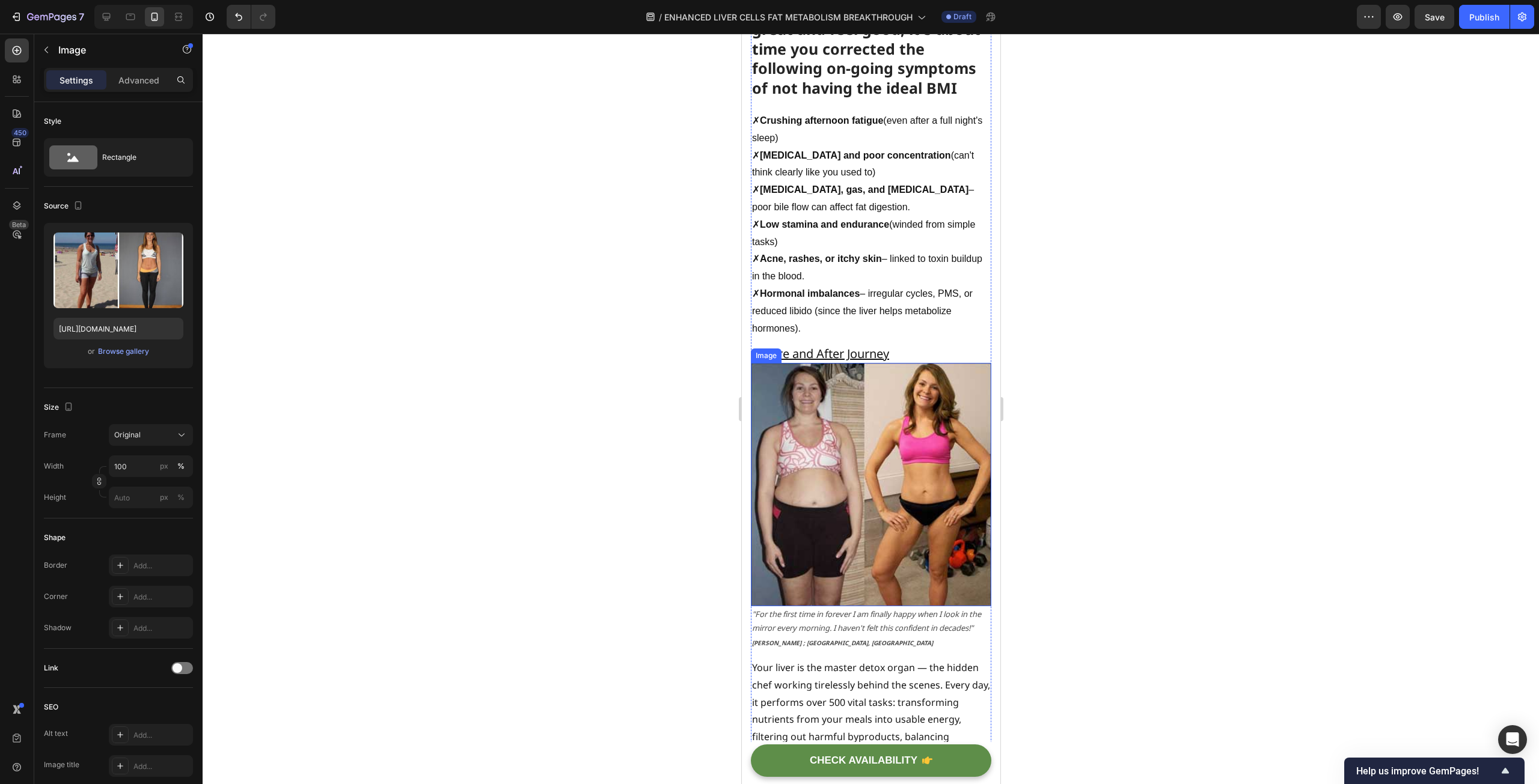
scroll to position [2445, 0]
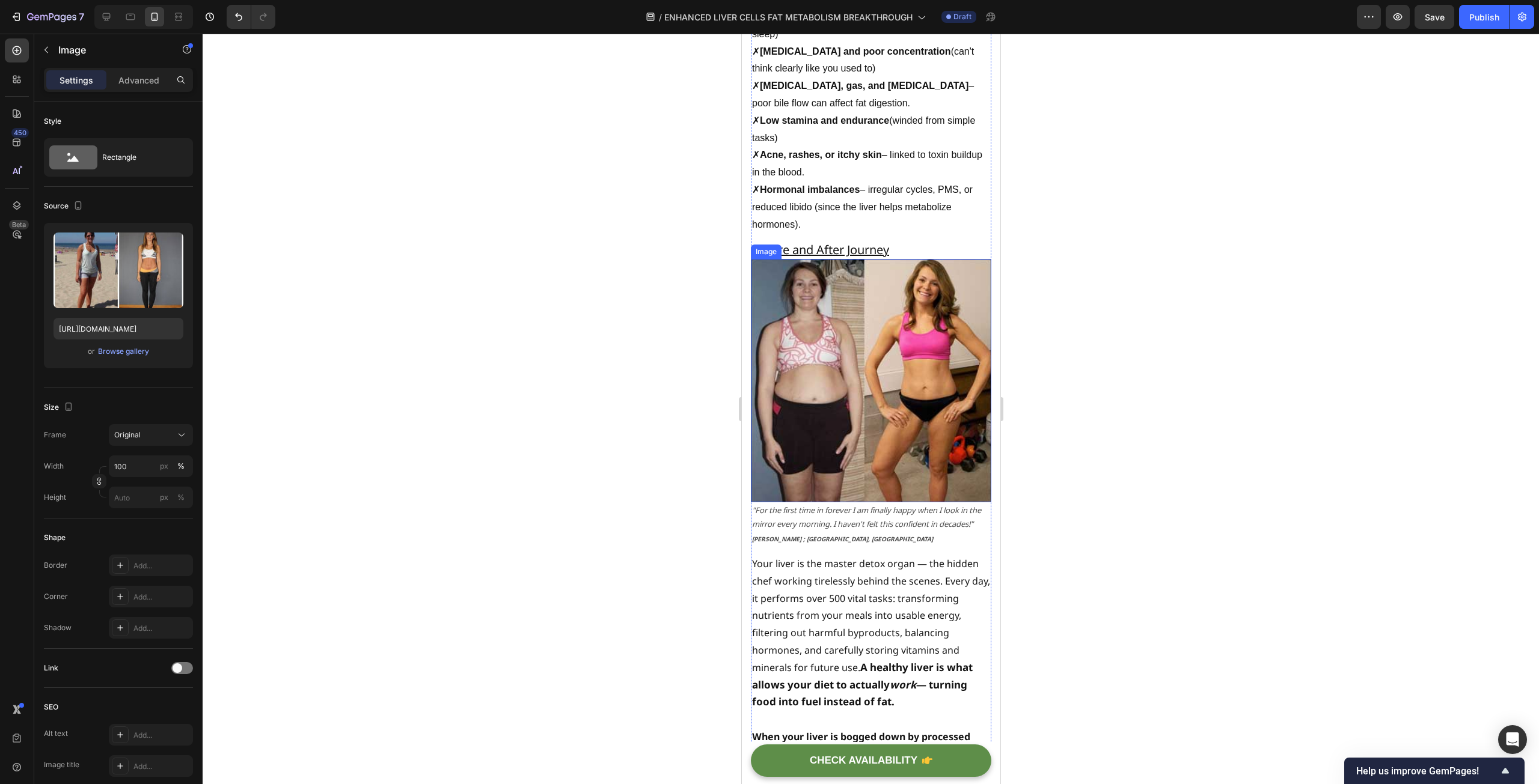
click at [907, 393] on img at bounding box center [870, 381] width 240 height 243
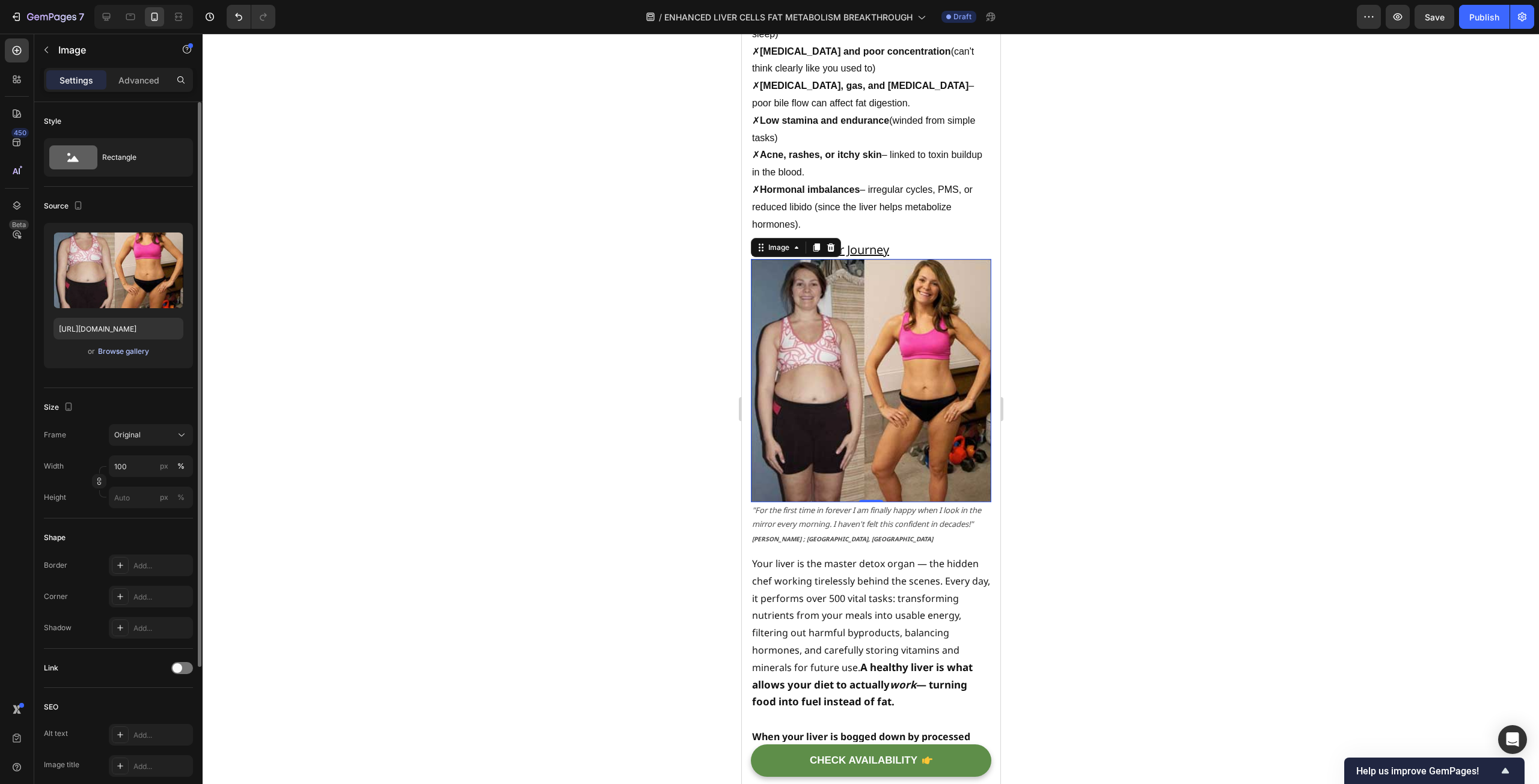
click at [136, 348] on div "Browse gallery" at bounding box center [123, 351] width 51 height 10
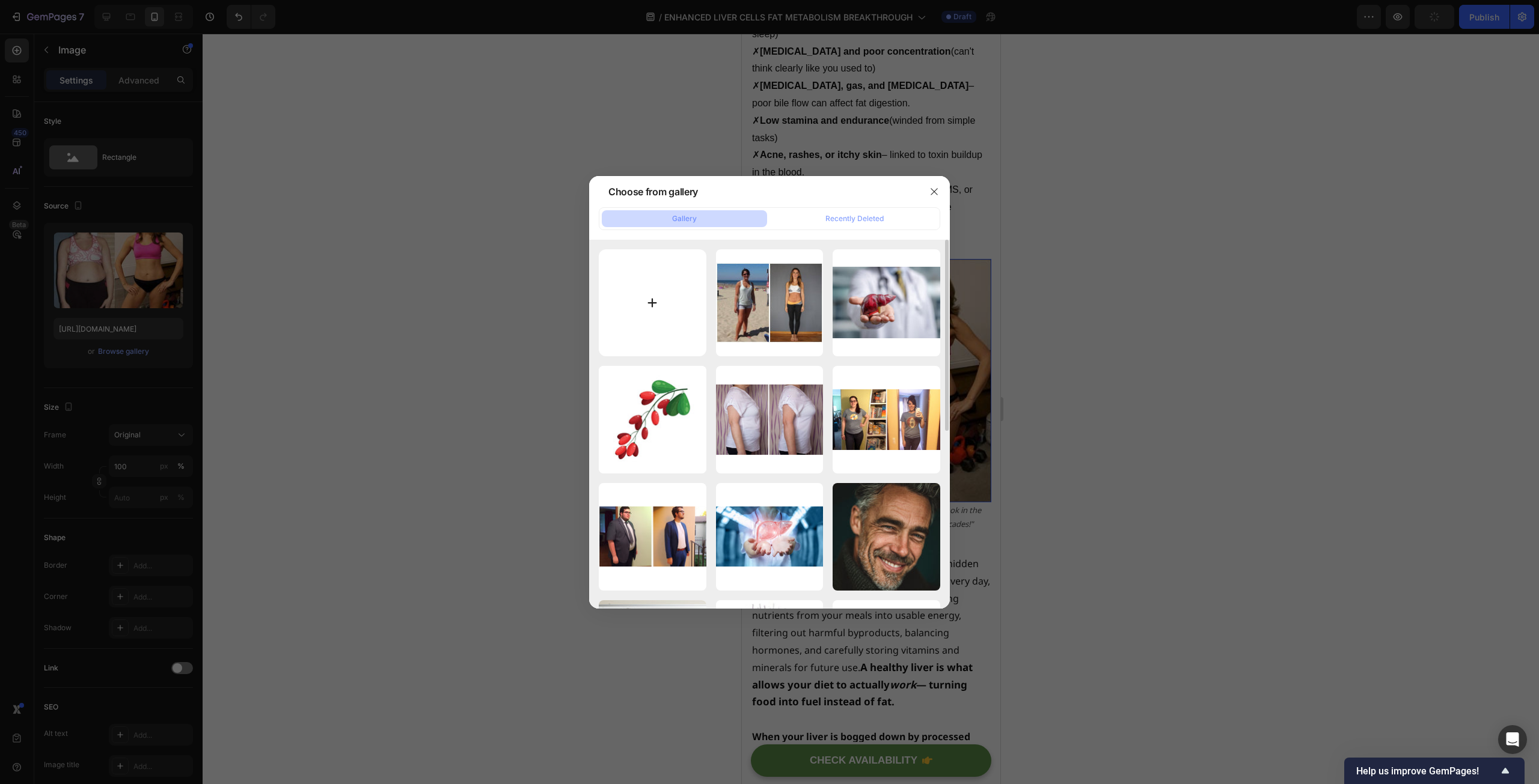
click at [631, 301] on input "file" at bounding box center [652, 303] width 107 height 107
type input "C:\fakepath\102.jpg"
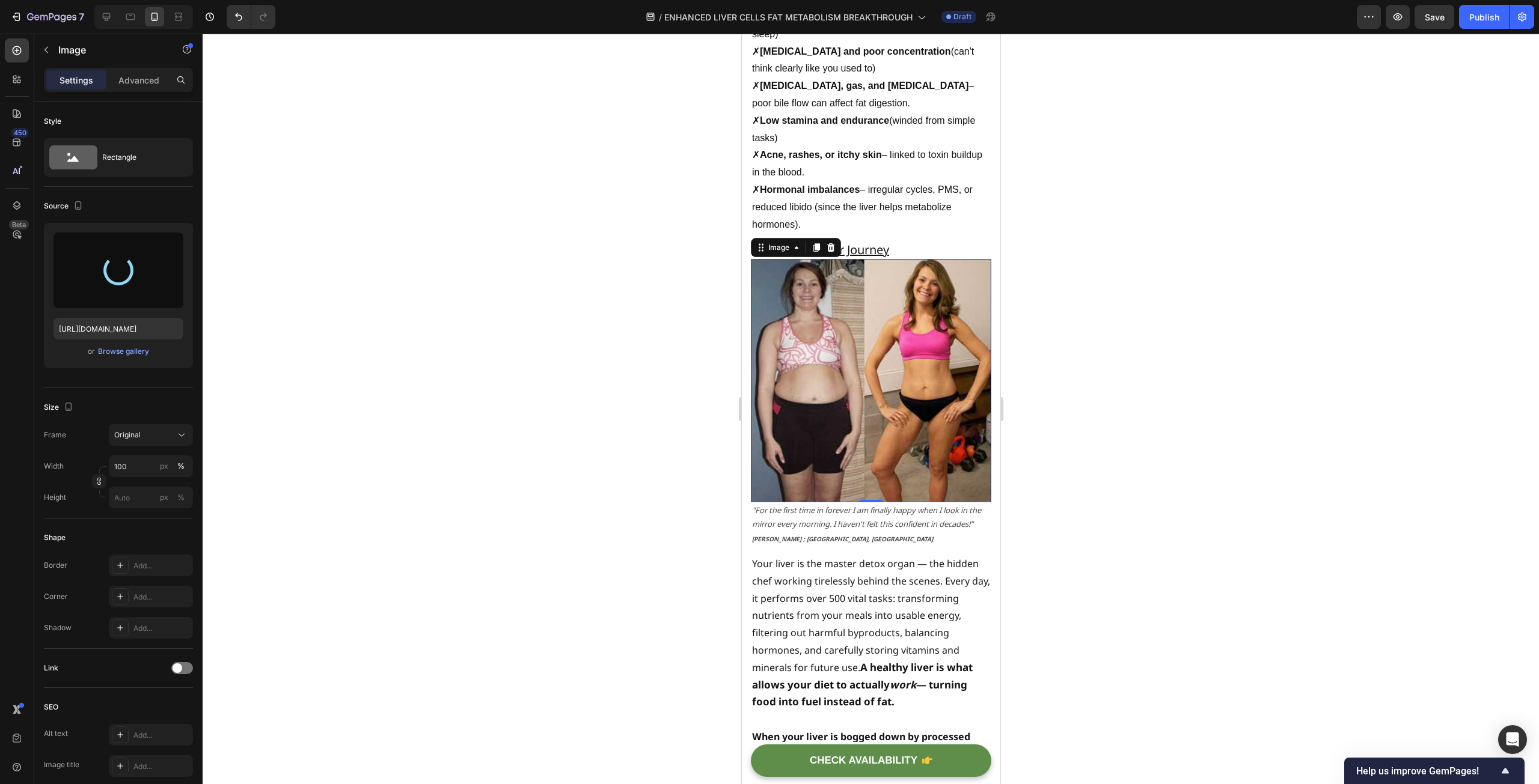
type input "[URL][DOMAIN_NAME]"
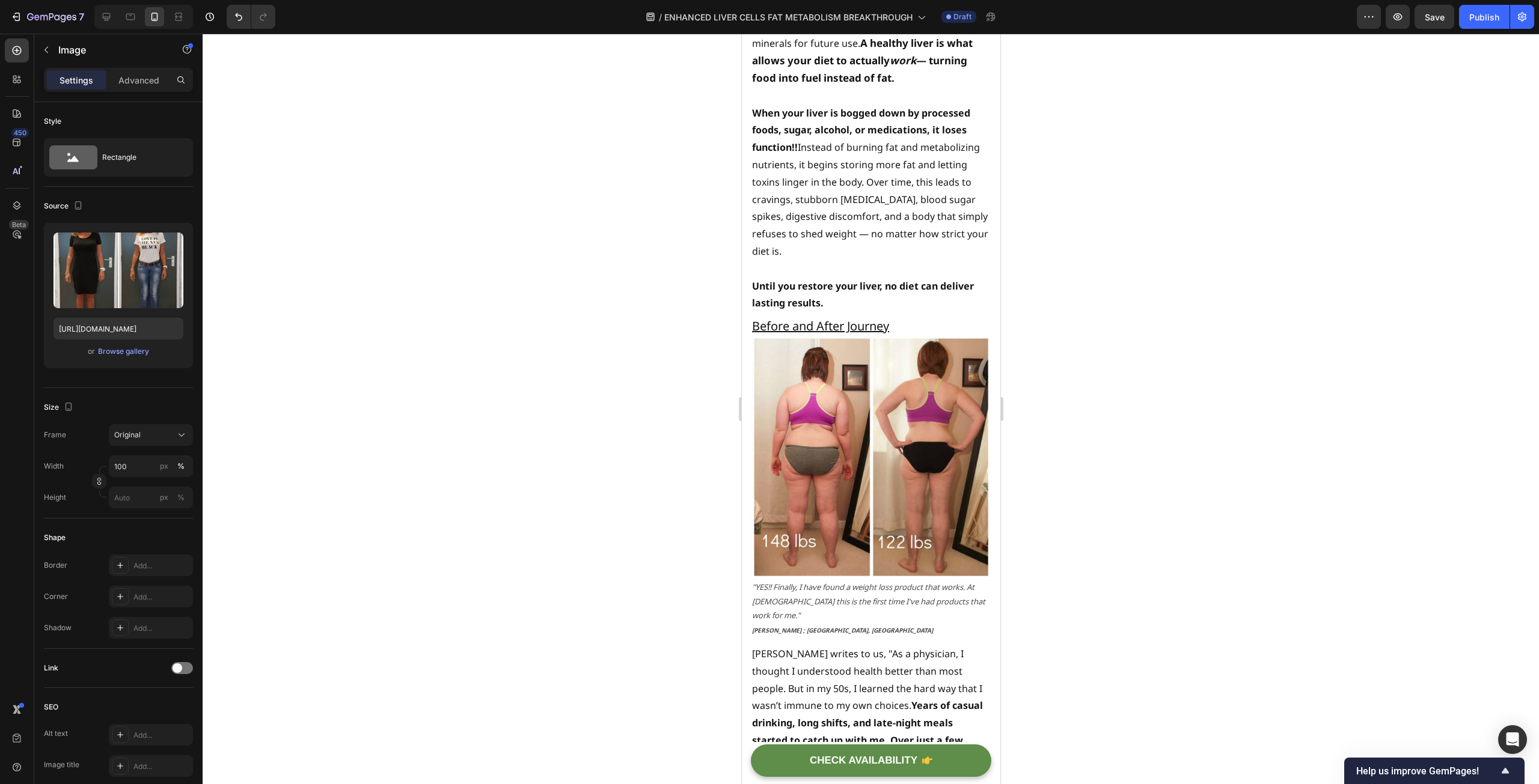
scroll to position [3167, 0]
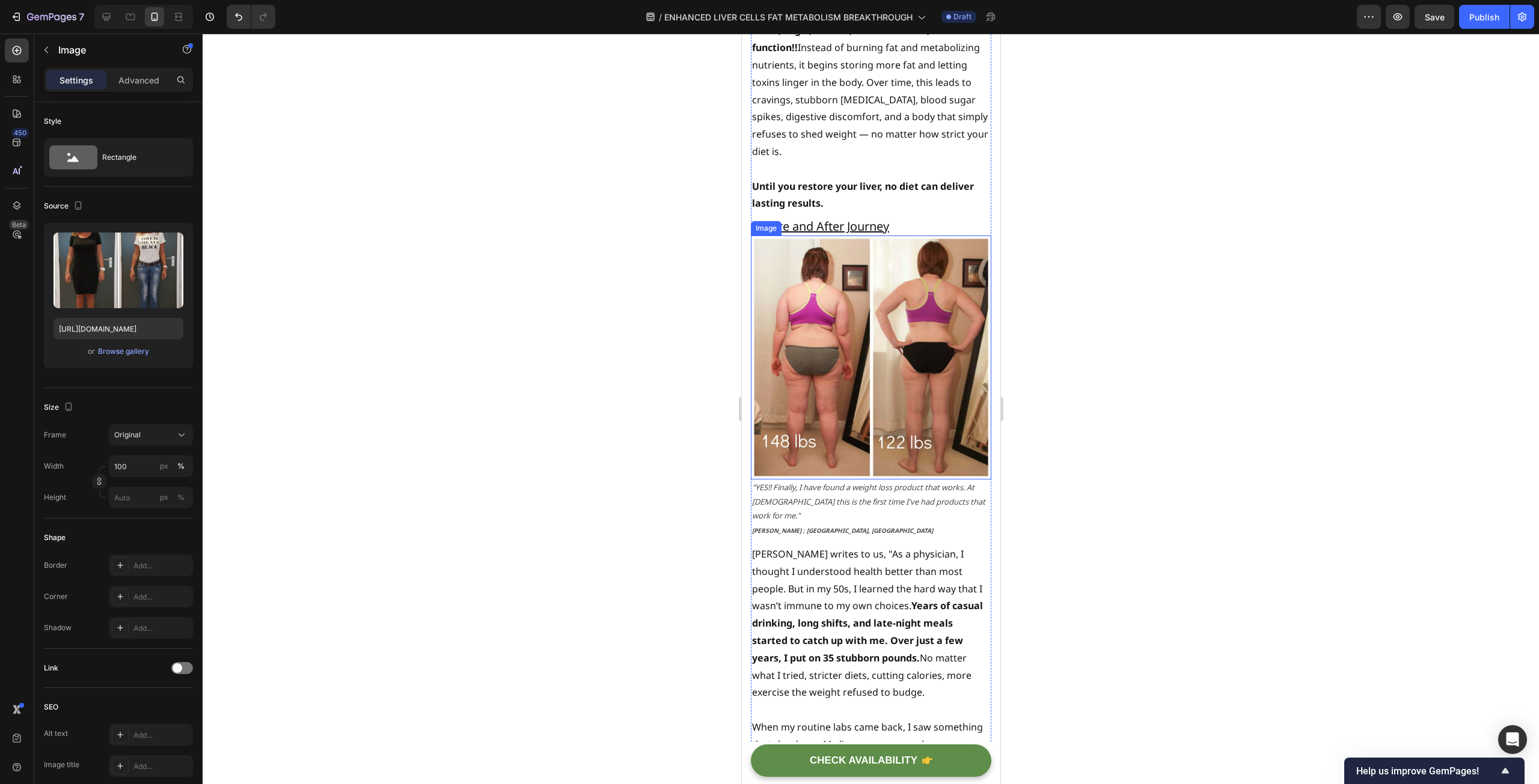
click at [874, 317] on img at bounding box center [870, 357] width 240 height 244
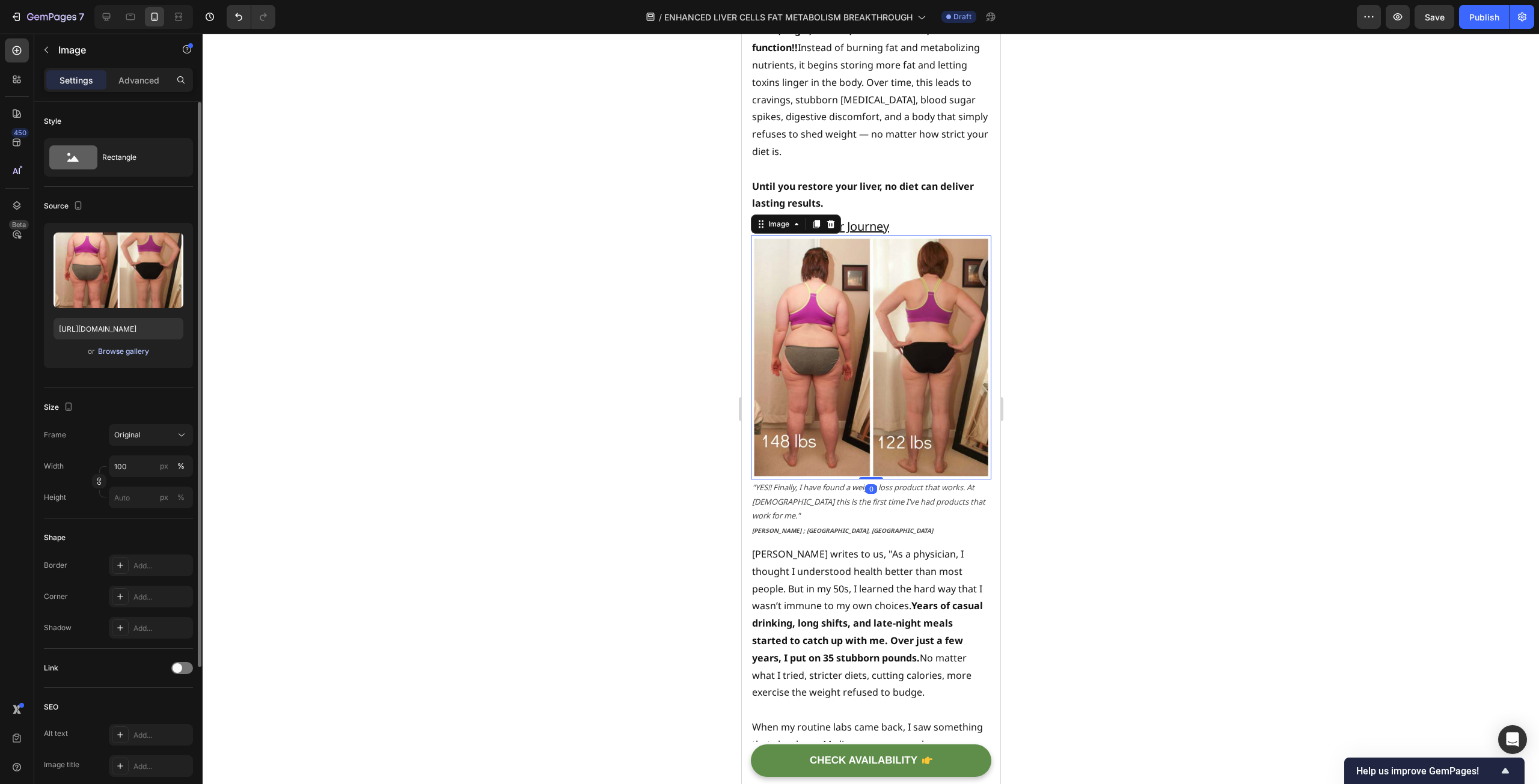
click at [127, 355] on div "Browse gallery" at bounding box center [123, 351] width 51 height 10
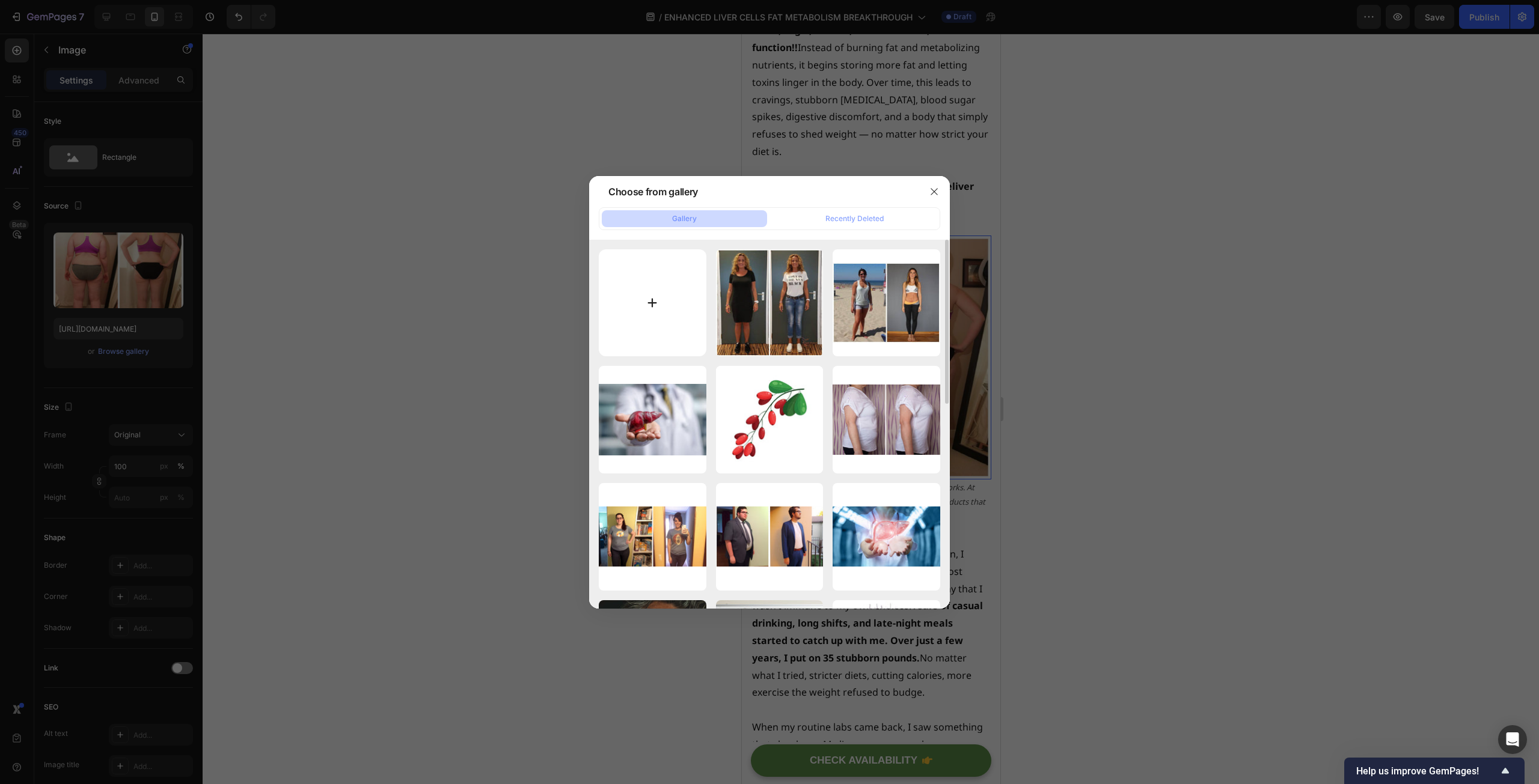
click at [673, 286] on input "file" at bounding box center [652, 303] width 107 height 107
type input "C:\fakepath\105.jpg"
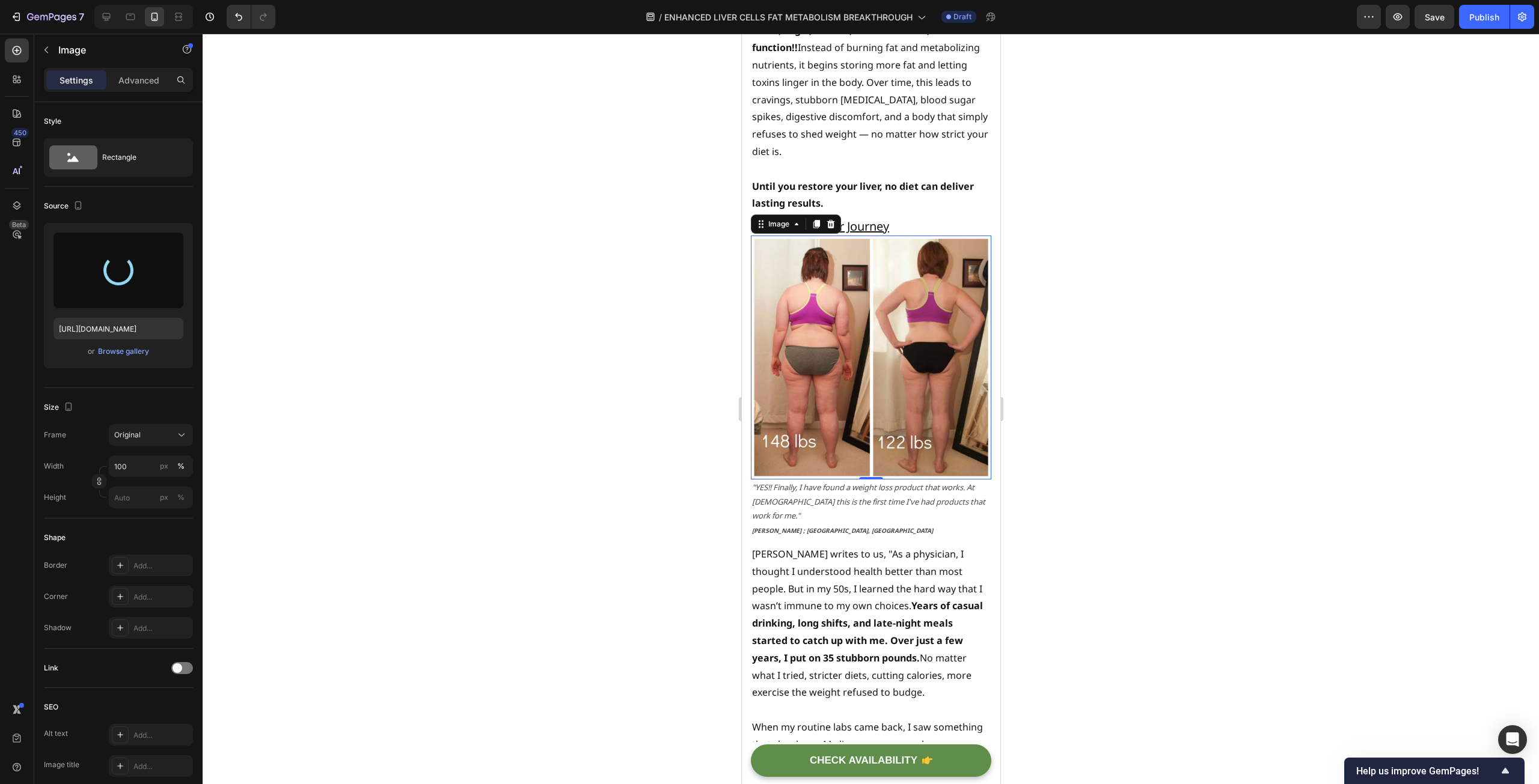
type input "[URL][DOMAIN_NAME]"
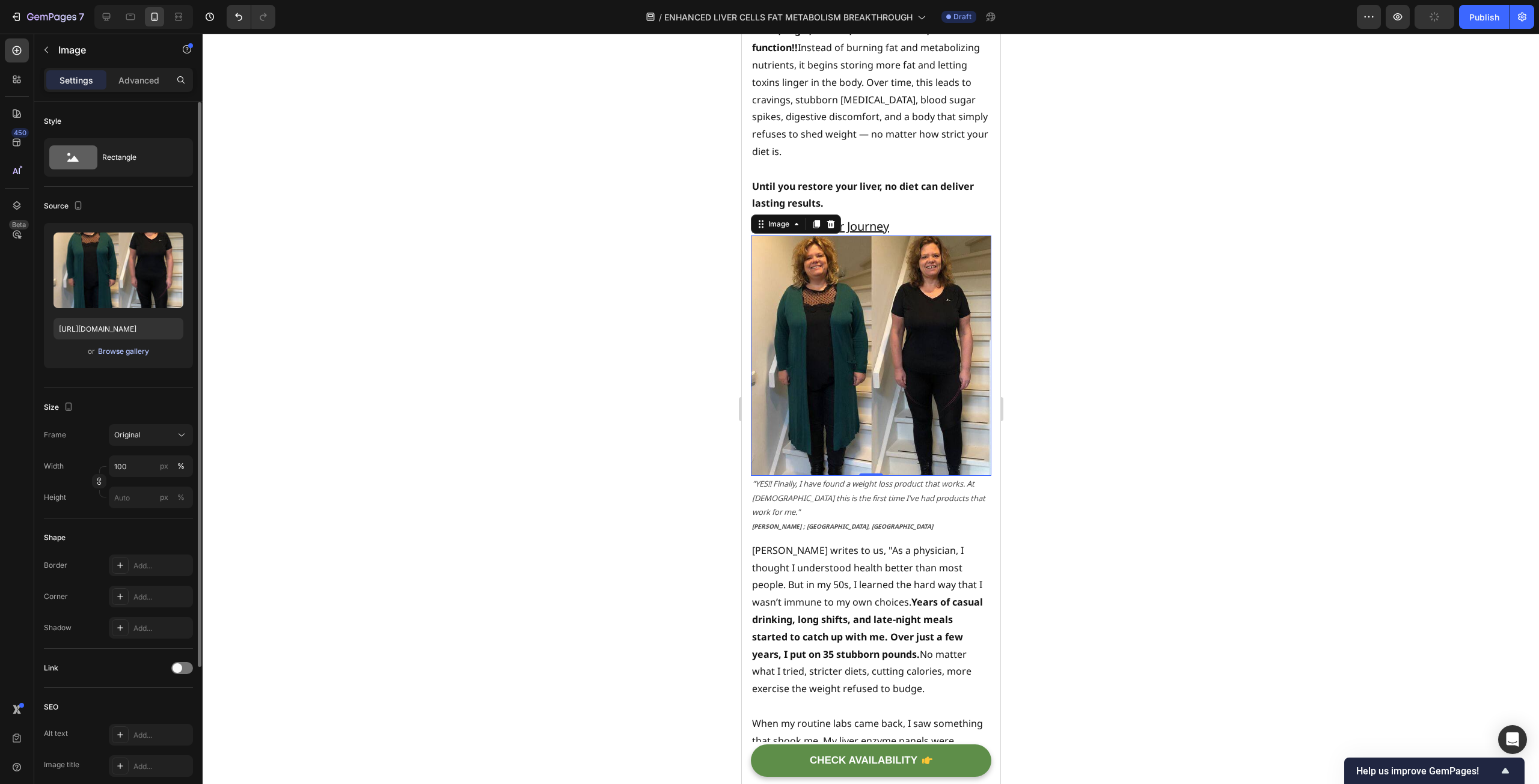
click at [111, 354] on div "Browse gallery" at bounding box center [123, 351] width 51 height 10
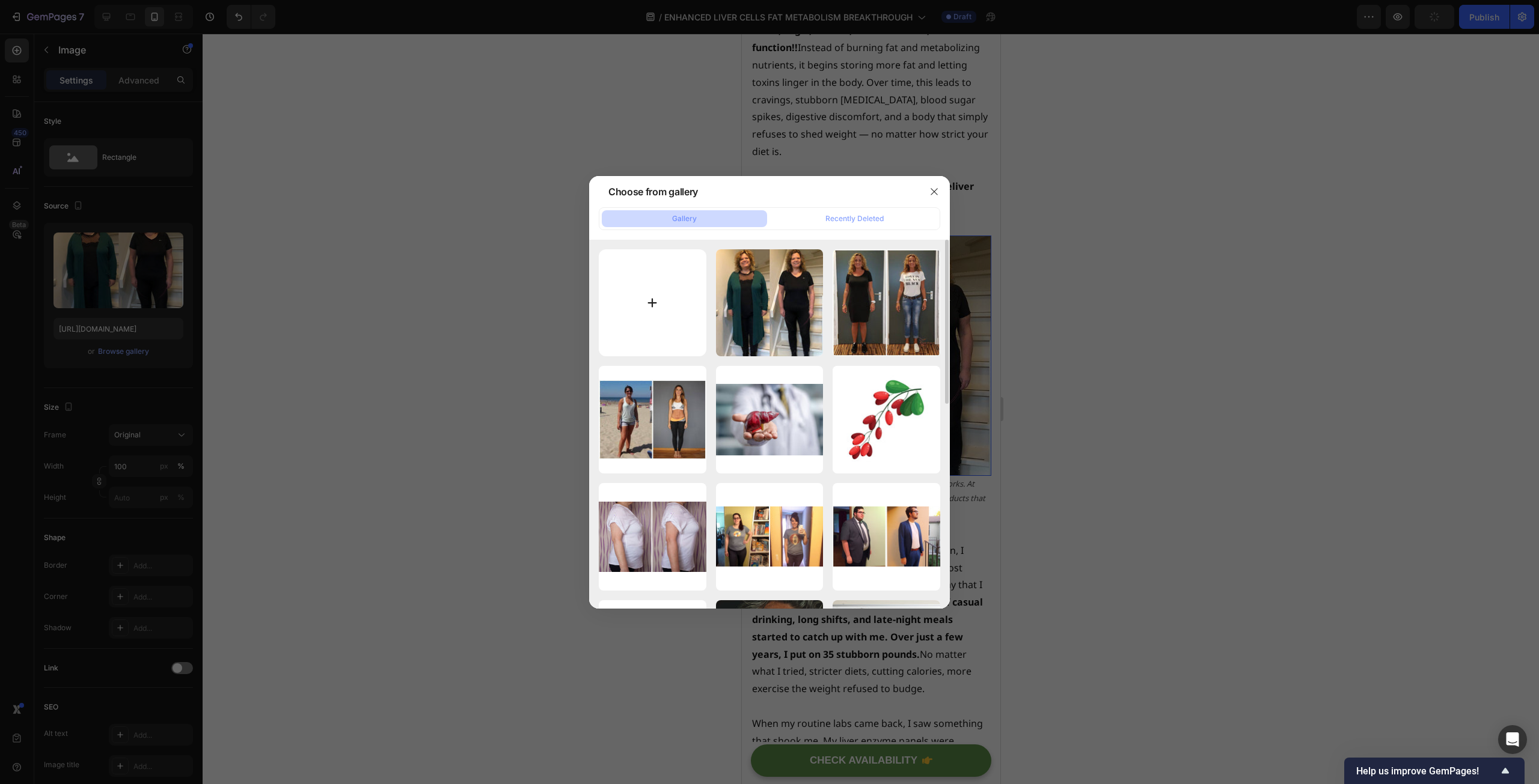
click at [638, 319] on input "file" at bounding box center [652, 303] width 107 height 107
type input "C:\fakepath\111.jpg"
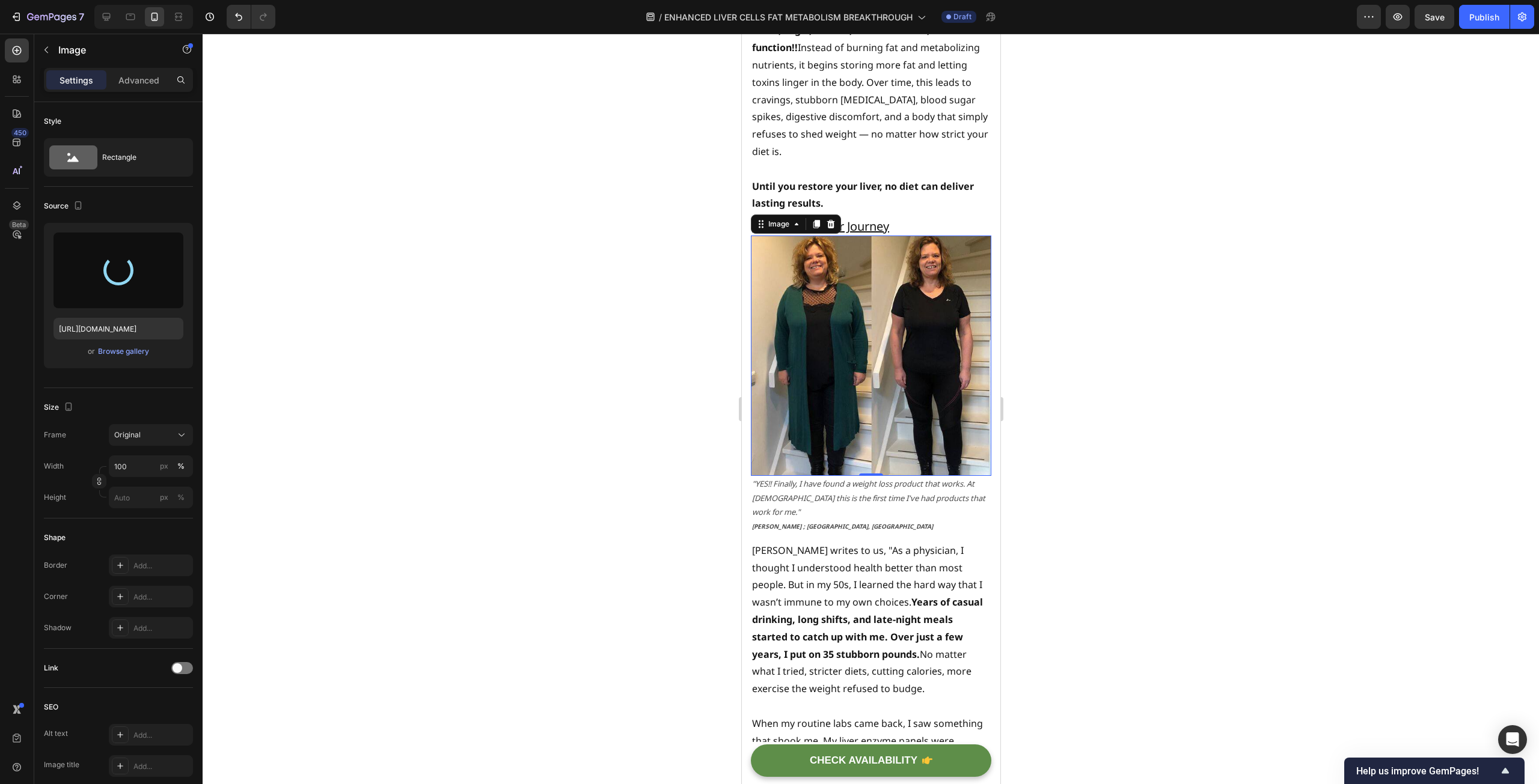
type input "[URL][DOMAIN_NAME]"
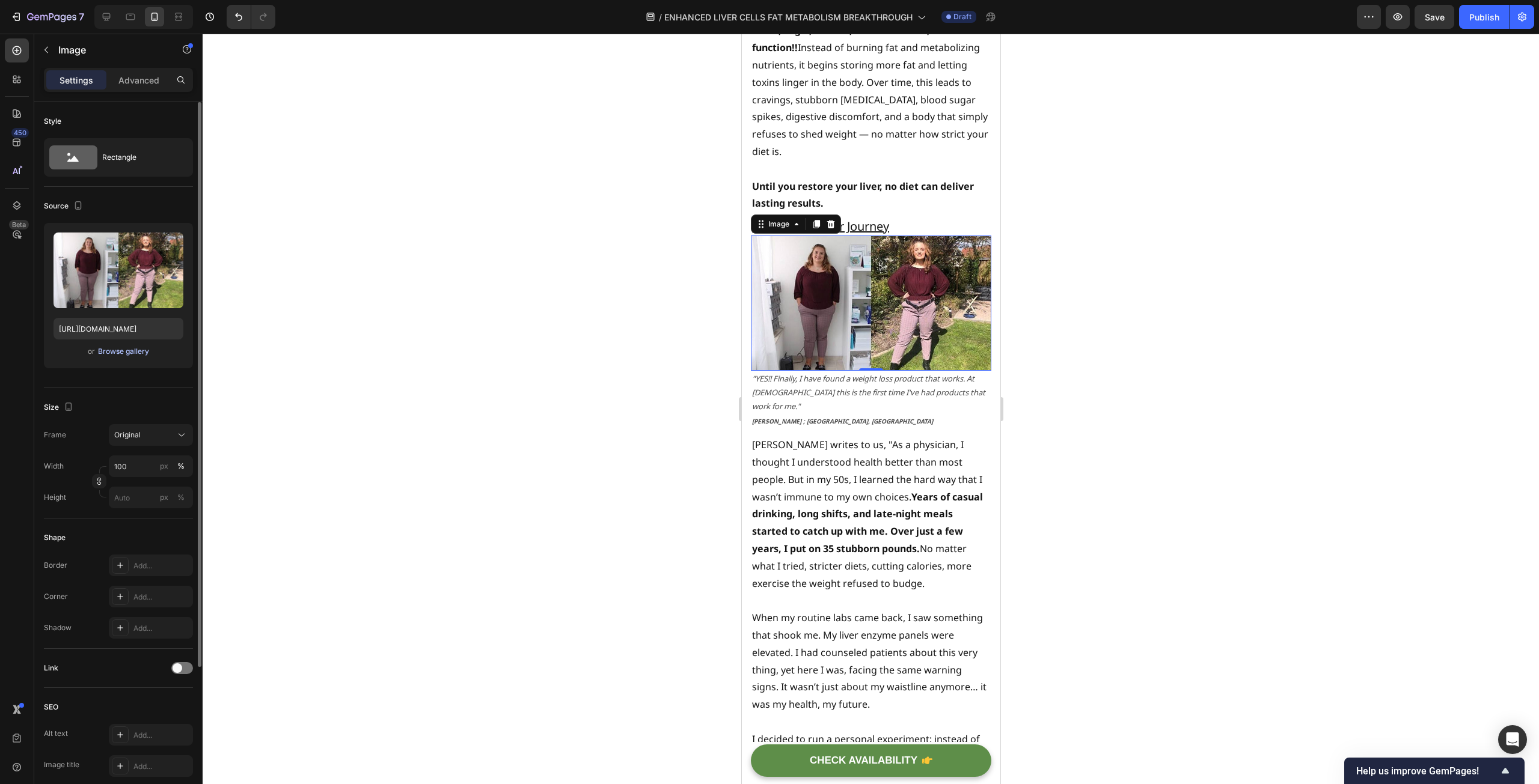
click at [114, 351] on div "Browse gallery" at bounding box center [123, 351] width 51 height 10
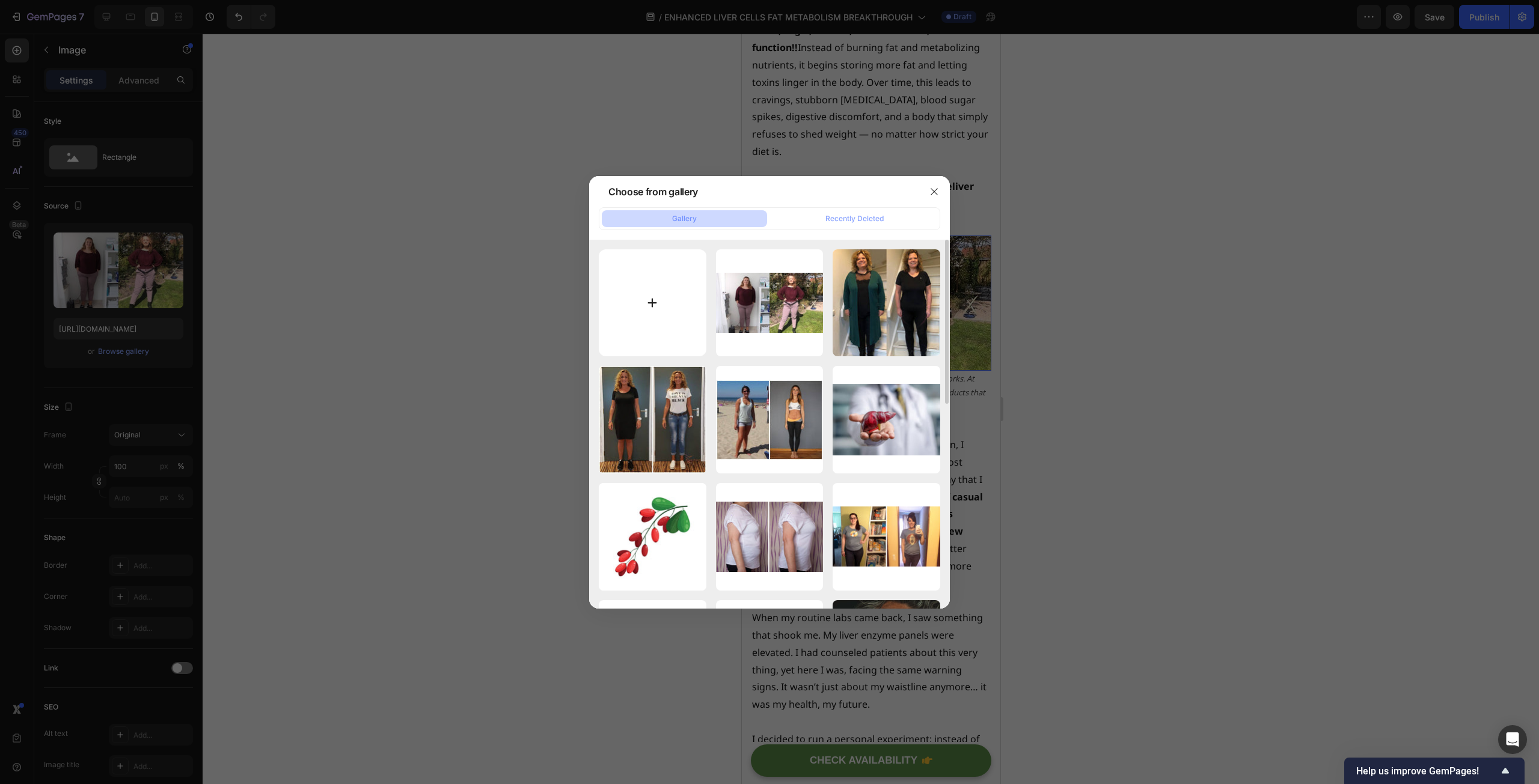
click at [638, 292] on input "file" at bounding box center [652, 303] width 107 height 107
type input "C:\fakepath\110.jpg"
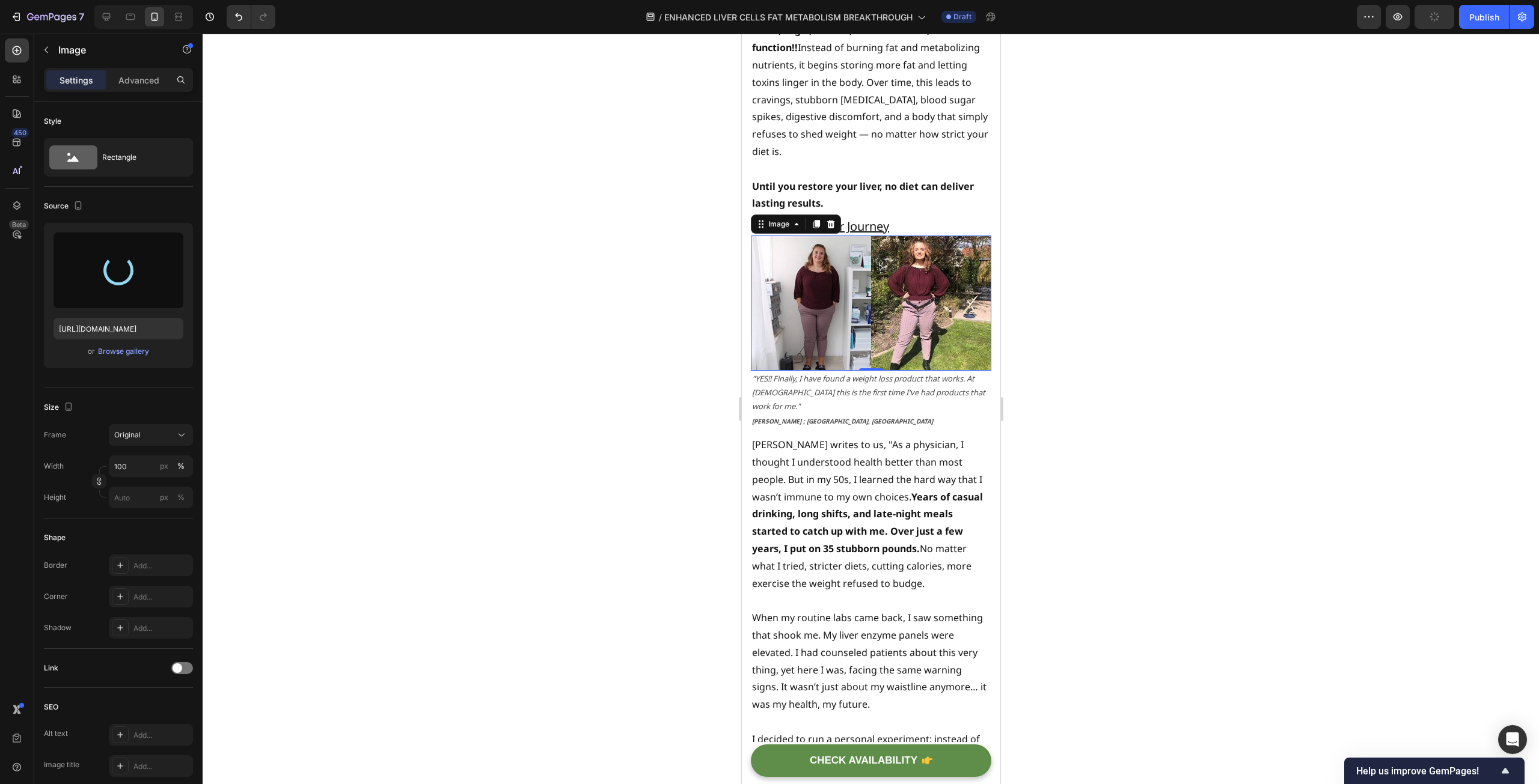
type input "[URL][DOMAIN_NAME]"
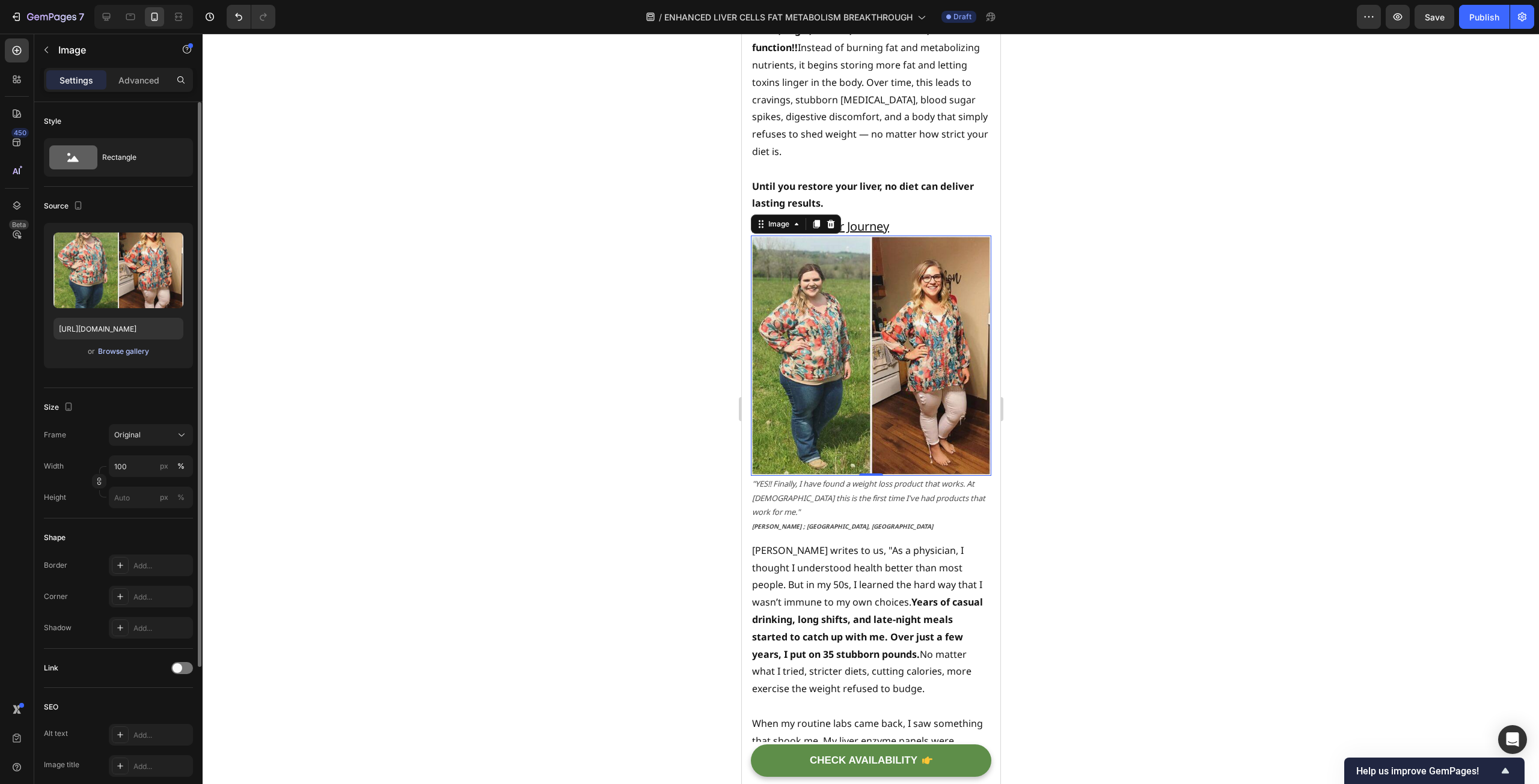
click at [132, 350] on div "Browse gallery" at bounding box center [123, 351] width 51 height 10
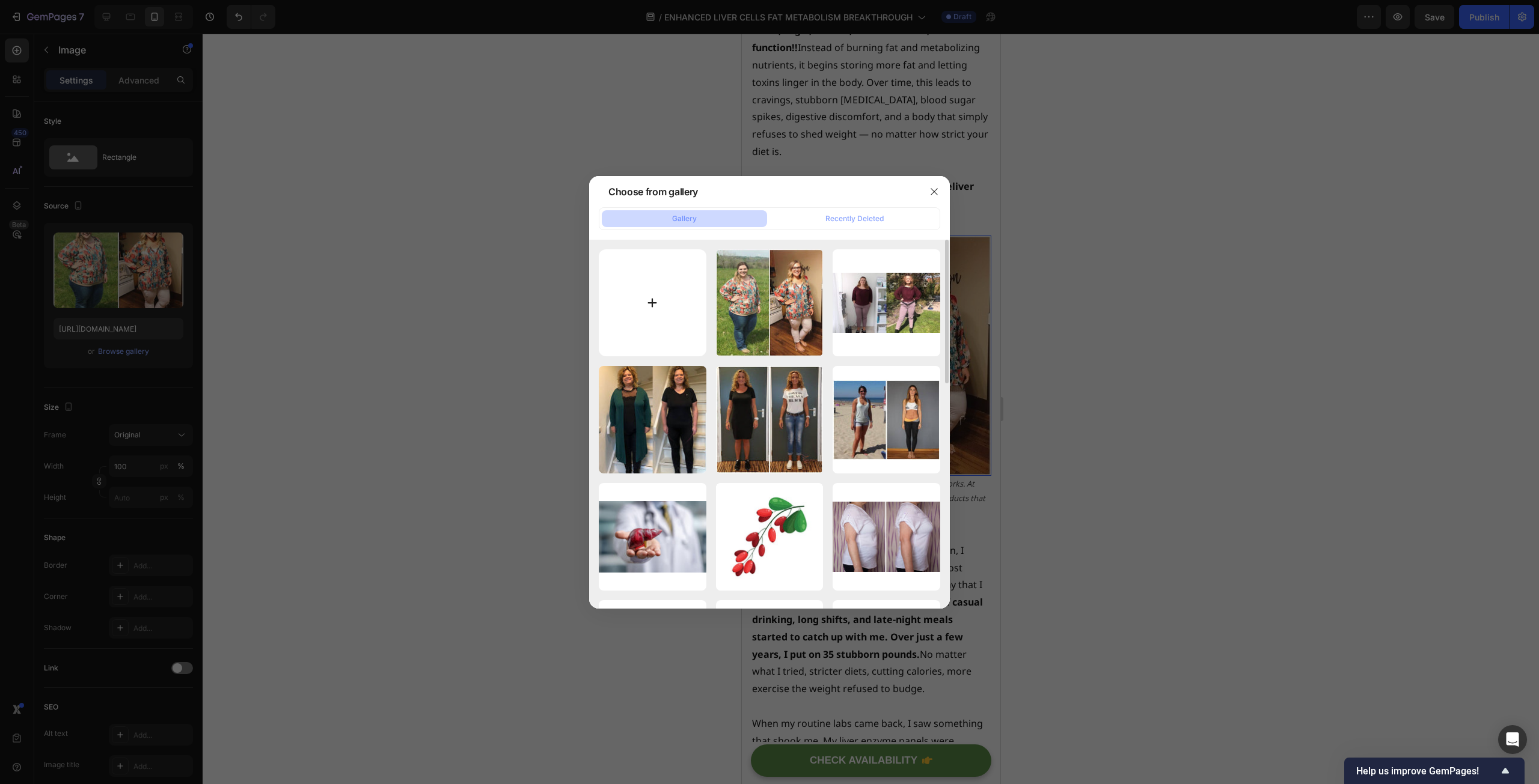
click at [646, 303] on input "file" at bounding box center [652, 303] width 107 height 107
type input "C:\fakepath\106.jpg"
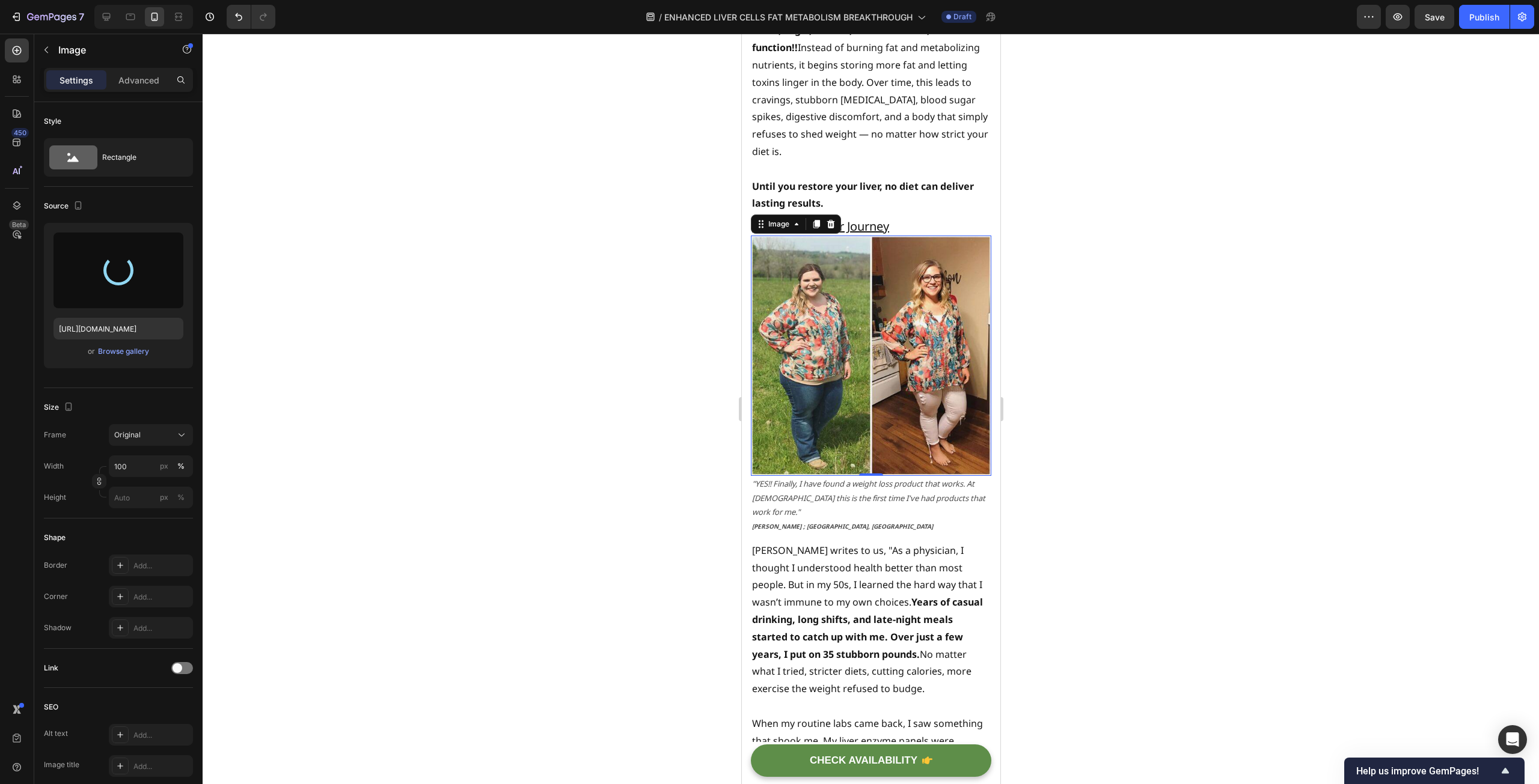
type input "[URL][DOMAIN_NAME]"
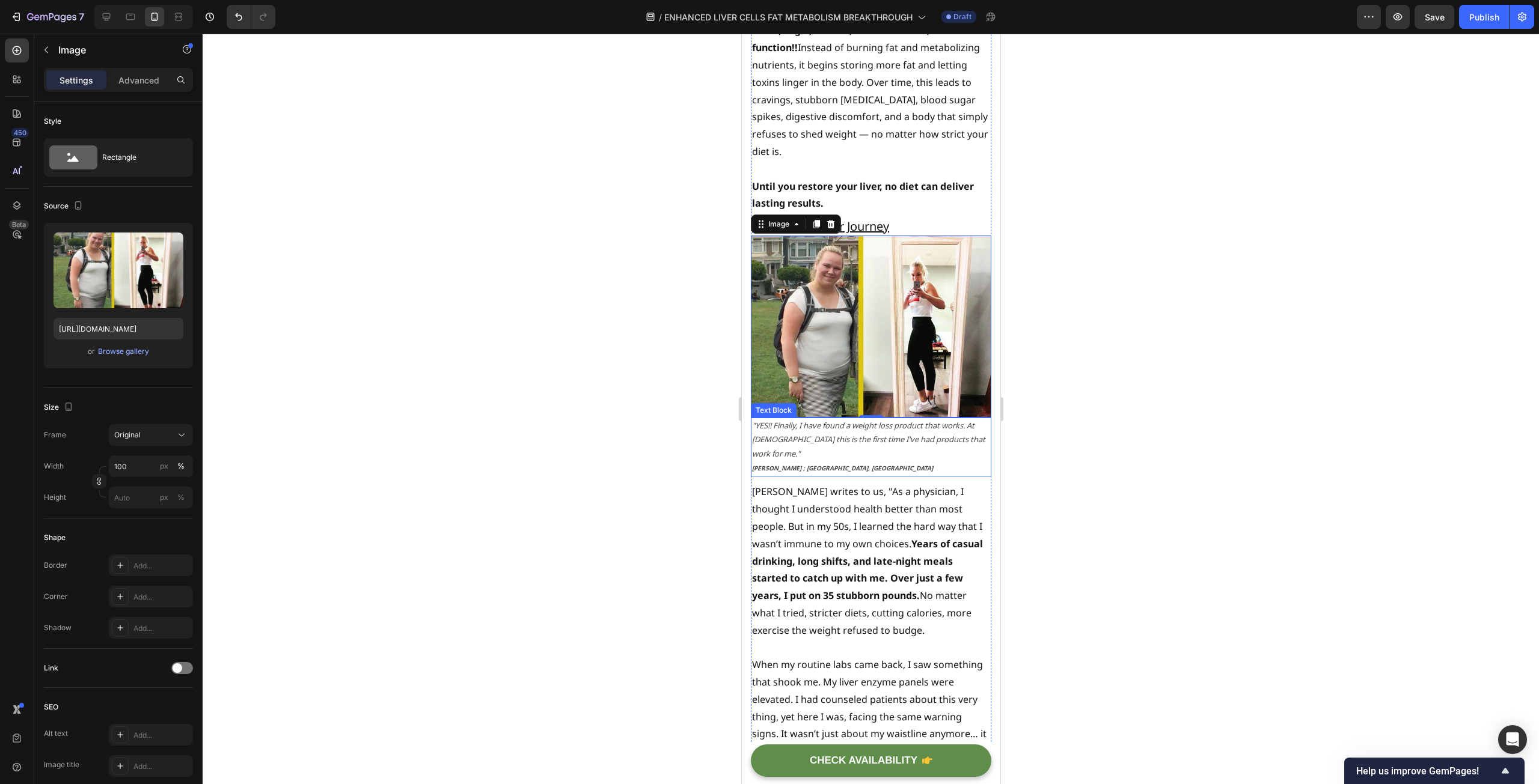
click at [805, 420] on icon ""YES!! Finally, I have found a weight loss product that works. At [DEMOGRAPHIC_…" at bounding box center [867, 439] width 233 height 39
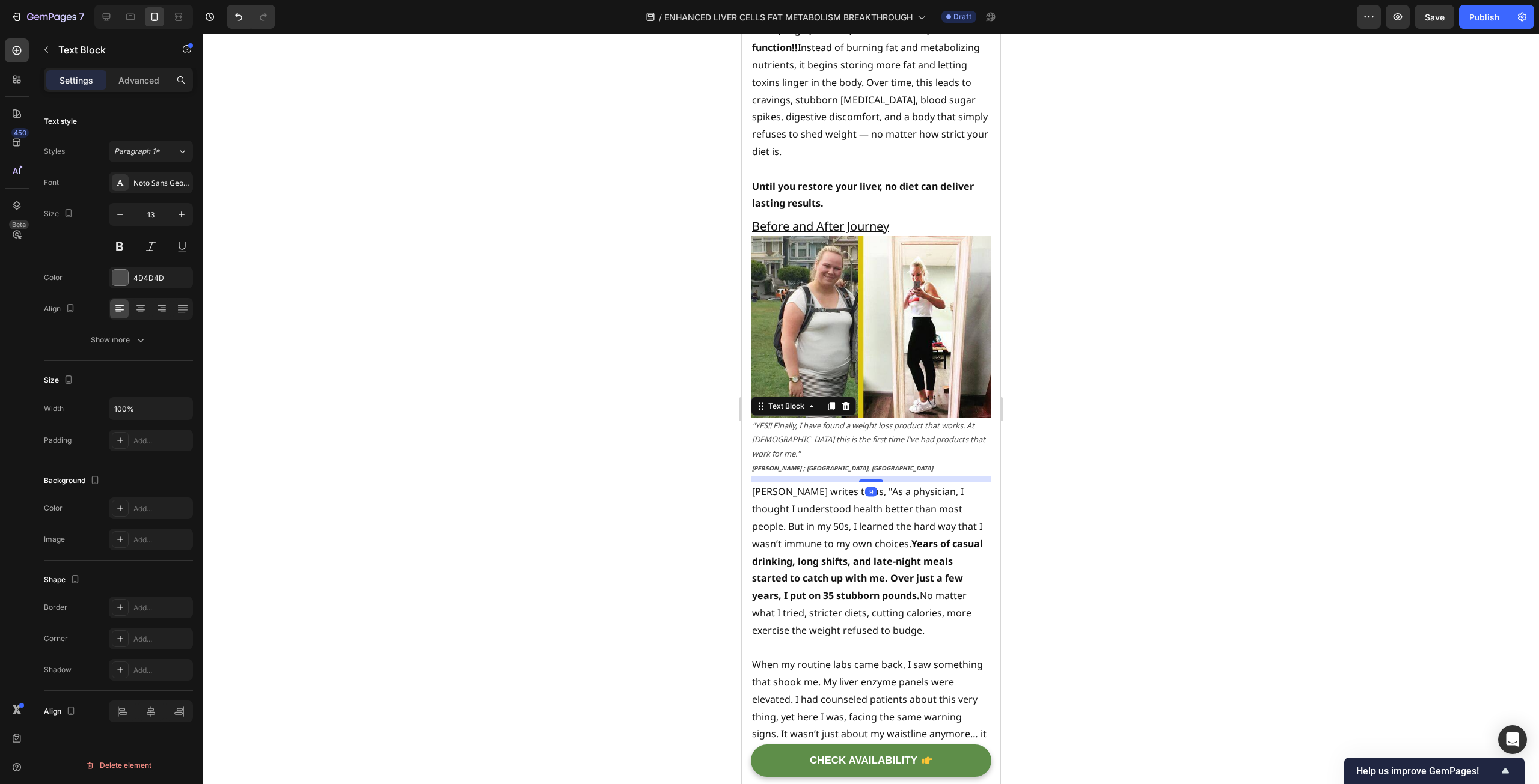
click at [770, 425] on icon ""YES!! Finally, I have found a weight loss product that works. At [DEMOGRAPHIC_…" at bounding box center [867, 439] width 233 height 39
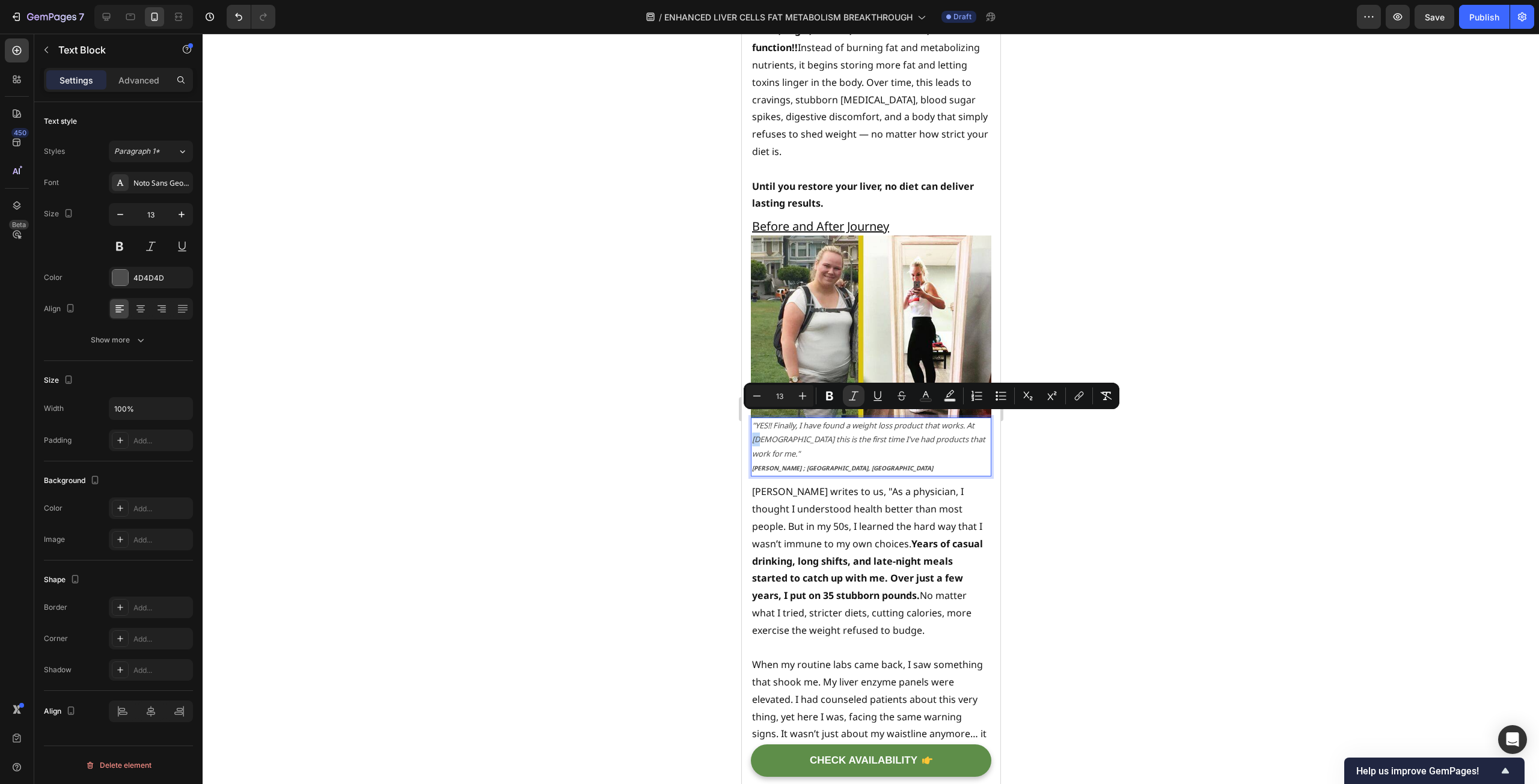
drag, startPoint x: 770, startPoint y: 423, endPoint x: 762, endPoint y: 421, distance: 8.2
click at [762, 421] on icon ""YES!! Finally, I have found a weight loss product that works. At [DEMOGRAPHIC_…" at bounding box center [867, 439] width 233 height 39
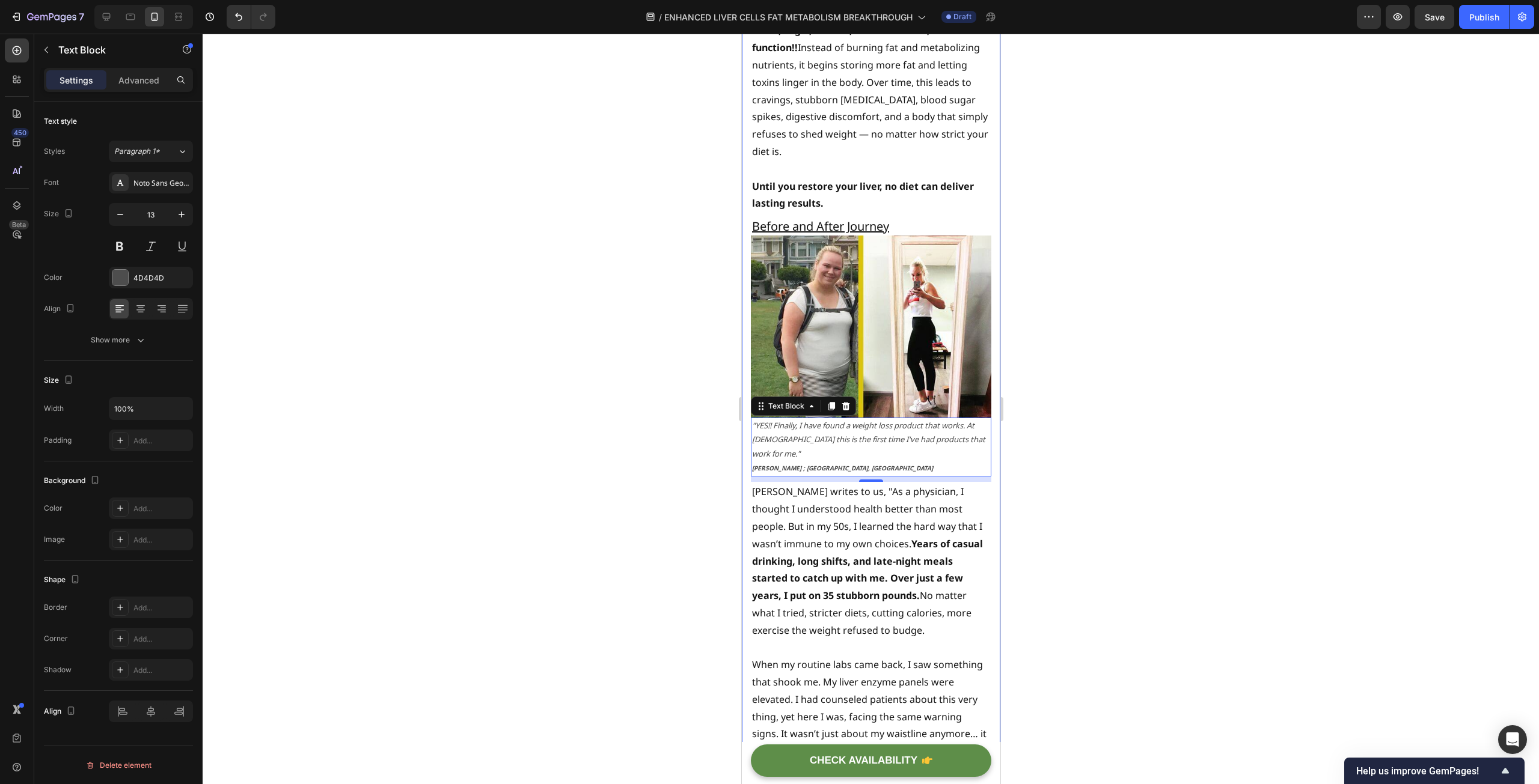
click at [687, 416] on div at bounding box center [871, 409] width 1336 height 751
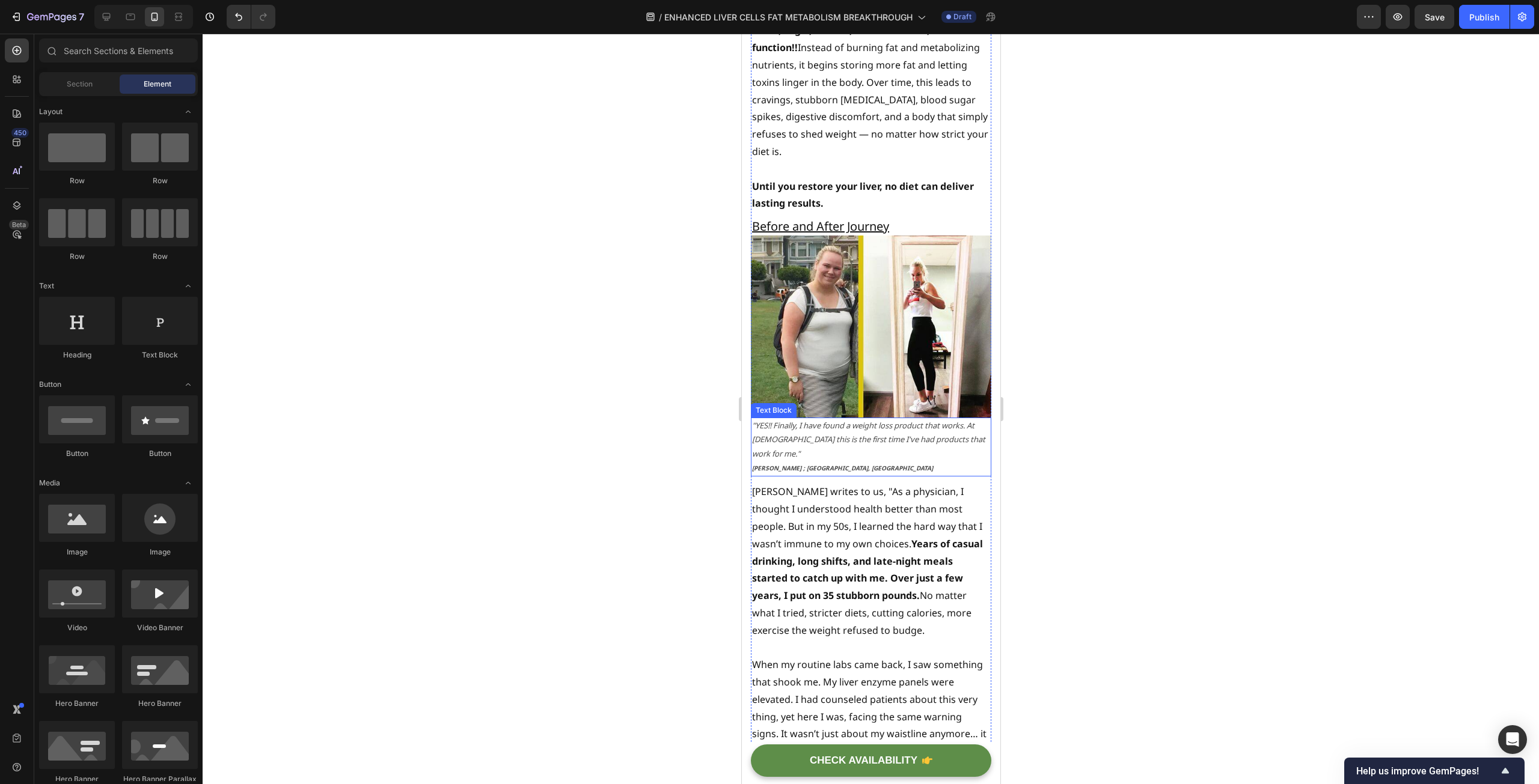
click at [759, 464] on strong "[PERSON_NAME] ; [GEOGRAPHIC_DATA], [GEOGRAPHIC_DATA]" at bounding box center [841, 468] width 181 height 9
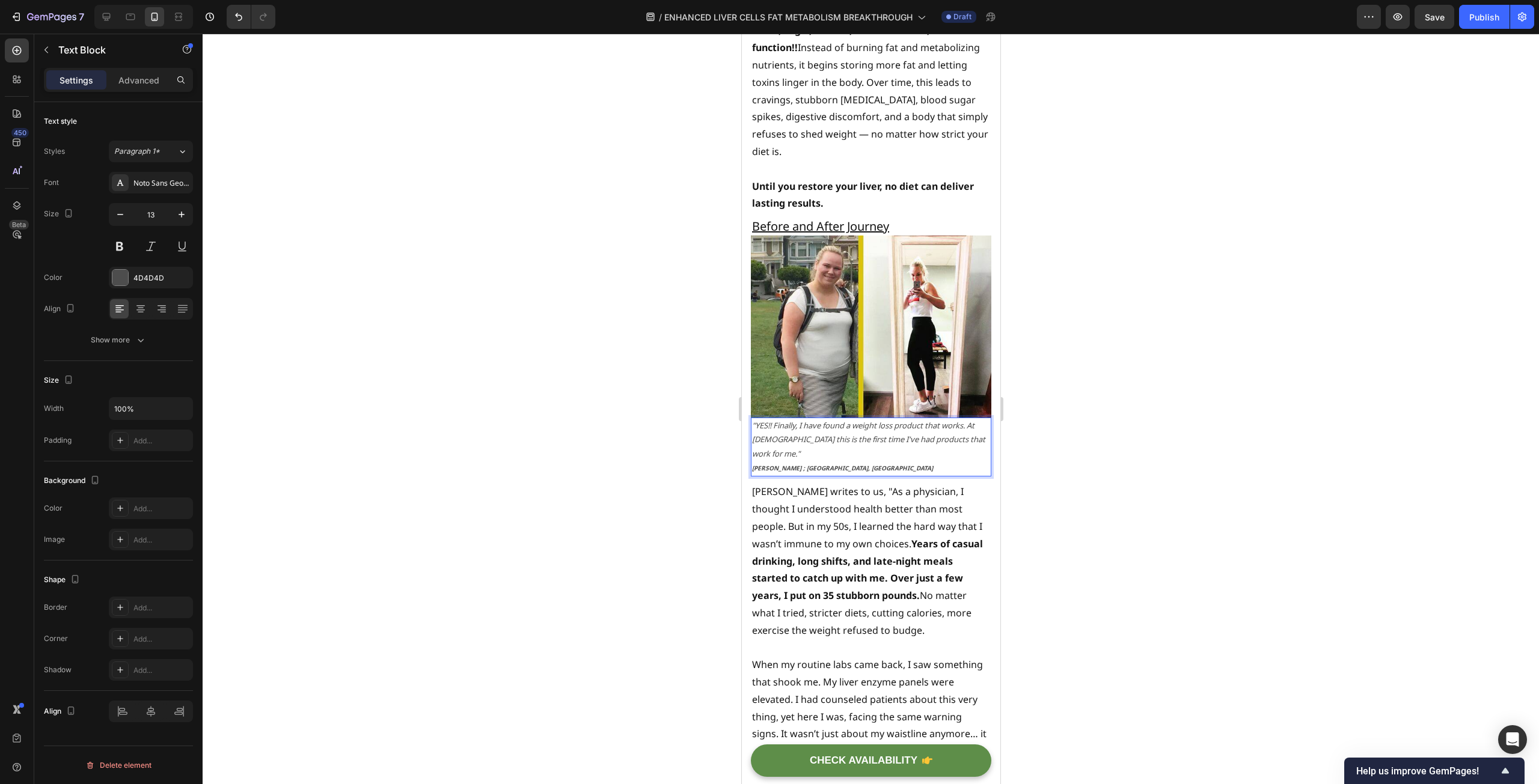
click at [760, 464] on strong "[PERSON_NAME] ; [GEOGRAPHIC_DATA], [GEOGRAPHIC_DATA]" at bounding box center [841, 468] width 181 height 9
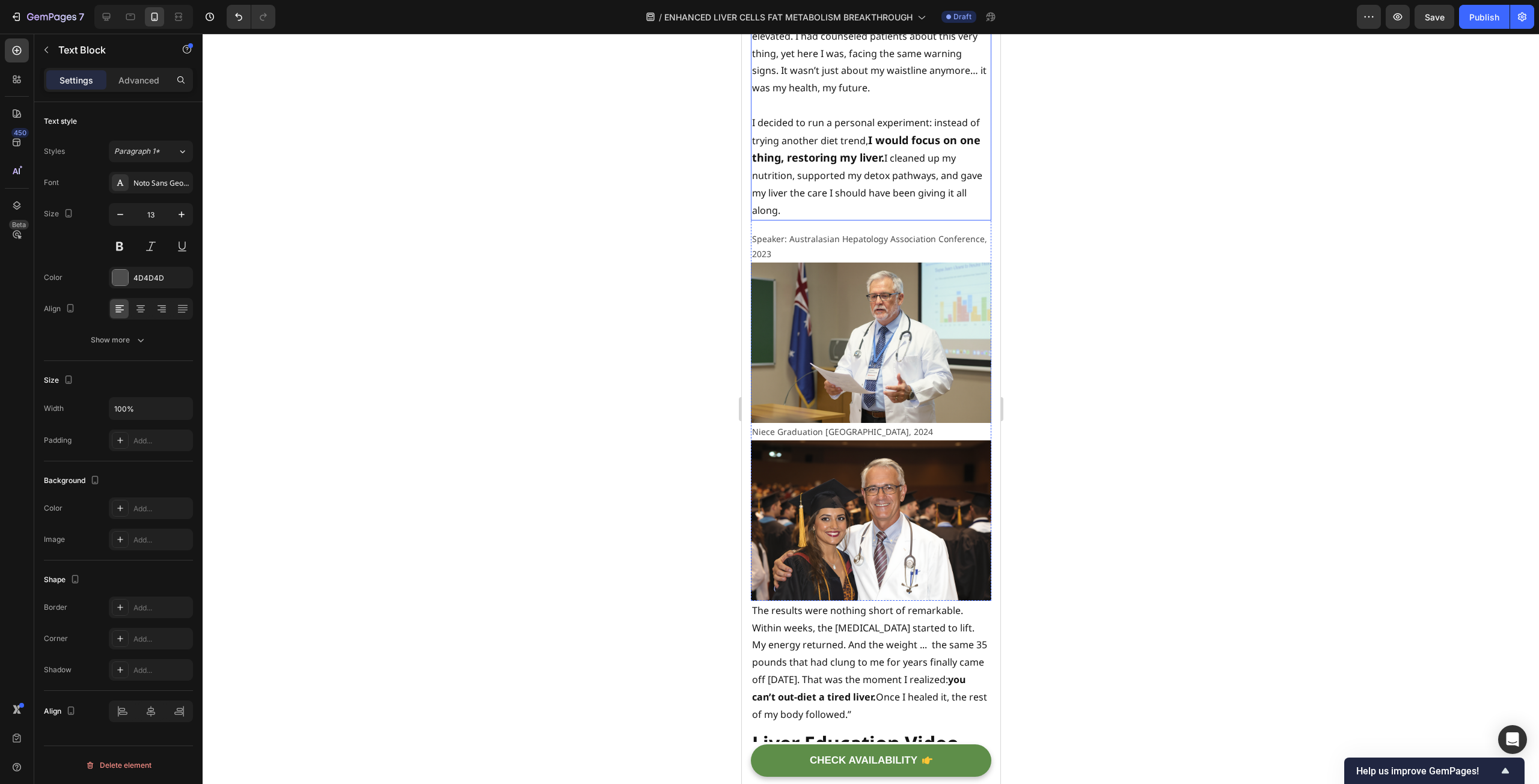
scroll to position [4007, 0]
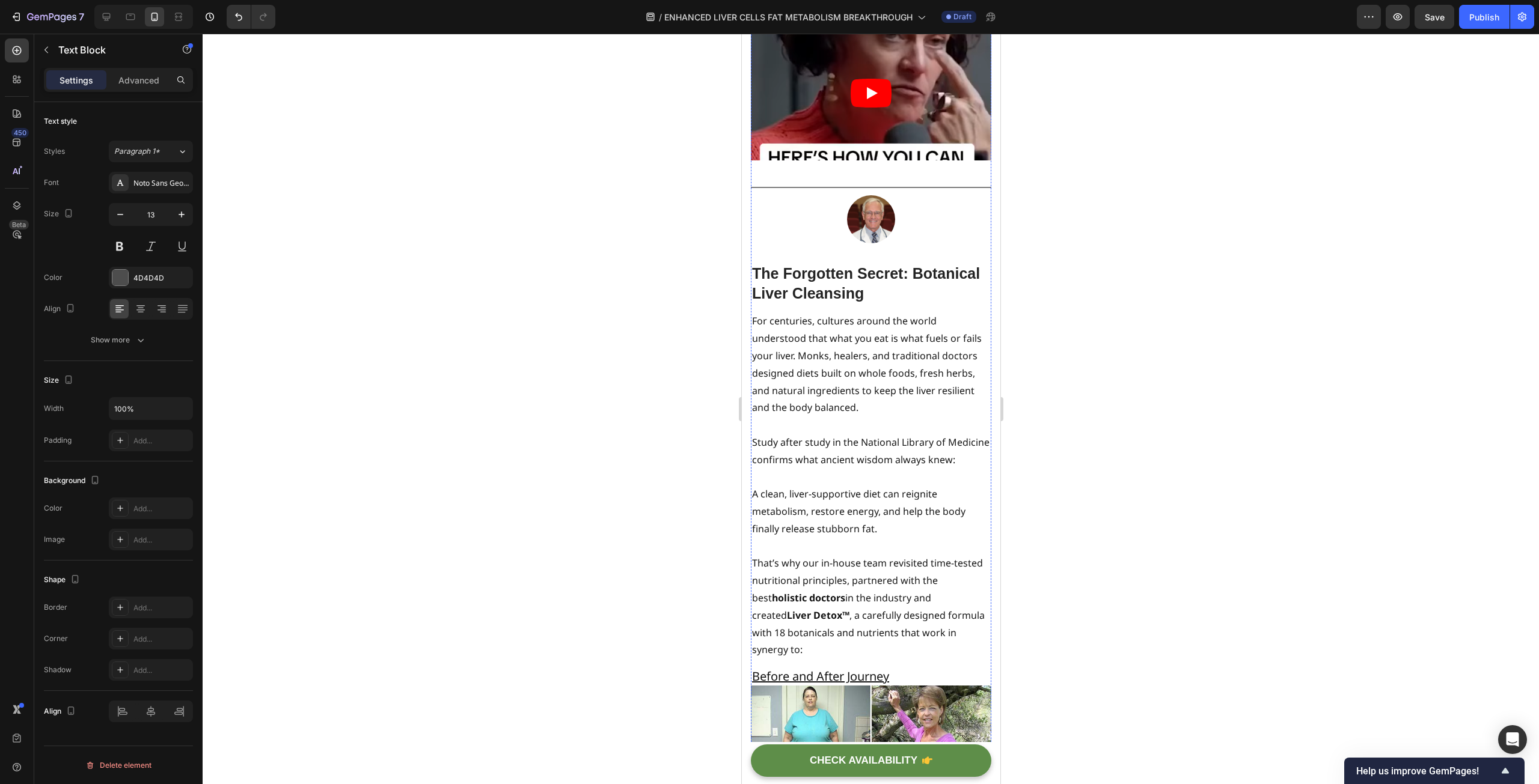
scroll to position [4609, 0]
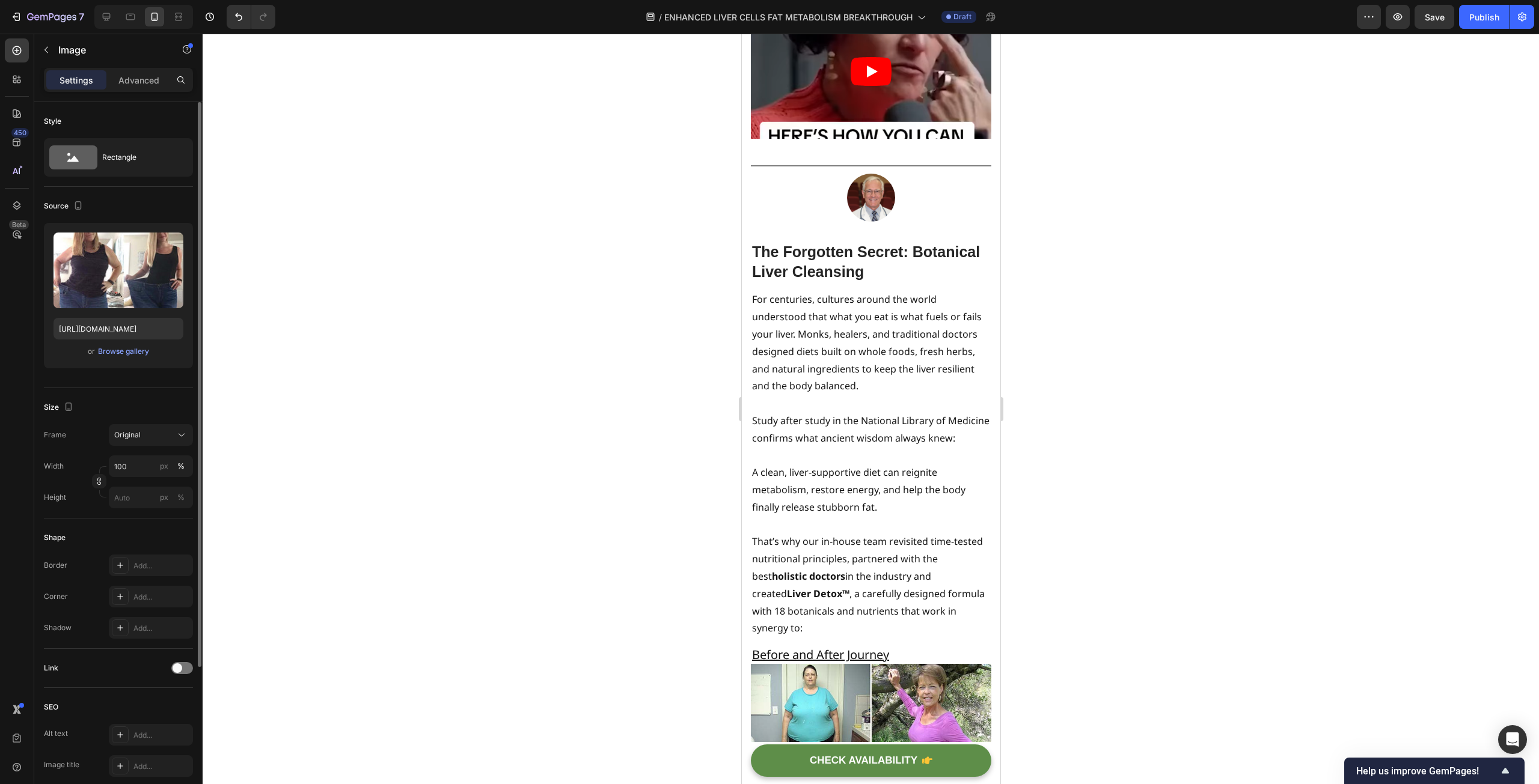
click at [106, 357] on div "or Browse gallery" at bounding box center [118, 351] width 130 height 15
click at [106, 348] on div "Browse gallery" at bounding box center [123, 351] width 51 height 10
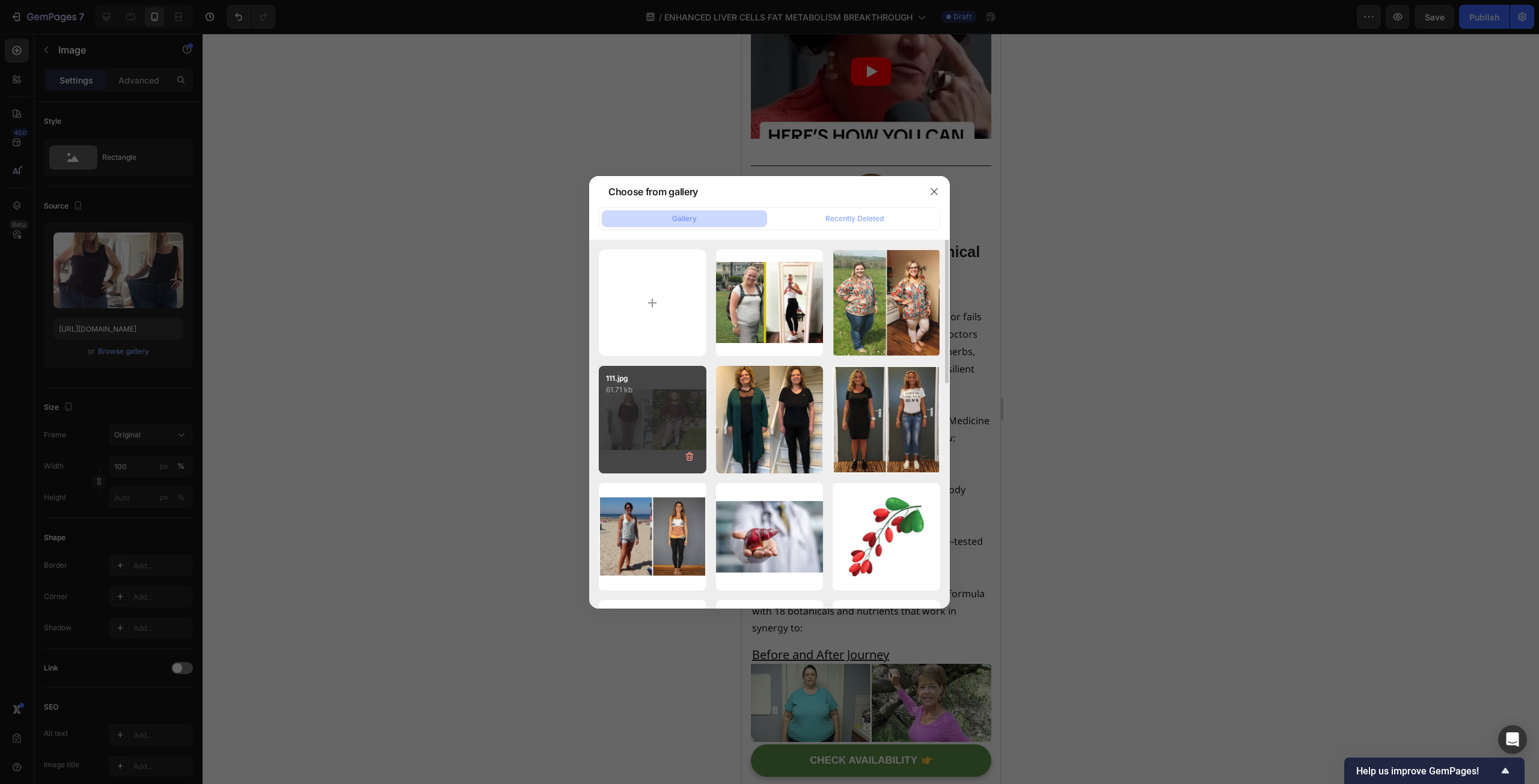
click at [633, 409] on div "111.jpg 61.71 kb" at bounding box center [652, 419] width 107 height 107
type input "[URL][DOMAIN_NAME]"
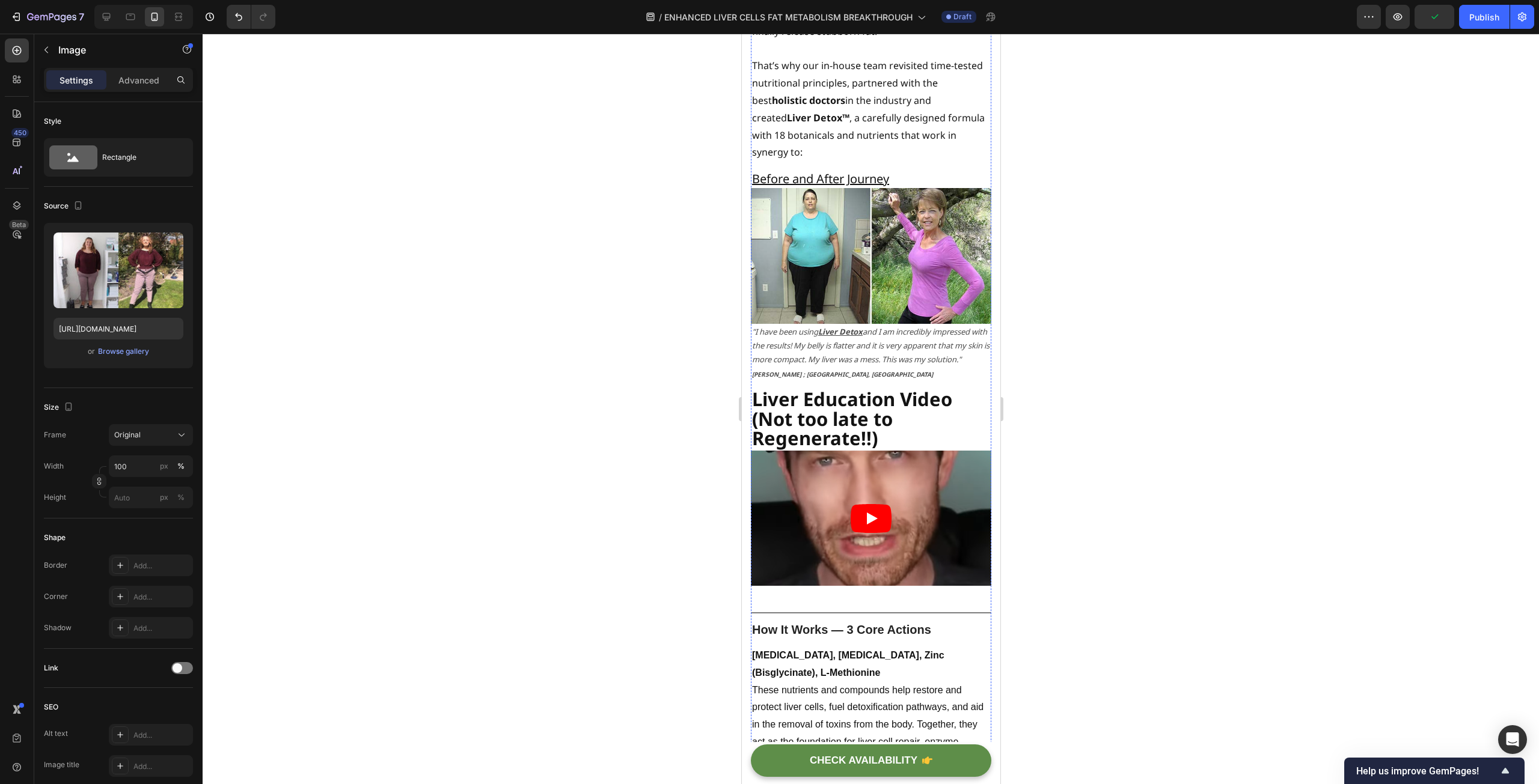
scroll to position [5089, 0]
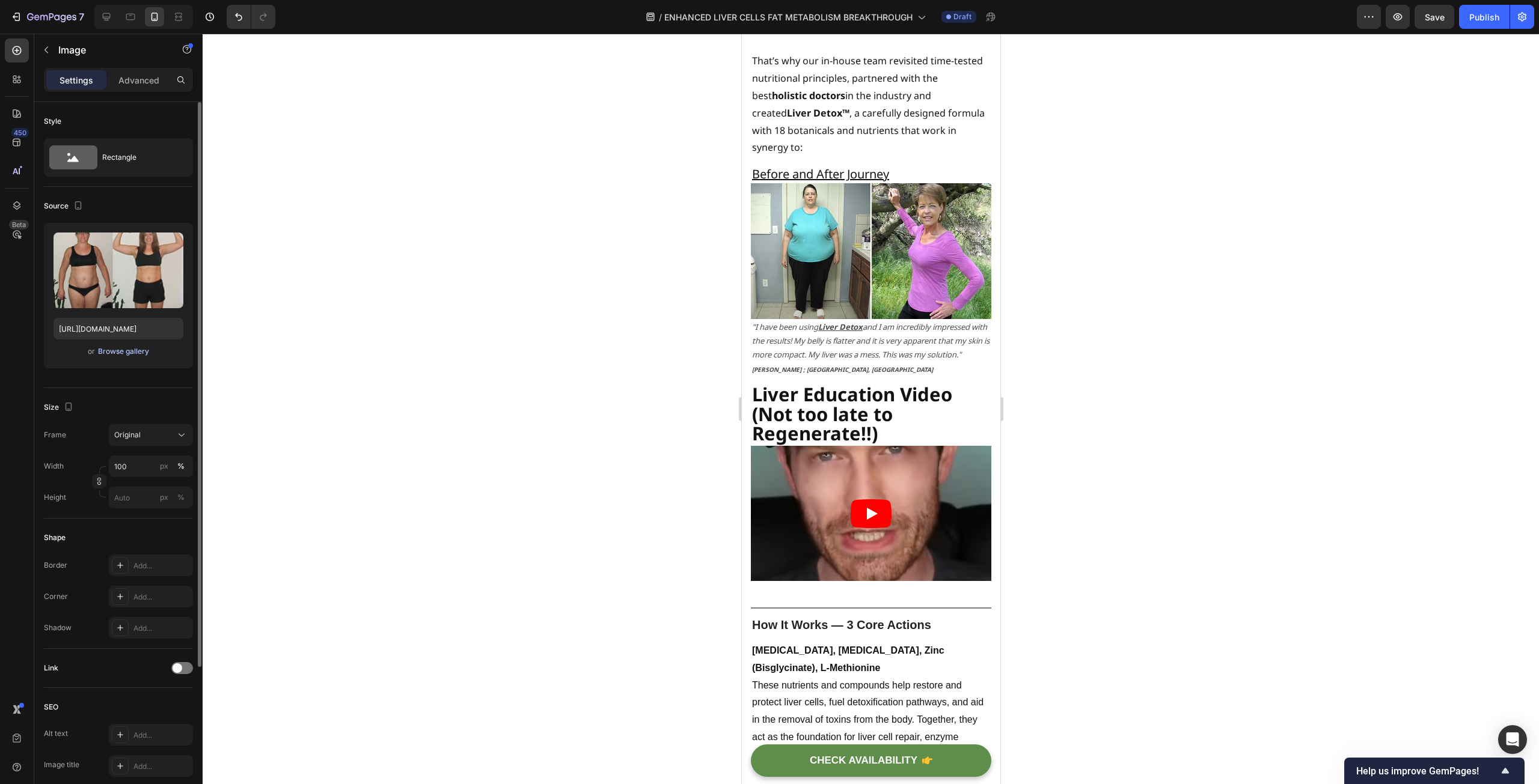
click at [104, 350] on div "Browse gallery" at bounding box center [123, 351] width 51 height 10
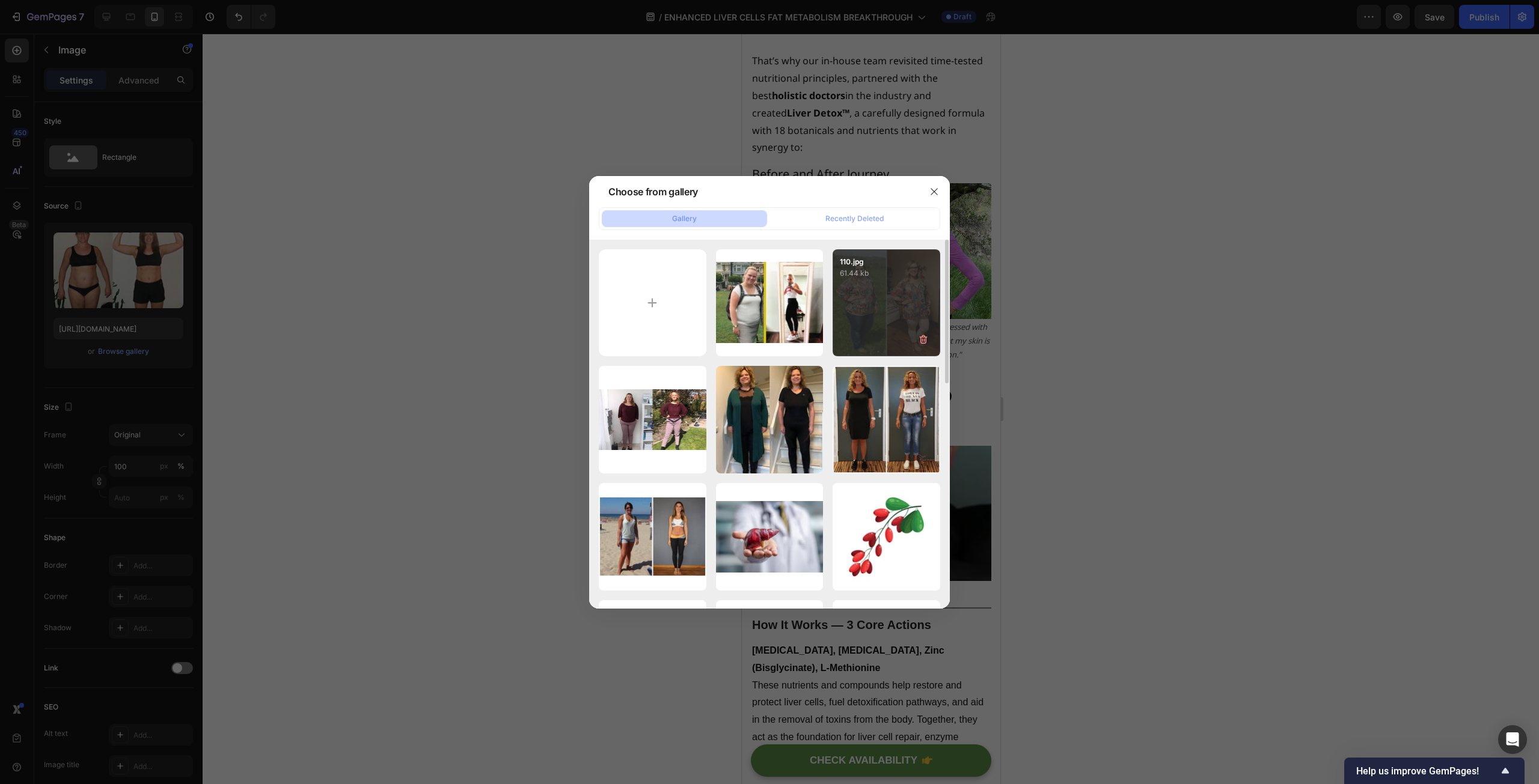
click at [907, 279] on div "110.jpg 61.44 kb" at bounding box center [886, 303] width 107 height 107
type input "[URL][DOMAIN_NAME]"
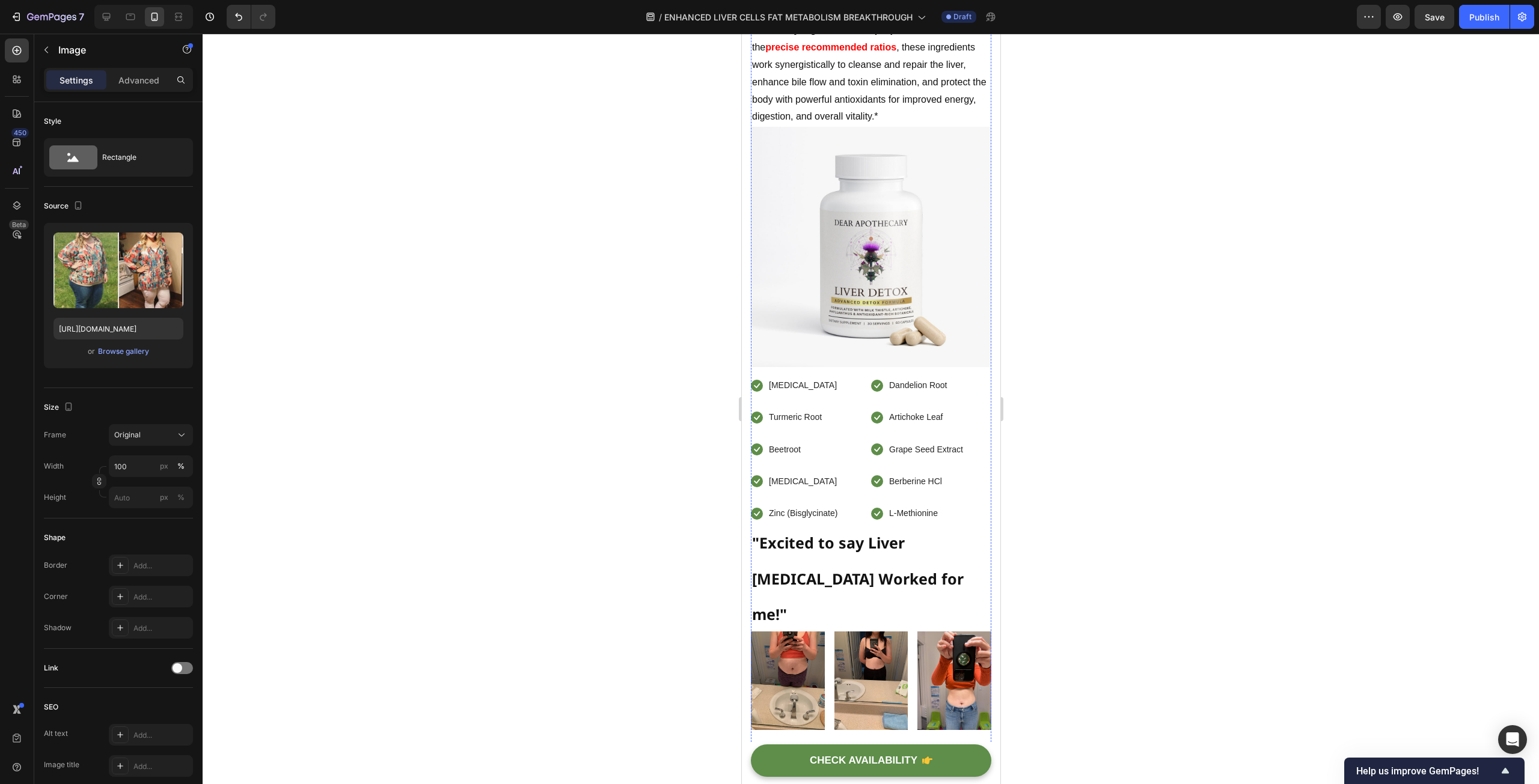
scroll to position [6411, 0]
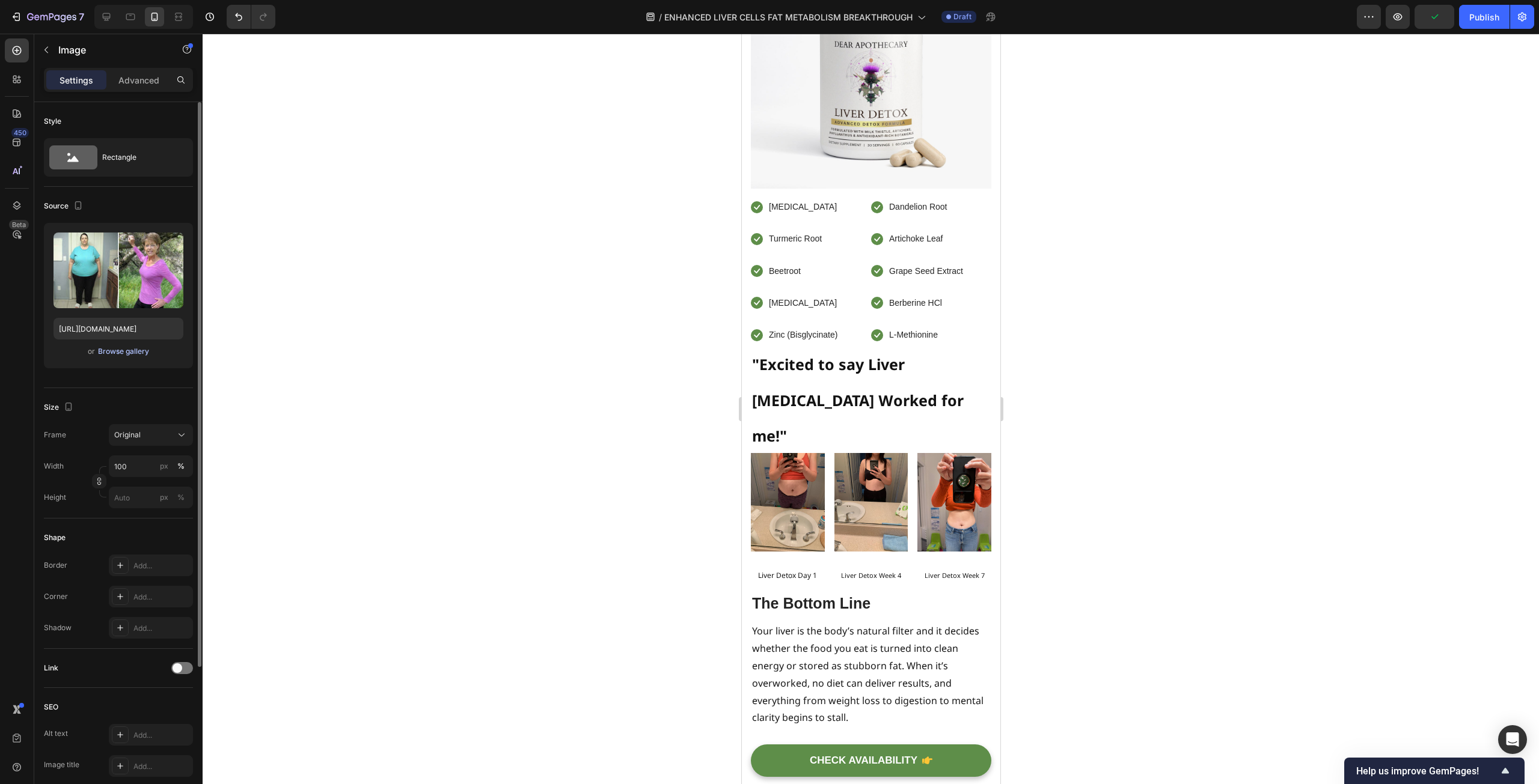
click at [140, 348] on div "Browse gallery" at bounding box center [123, 351] width 51 height 10
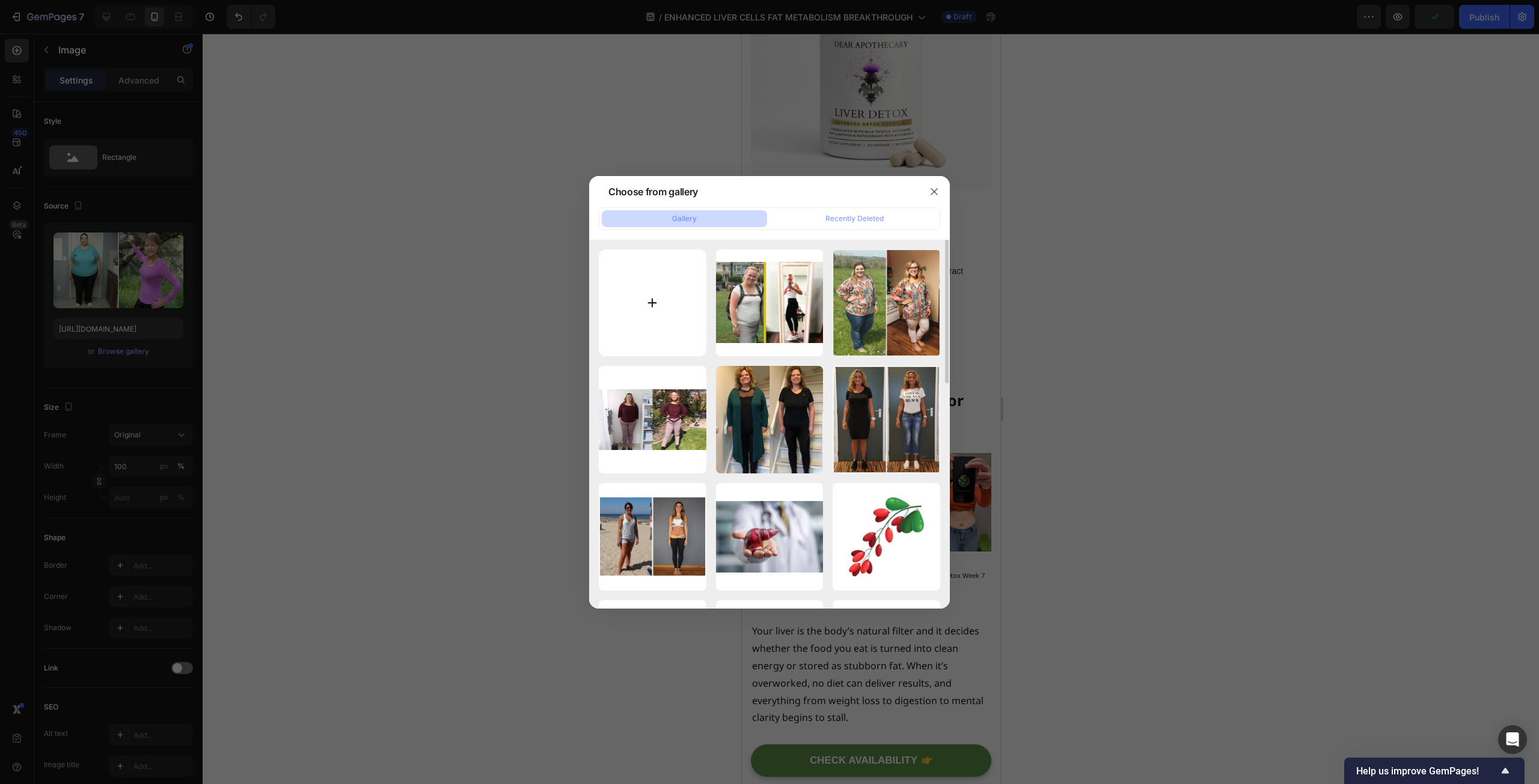
click at [624, 287] on input "file" at bounding box center [652, 303] width 107 height 107
type input "C:\fakepath\100.jpg"
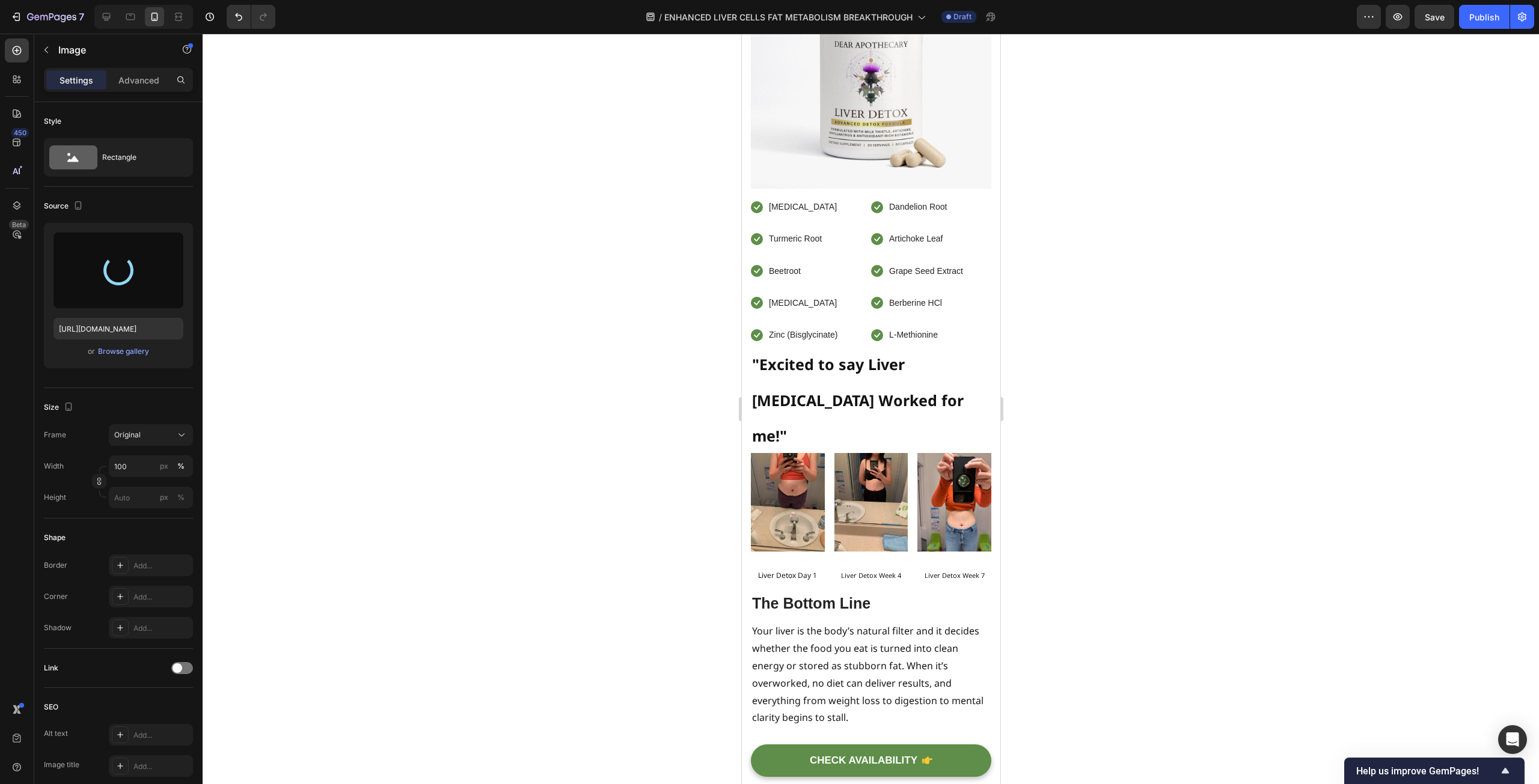
type input "https://cdn.shopify.com/s/files/1/0597/0834/2315/files/gempages_585205997644022…"
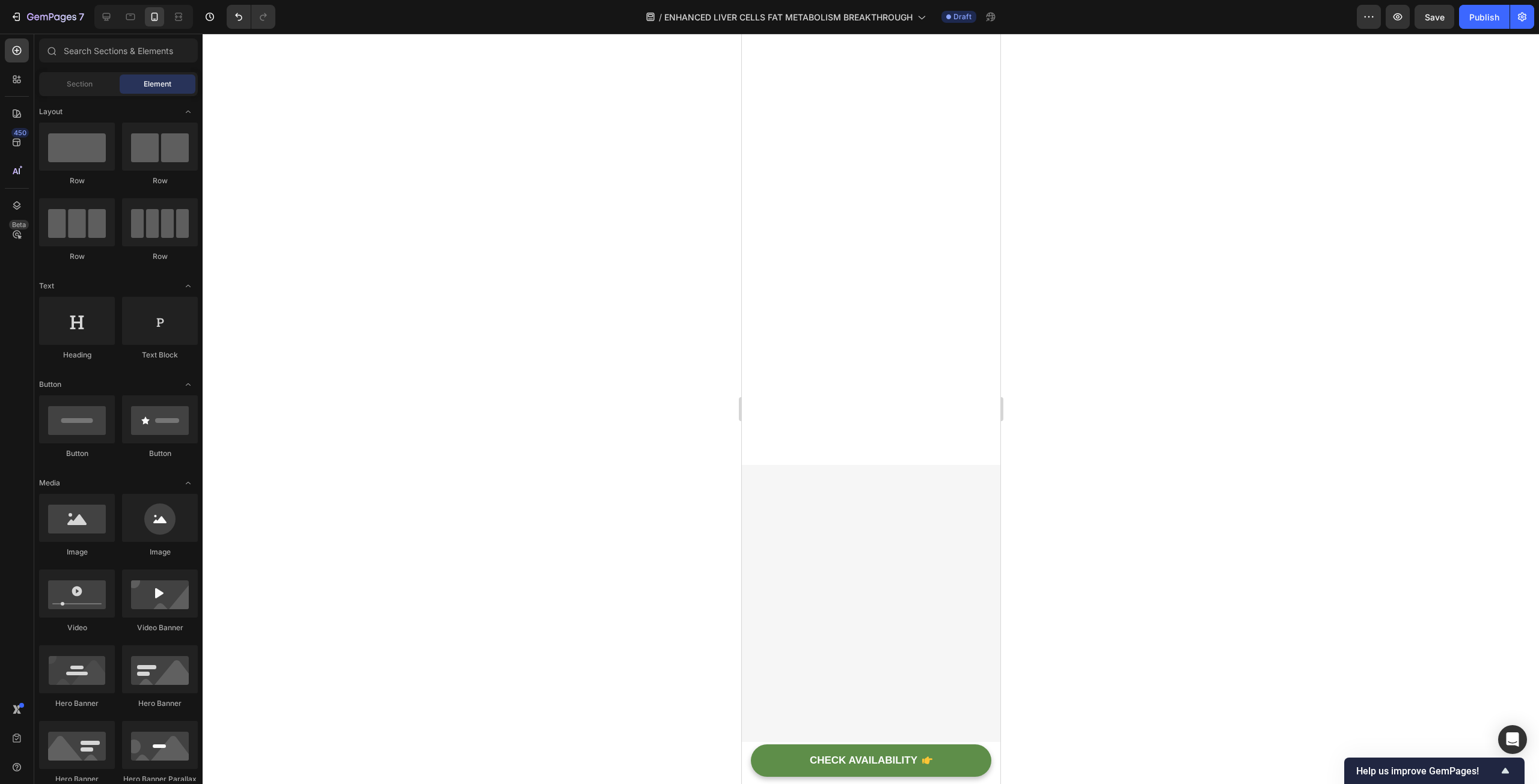
scroll to position [8456, 0]
drag, startPoint x: 995, startPoint y: 288, endPoint x: 1794, endPoint y: 667, distance: 884.3
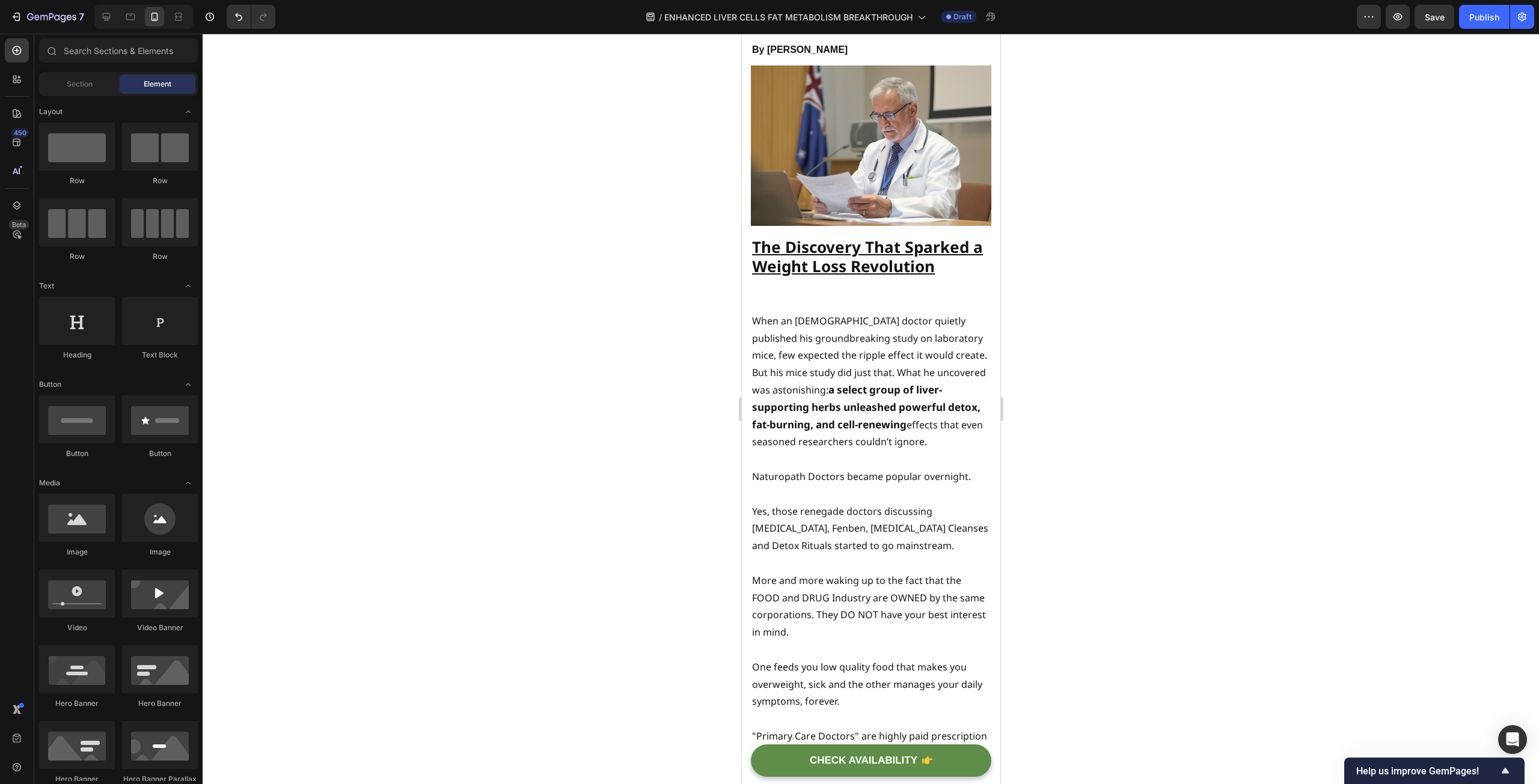
scroll to position [0, 0]
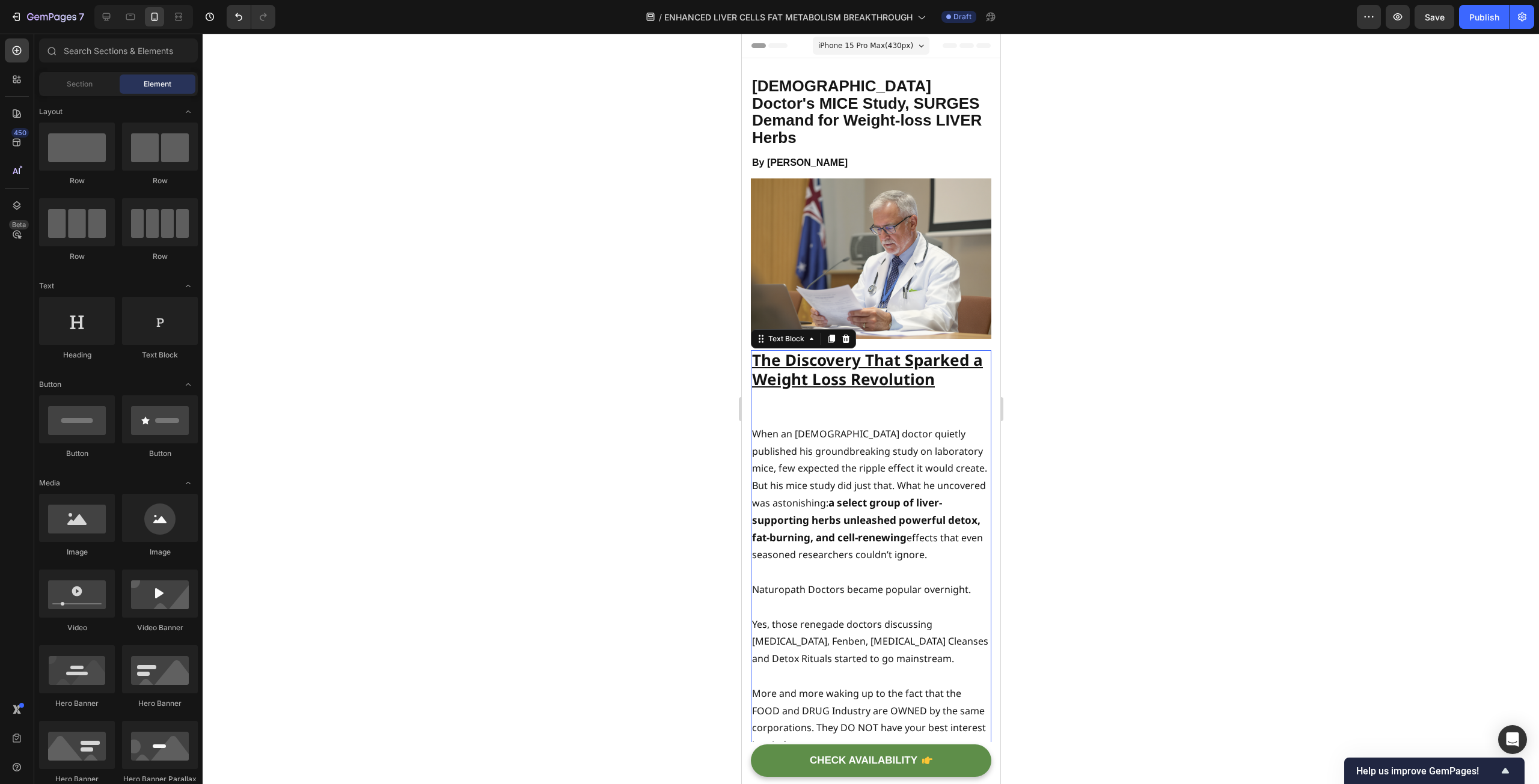
click at [905, 349] on u "The Discovery That Sparked a Weight Loss Revolution" at bounding box center [866, 369] width 231 height 41
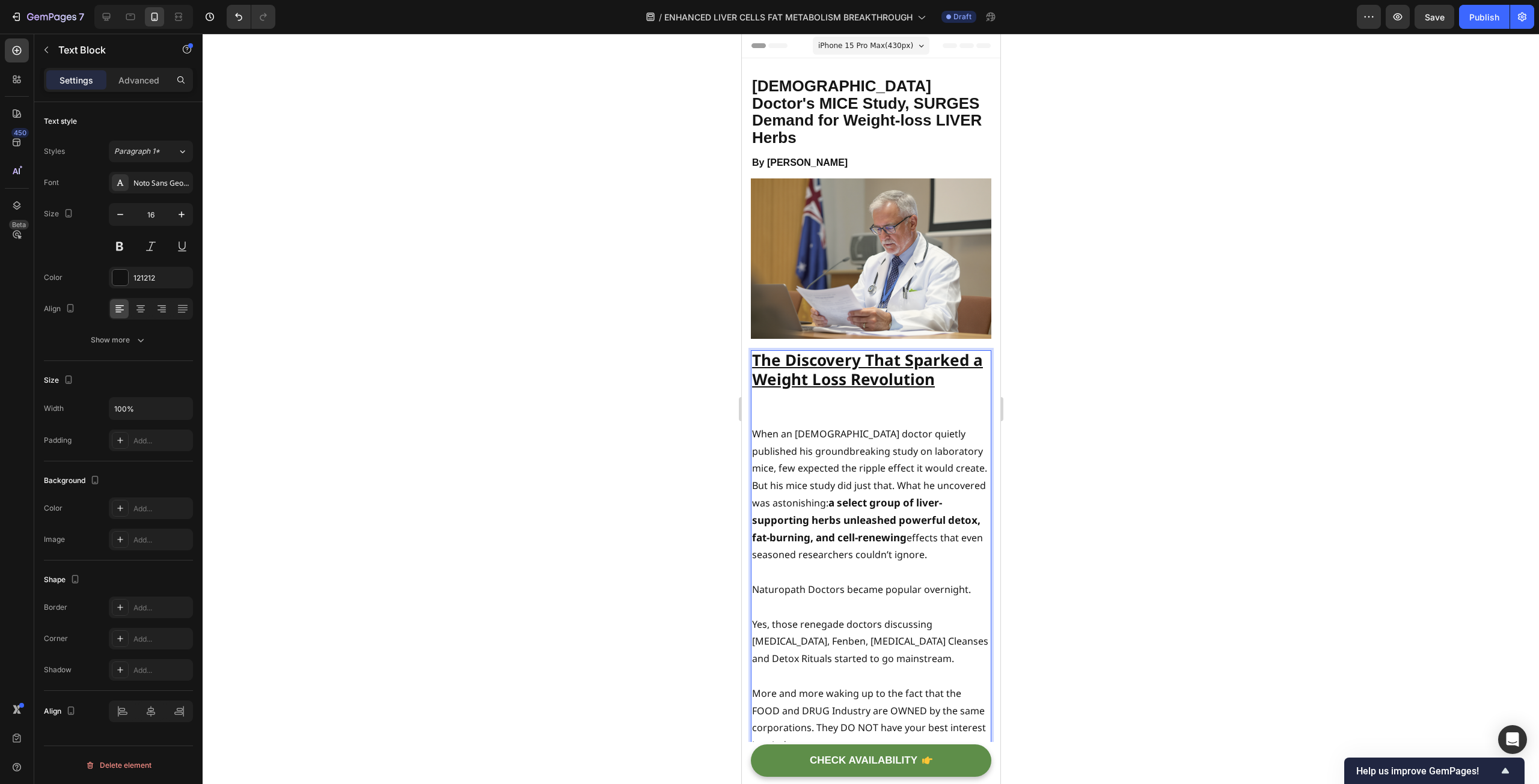
click at [902, 349] on u "The Discovery That Sparked a Weight Loss Revolution" at bounding box center [866, 369] width 231 height 41
drag, startPoint x: 813, startPoint y: 357, endPoint x: 824, endPoint y: 385, distance: 30.1
click at [814, 357] on u "The Discovery That is Sparked a Weight Loss Revolution" at bounding box center [868, 369] width 234 height 41
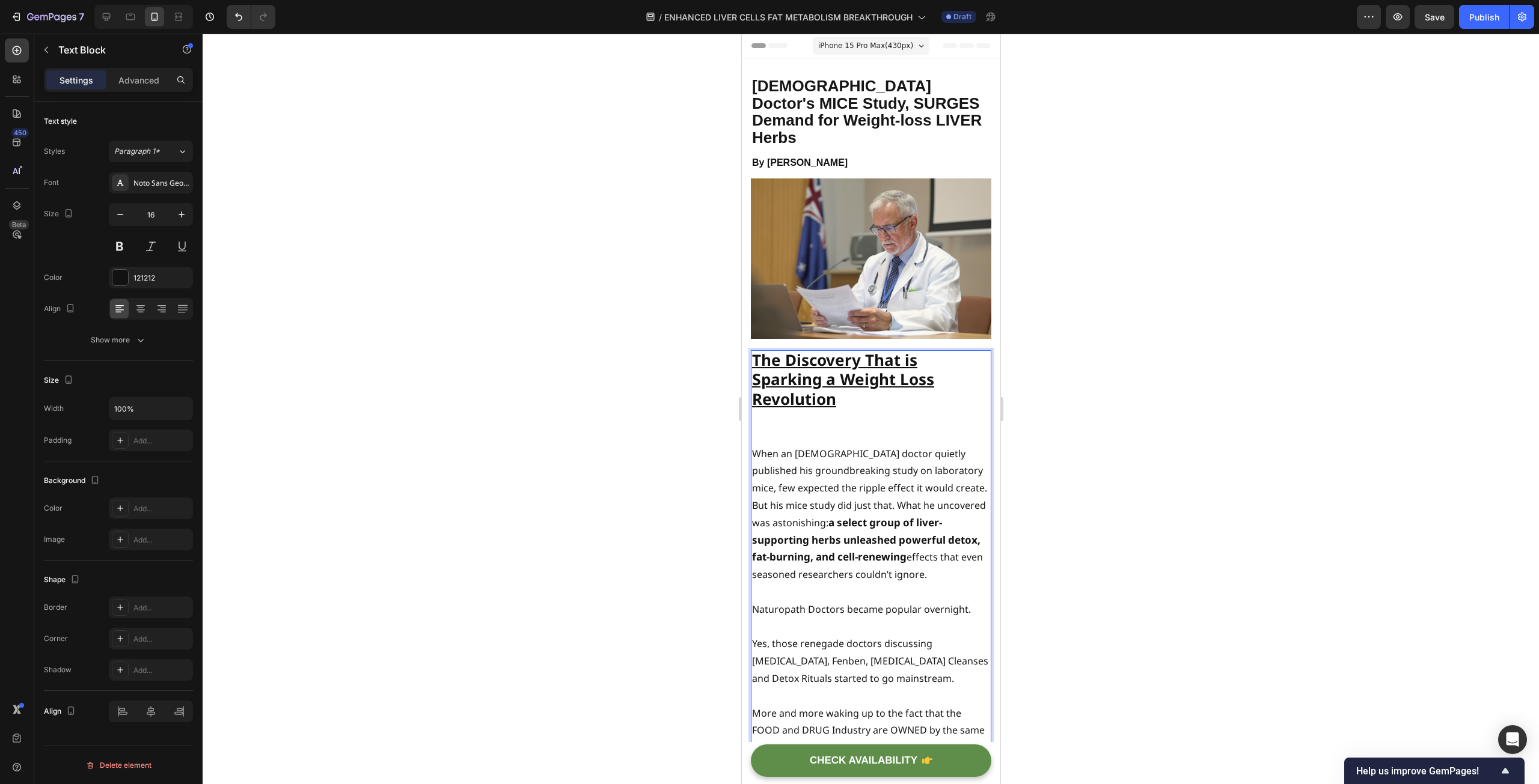
click at [545, 402] on div at bounding box center [871, 409] width 1336 height 751
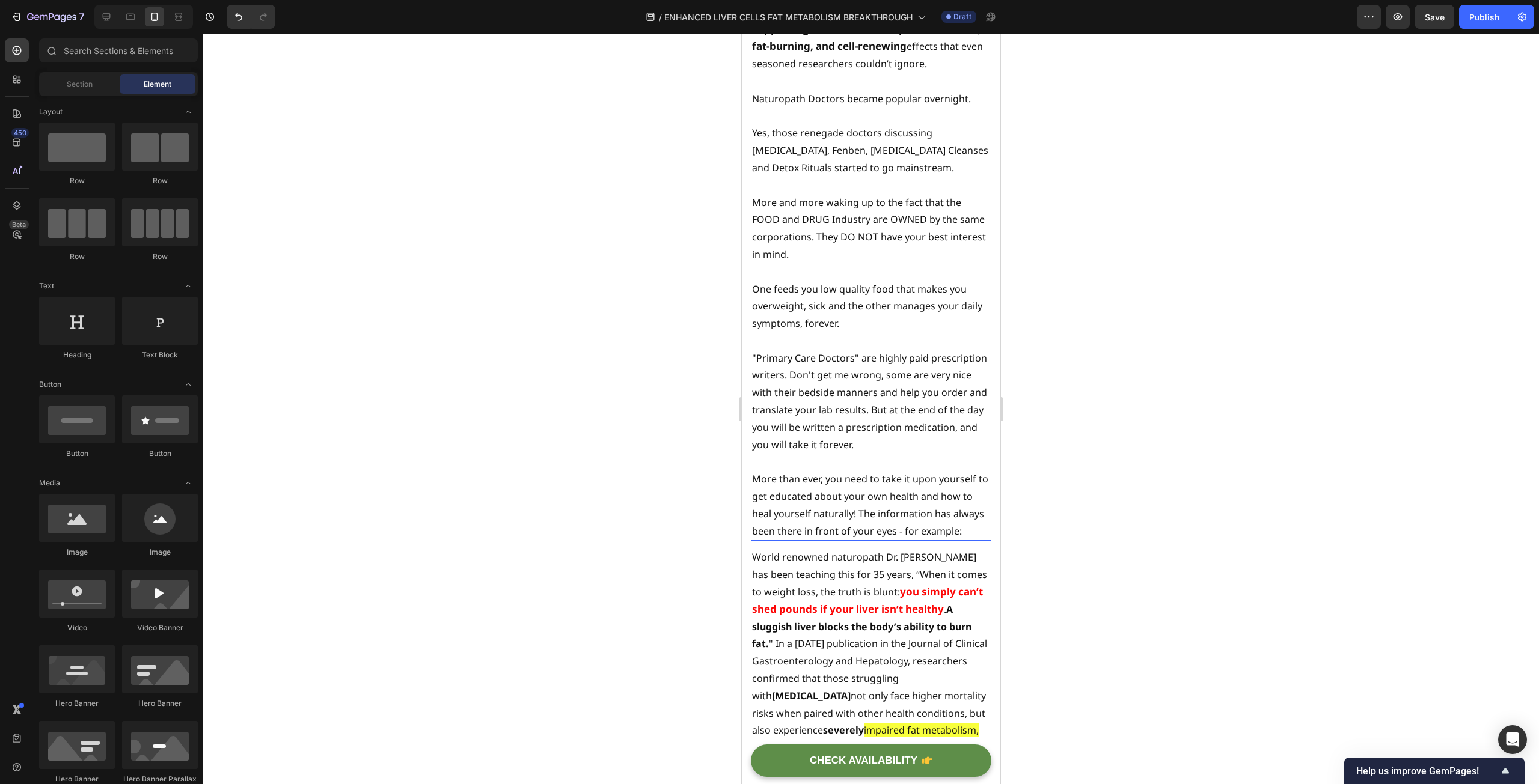
scroll to position [540, 0]
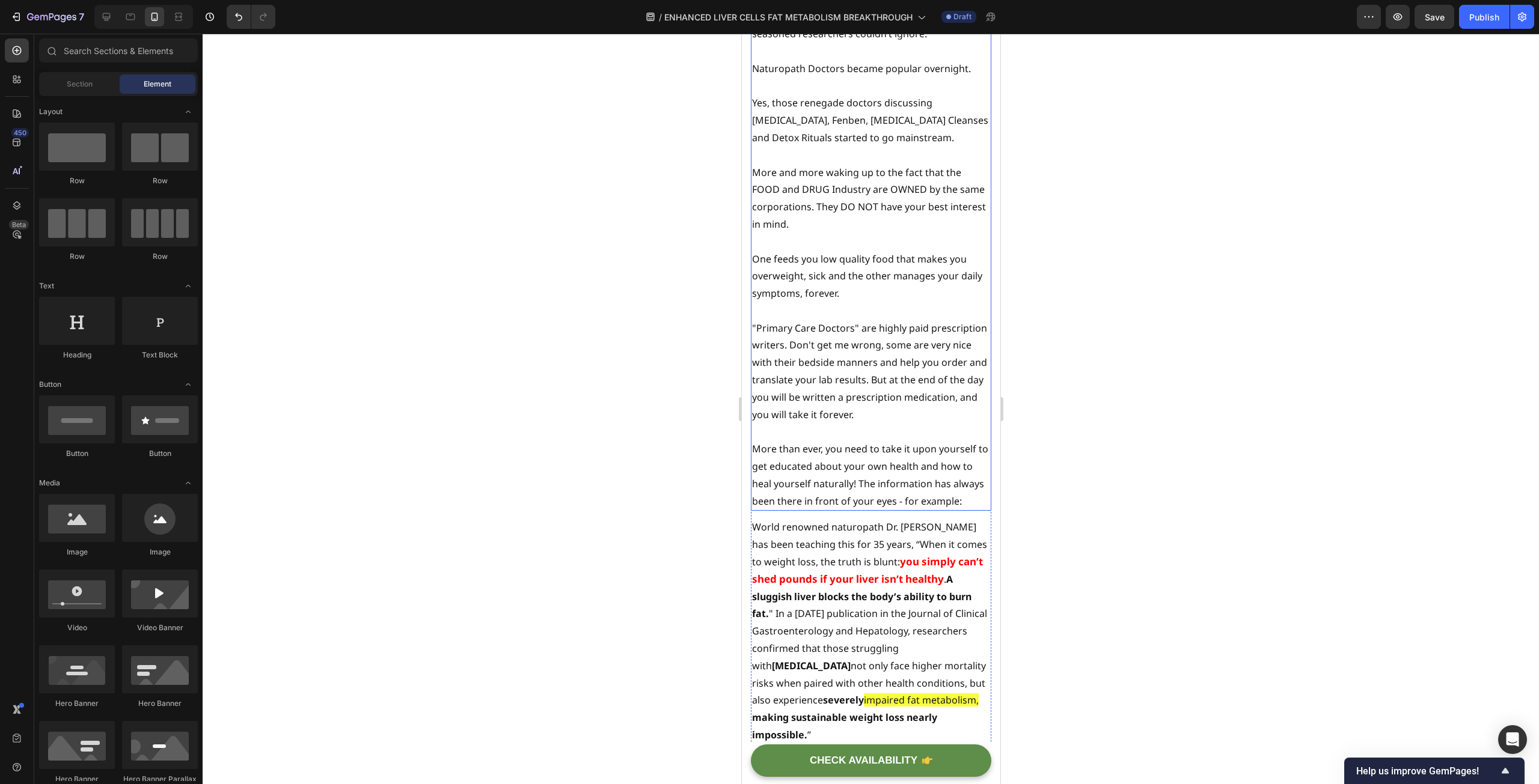
click at [938, 392] on p ""Primary Care Doctors" are highly paid prescription writers. Don't get me wrong…" at bounding box center [870, 371] width 238 height 104
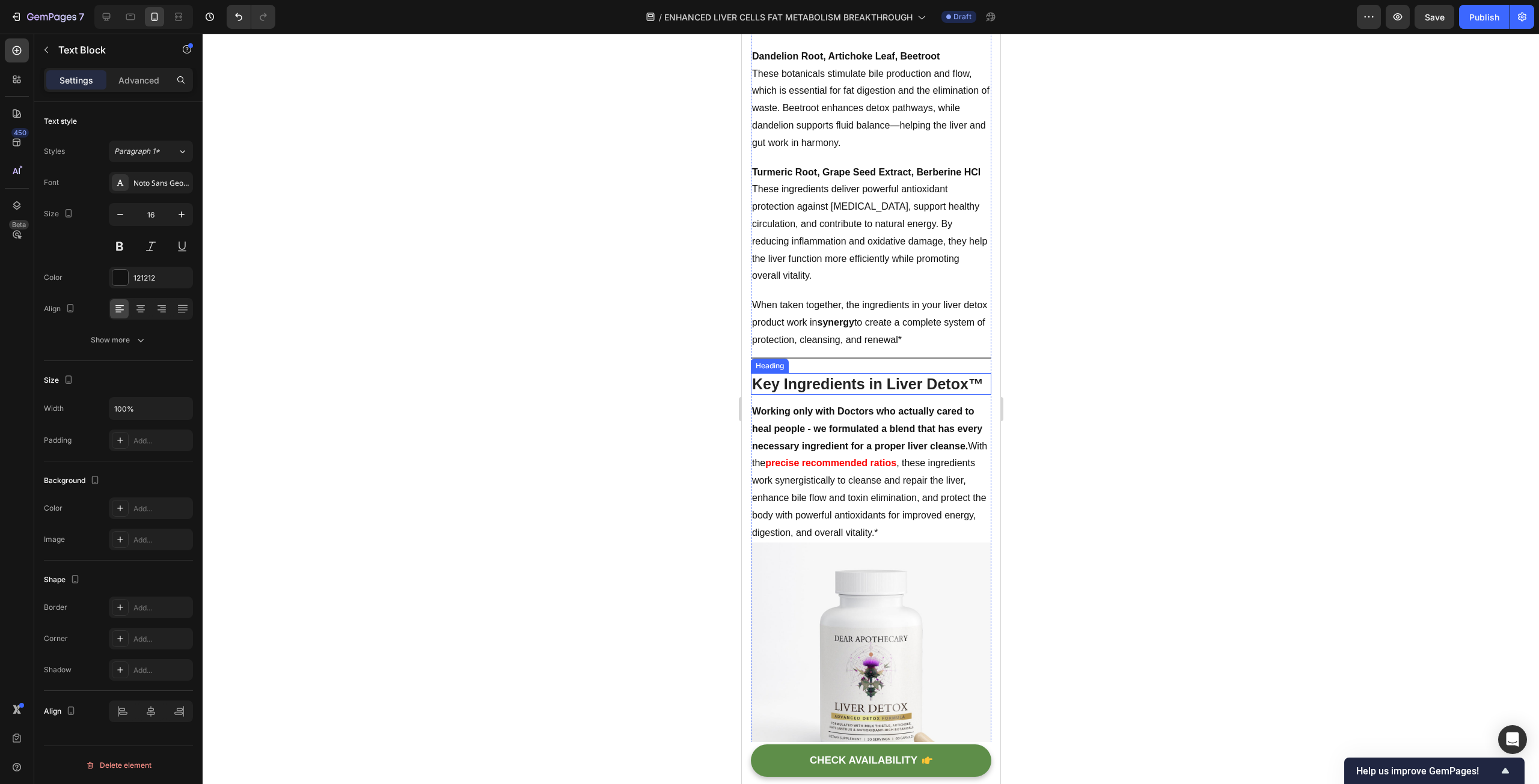
scroll to position [7451, 0]
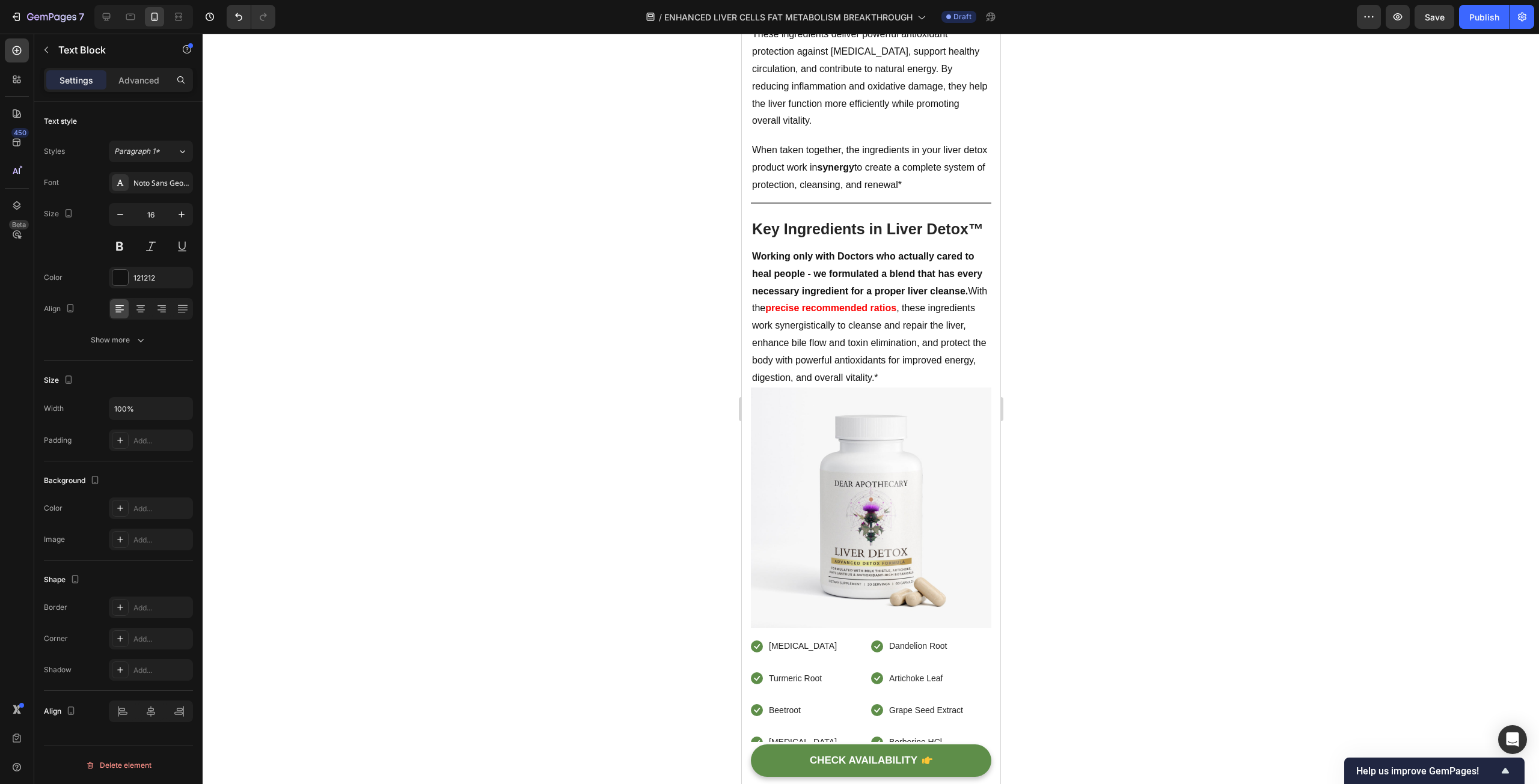
click at [1250, 355] on div at bounding box center [871, 409] width 1336 height 751
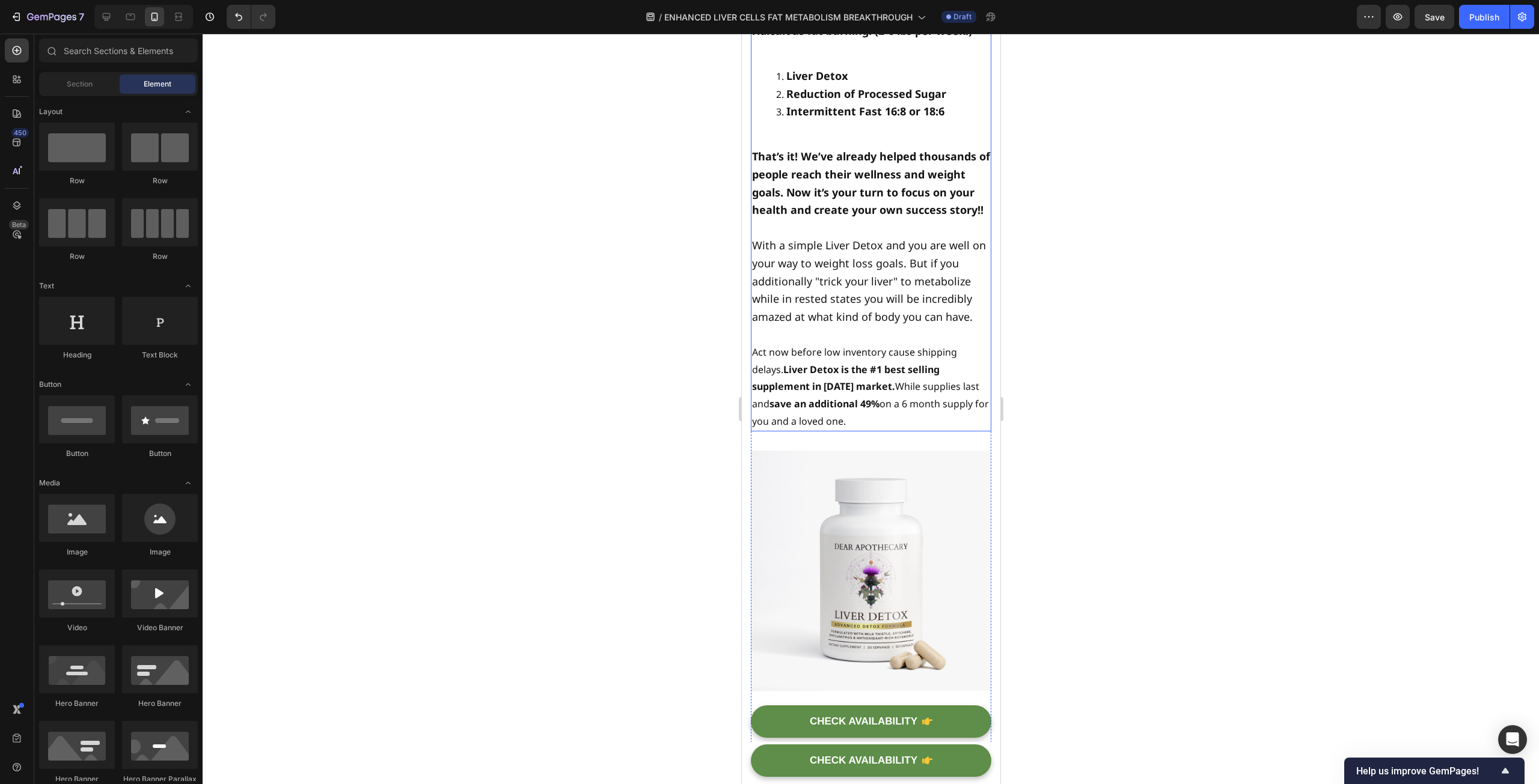
scroll to position [8833, 0]
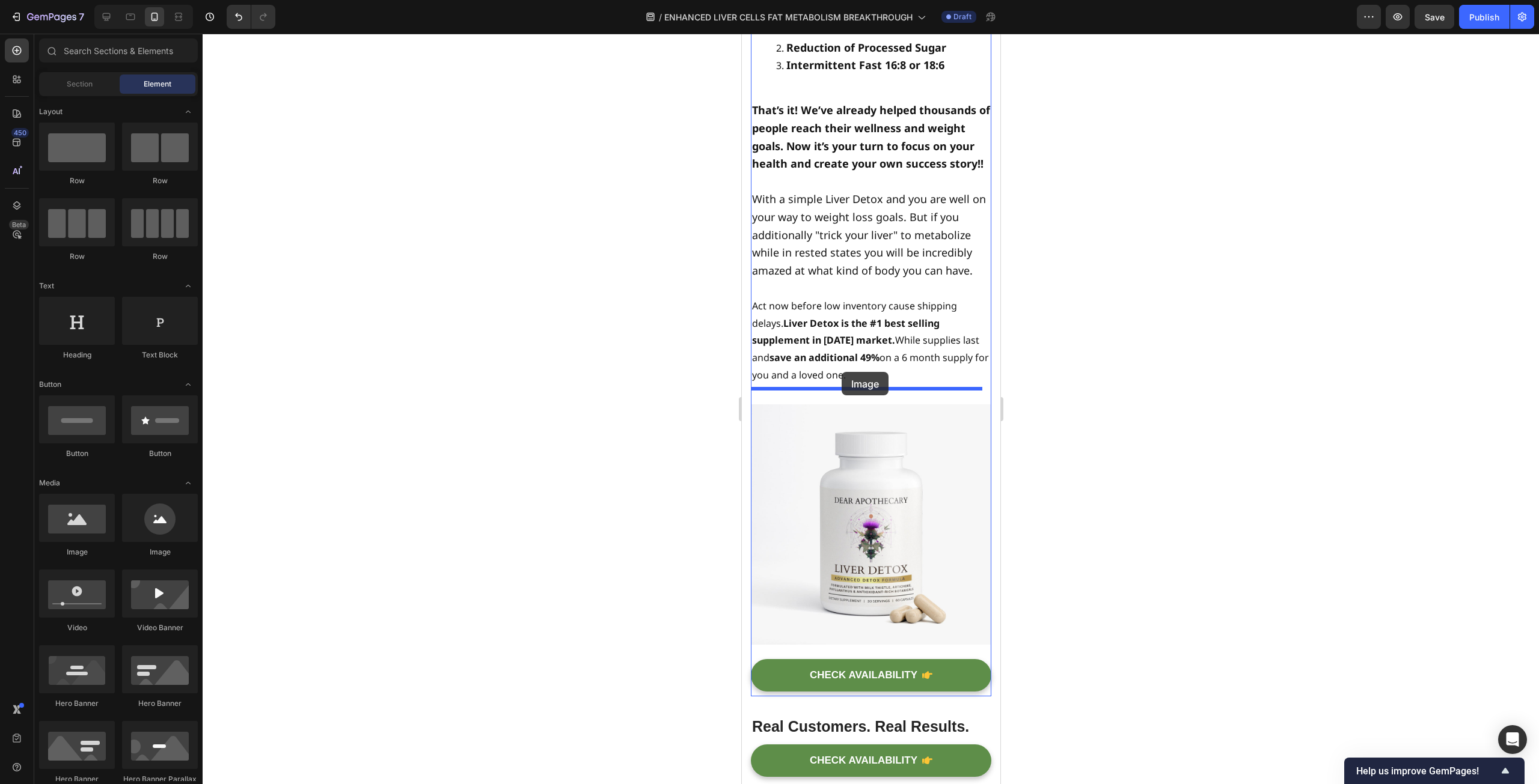
drag, startPoint x: 818, startPoint y: 558, endPoint x: 841, endPoint y: 372, distance: 187.4
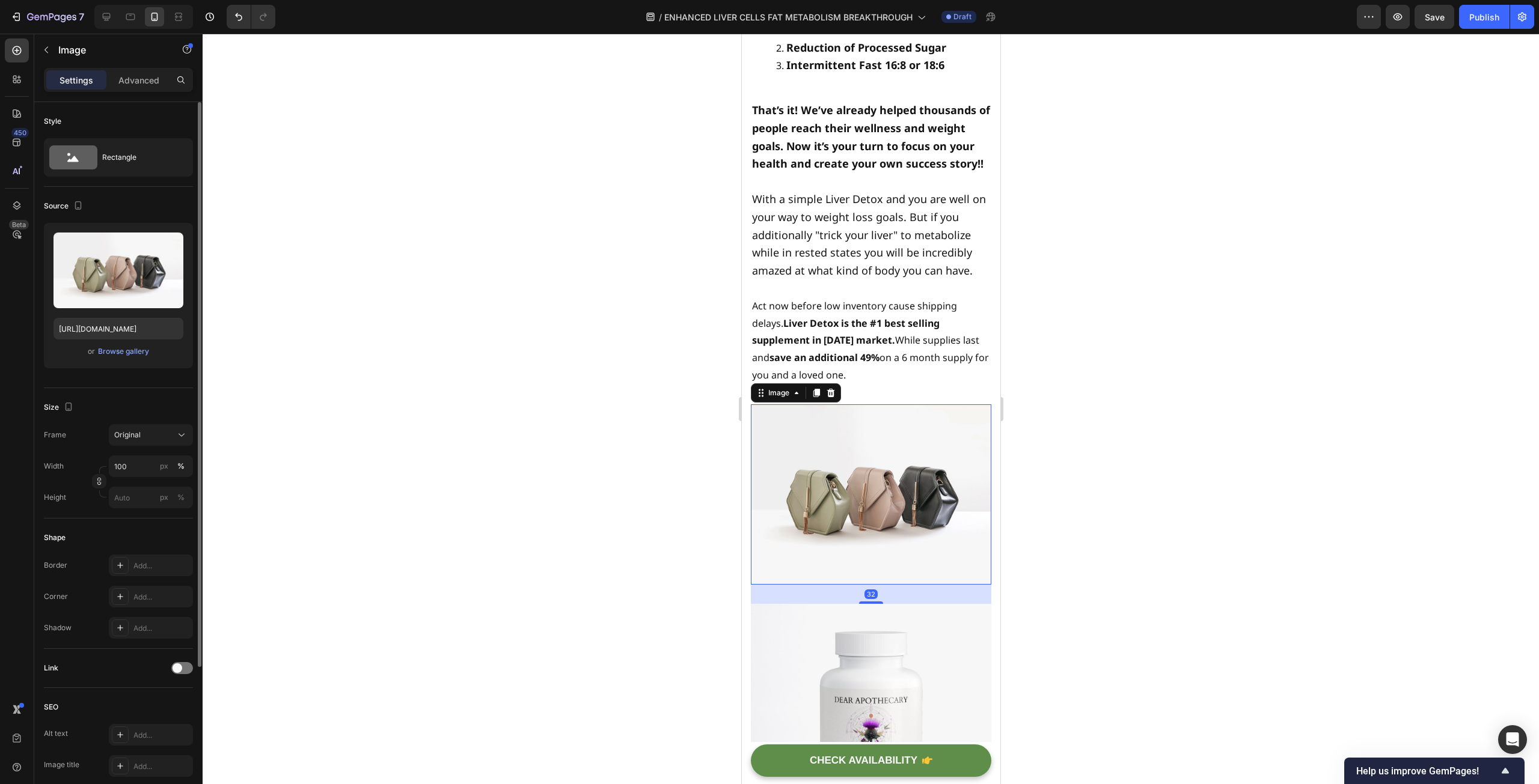
click at [93, 350] on span "or" at bounding box center [91, 351] width 7 height 15
click at [103, 351] on div "Browse gallery" at bounding box center [123, 351] width 51 height 10
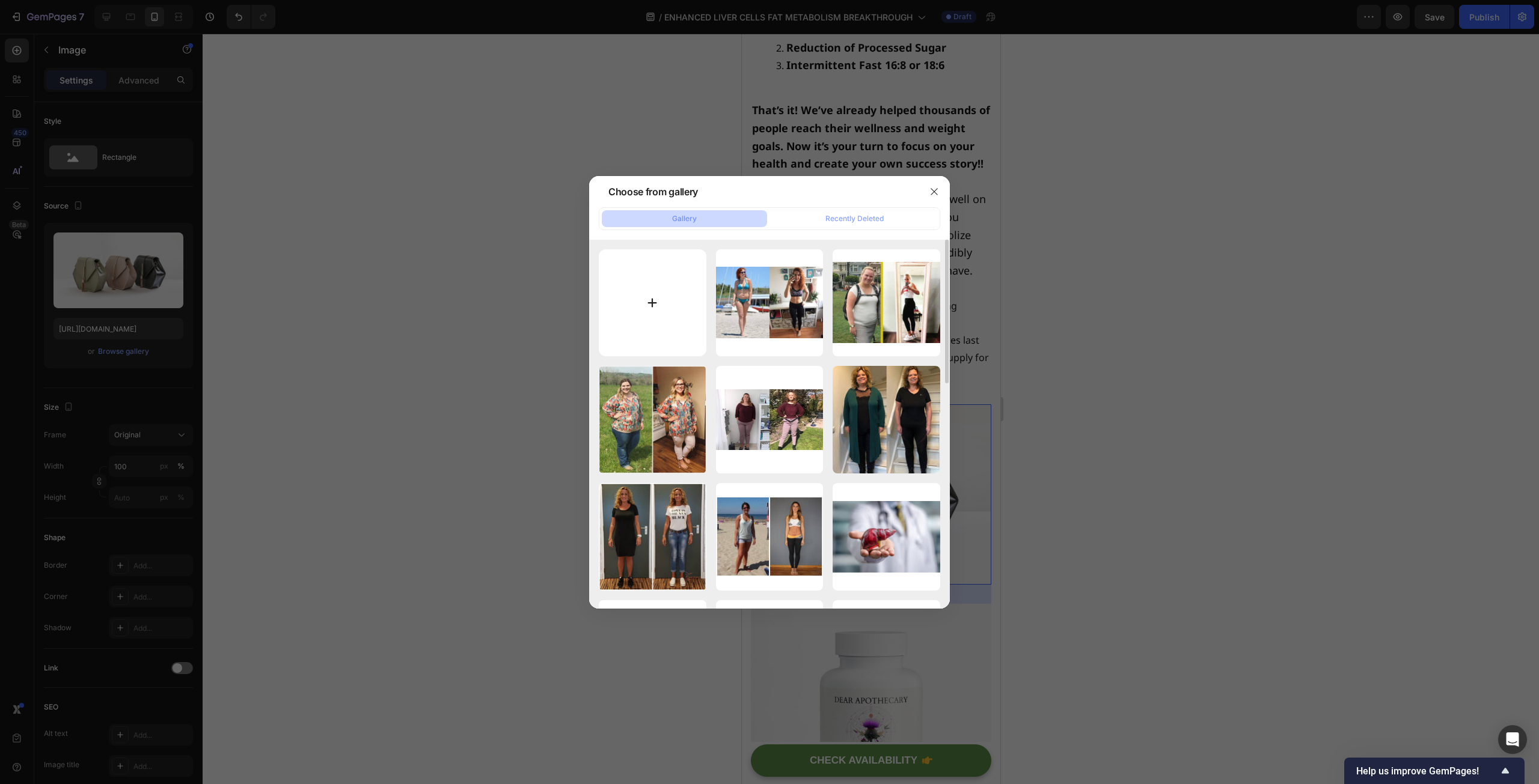
click at [649, 279] on input "file" at bounding box center [652, 303] width 107 height 107
type input "C:\fakepath\Screenshot 2025-09-27 163900.png"
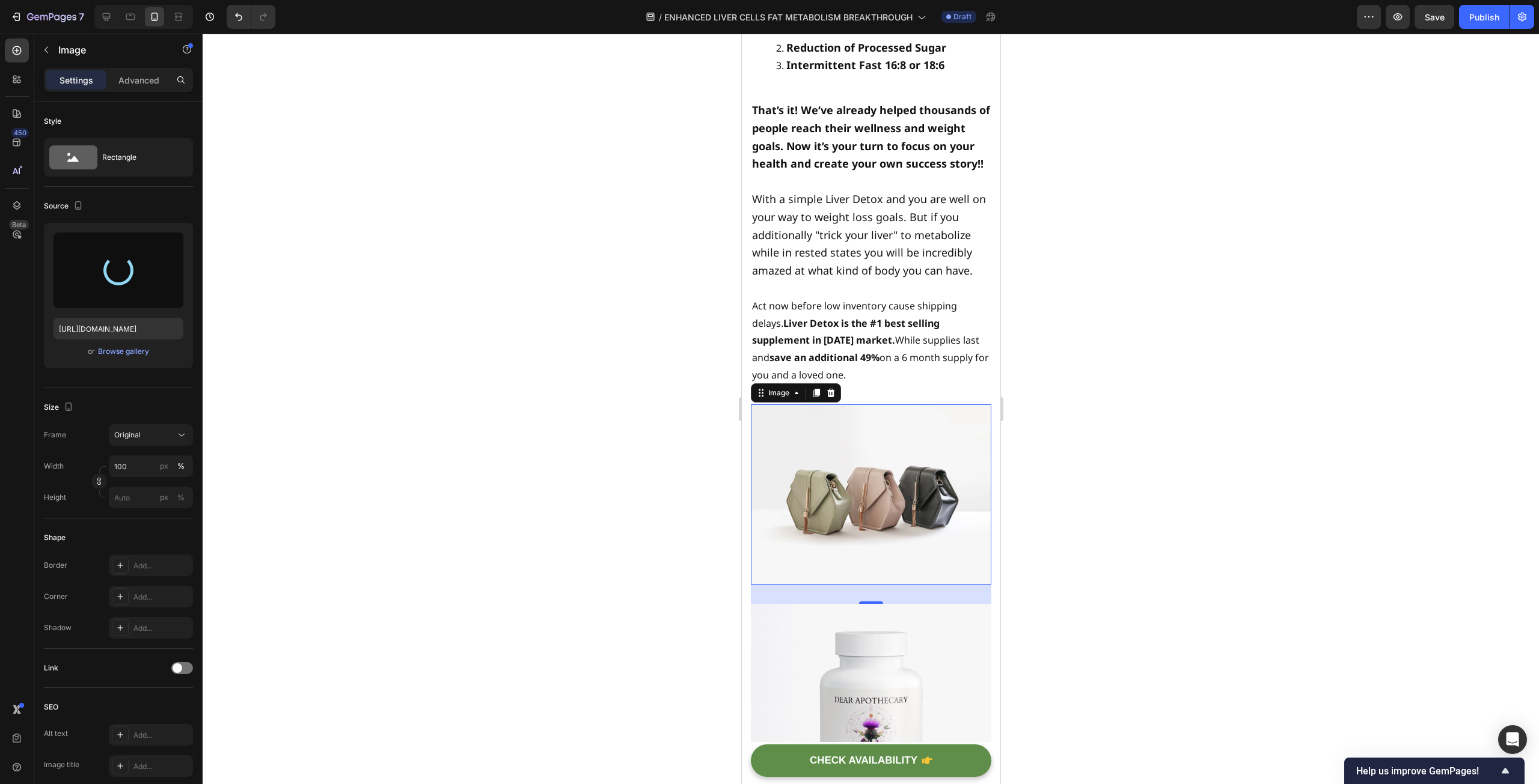
type input "https://cdn.shopify.com/s/files/1/0597/0834/2315/files/gempages_585205997644022…"
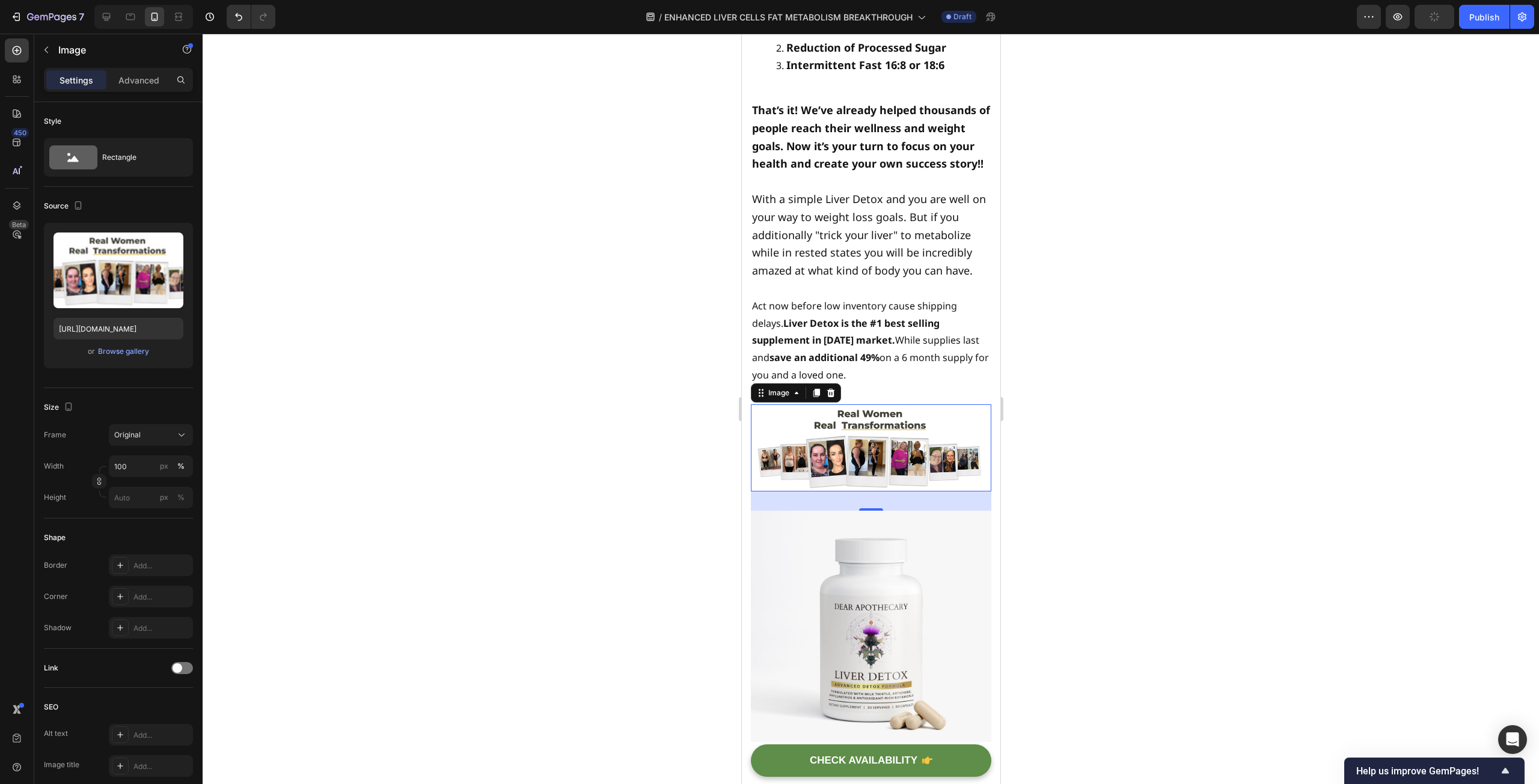
click at [531, 354] on div at bounding box center [871, 409] width 1336 height 751
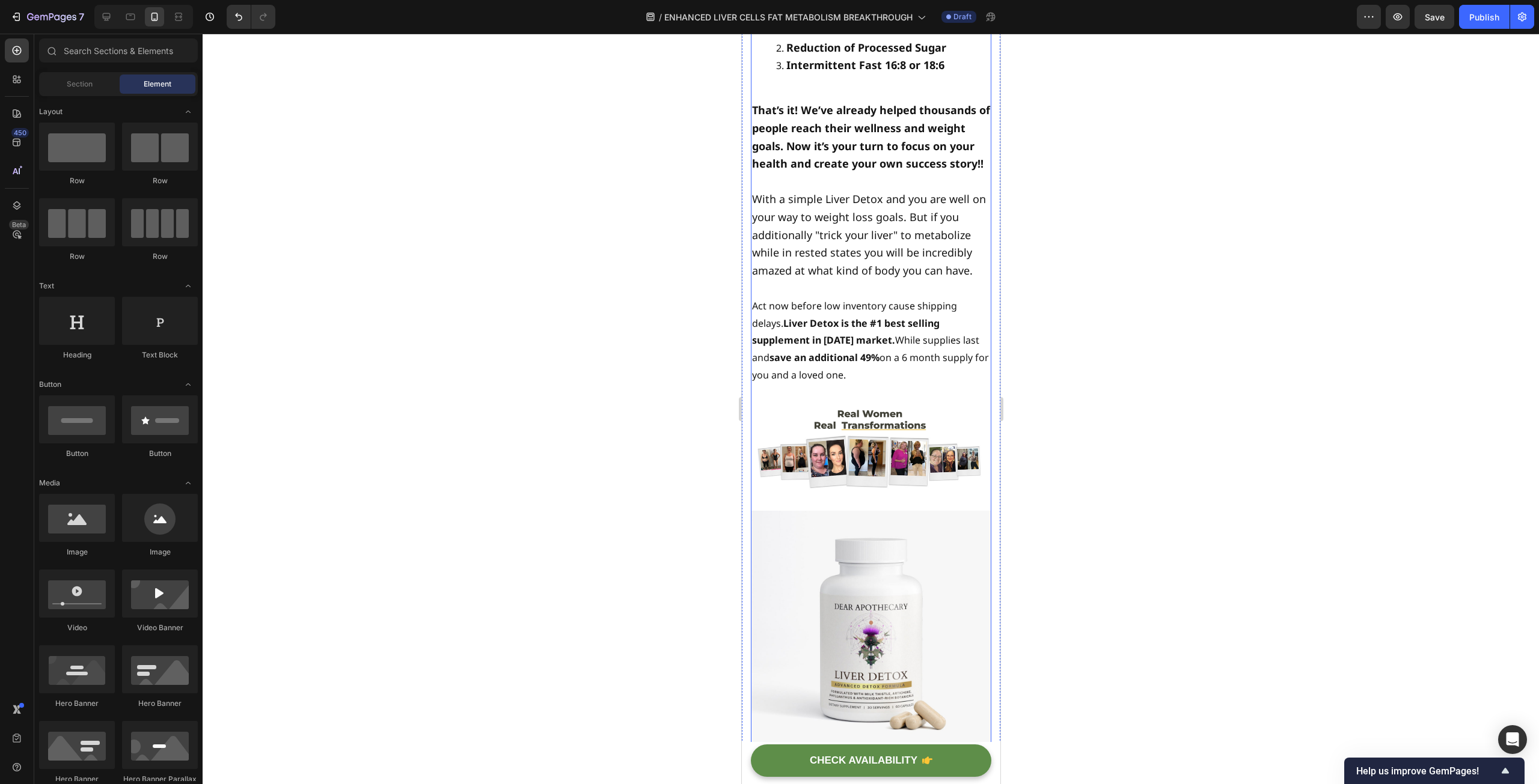
scroll to position [9073, 0]
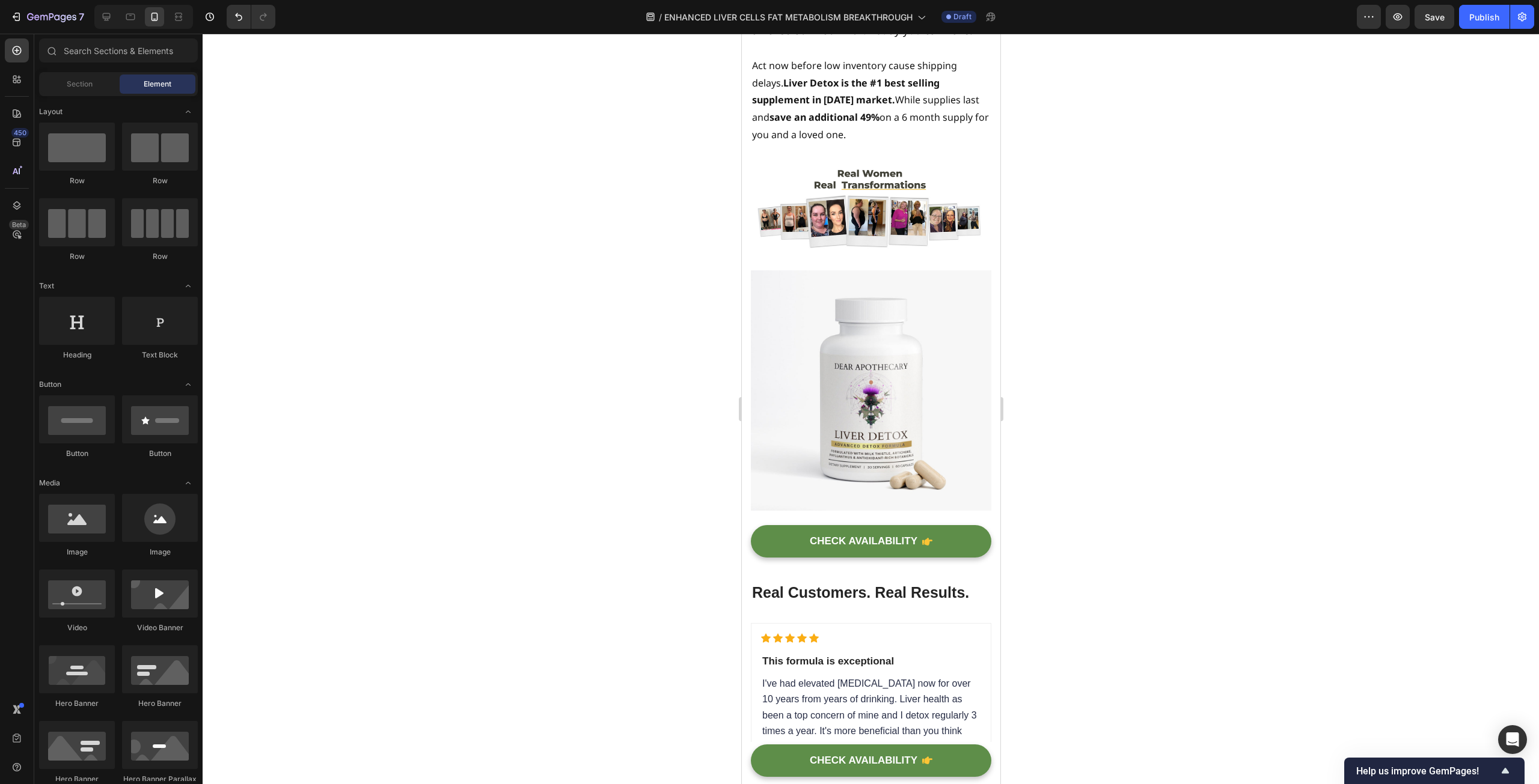
click at [1315, 475] on div at bounding box center [871, 409] width 1336 height 751
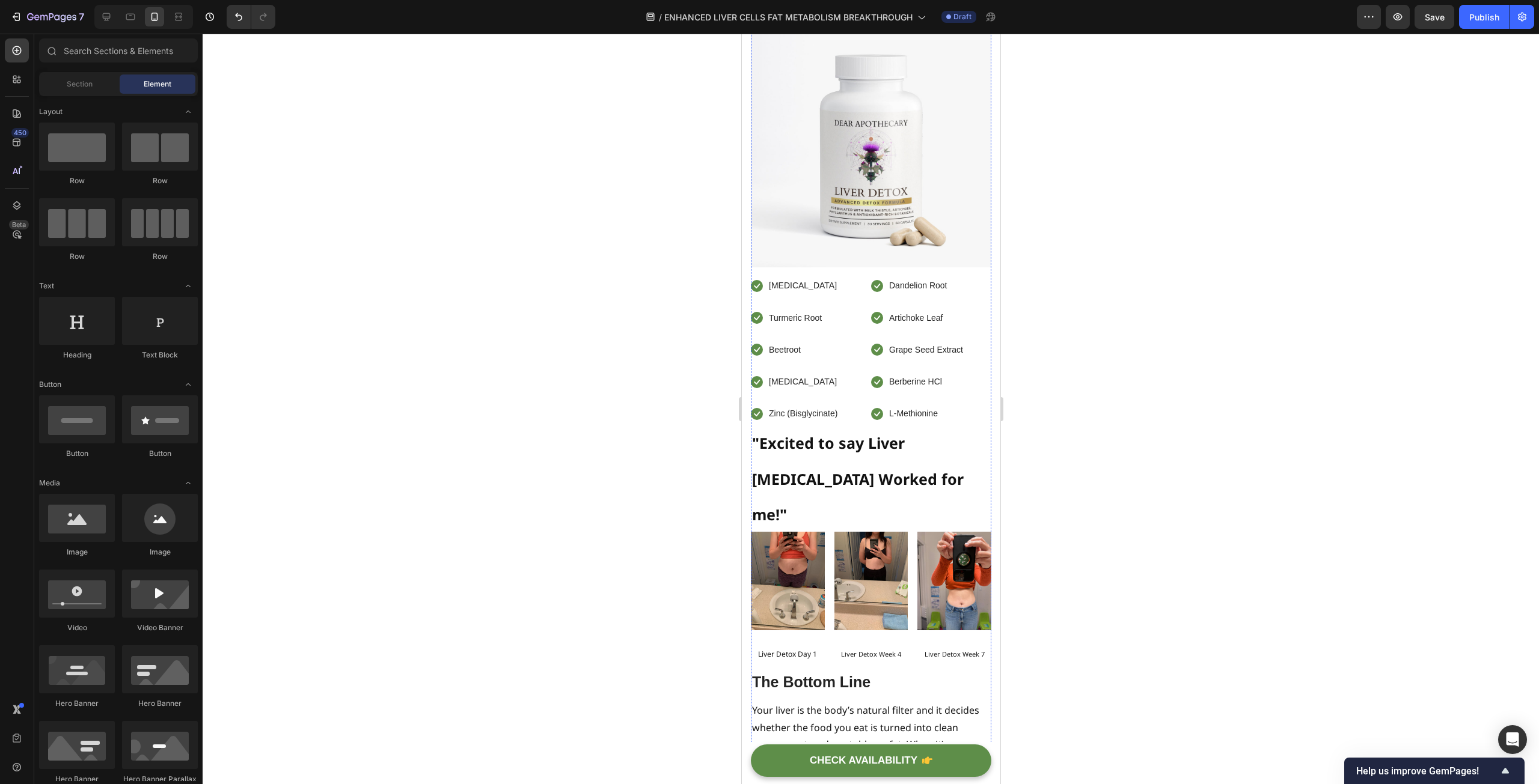
scroll to position [7511, 0]
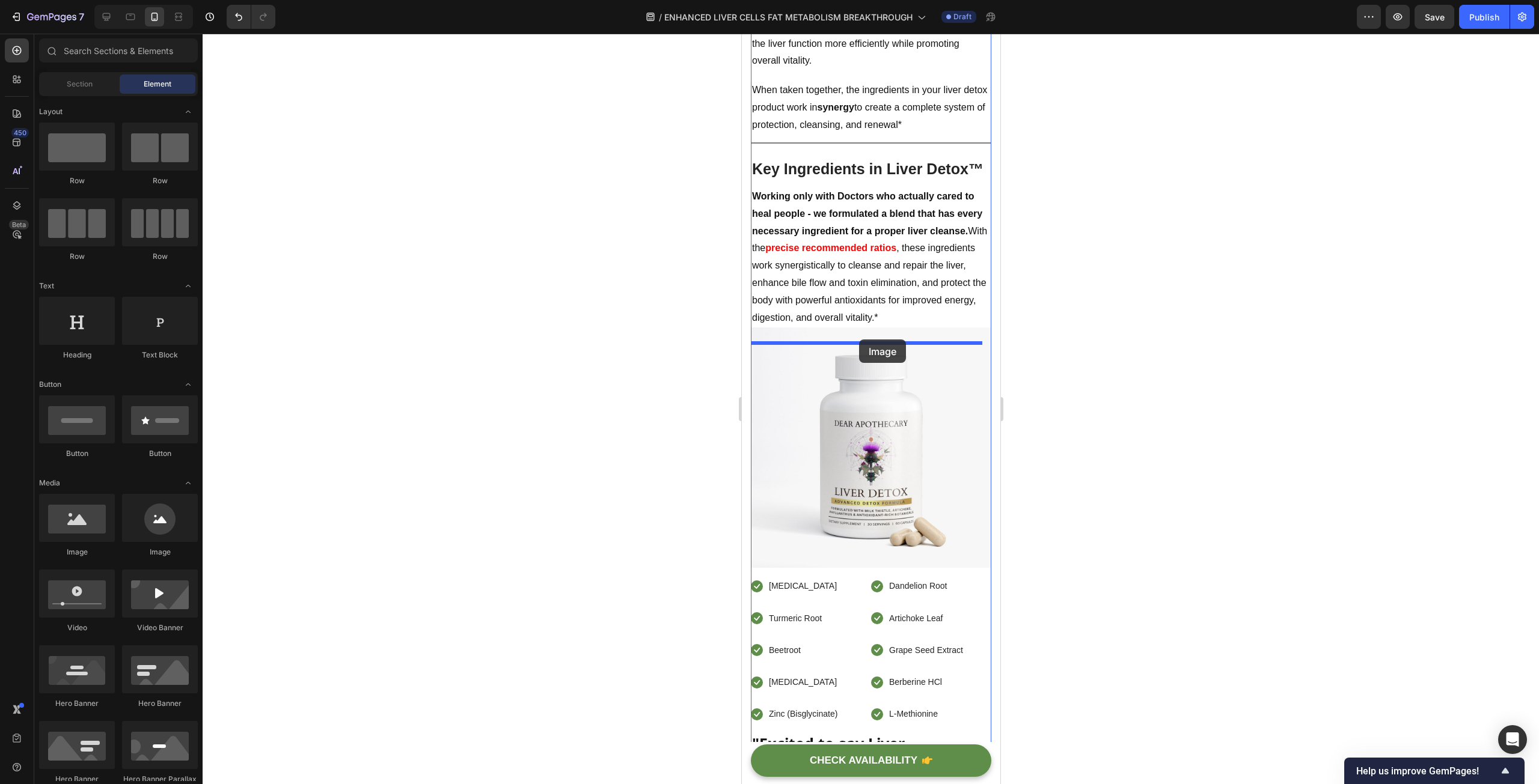
drag, startPoint x: 820, startPoint y: 552, endPoint x: 859, endPoint y: 340, distance: 215.6
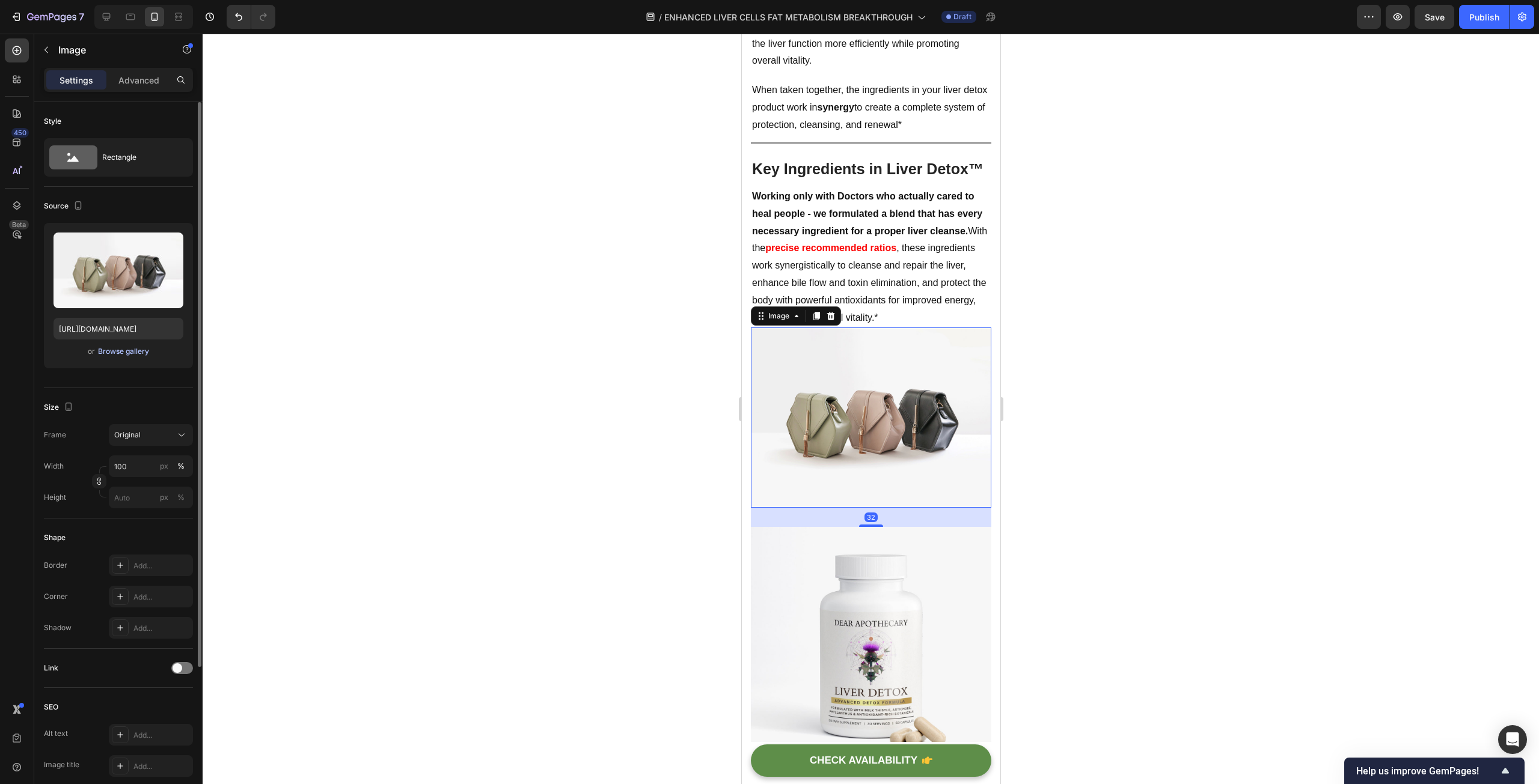
click at [106, 355] on div "Browse gallery" at bounding box center [123, 351] width 51 height 10
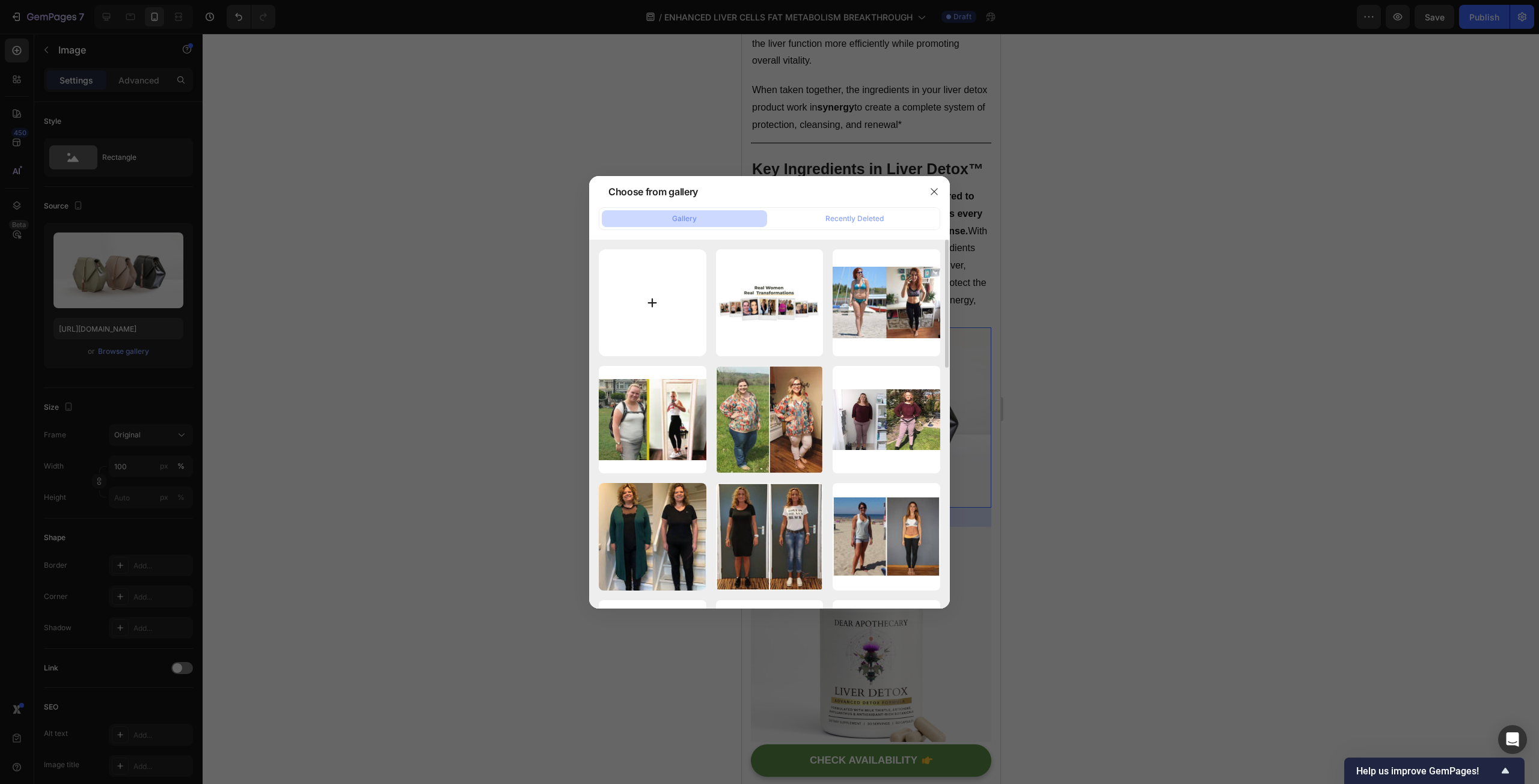
click at [636, 299] on input "file" at bounding box center [652, 303] width 107 height 107
type input "C:\fakepath\photo_2025-09-27_16-44-43.jpg"
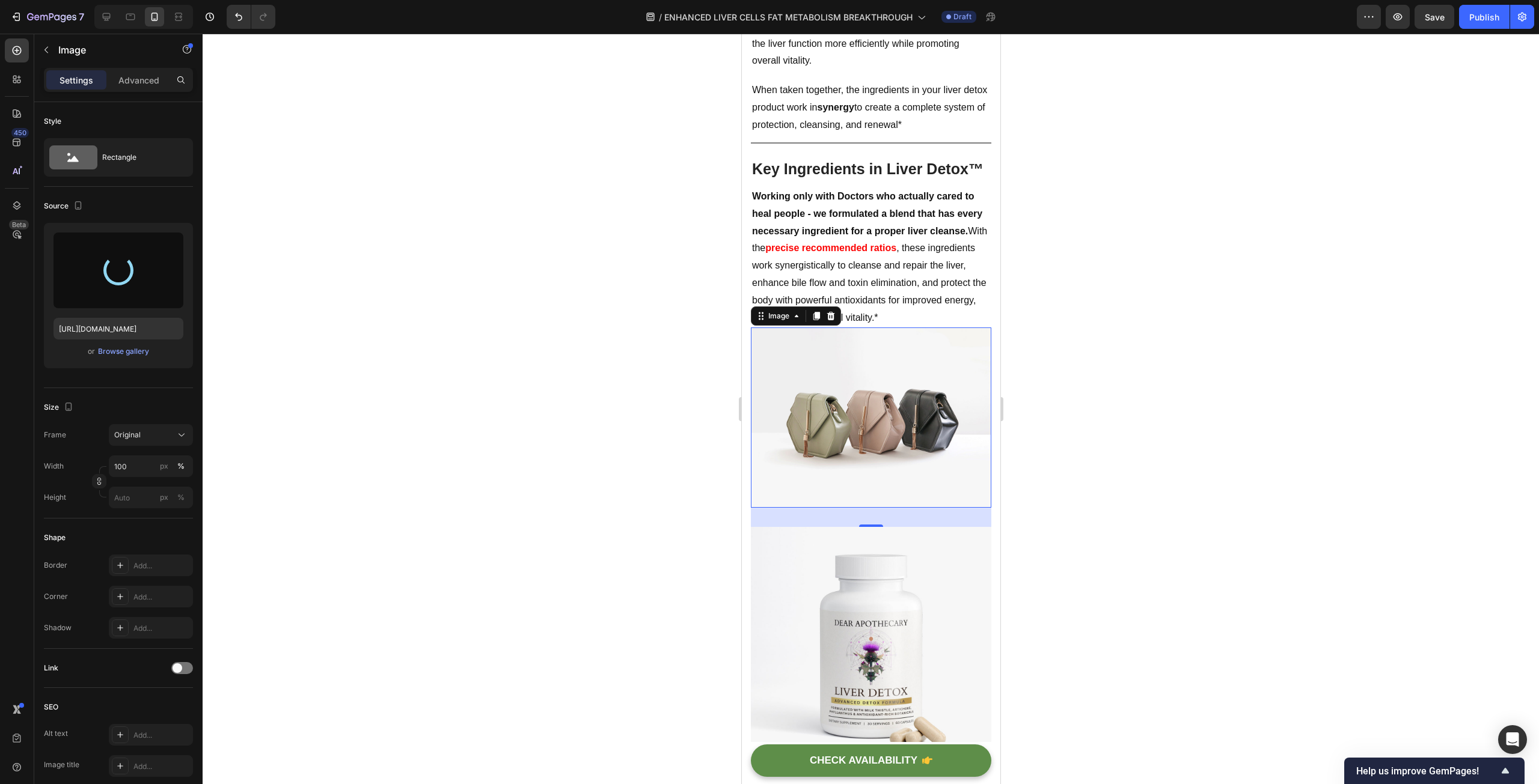
type input "https://cdn.shopify.com/s/files/1/0597/0834/2315/files/gempages_585205997644022…"
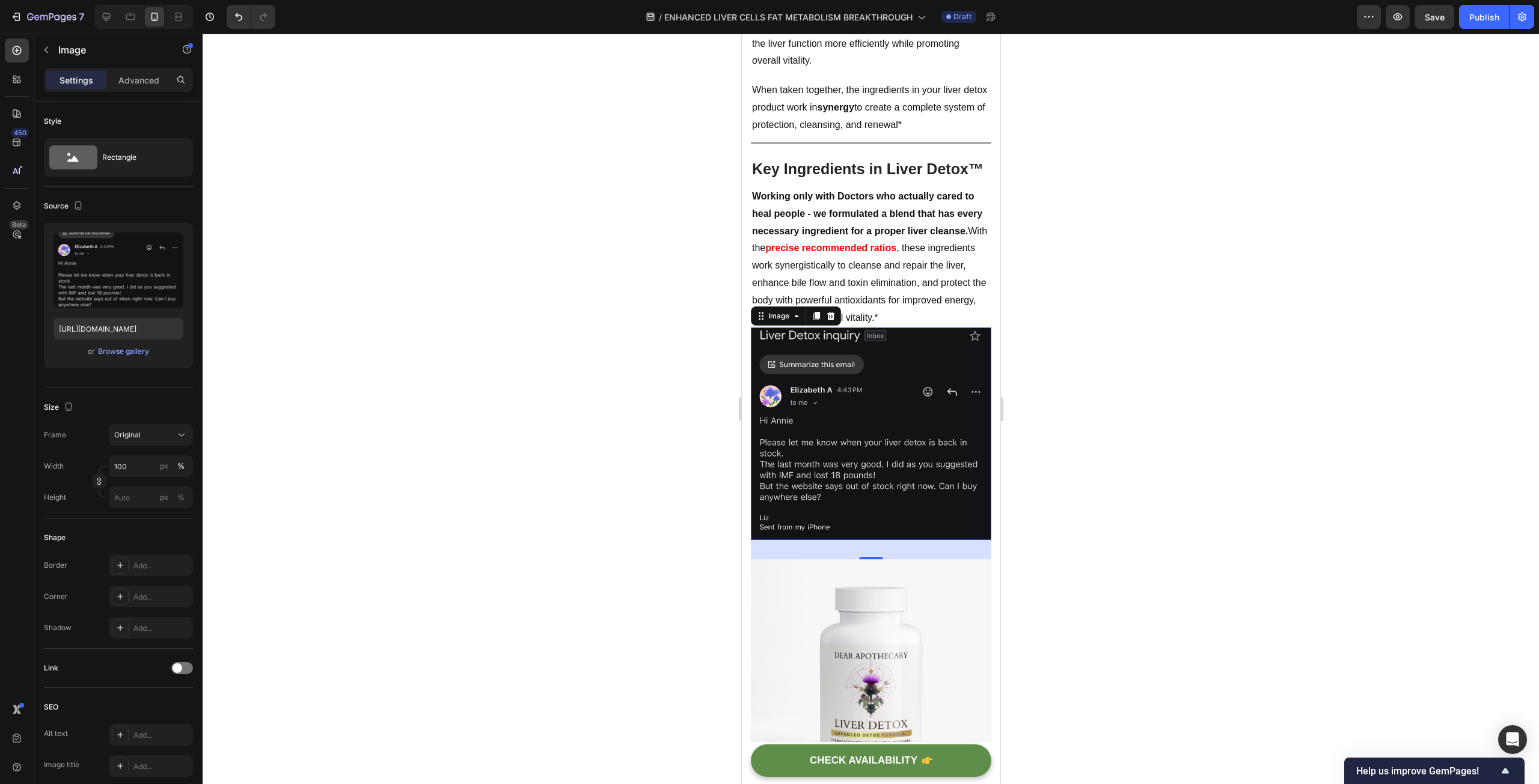
click at [547, 309] on div at bounding box center [871, 409] width 1336 height 751
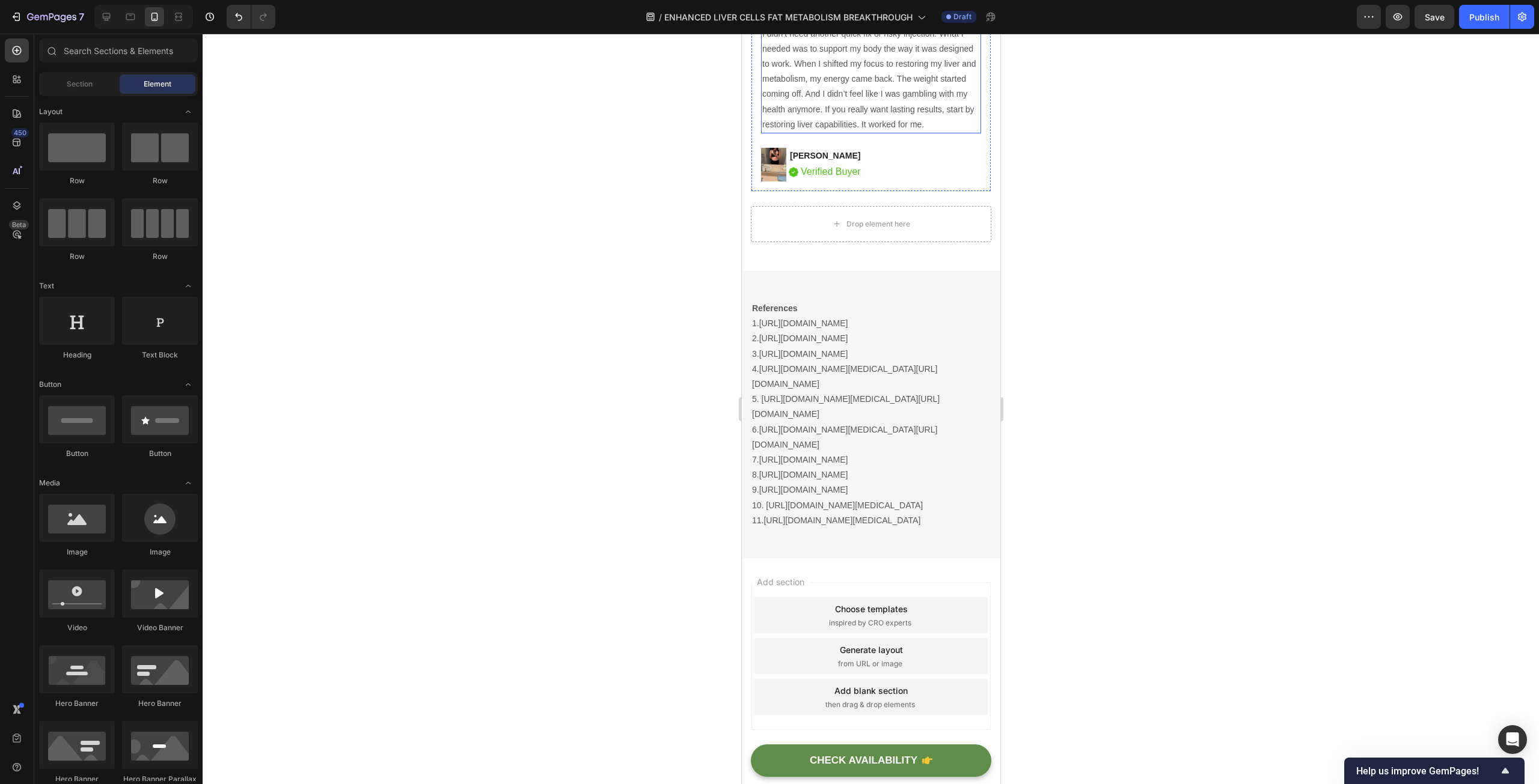
scroll to position [10398, 0]
click at [1442, 20] on span "Save" at bounding box center [1434, 17] width 20 height 10
click at [1480, 15] on div "Publish" at bounding box center [1484, 17] width 30 height 12
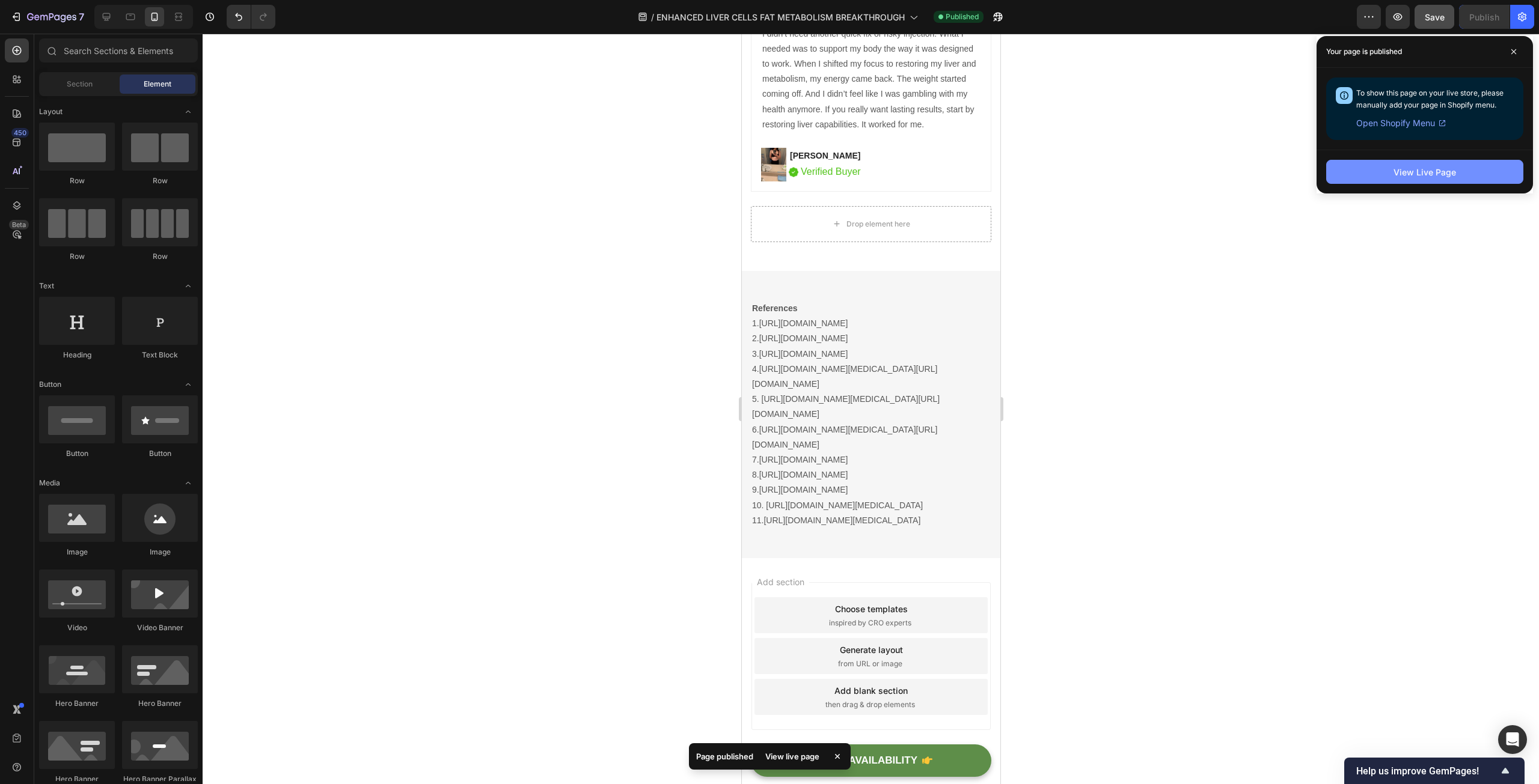
click at [1411, 175] on div "View Live Page" at bounding box center [1425, 172] width 63 height 12
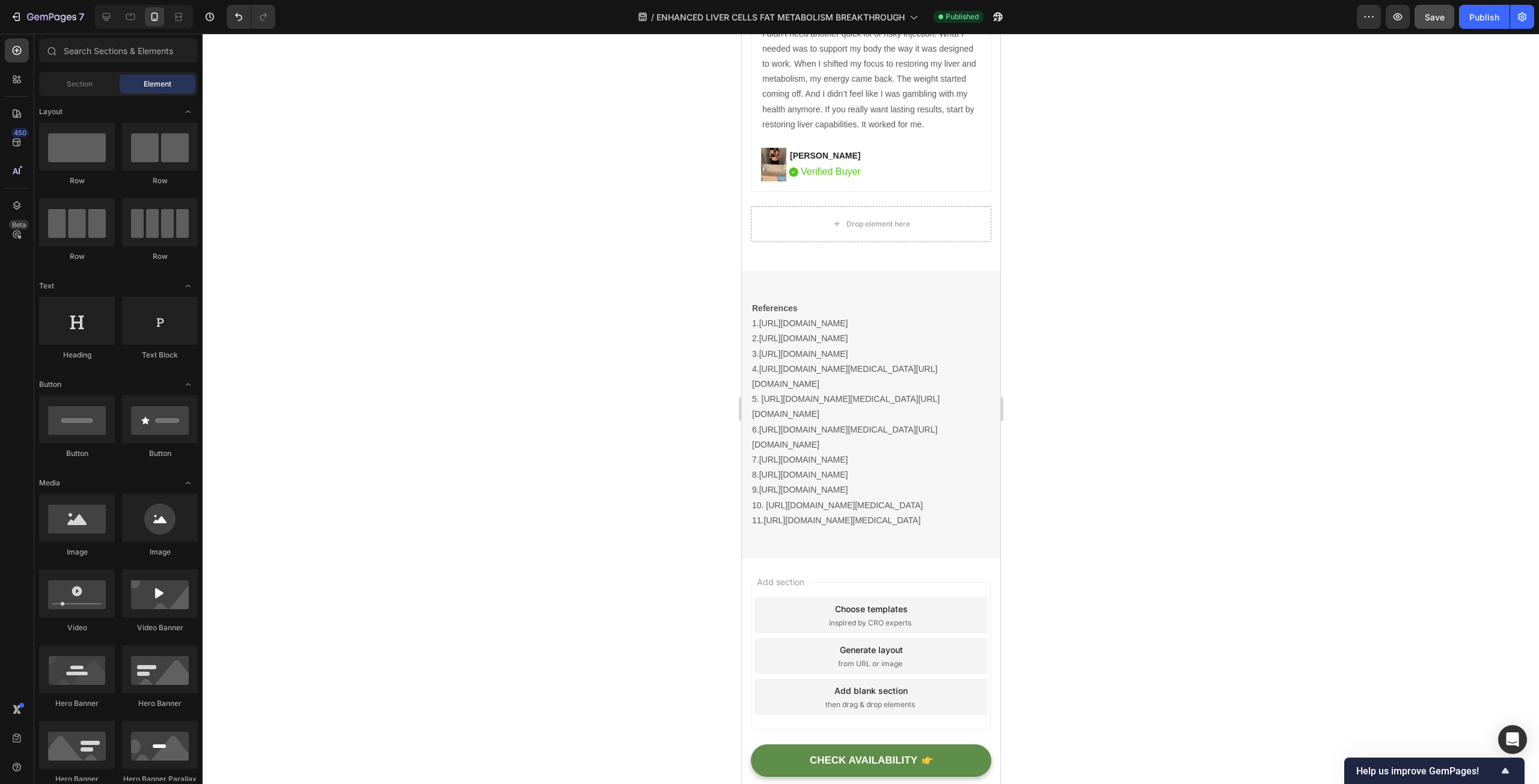
click at [1229, 334] on div at bounding box center [871, 409] width 1336 height 751
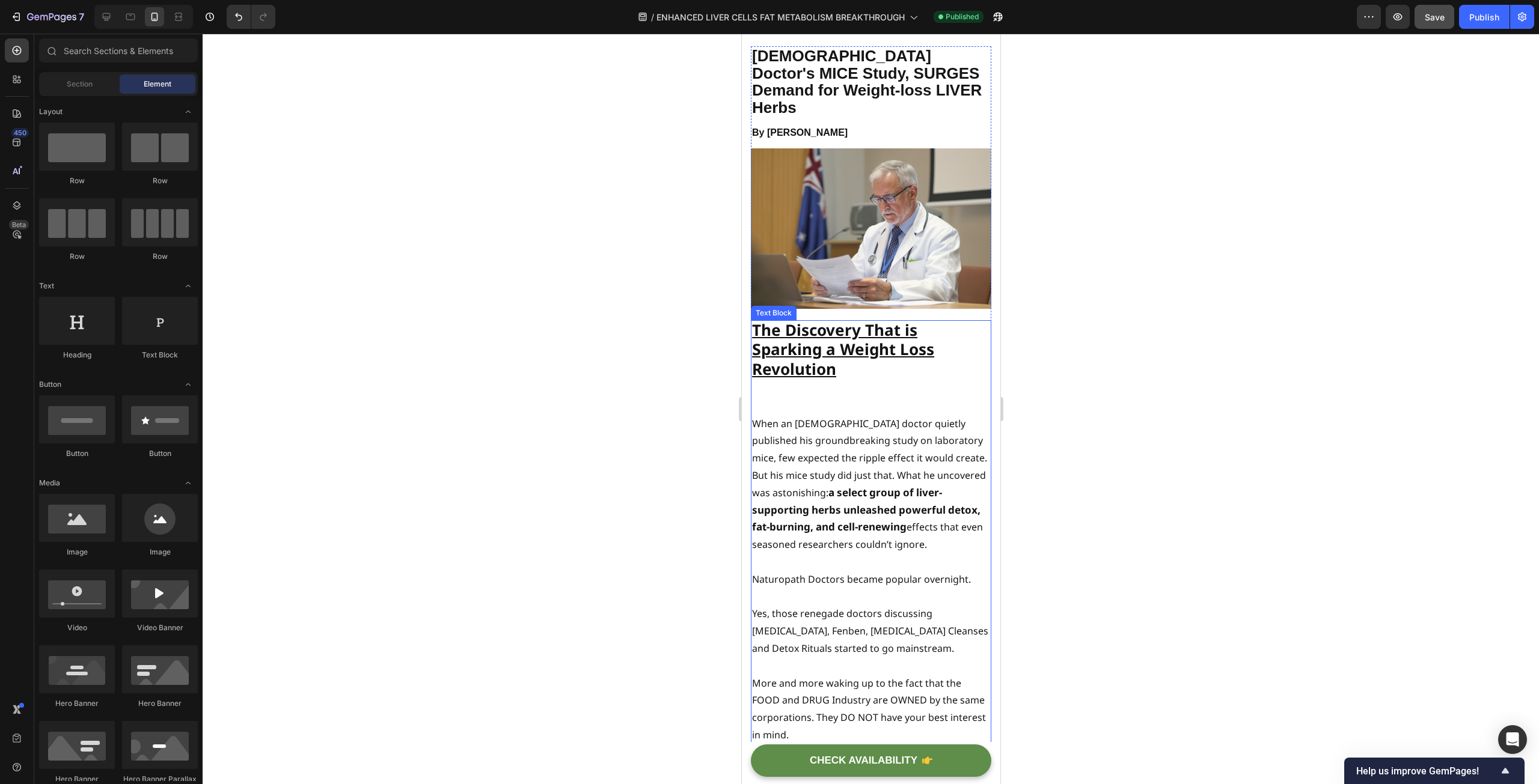
scroll to position [0, 0]
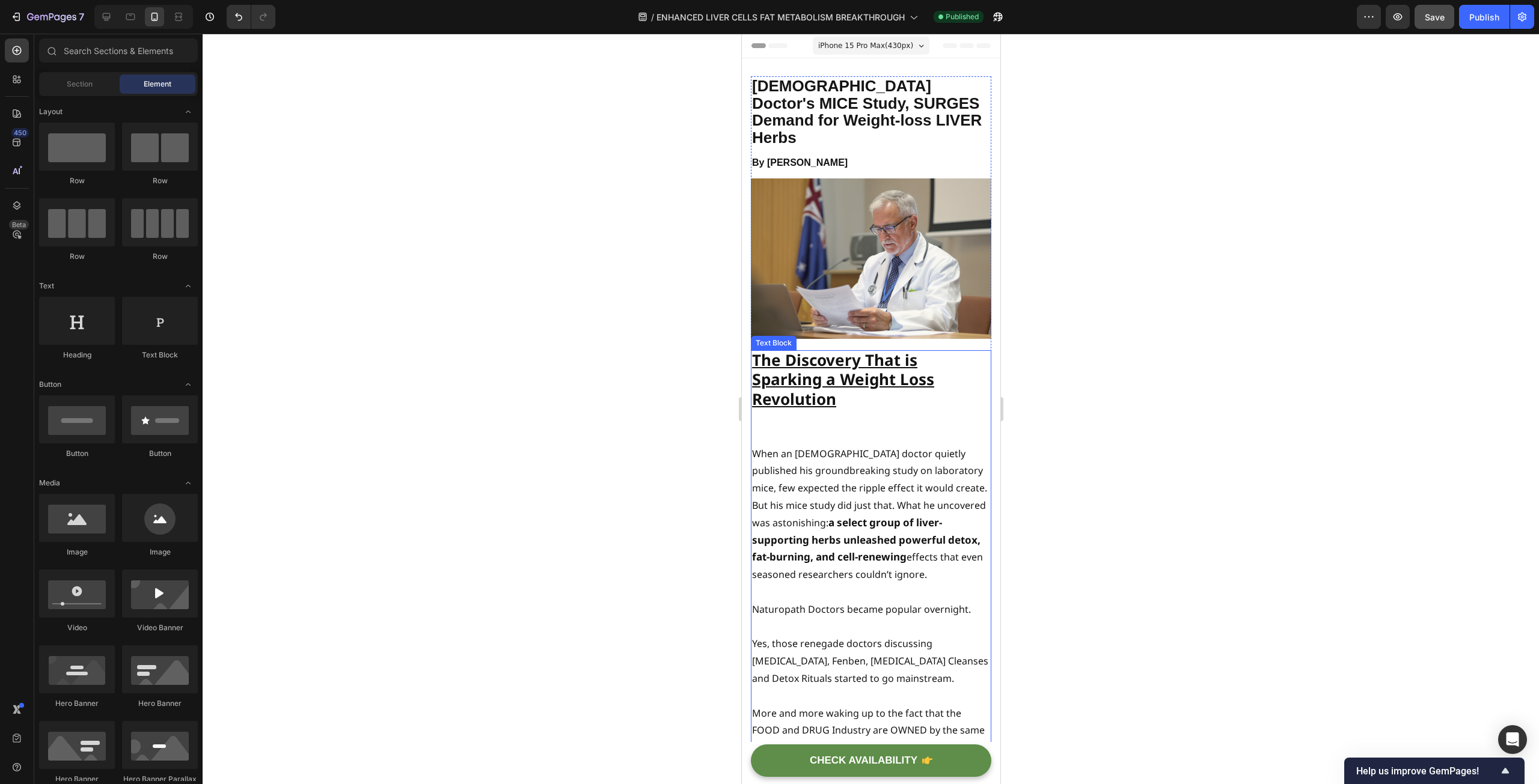
click at [826, 411] on p at bounding box center [870, 428] width 238 height 35
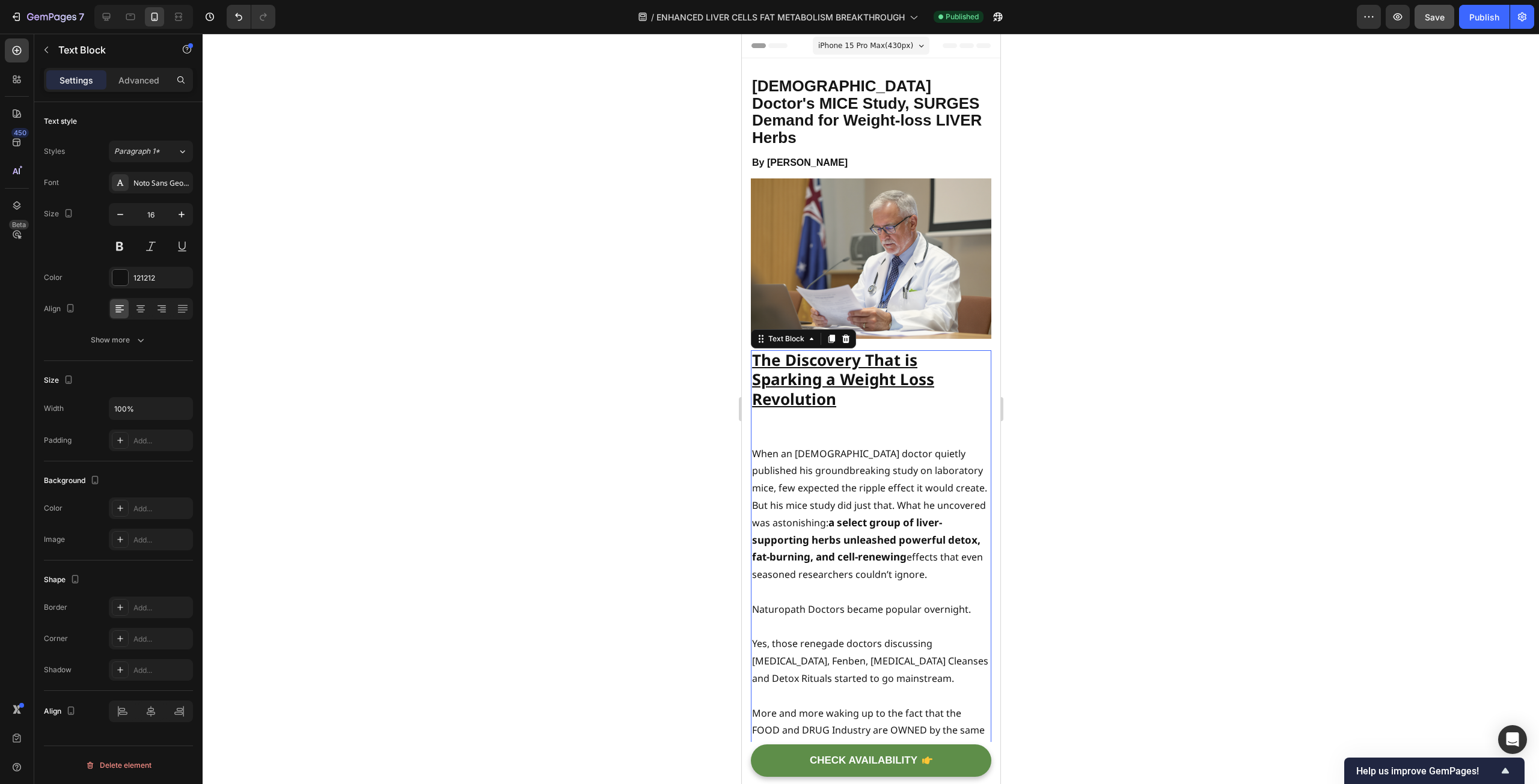
click at [797, 416] on p at bounding box center [870, 428] width 238 height 35
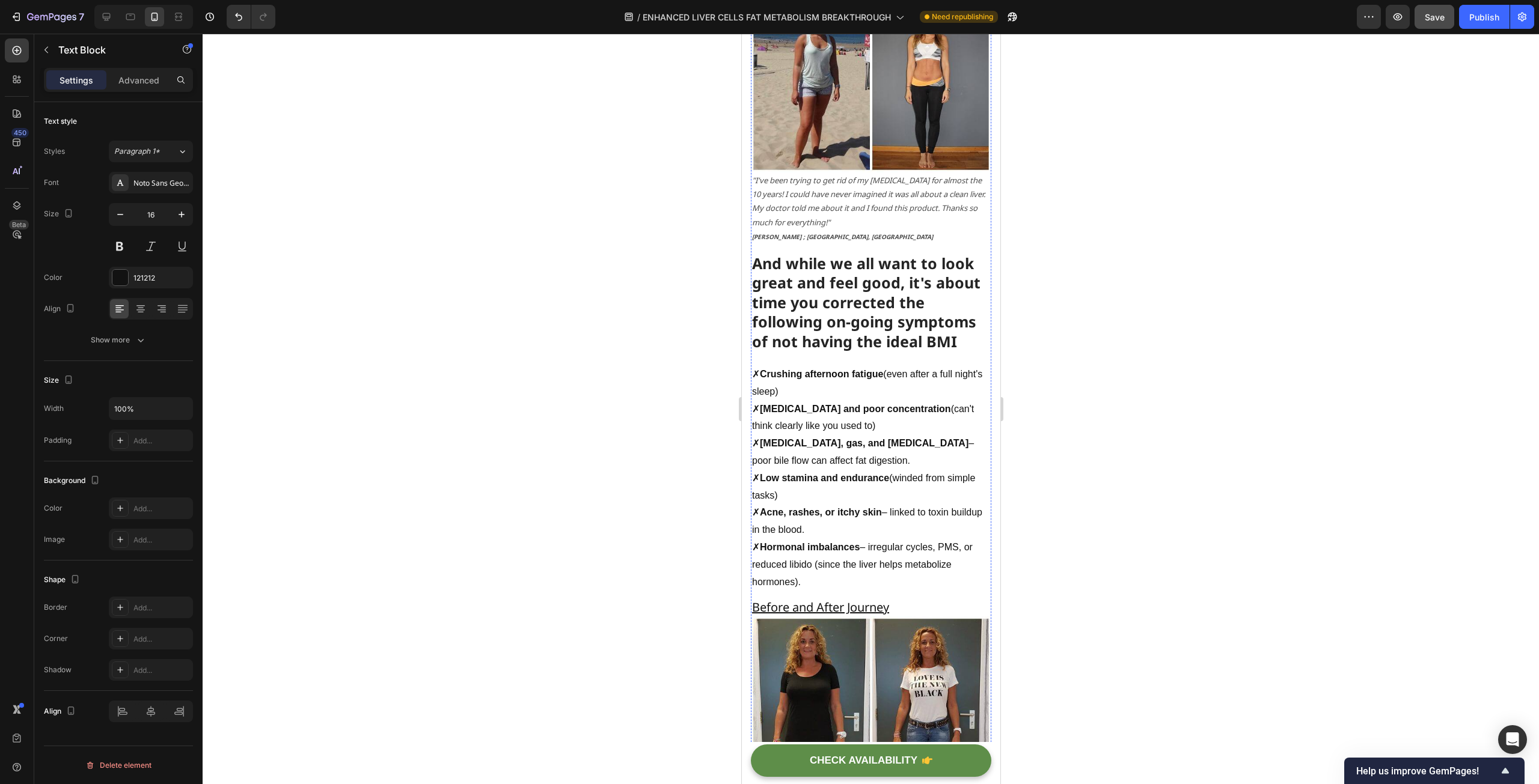
scroll to position [2283, 0]
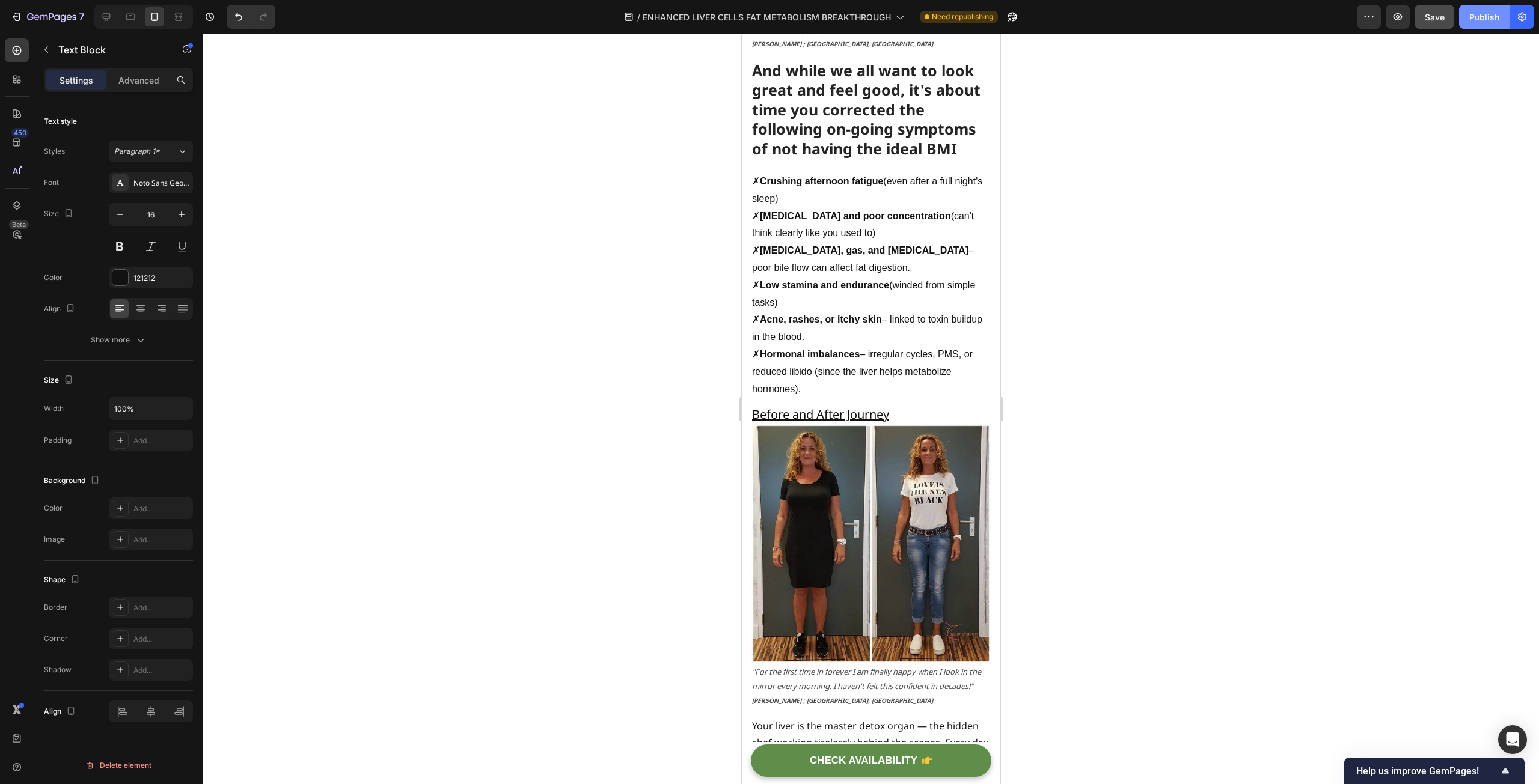
click at [1481, 23] on div "Publish" at bounding box center [1484, 17] width 30 height 12
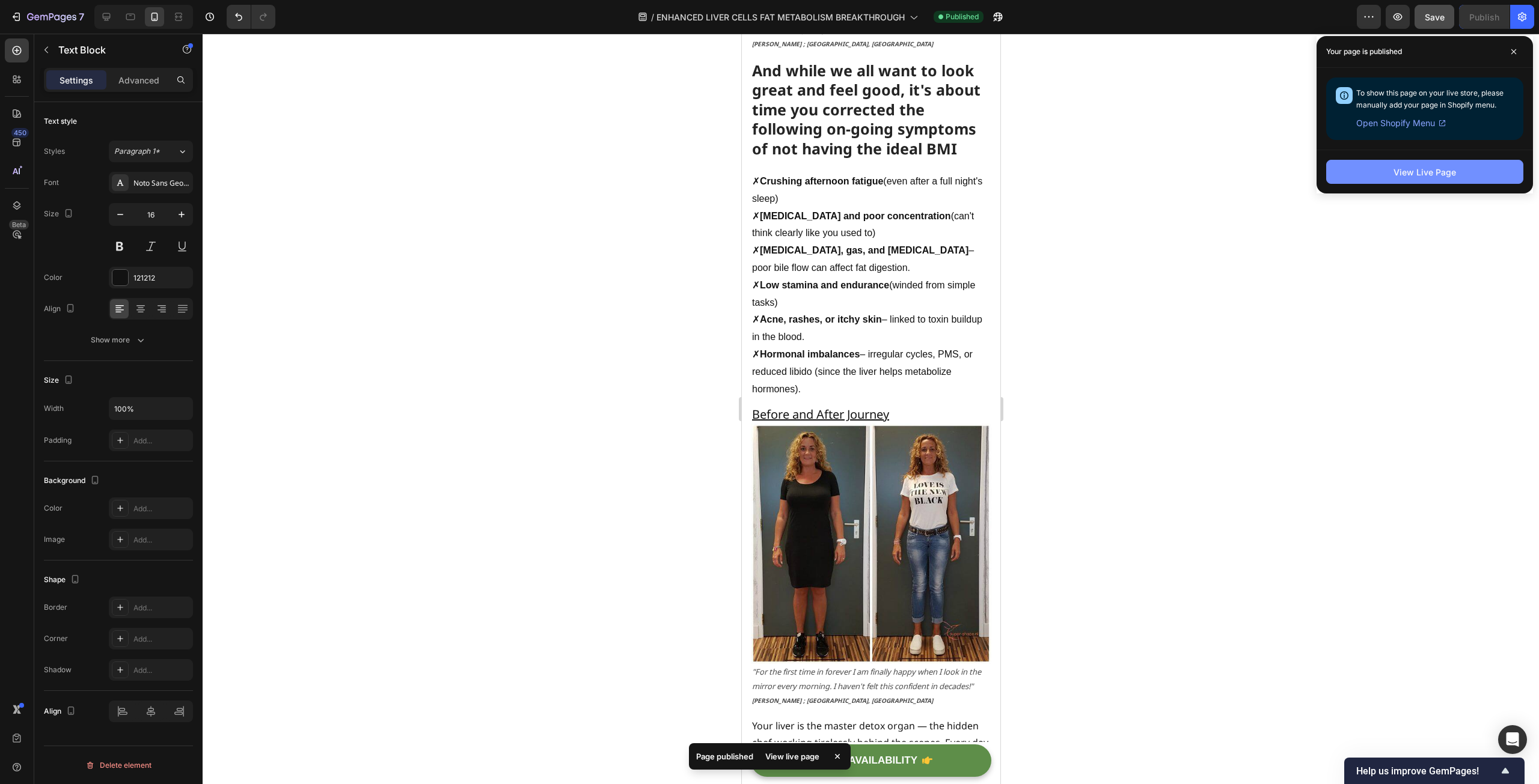
click at [1413, 169] on div "View Live Page" at bounding box center [1425, 172] width 63 height 12
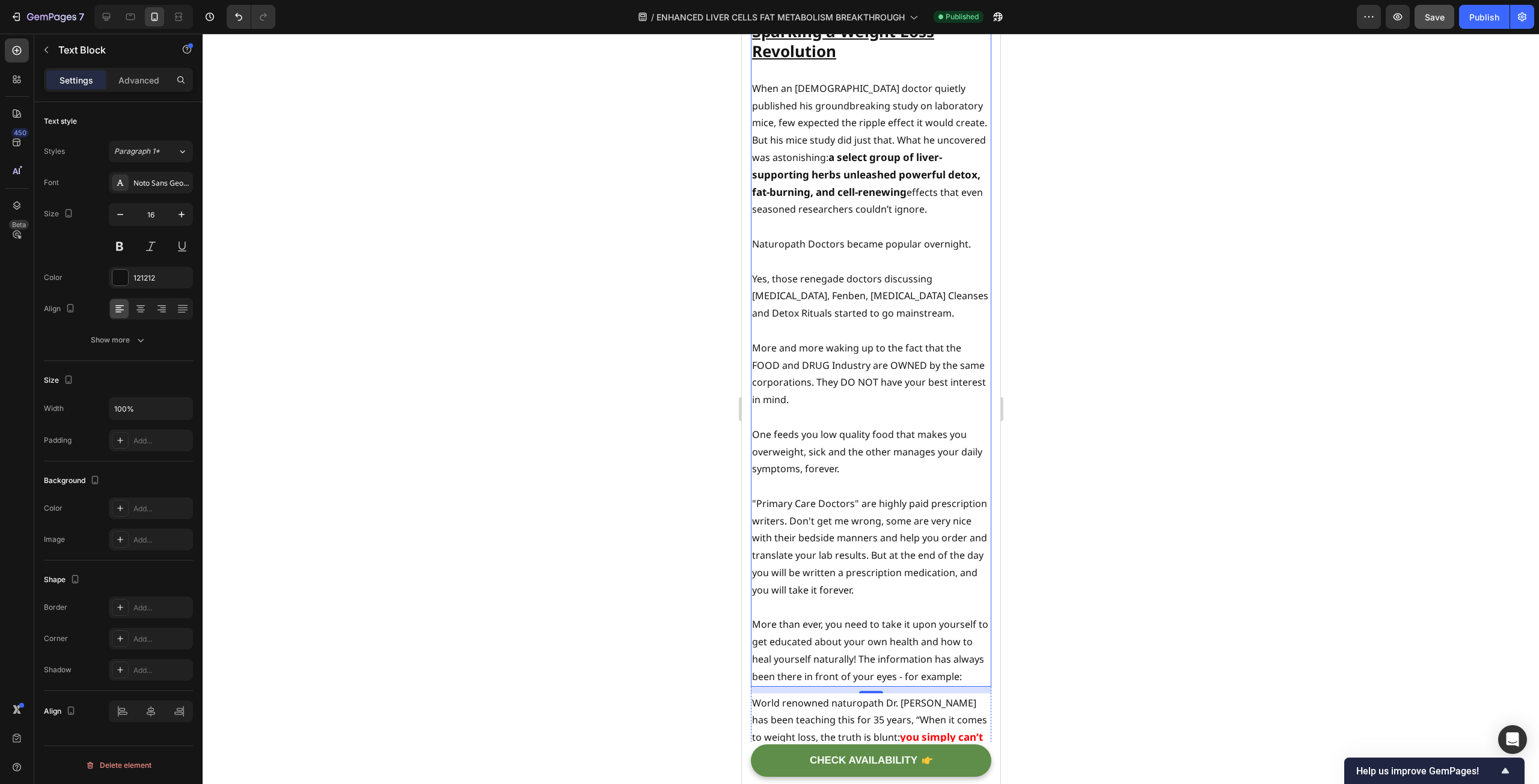
scroll to position [361, 0]
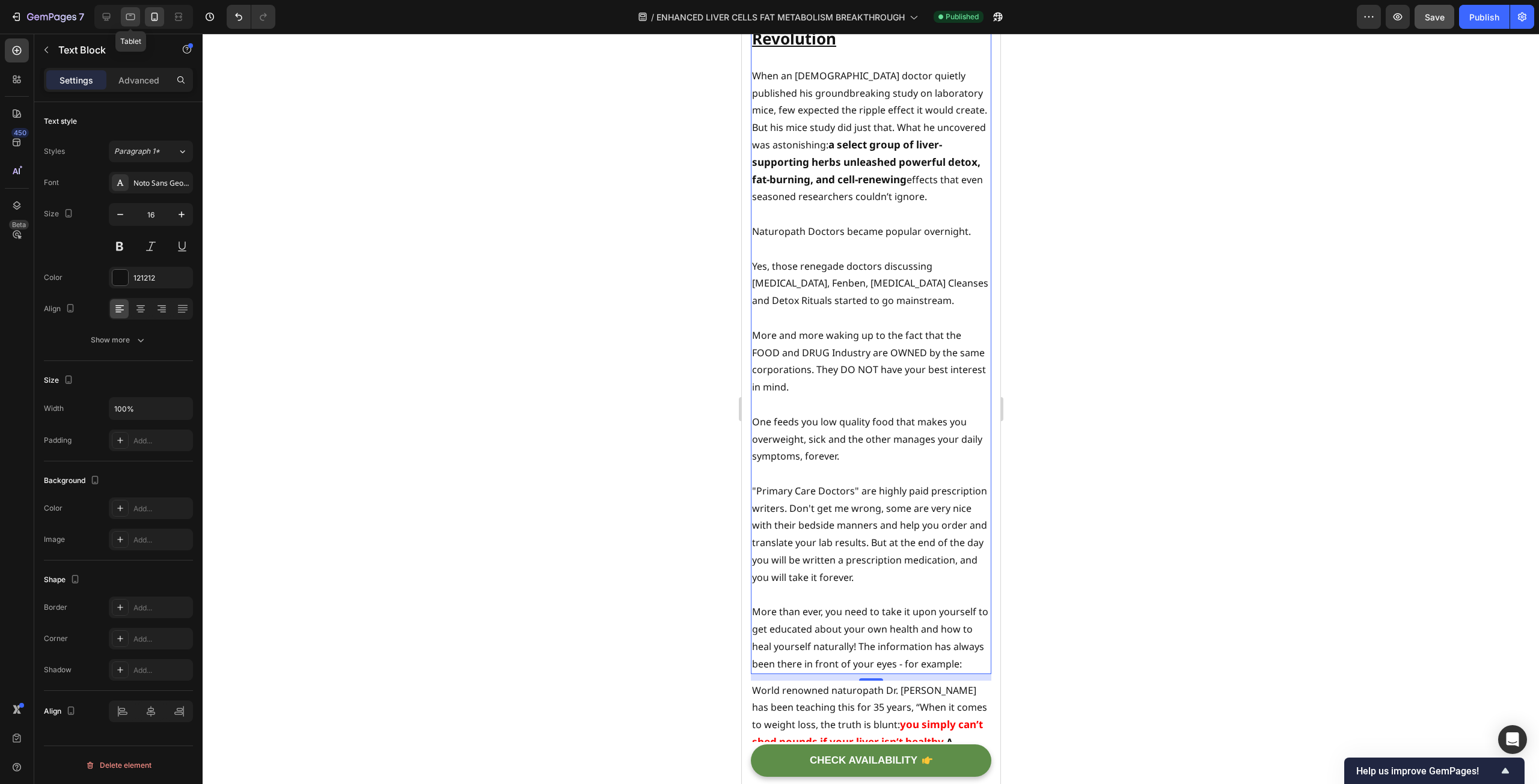
click at [132, 17] on icon at bounding box center [130, 17] width 12 height 12
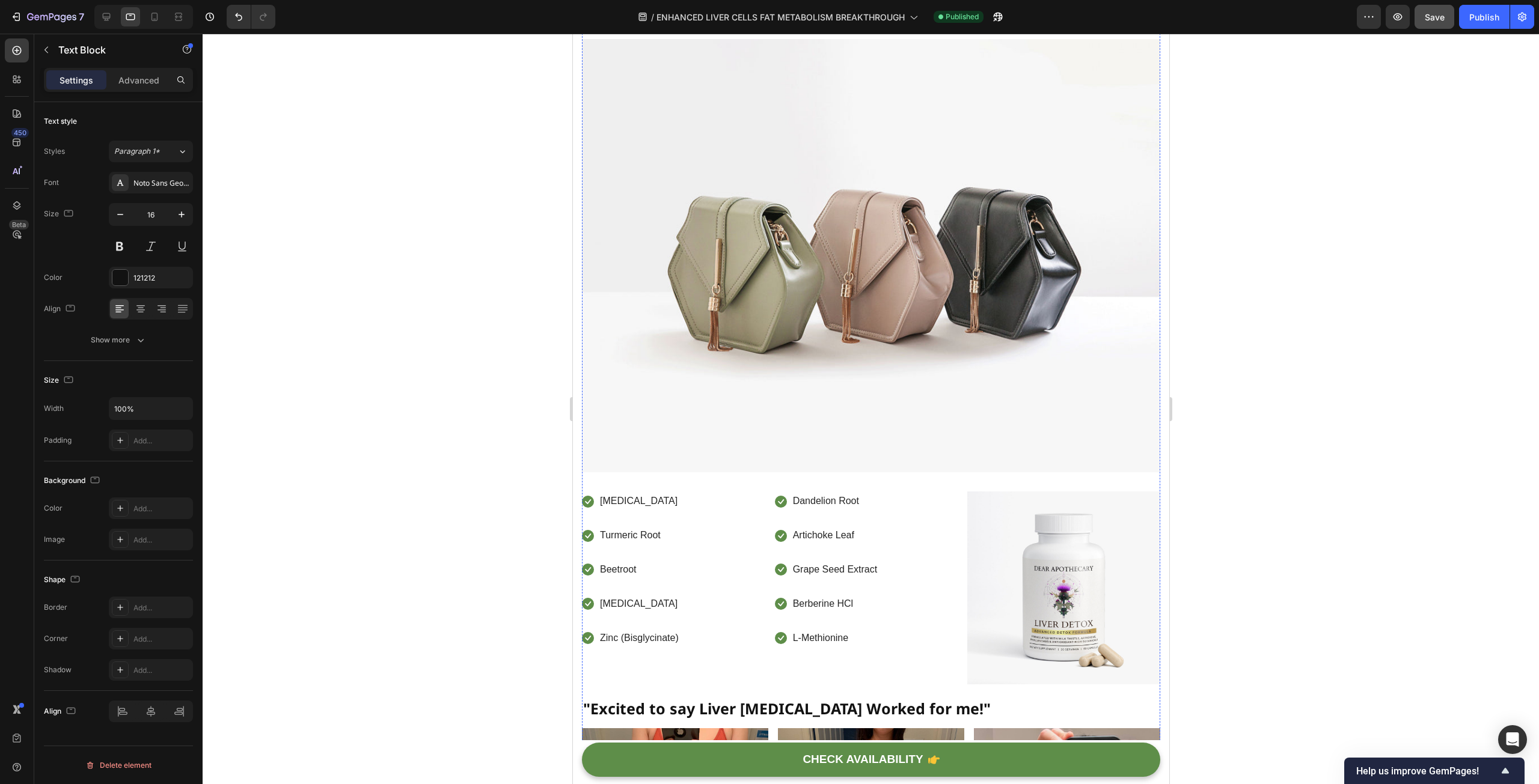
scroll to position [8412, 0]
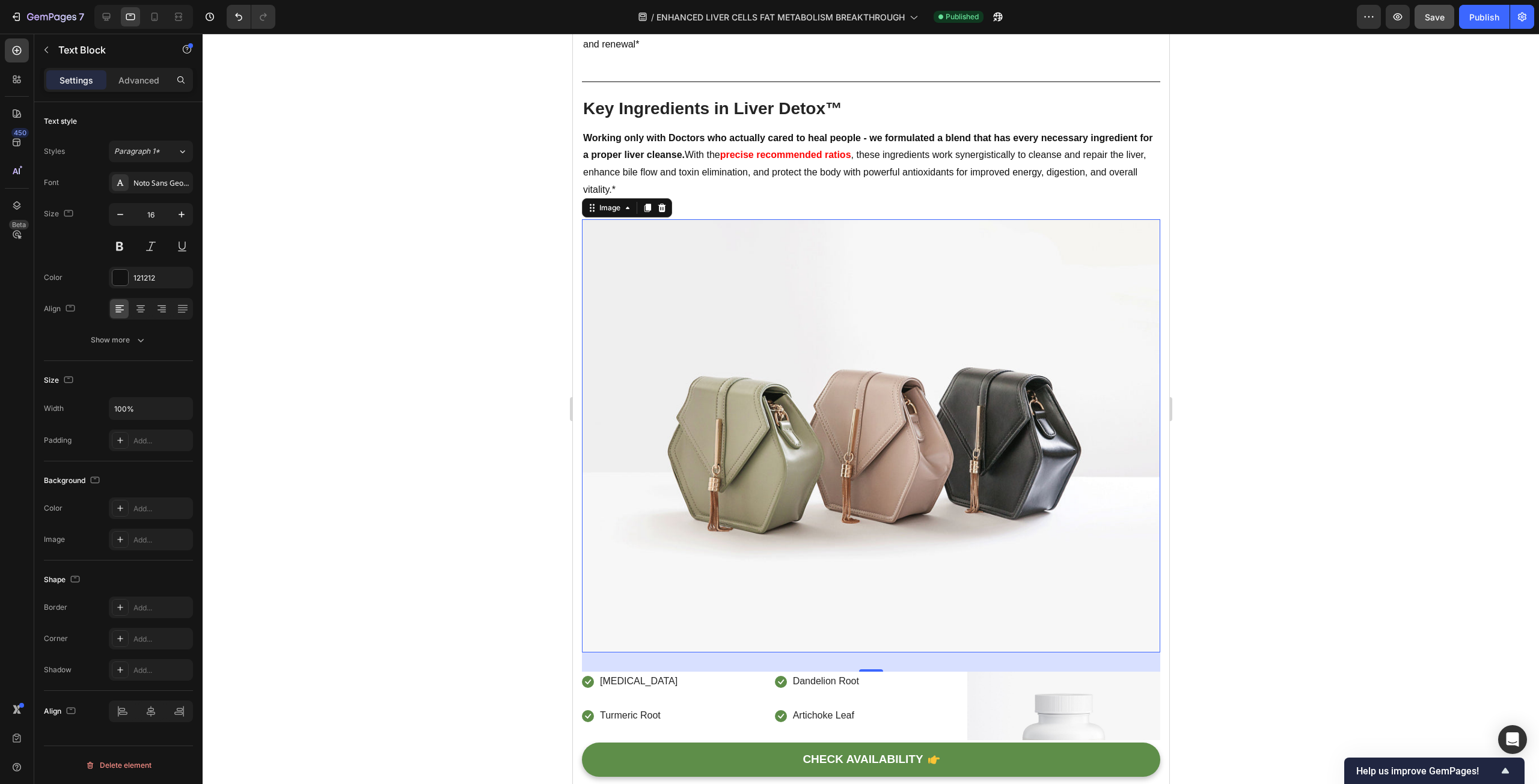
click at [735, 279] on img at bounding box center [871, 436] width 578 height 434
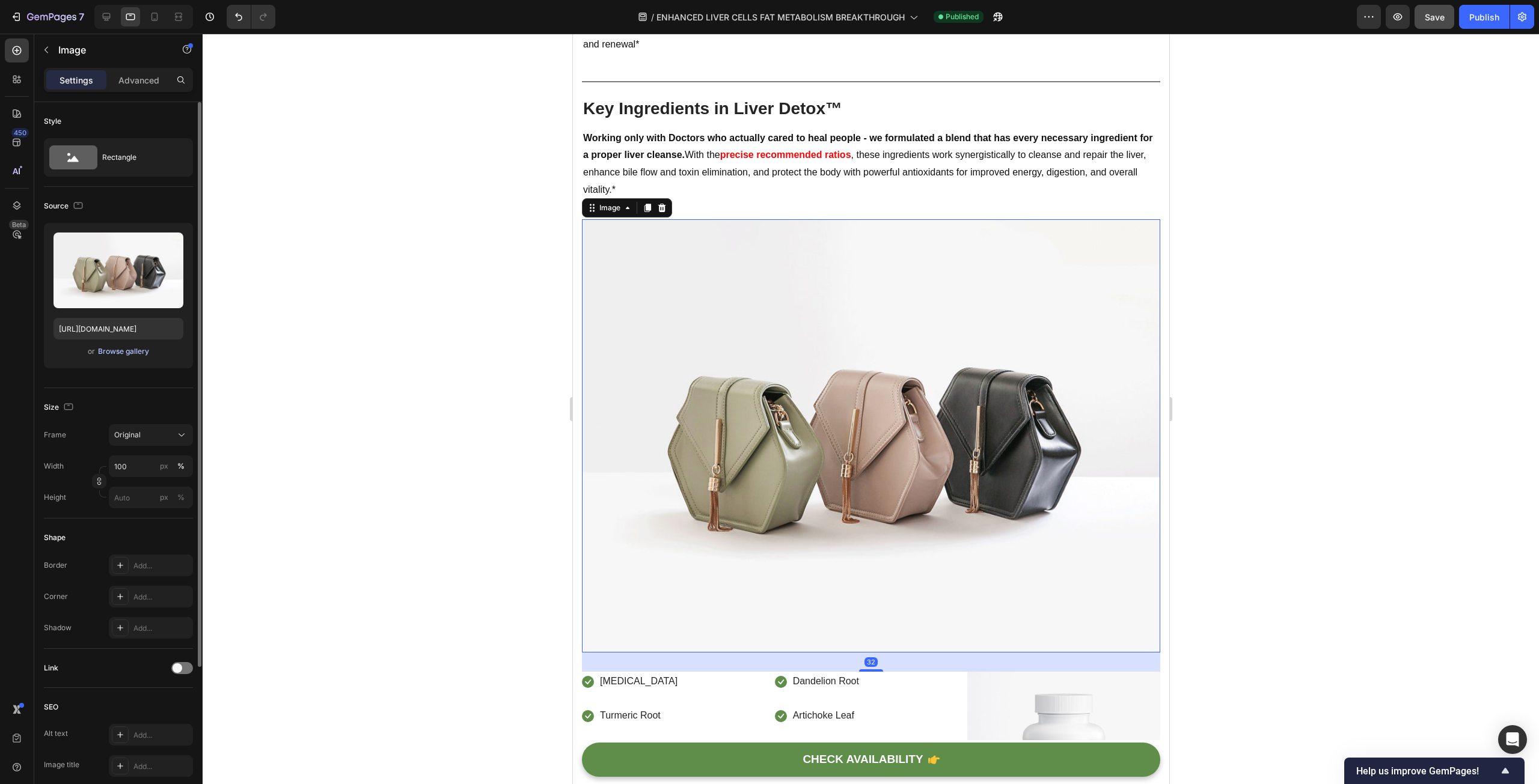
click at [143, 354] on div "Browse gallery" at bounding box center [123, 351] width 51 height 10
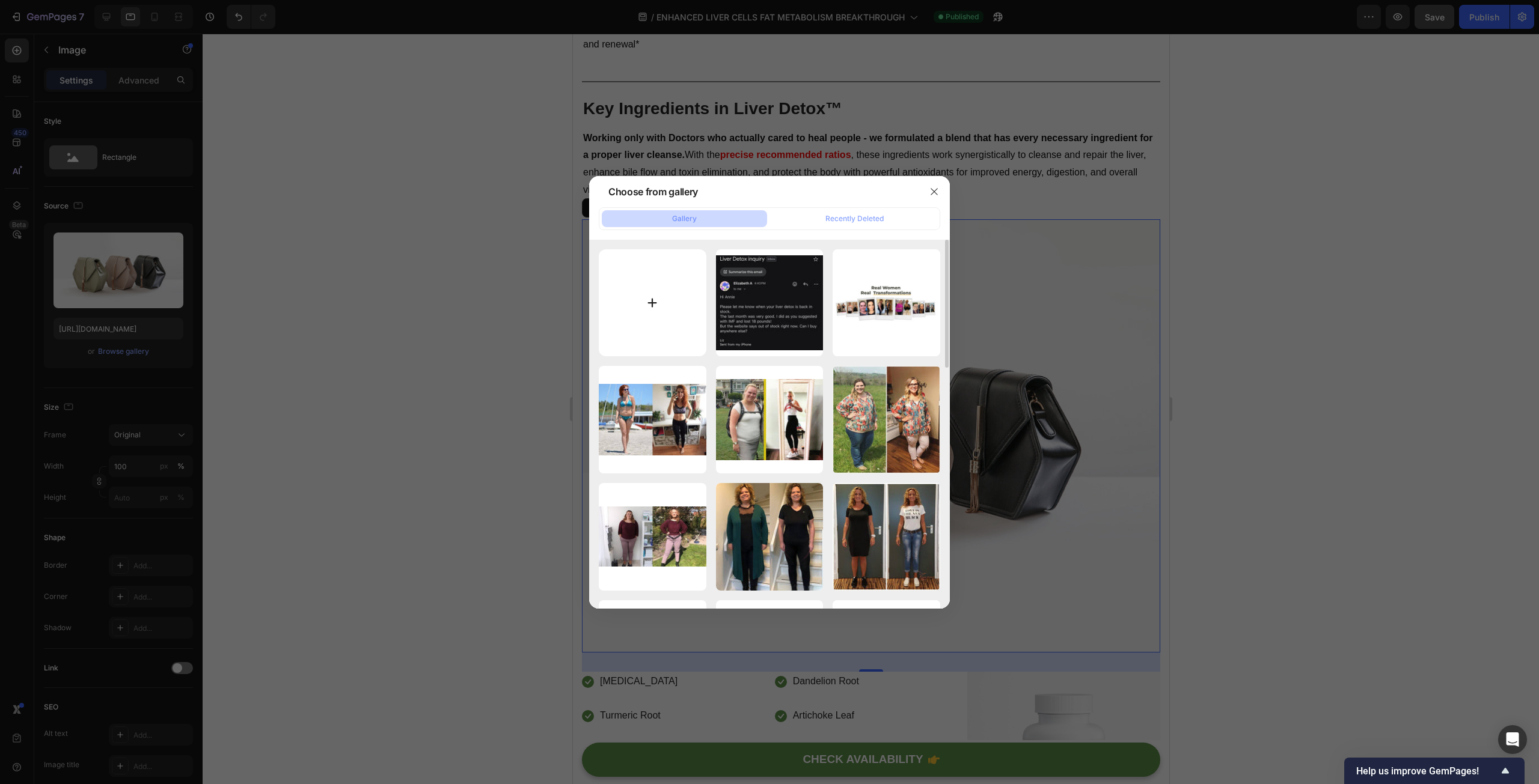
click at [671, 295] on input "file" at bounding box center [652, 303] width 107 height 107
click at [797, 285] on p "78.19 kb" at bounding box center [770, 285] width 93 height 12
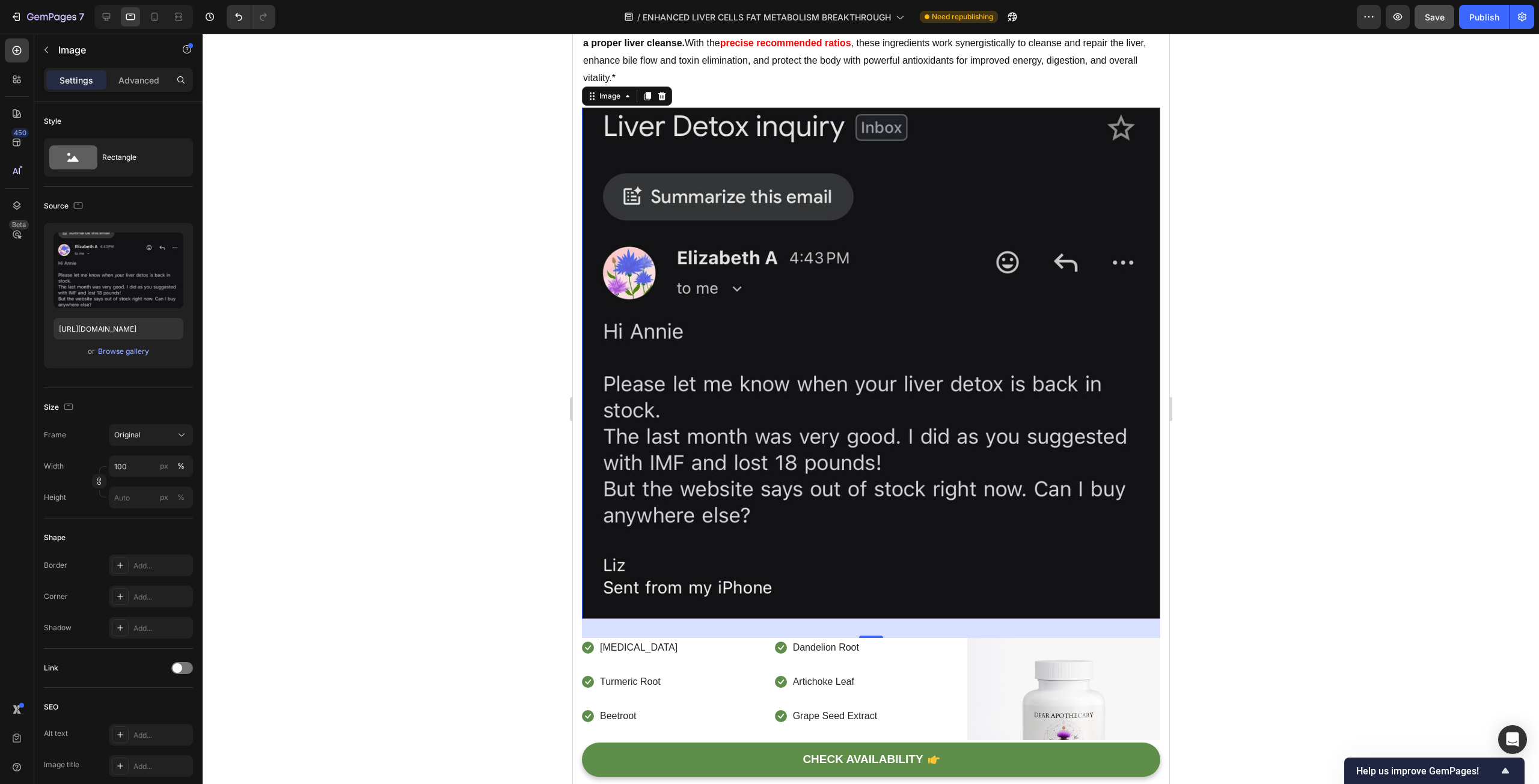
scroll to position [8772, 0]
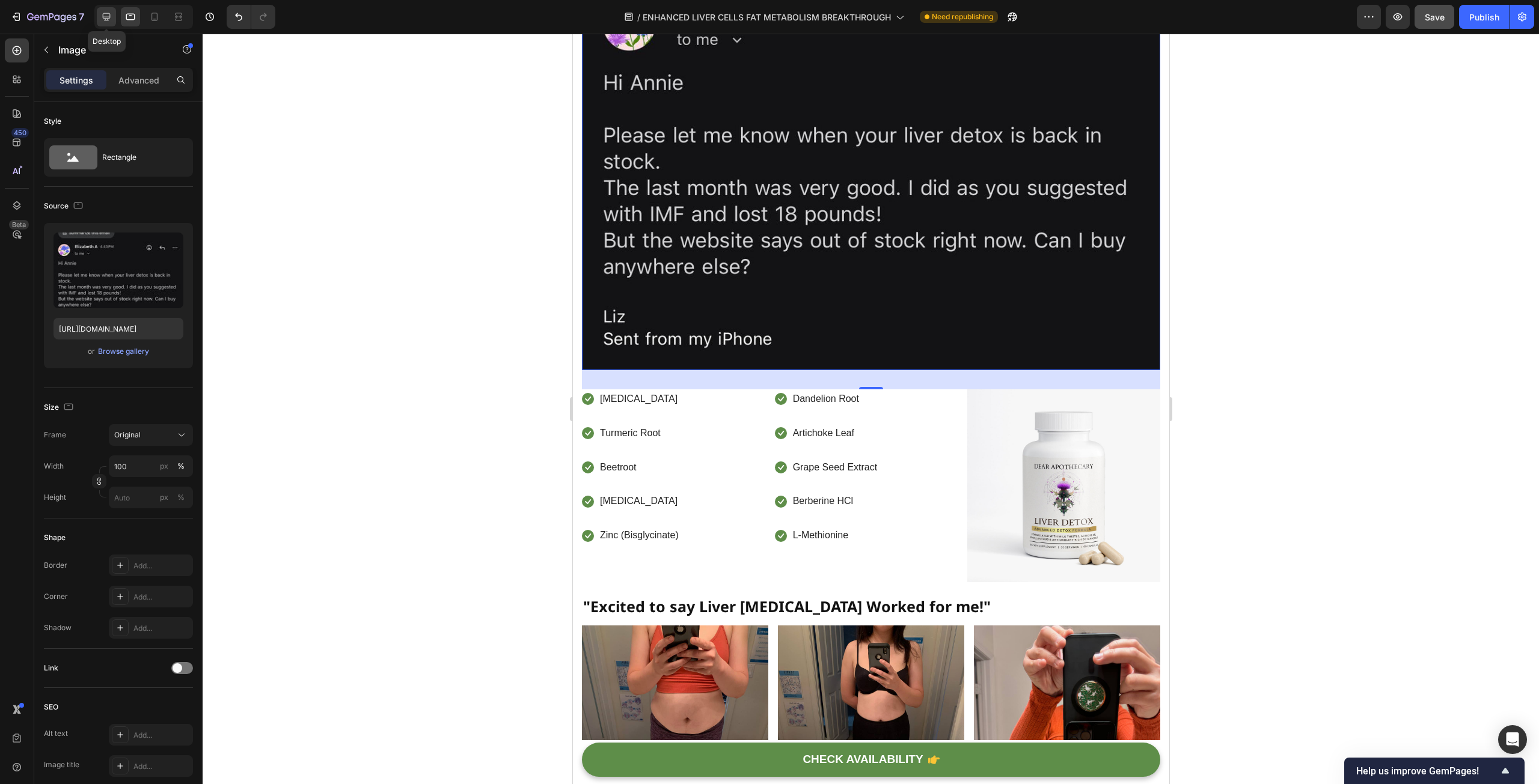
click at [102, 21] on icon at bounding box center [107, 17] width 12 height 12
type input "https://cdn.shopify.com/s/files/1/2005/9307/files/image_demo.jpg"
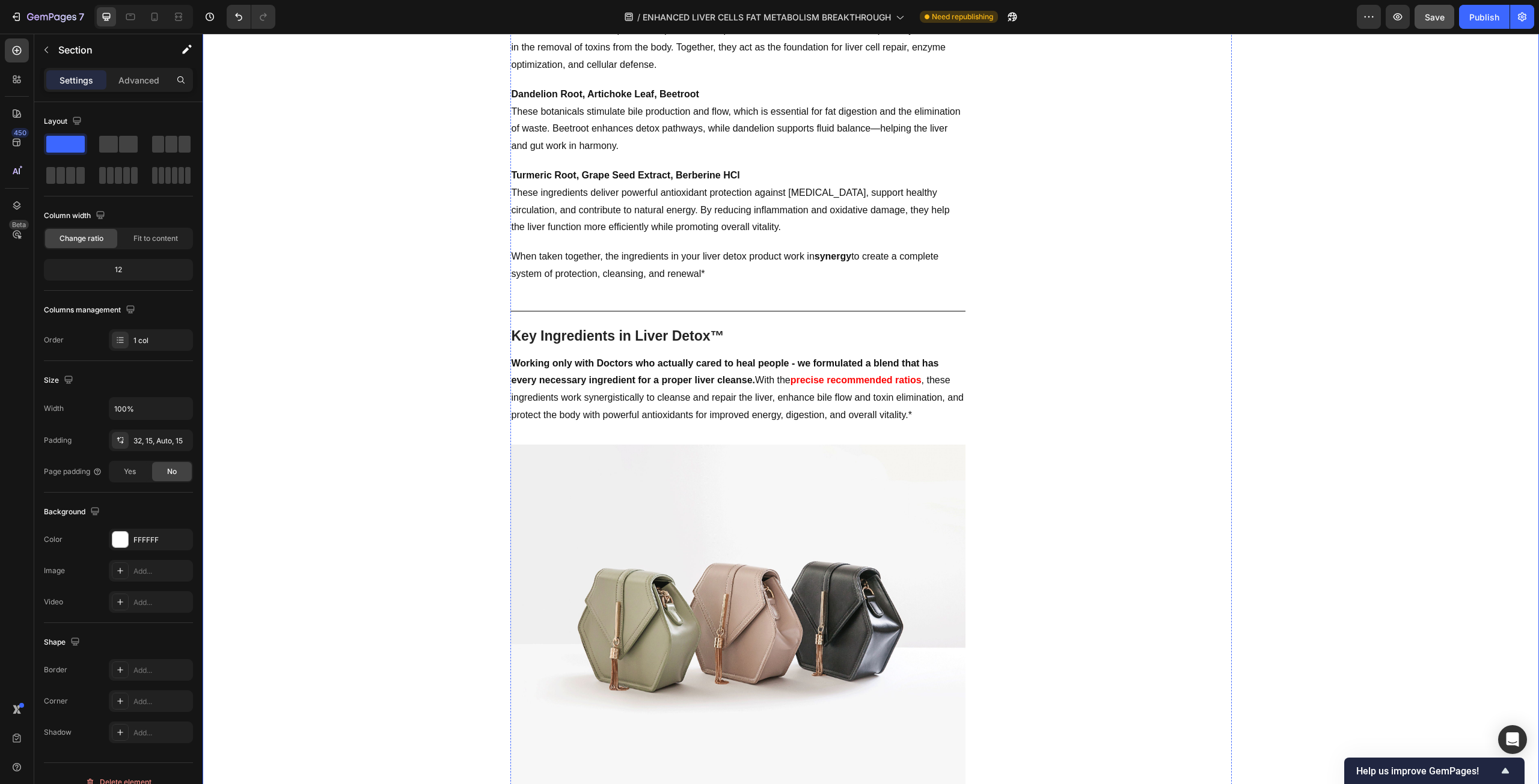
scroll to position [7871, 0]
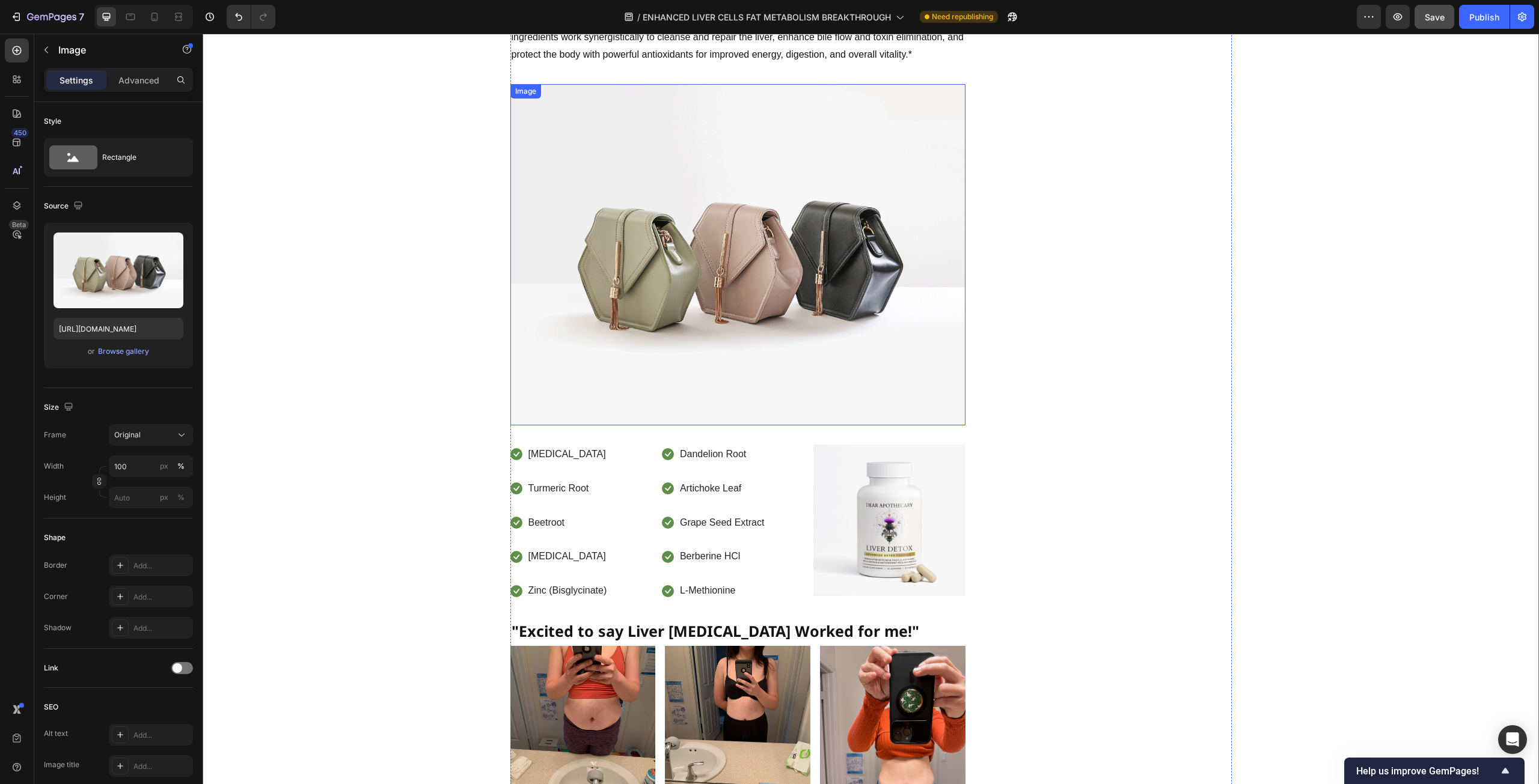
click at [783, 265] on img at bounding box center [737, 254] width 455 height 341
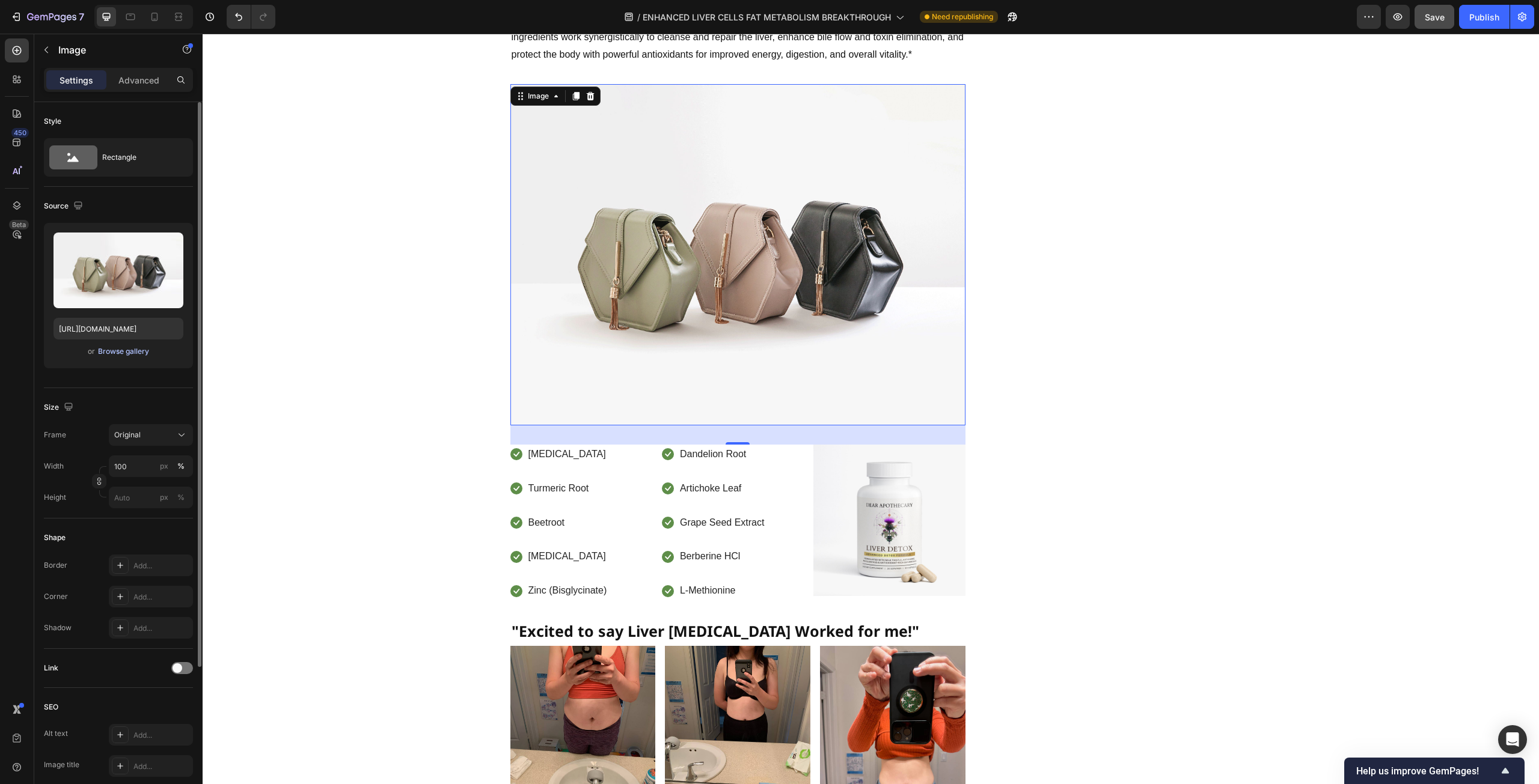
click at [122, 350] on div "Browse gallery" at bounding box center [123, 351] width 51 height 10
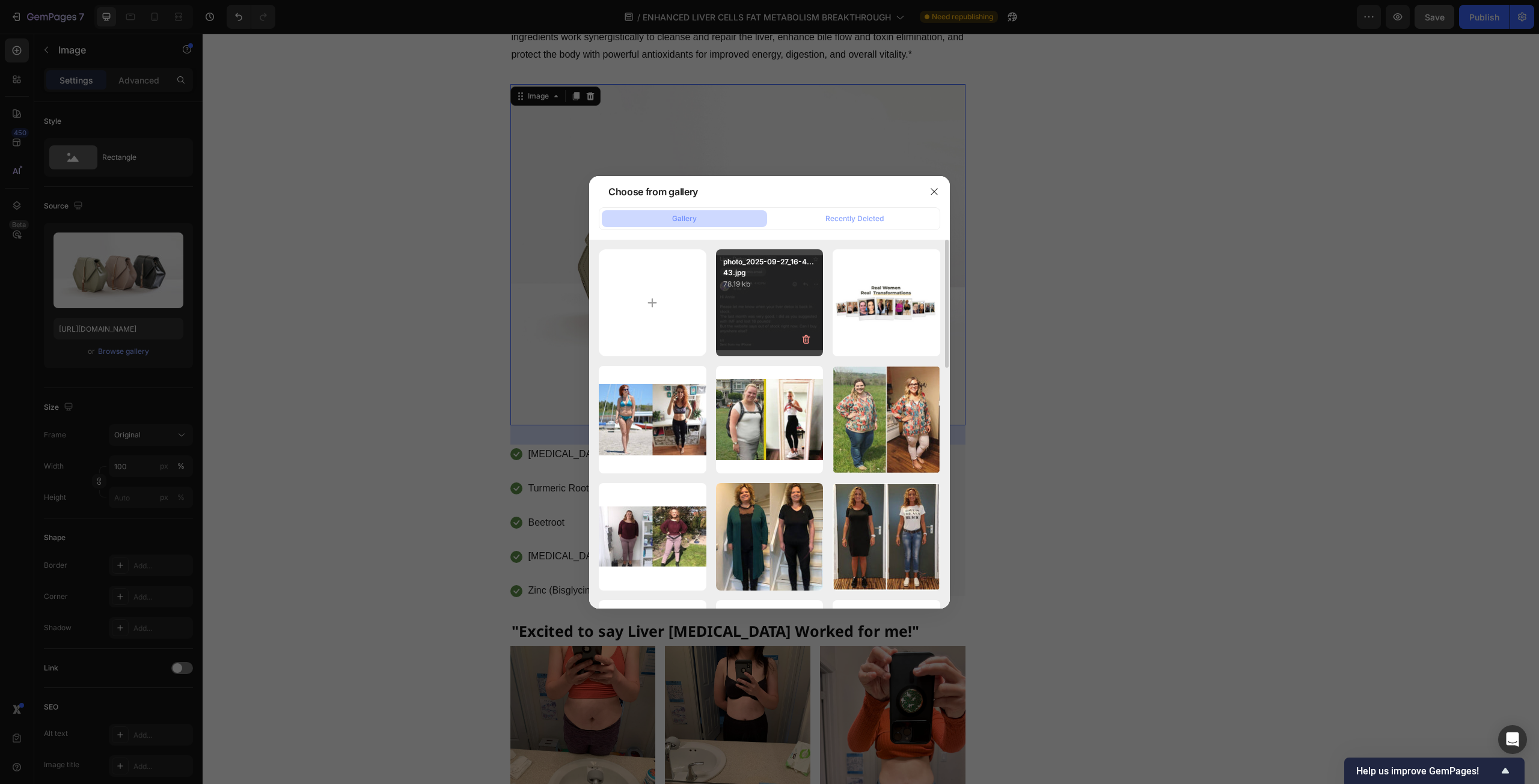
click at [745, 306] on div "photo_2025-09-27_16-4...43.jpg 78.19 kb" at bounding box center [770, 303] width 107 height 107
type input "https://cdn.shopify.com/s/files/1/0597/0834/2315/files/gempages_585205997644022…"
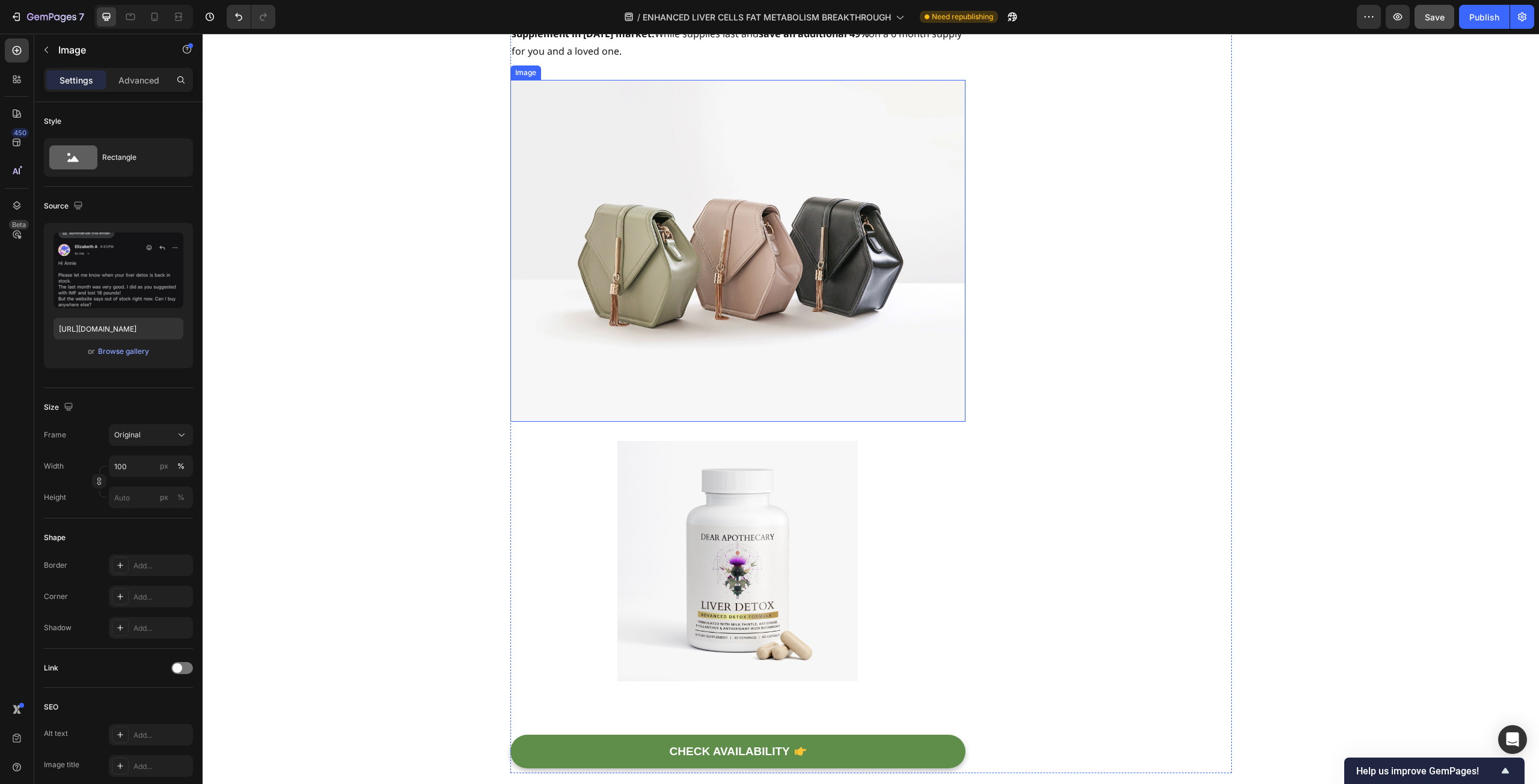
scroll to position [9133, 0]
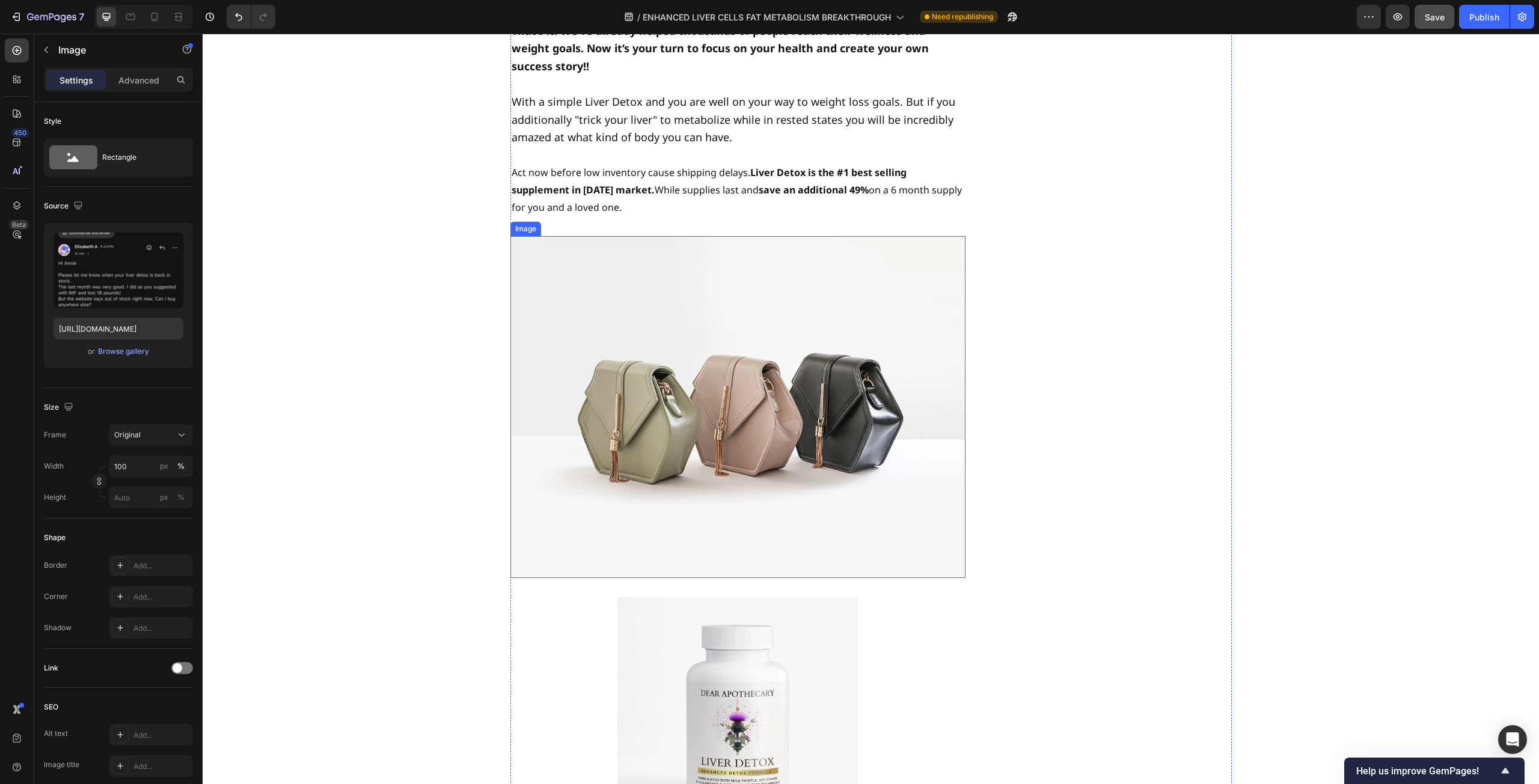
click at [750, 313] on img at bounding box center [737, 406] width 455 height 341
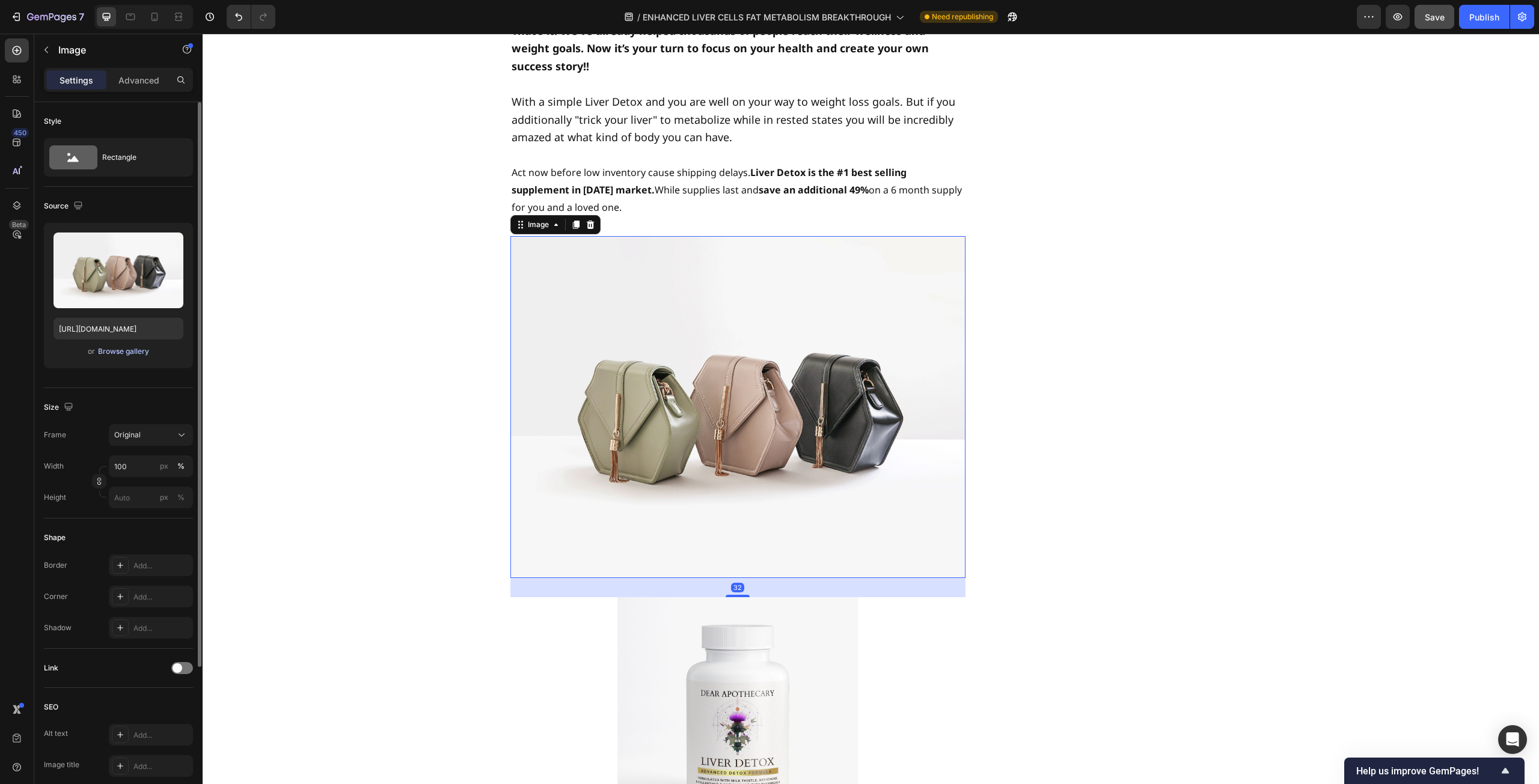
click at [138, 347] on div "Browse gallery" at bounding box center [123, 351] width 51 height 10
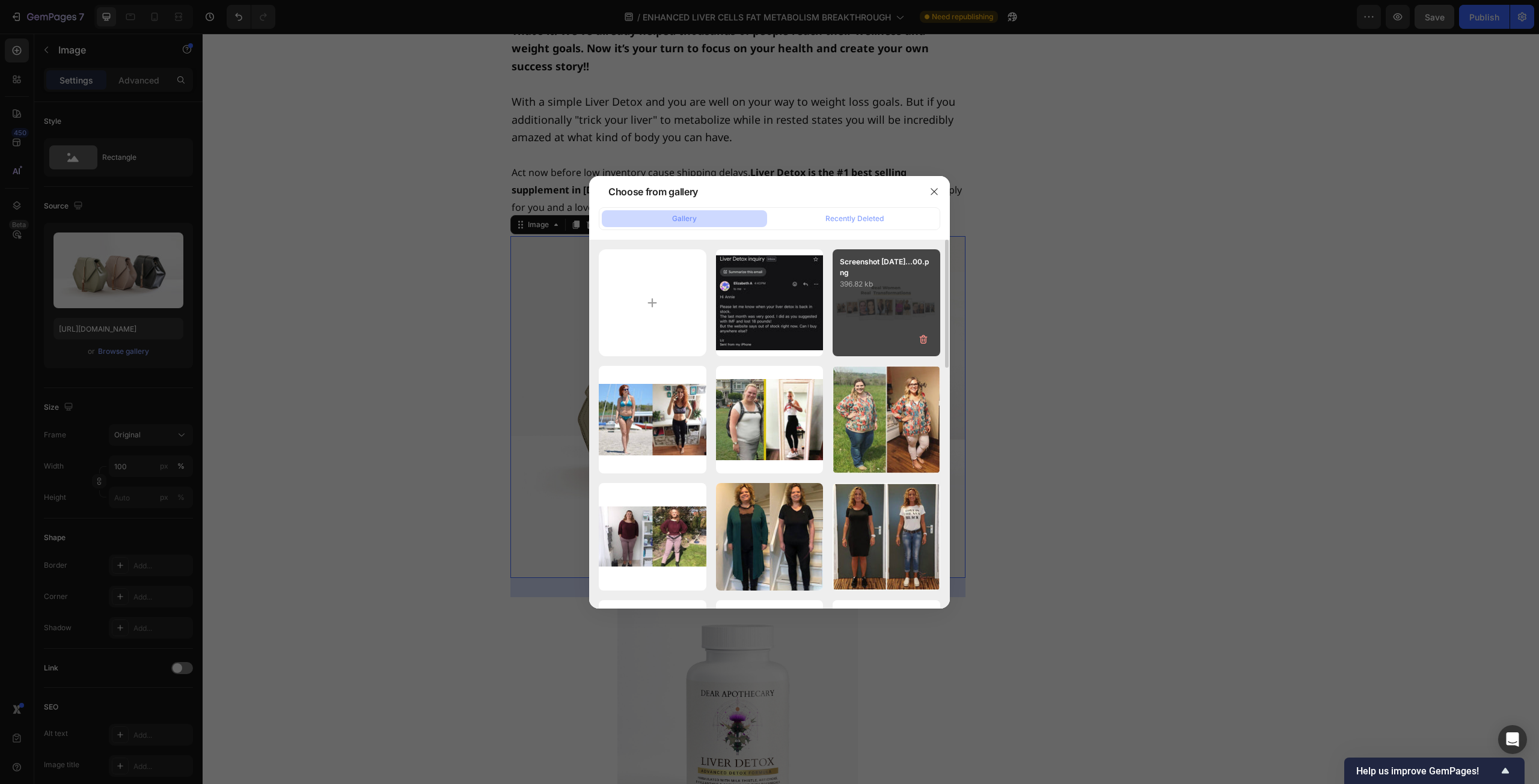
click at [909, 309] on div "Screenshot 2025-09-27...00.png 396.82 kb" at bounding box center [886, 303] width 107 height 107
type input "https://cdn.shopify.com/s/files/1/0597/0834/2315/files/gempages_585205997644022…"
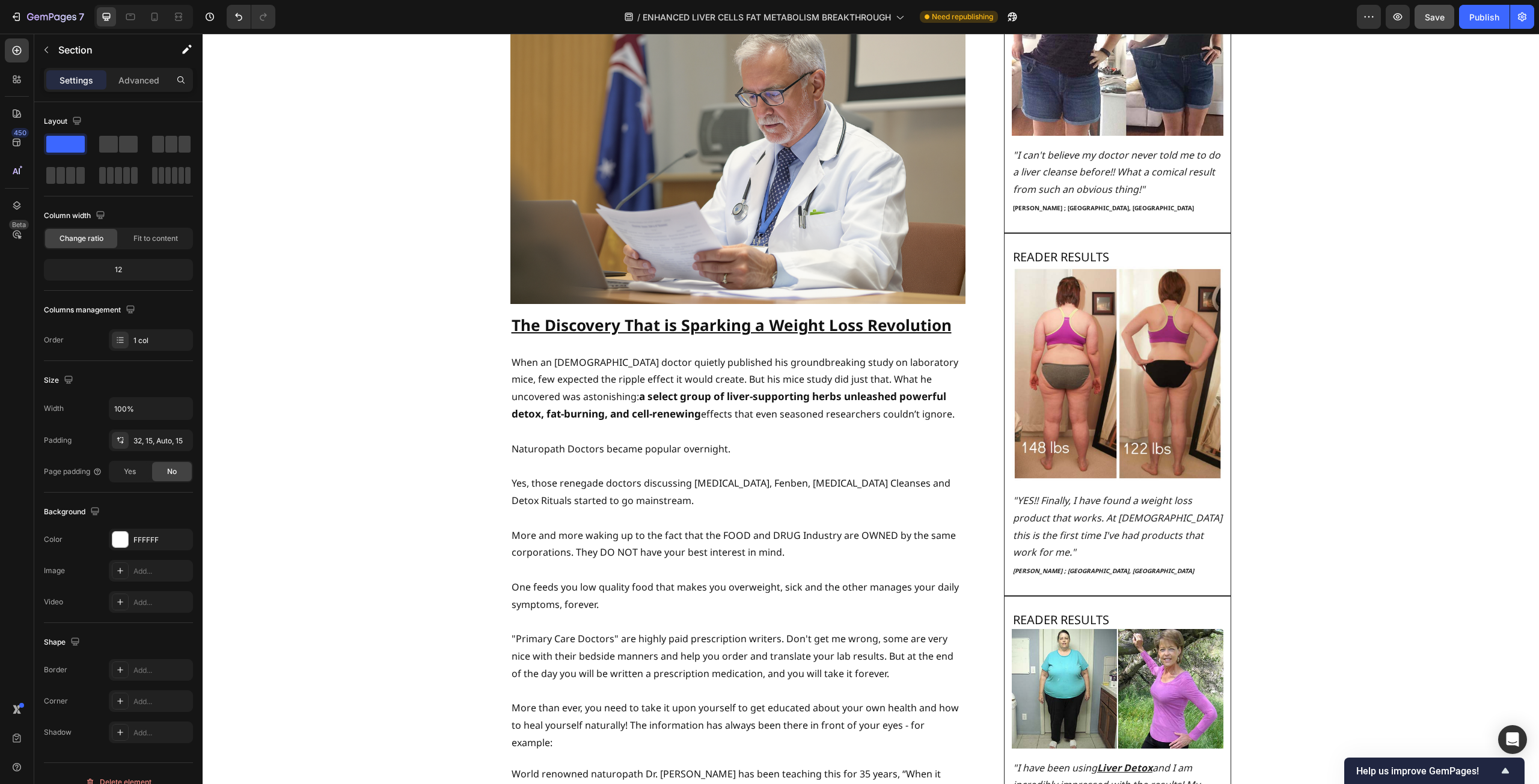
scroll to position [0, 0]
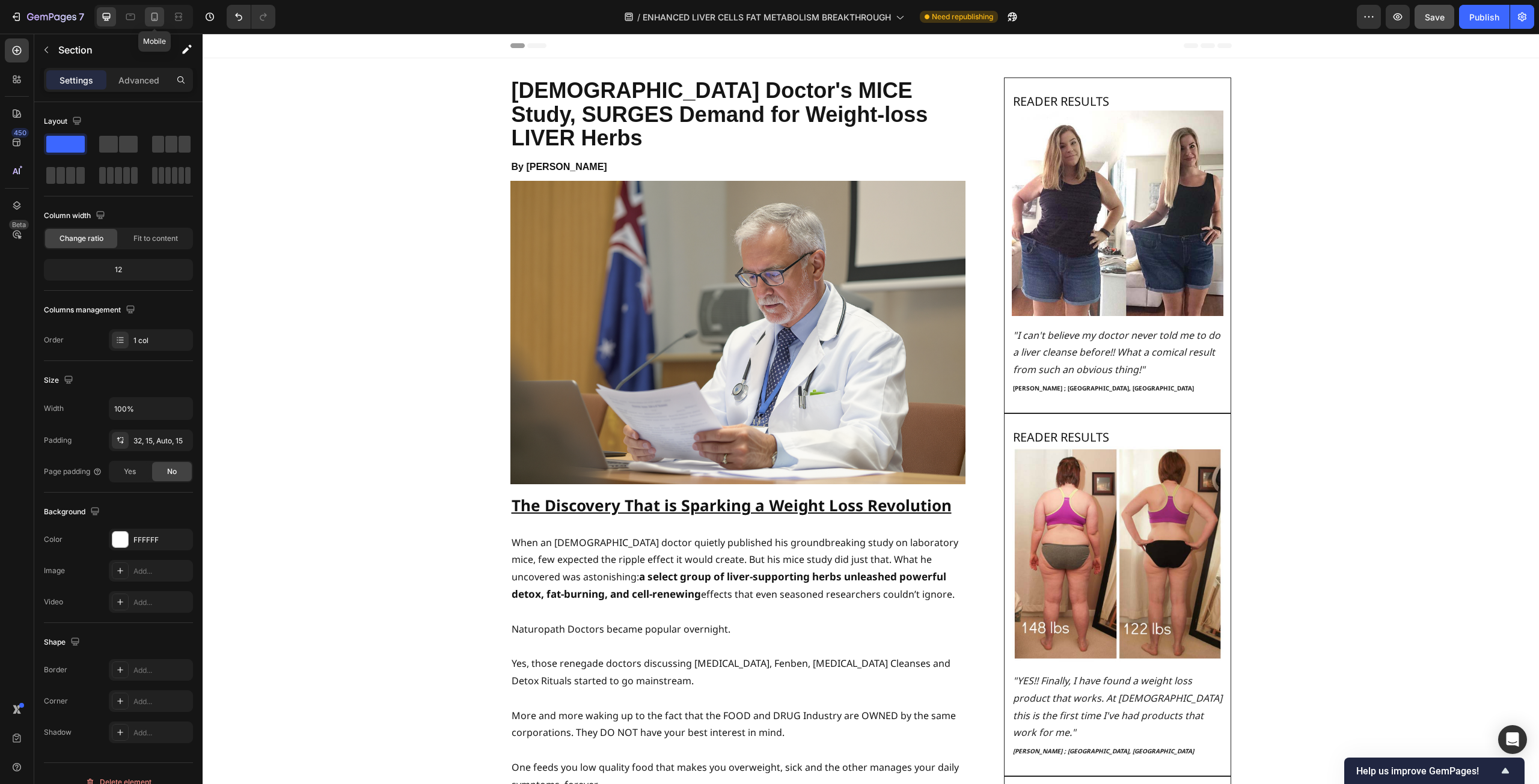
click at [149, 17] on icon at bounding box center [155, 17] width 12 height 12
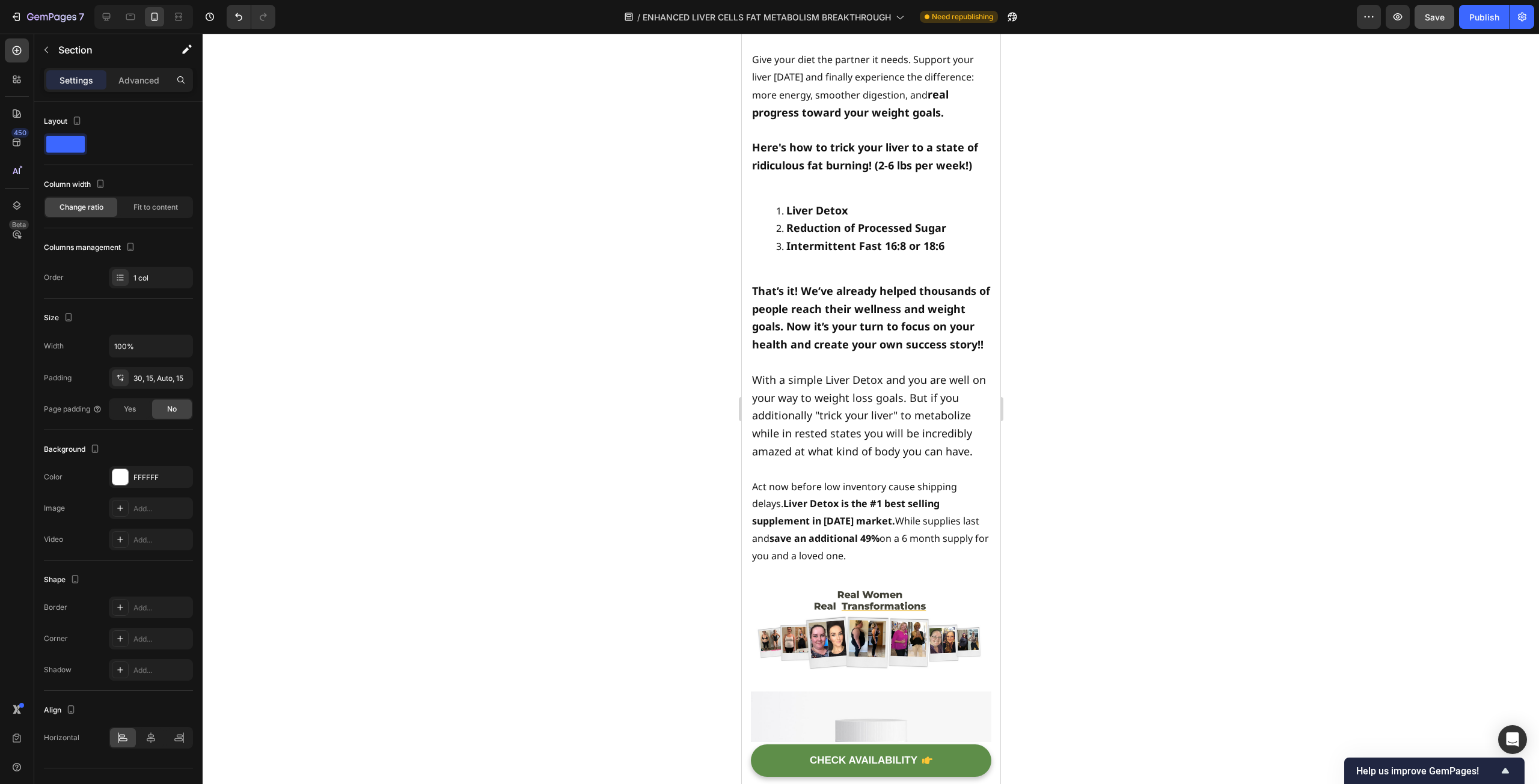
scroll to position [8712, 0]
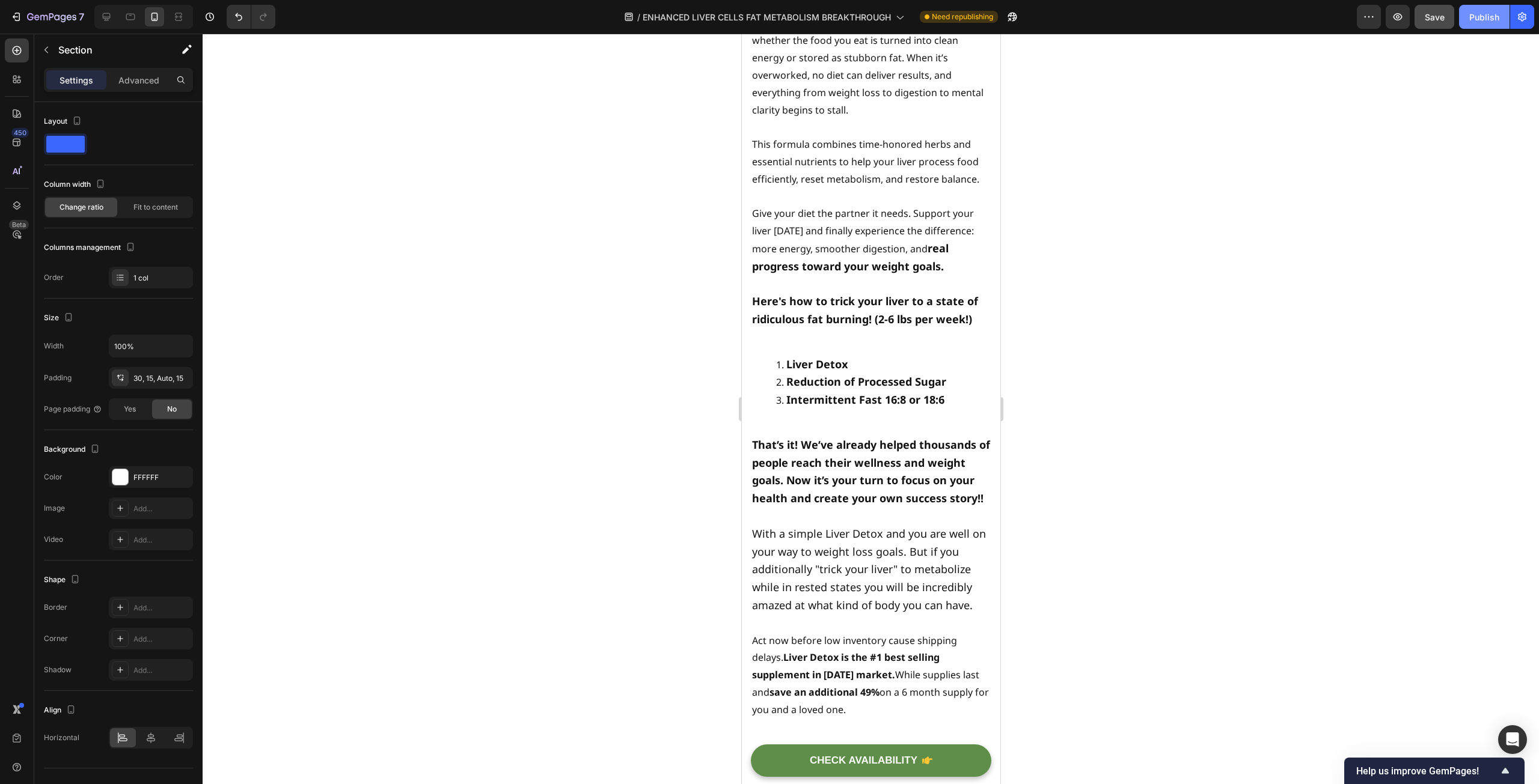
click at [1476, 24] on button "Publish" at bounding box center [1484, 17] width 51 height 24
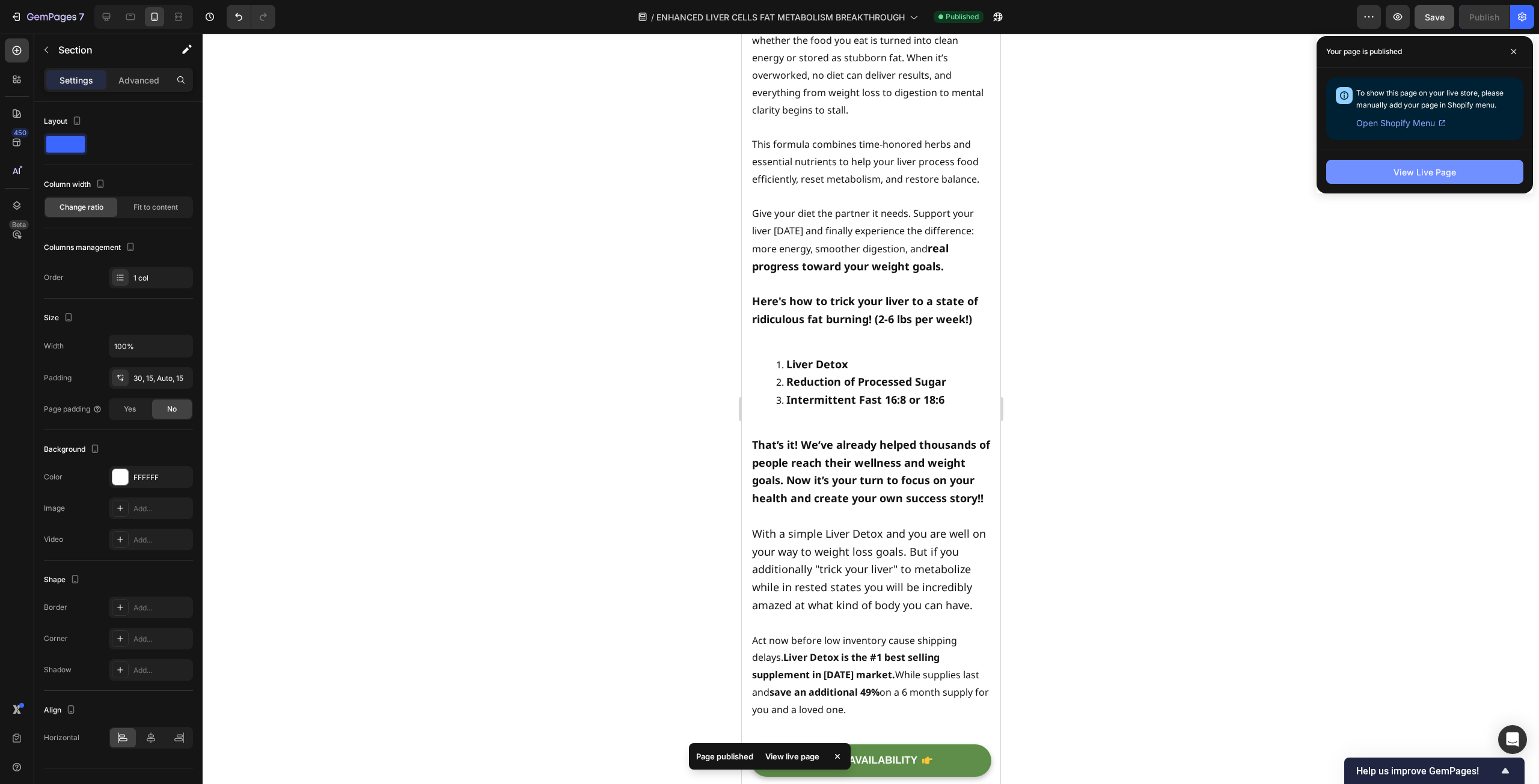
click at [1406, 173] on div "View Live Page" at bounding box center [1425, 172] width 63 height 12
